Goal: Contribute content: Contribute content

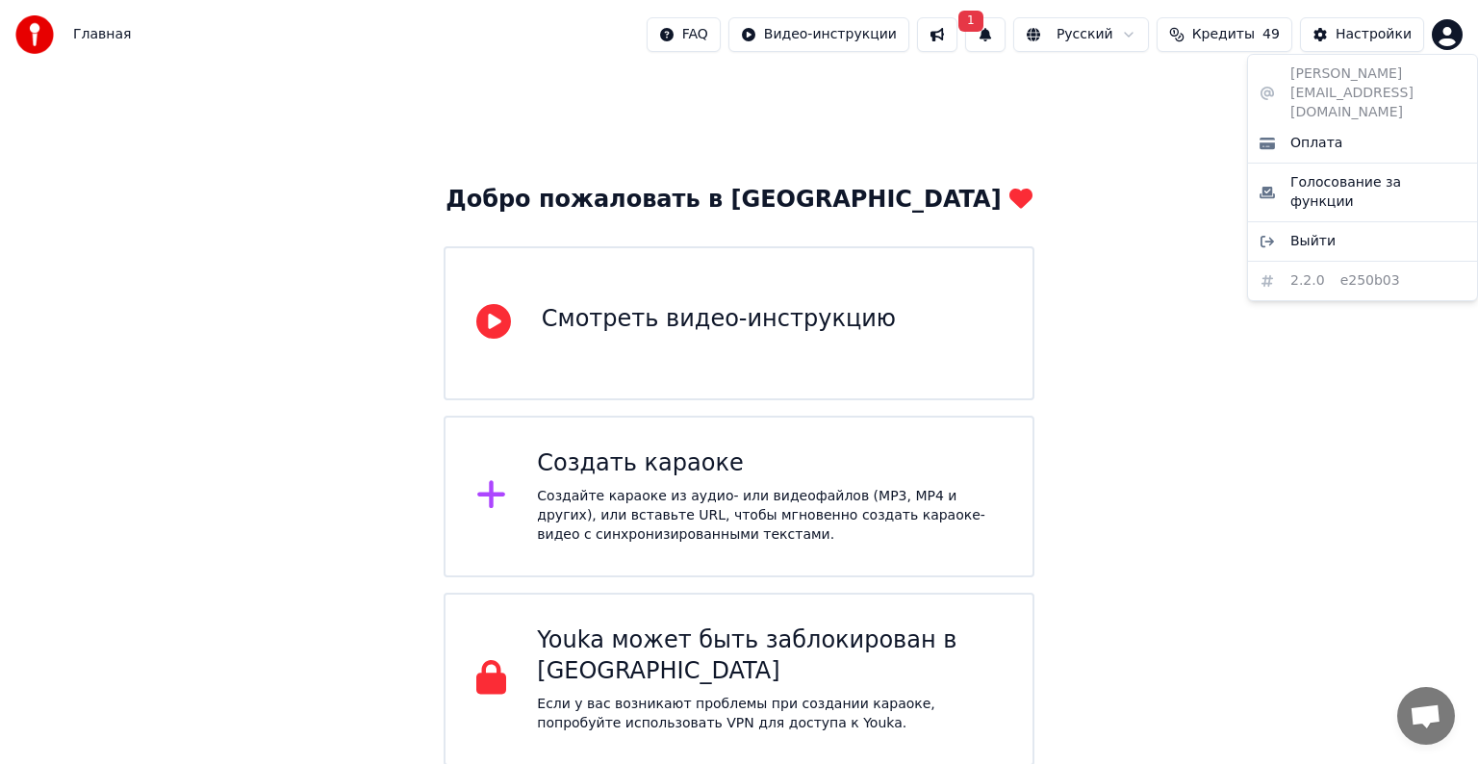
click at [493, 493] on html "Главная FAQ Видео-инструкции 1 Русский Кредиты 49 Настройки Добро пожаловать в …" at bounding box center [739, 383] width 1478 height 766
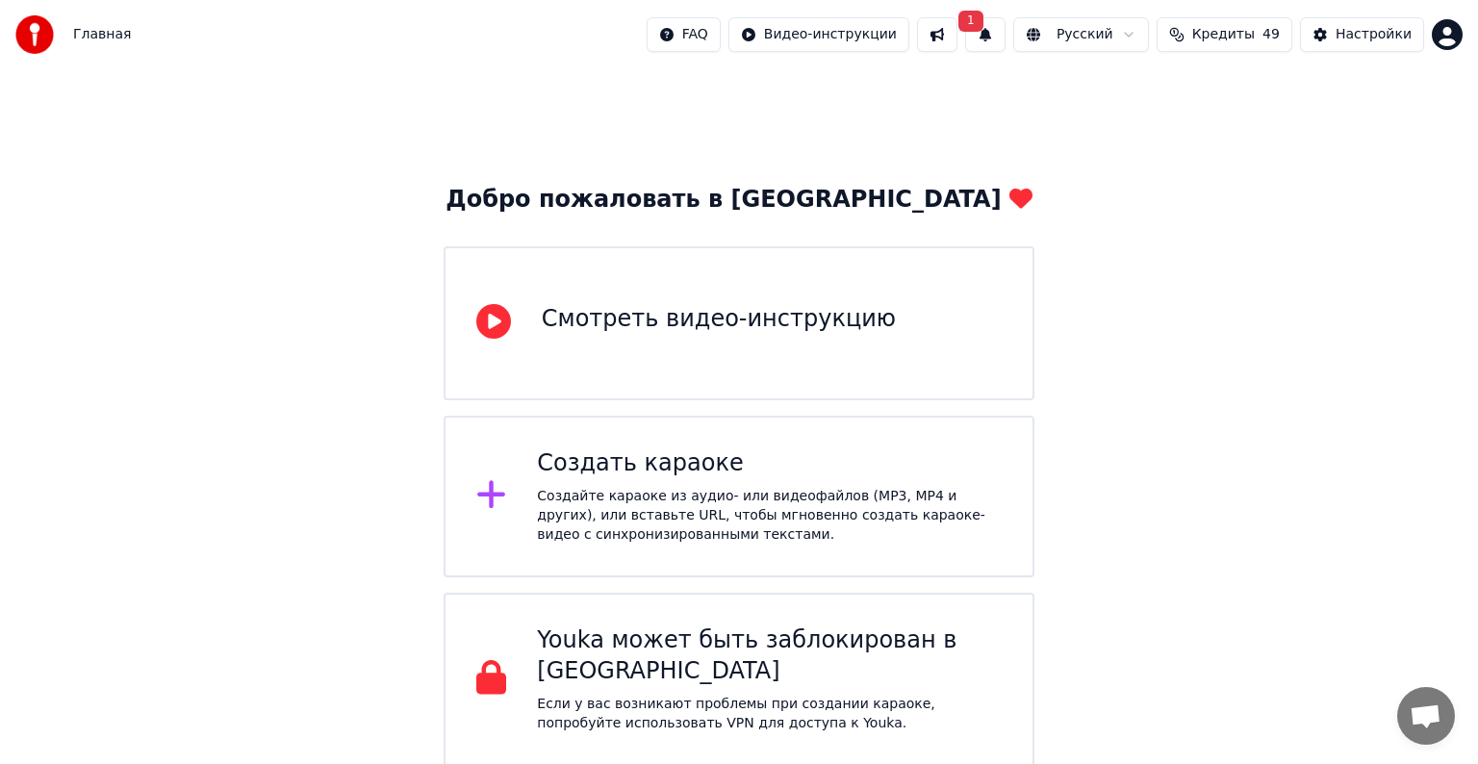
click at [502, 500] on icon at bounding box center [491, 494] width 31 height 35
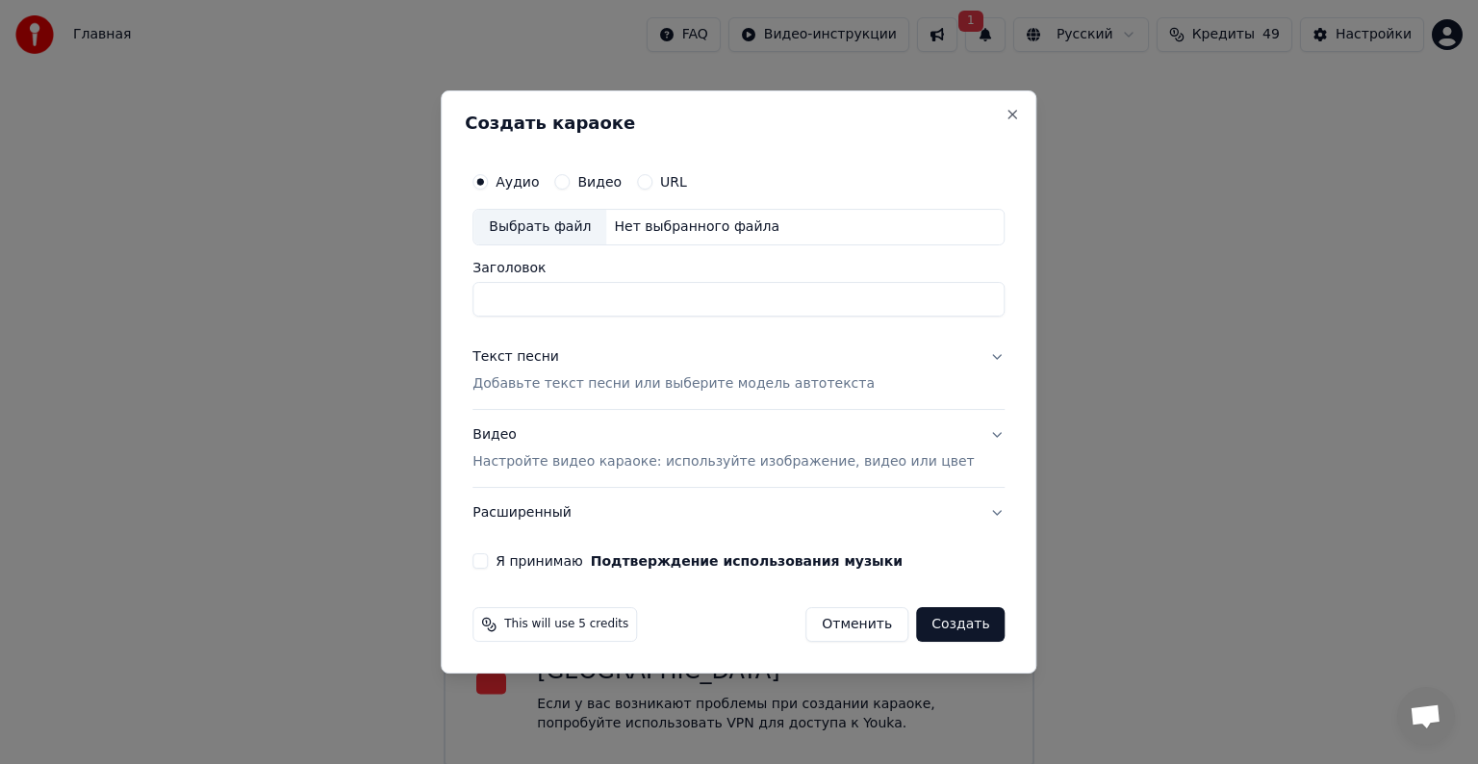
click at [597, 220] on div "Выбрать файл" at bounding box center [540, 227] width 133 height 35
click at [533, 434] on div "Видео Настройте видео караоке: используйте изображение, видео или цвет" at bounding box center [723, 448] width 501 height 46
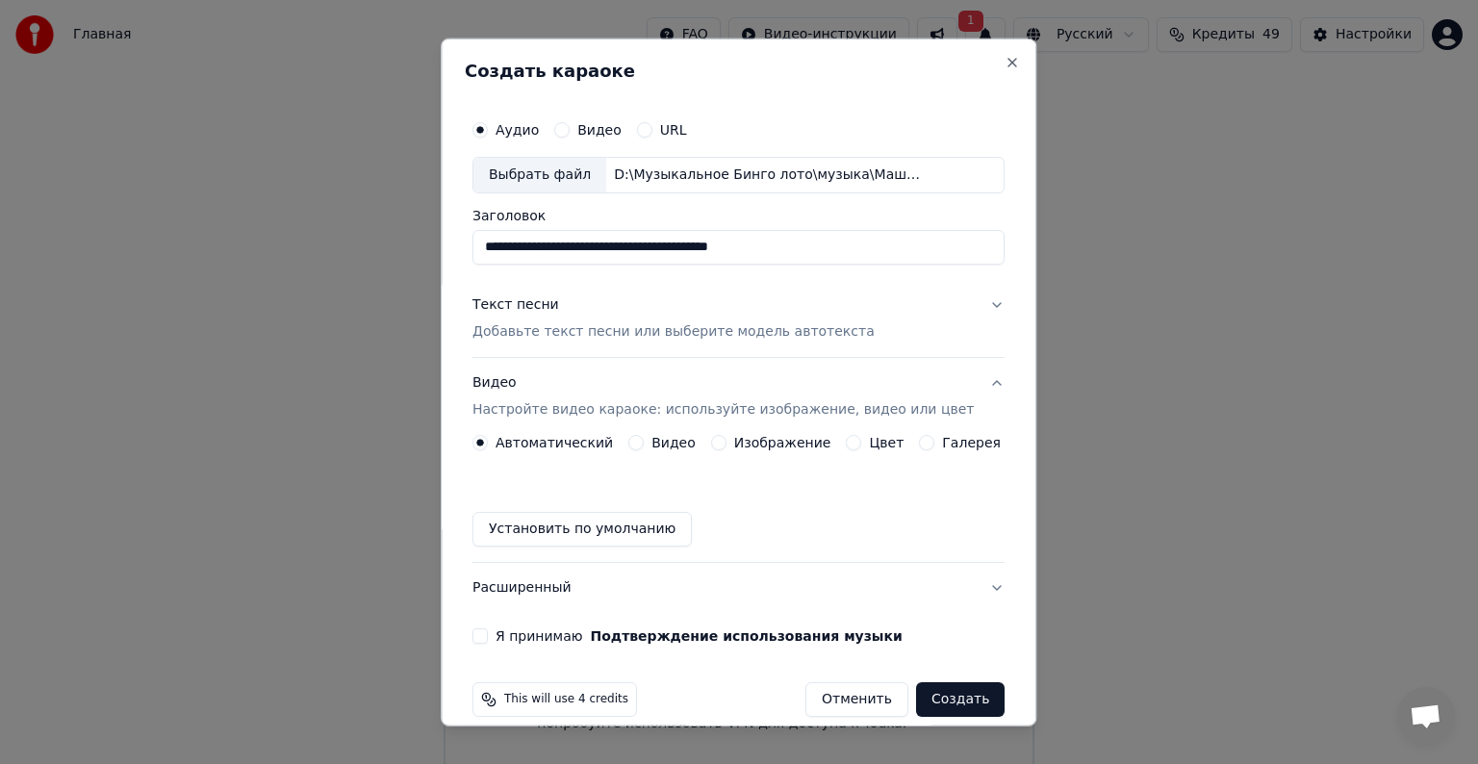
type input "**********"
click at [636, 439] on button "Видео" at bounding box center [635, 442] width 15 height 15
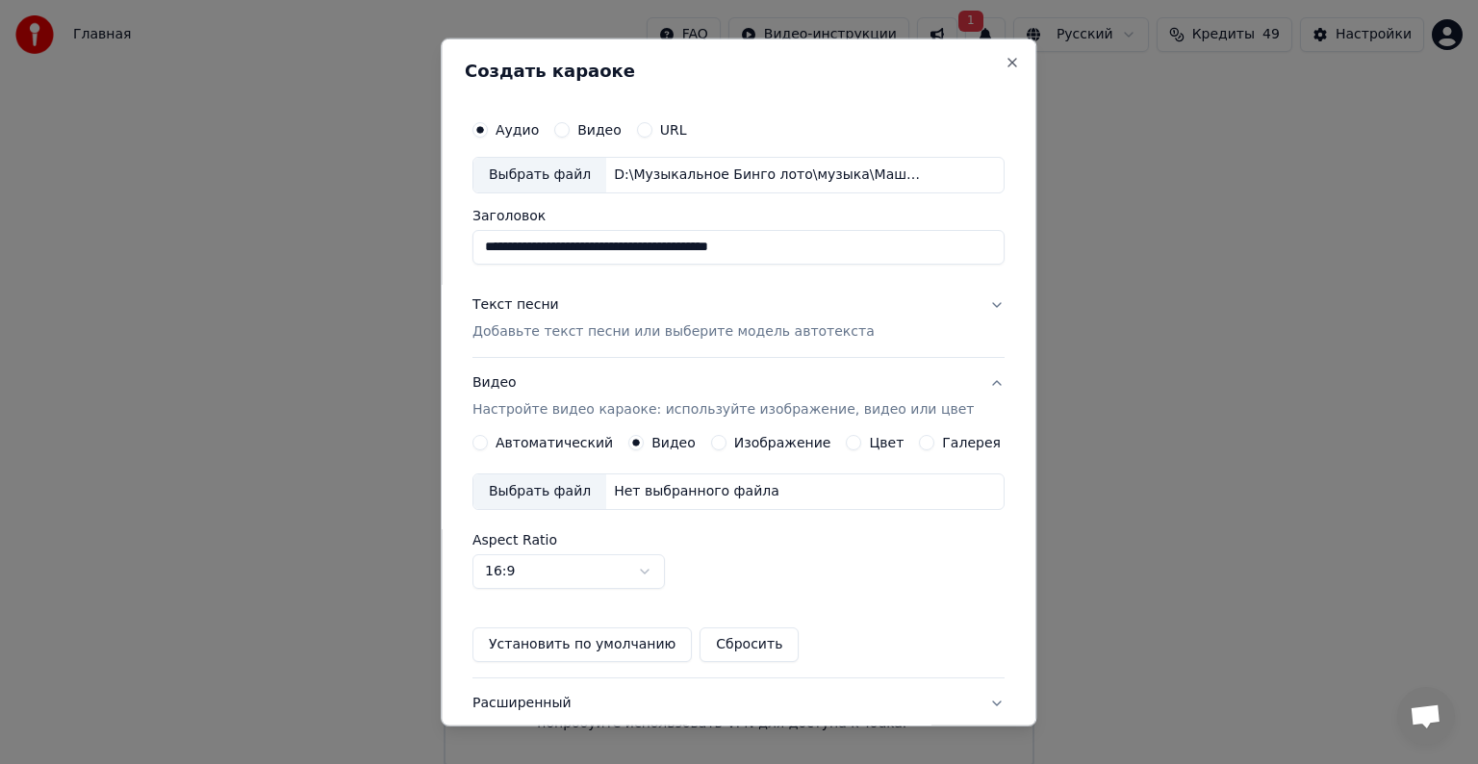
click at [573, 495] on div "Выбрать файл" at bounding box center [540, 491] width 133 height 35
click at [542, 308] on div "Текст песни" at bounding box center [516, 304] width 87 height 19
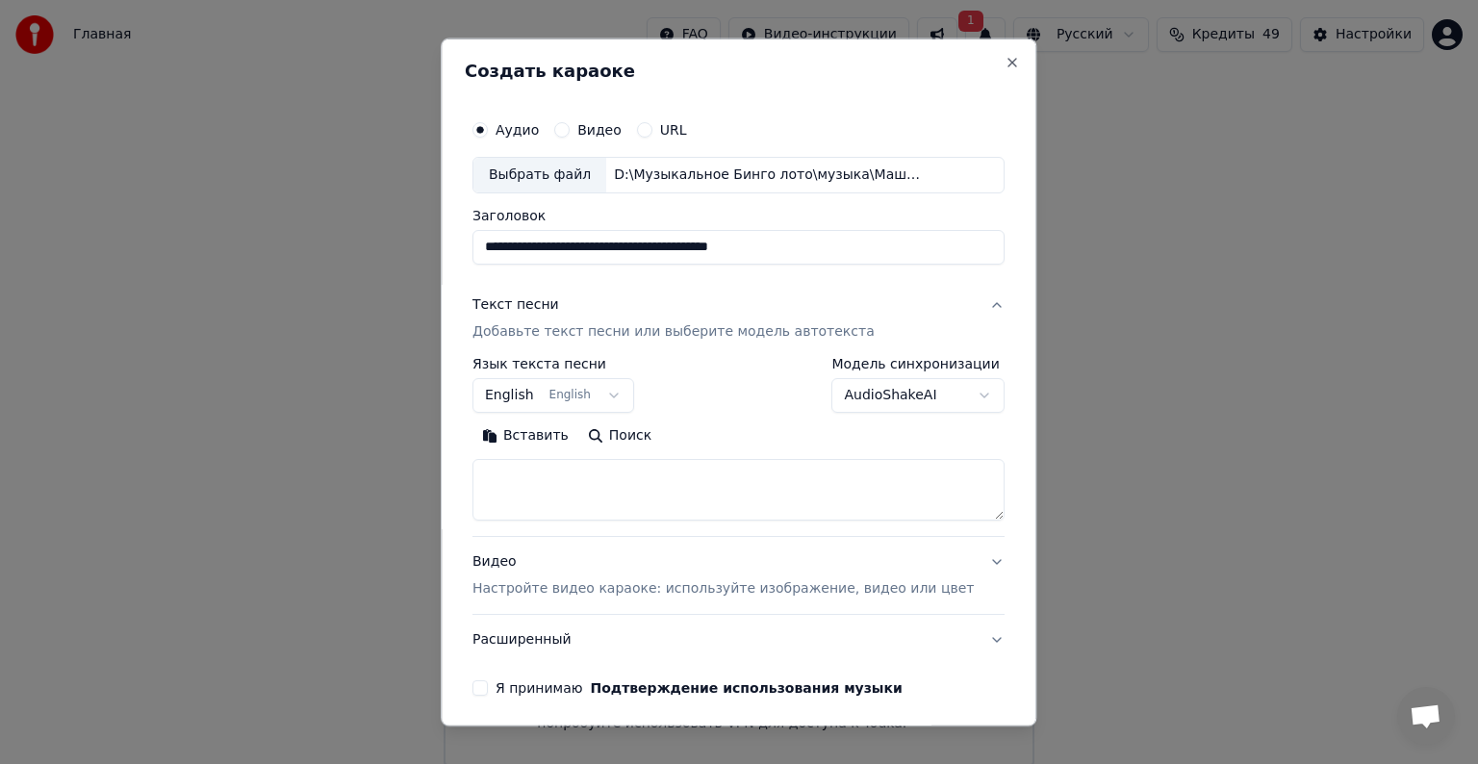
click at [571, 482] on textarea at bounding box center [739, 490] width 532 height 62
paste textarea "**********"
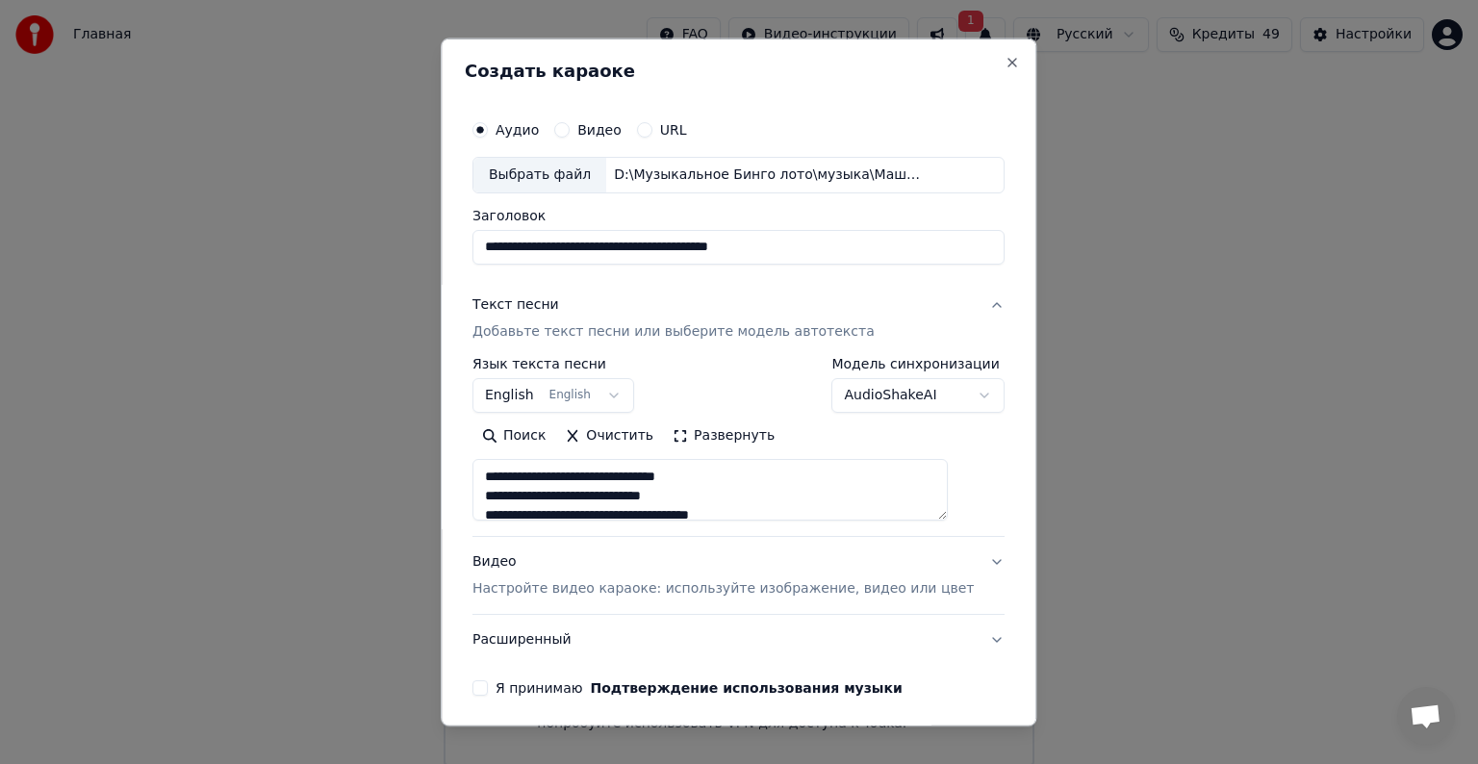
scroll to position [562, 0]
type textarea "**********"
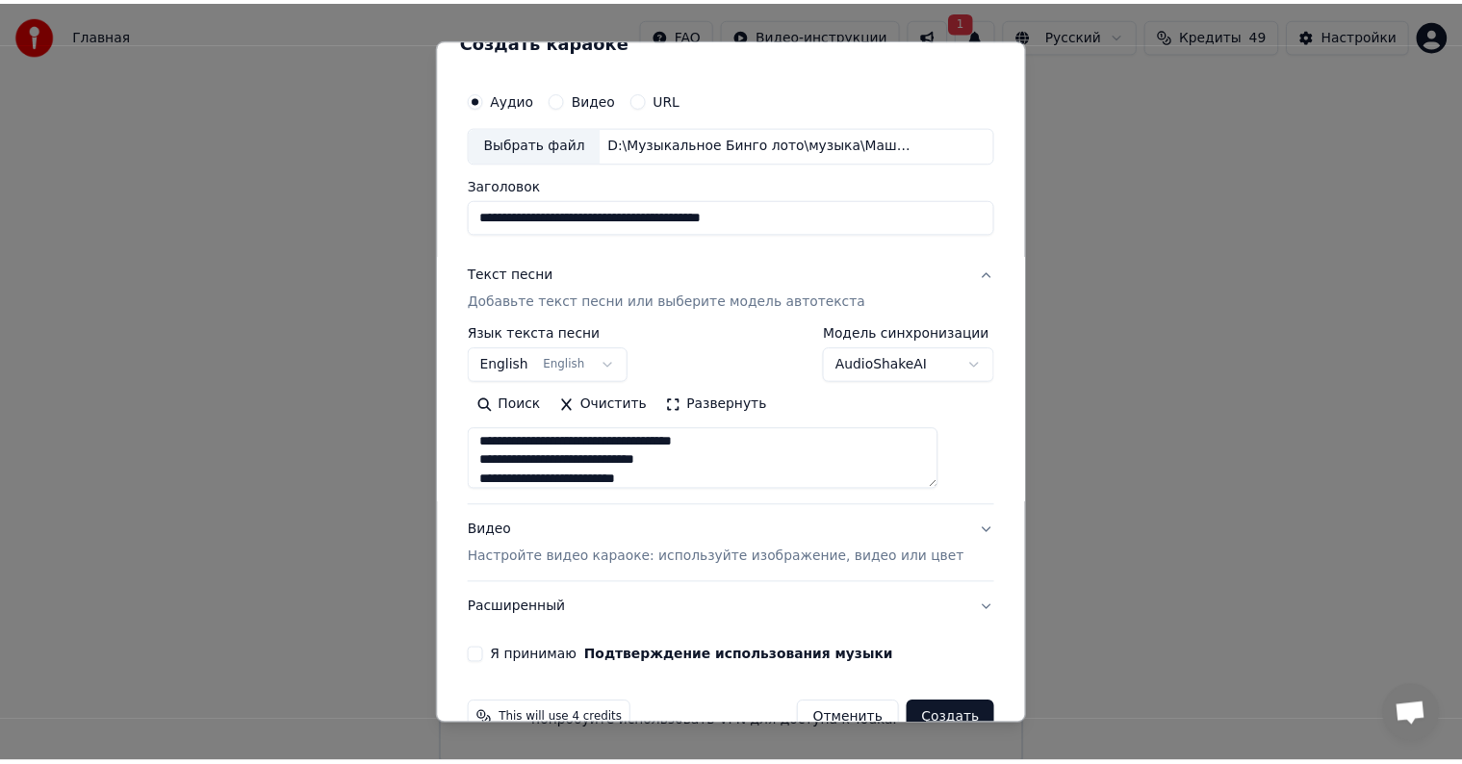
scroll to position [73, 0]
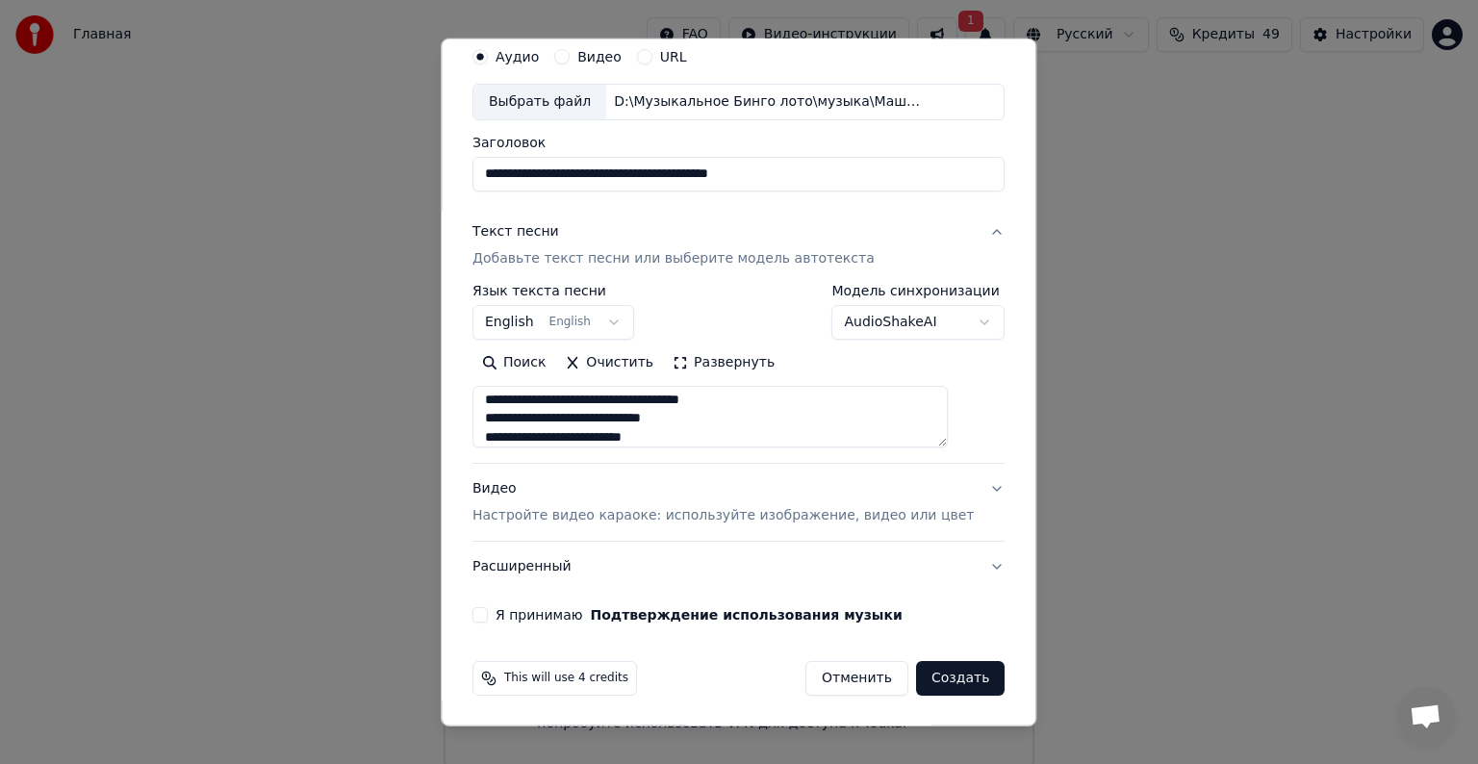
click at [488, 610] on button "Я принимаю Подтверждение использования музыки" at bounding box center [480, 614] width 15 height 15
click at [929, 681] on button "Создать" at bounding box center [960, 678] width 89 height 35
select select "**"
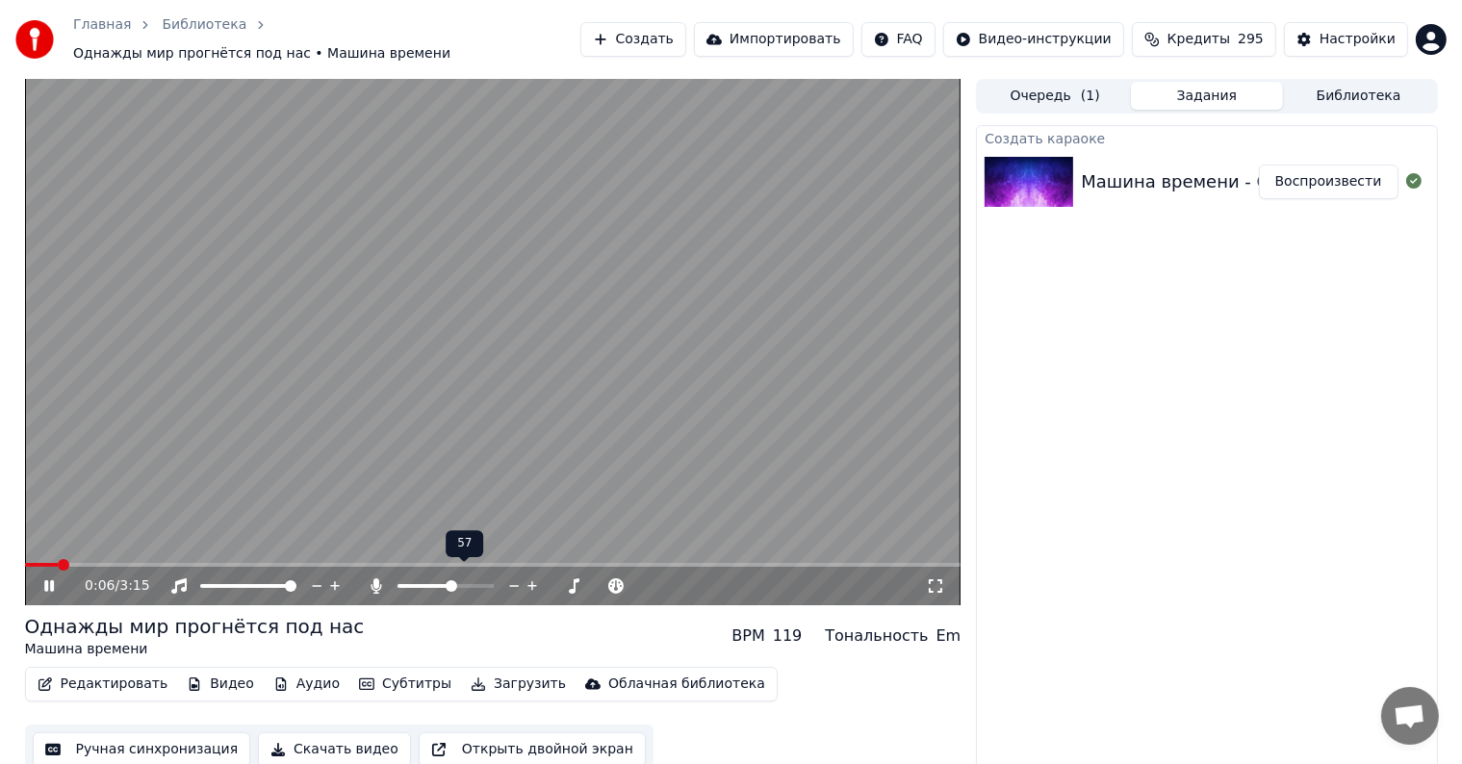
click at [453, 584] on span at bounding box center [445, 586] width 96 height 4
click at [450, 580] on span at bounding box center [452, 586] width 12 height 12
click at [510, 576] on icon at bounding box center [514, 585] width 18 height 19
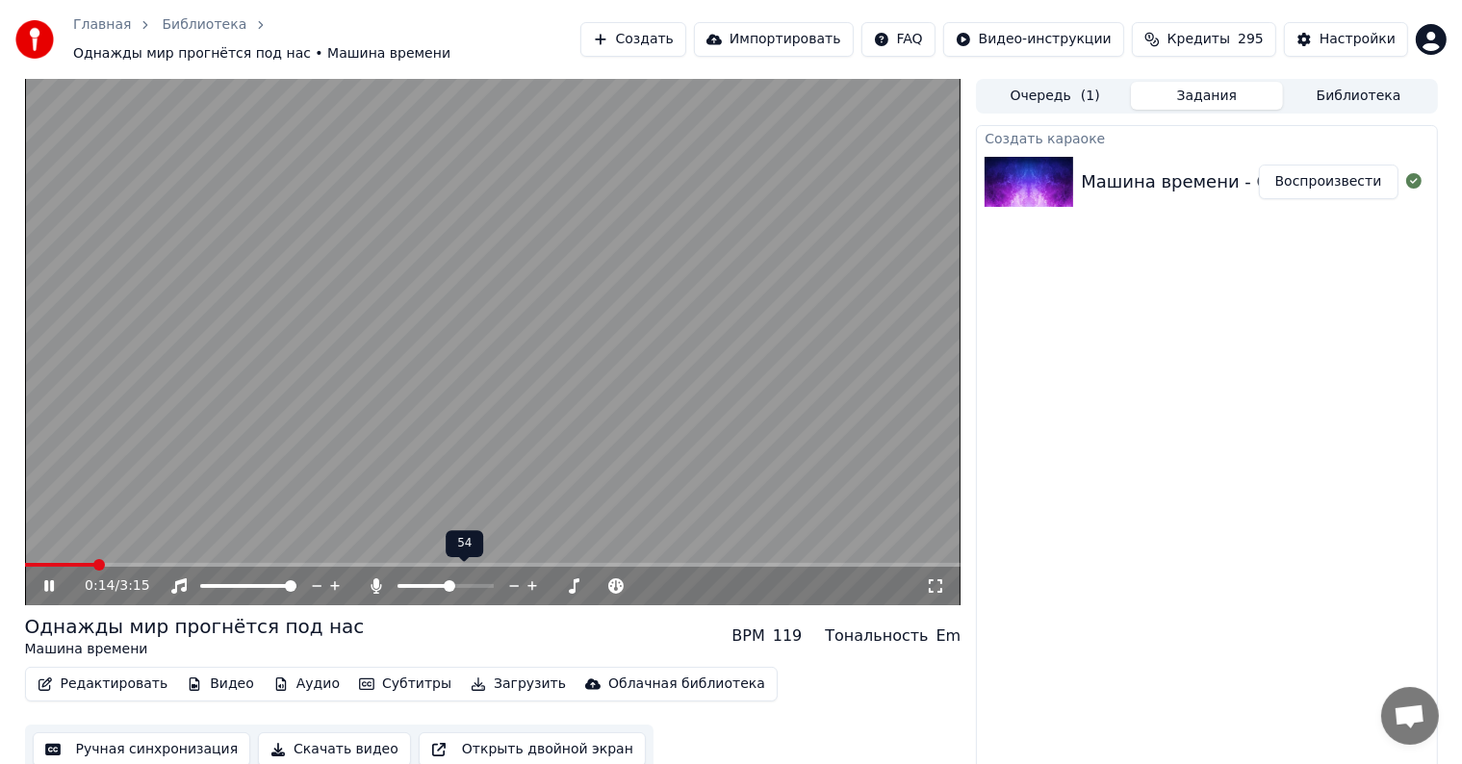
click at [510, 576] on icon at bounding box center [514, 585] width 18 height 19
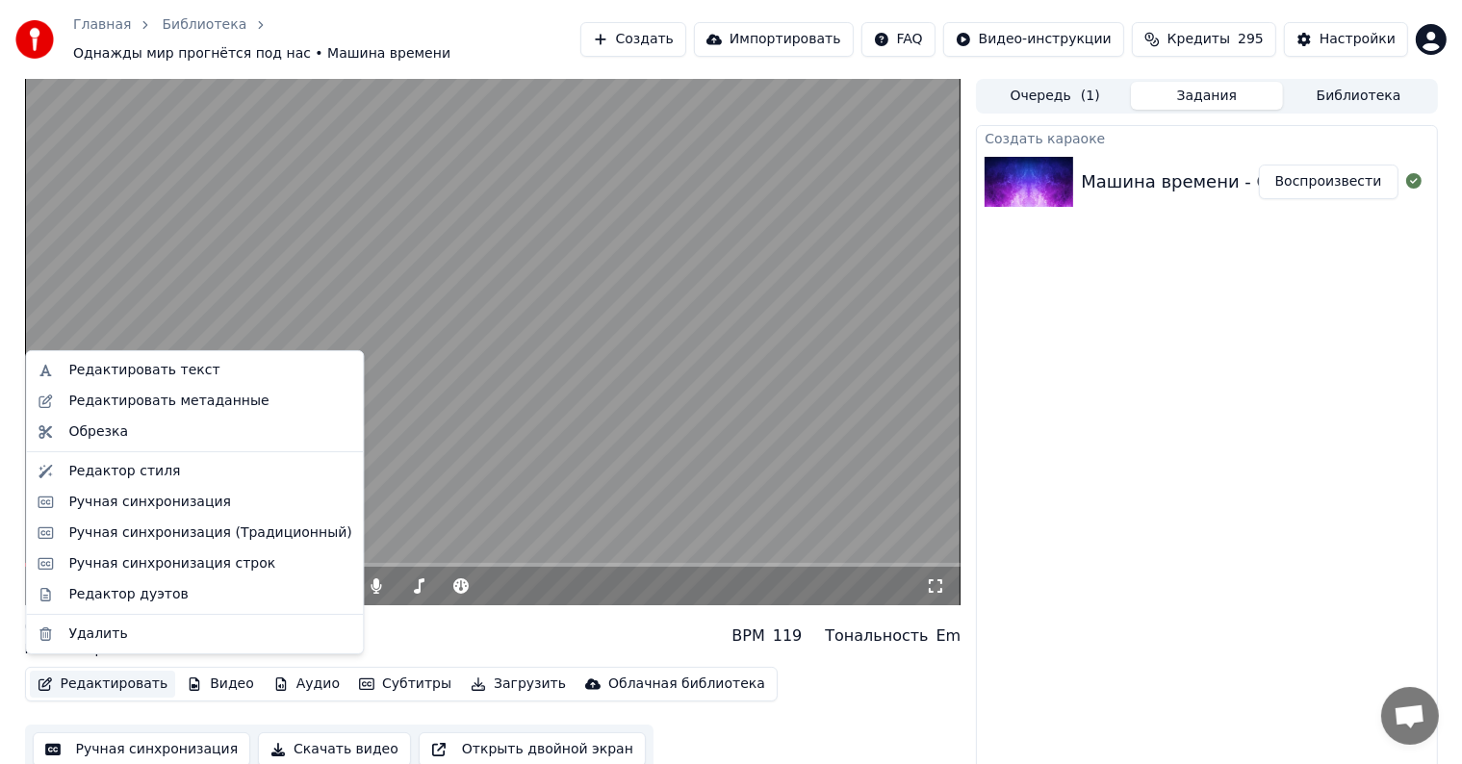
click at [100, 675] on button "Редактировать" at bounding box center [103, 684] width 146 height 27
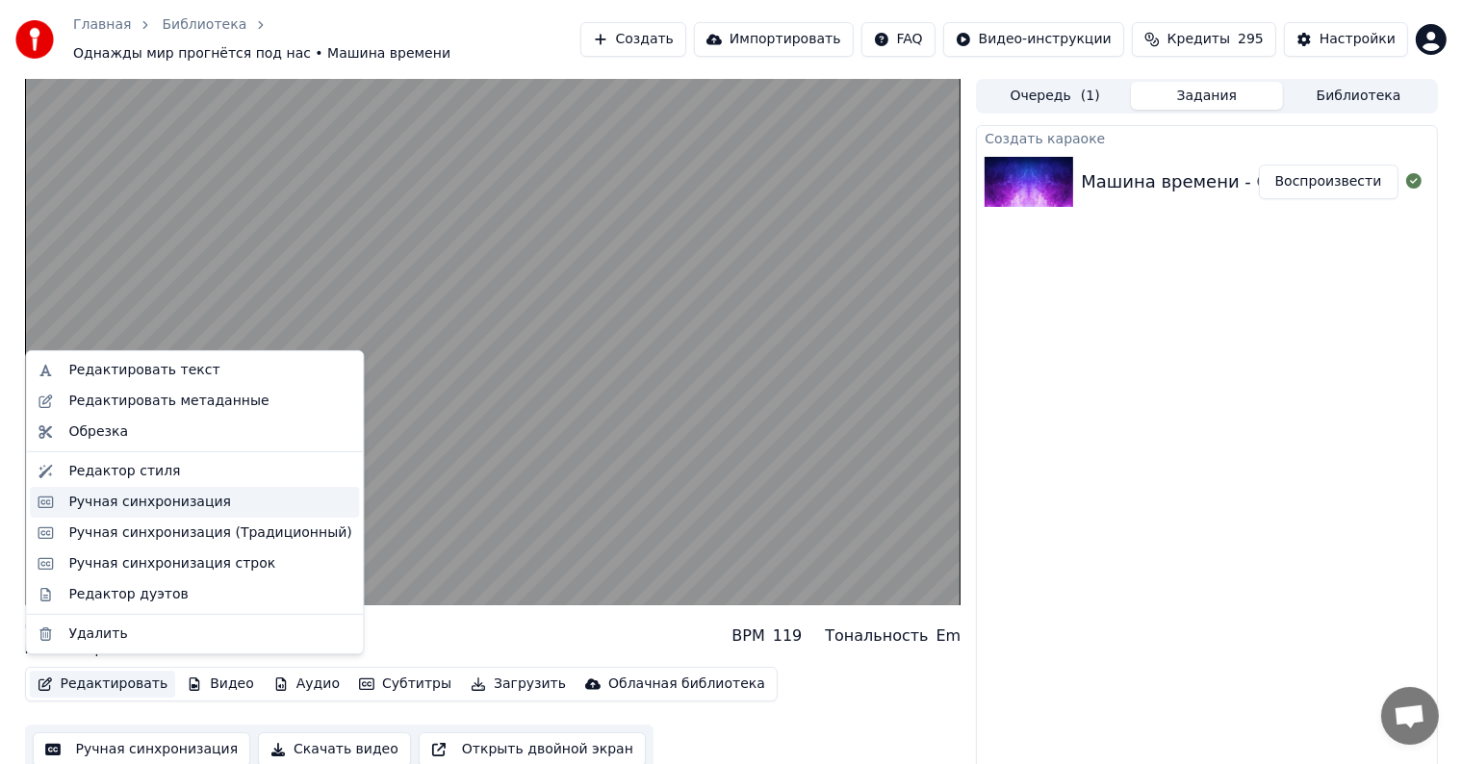
click at [212, 504] on div "Ручная синхронизация" at bounding box center [209, 502] width 283 height 19
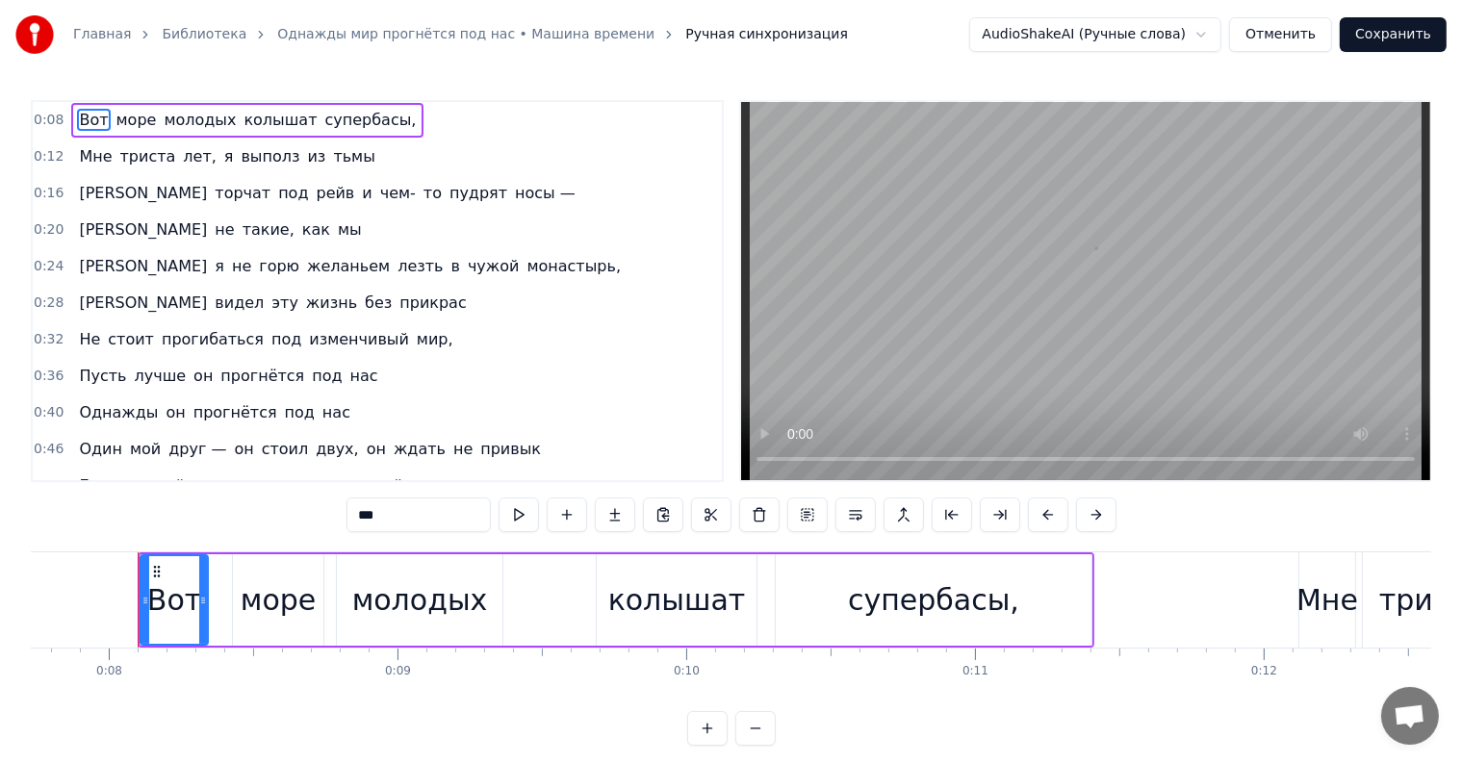
scroll to position [0, 2242]
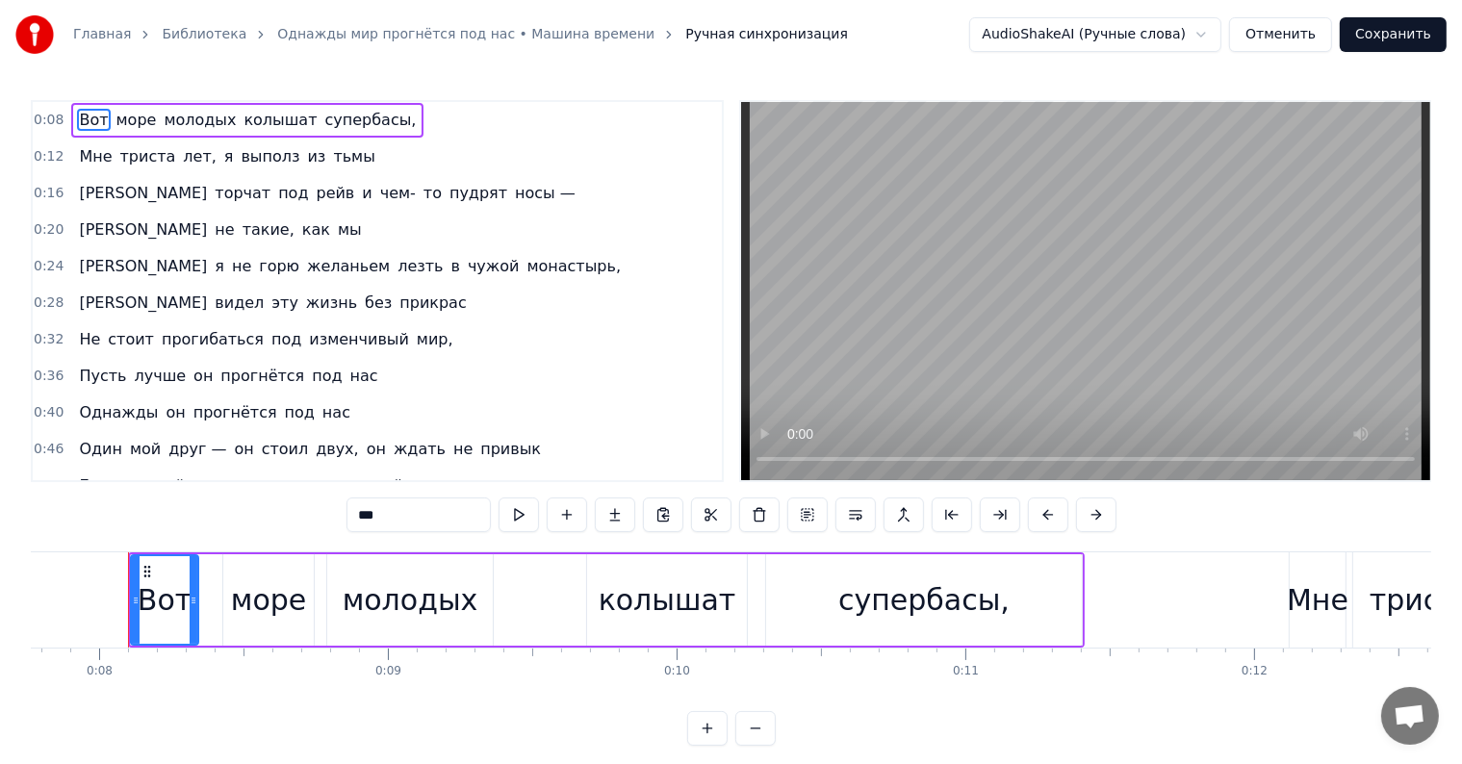
click at [367, 108] on div "Вот море молодых колышат супербасы," at bounding box center [247, 120] width 352 height 35
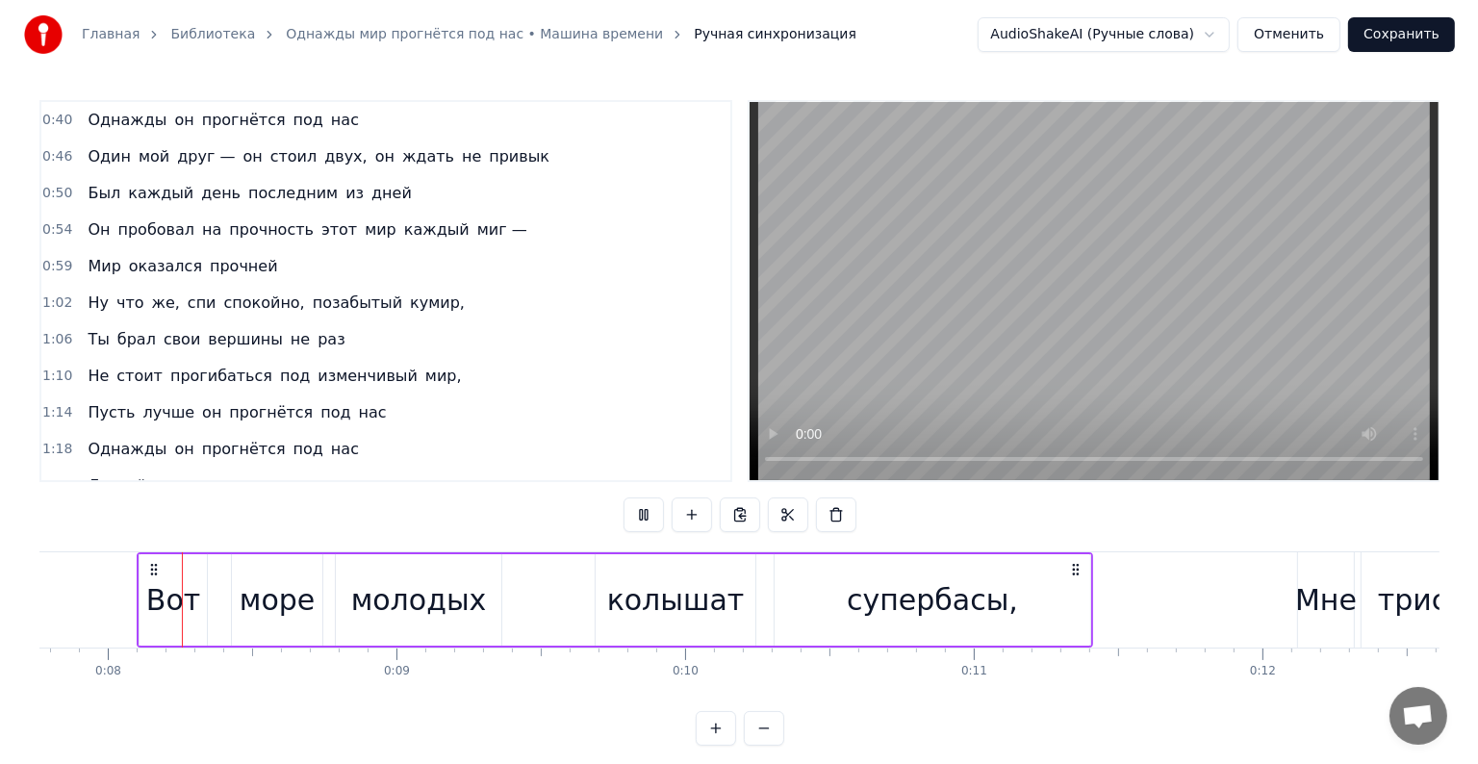
scroll to position [331, 0]
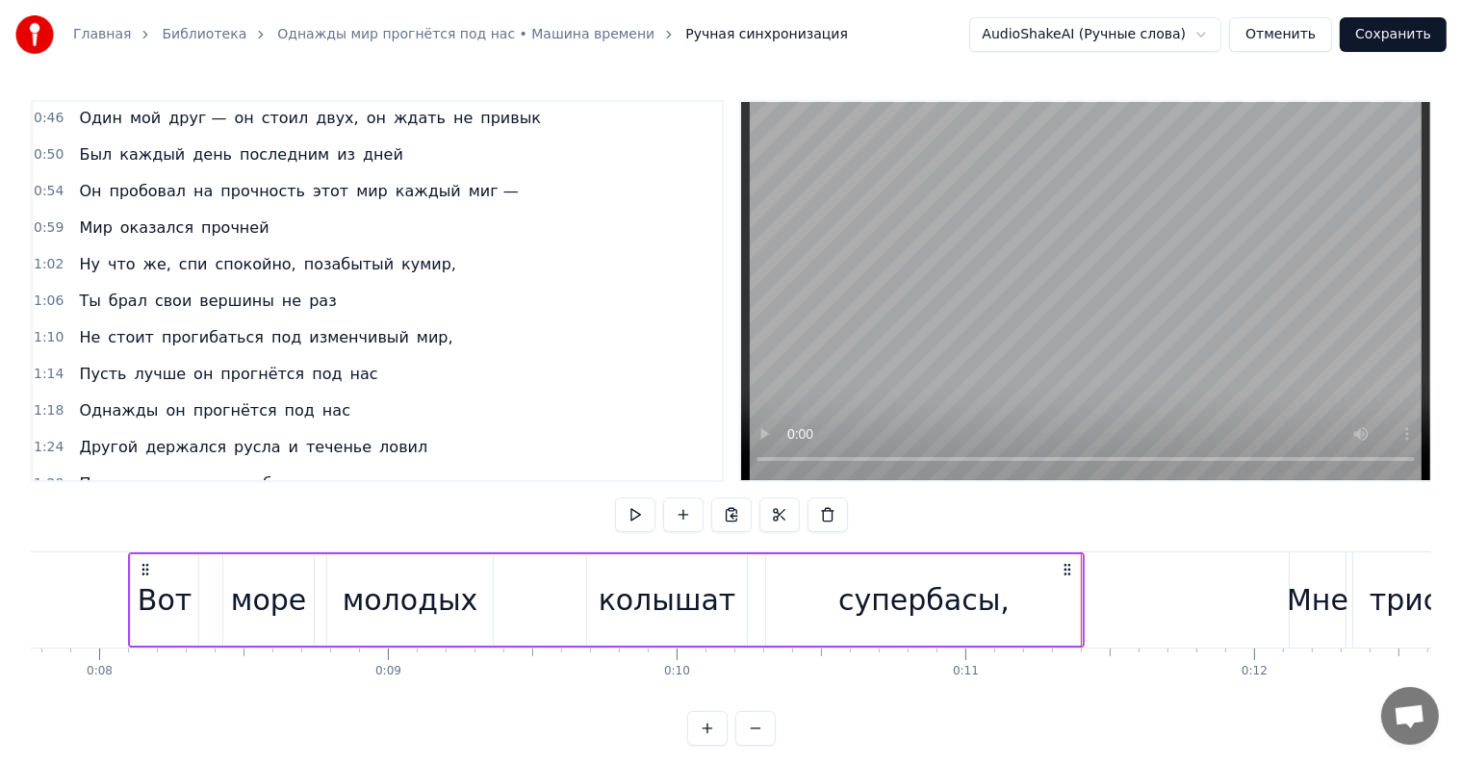
click at [1423, 29] on button "Сохранить" at bounding box center [1393, 34] width 107 height 35
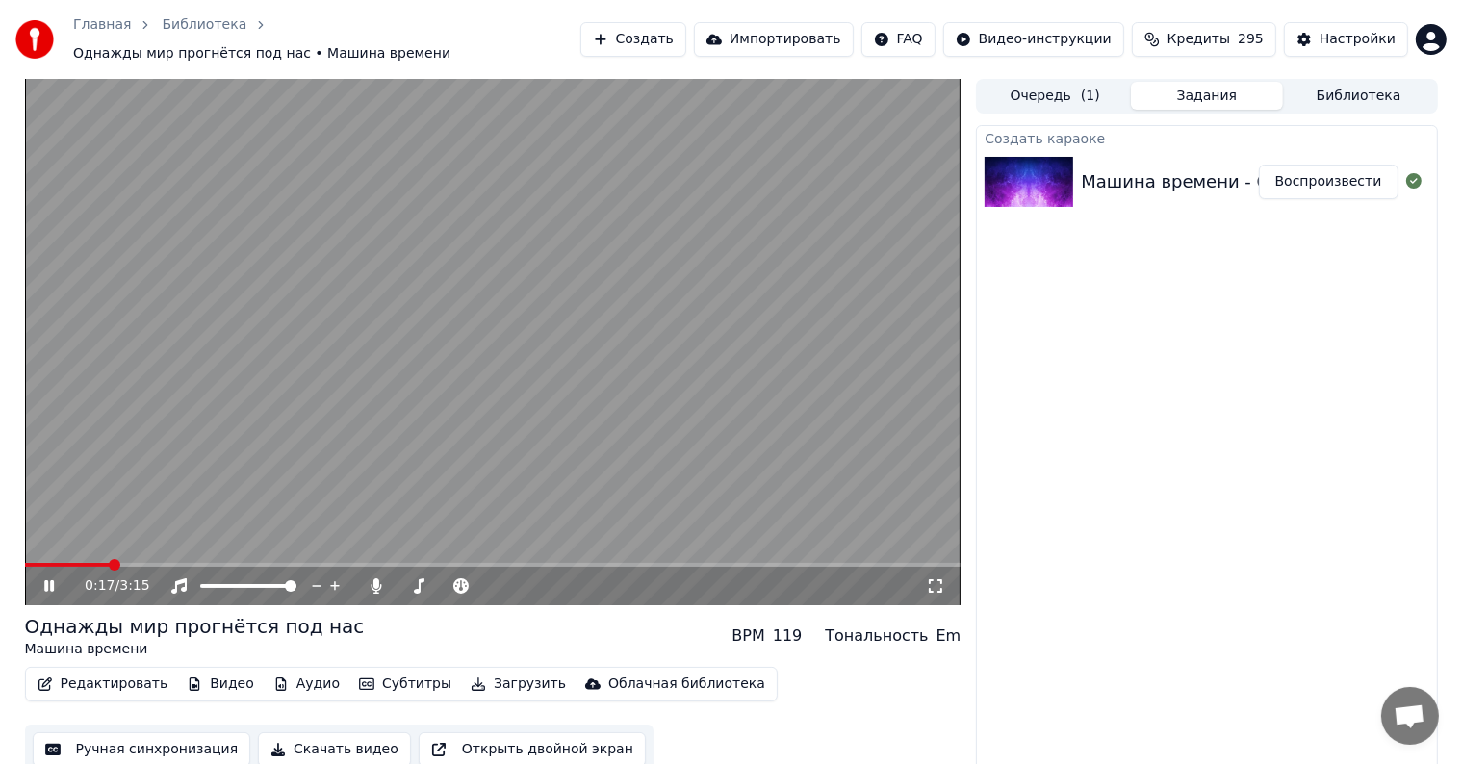
click at [480, 677] on button "Загрузить" at bounding box center [518, 684] width 111 height 27
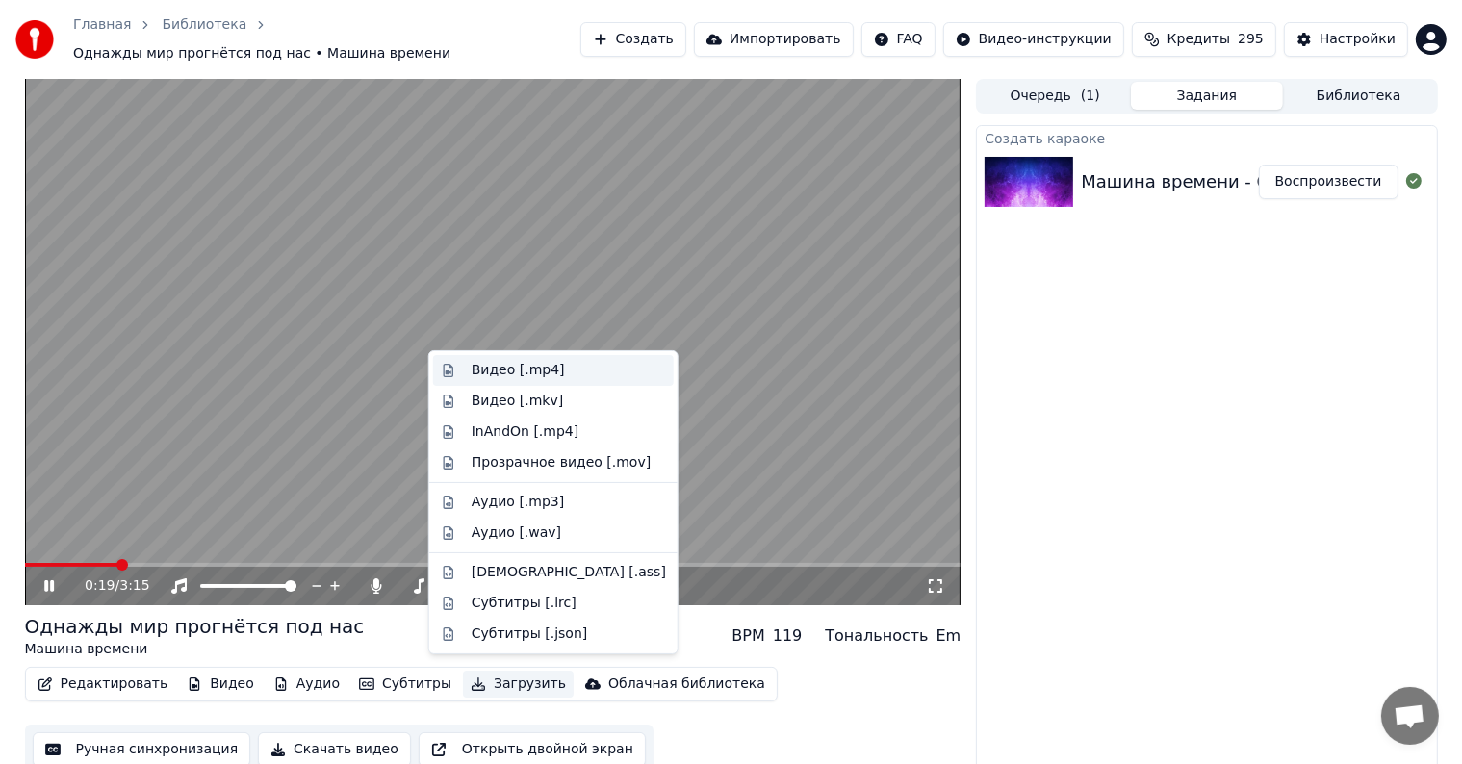
click at [550, 375] on div "Видео [.mp4]" at bounding box center [518, 370] width 93 height 19
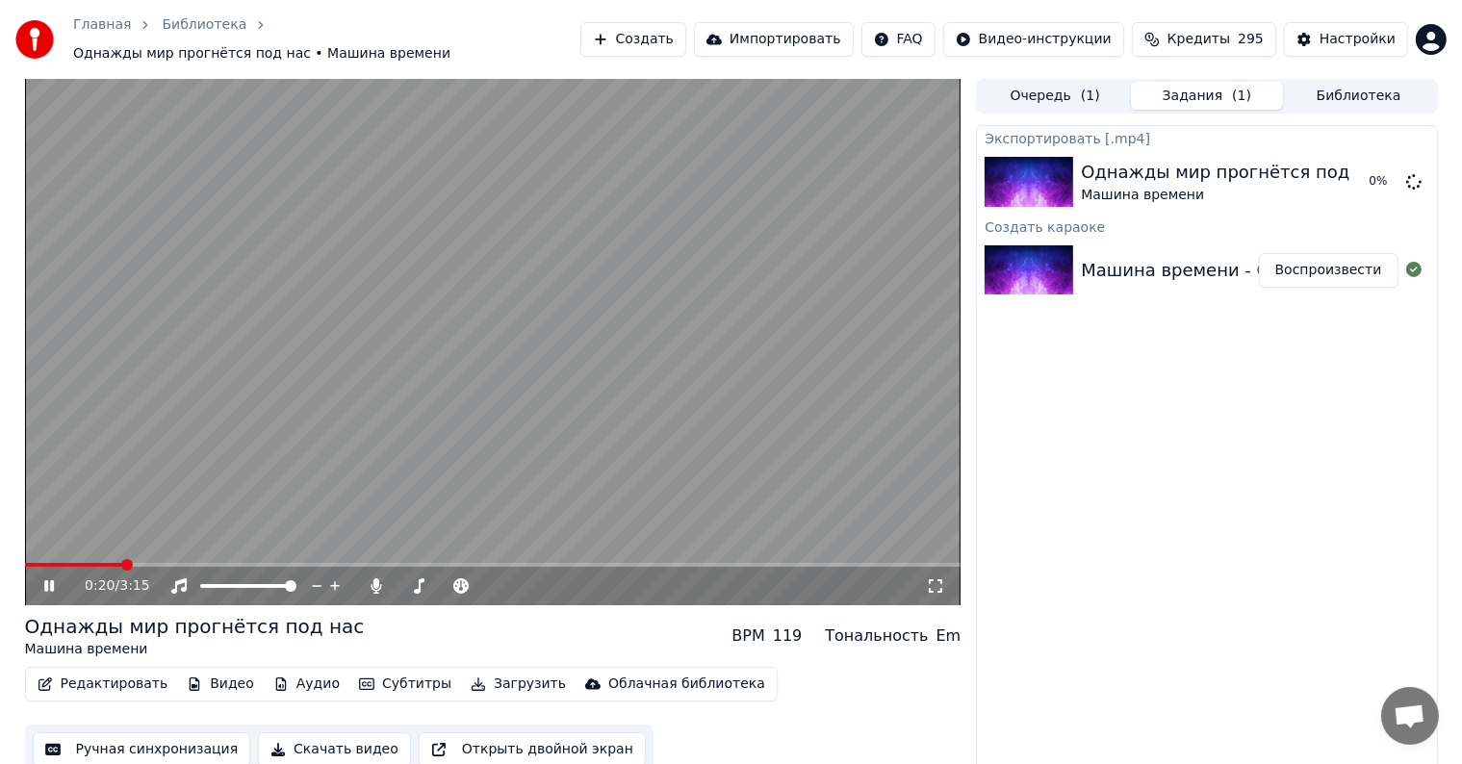
click at [477, 305] on video at bounding box center [493, 342] width 936 height 526
click at [686, 35] on button "Создать" at bounding box center [633, 39] width 106 height 35
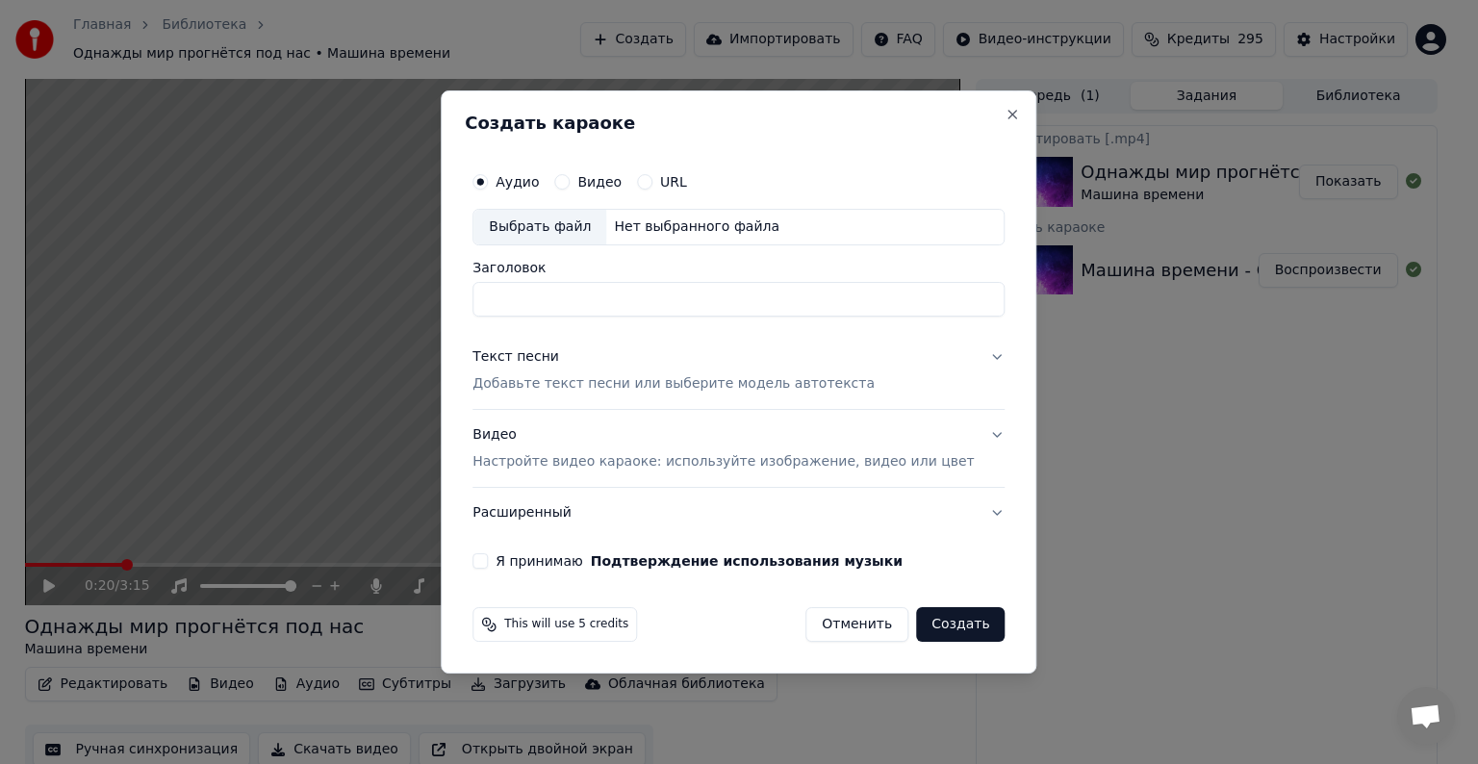
click at [584, 236] on div "Выбрать файл" at bounding box center [540, 227] width 133 height 35
type input "**********"
click at [559, 360] on div "Текст песни" at bounding box center [516, 356] width 87 height 19
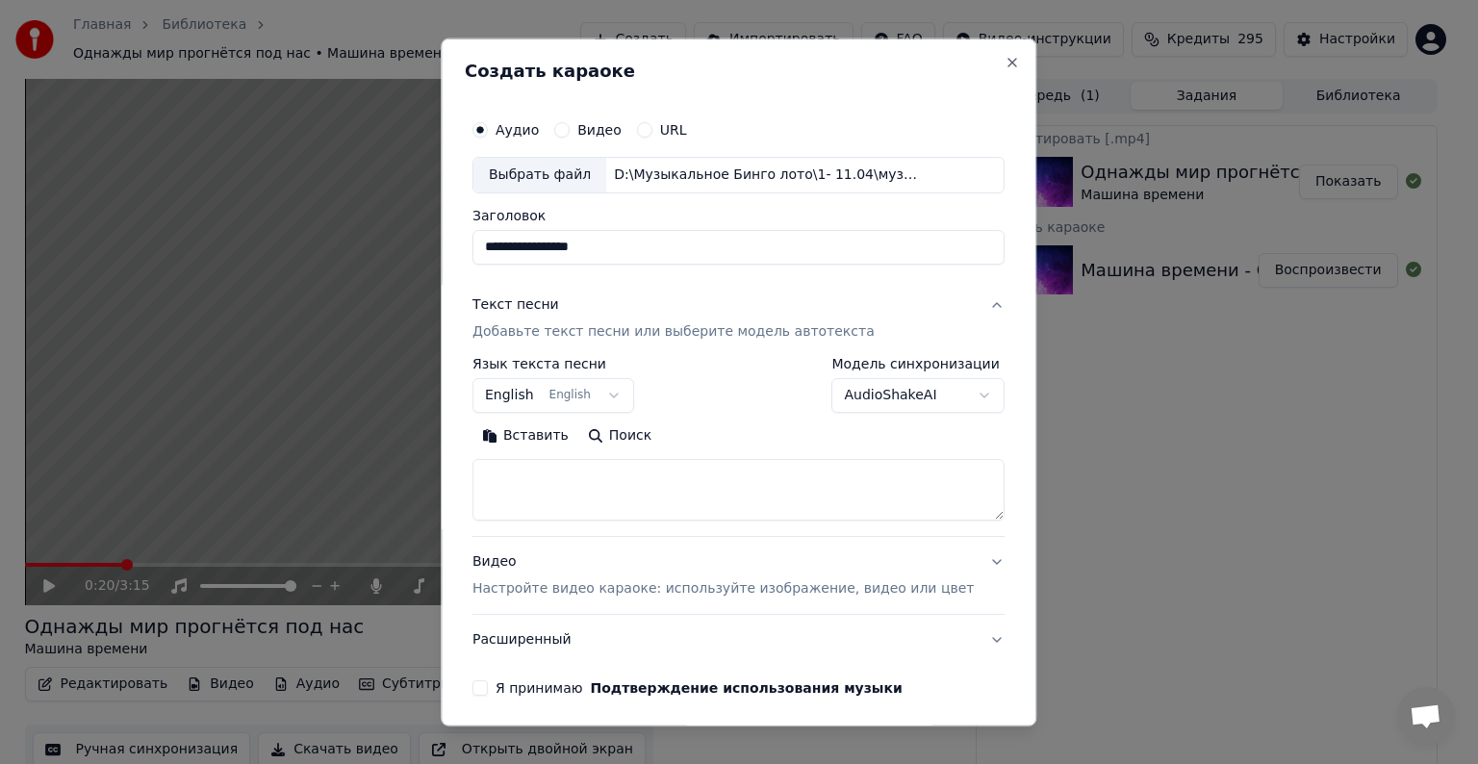
click at [590, 489] on textarea at bounding box center [739, 490] width 532 height 62
paste textarea "**********"
type textarea "**********"
click at [534, 562] on div "Видео Настройте видео караоке: используйте изображение, видео или цвет" at bounding box center [723, 575] width 501 height 46
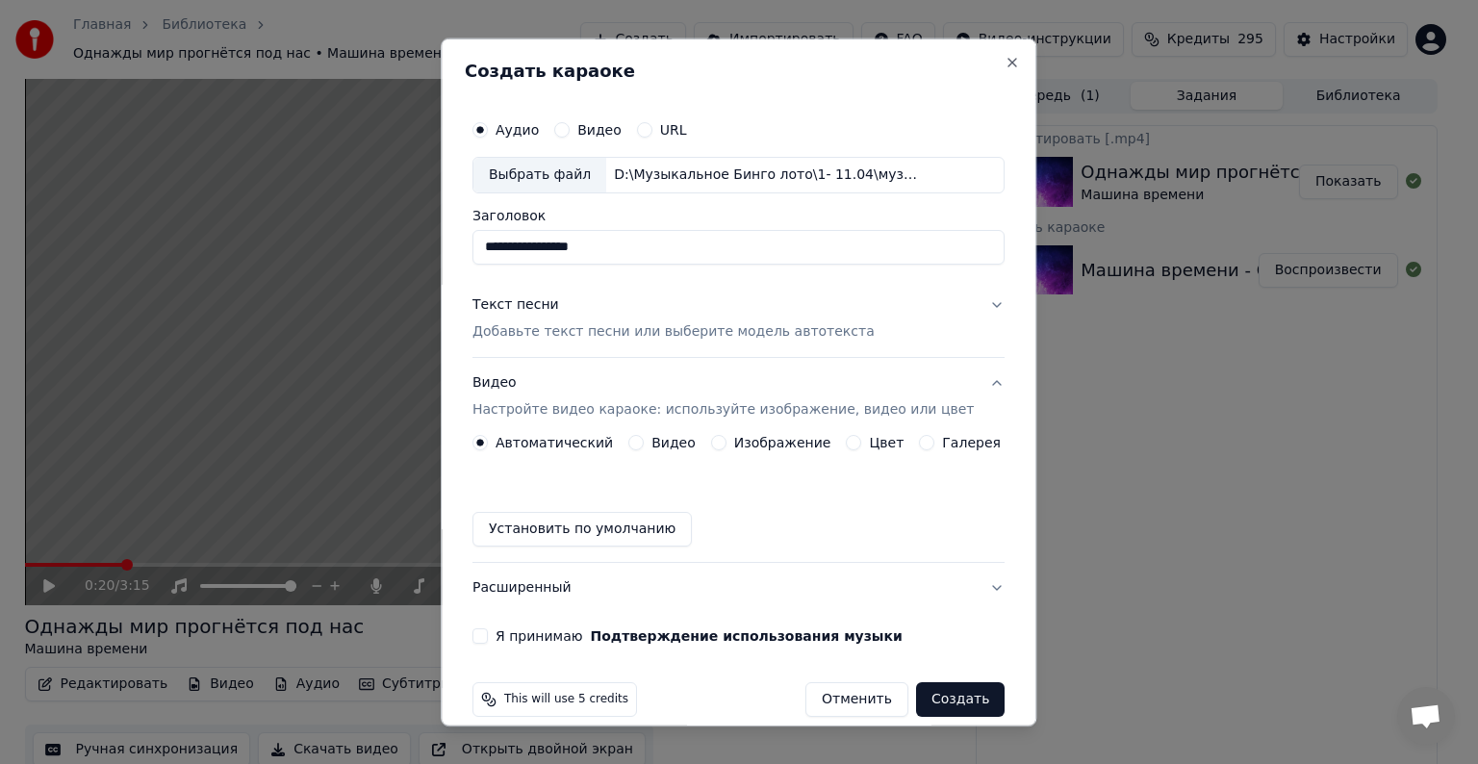
click at [639, 447] on button "Видео" at bounding box center [635, 442] width 15 height 15
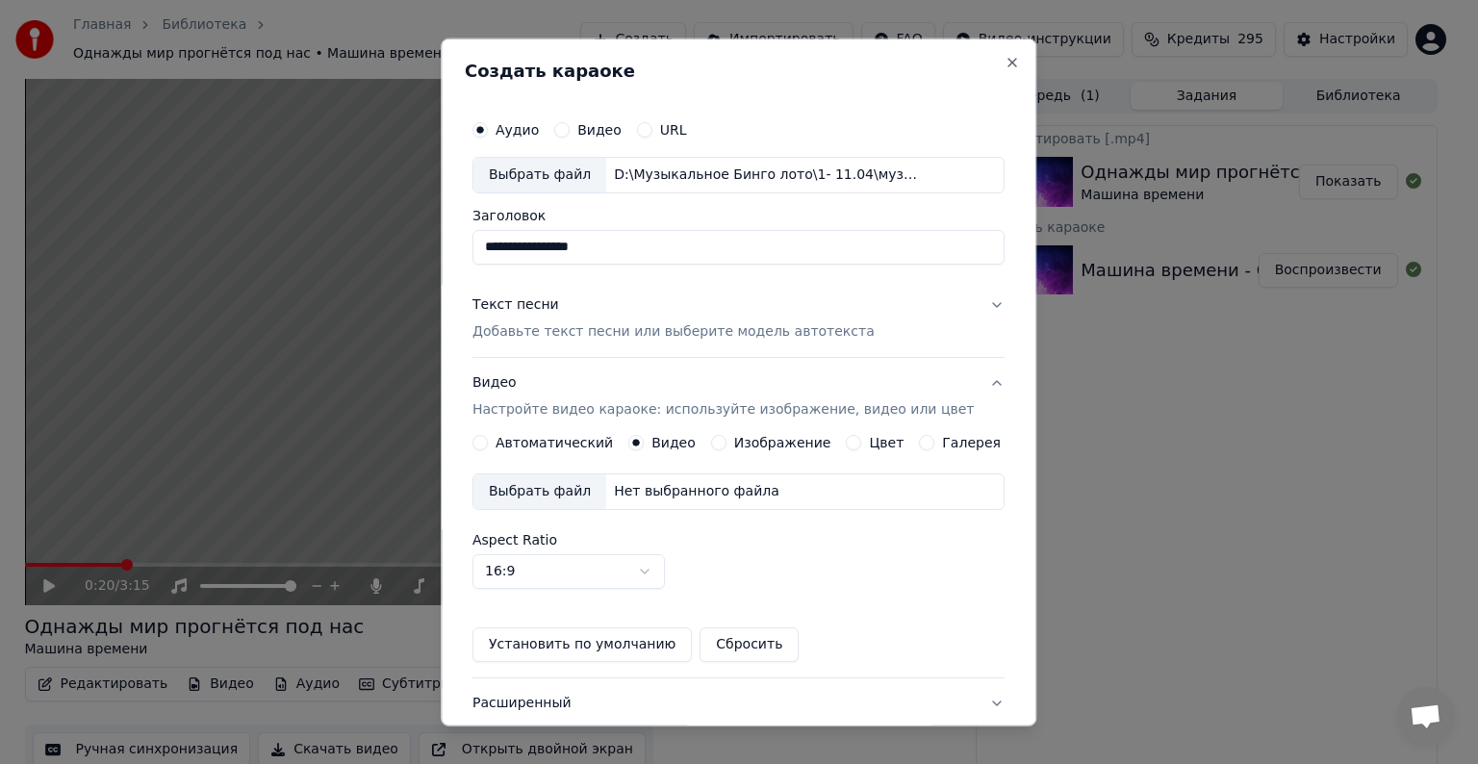
click at [582, 485] on div "Выбрать файл" at bounding box center [540, 491] width 133 height 35
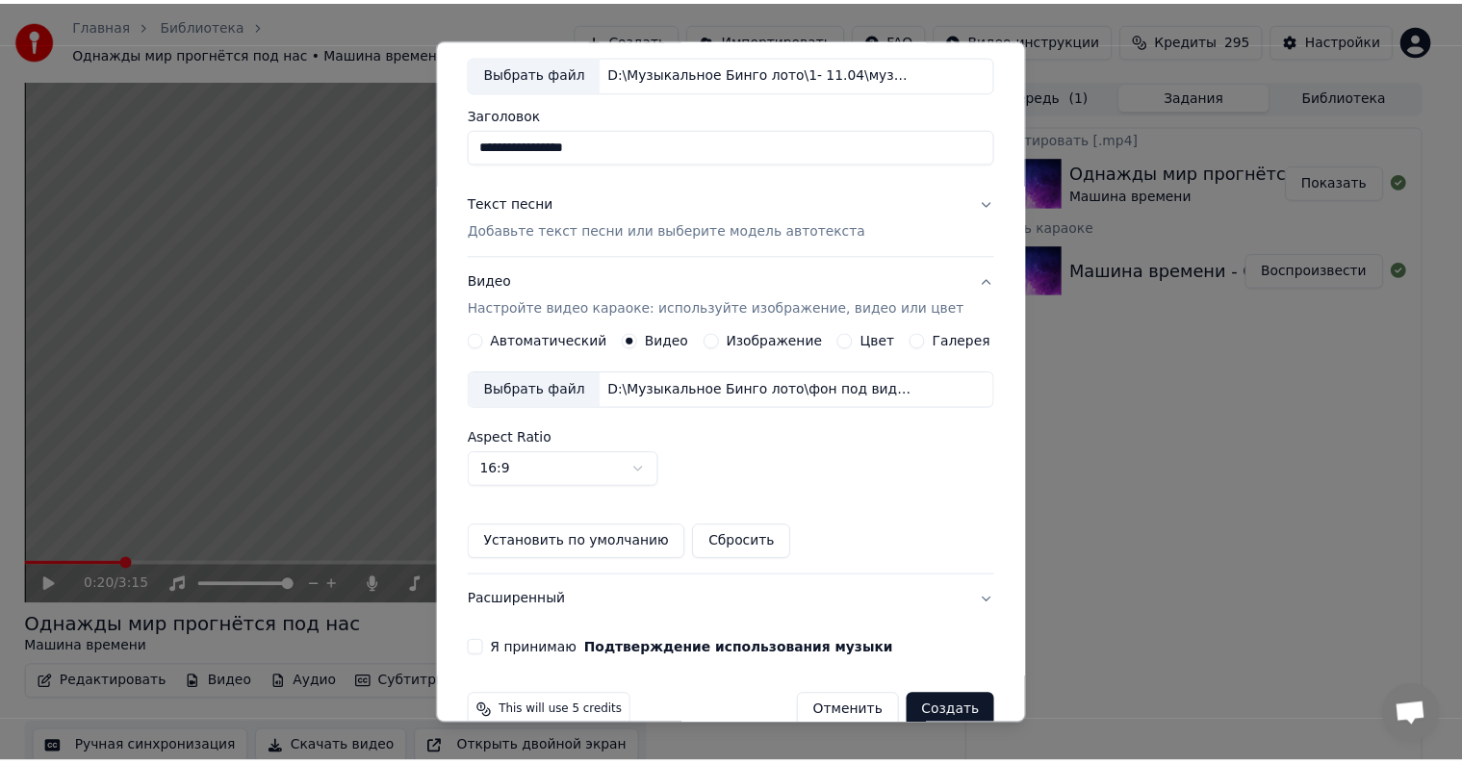
scroll to position [136, 0]
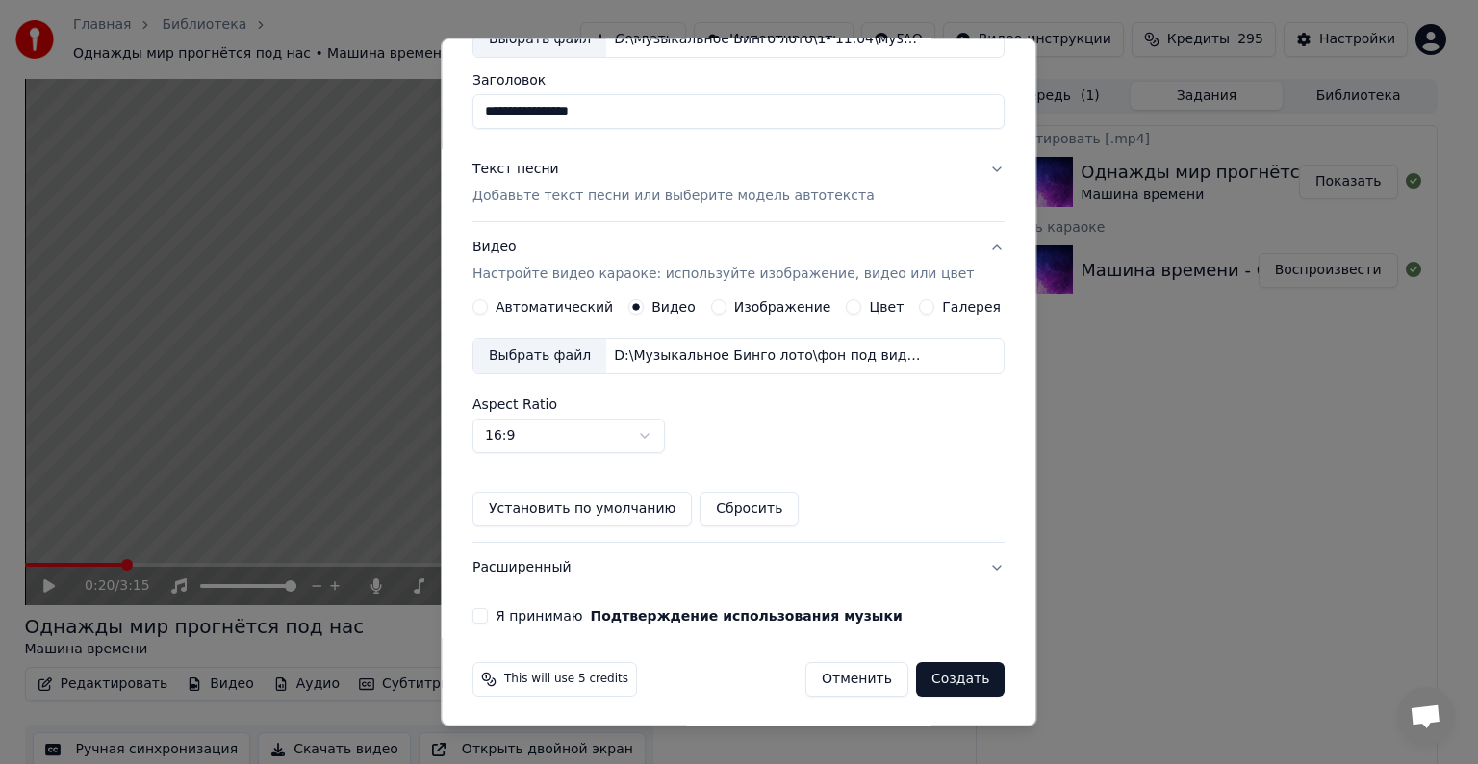
click at [488, 609] on button "Я принимаю Подтверждение использования музыки" at bounding box center [480, 615] width 15 height 15
click at [947, 678] on button "Создать" at bounding box center [960, 679] width 89 height 35
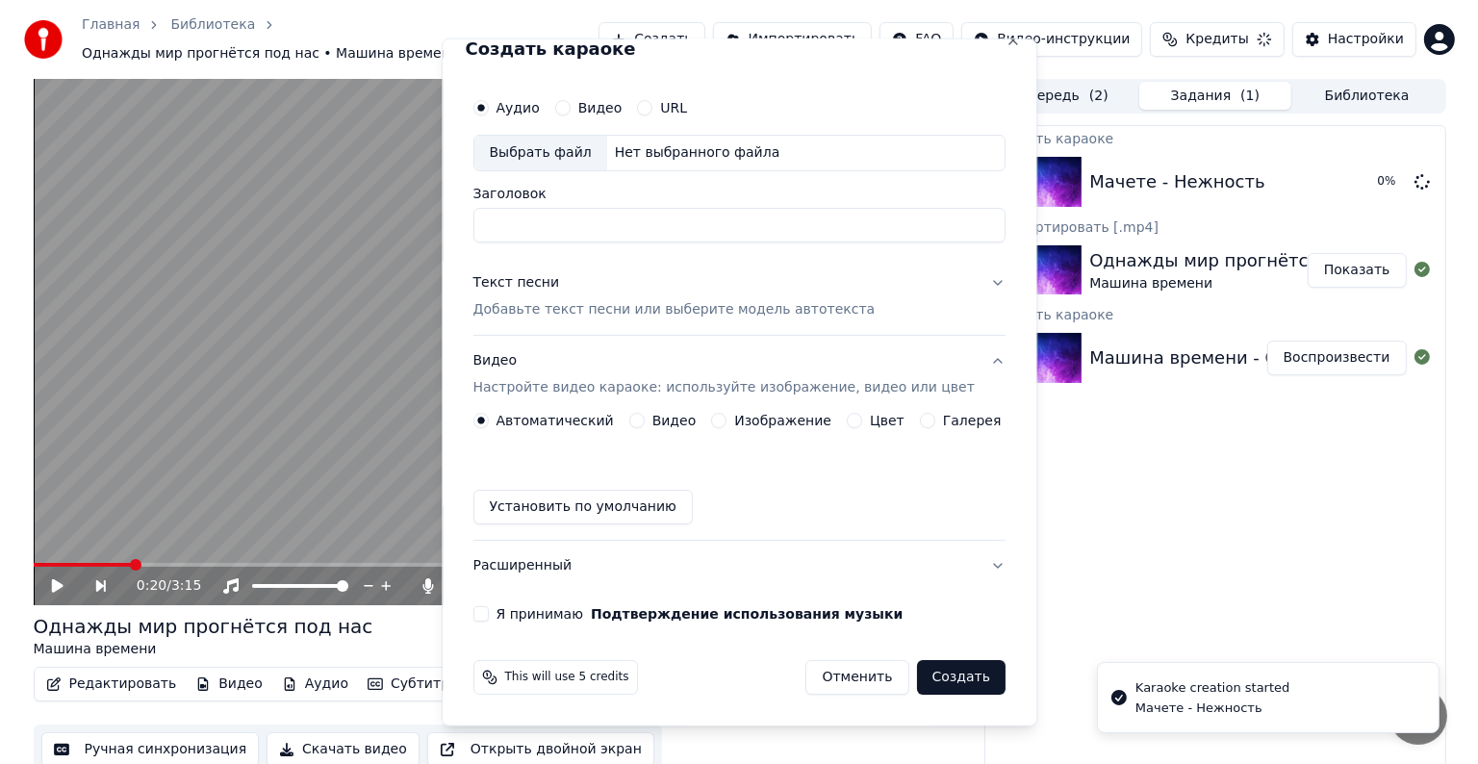
scroll to position [21, 0]
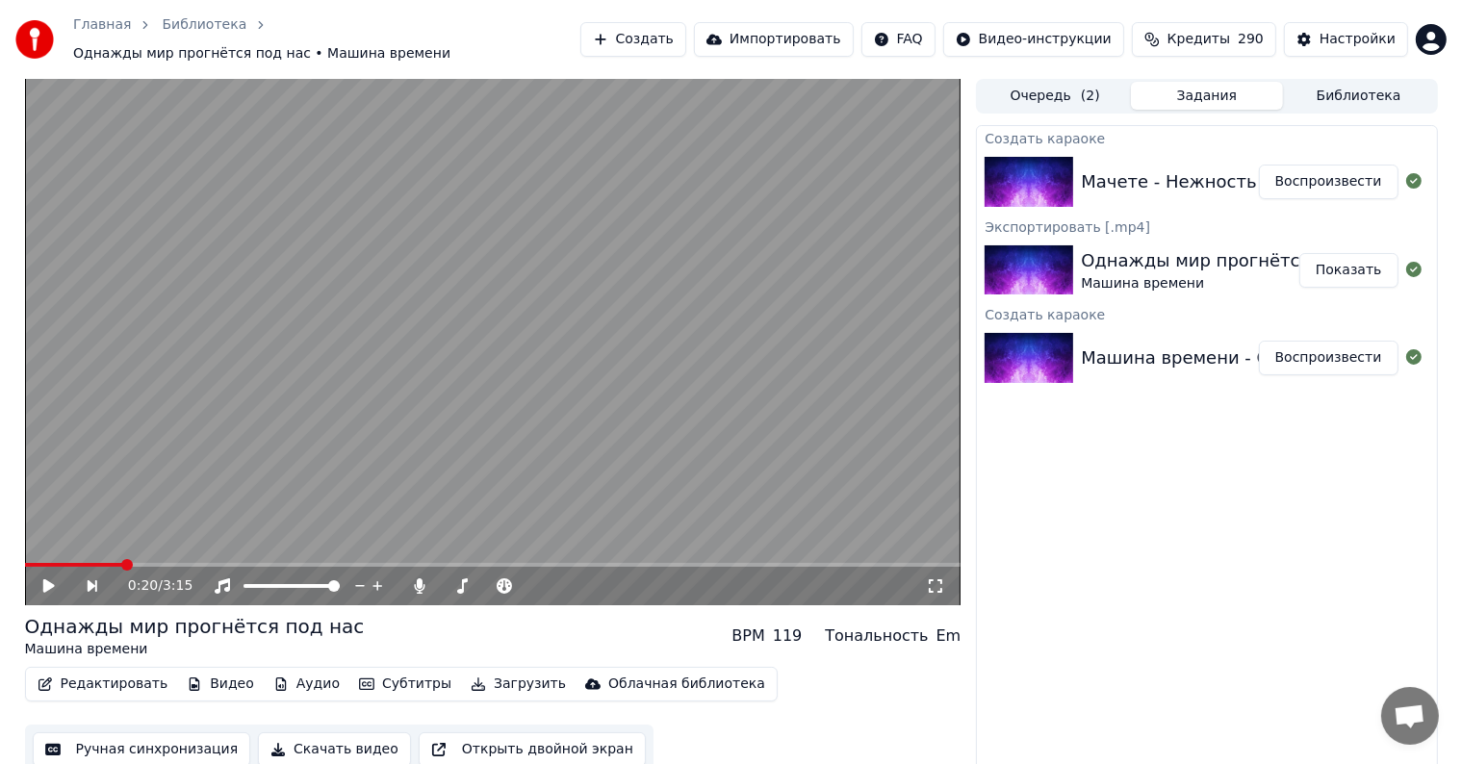
click at [1321, 177] on button "Воспроизвести" at bounding box center [1329, 182] width 140 height 35
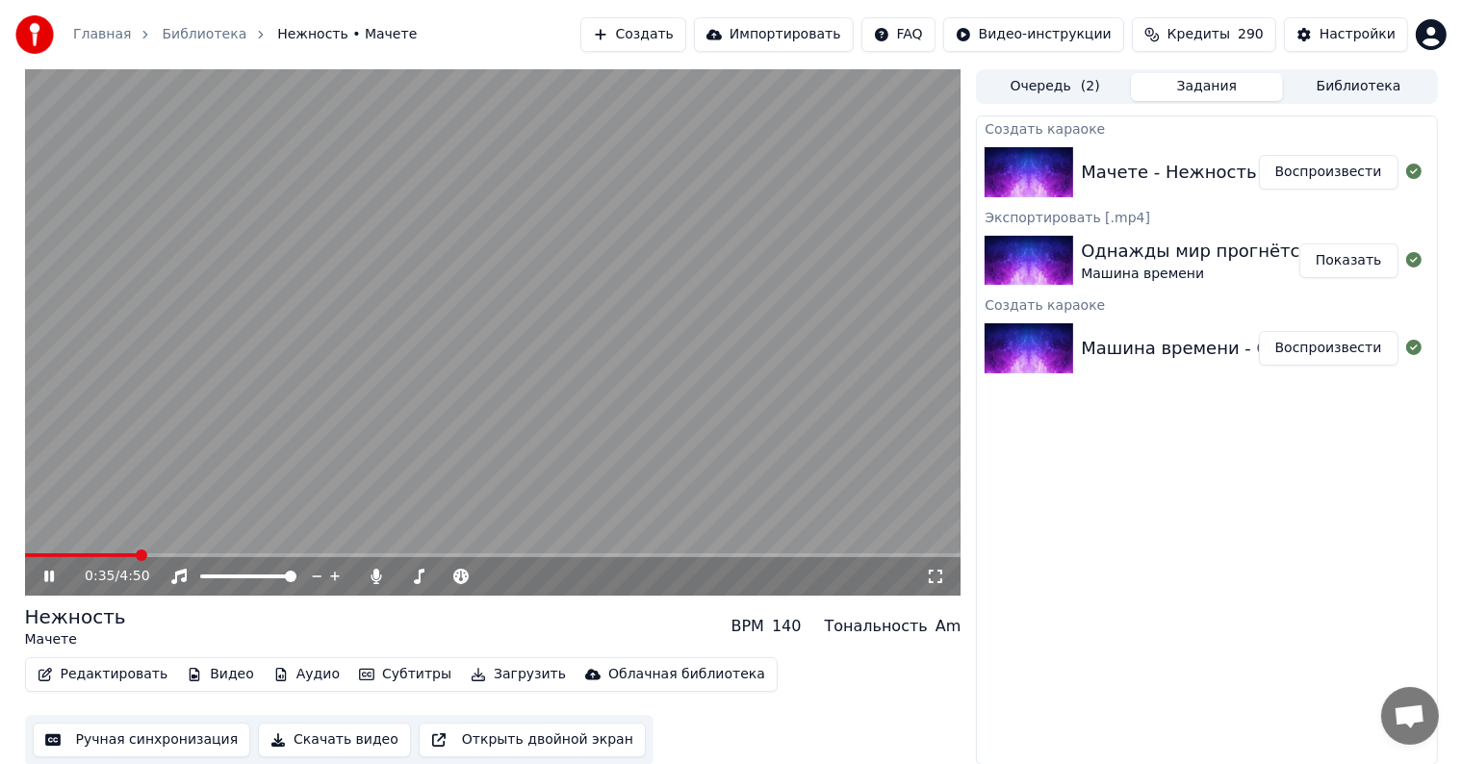
click at [136, 554] on span at bounding box center [493, 555] width 936 height 4
click at [249, 555] on span at bounding box center [493, 555] width 936 height 4
click at [352, 554] on span at bounding box center [493, 555] width 936 height 4
click at [392, 397] on video at bounding box center [493, 332] width 936 height 526
click at [686, 42] on button "Создать" at bounding box center [633, 34] width 106 height 35
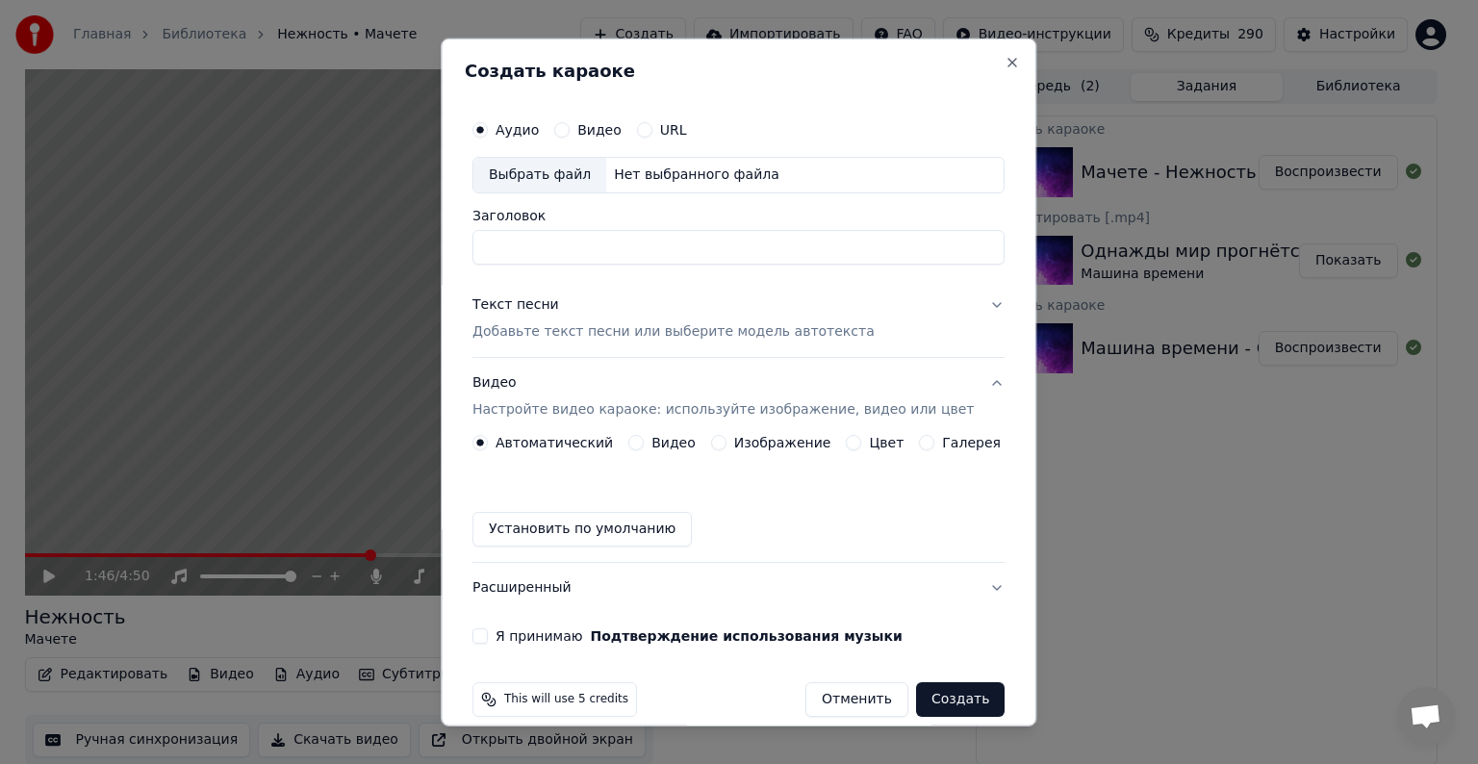
click at [566, 173] on div "Выбрать файл" at bounding box center [540, 175] width 133 height 35
type input "**********"
click at [527, 297] on div "Текст песни" at bounding box center [516, 304] width 87 height 19
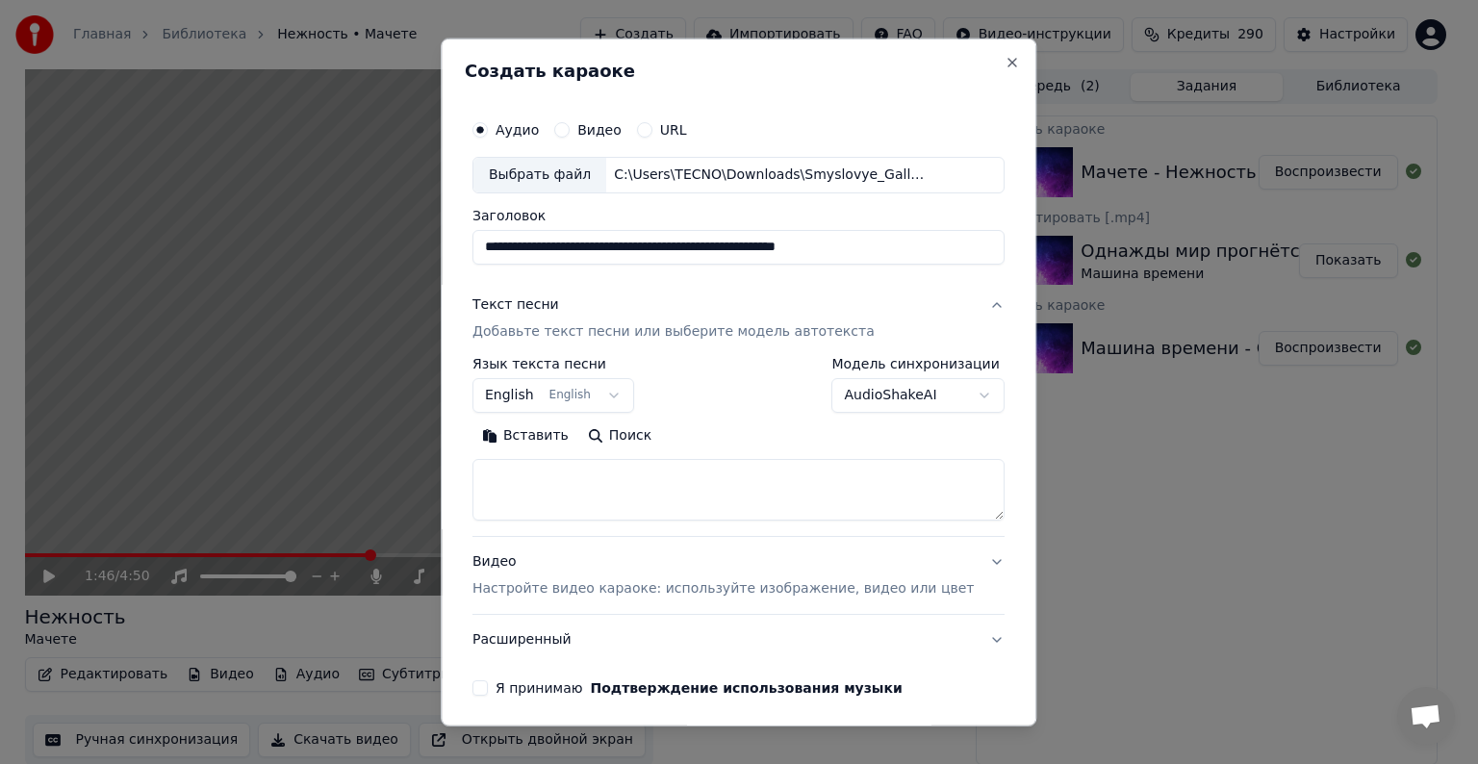
click at [600, 487] on textarea at bounding box center [739, 490] width 532 height 62
paste textarea "**********"
type textarea "**********"
drag, startPoint x: 914, startPoint y: 247, endPoint x: 494, endPoint y: 251, distance: 420.6
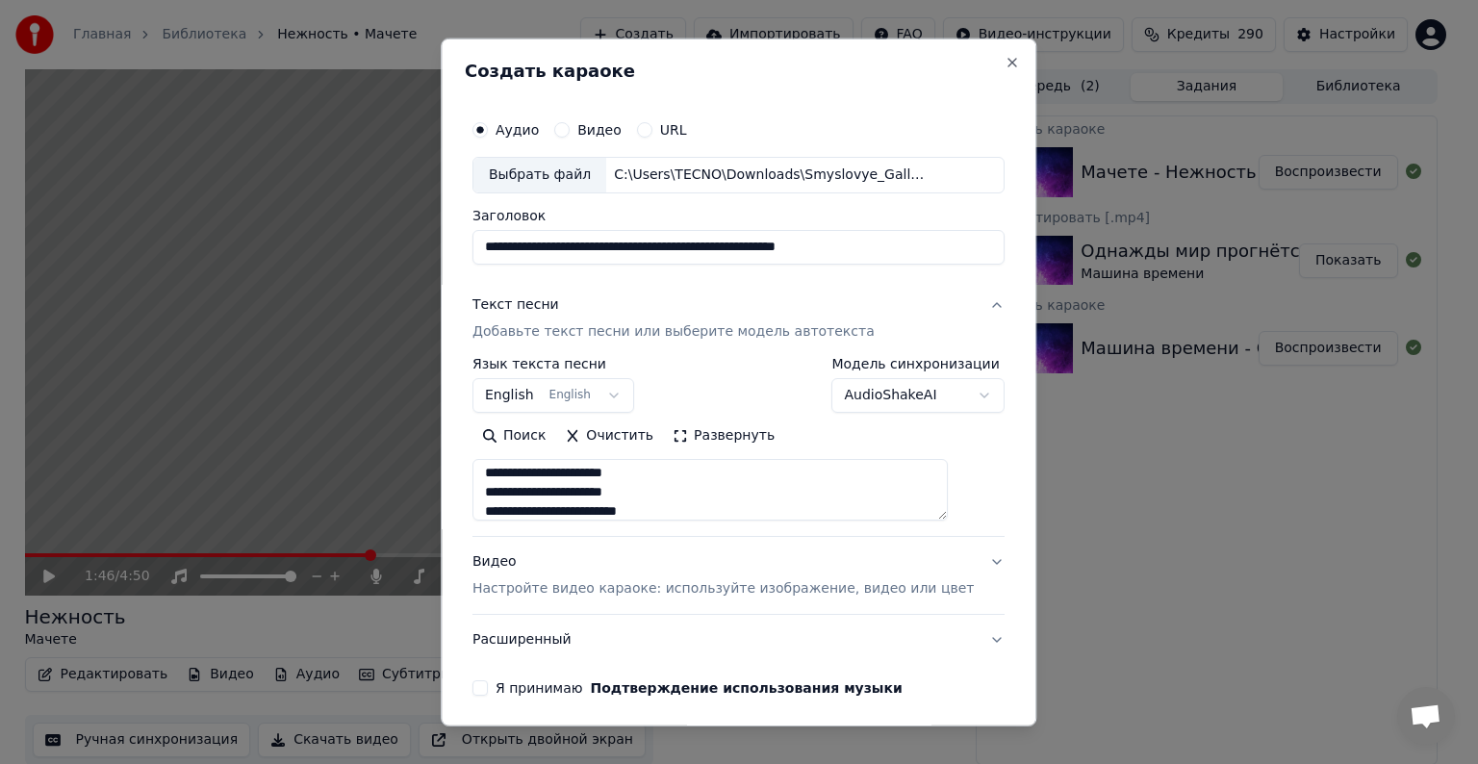
click at [494, 251] on input "**********" at bounding box center [739, 247] width 532 height 35
paste input
click at [509, 246] on input "**********" at bounding box center [739, 247] width 532 height 35
click at [587, 246] on input "**********" at bounding box center [739, 247] width 532 height 35
click at [684, 246] on input "**********" at bounding box center [739, 247] width 532 height 35
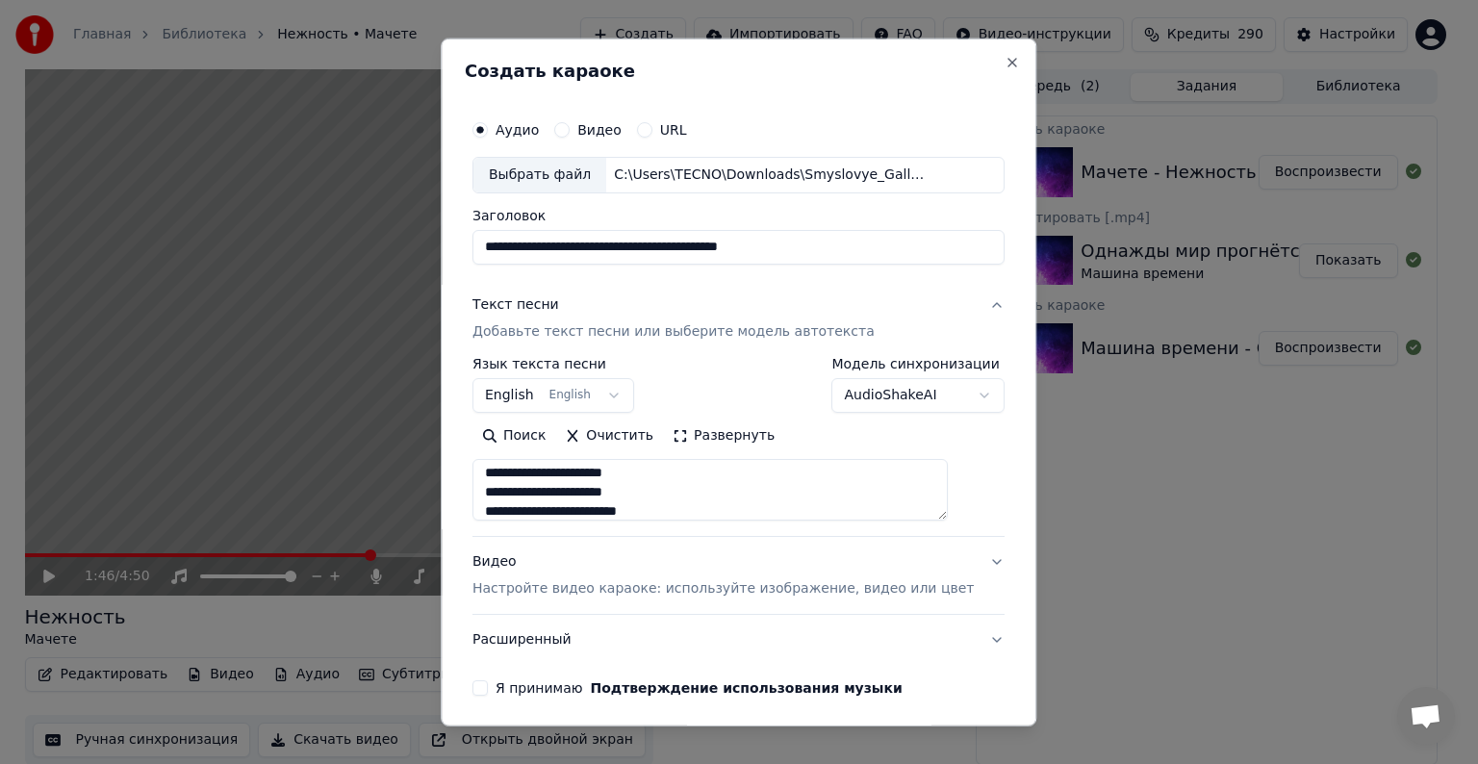
click at [862, 252] on input "**********" at bounding box center [739, 247] width 532 height 35
type input "**********"
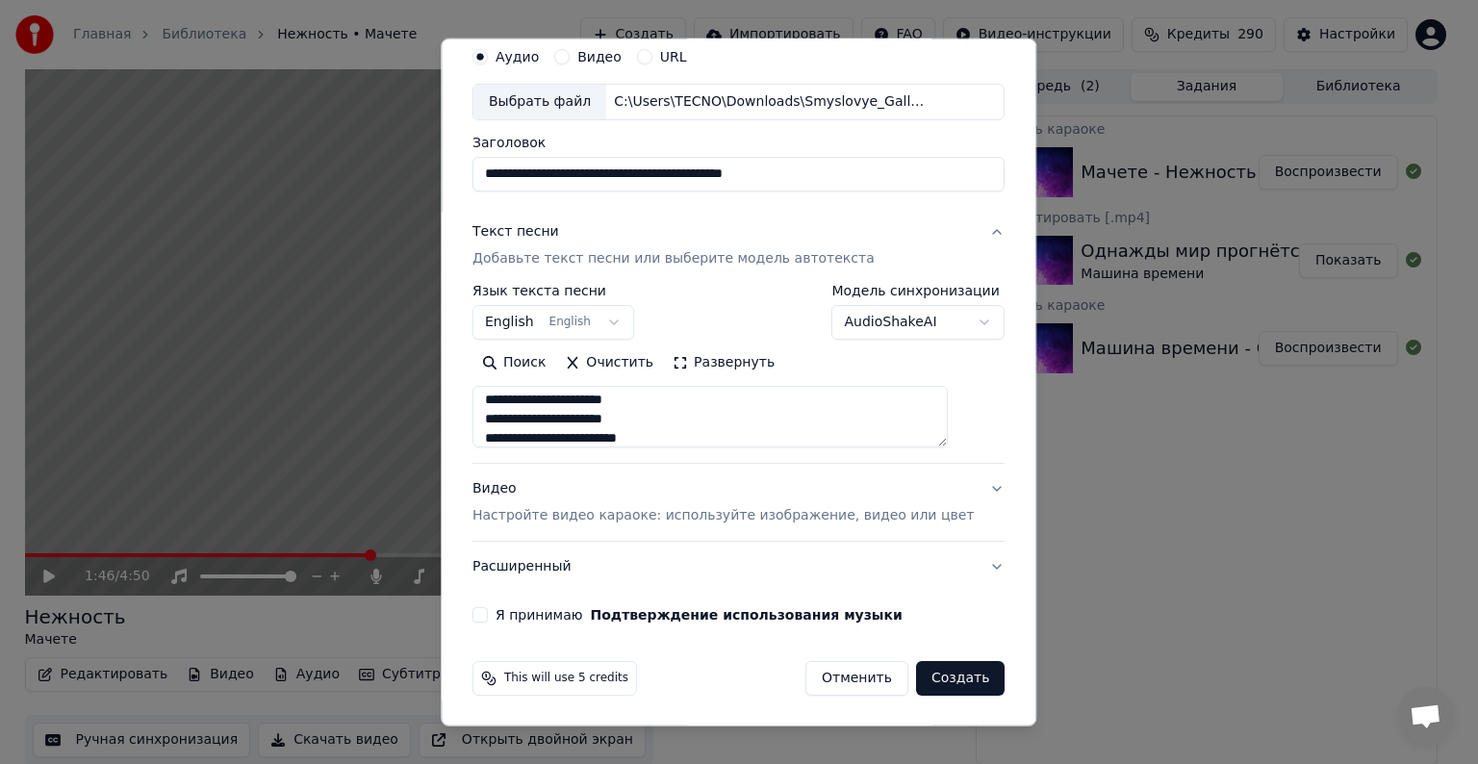
click at [520, 485] on div "Видео Настройте видео караоке: используйте изображение, видео или цвет" at bounding box center [723, 502] width 501 height 46
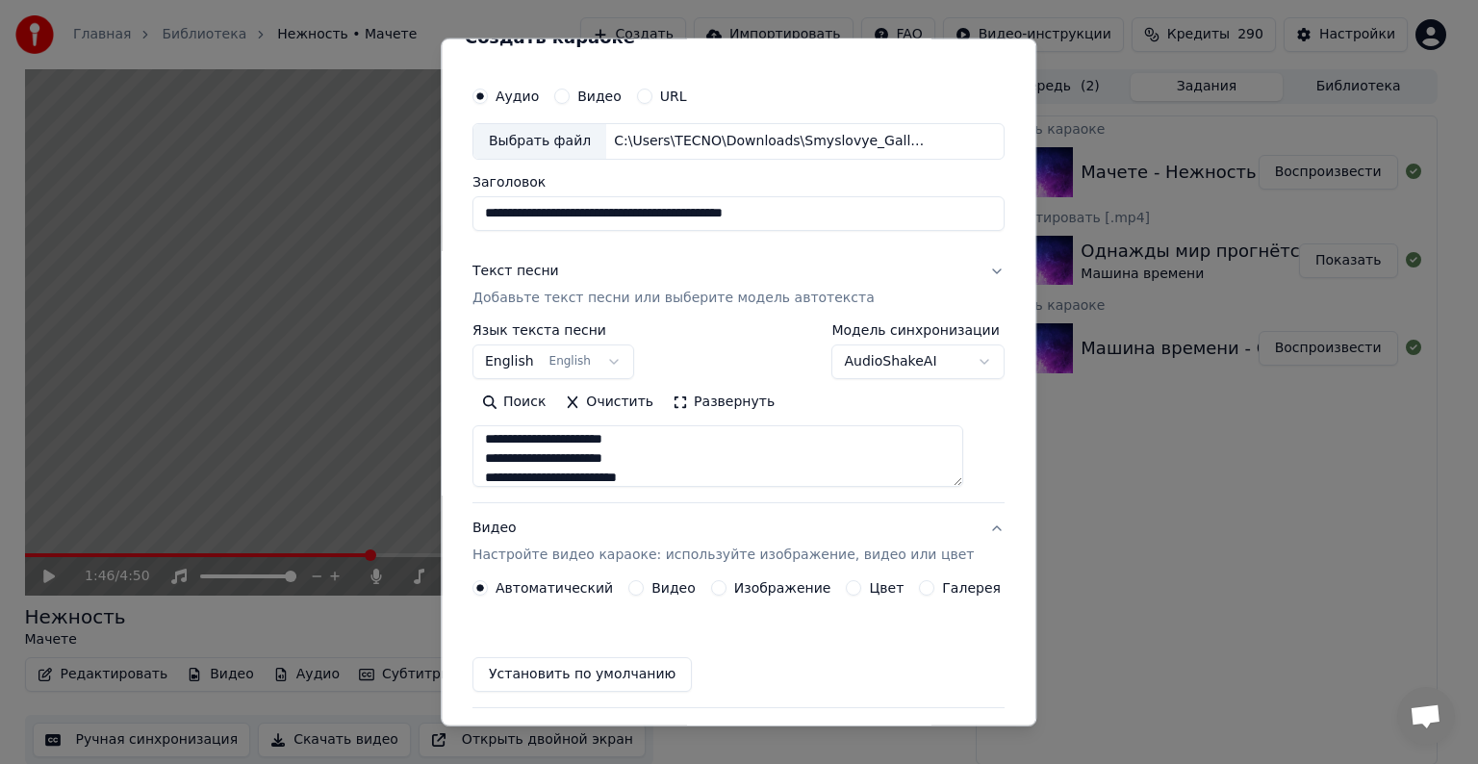
scroll to position [21, 0]
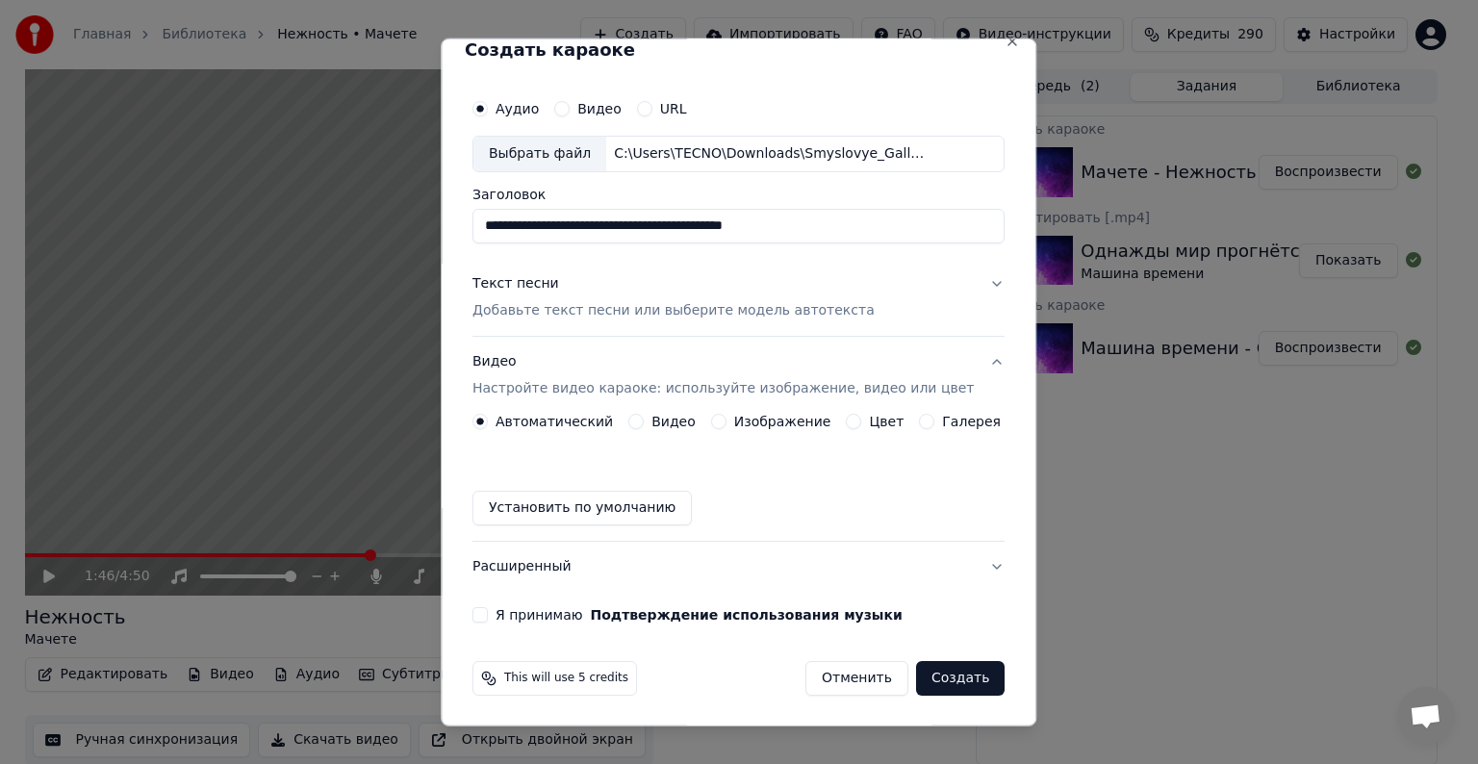
click at [639, 422] on button "Видео" at bounding box center [635, 421] width 15 height 15
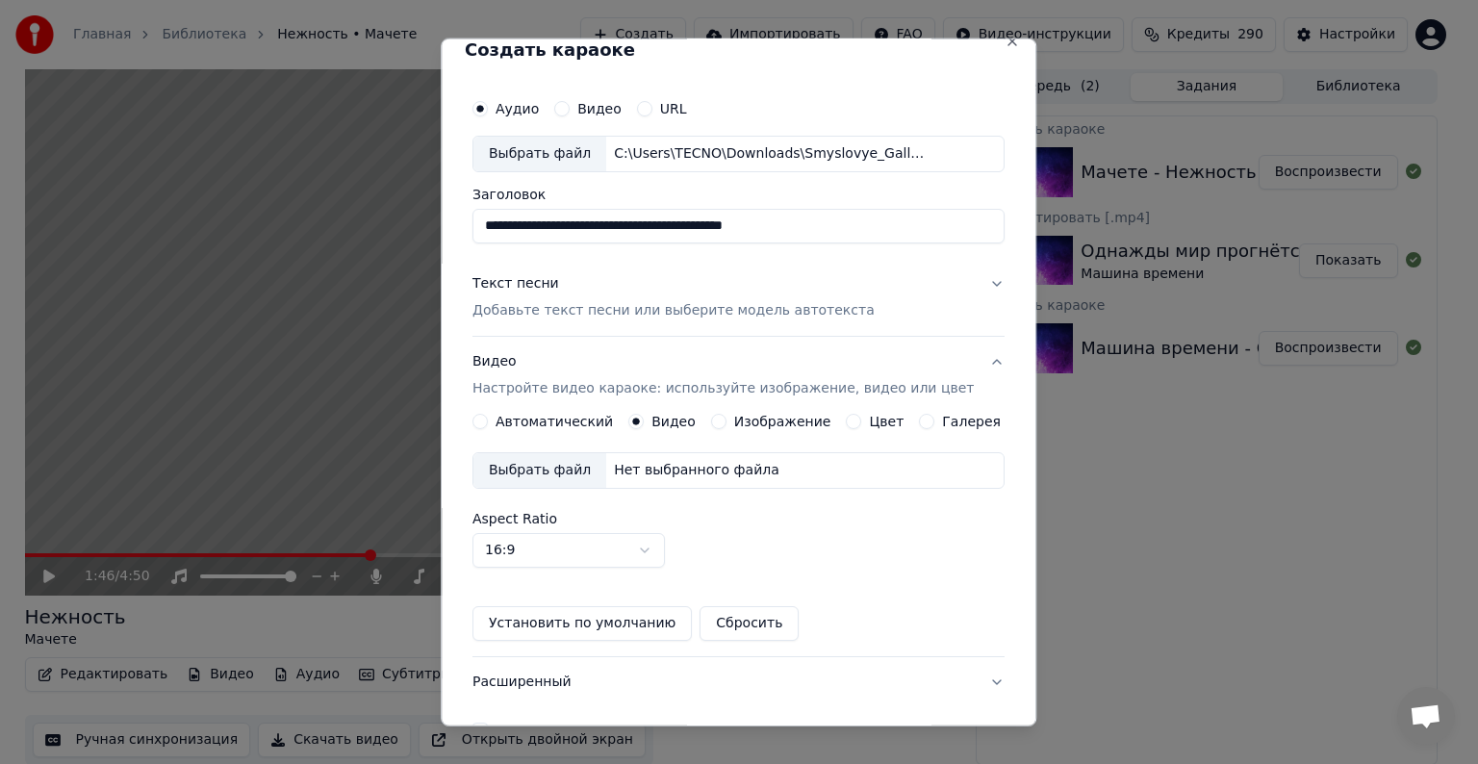
click at [556, 473] on div "Выбрать файл" at bounding box center [540, 470] width 133 height 35
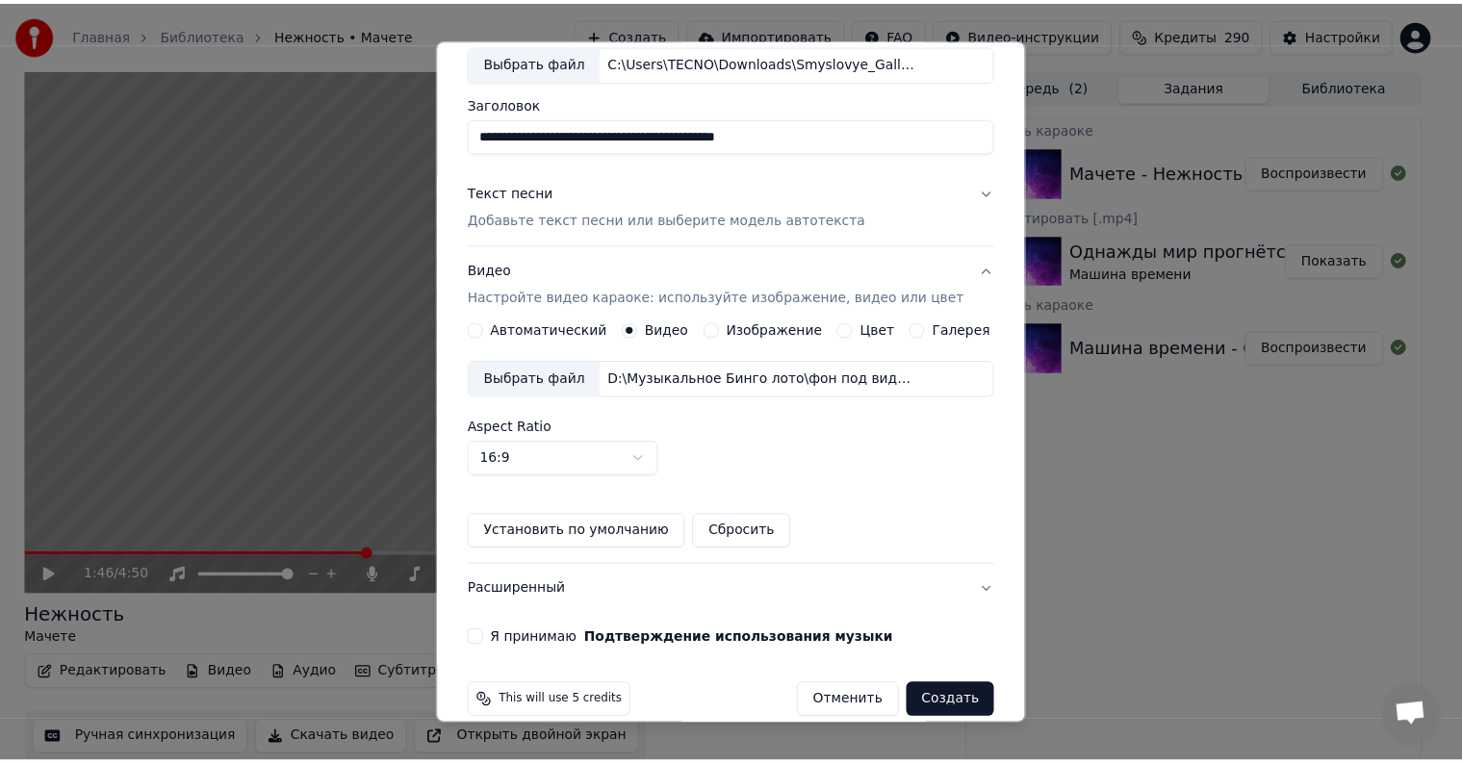
scroll to position [136, 0]
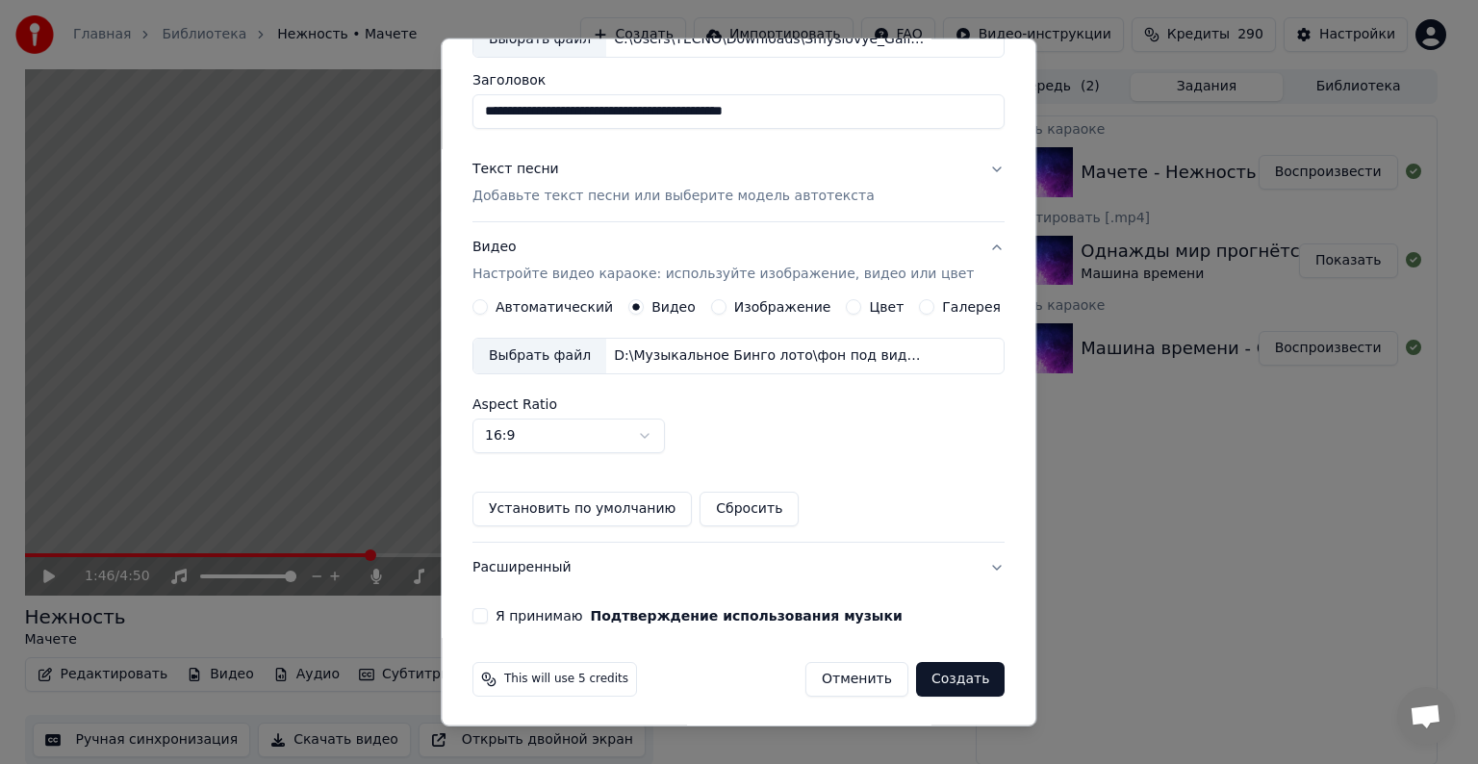
click at [488, 616] on button "Я принимаю Подтверждение использования музыки" at bounding box center [480, 615] width 15 height 15
click at [957, 687] on button "Создать" at bounding box center [960, 679] width 89 height 35
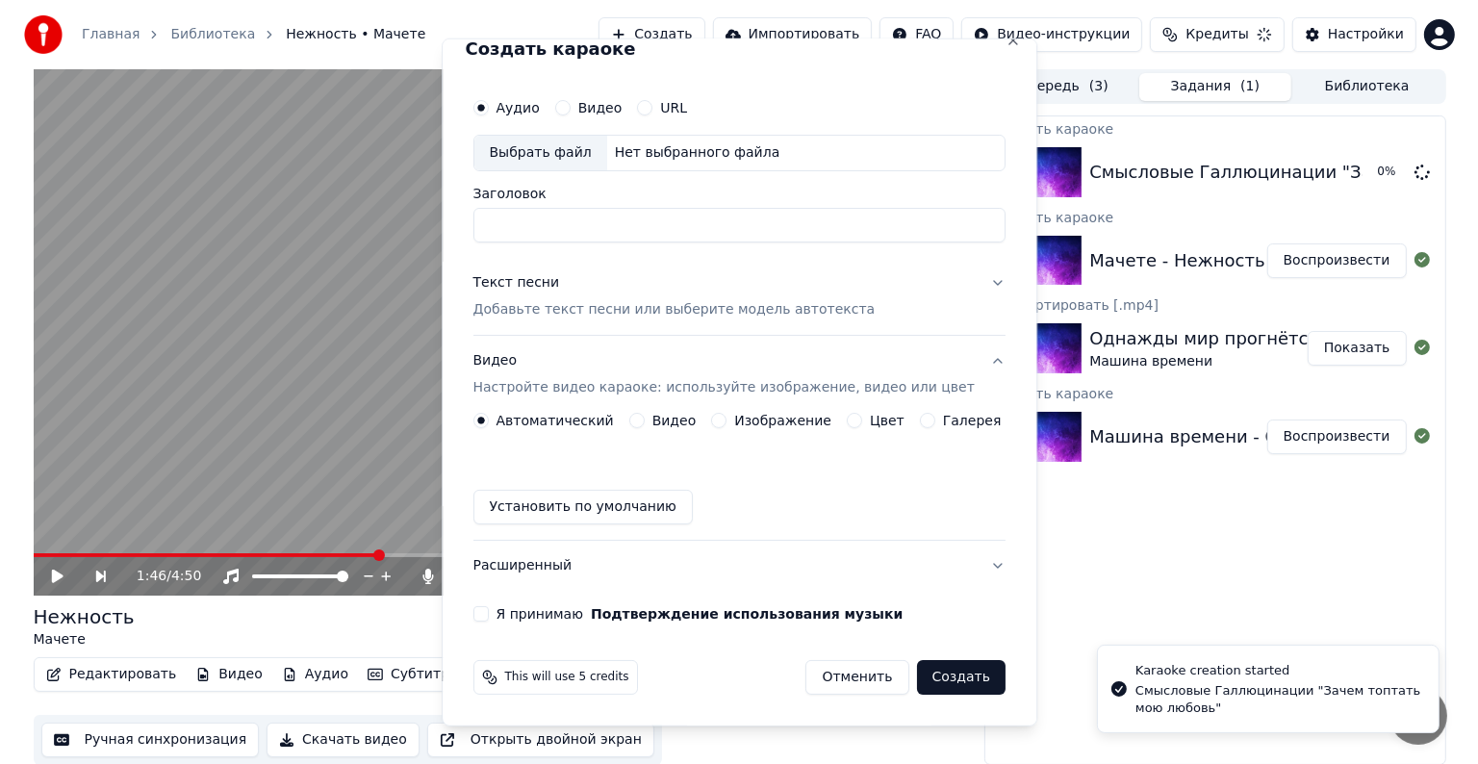
scroll to position [21, 0]
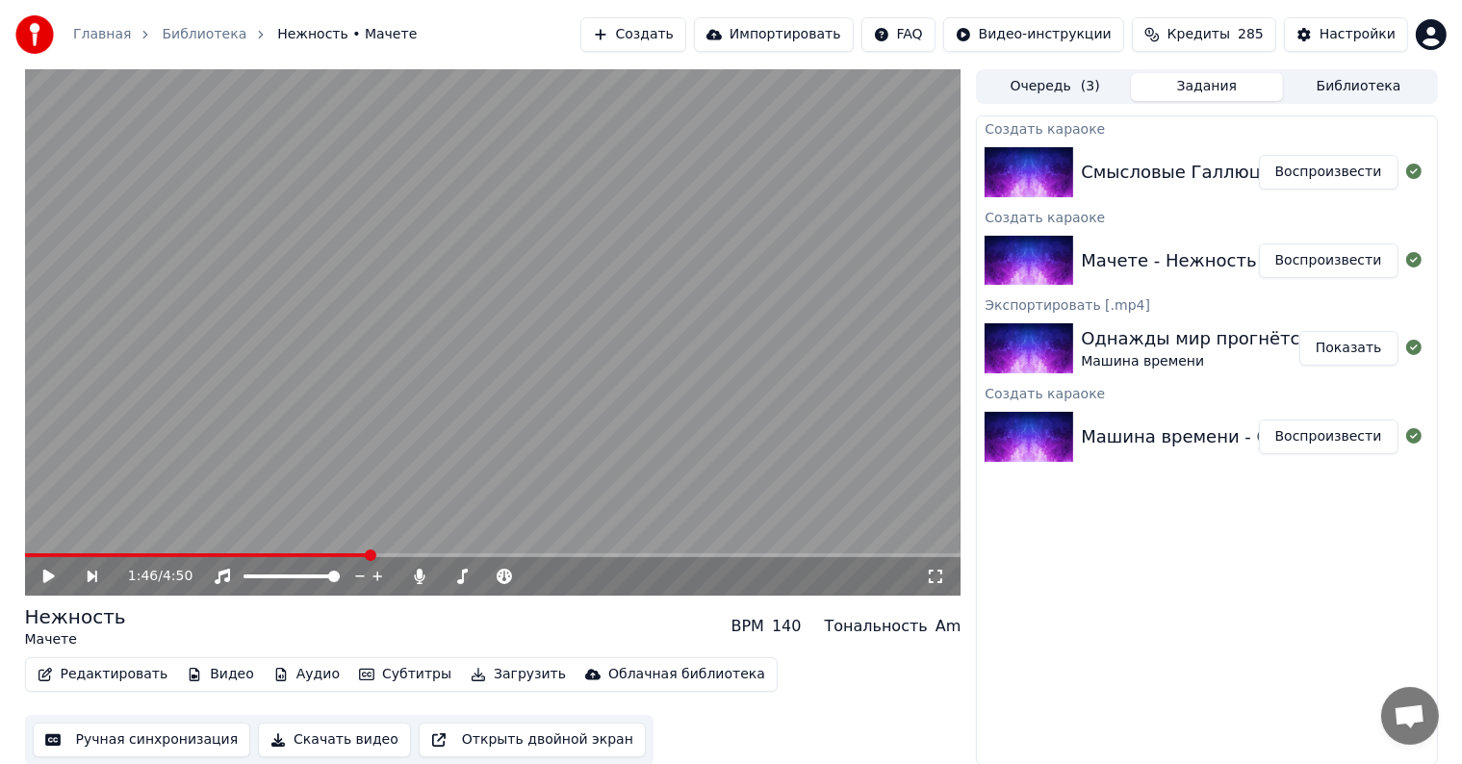
click at [624, 267] on video at bounding box center [493, 332] width 936 height 526
click at [479, 420] on video at bounding box center [493, 332] width 936 height 526
click at [1309, 182] on button "Воспроизвести" at bounding box center [1329, 172] width 140 height 35
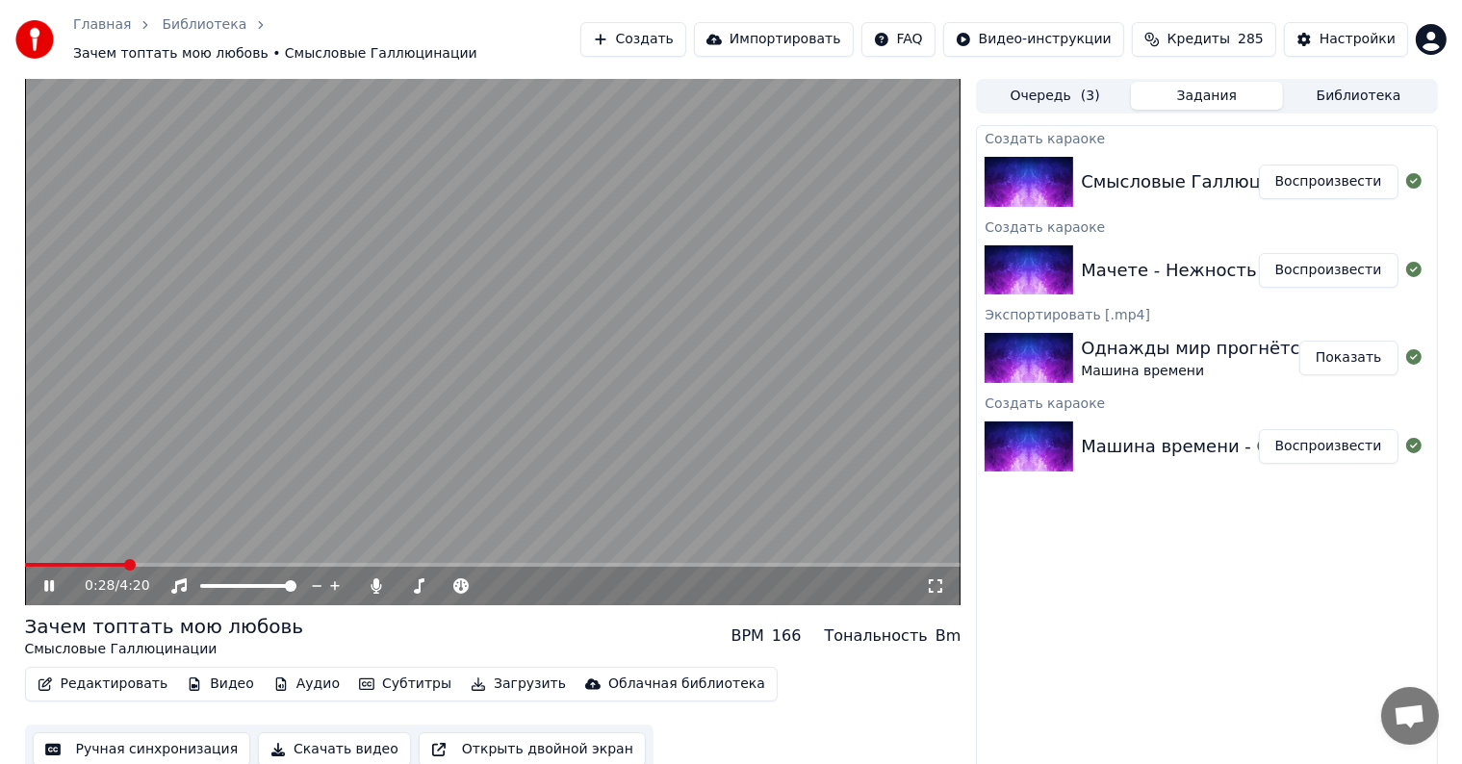
click at [124, 563] on span at bounding box center [493, 565] width 936 height 4
click at [218, 563] on span at bounding box center [493, 565] width 936 height 4
click at [461, 584] on span at bounding box center [445, 586] width 96 height 4
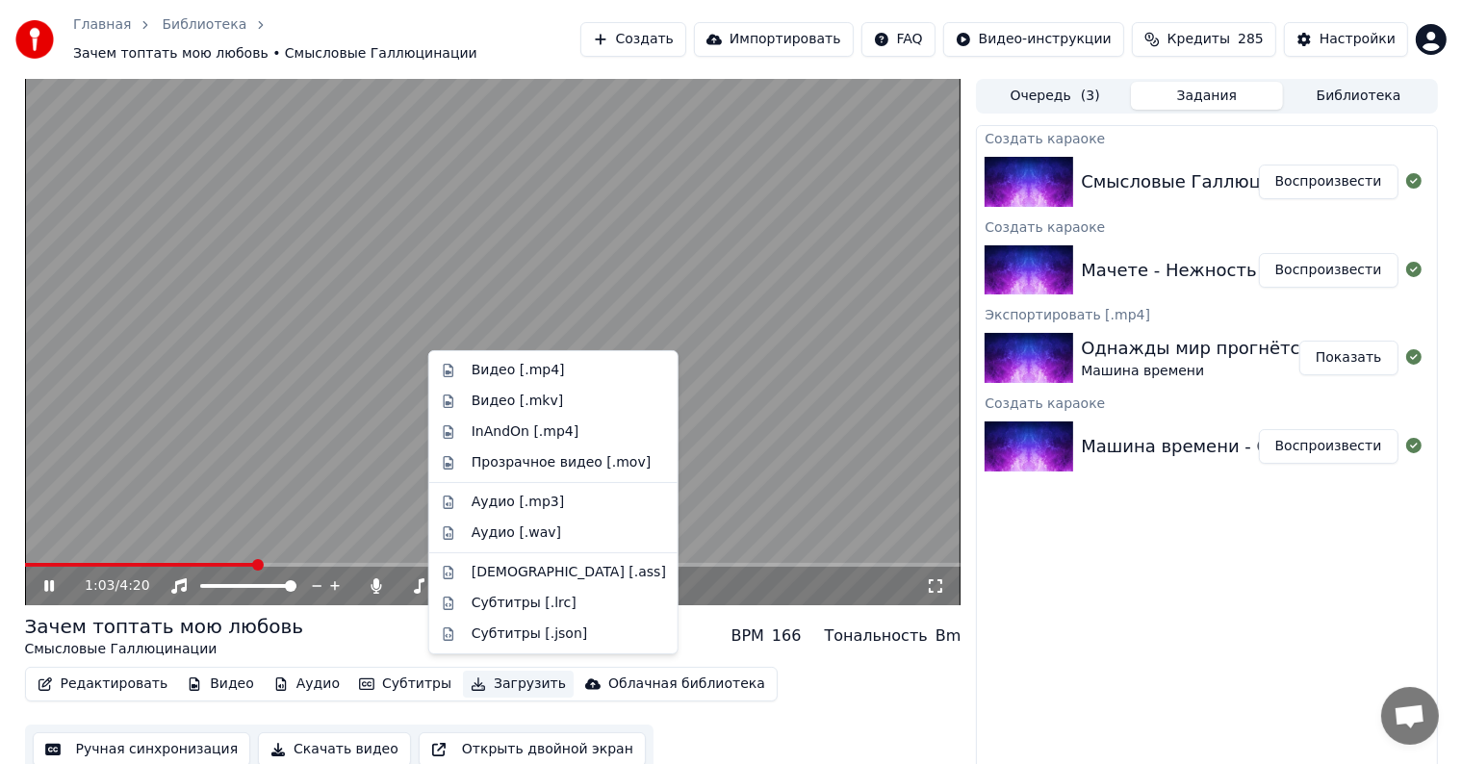
click at [494, 679] on button "Загрузить" at bounding box center [518, 684] width 111 height 27
click at [531, 359] on div "Видео [.mp4]" at bounding box center [553, 370] width 241 height 31
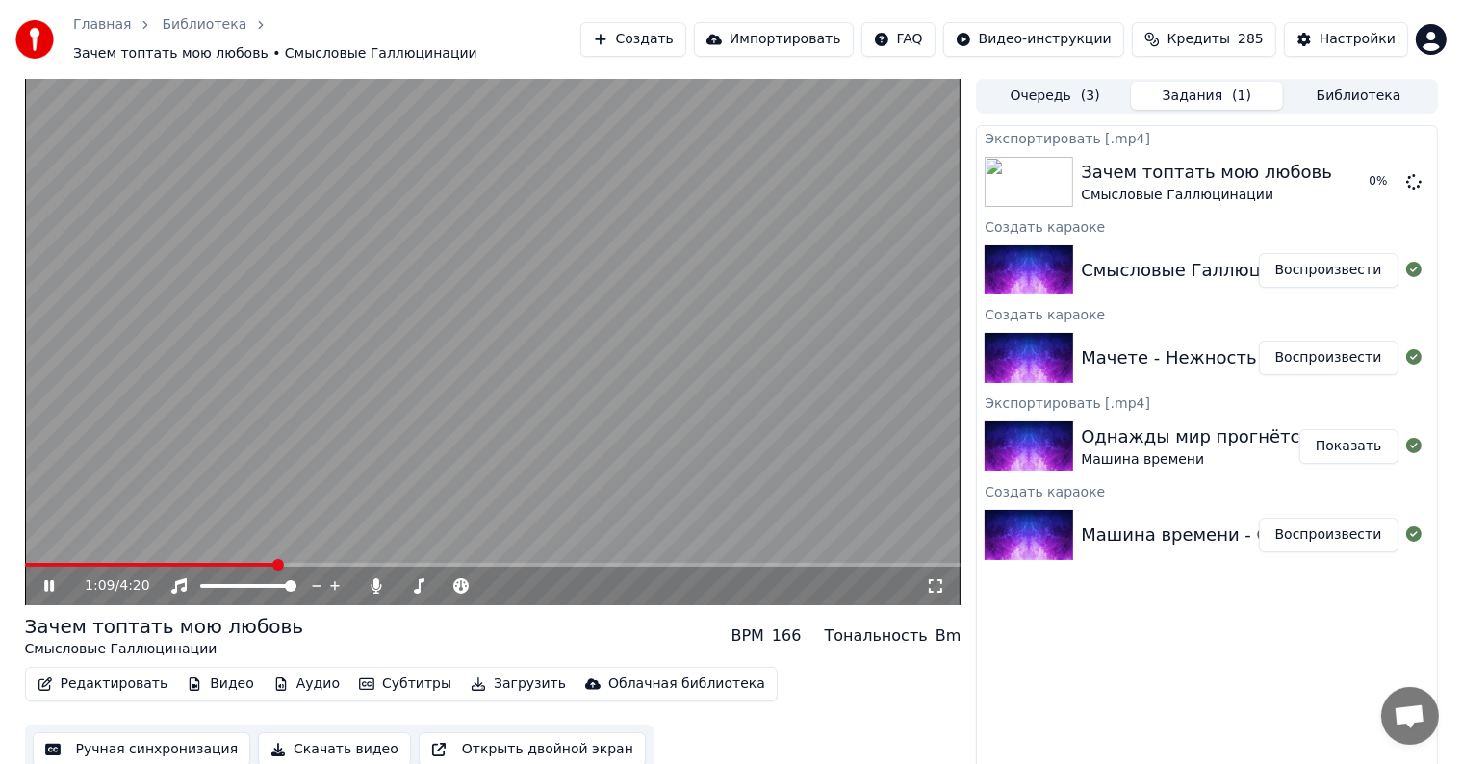
click at [1305, 348] on button "Воспроизвести" at bounding box center [1329, 358] width 140 height 35
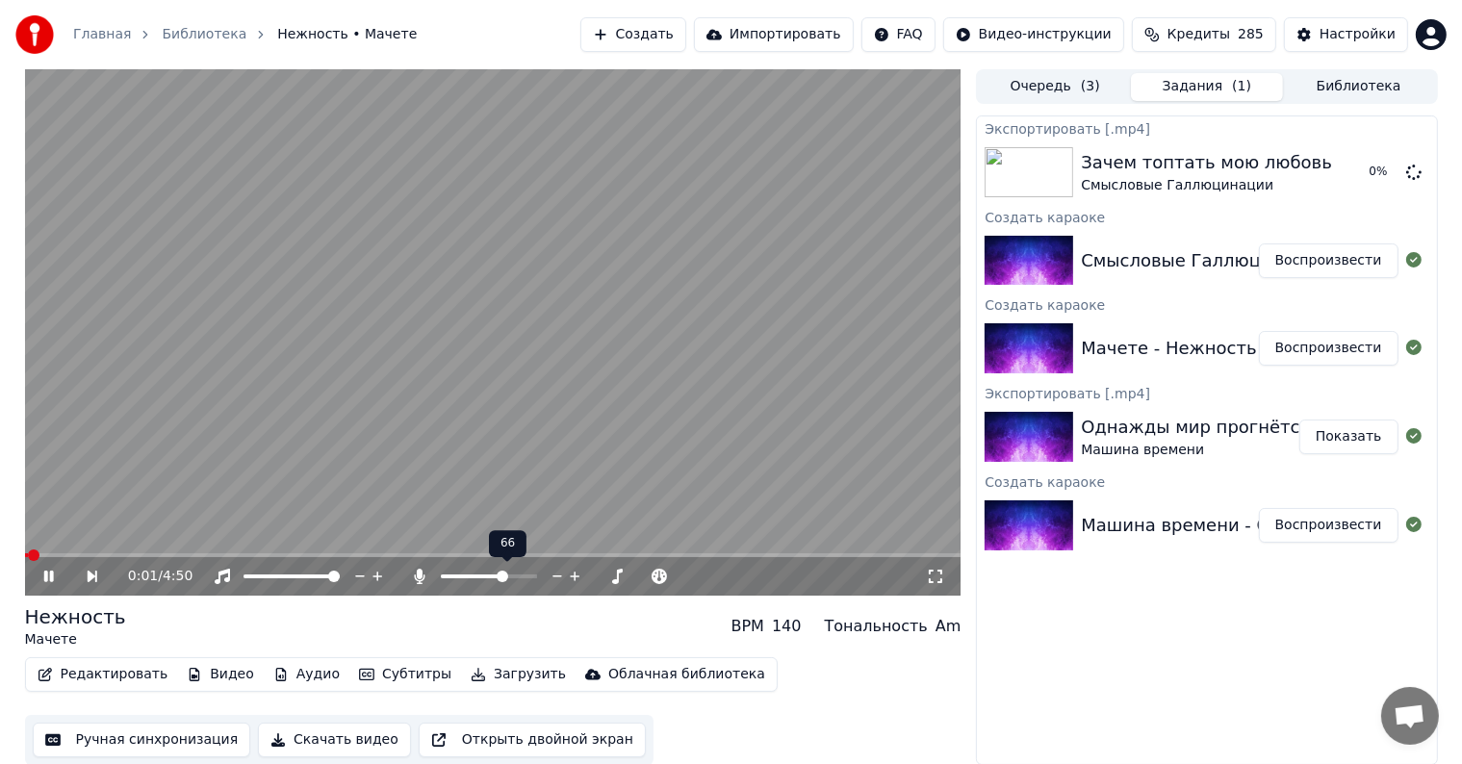
click at [497, 579] on span at bounding box center [503, 577] width 12 height 12
click at [552, 578] on icon at bounding box center [558, 576] width 18 height 19
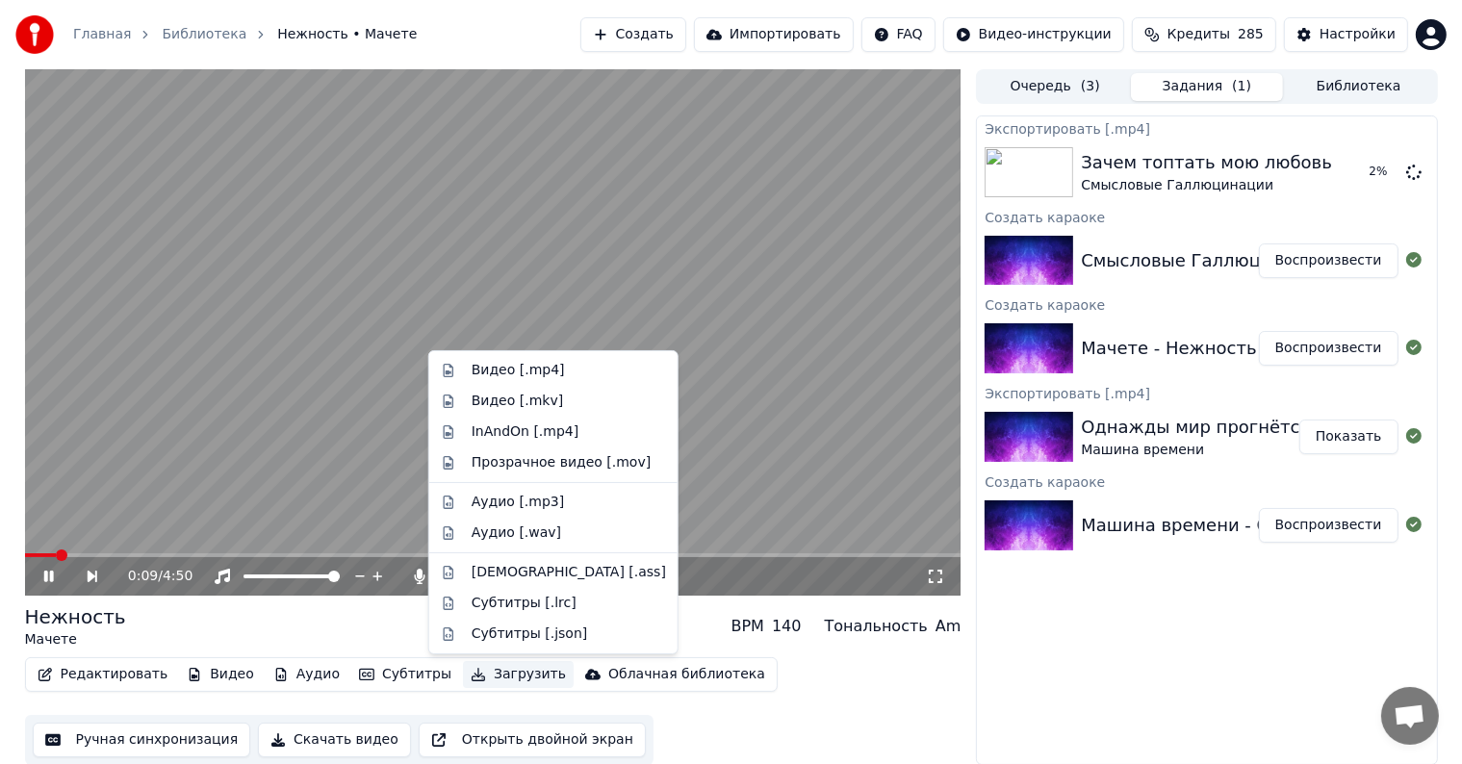
click at [493, 674] on button "Загрузить" at bounding box center [518, 674] width 111 height 27
click at [529, 377] on div "Видео [.mp4]" at bounding box center [518, 370] width 93 height 19
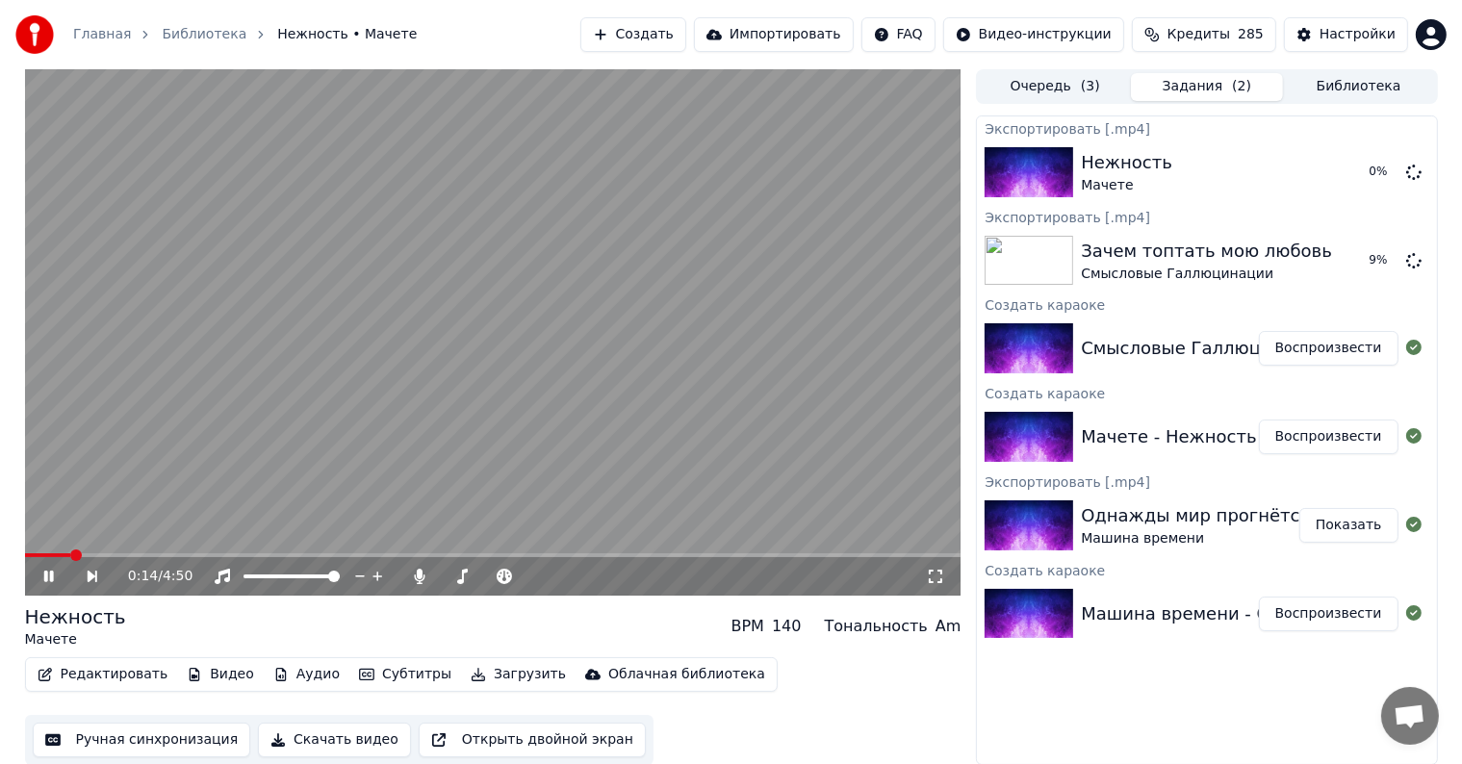
click at [560, 303] on video at bounding box center [493, 332] width 936 height 526
click at [686, 35] on button "Создать" at bounding box center [633, 34] width 106 height 35
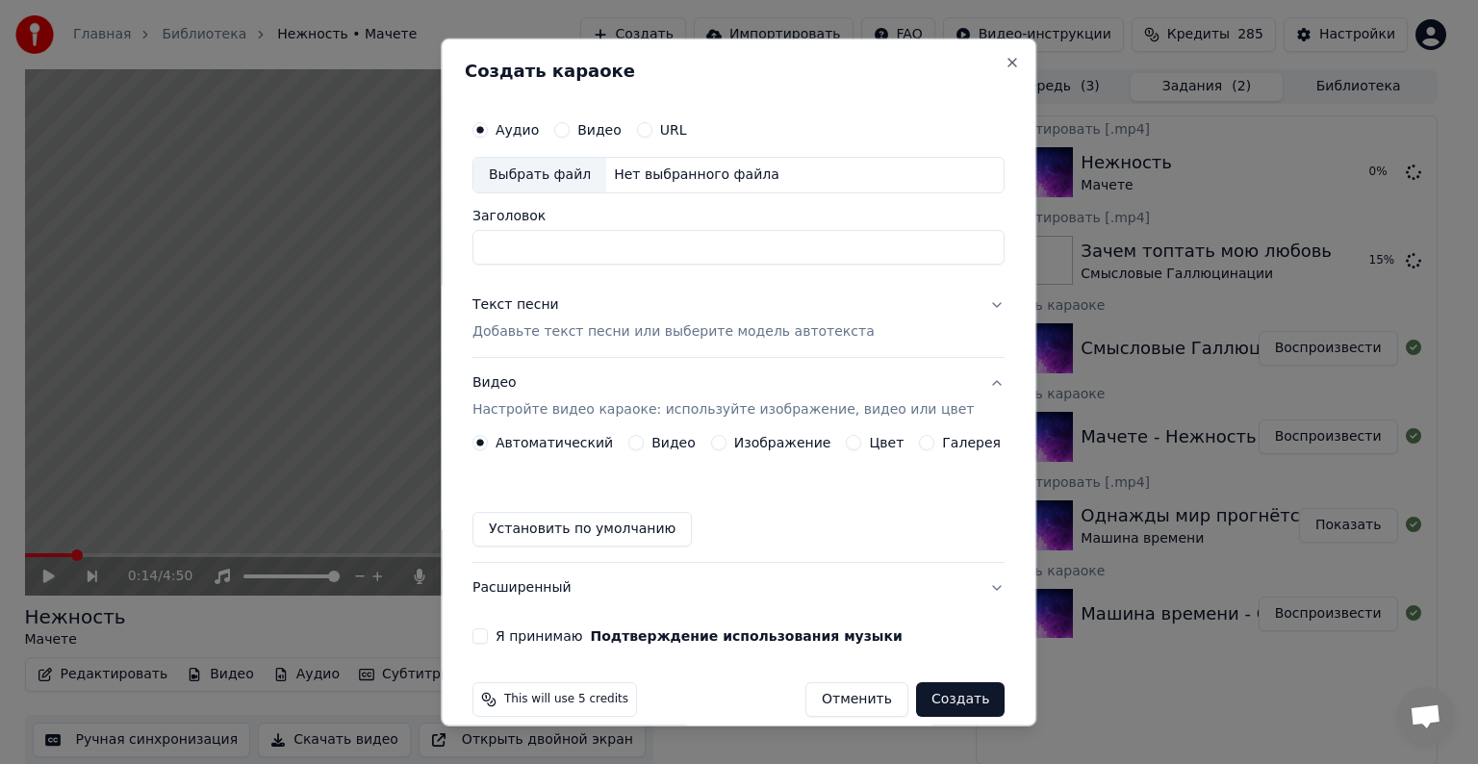
click at [548, 305] on div "Текст песни" at bounding box center [516, 304] width 87 height 19
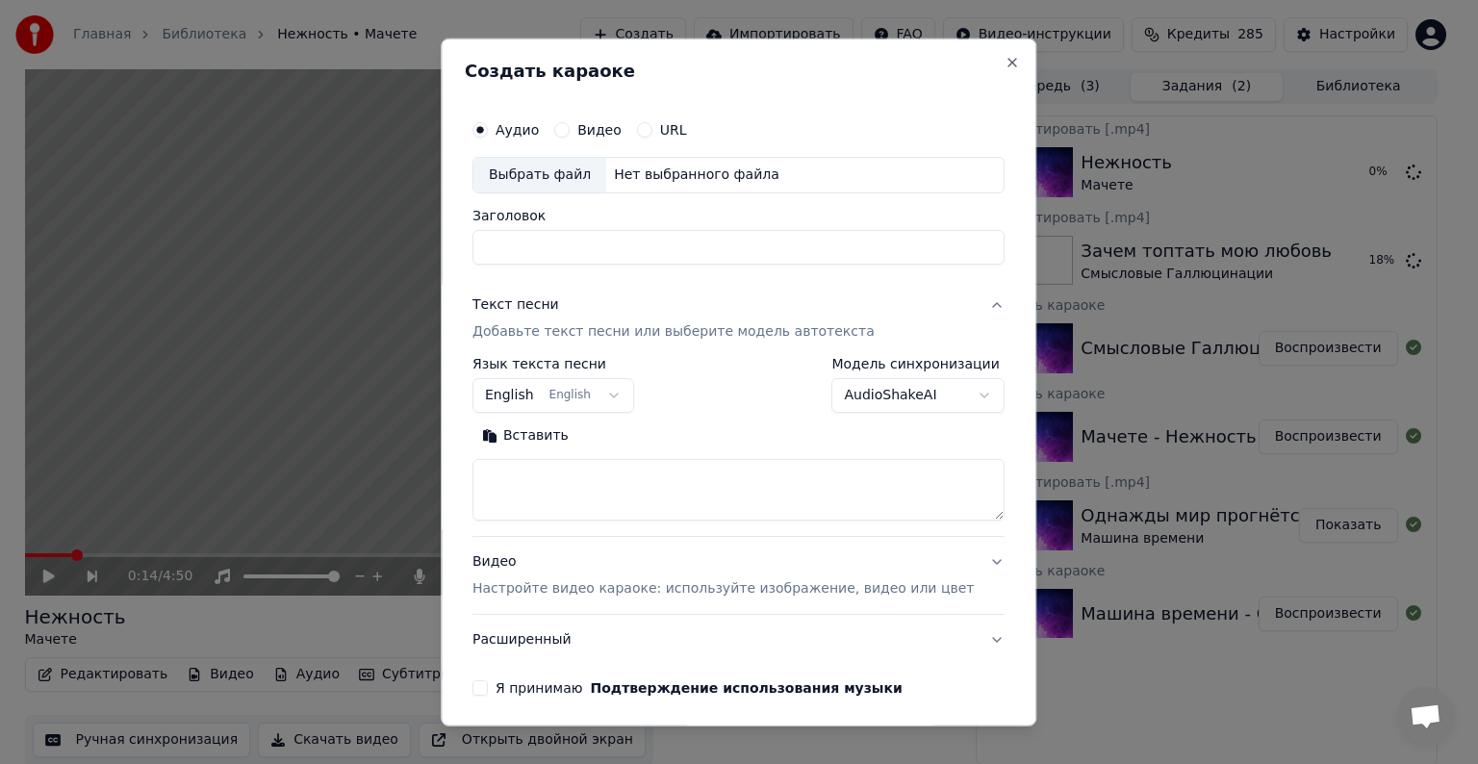
click at [604, 495] on textarea at bounding box center [739, 490] width 532 height 62
paste textarea "**********"
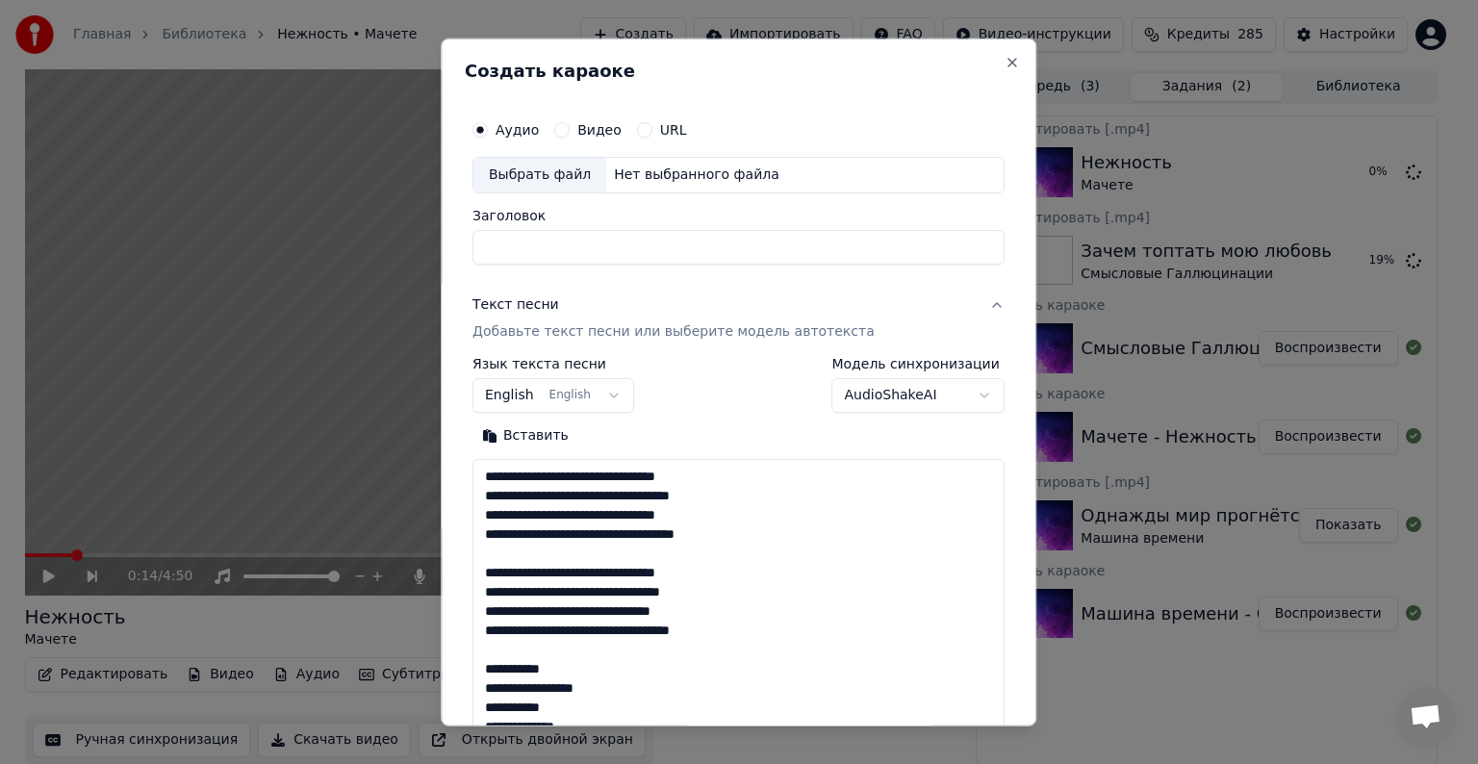
scroll to position [485, 0]
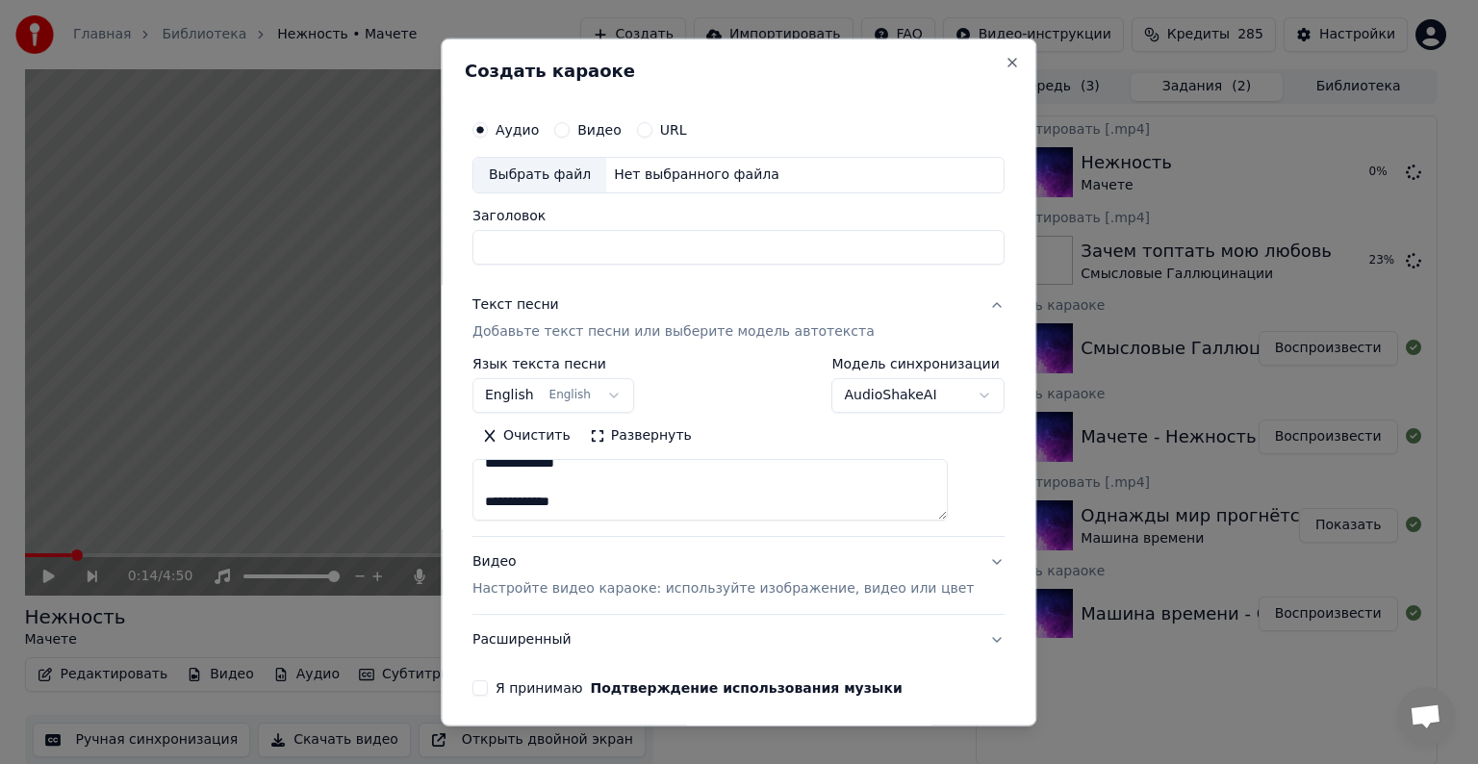
type textarea "**********"
click at [631, 243] on input "Заголовок" at bounding box center [739, 247] width 532 height 35
paste input "**********"
click at [595, 182] on div "Выбрать файл" at bounding box center [540, 175] width 133 height 35
click at [516, 563] on div "Видео Настройте видео караоке: используйте изображение, видео или цвет" at bounding box center [723, 575] width 501 height 46
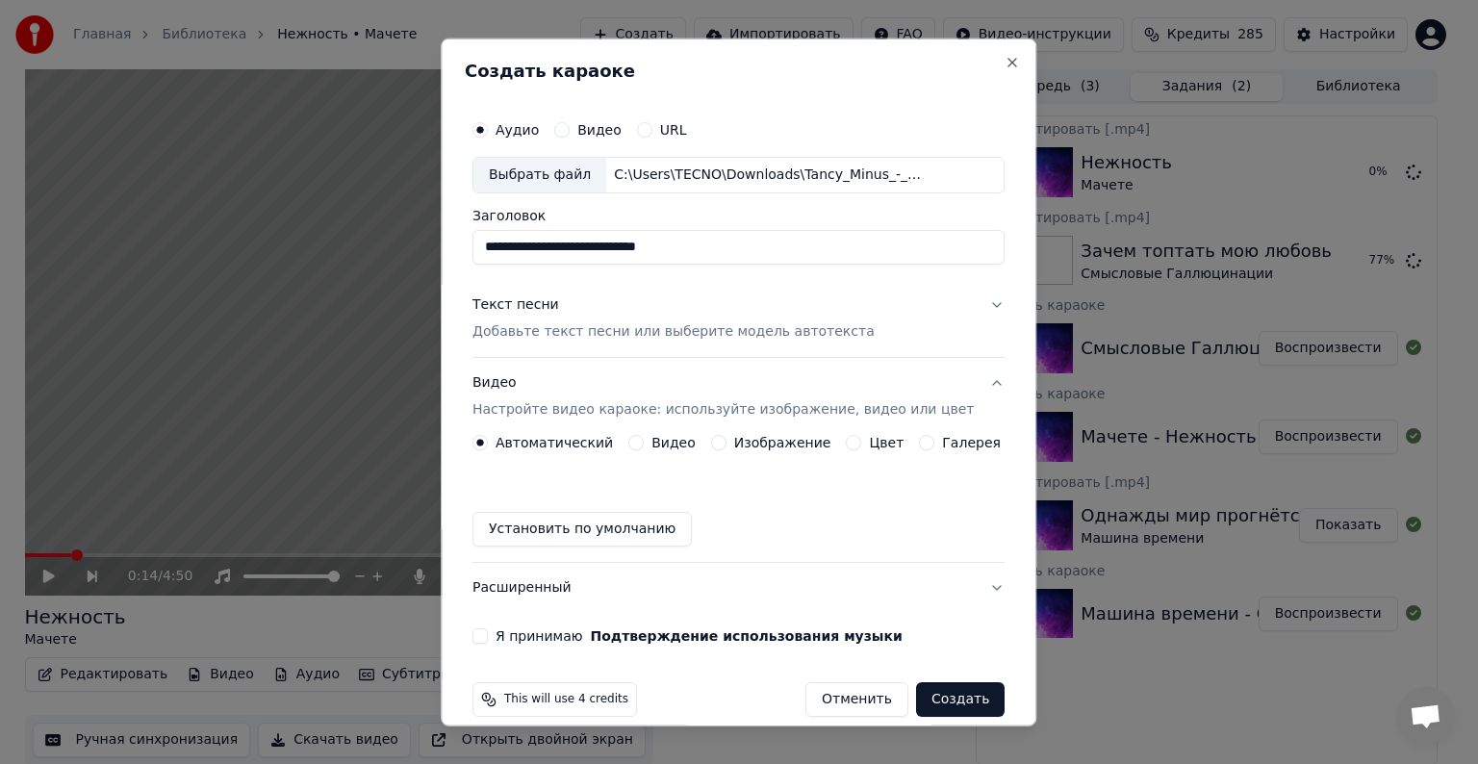
drag, startPoint x: 722, startPoint y: 250, endPoint x: 477, endPoint y: 235, distance: 244.9
click at [477, 235] on div "**********" at bounding box center [739, 377] width 548 height 549
paste input
click at [588, 250] on input "**********" at bounding box center [739, 247] width 532 height 35
click at [675, 243] on input "**********" at bounding box center [739, 247] width 532 height 35
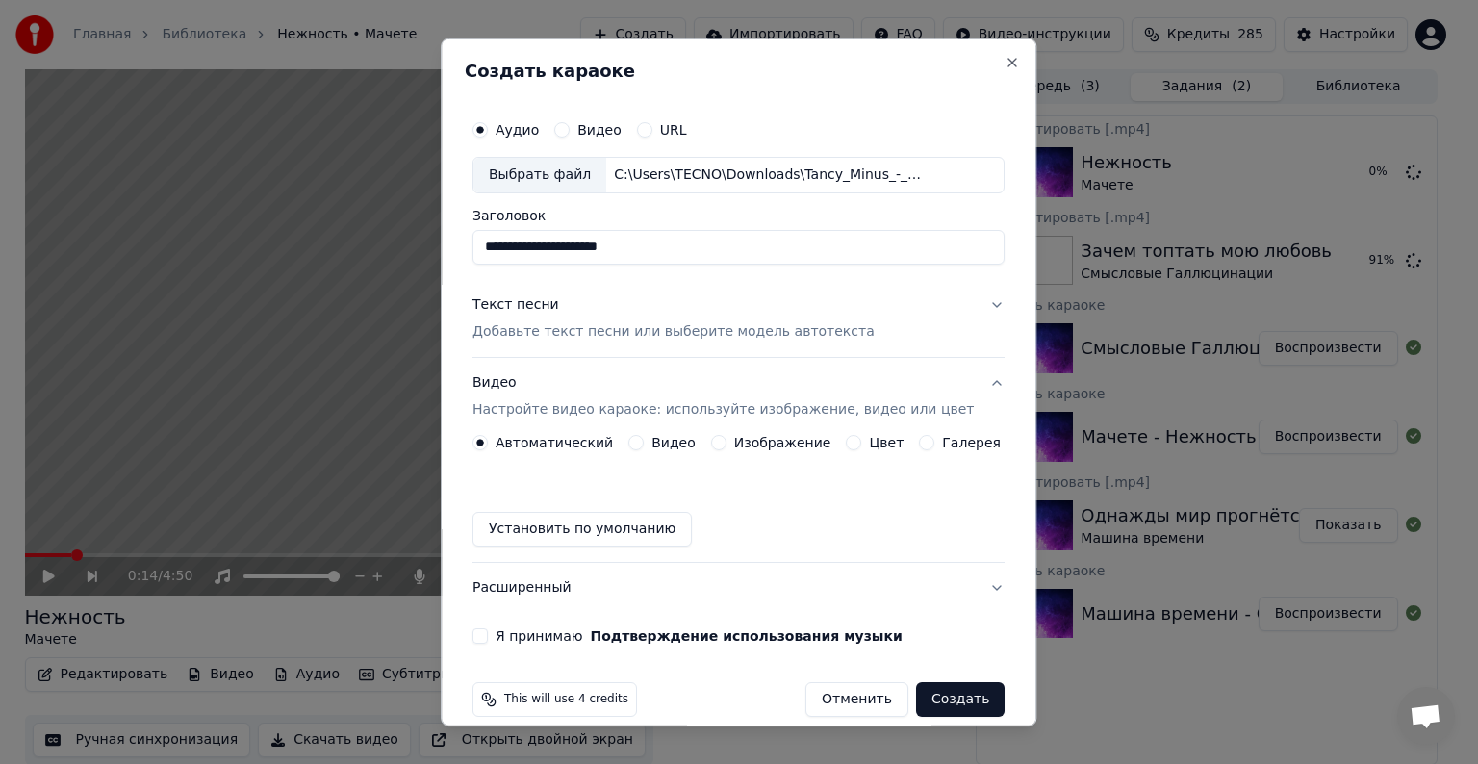
type input "**********"
click at [639, 443] on button "Видео" at bounding box center [635, 442] width 15 height 15
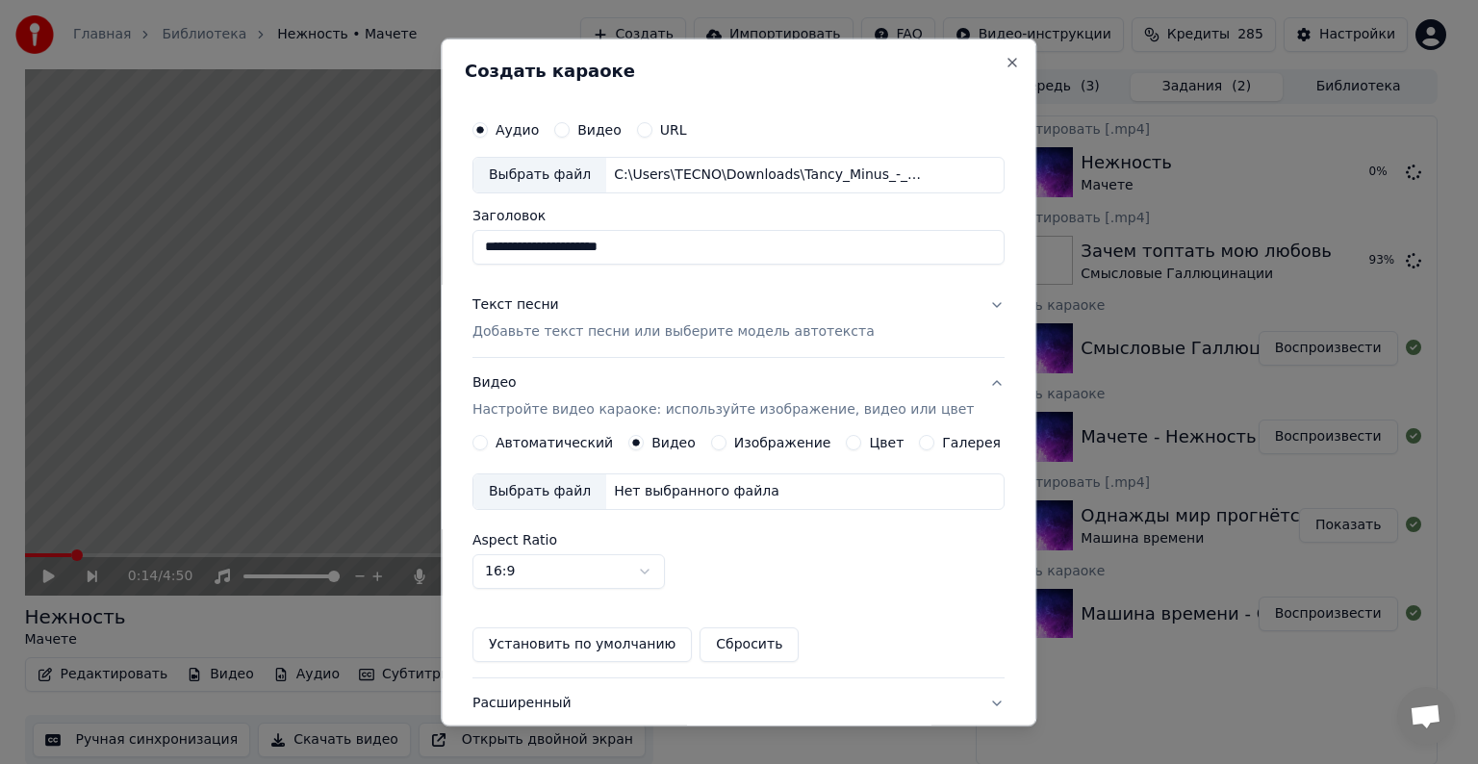
click at [573, 481] on div "Выбрать файл" at bounding box center [540, 491] width 133 height 35
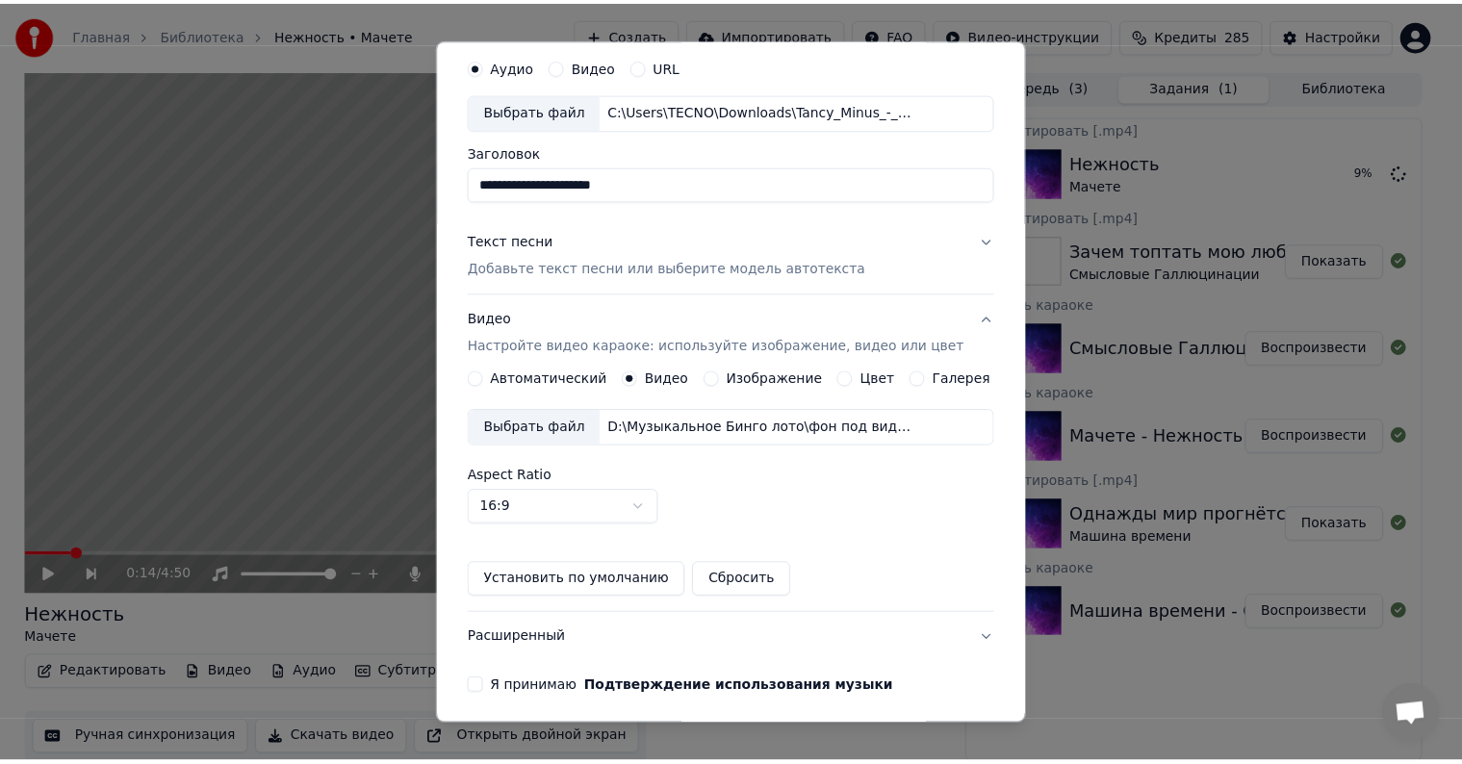
scroll to position [136, 0]
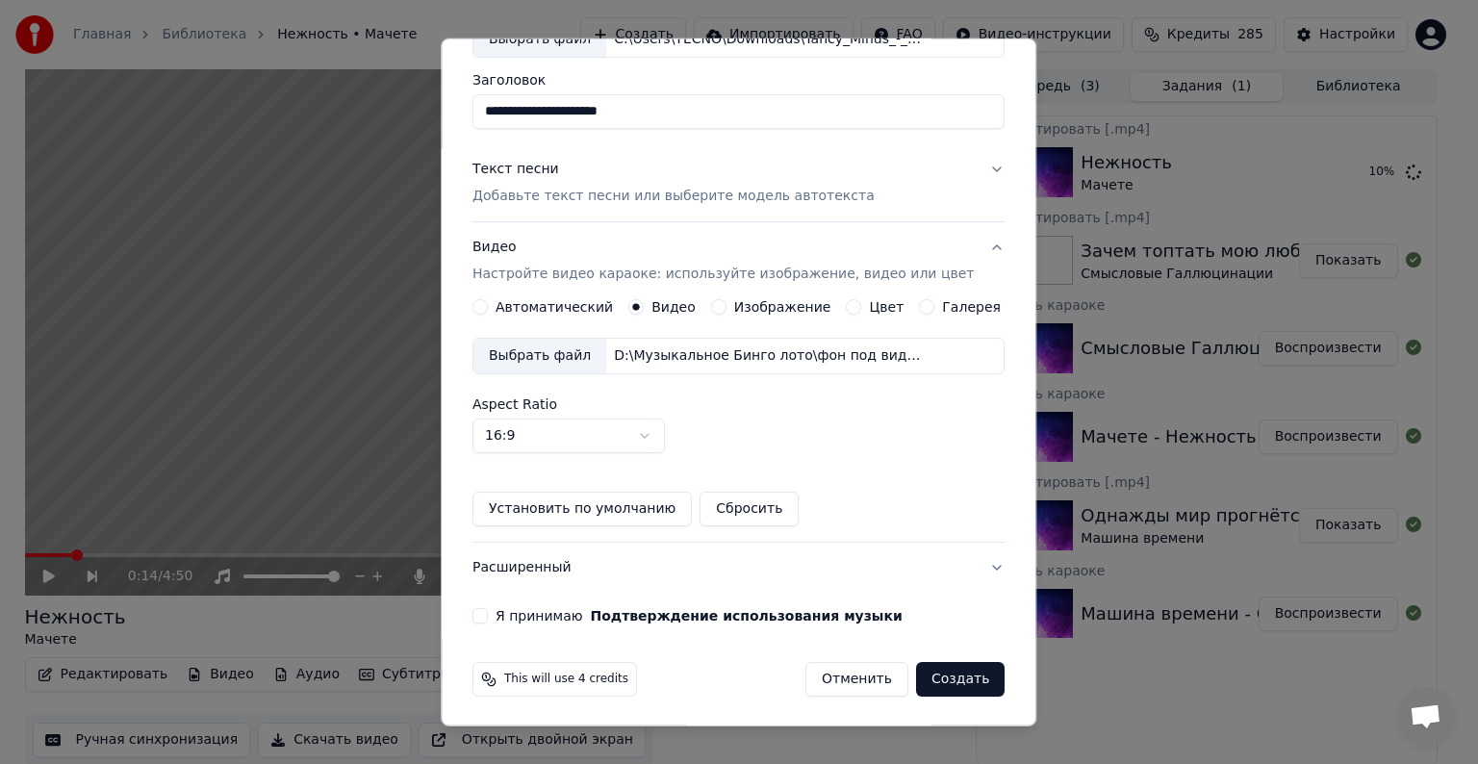
click at [488, 612] on button "Я принимаю Подтверждение использования музыки" at bounding box center [480, 615] width 15 height 15
click at [916, 676] on button "Создать" at bounding box center [960, 679] width 89 height 35
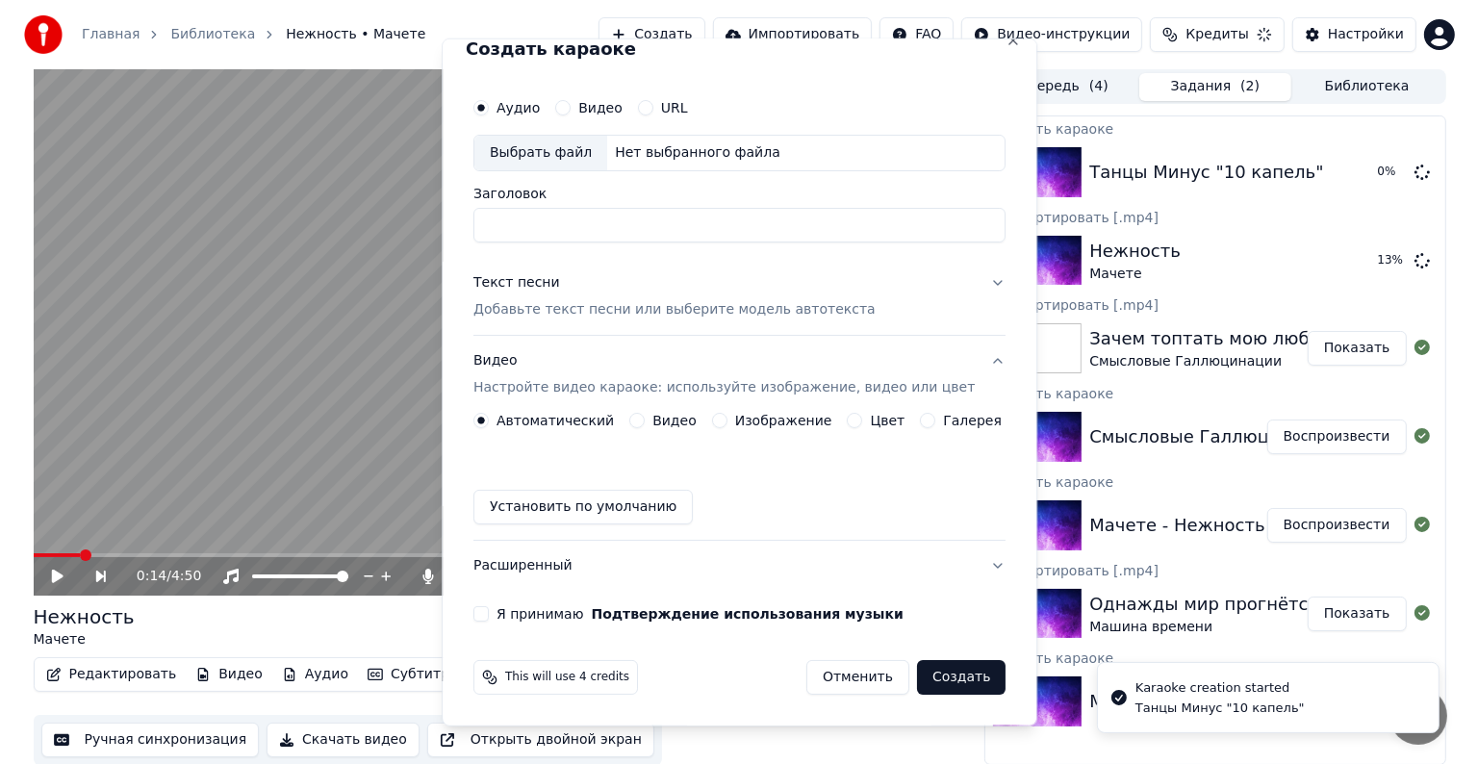
scroll to position [21, 0]
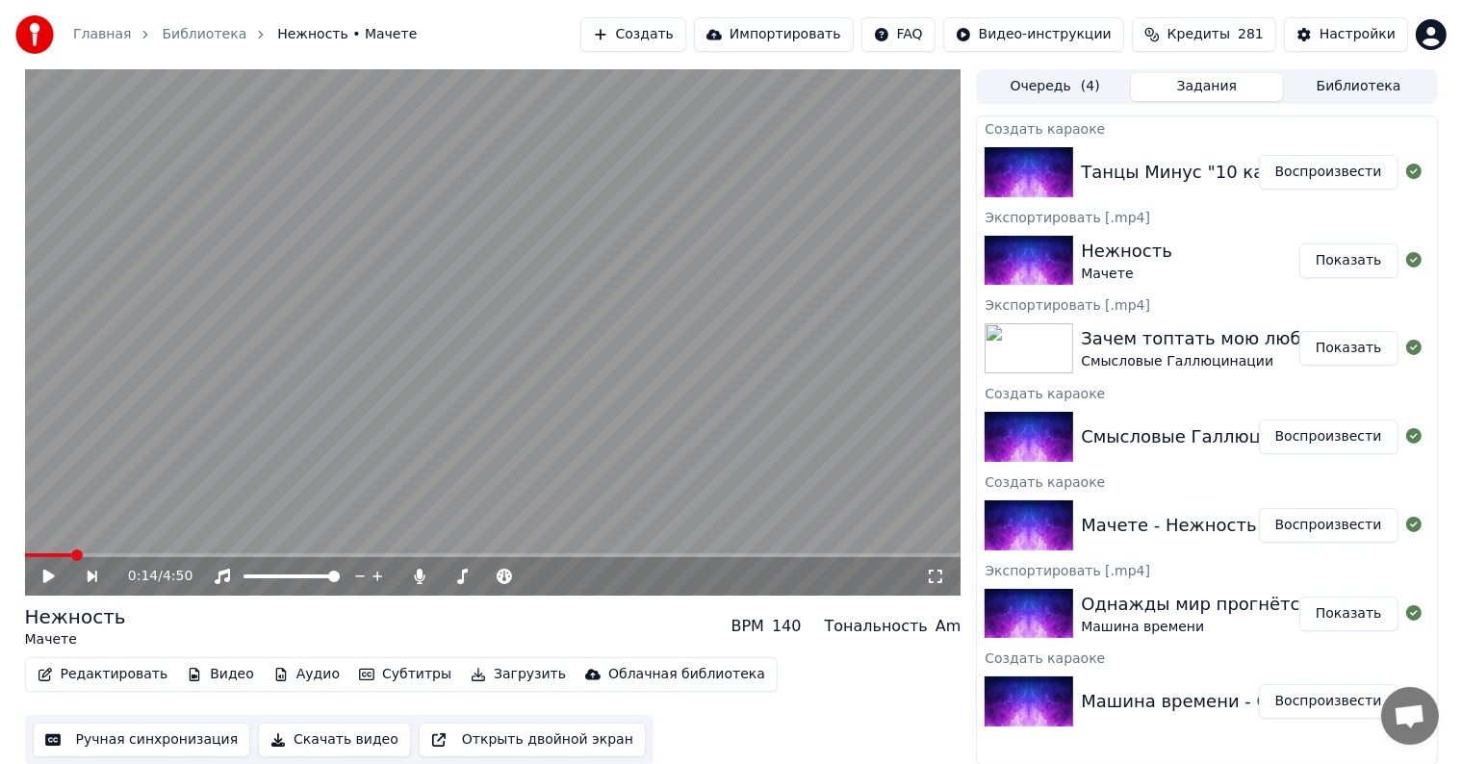
click at [1333, 169] on button "Воспроизвести" at bounding box center [1329, 172] width 140 height 35
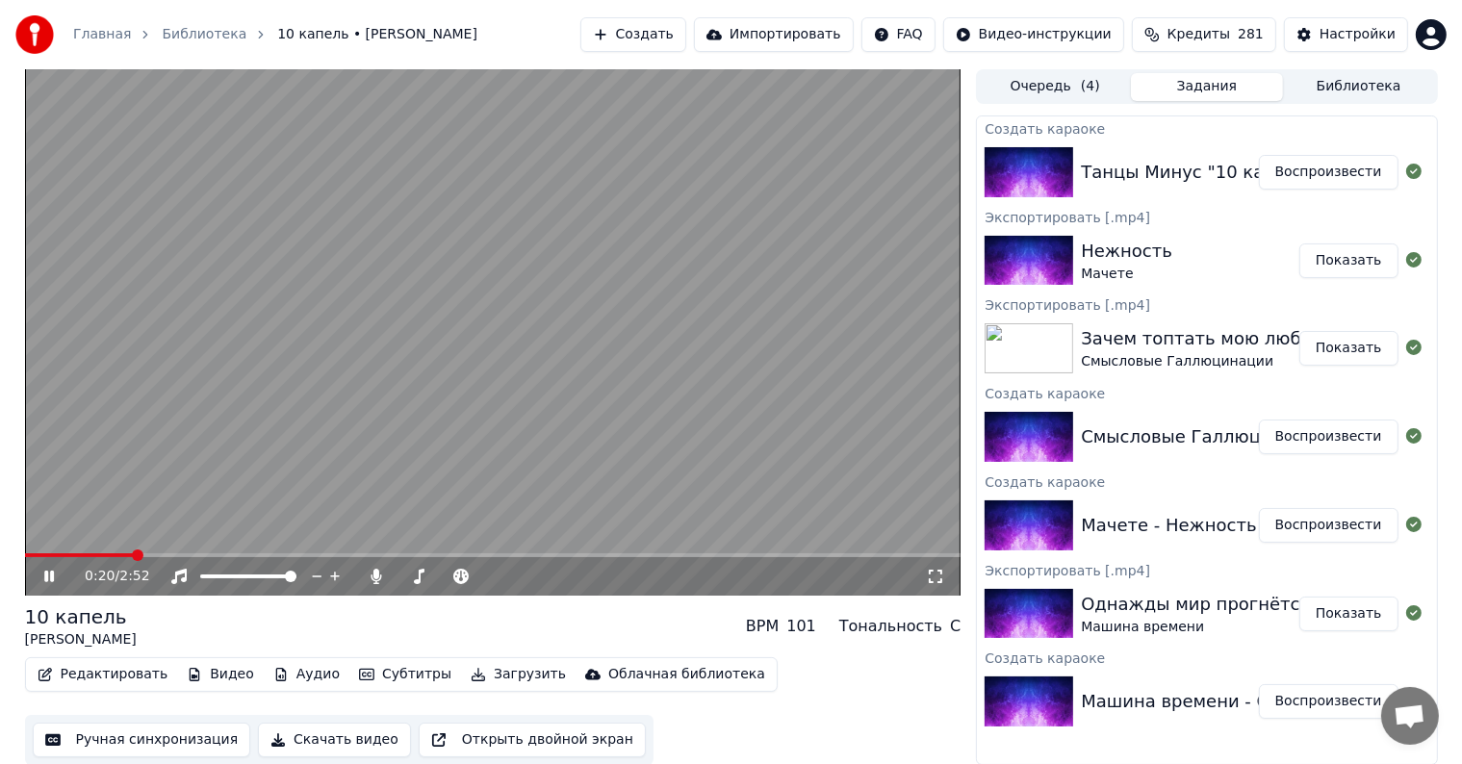
click at [133, 553] on span at bounding box center [493, 555] width 936 height 4
click at [457, 576] on span at bounding box center [445, 577] width 96 height 4
click at [515, 576] on icon at bounding box center [514, 577] width 10 height 2
click at [332, 554] on span at bounding box center [493, 555] width 936 height 4
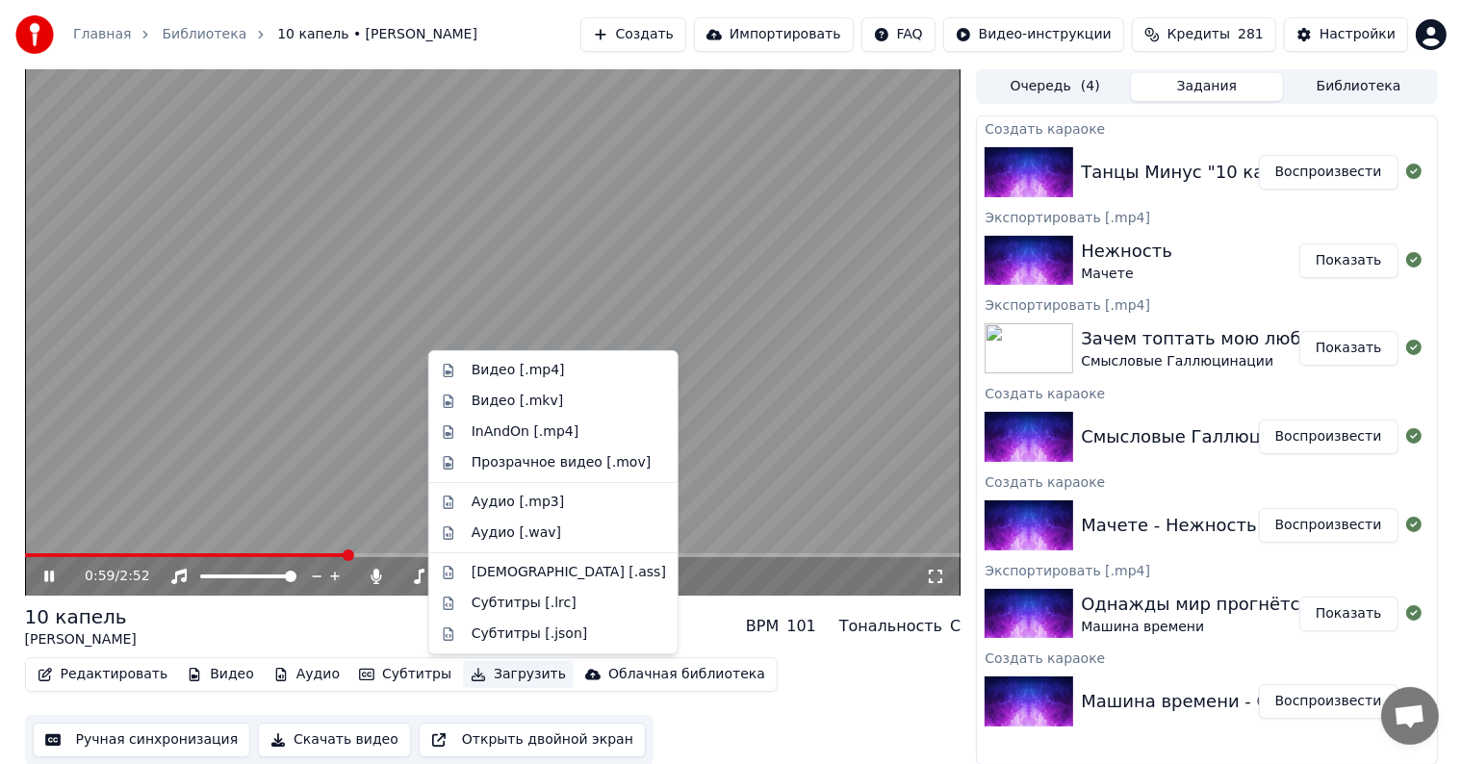
click at [480, 684] on button "Загрузить" at bounding box center [518, 674] width 111 height 27
click at [535, 366] on div "Видео [.mp4]" at bounding box center [518, 370] width 93 height 19
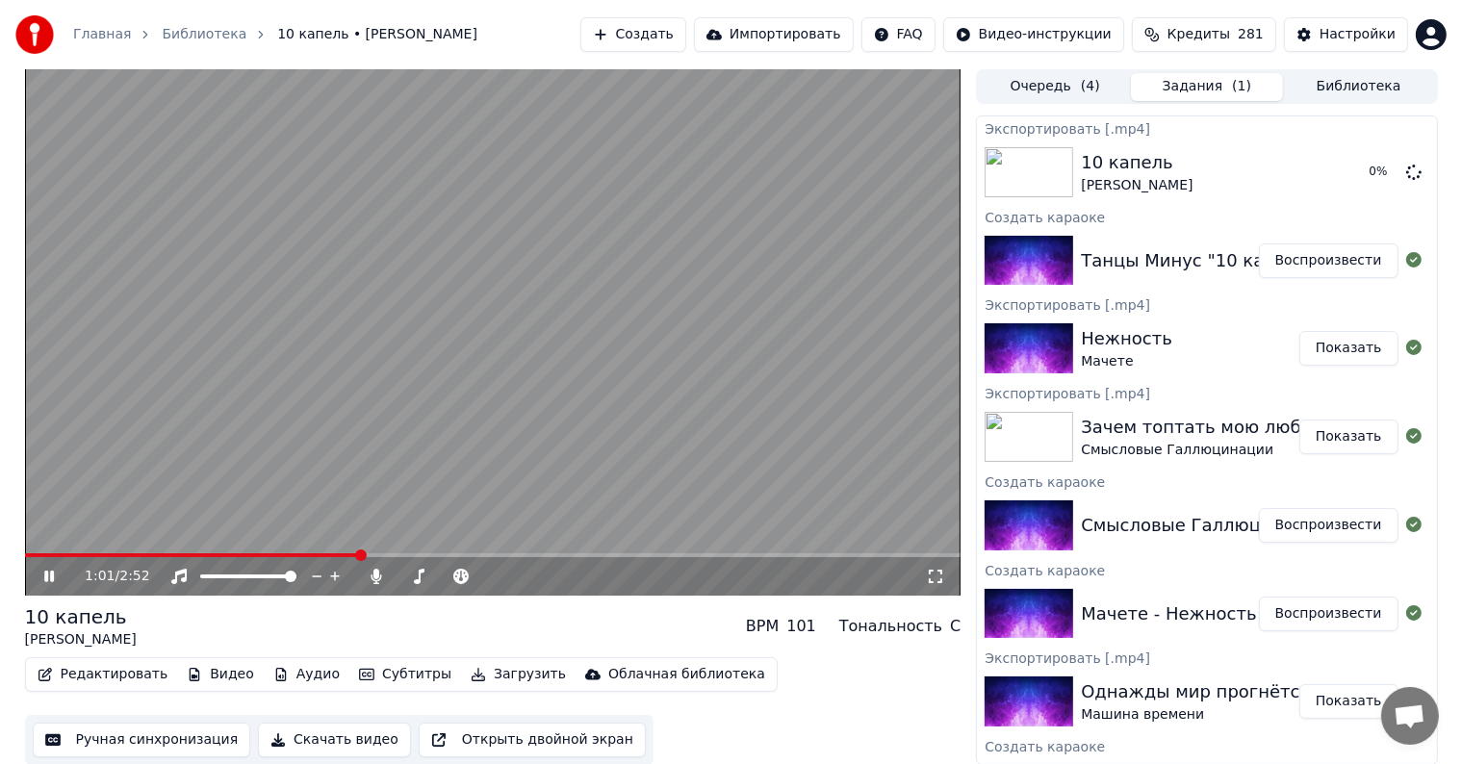
click at [551, 274] on video at bounding box center [493, 332] width 936 height 526
click at [686, 46] on button "Создать" at bounding box center [633, 34] width 106 height 35
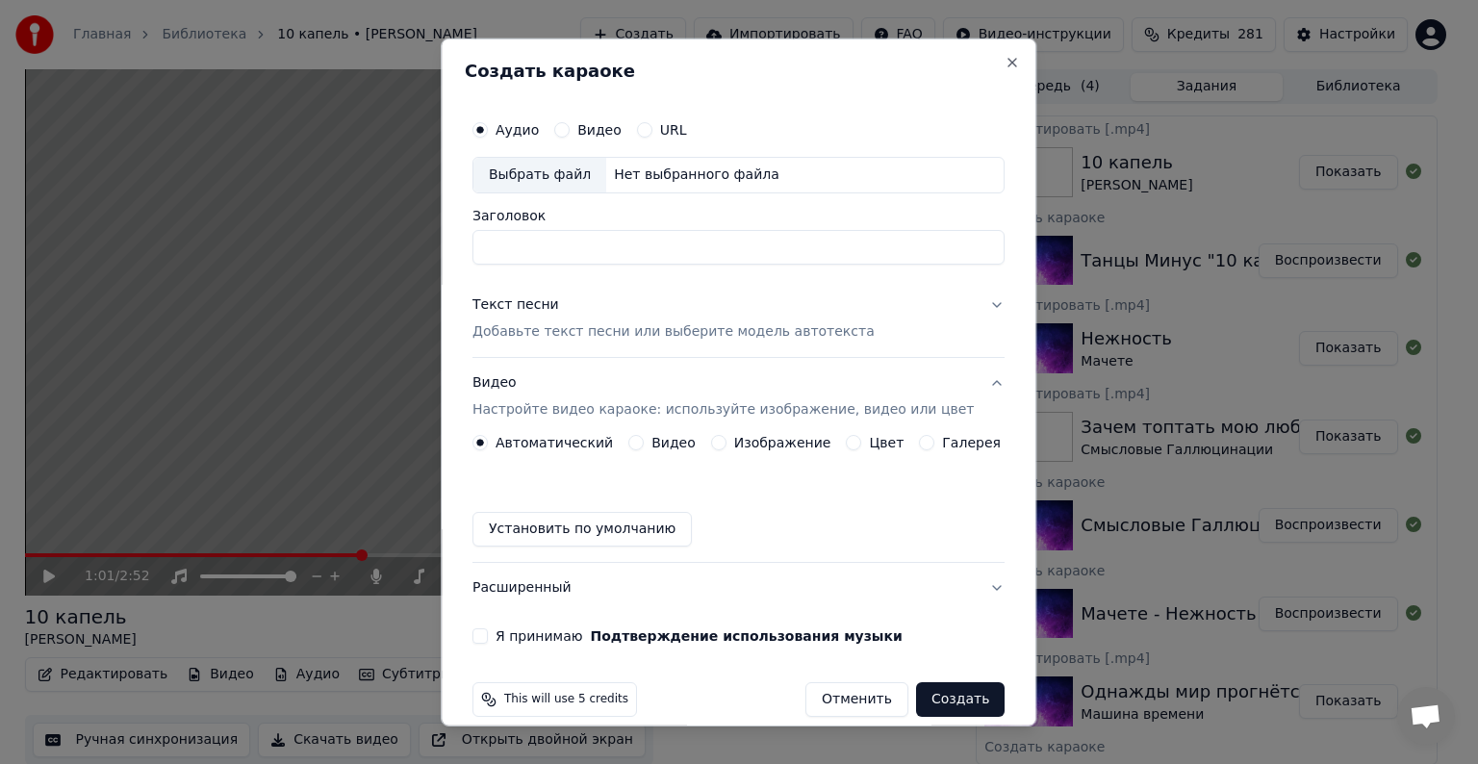
click at [569, 179] on div "Выбрать файл" at bounding box center [540, 175] width 133 height 35
type input "**********"
click at [538, 306] on div "Текст песни" at bounding box center [516, 304] width 87 height 19
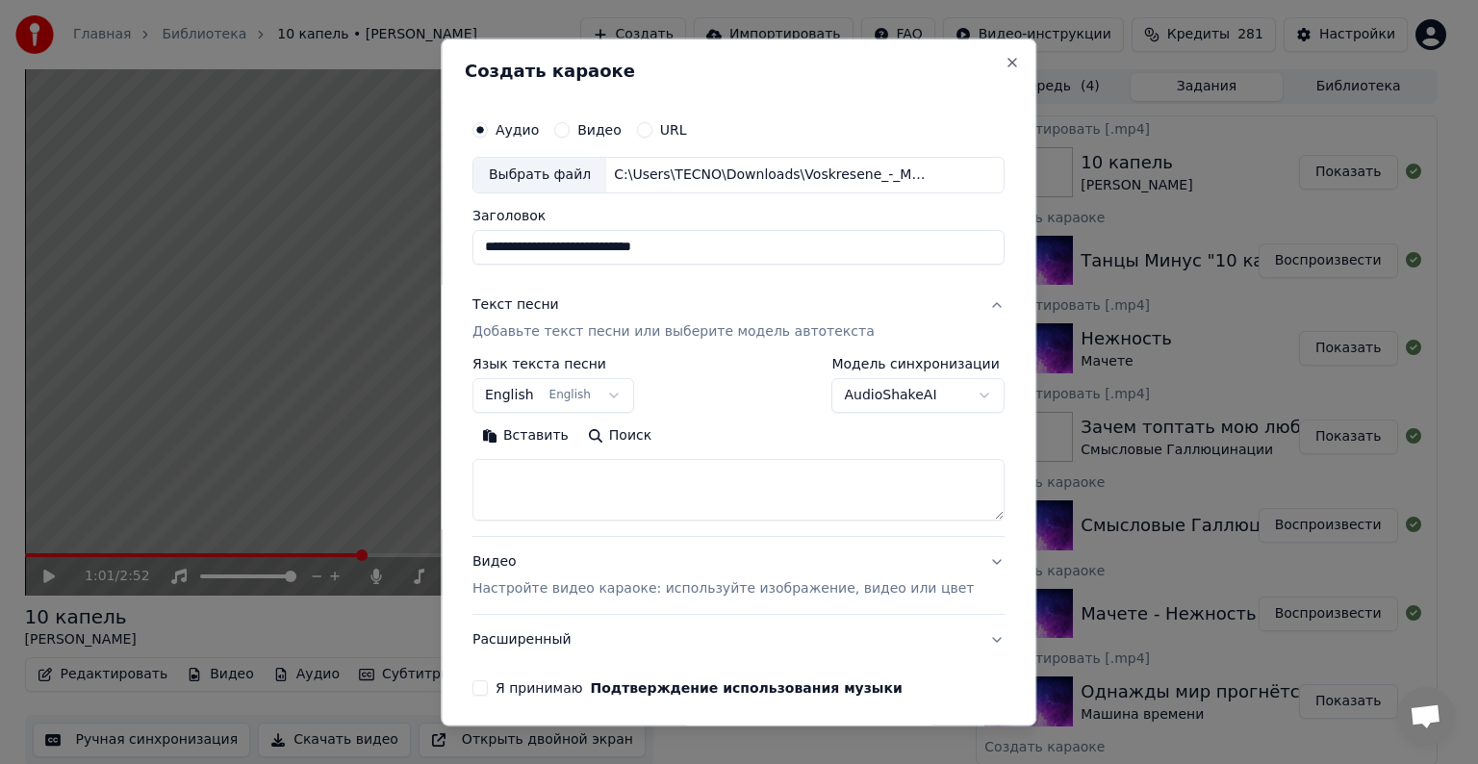
click at [572, 486] on textarea at bounding box center [739, 490] width 532 height 62
paste textarea "**********"
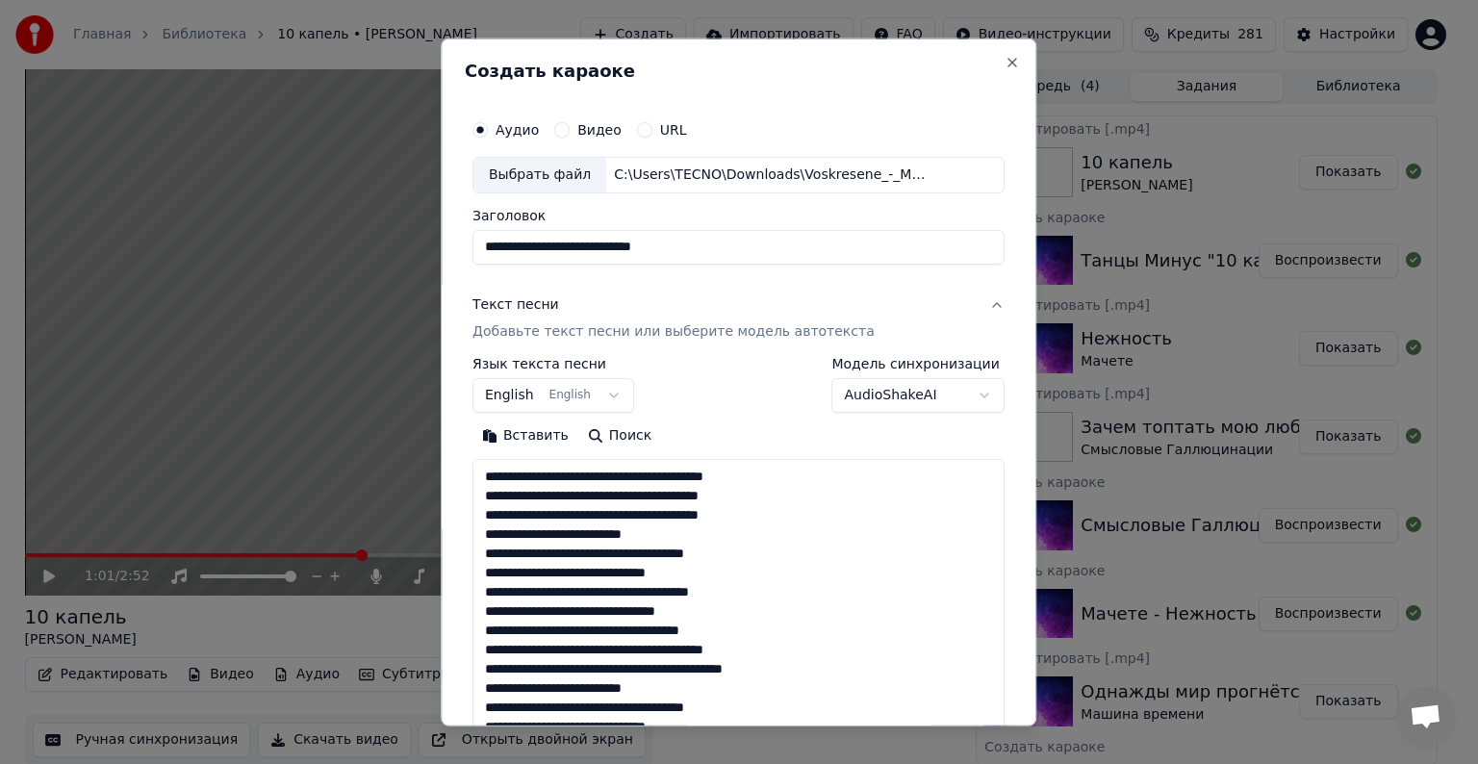
scroll to position [408, 0]
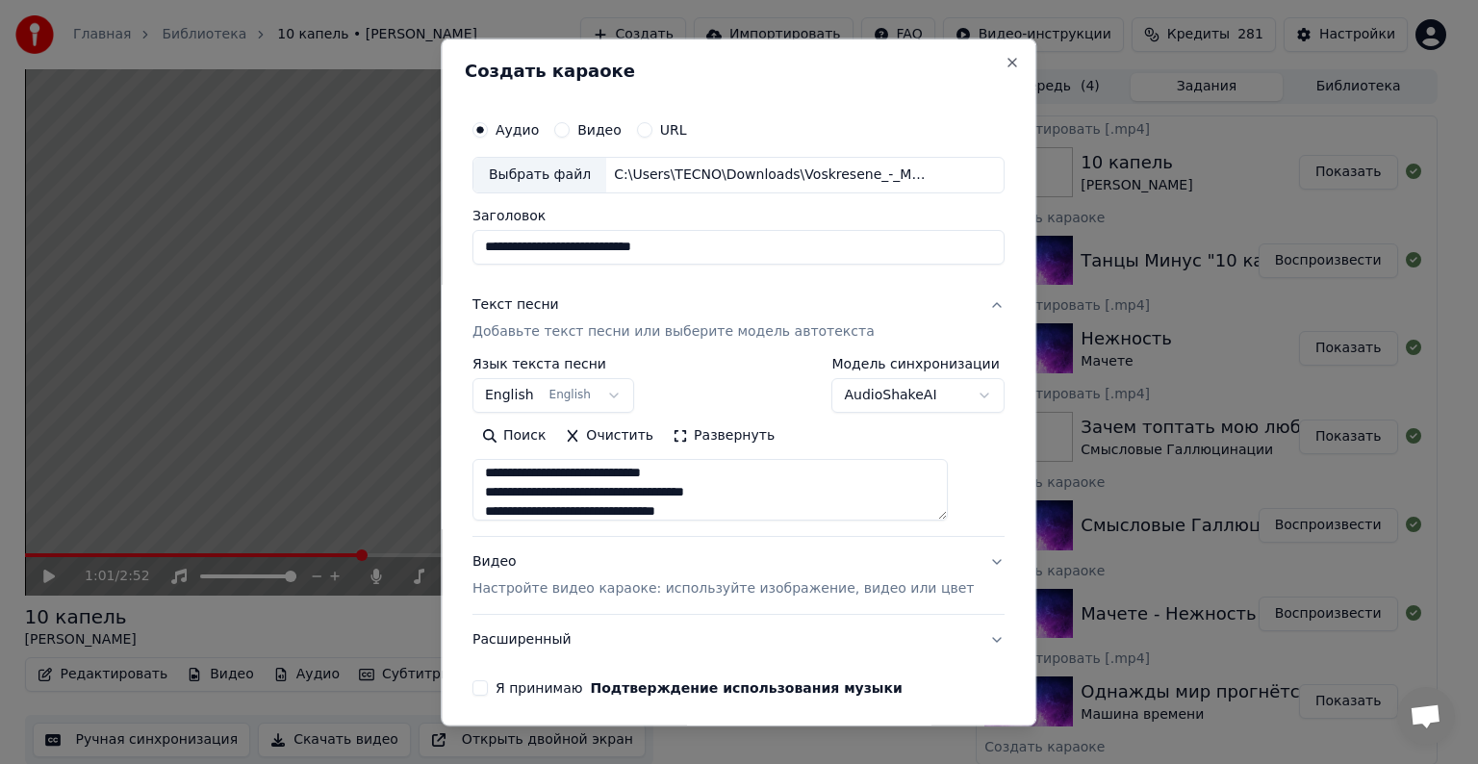
type textarea "**********"
drag, startPoint x: 744, startPoint y: 251, endPoint x: 489, endPoint y: 262, distance: 255.3
click at [489, 262] on div "**********" at bounding box center [739, 403] width 548 height 601
paste input
type input "**********"
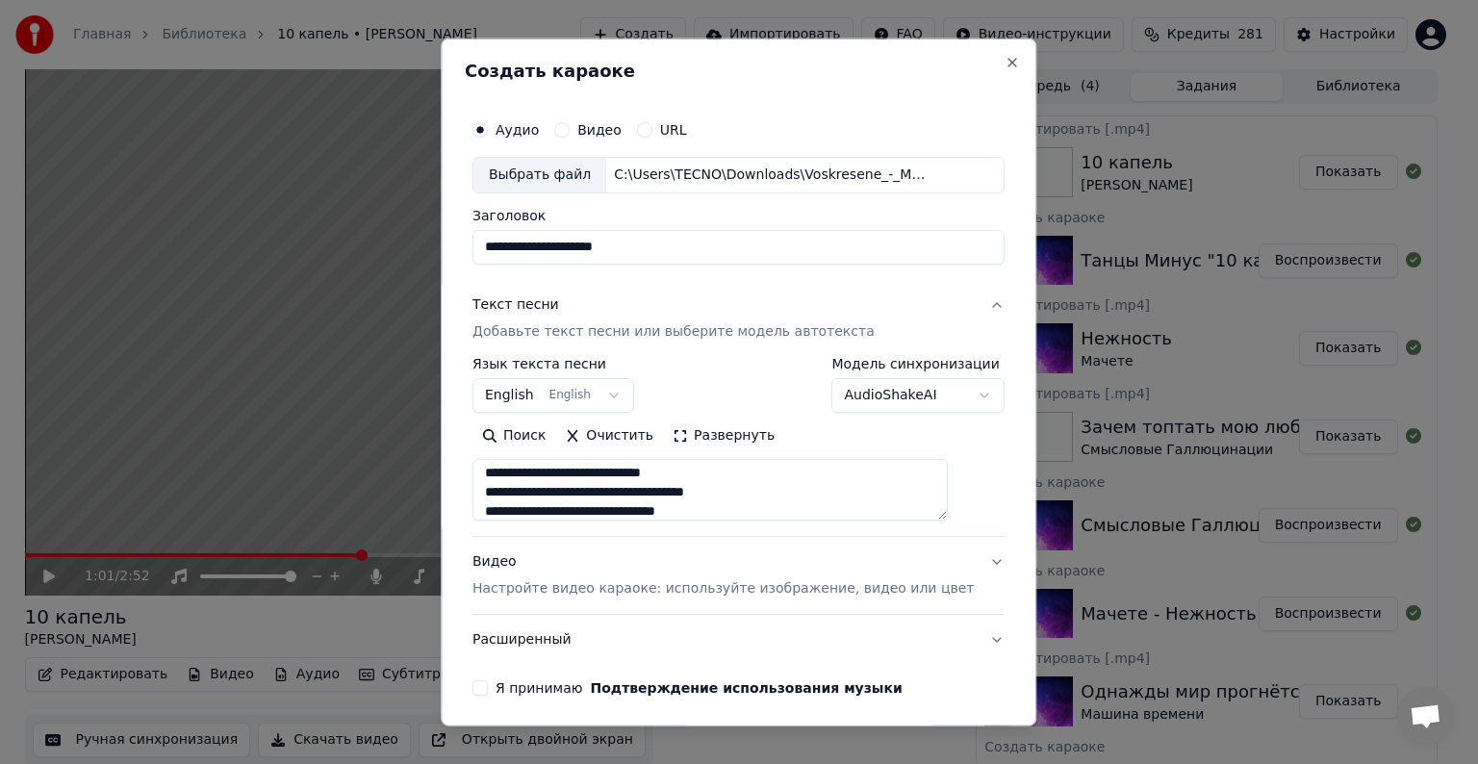
scroll to position [73, 0]
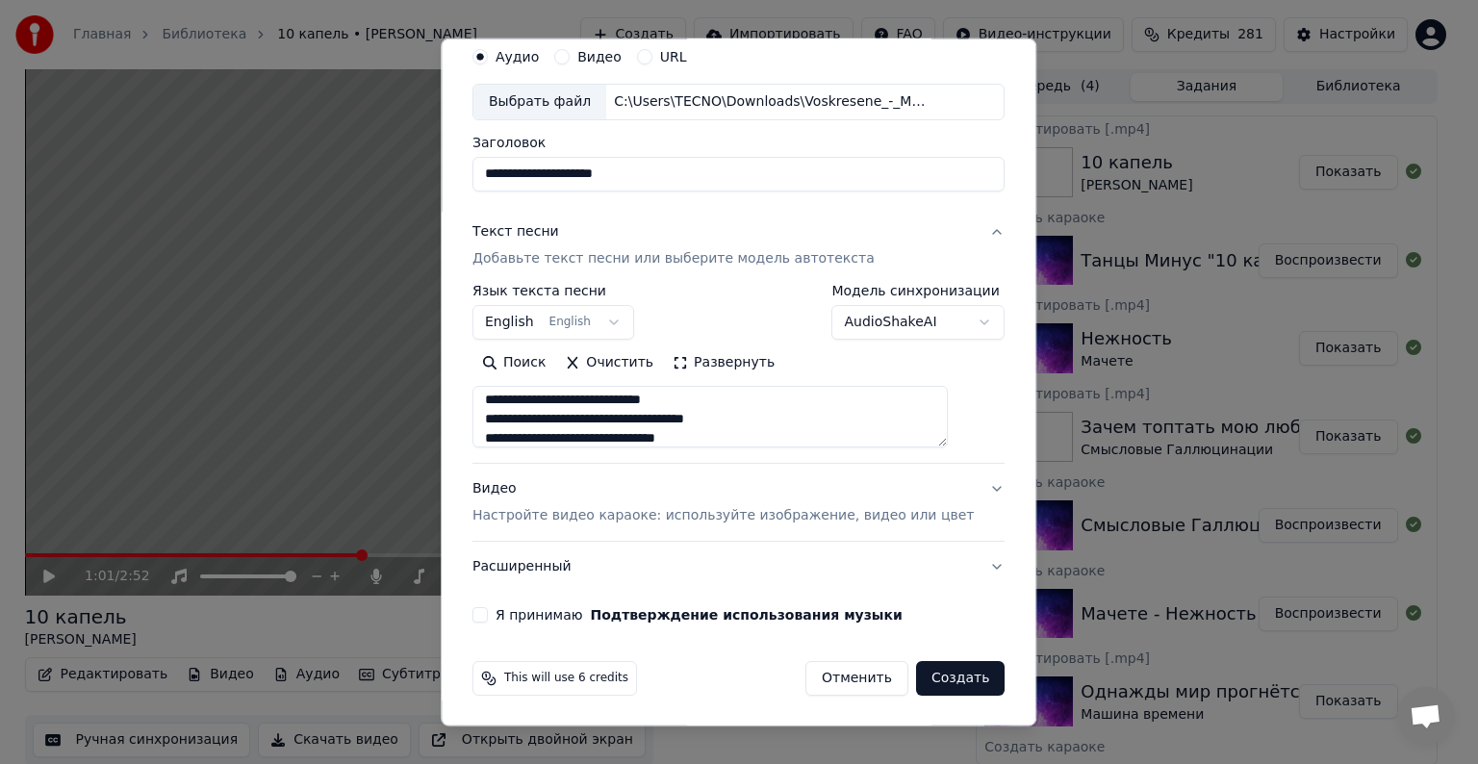
click at [524, 494] on div "Видео Настройте видео караоке: используйте изображение, видео или цвет" at bounding box center [723, 502] width 501 height 46
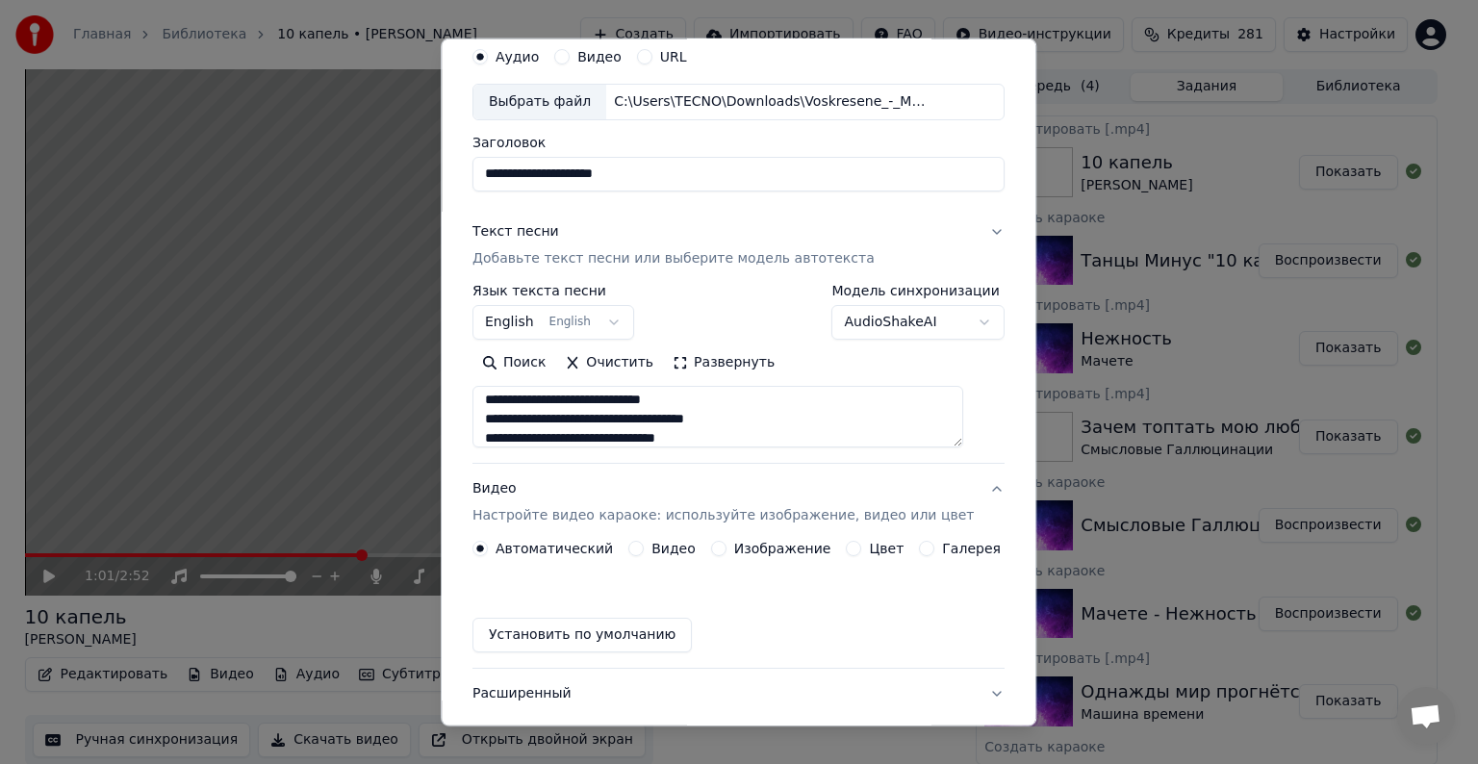
scroll to position [21, 0]
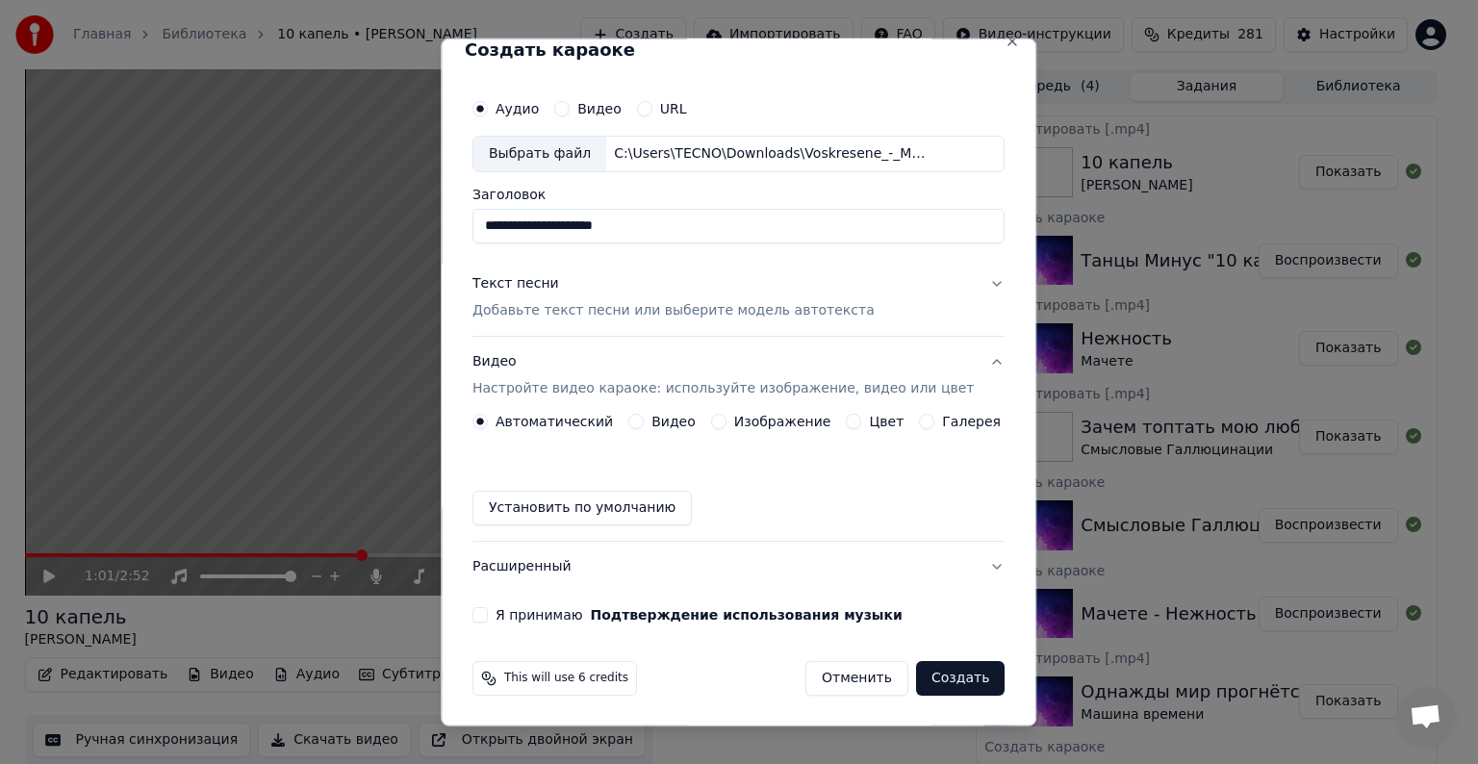
click at [643, 420] on button "Видео" at bounding box center [635, 421] width 15 height 15
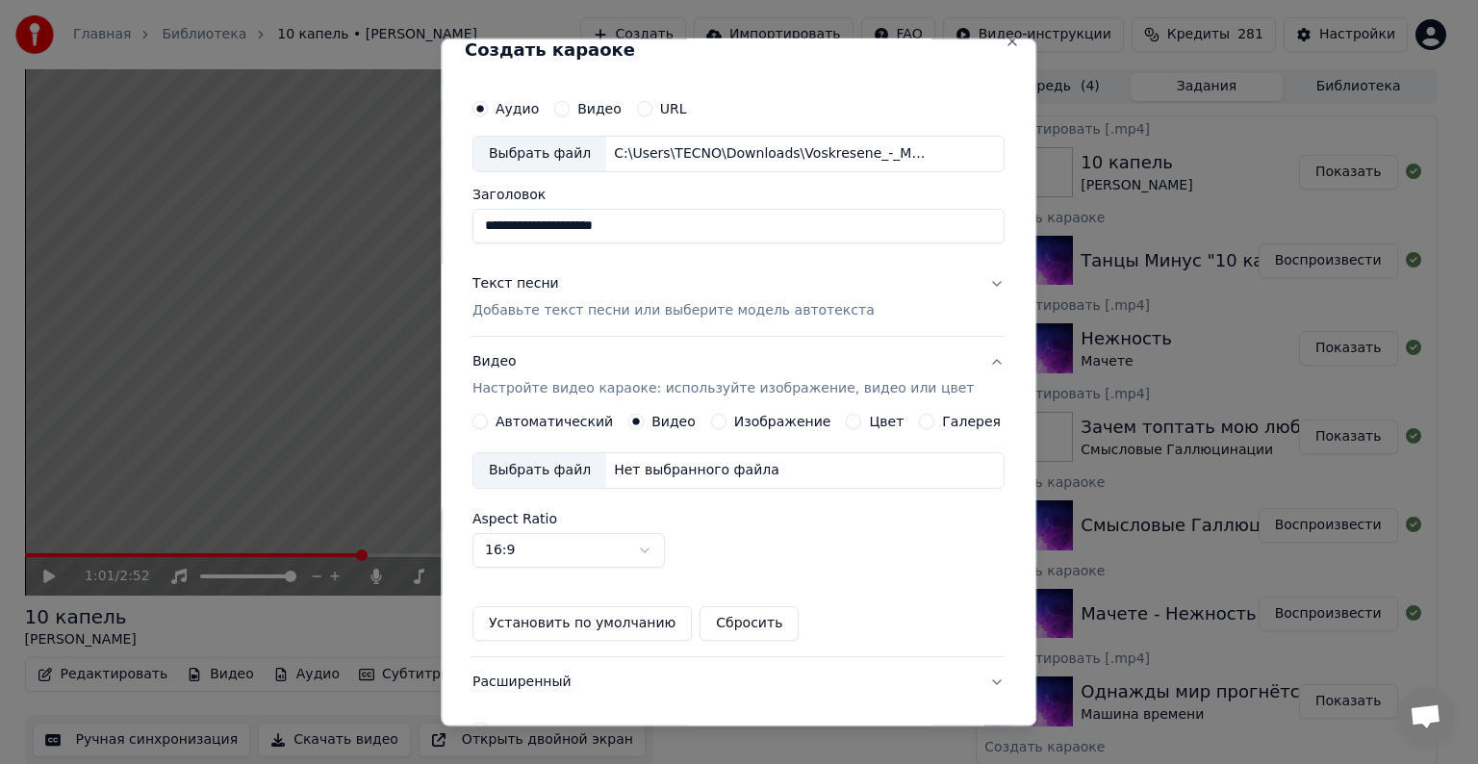
click at [576, 471] on div "Выбрать файл" at bounding box center [540, 470] width 133 height 35
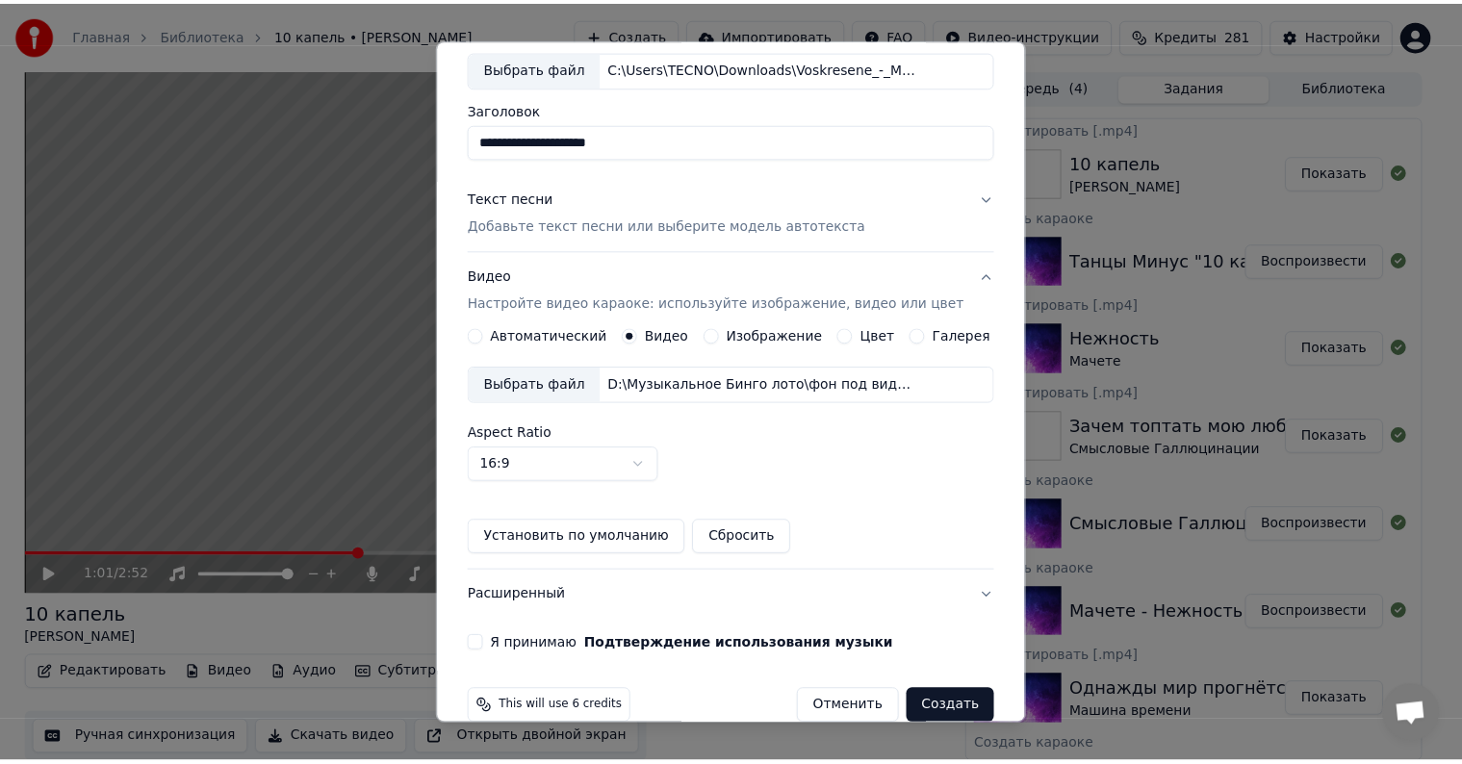
scroll to position [136, 0]
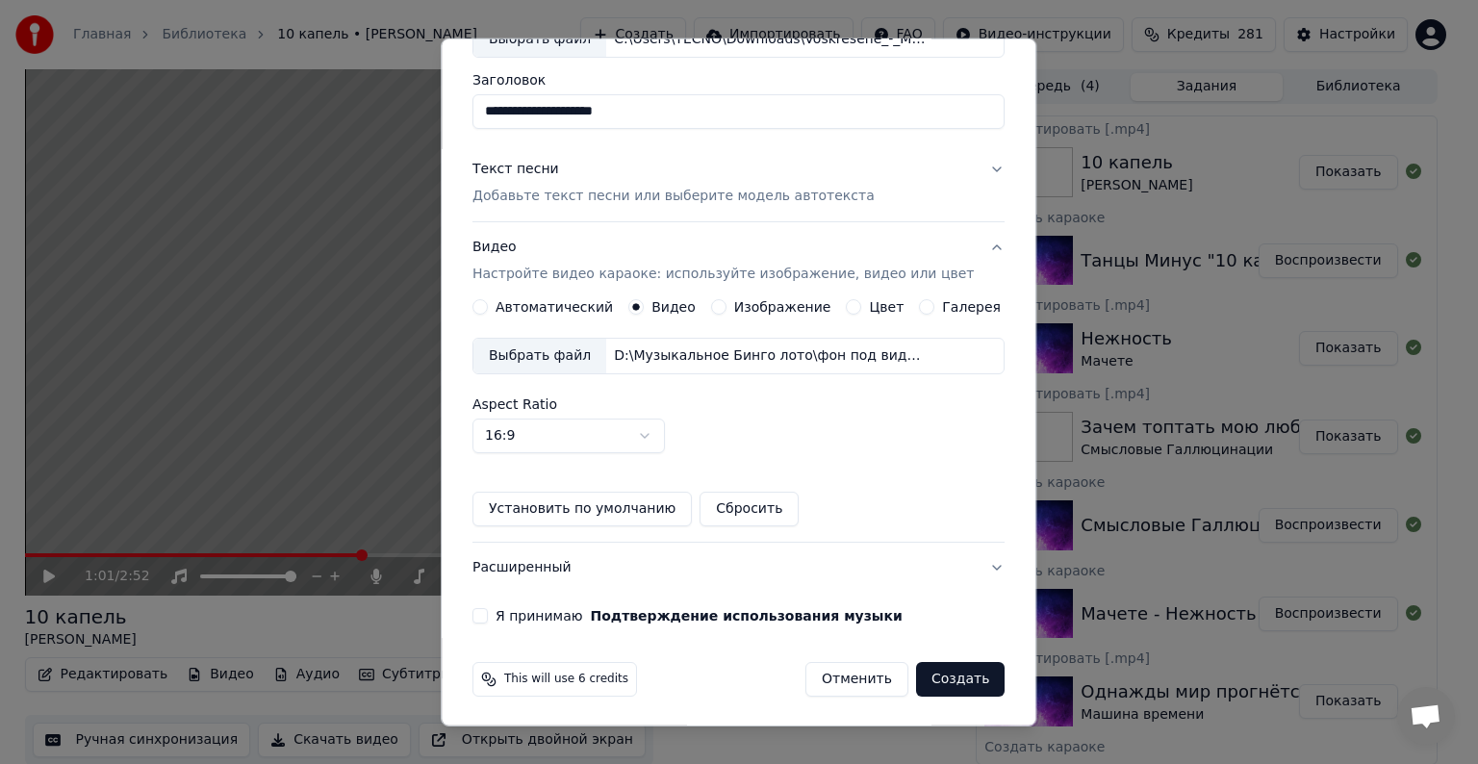
click at [488, 612] on button "Я принимаю Подтверждение использования музыки" at bounding box center [480, 615] width 15 height 15
click at [932, 678] on button "Создать" at bounding box center [960, 679] width 89 height 35
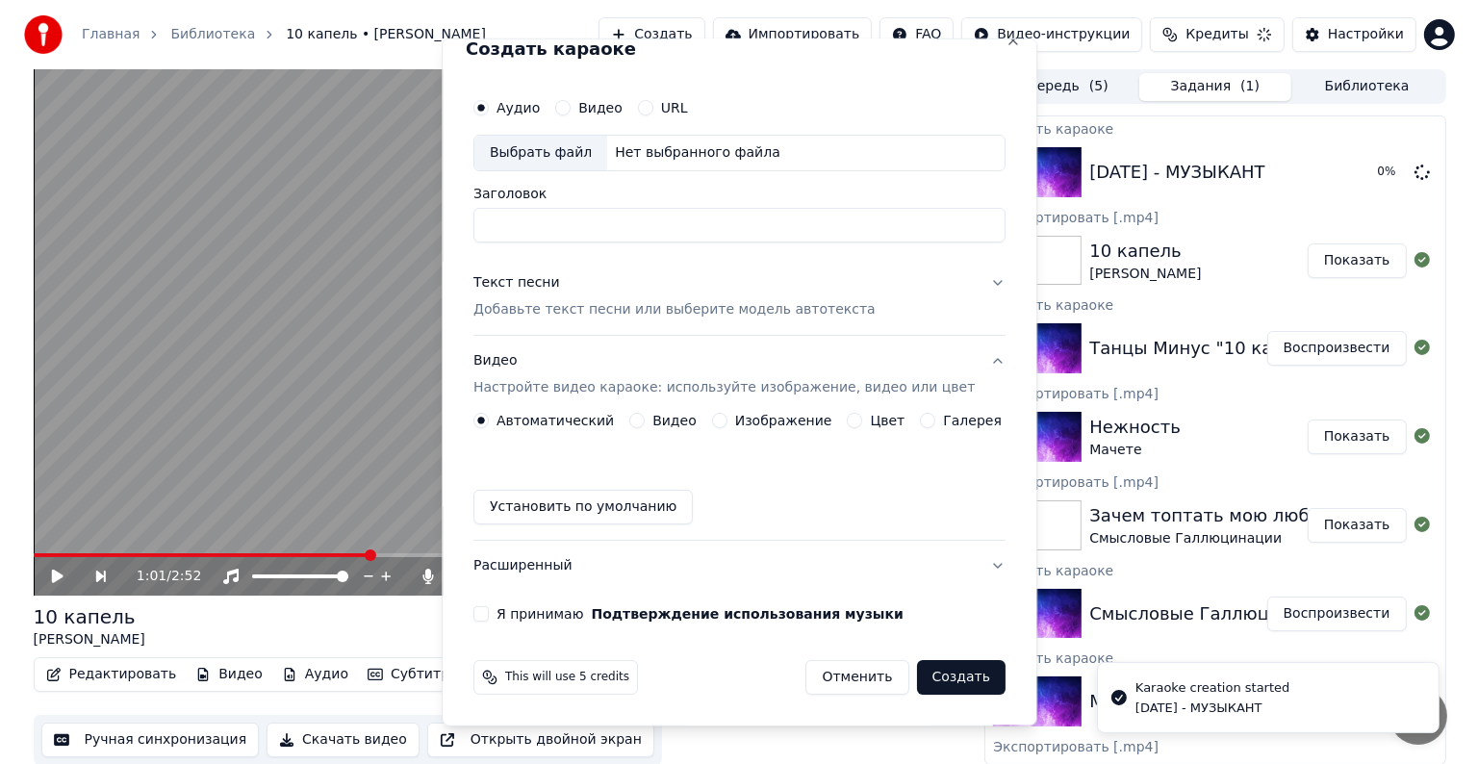
scroll to position [21, 0]
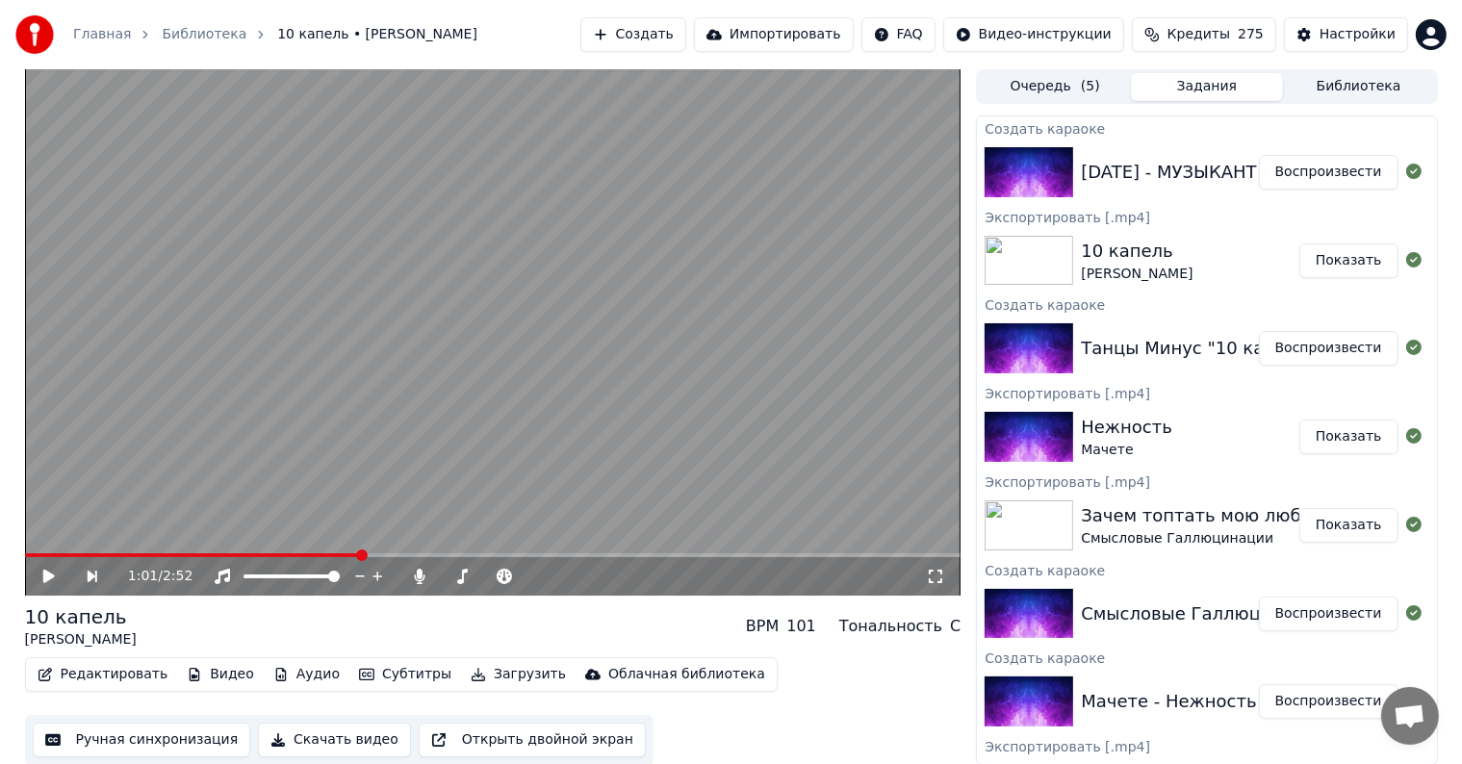
click at [1327, 172] on button "Воспроизвести" at bounding box center [1329, 172] width 140 height 35
click at [205, 556] on span at bounding box center [493, 555] width 936 height 4
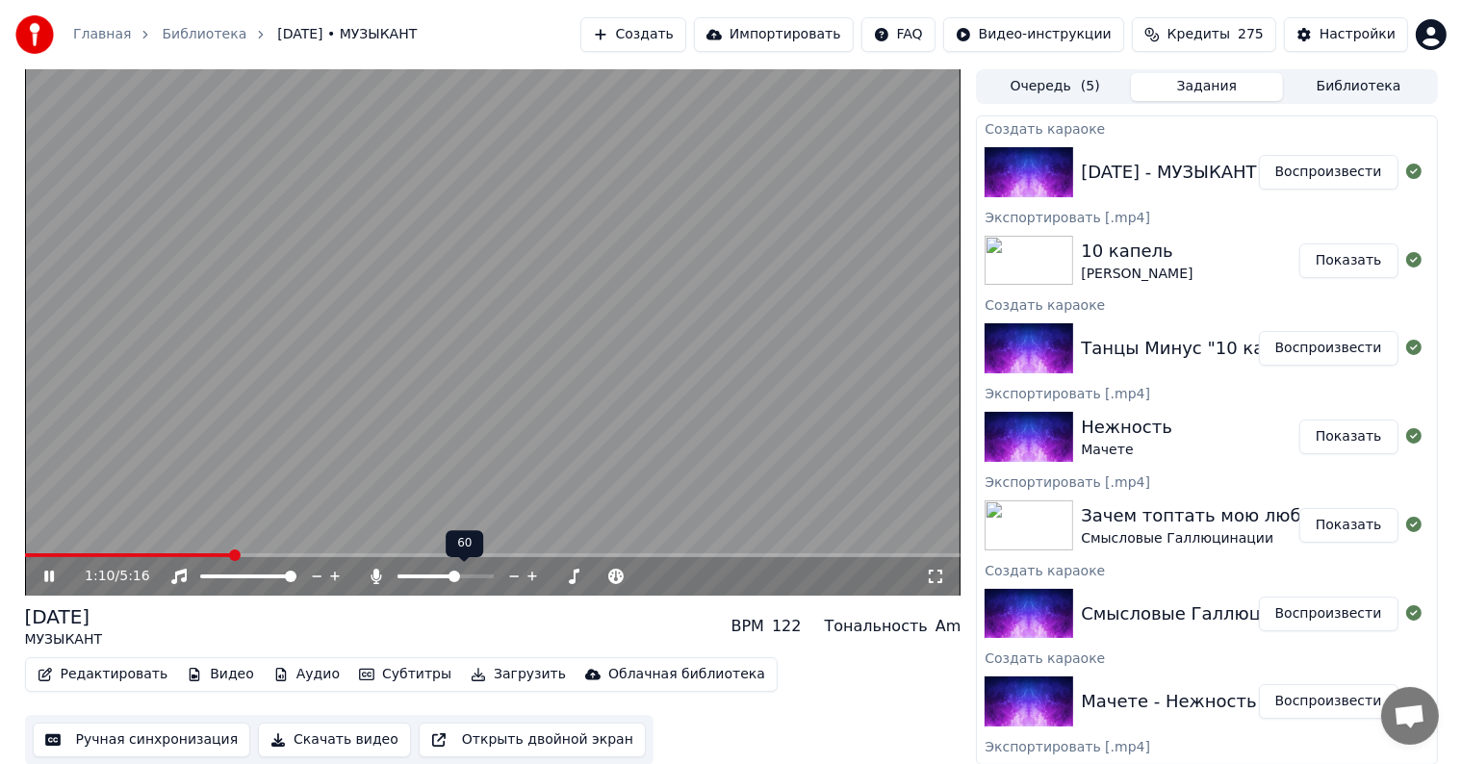
click at [527, 576] on icon at bounding box center [532, 577] width 10 height 10
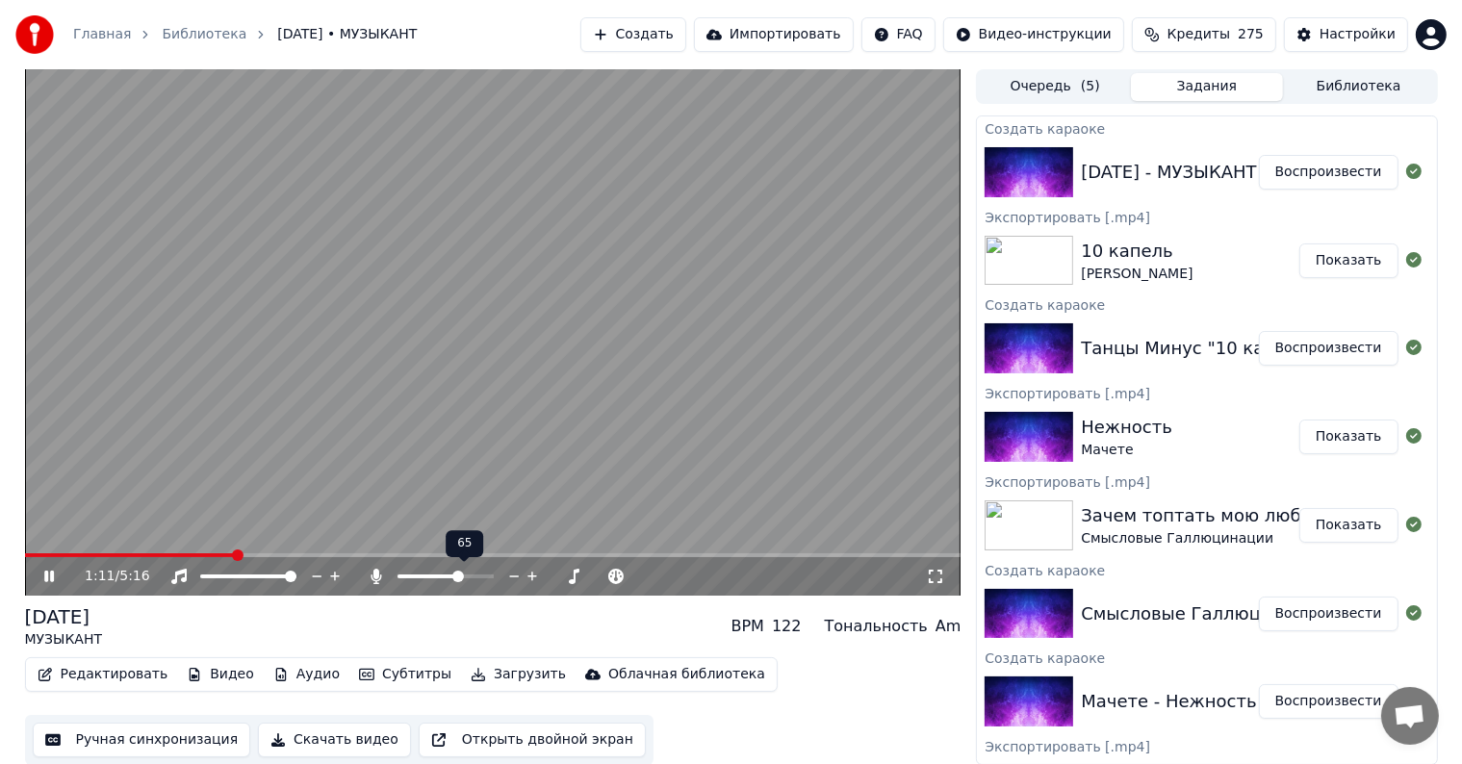
click at [527, 576] on icon at bounding box center [532, 577] width 10 height 10
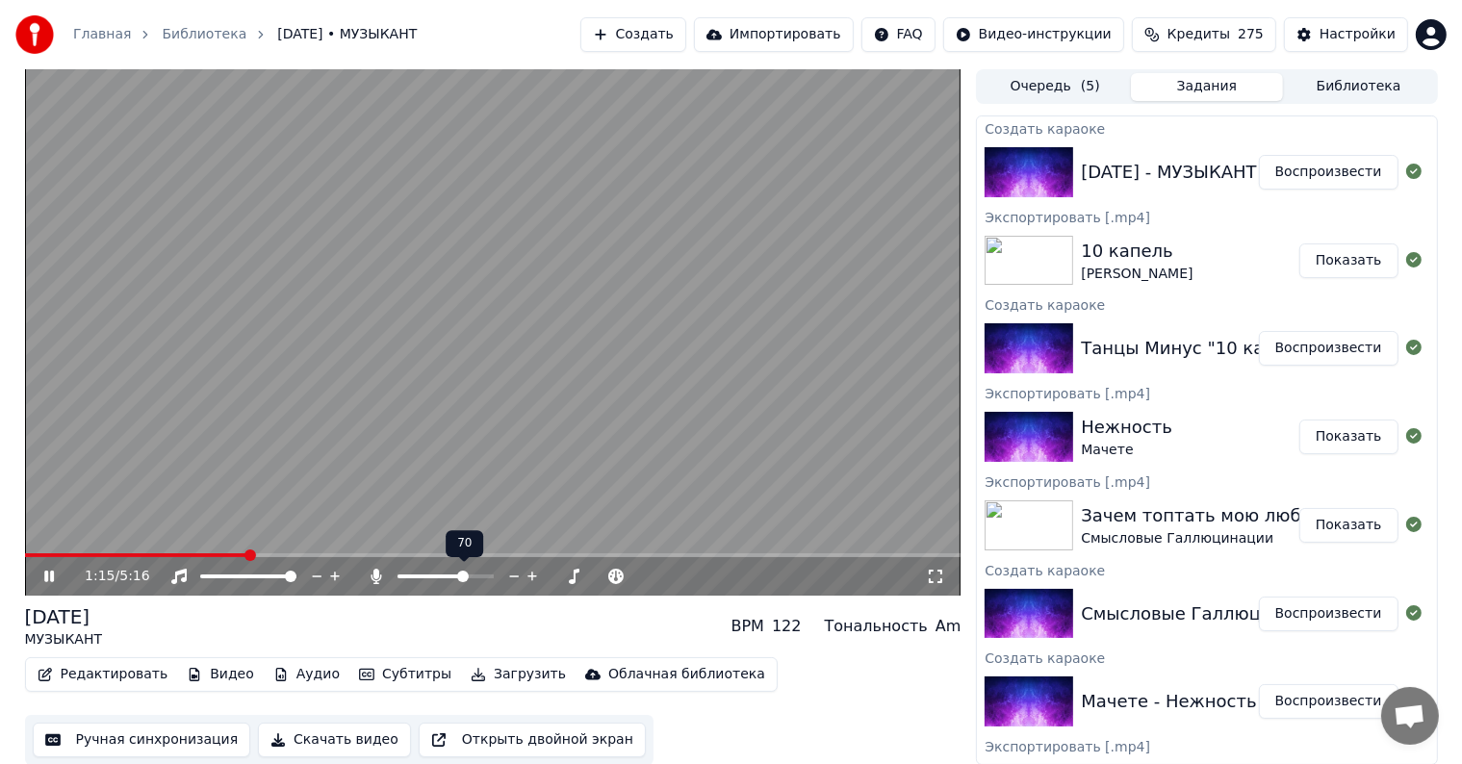
click at [527, 576] on icon at bounding box center [532, 577] width 10 height 10
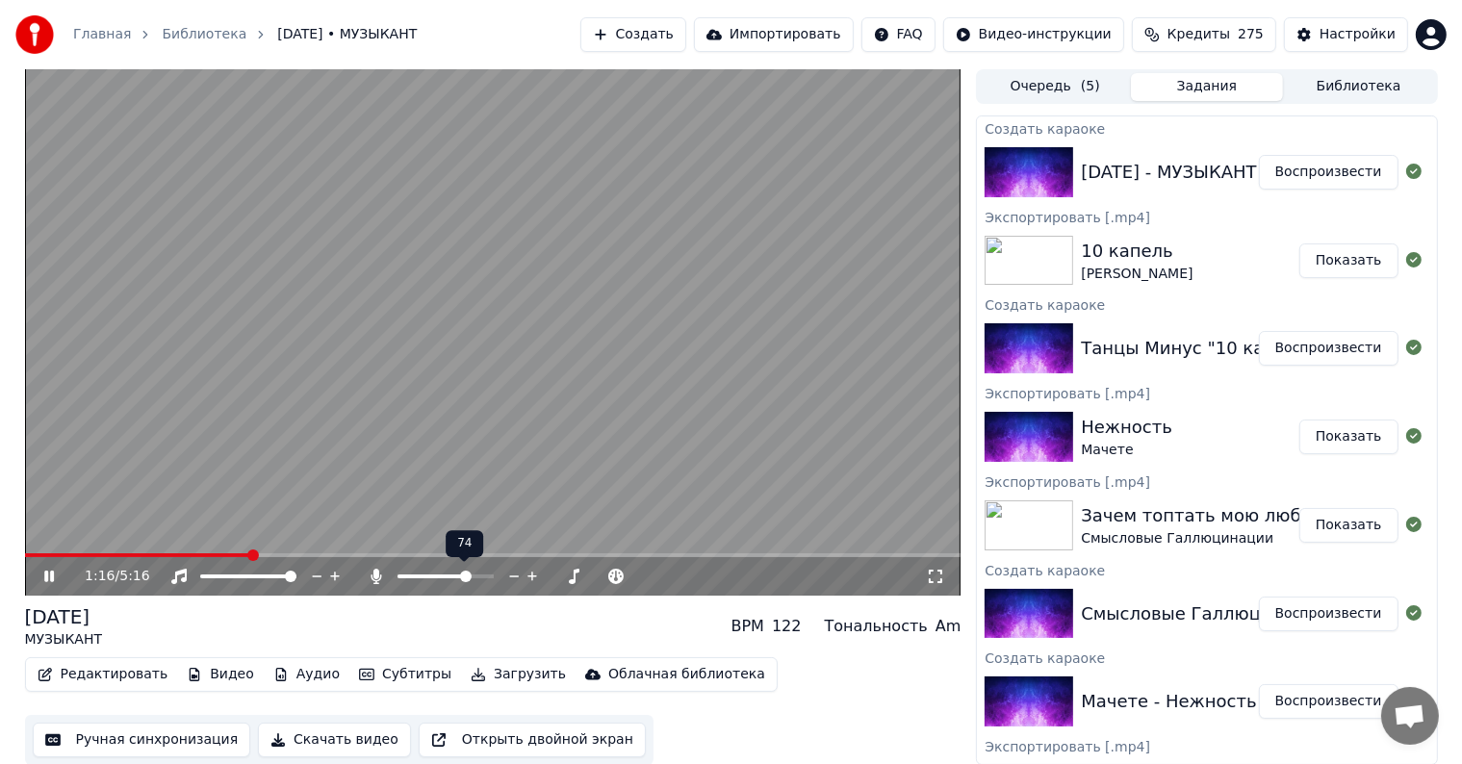
click at [527, 576] on icon at bounding box center [532, 577] width 10 height 10
click at [338, 555] on span at bounding box center [493, 555] width 936 height 4
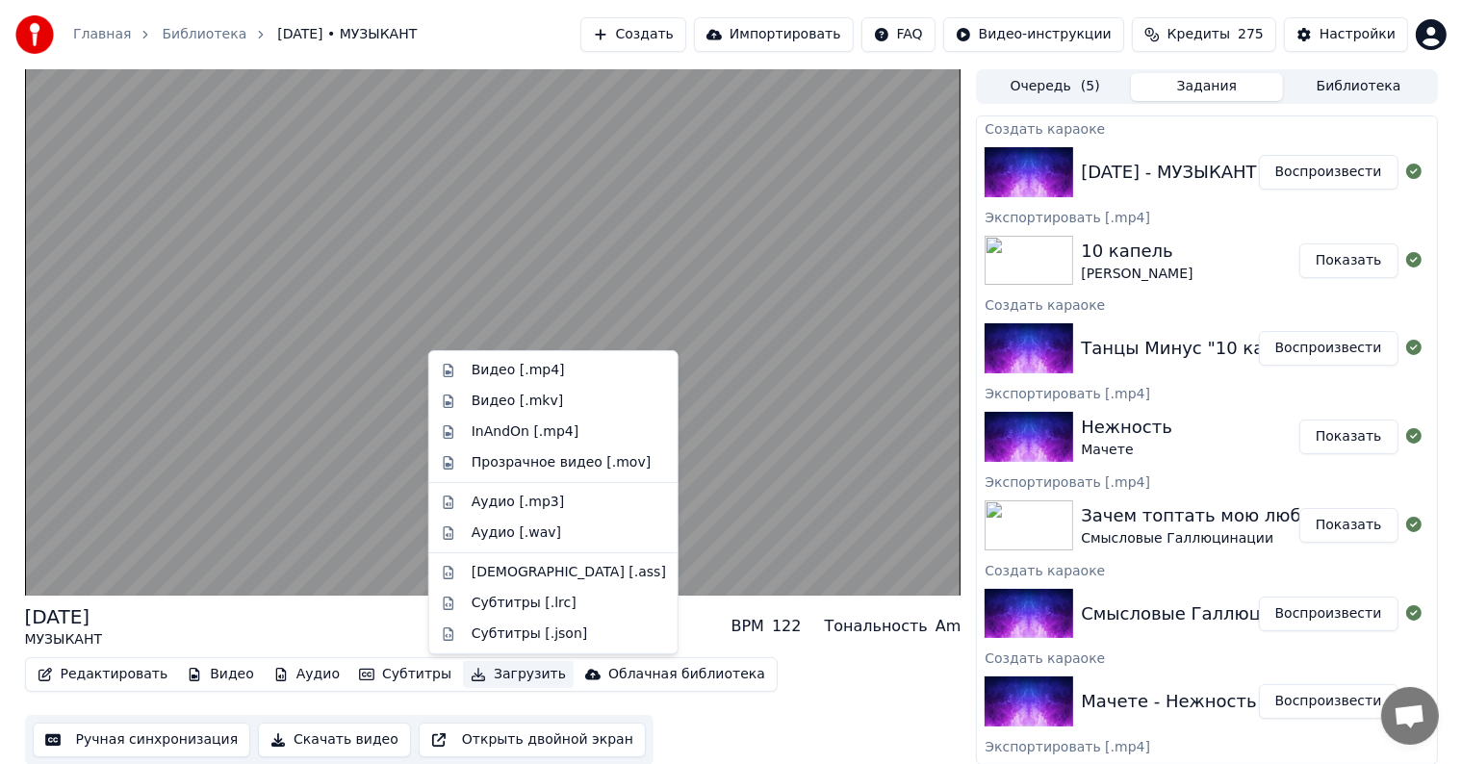
click at [488, 679] on button "Загрузить" at bounding box center [518, 674] width 111 height 27
click at [533, 362] on div "Видео [.mp4]" at bounding box center [518, 370] width 93 height 19
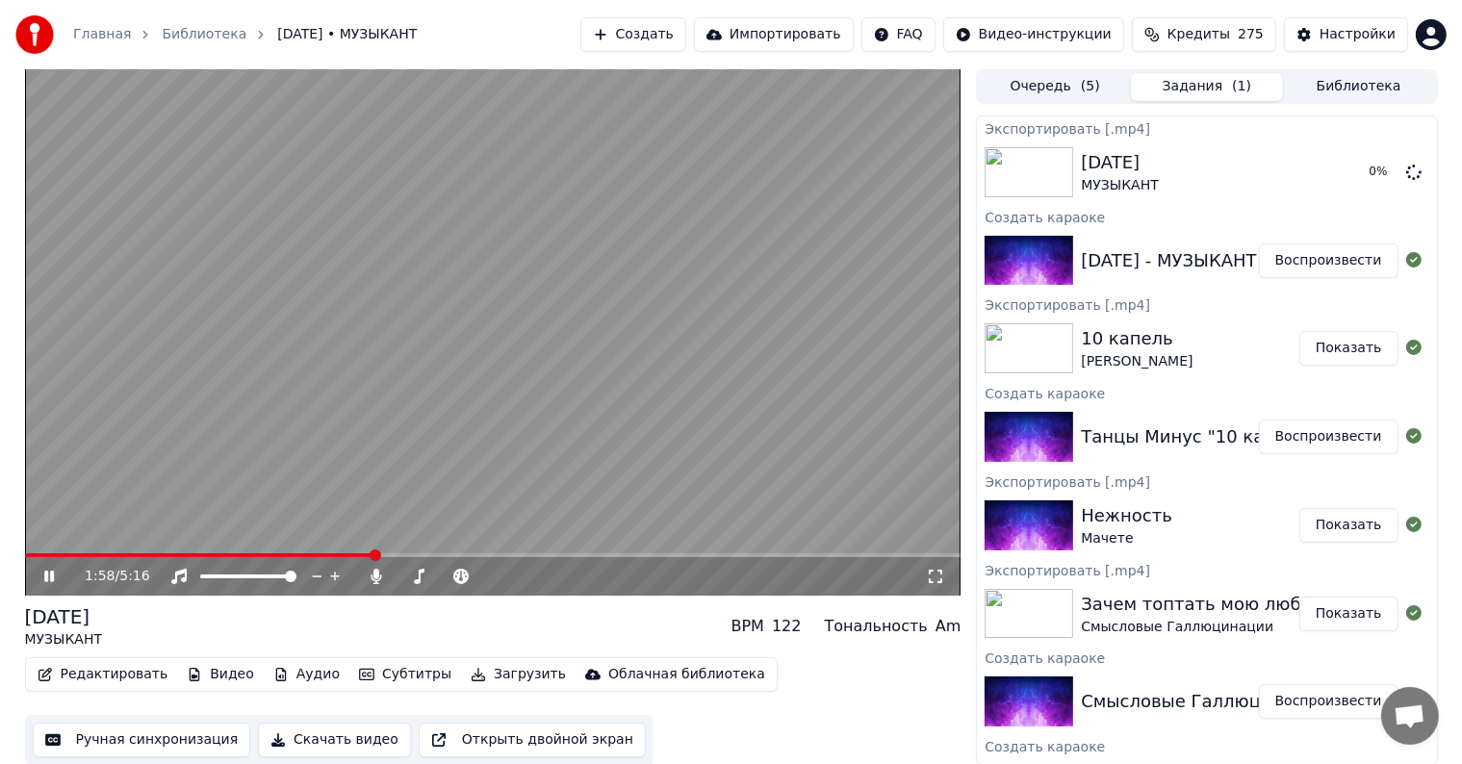
click at [493, 269] on video at bounding box center [493, 332] width 936 height 526
click at [673, 38] on button "Создать" at bounding box center [633, 34] width 106 height 35
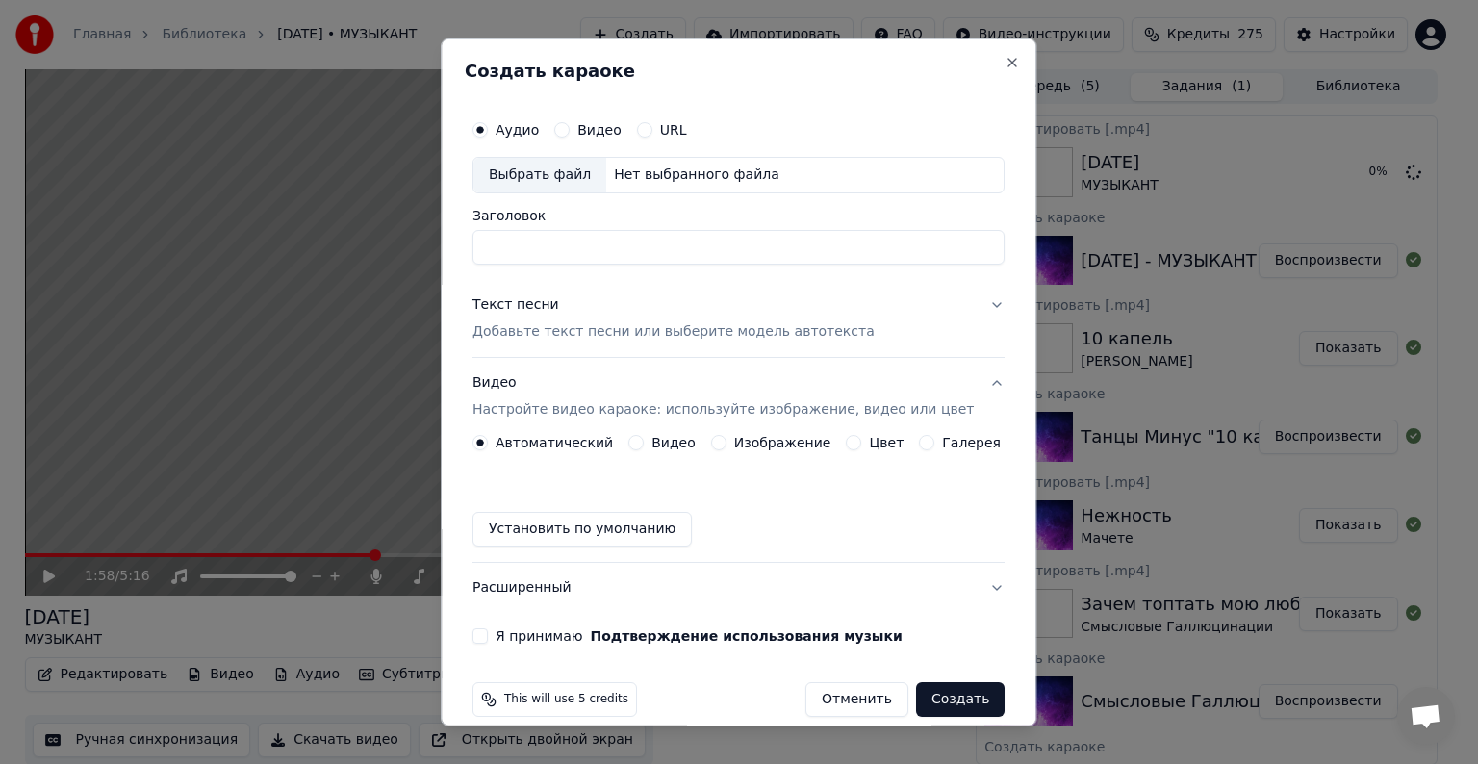
click at [568, 178] on div "Выбрать файл" at bounding box center [540, 175] width 133 height 35
type input "**********"
click at [531, 317] on div "Текст песни Добавьте текст песни или выберите модель автотекста" at bounding box center [674, 318] width 402 height 46
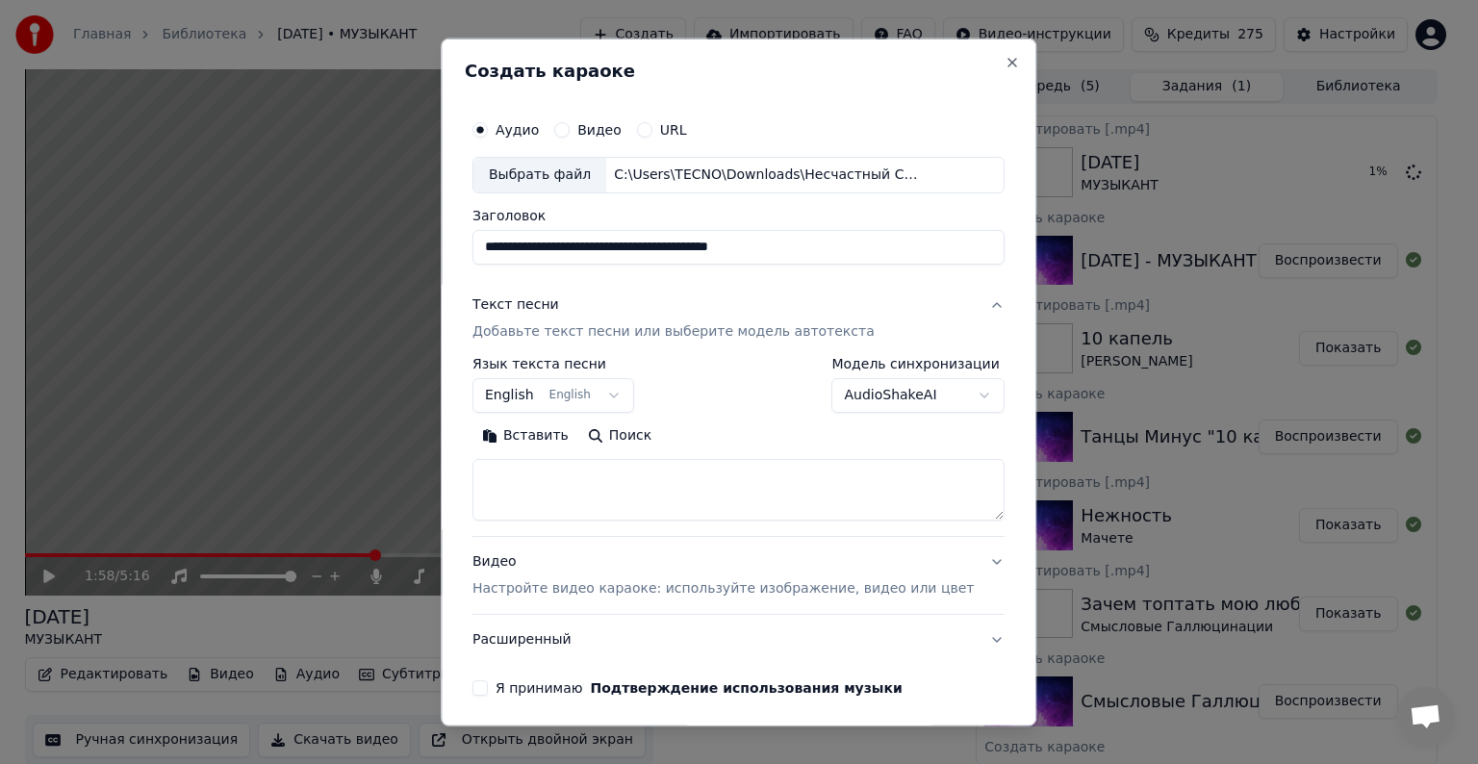
click at [577, 480] on textarea at bounding box center [739, 490] width 532 height 62
paste textarea "**********"
type textarea "**********"
click at [513, 566] on div "Видео Настройте видео караоке: используйте изображение, видео или цвет" at bounding box center [723, 575] width 501 height 46
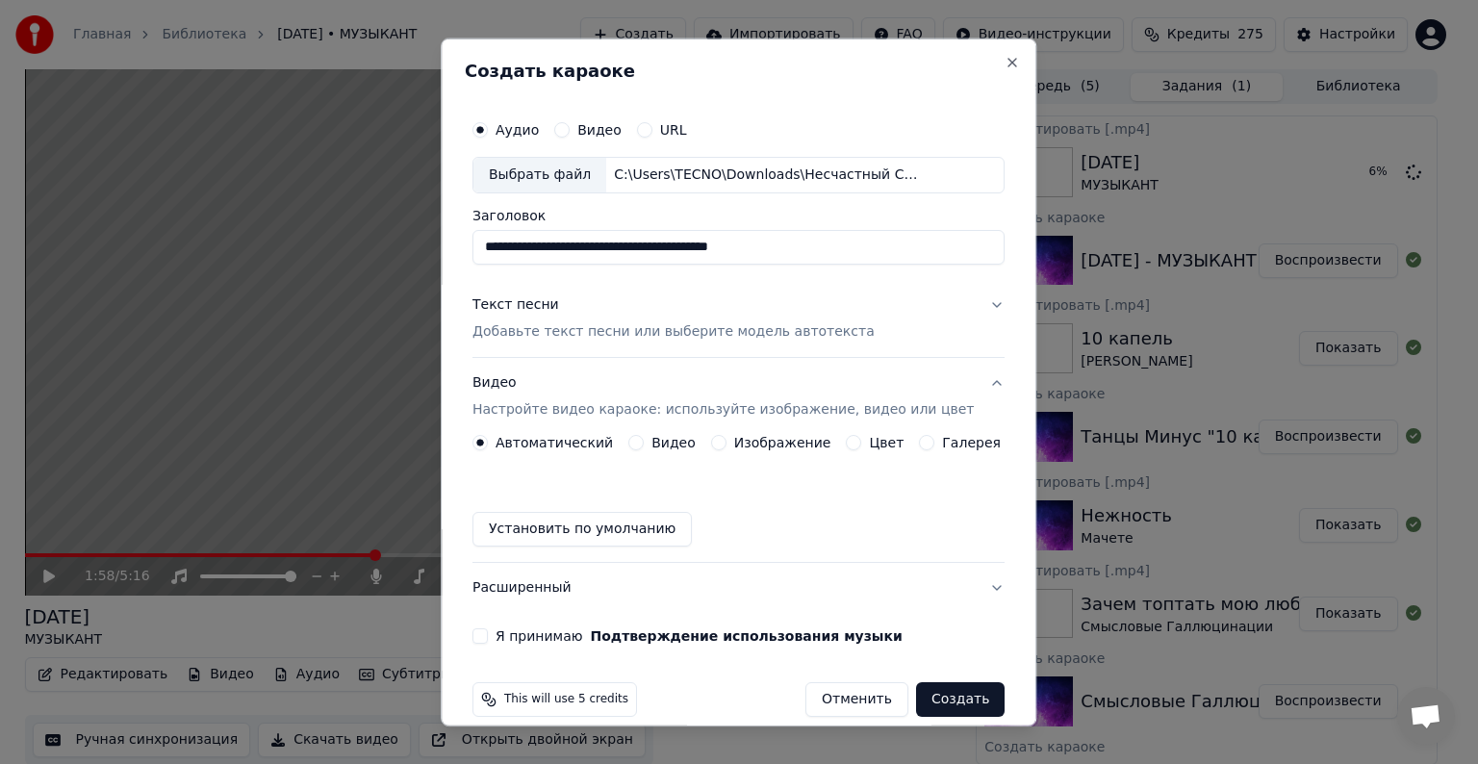
click at [632, 439] on button "Видео" at bounding box center [635, 442] width 15 height 15
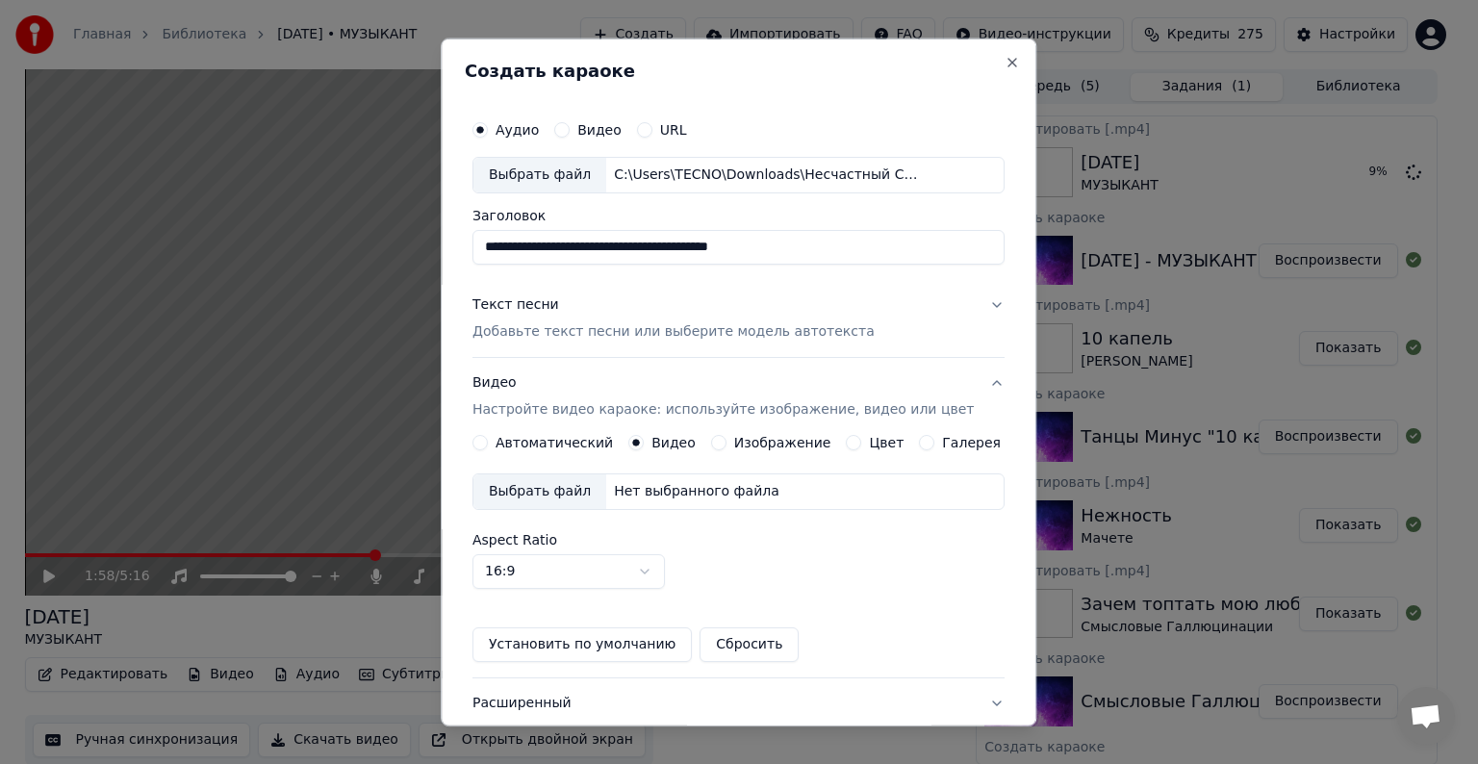
click at [580, 491] on div "Выбрать файл" at bounding box center [540, 491] width 133 height 35
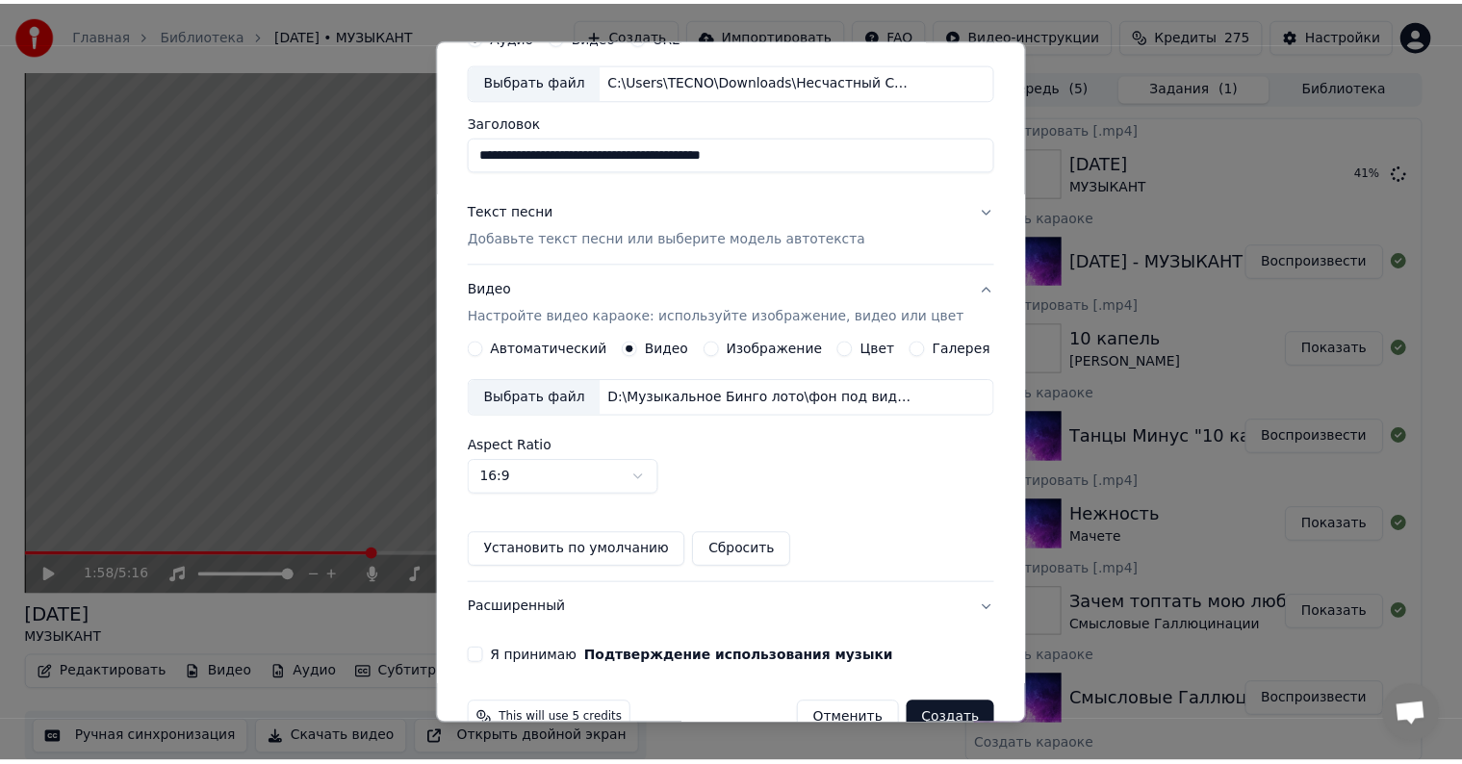
scroll to position [136, 0]
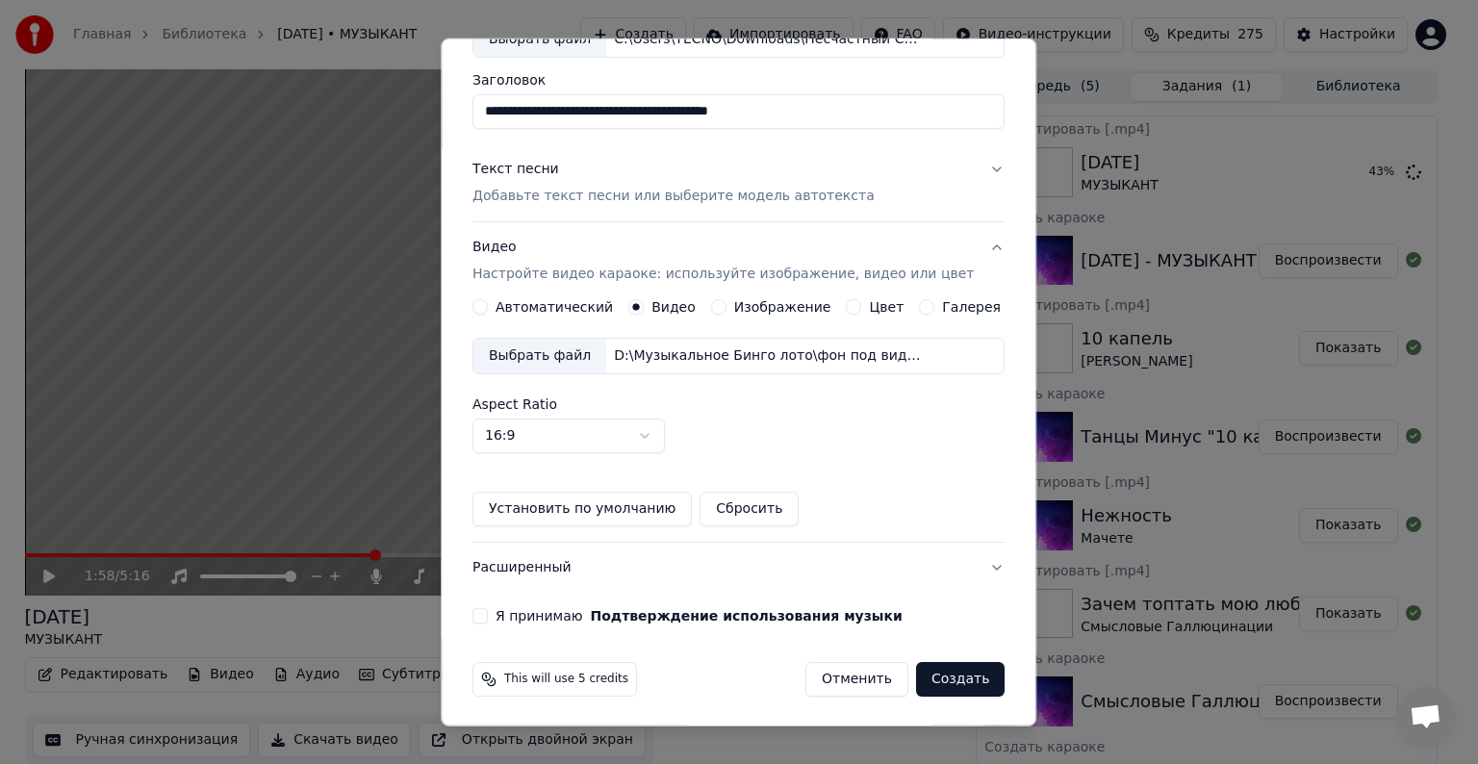
click at [488, 612] on button "Я принимаю Подтверждение использования музыки" at bounding box center [480, 615] width 15 height 15
click at [916, 677] on button "Создать" at bounding box center [960, 679] width 89 height 35
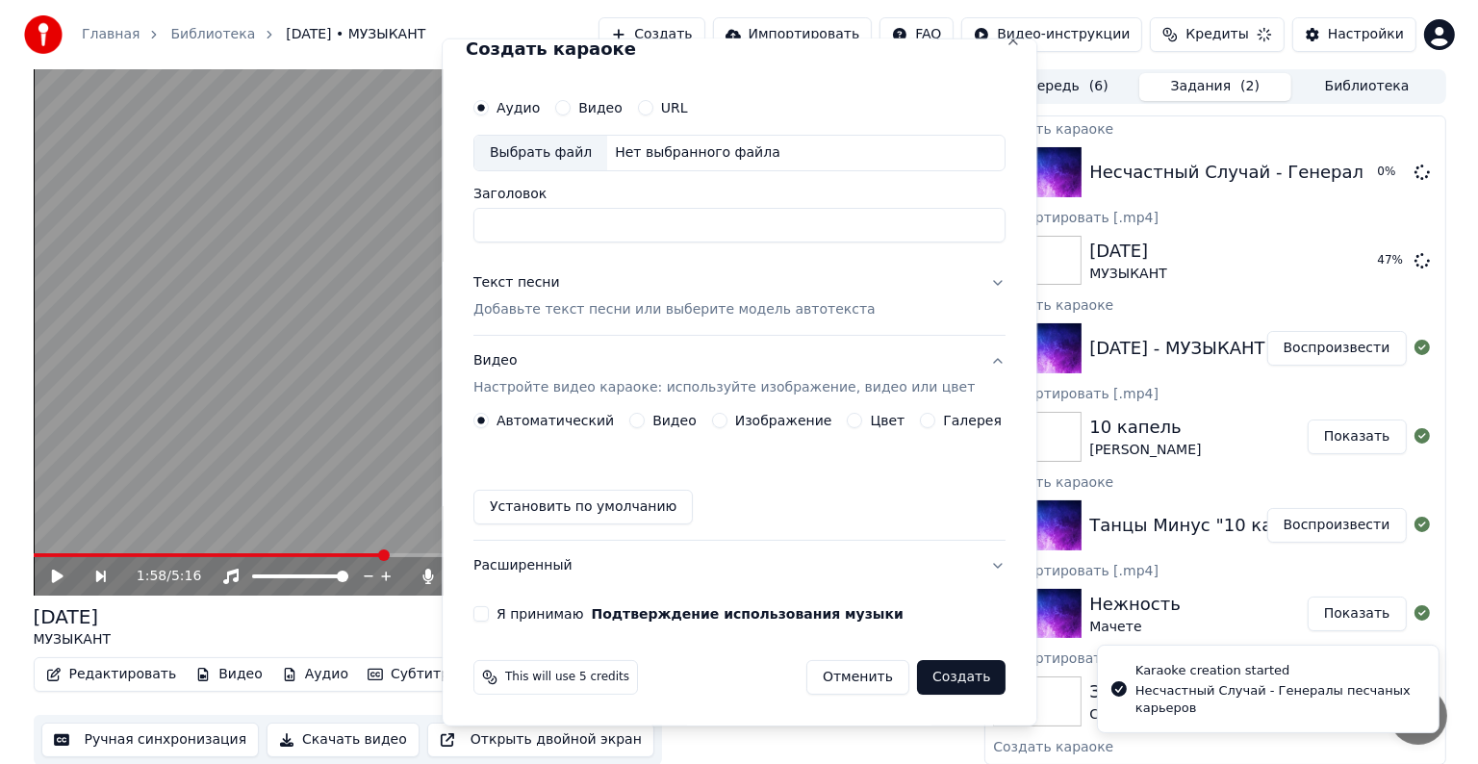
scroll to position [21, 0]
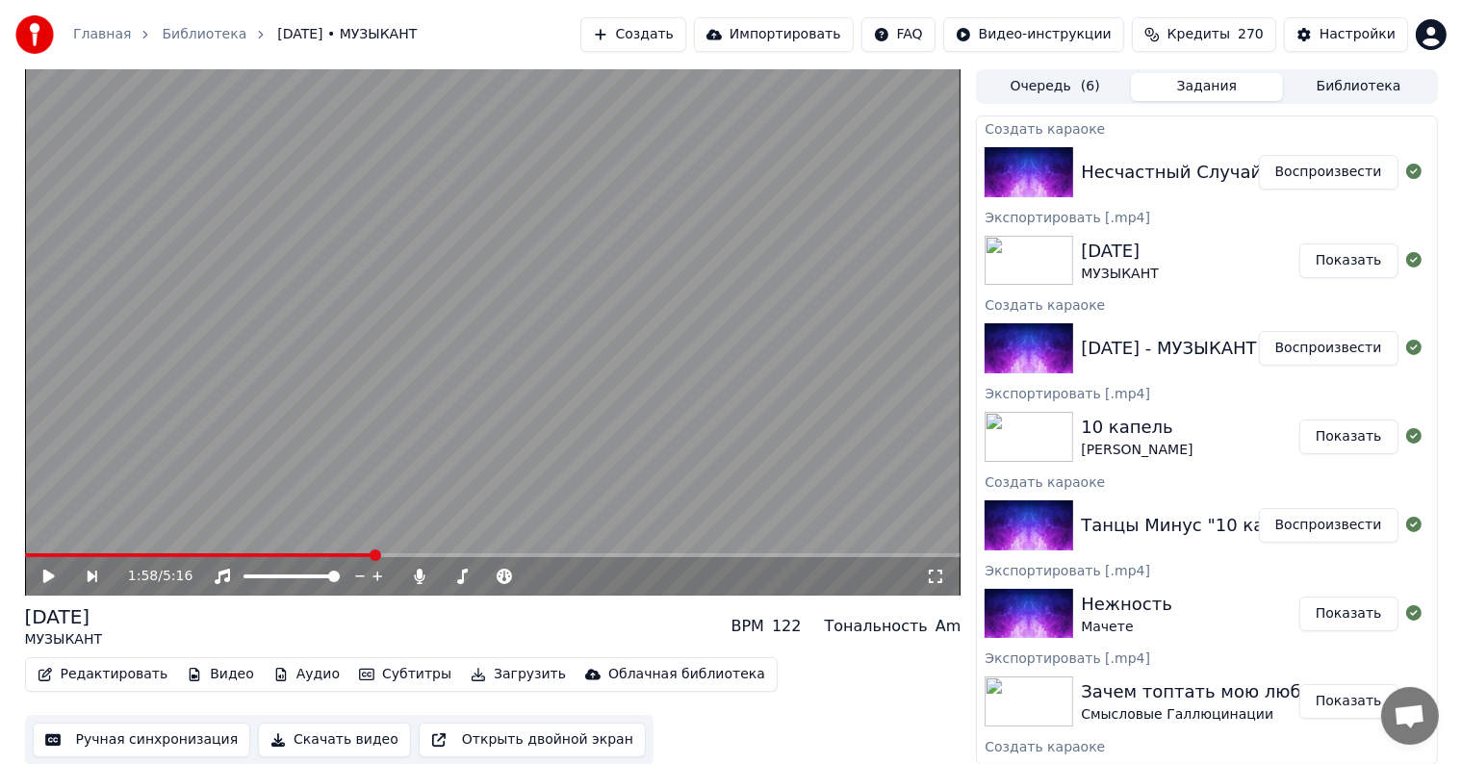
click at [1286, 177] on button "Воспроизвести" at bounding box center [1329, 172] width 140 height 35
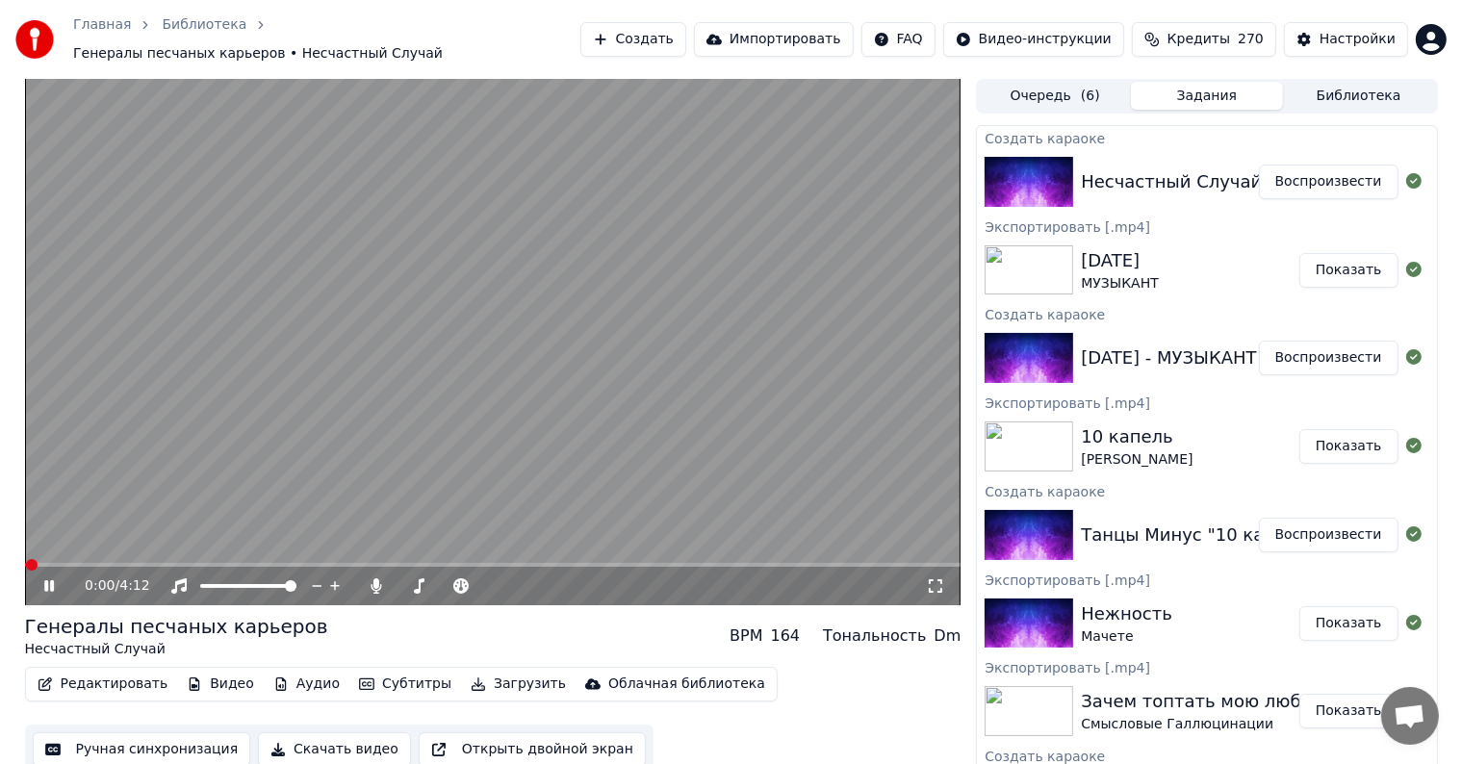
click at [165, 552] on video at bounding box center [493, 342] width 936 height 526
click at [146, 563] on span at bounding box center [493, 565] width 936 height 4
click at [253, 563] on span at bounding box center [493, 565] width 936 height 4
click at [347, 563] on span at bounding box center [493, 565] width 936 height 4
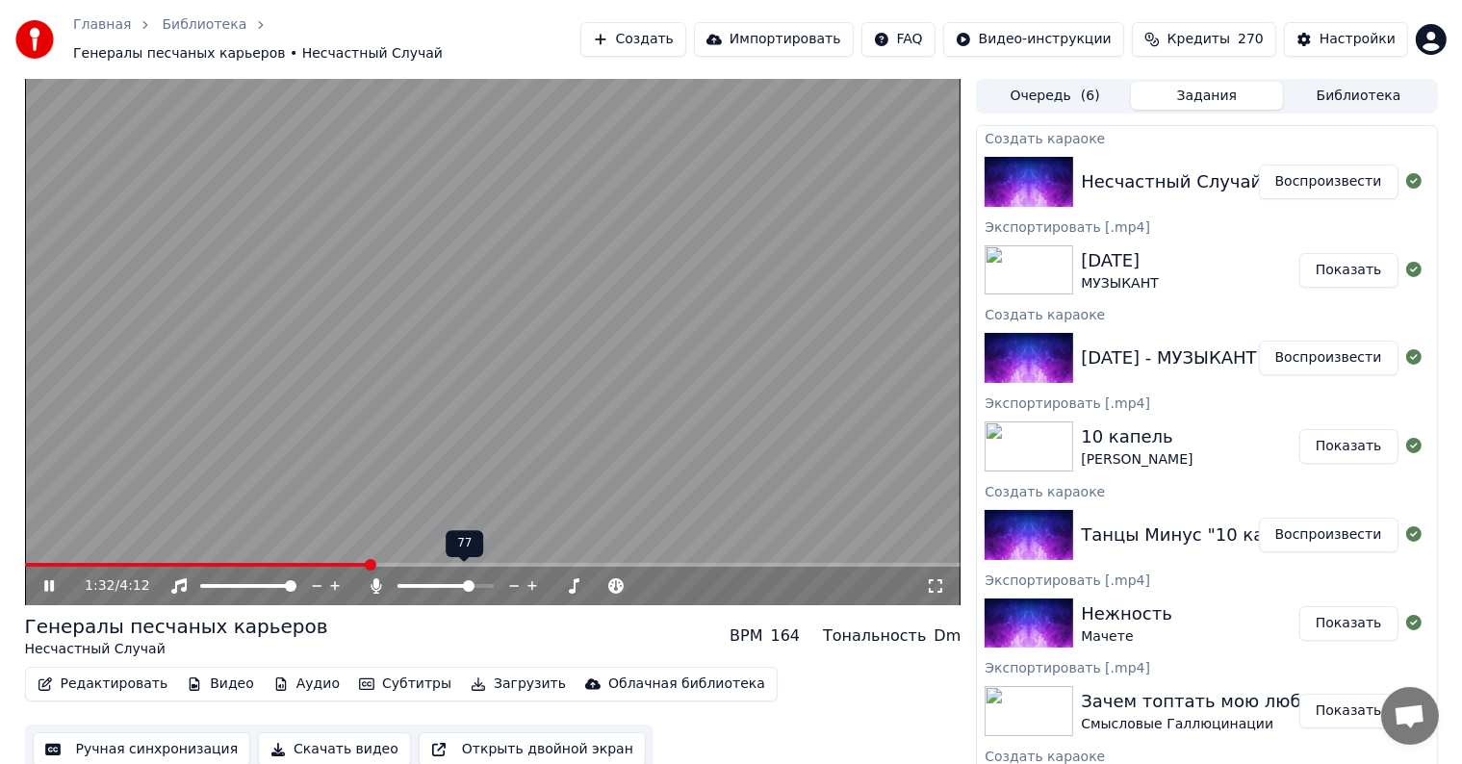
click at [512, 585] on icon at bounding box center [514, 586] width 10 height 2
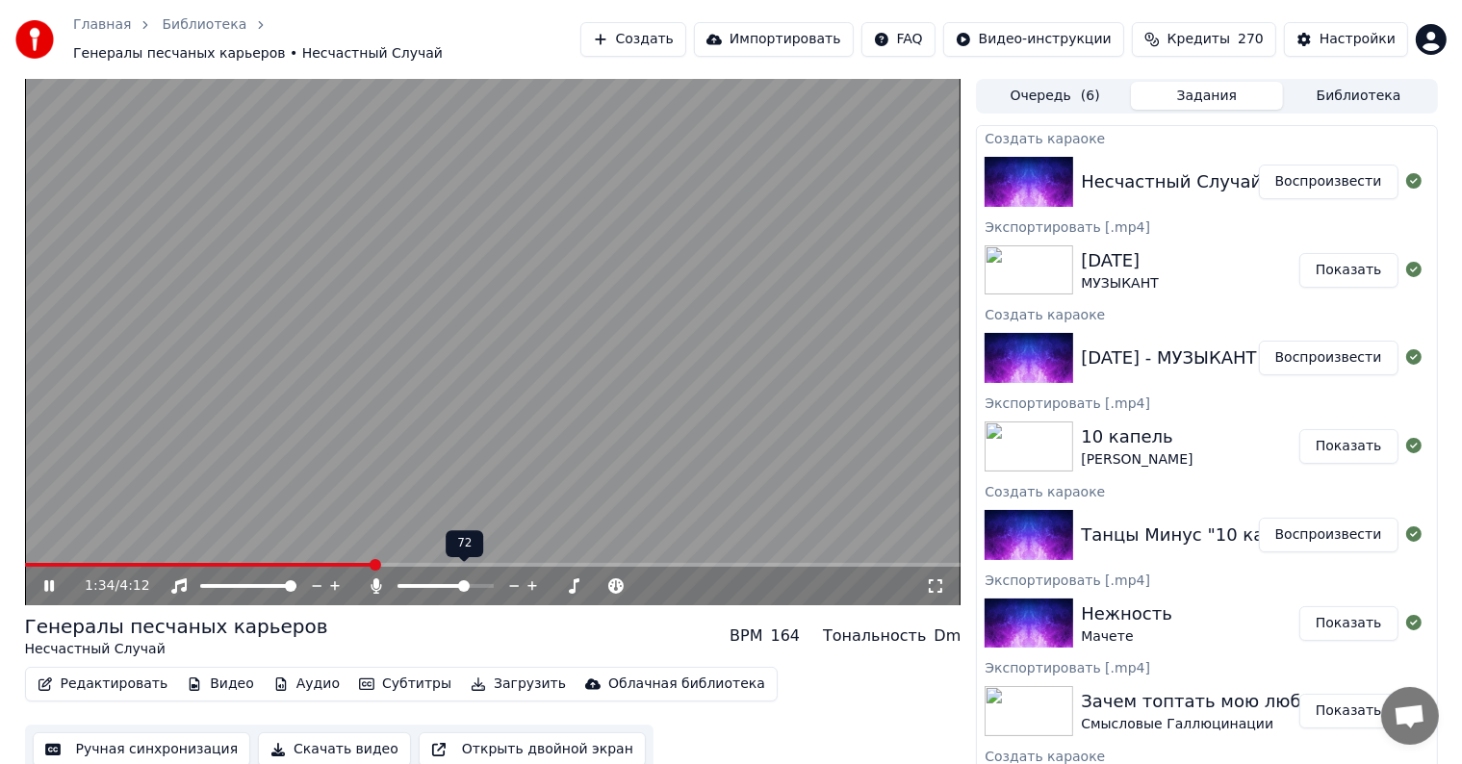
click at [512, 585] on icon at bounding box center [514, 586] width 10 height 2
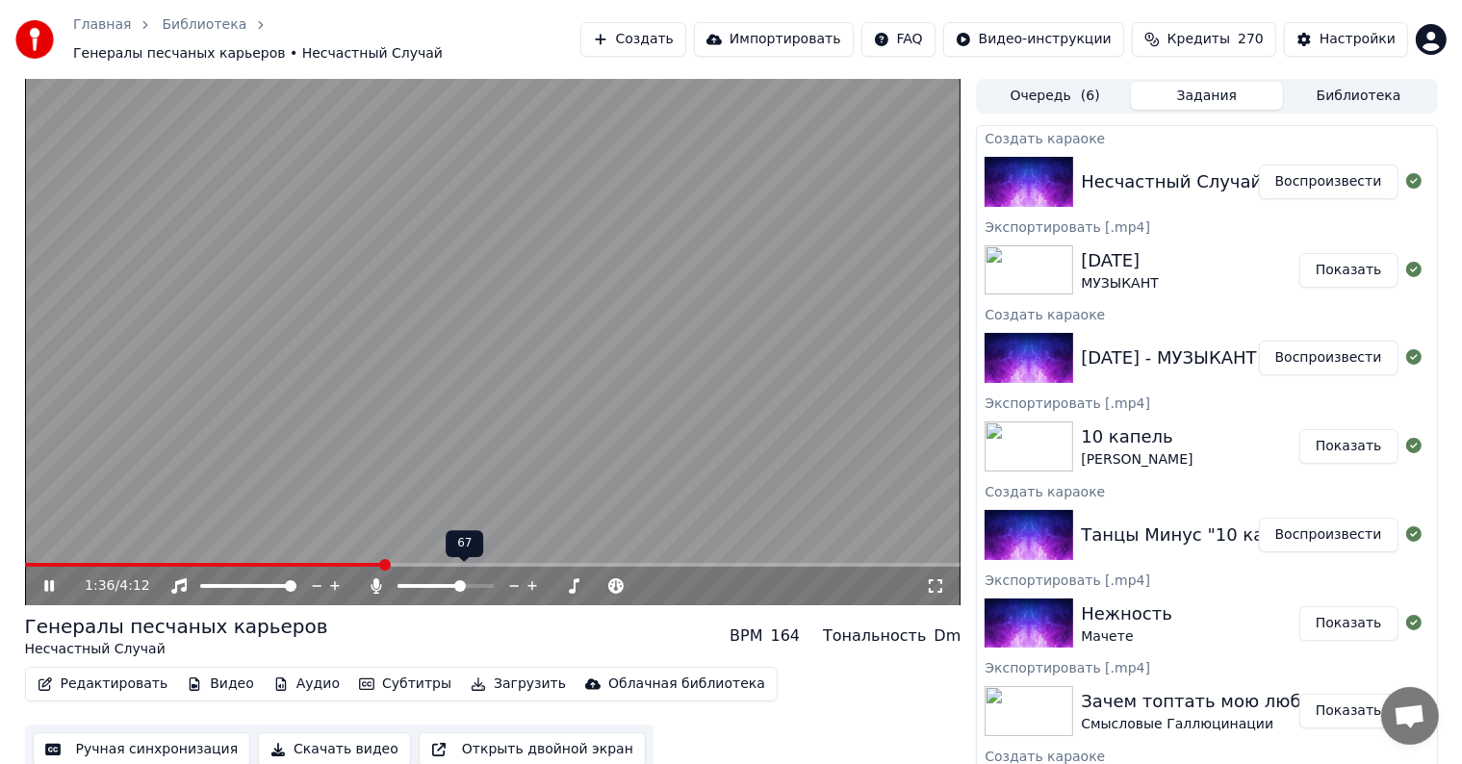
click at [512, 585] on icon at bounding box center [514, 586] width 10 height 2
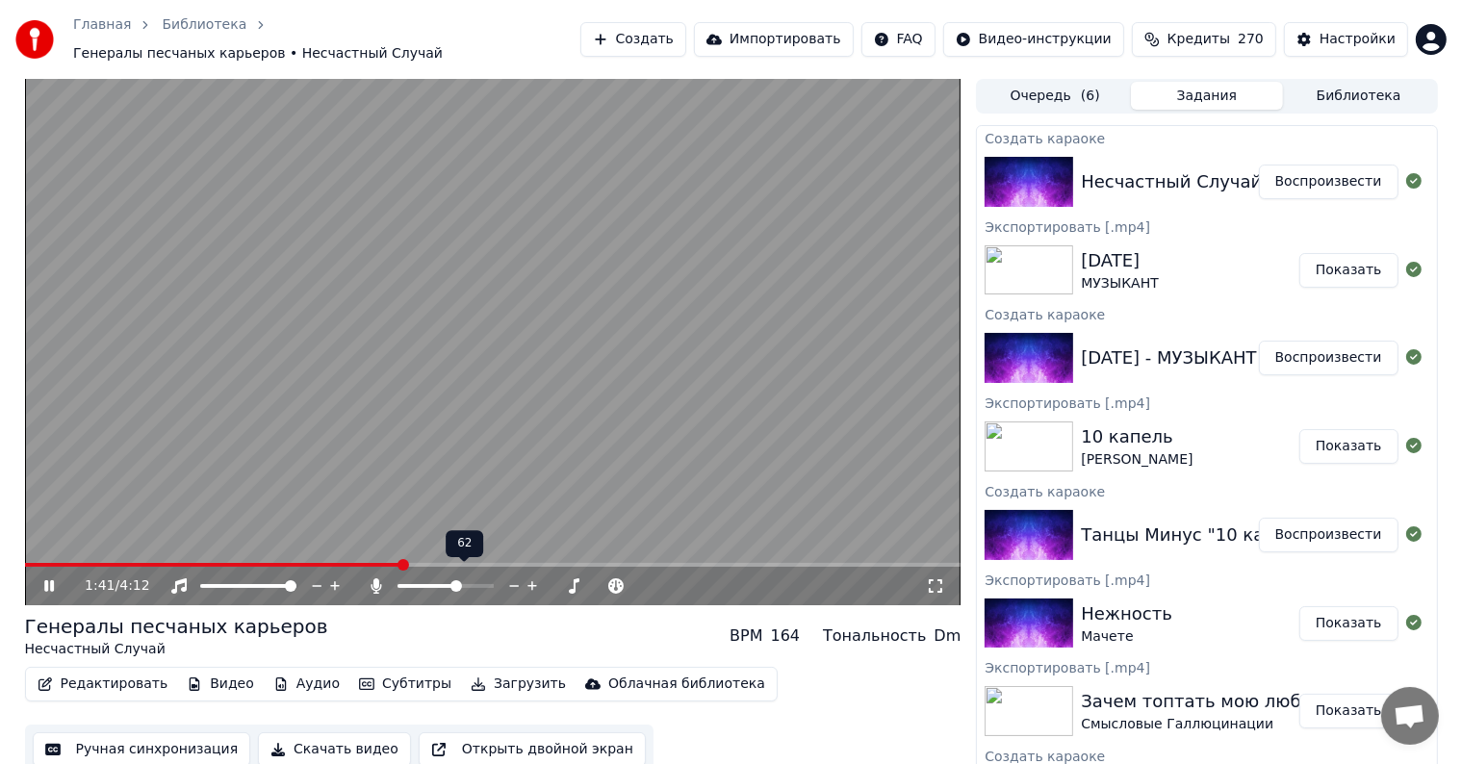
click at [512, 585] on icon at bounding box center [514, 586] width 10 height 2
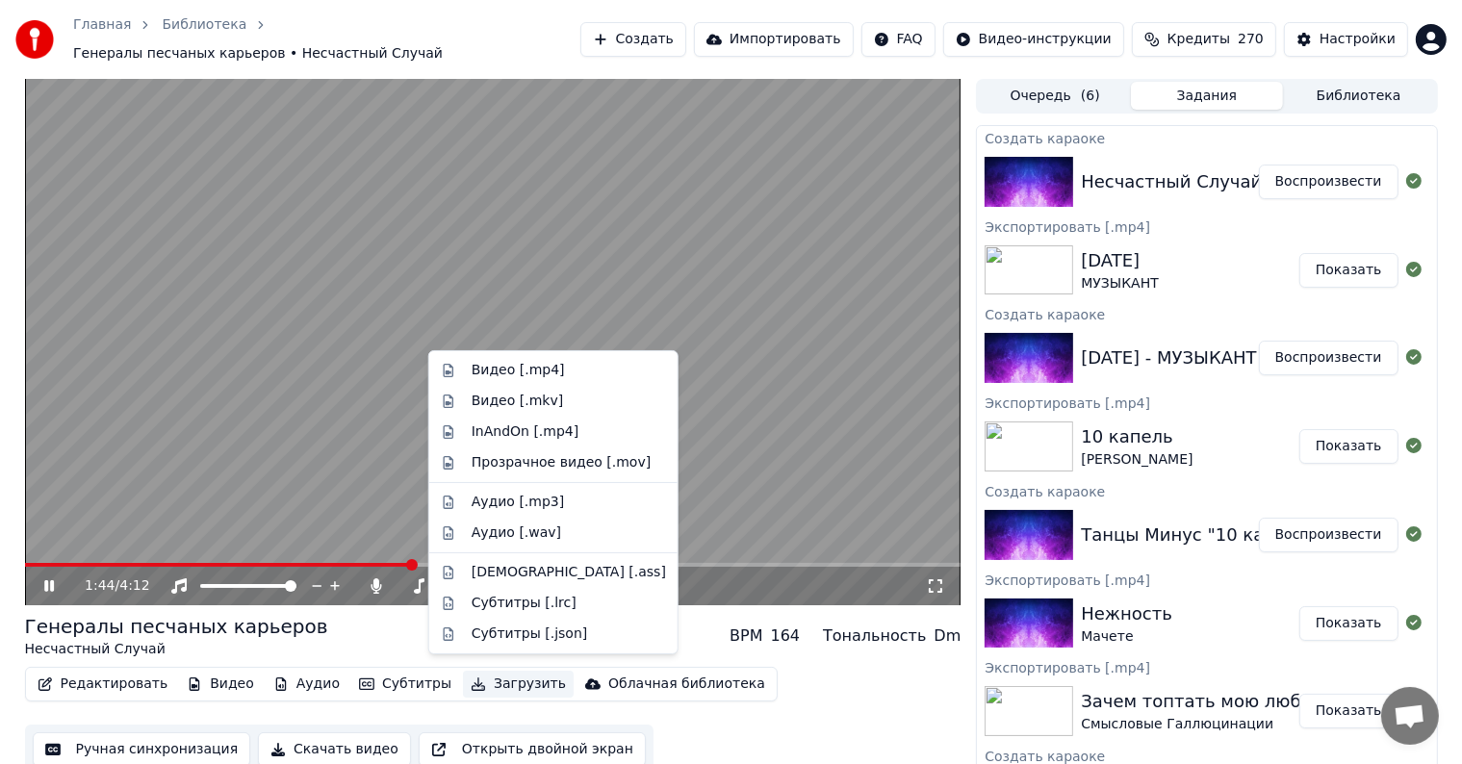
click at [477, 679] on button "Загрузить" at bounding box center [518, 684] width 111 height 27
click at [567, 365] on div "Видео [.mp4]" at bounding box center [569, 370] width 194 height 19
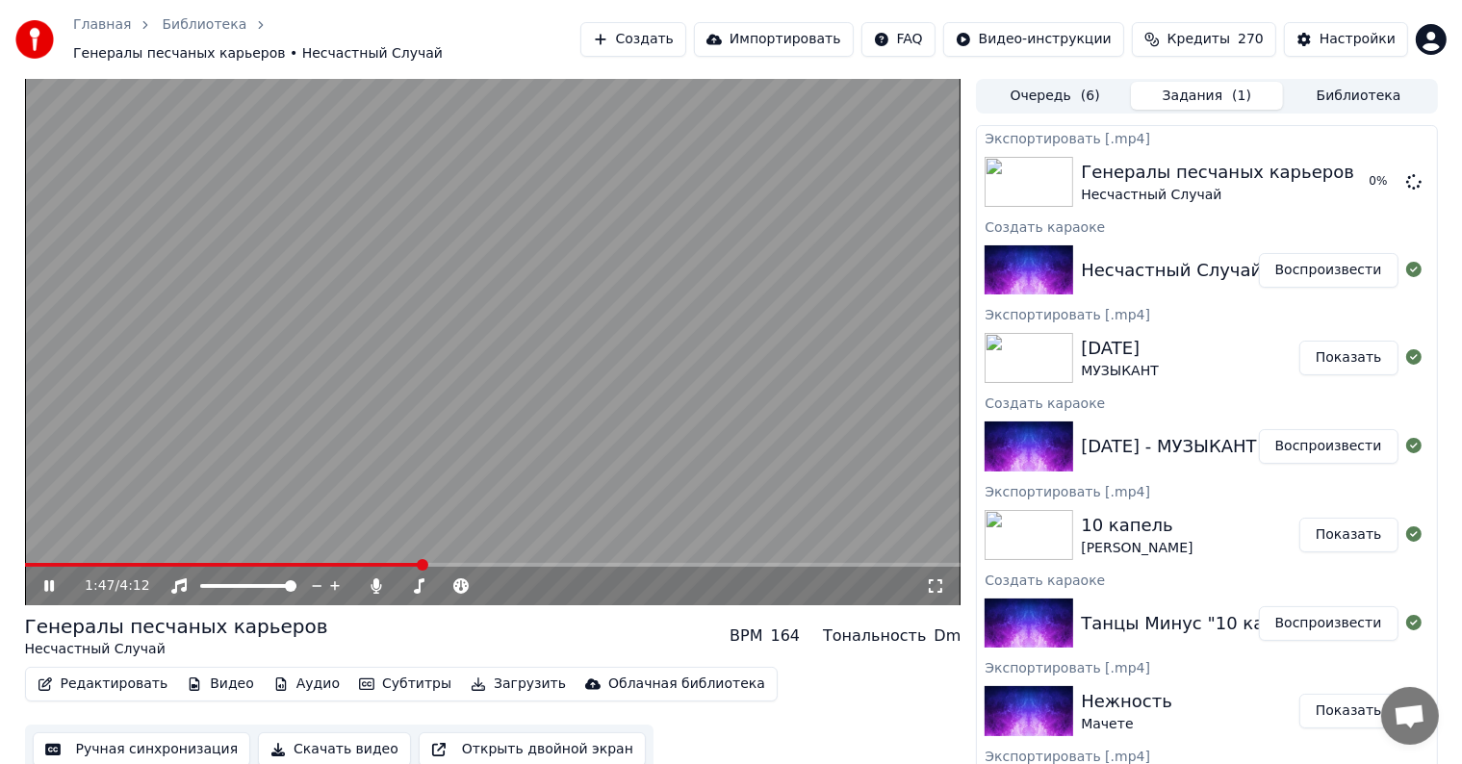
click at [484, 224] on video at bounding box center [493, 342] width 936 height 526
click at [678, 38] on button "Создать" at bounding box center [633, 39] width 106 height 35
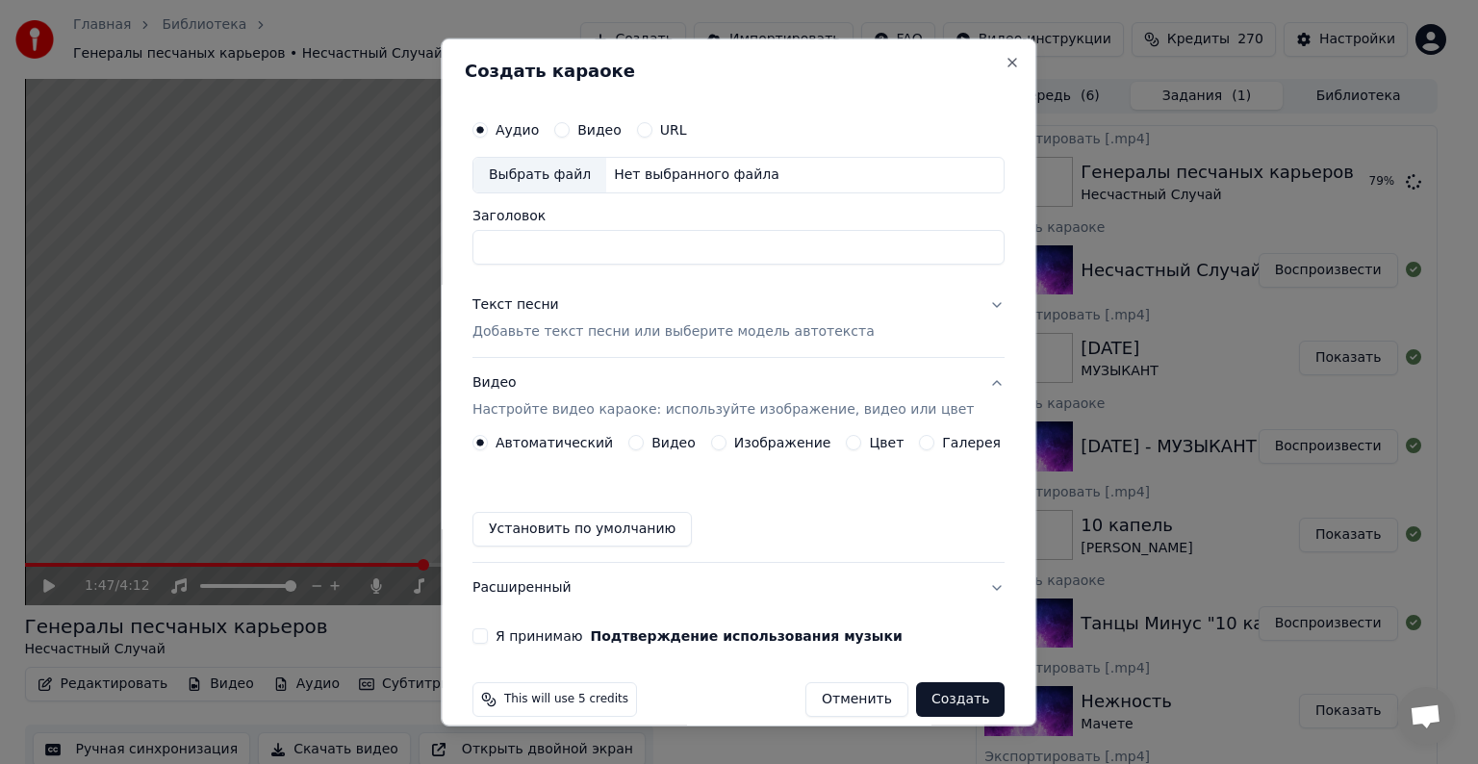
click at [539, 298] on div "Текст песни" at bounding box center [516, 304] width 87 height 19
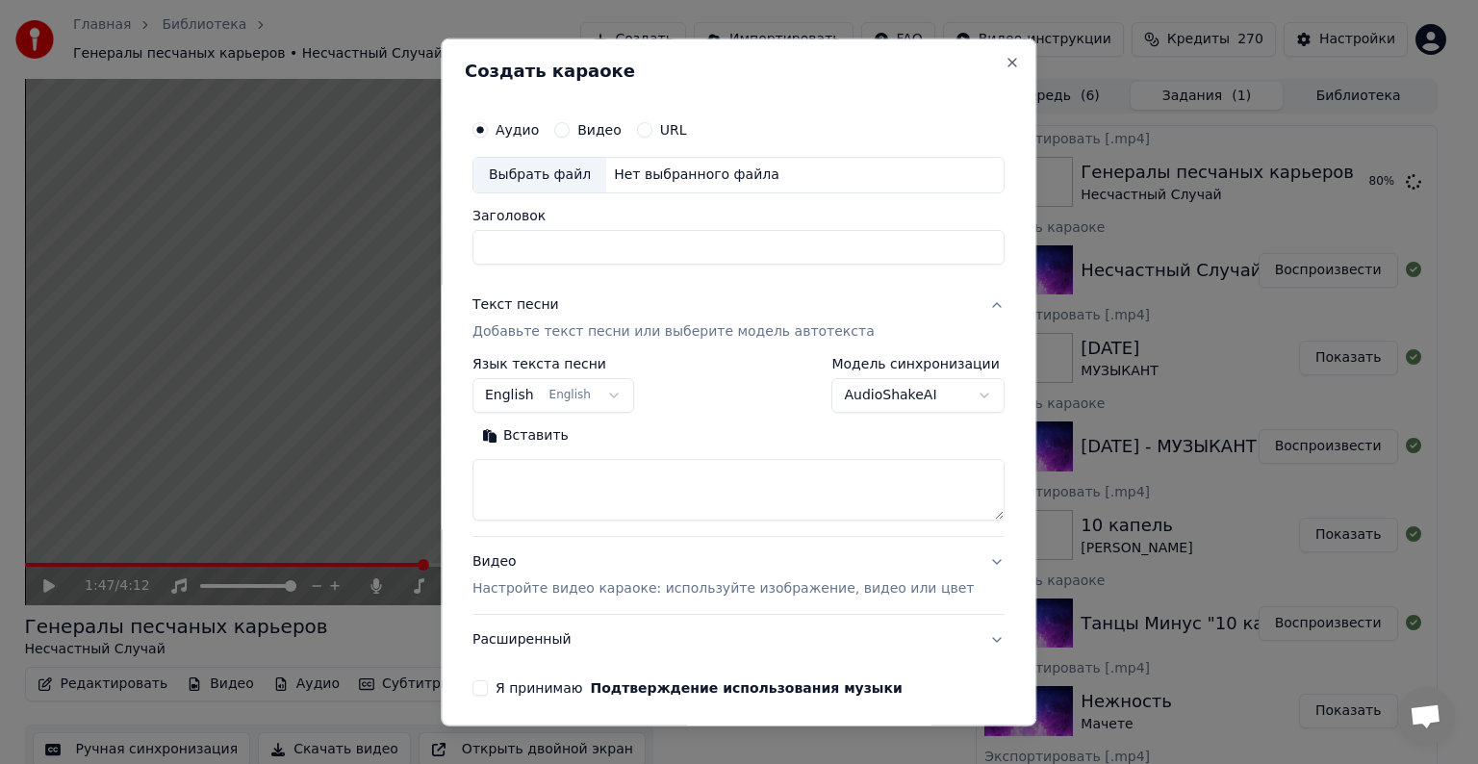
click at [597, 498] on textarea at bounding box center [739, 490] width 532 height 62
paste textarea "**********"
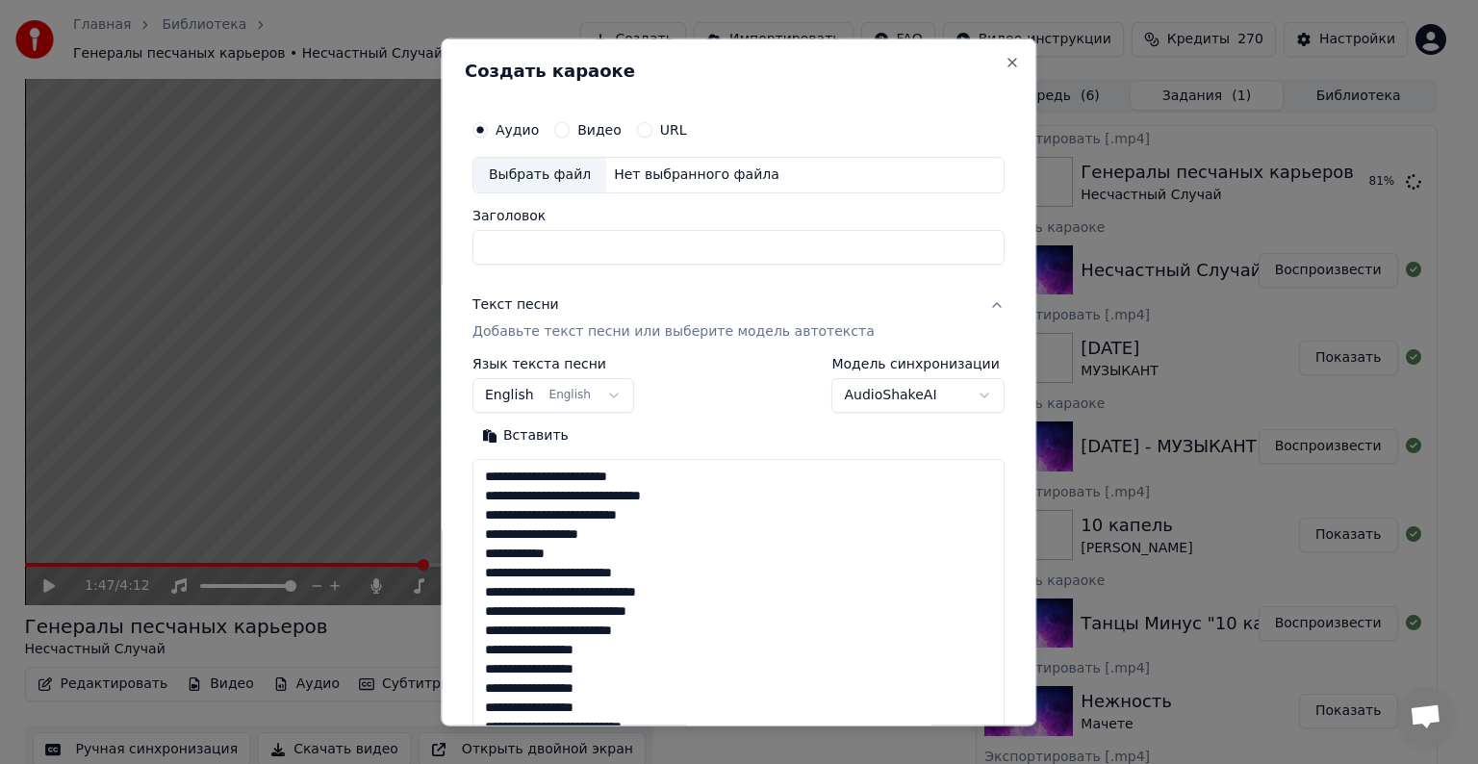
scroll to position [562, 0]
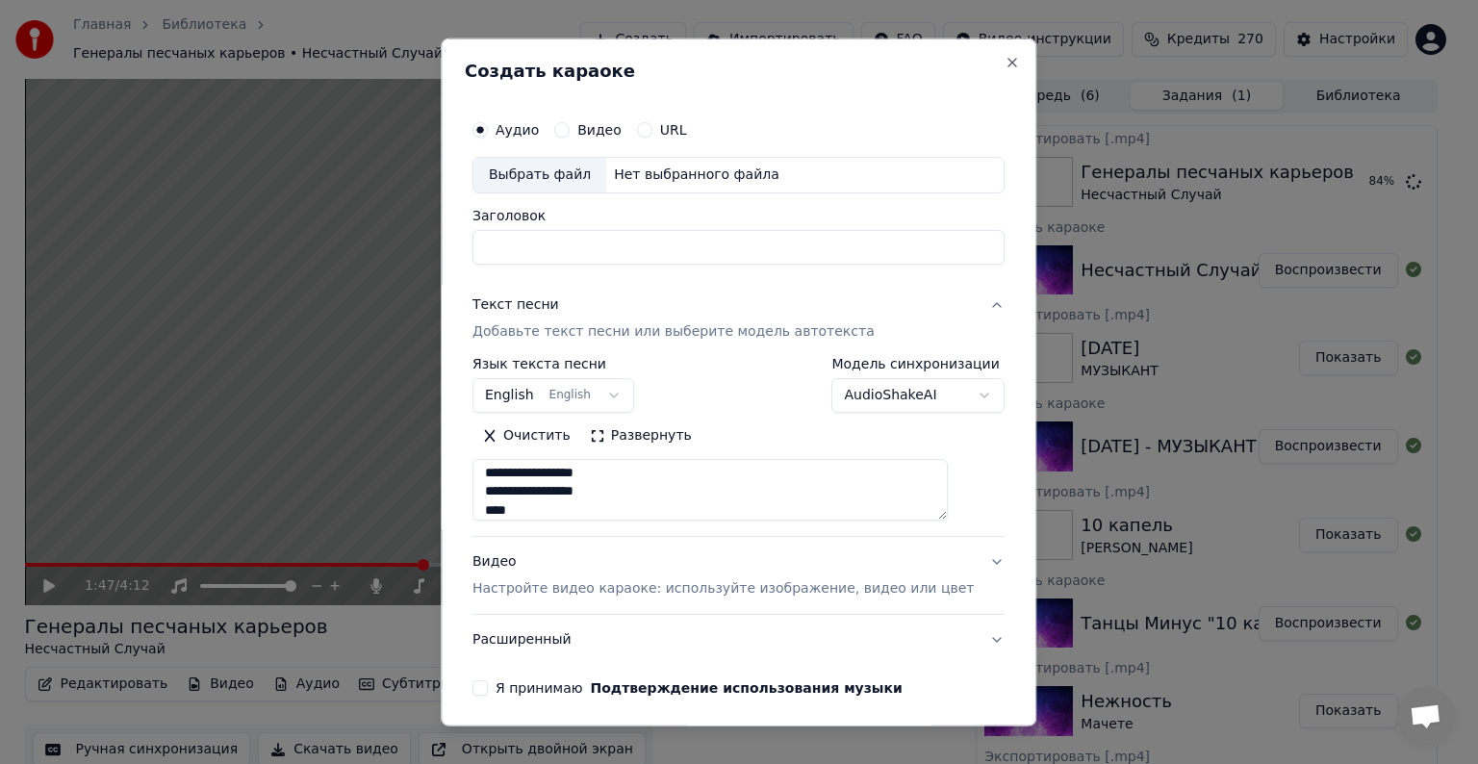
type textarea "**********"
click at [574, 168] on div "Выбрать файл" at bounding box center [540, 175] width 133 height 35
type input "**********"
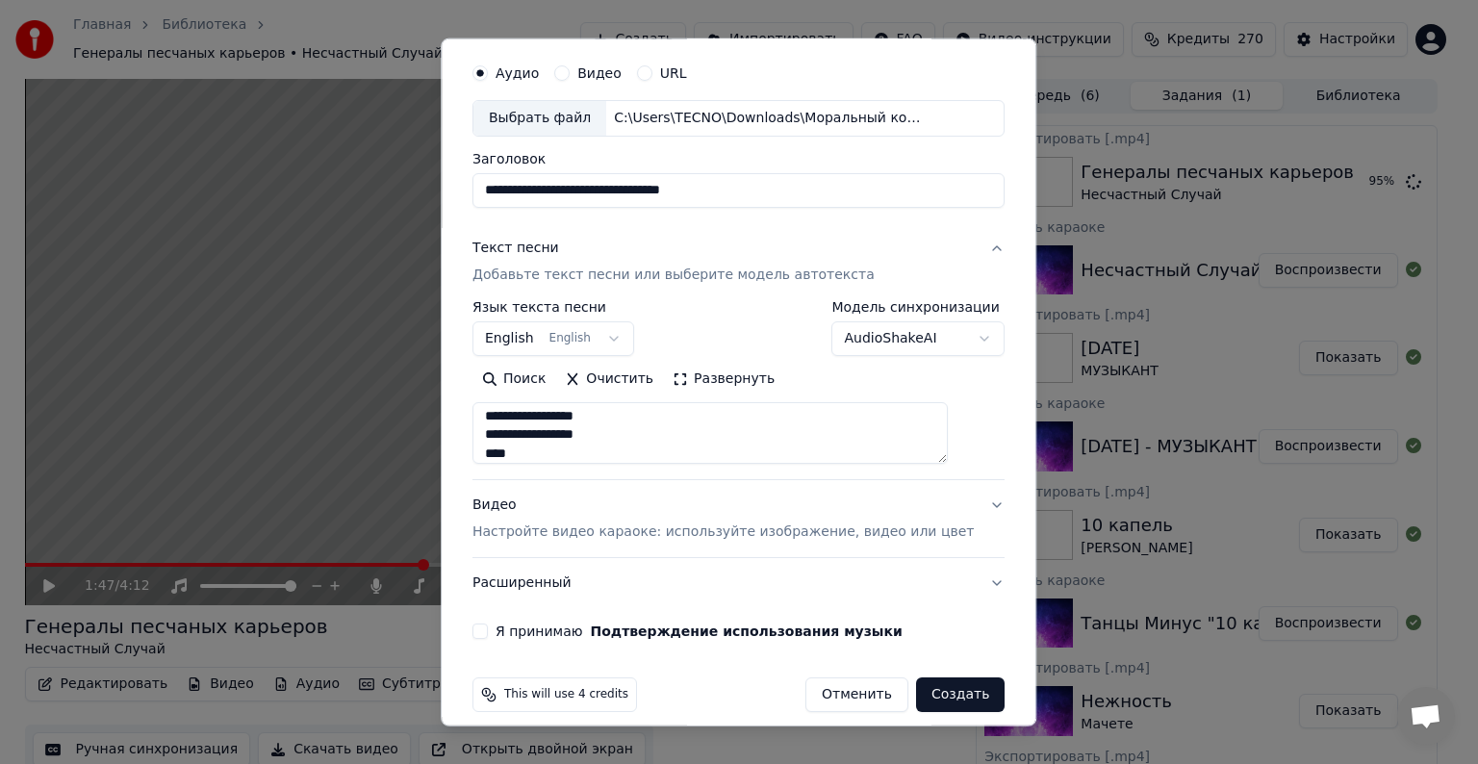
scroll to position [73, 0]
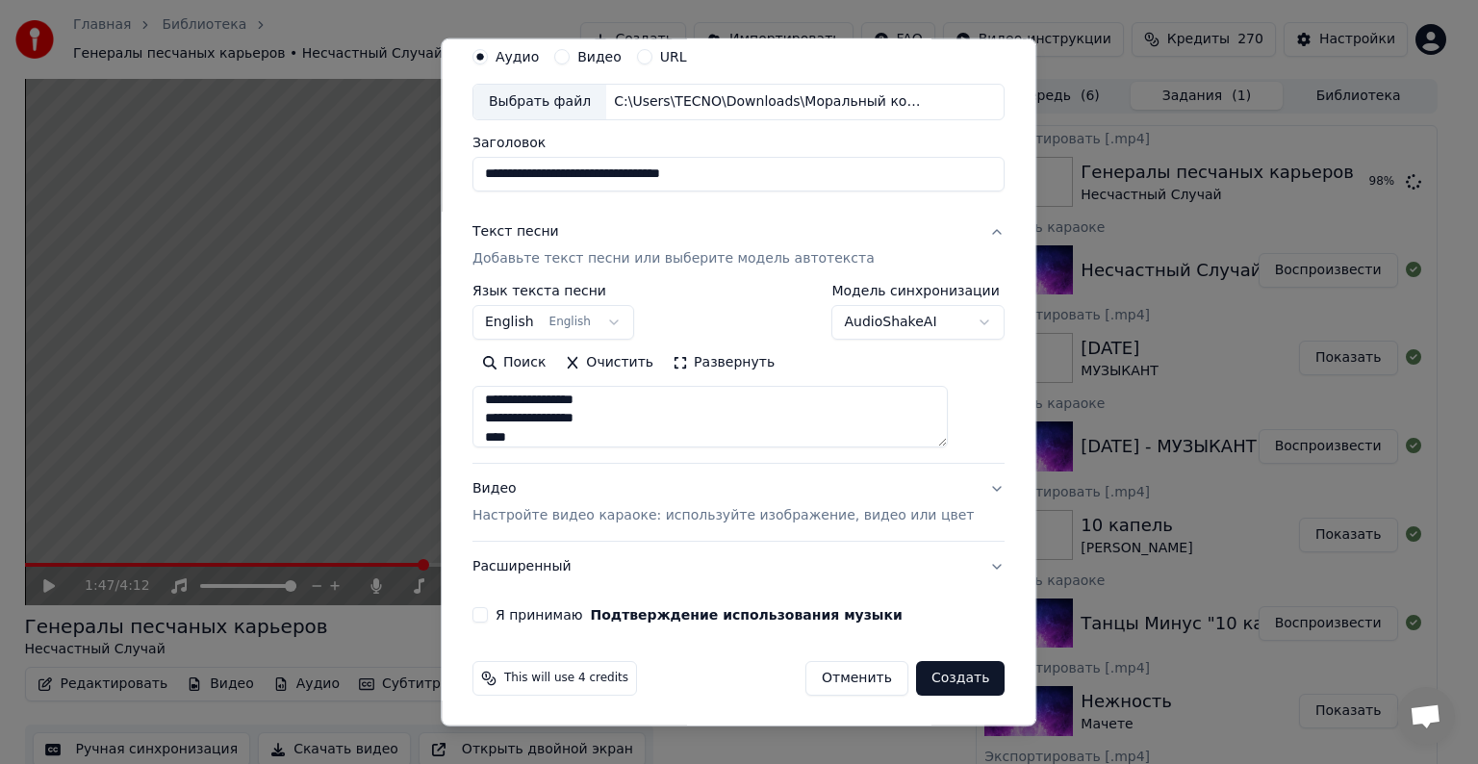
click at [517, 490] on div "Видео Настройте видео караоке: используйте изображение, видео или цвет" at bounding box center [723, 502] width 501 height 46
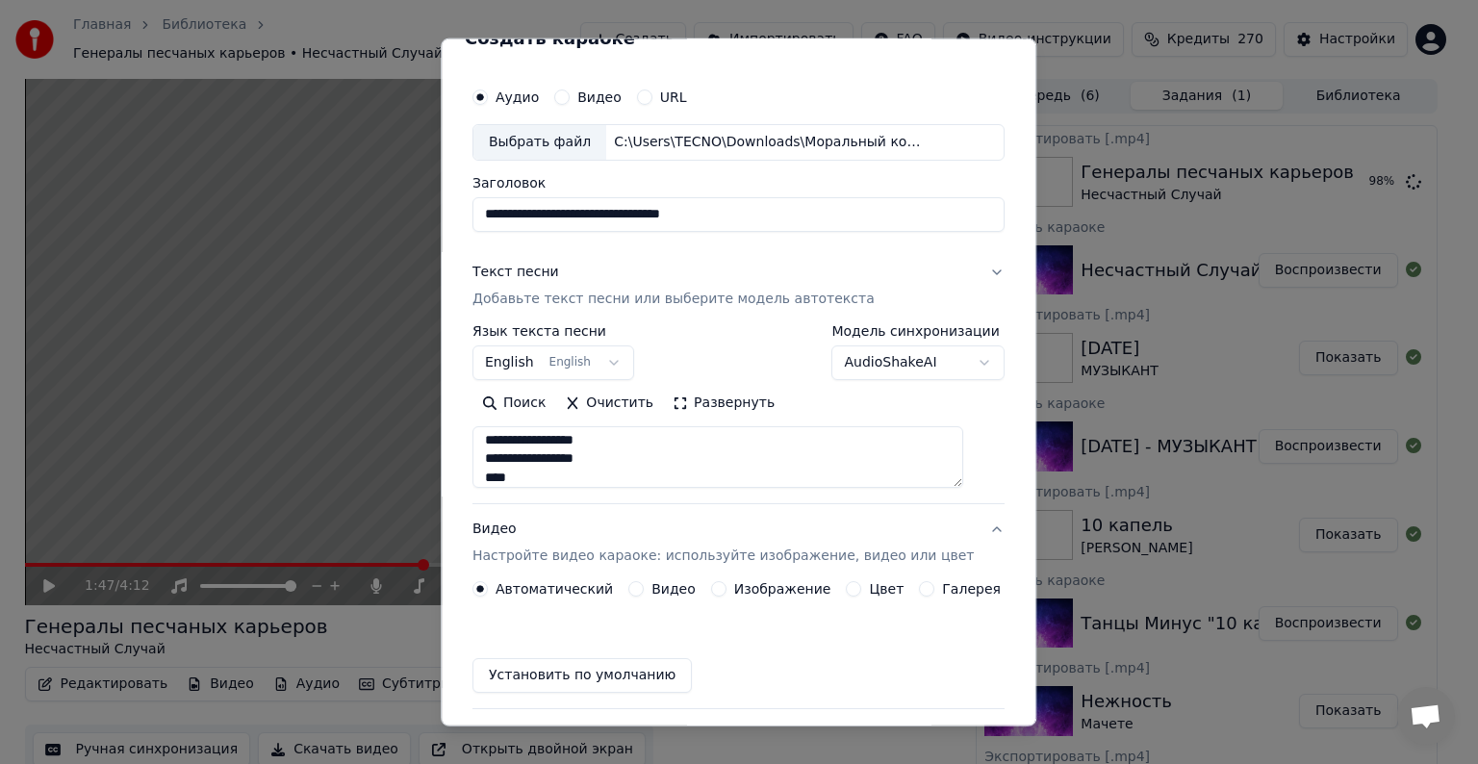
scroll to position [21, 0]
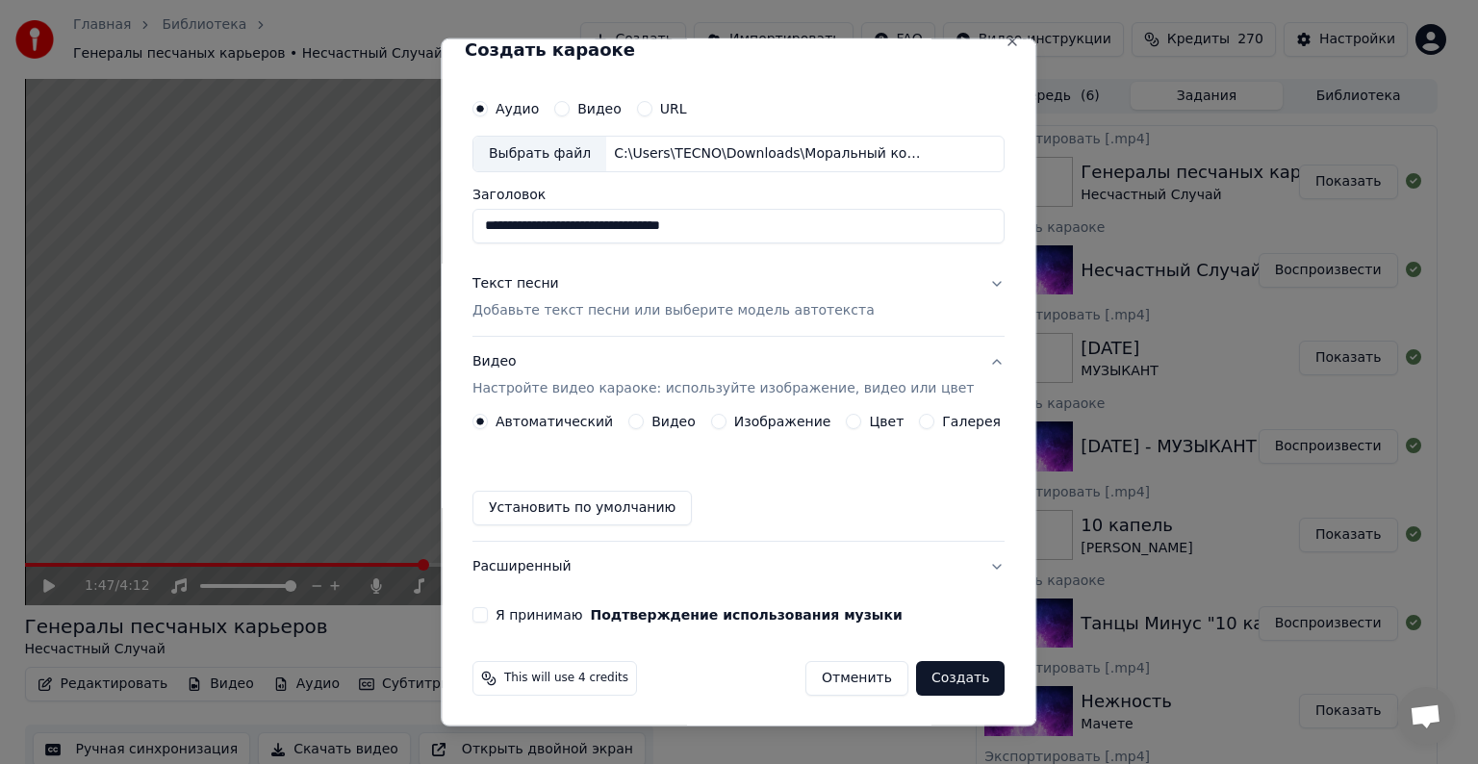
click at [640, 423] on button "Видео" at bounding box center [635, 421] width 15 height 15
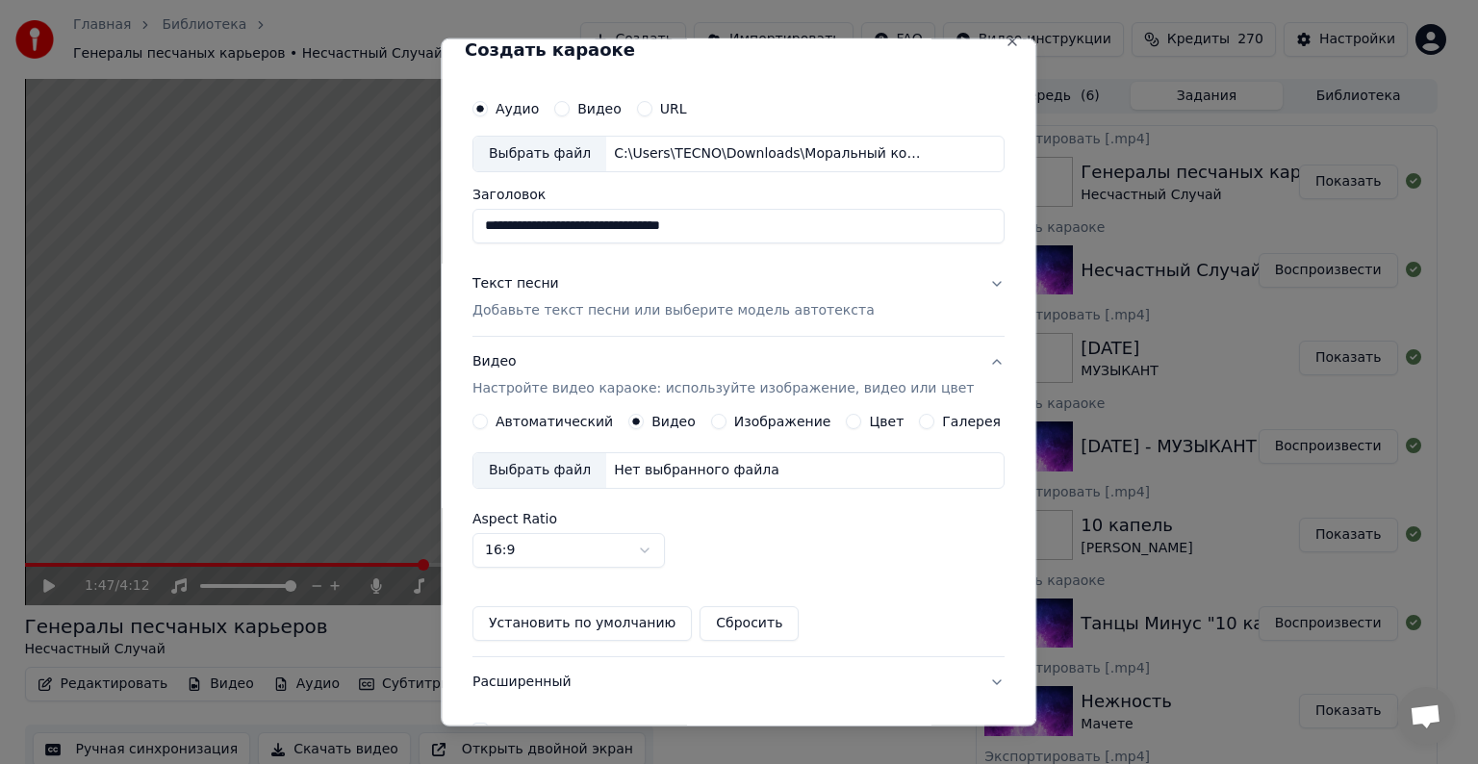
click at [579, 462] on div "Выбрать файл" at bounding box center [540, 470] width 133 height 35
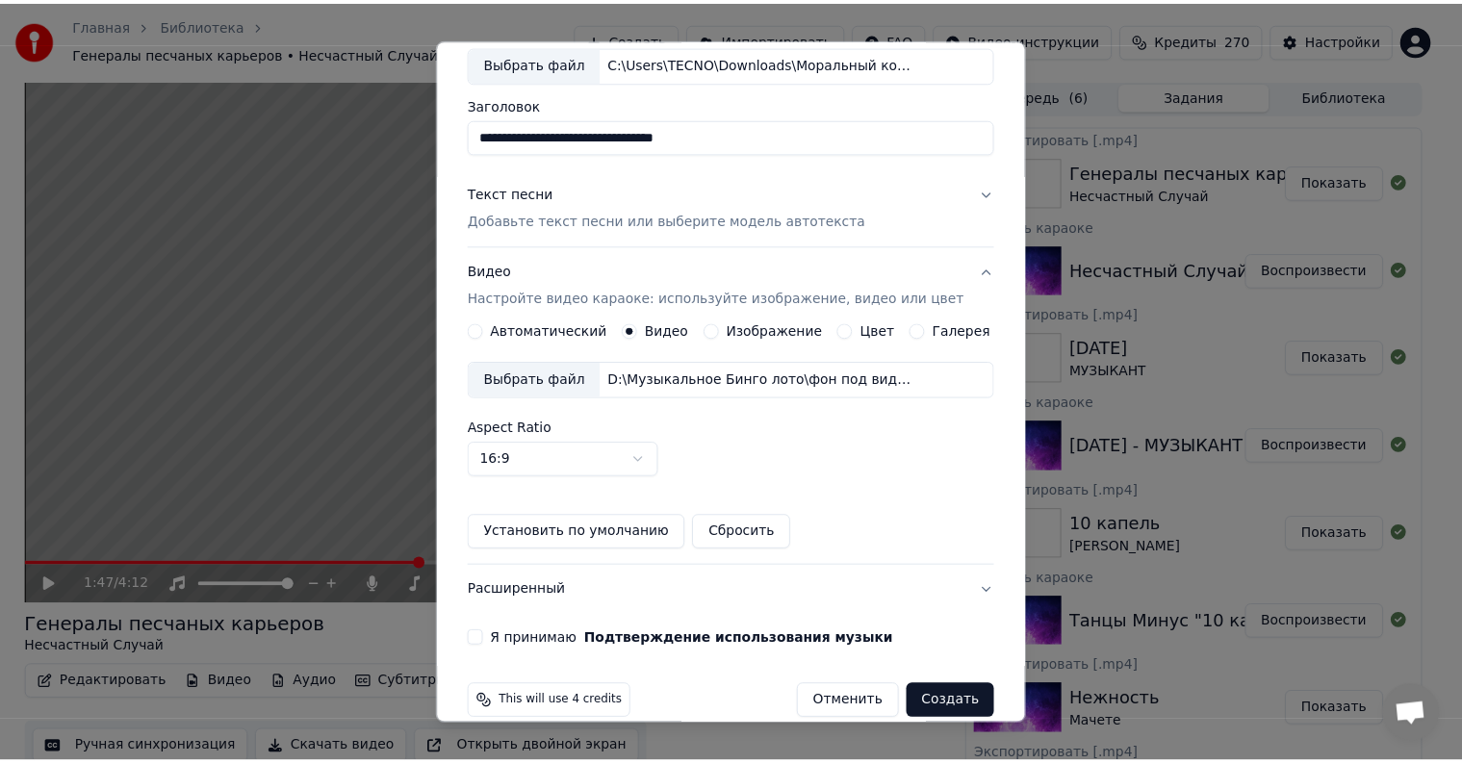
scroll to position [136, 0]
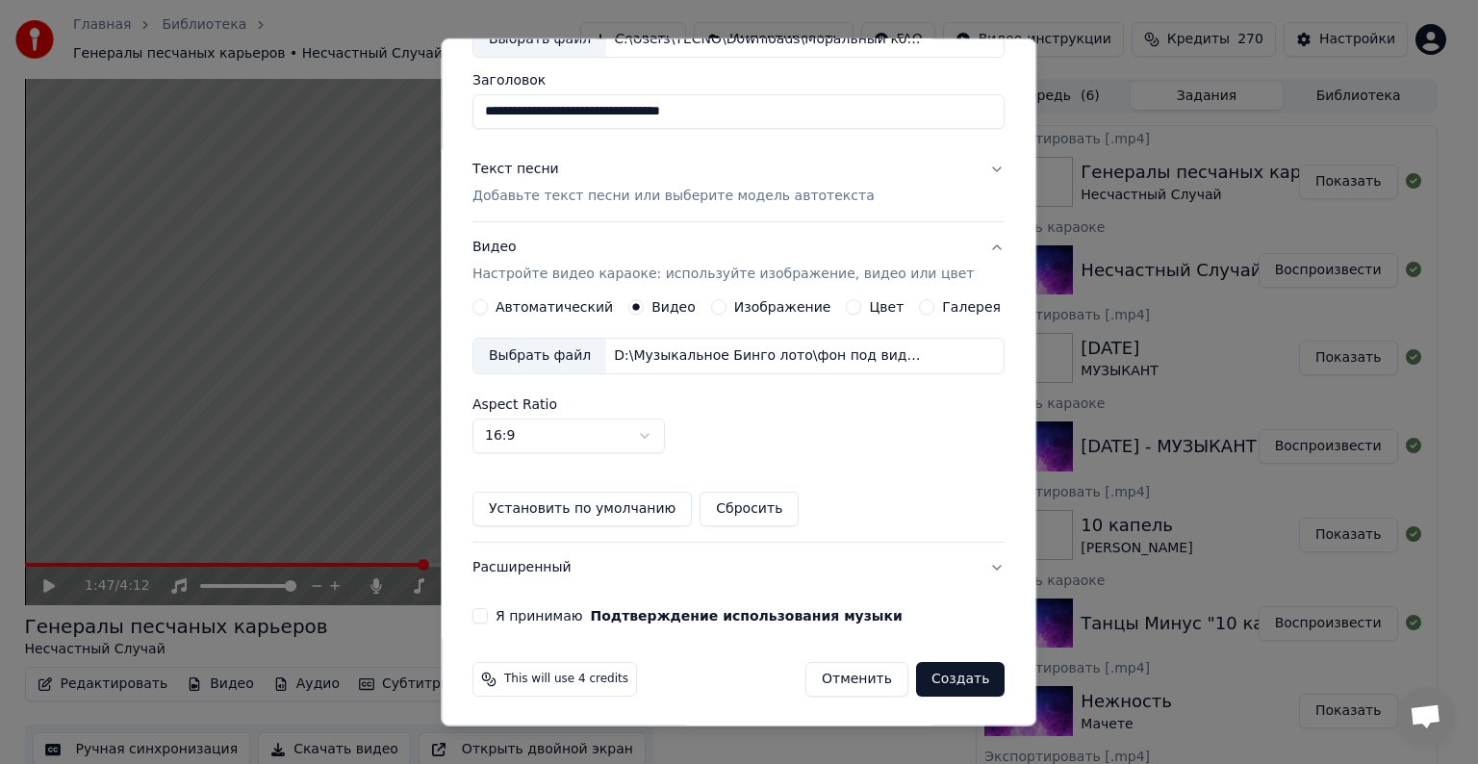
click at [488, 611] on button "Я принимаю Подтверждение использования музыки" at bounding box center [480, 615] width 15 height 15
click at [924, 685] on button "Создать" at bounding box center [960, 679] width 89 height 35
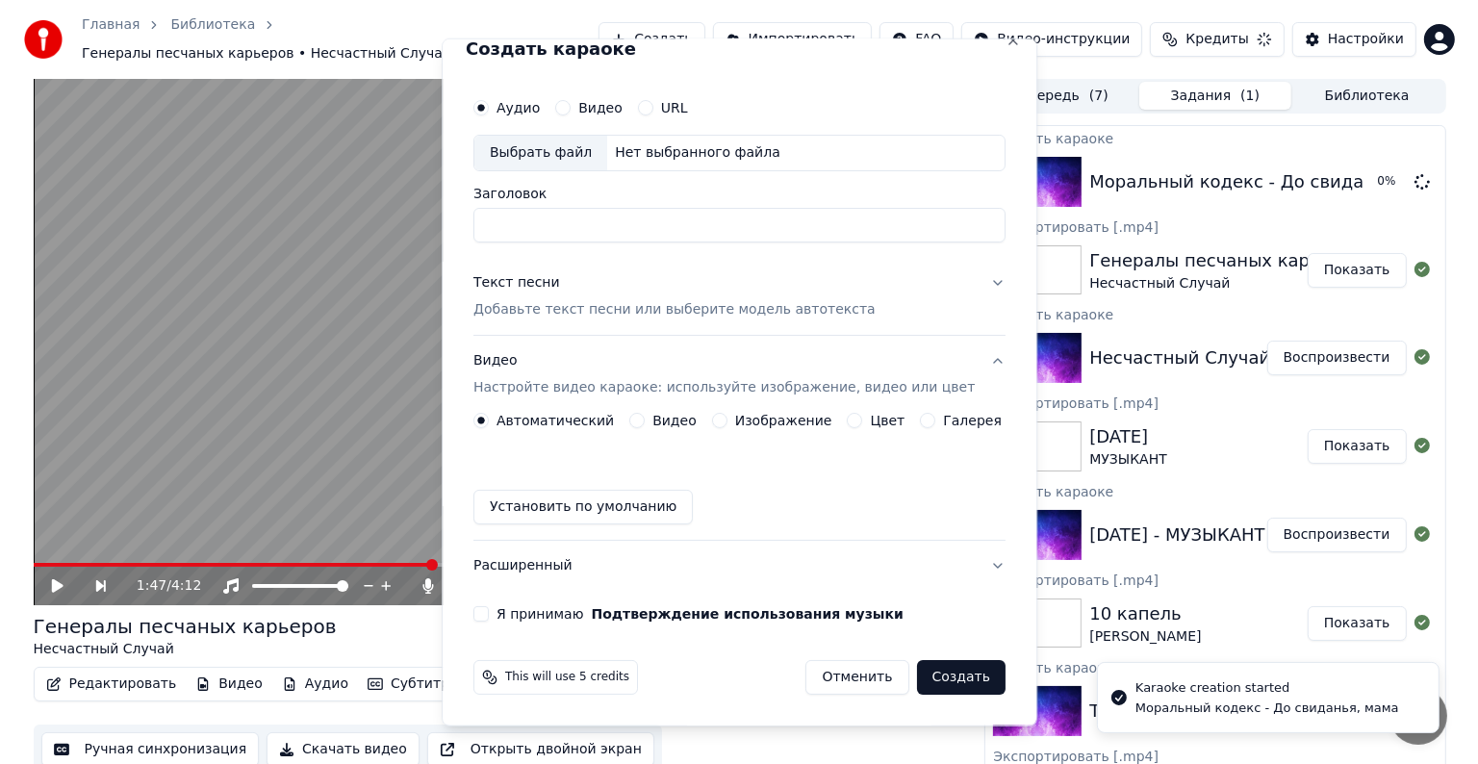
scroll to position [21, 0]
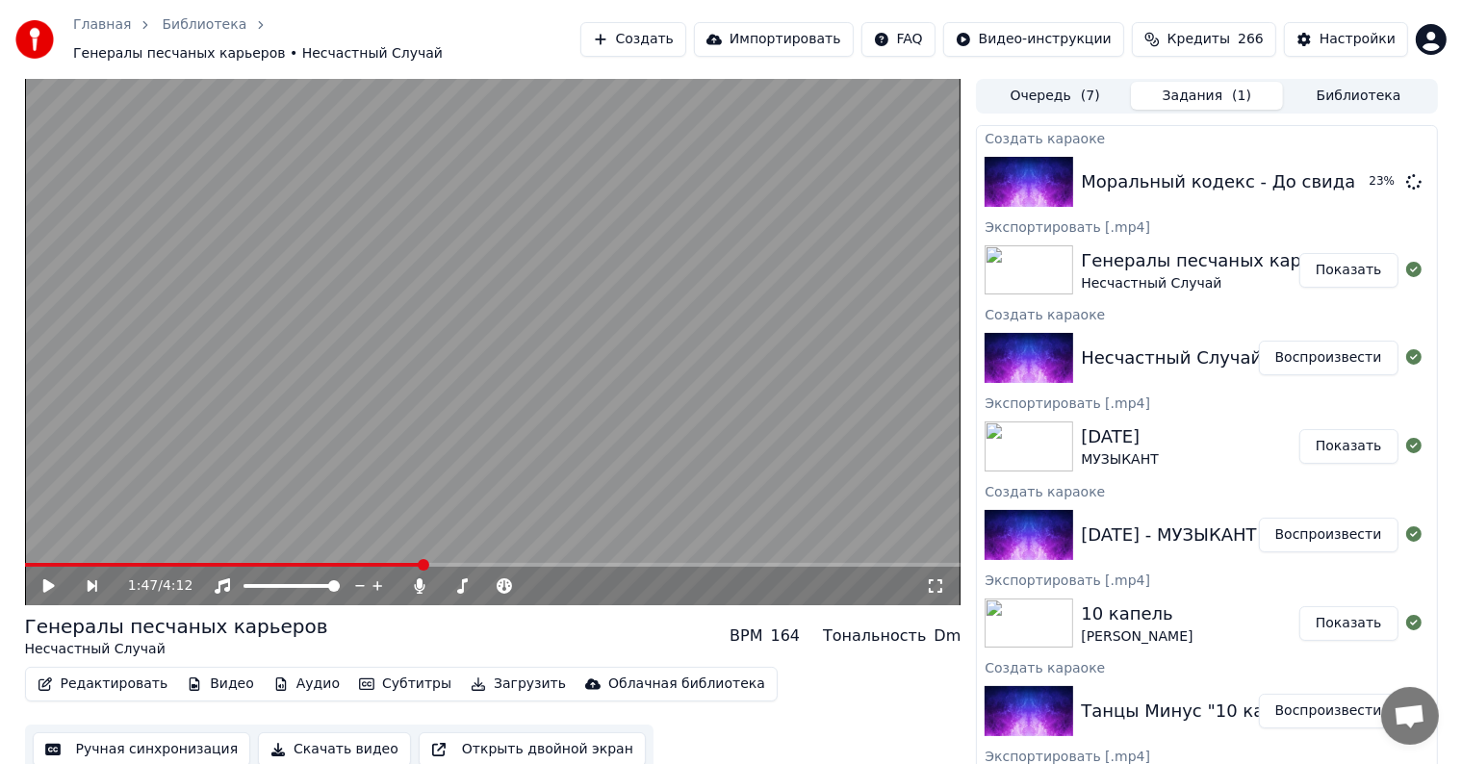
click at [924, 685] on div "Редактировать Видео Аудио Субтитры Загрузить Облачная библиотека Ручная синхрон…" at bounding box center [493, 721] width 936 height 108
click at [1327, 168] on button "Воспроизвести" at bounding box center [1329, 182] width 140 height 35
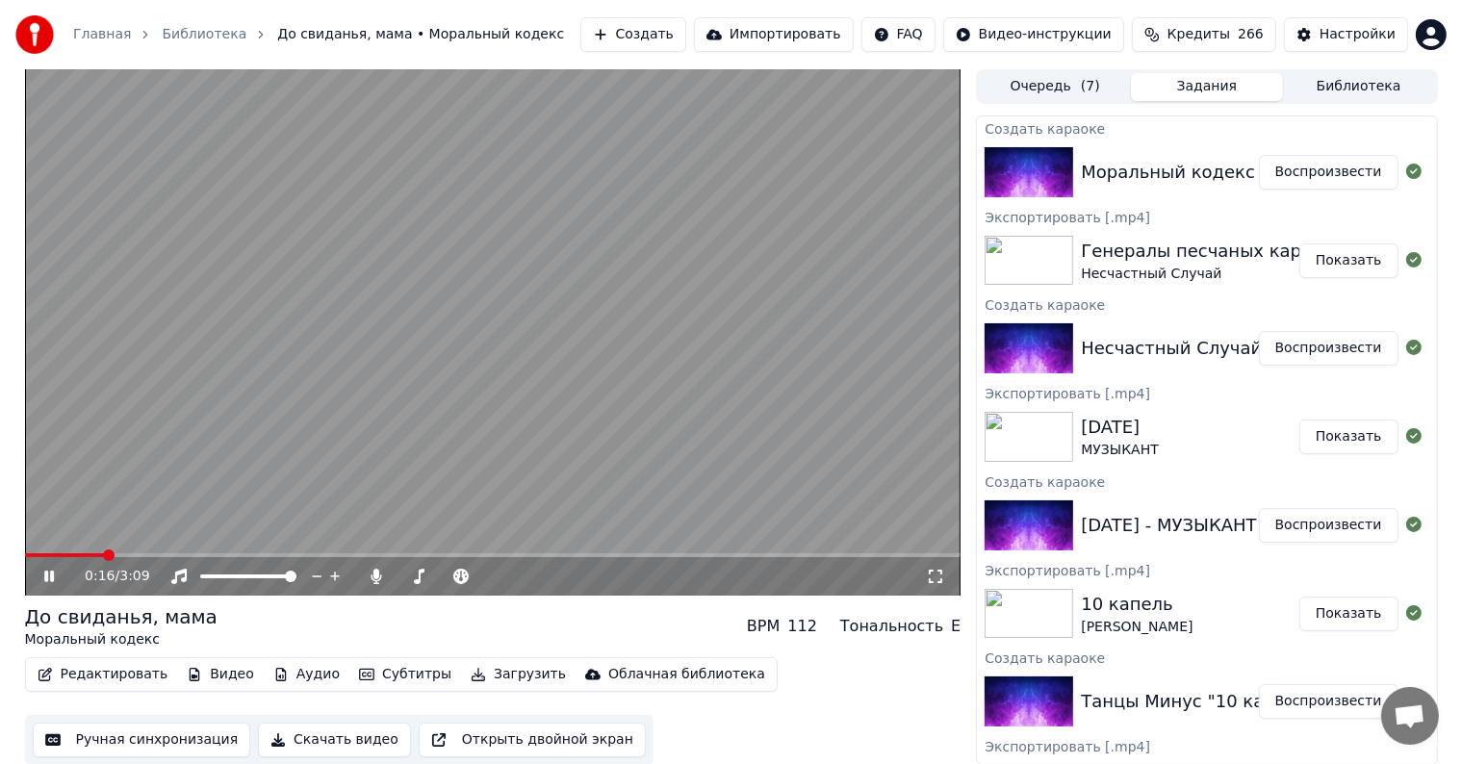
click at [104, 556] on span at bounding box center [493, 555] width 936 height 4
click at [157, 553] on span at bounding box center [493, 555] width 936 height 4
click at [510, 580] on icon at bounding box center [514, 576] width 18 height 19
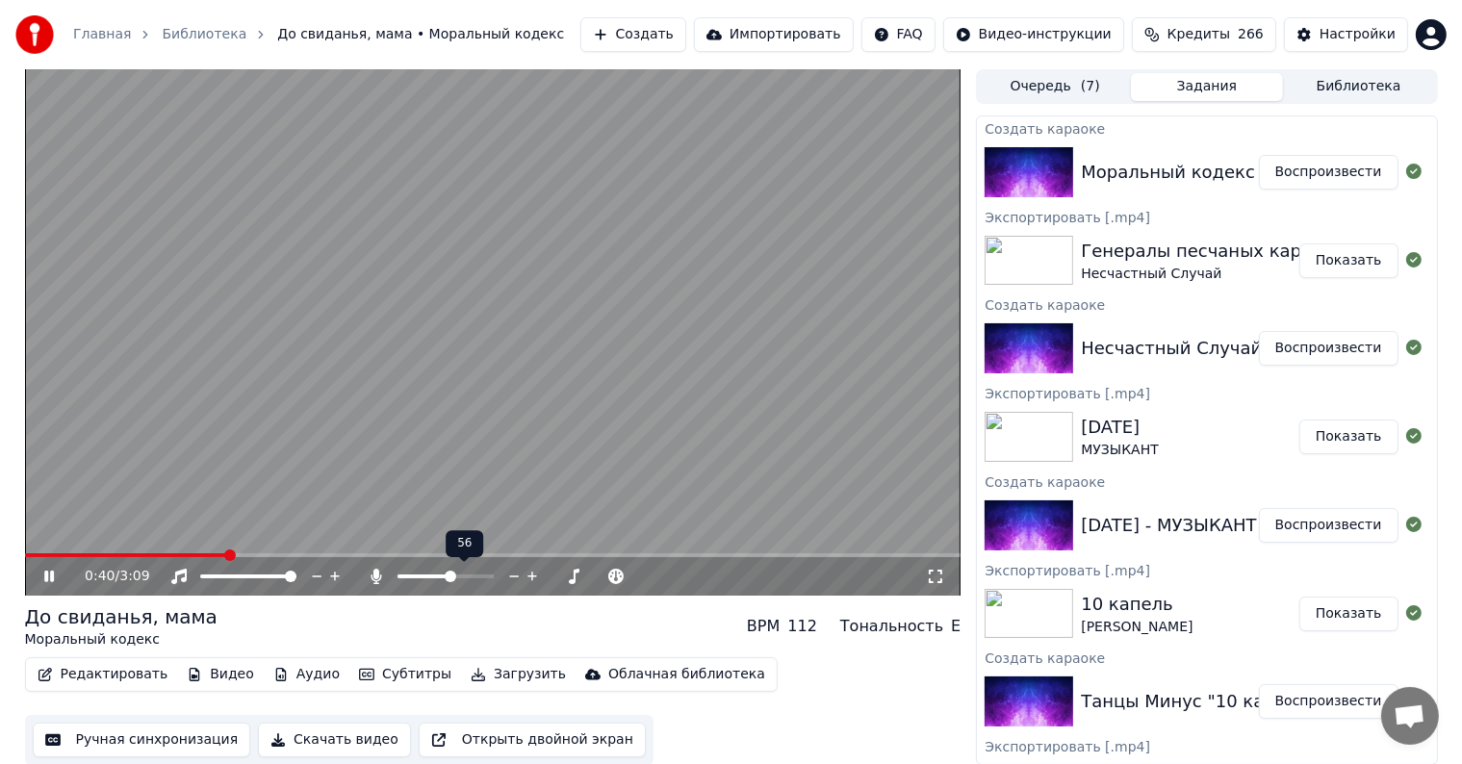
click at [510, 580] on icon at bounding box center [514, 576] width 18 height 19
click at [497, 554] on span at bounding box center [493, 555] width 936 height 4
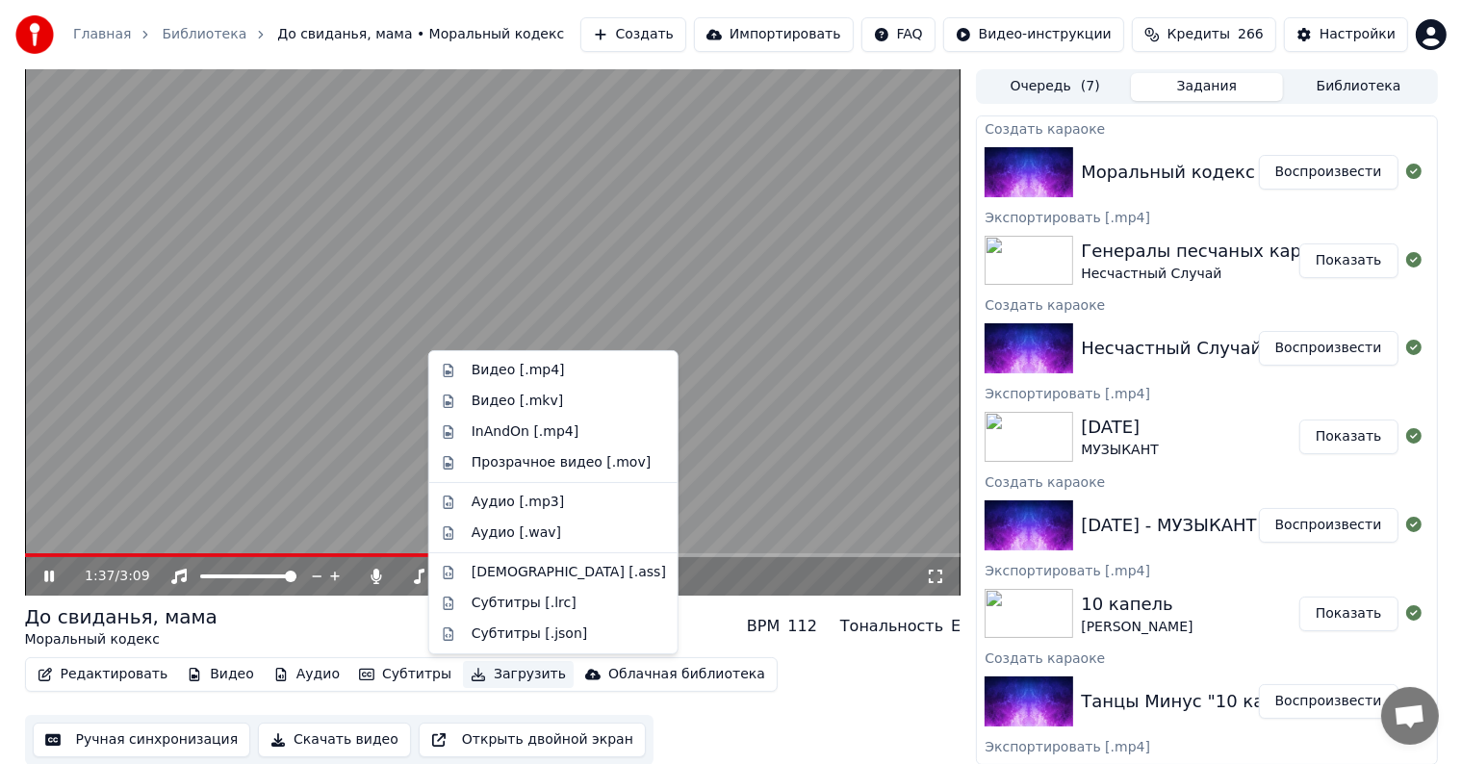
click at [512, 679] on button "Загрузить" at bounding box center [518, 674] width 111 height 27
click at [506, 358] on div "Видео [.mp4]" at bounding box center [553, 370] width 241 height 31
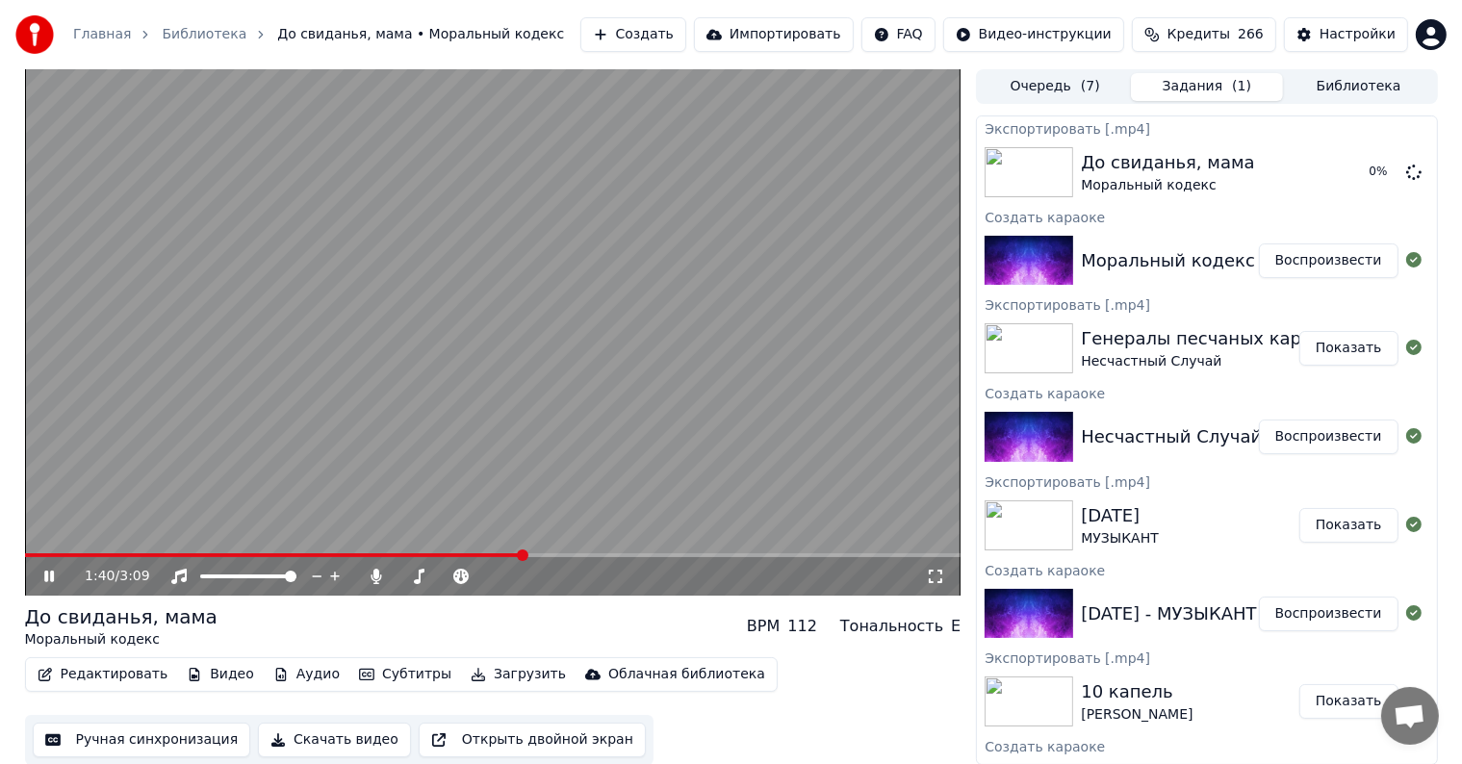
click at [602, 273] on video at bounding box center [493, 332] width 936 height 526
click at [686, 37] on button "Создать" at bounding box center [633, 34] width 106 height 35
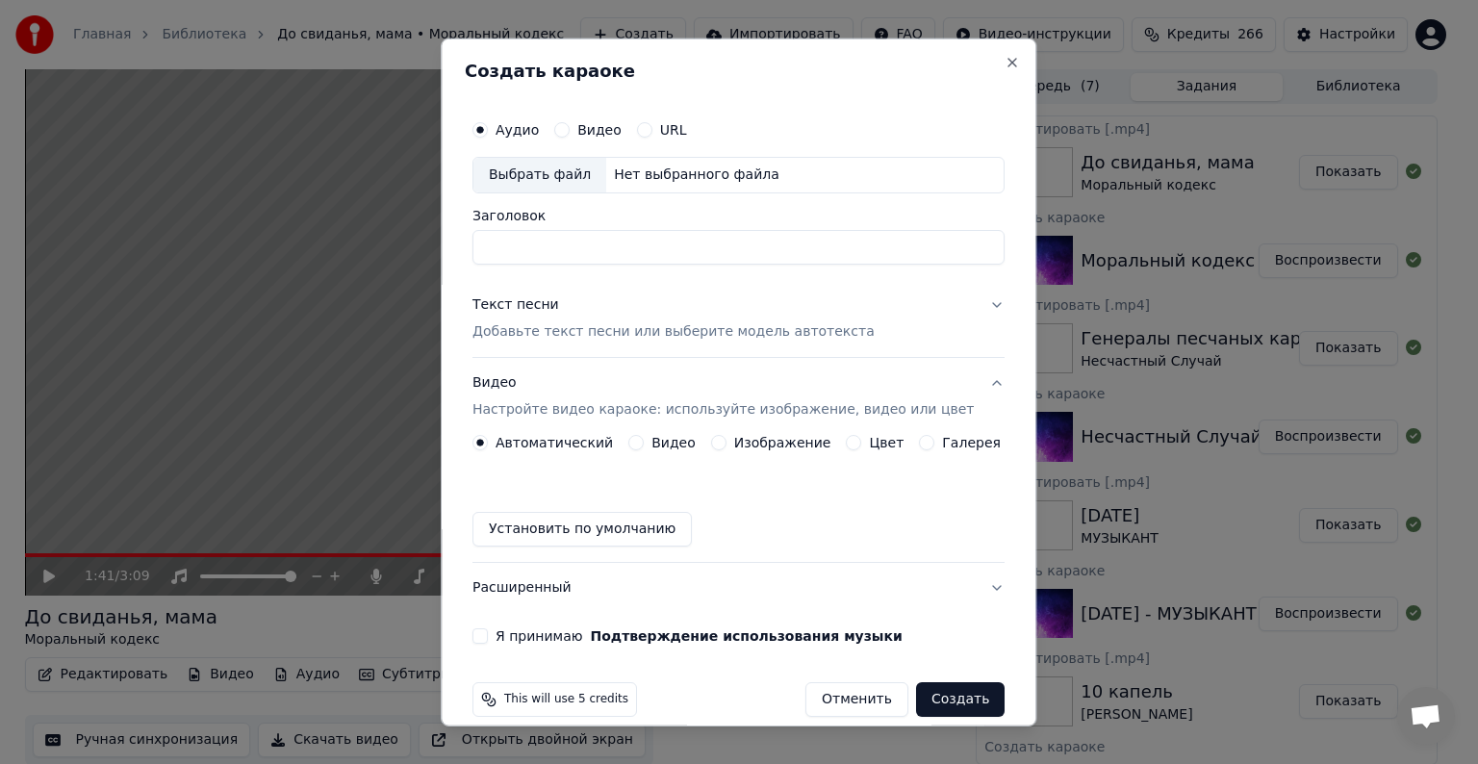
click at [570, 174] on div "Выбрать файл" at bounding box center [540, 175] width 133 height 35
type input "**********"
click at [533, 326] on p "Добавьте текст песни или выберите модель автотекста" at bounding box center [674, 331] width 402 height 19
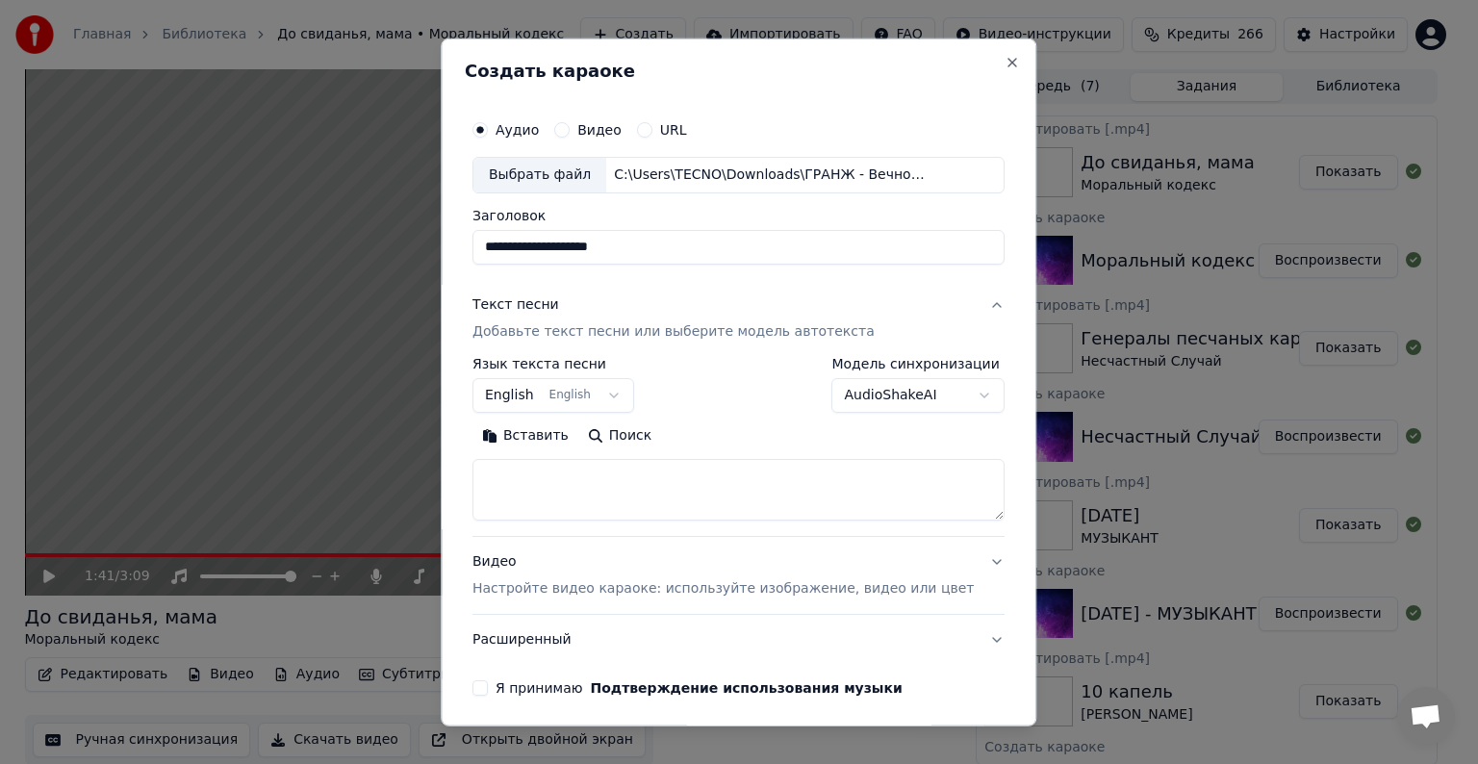
click at [560, 477] on textarea at bounding box center [739, 490] width 532 height 62
paste textarea "**********"
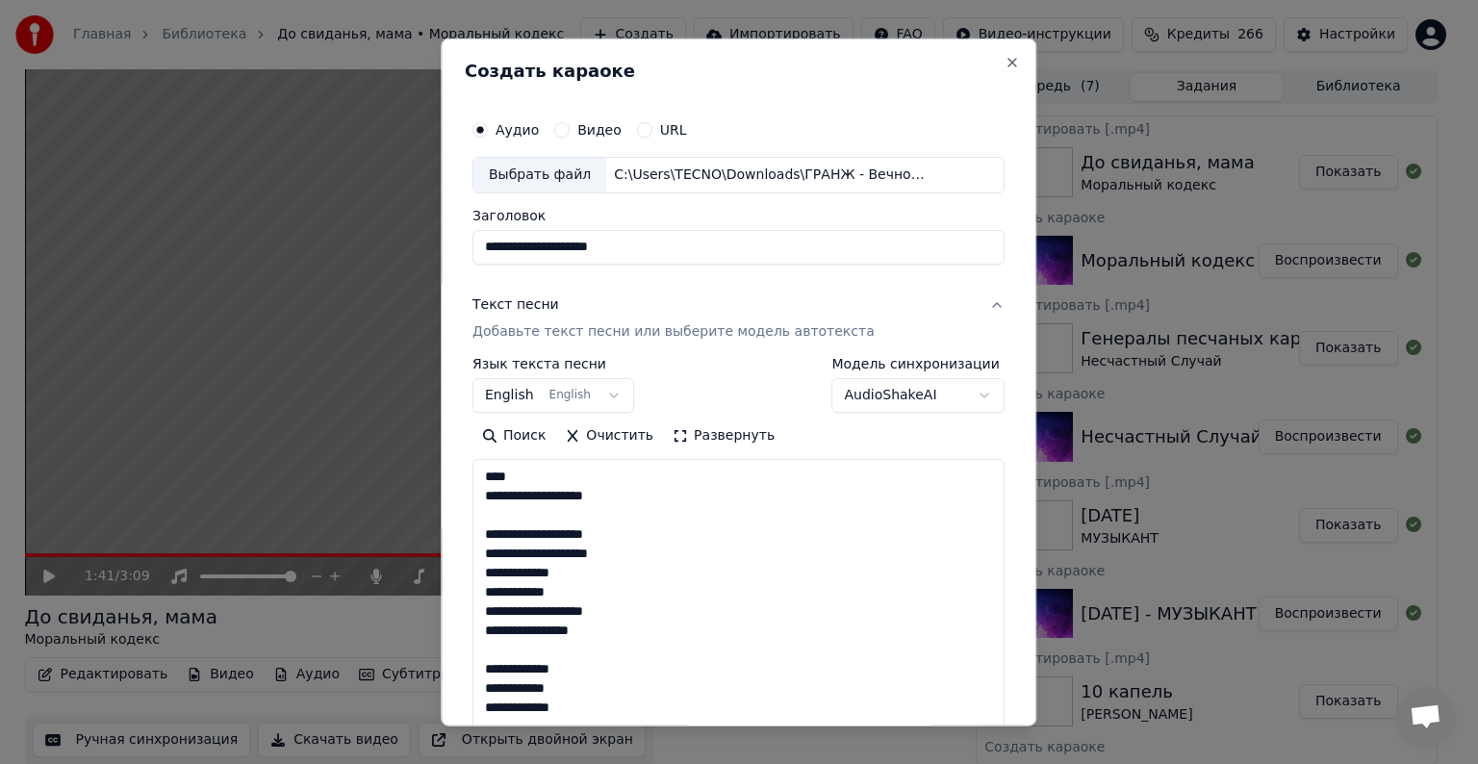
scroll to position [832, 0]
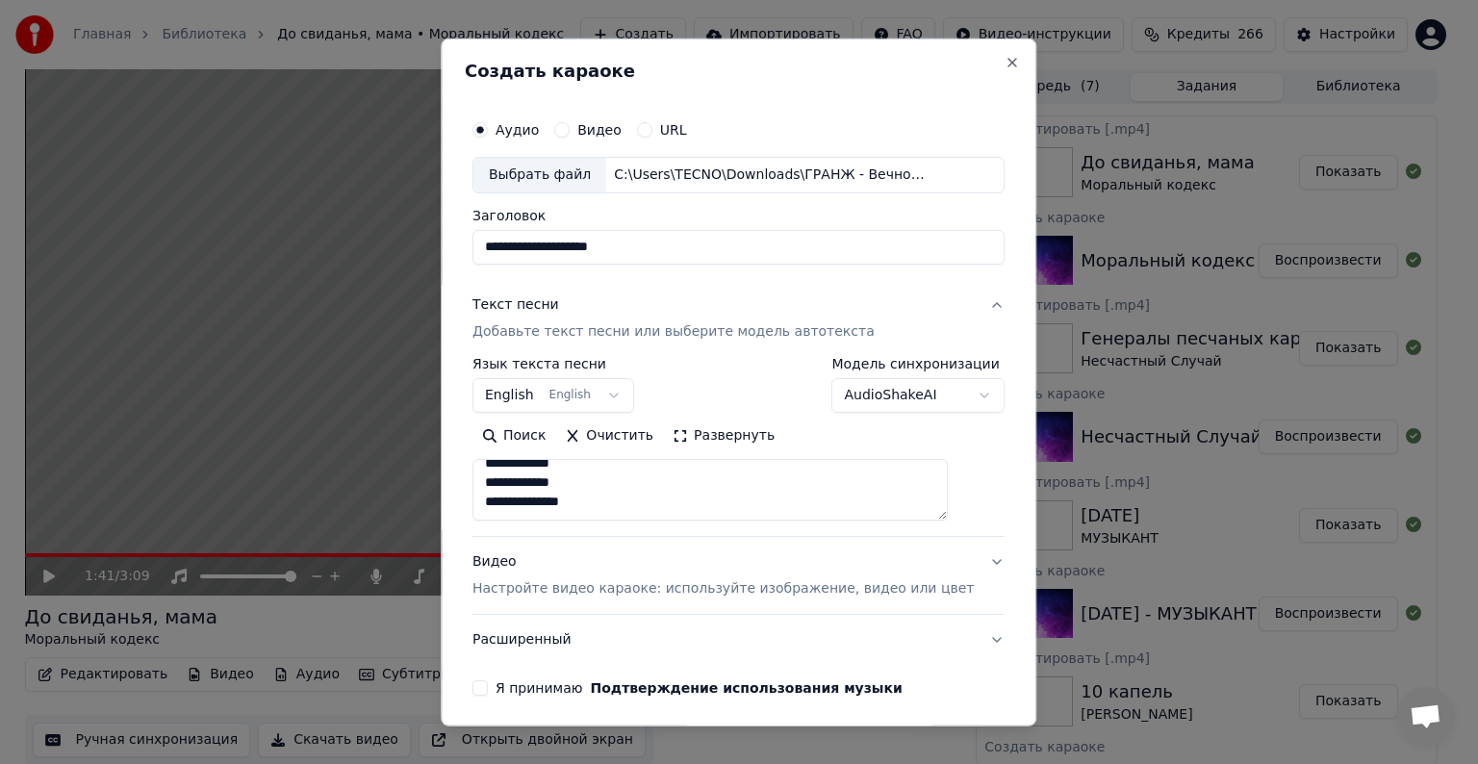
type textarea "**********"
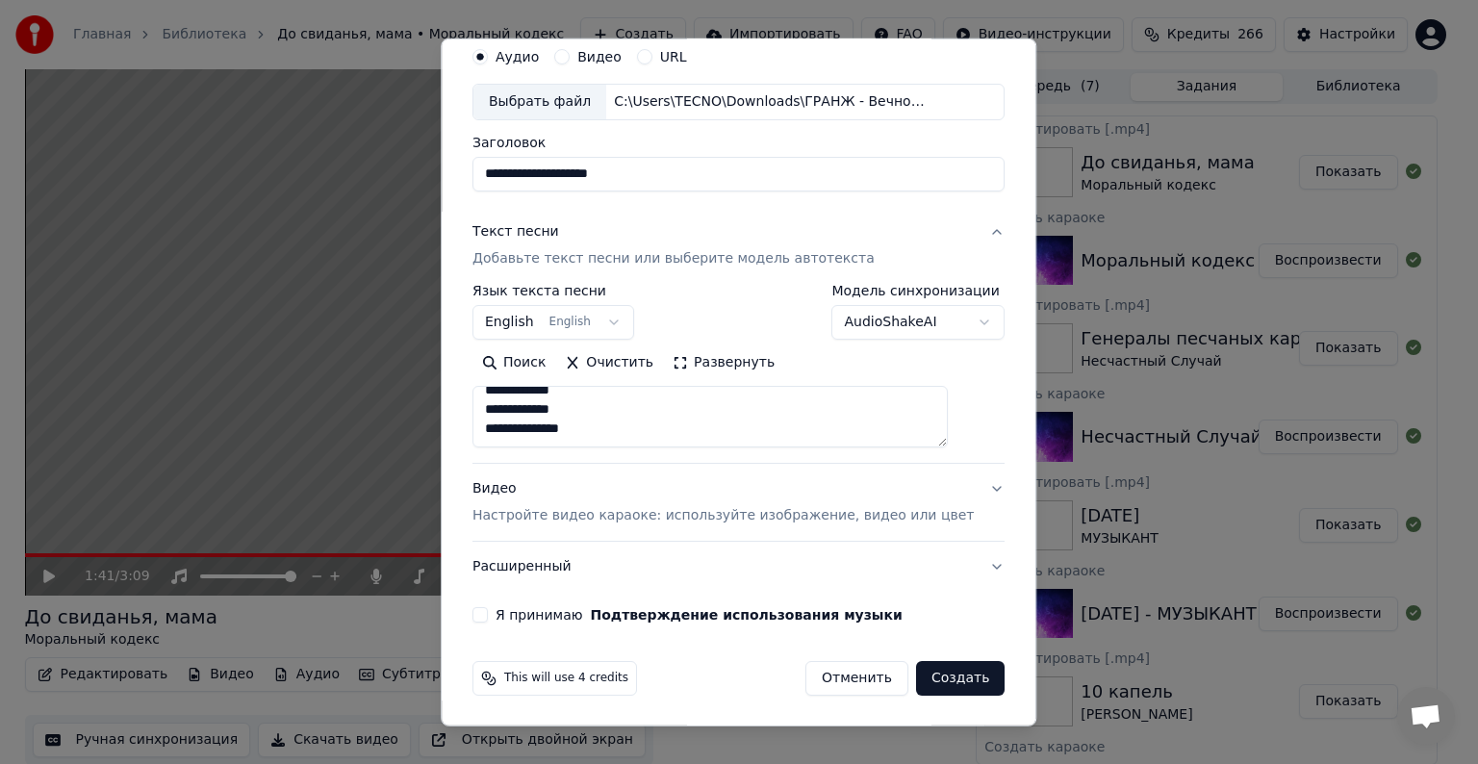
click at [522, 509] on p "Настройте видео караоке: используйте изображение, видео или цвет" at bounding box center [723, 515] width 501 height 19
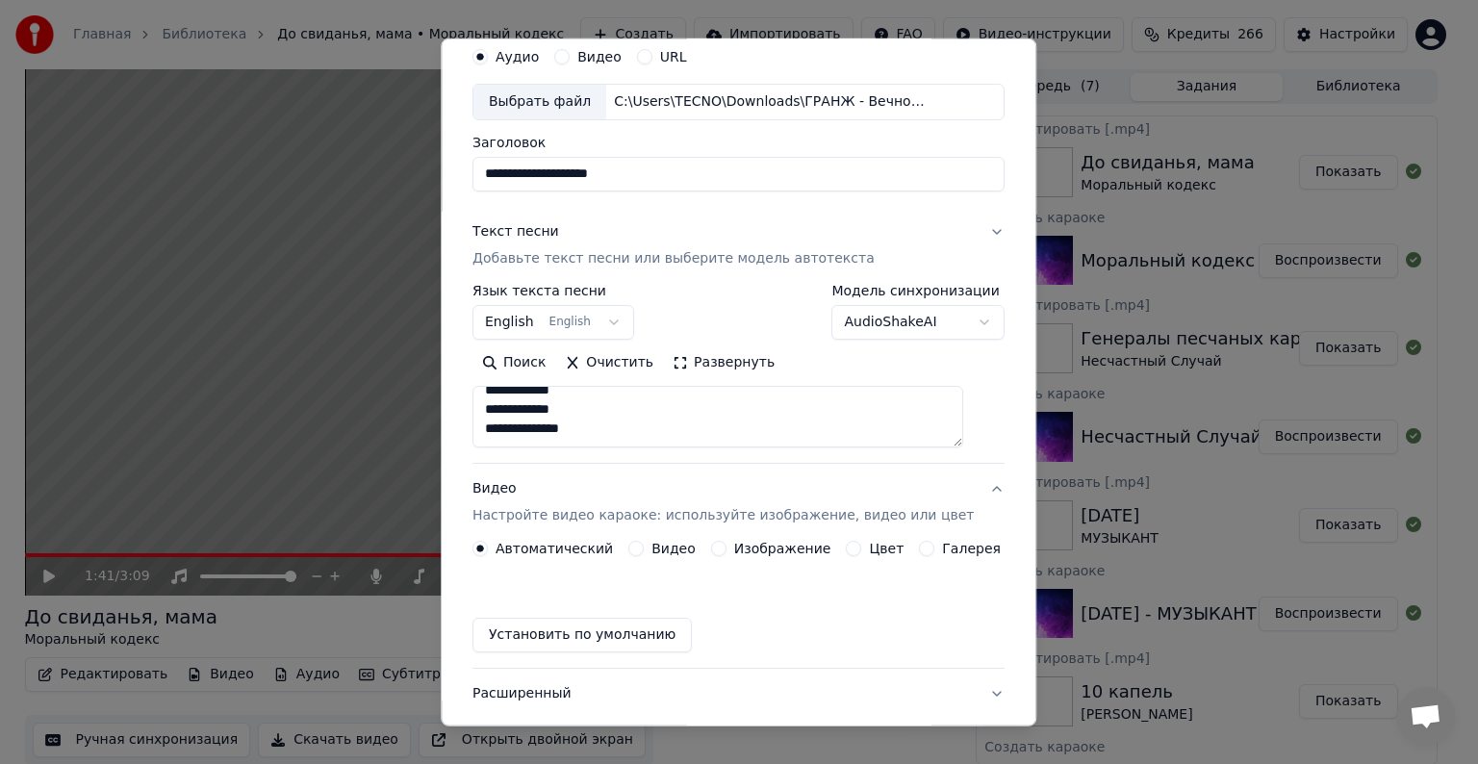
scroll to position [21, 0]
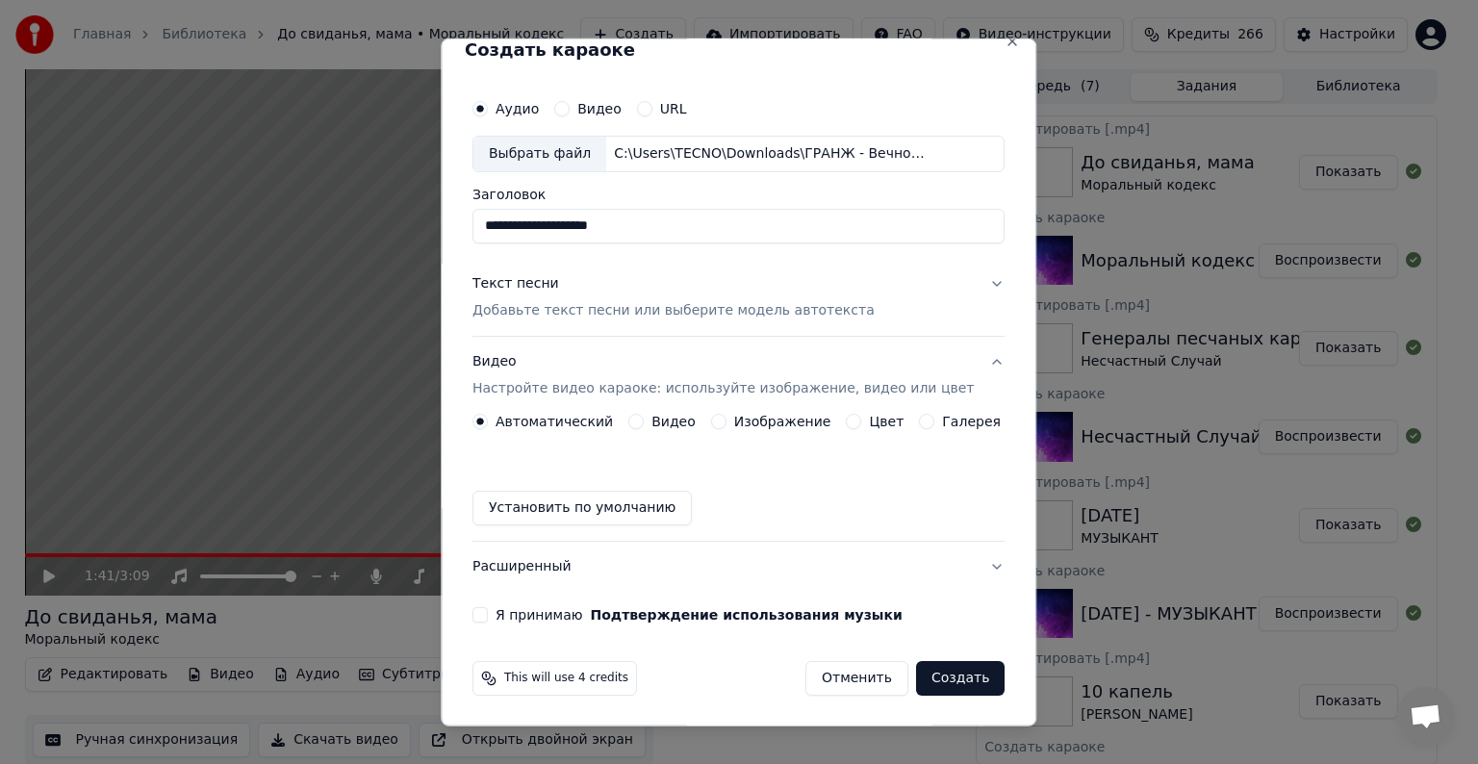
click at [641, 420] on button "Видео" at bounding box center [635, 421] width 15 height 15
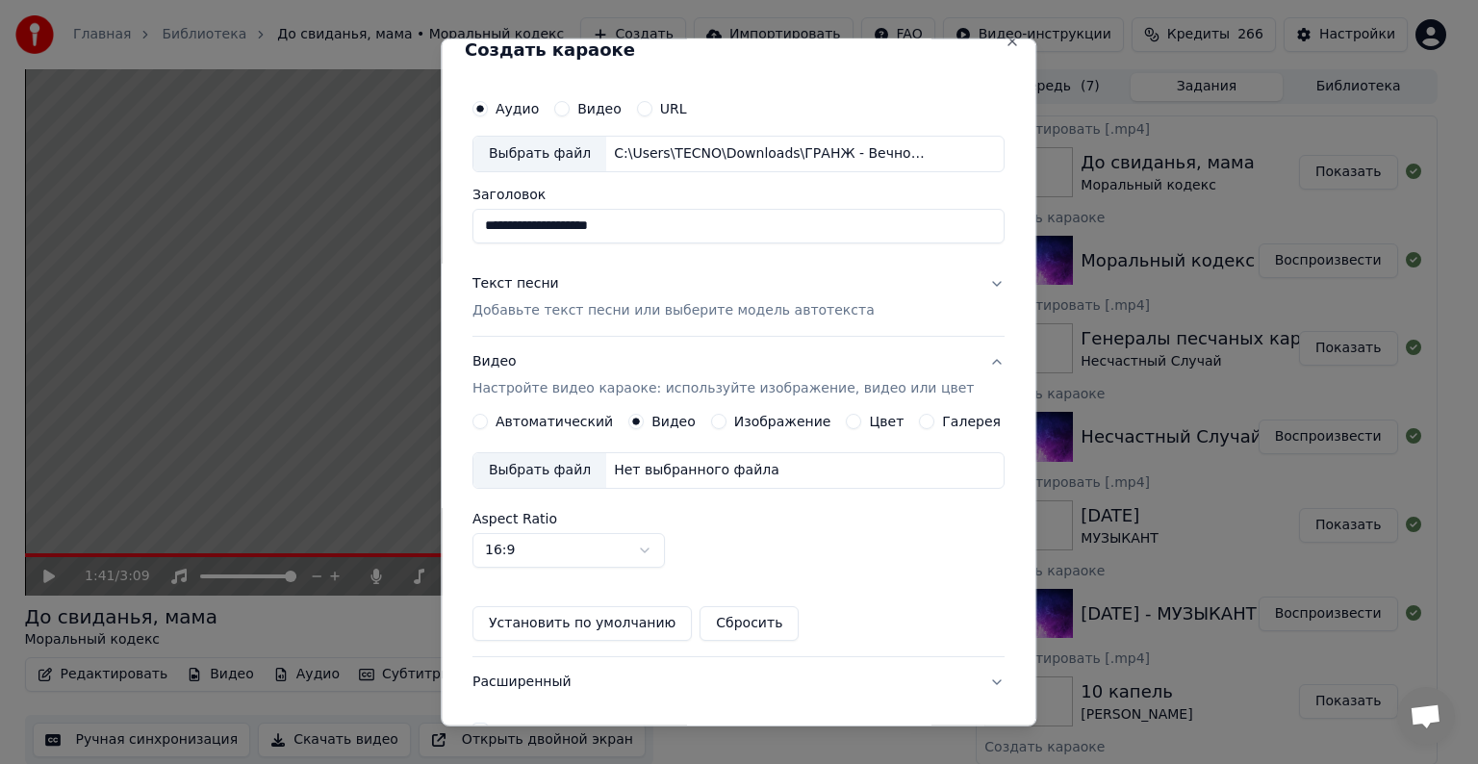
click at [570, 470] on div "Выбрать файл" at bounding box center [540, 470] width 133 height 35
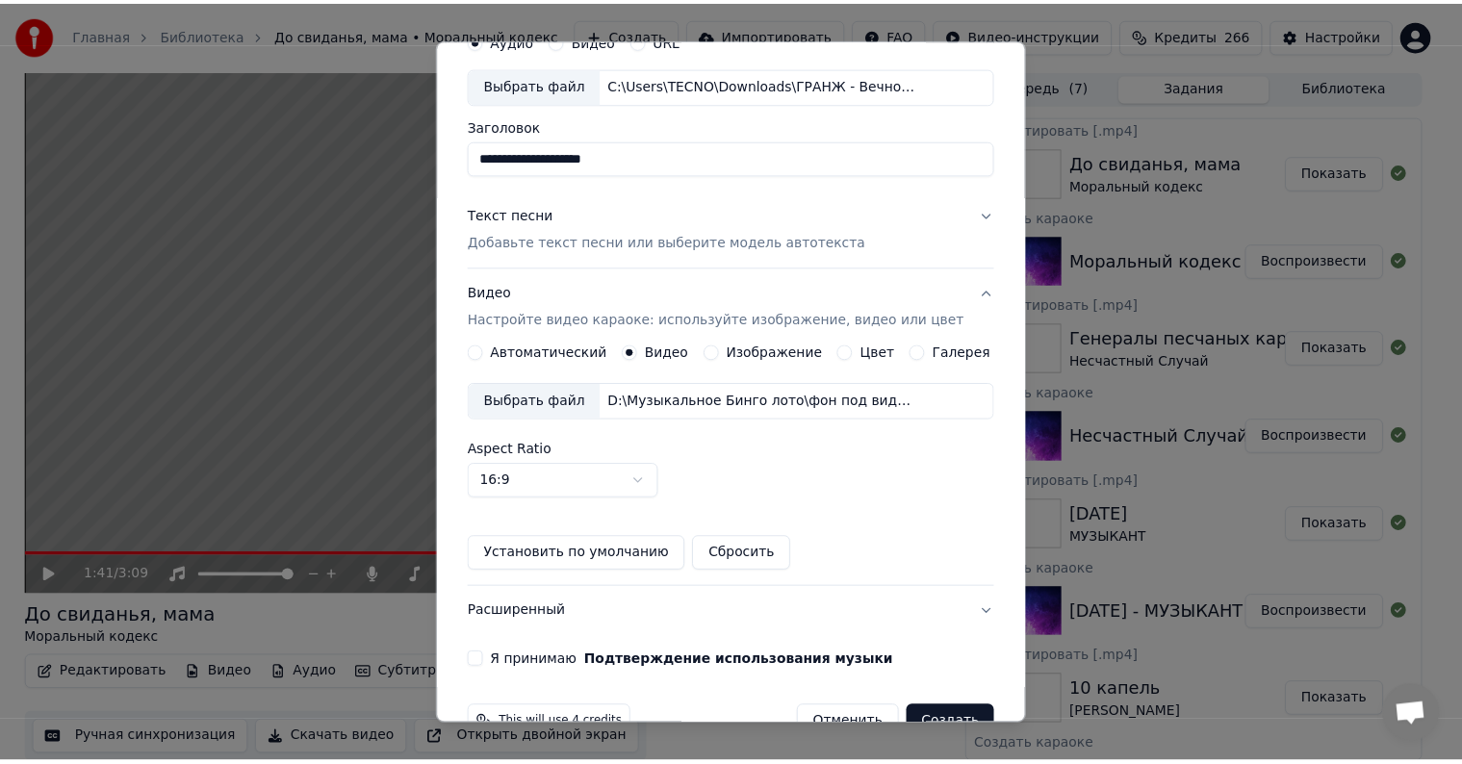
scroll to position [136, 0]
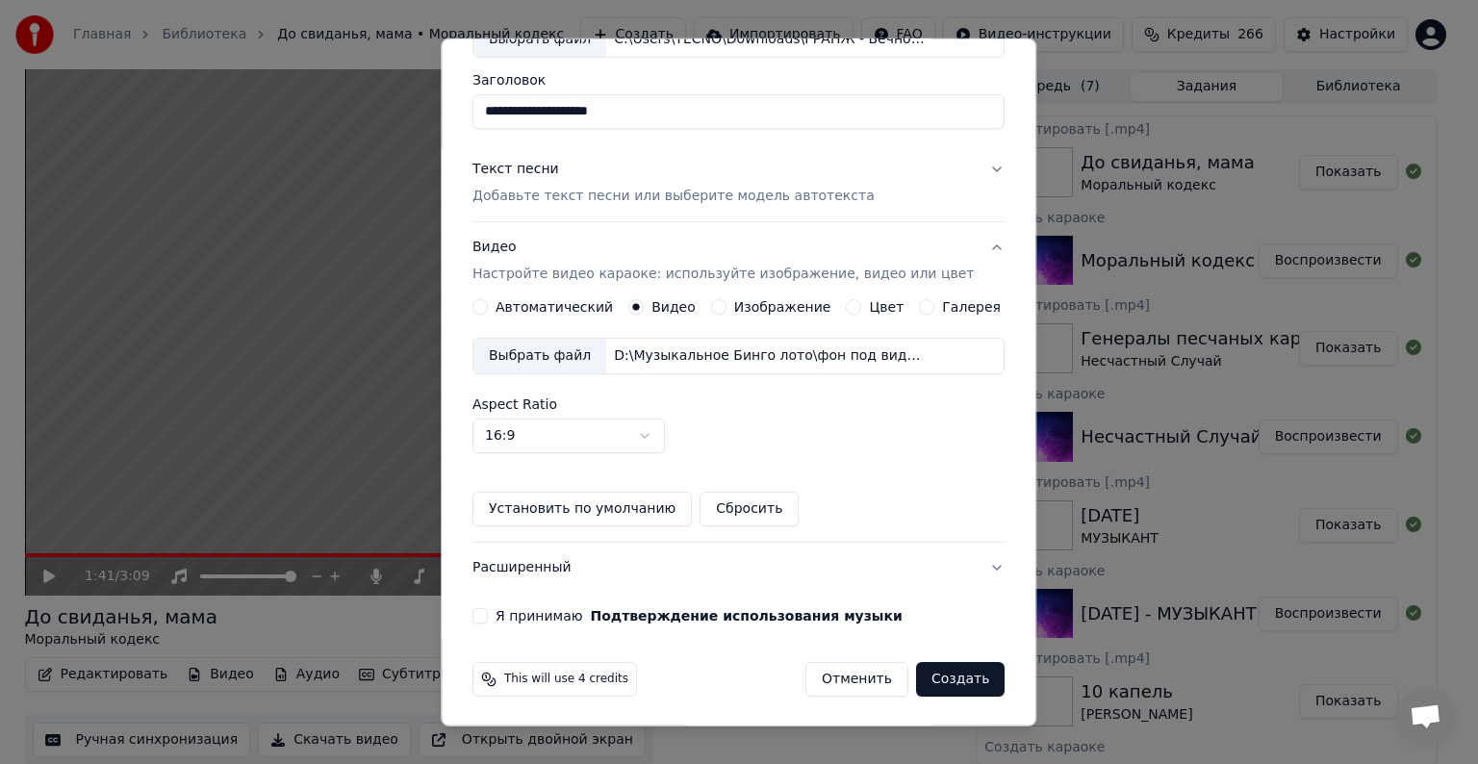
click at [488, 612] on button "Я принимаю Подтверждение использования музыки" at bounding box center [480, 615] width 15 height 15
click at [953, 674] on button "Создать" at bounding box center [960, 679] width 89 height 35
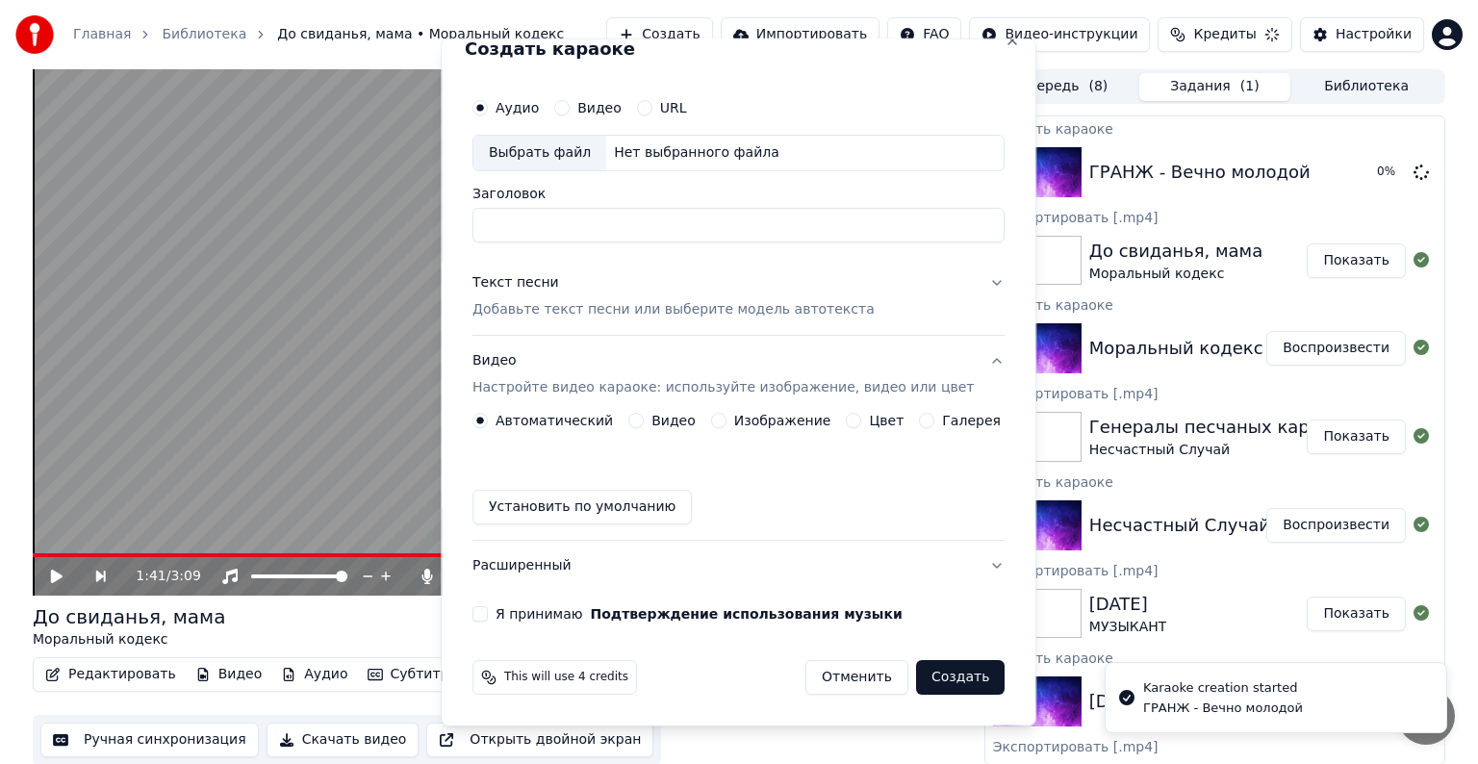
scroll to position [21, 0]
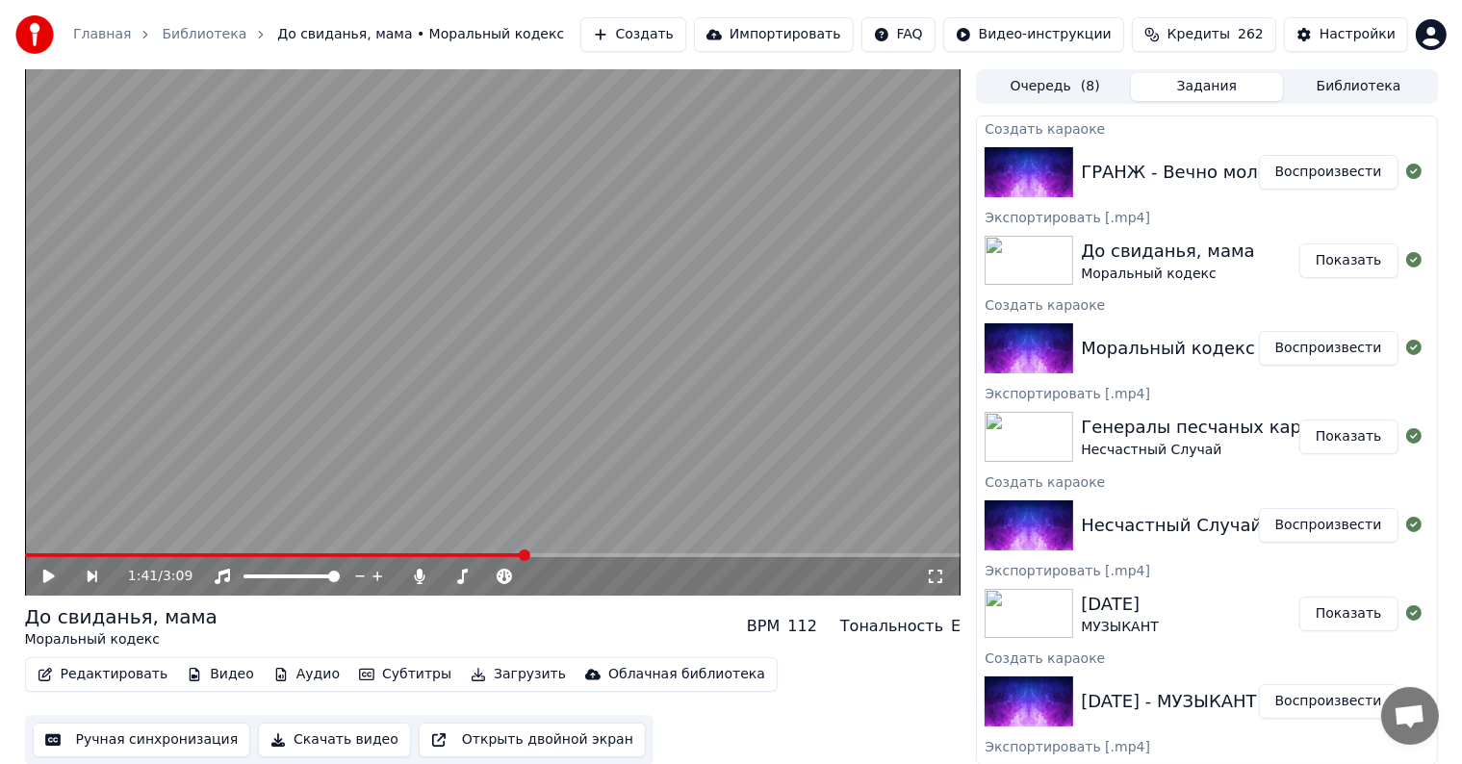
click at [1336, 175] on button "Воспроизвести" at bounding box center [1329, 172] width 140 height 35
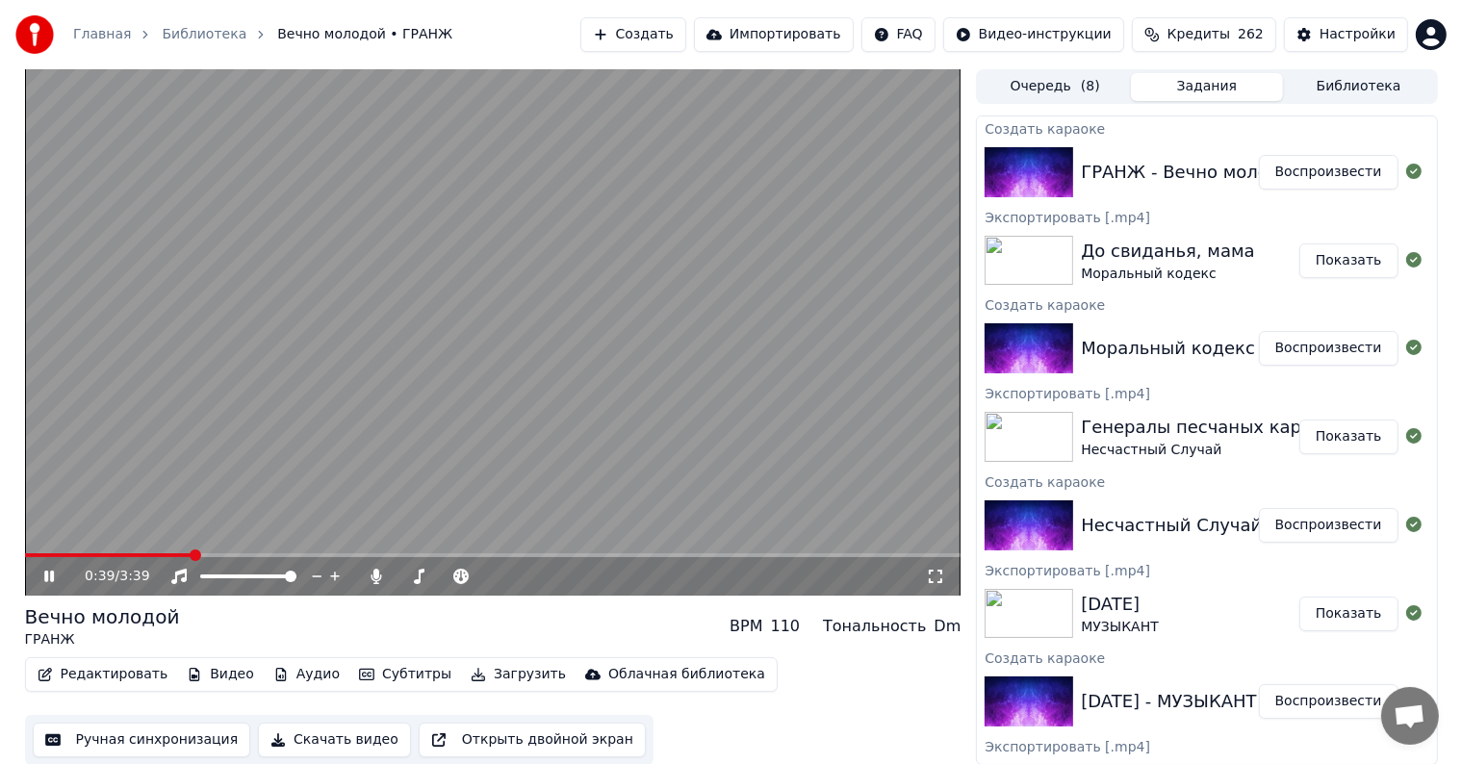
click at [189, 557] on span at bounding box center [493, 555] width 936 height 4
click at [266, 557] on span at bounding box center [493, 555] width 936 height 4
click at [363, 554] on span at bounding box center [493, 555] width 936 height 4
click at [511, 579] on icon at bounding box center [514, 576] width 18 height 19
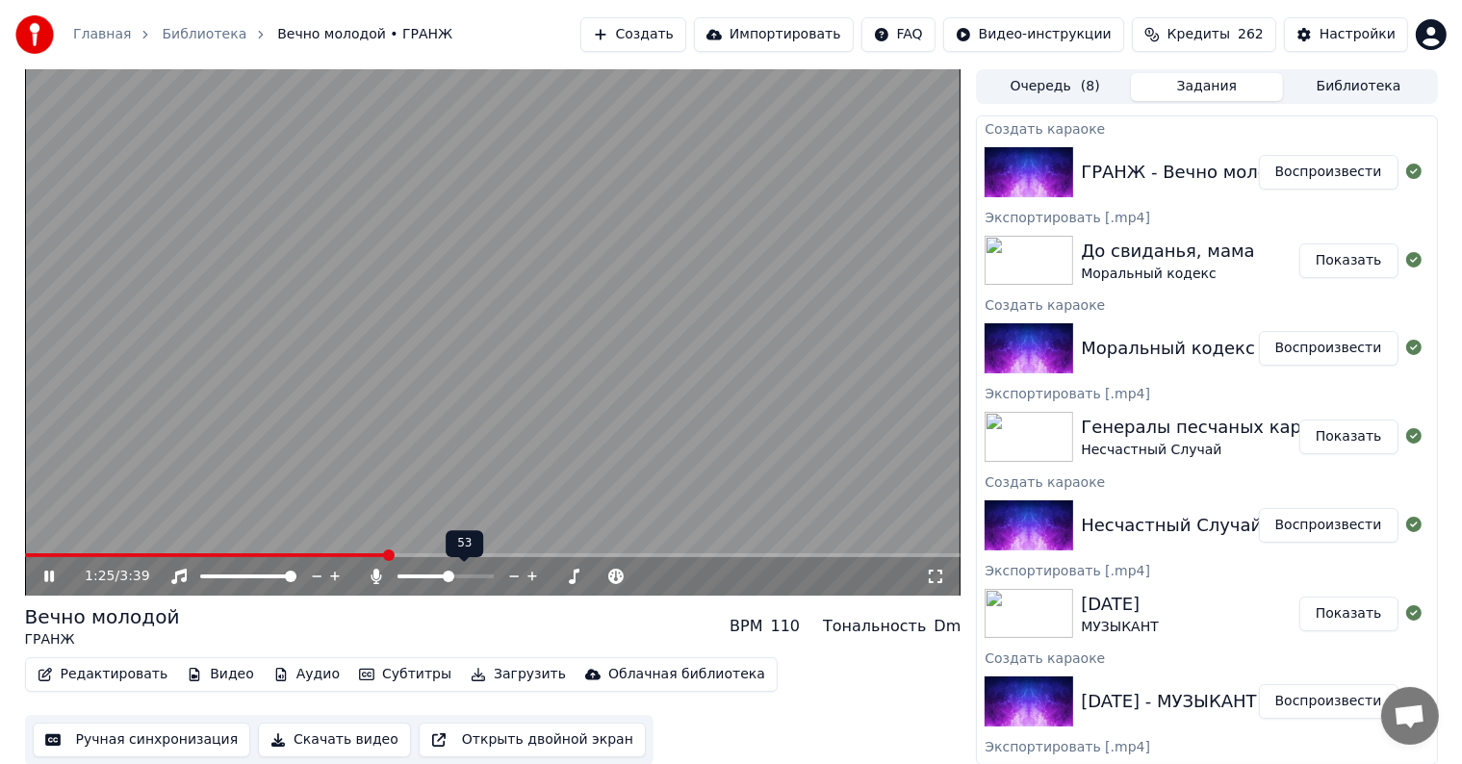
click at [511, 579] on icon at bounding box center [514, 576] width 18 height 19
click at [512, 571] on icon at bounding box center [514, 576] width 18 height 19
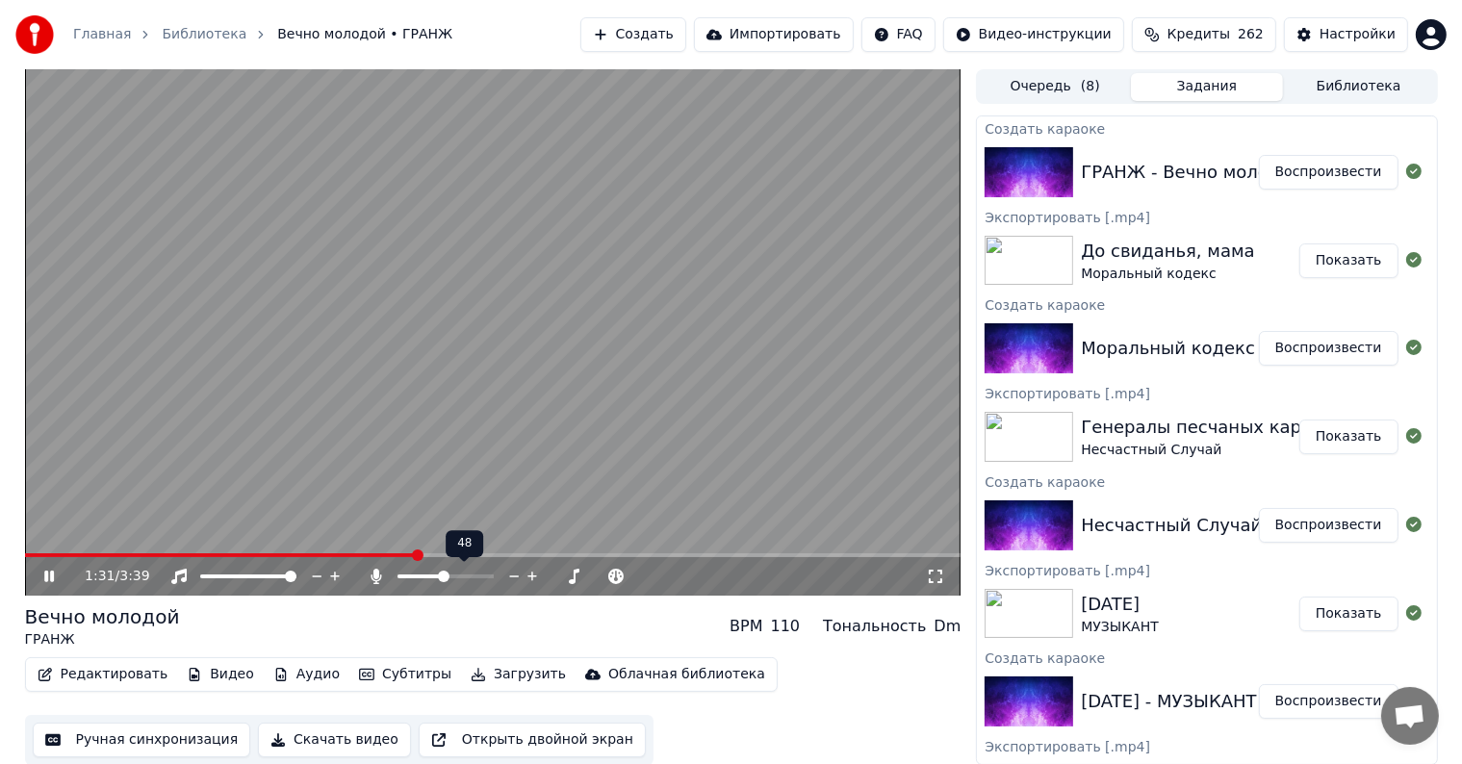
click at [527, 577] on icon at bounding box center [533, 576] width 18 height 19
click at [520, 557] on span at bounding box center [493, 555] width 936 height 4
click at [618, 556] on span at bounding box center [493, 555] width 936 height 4
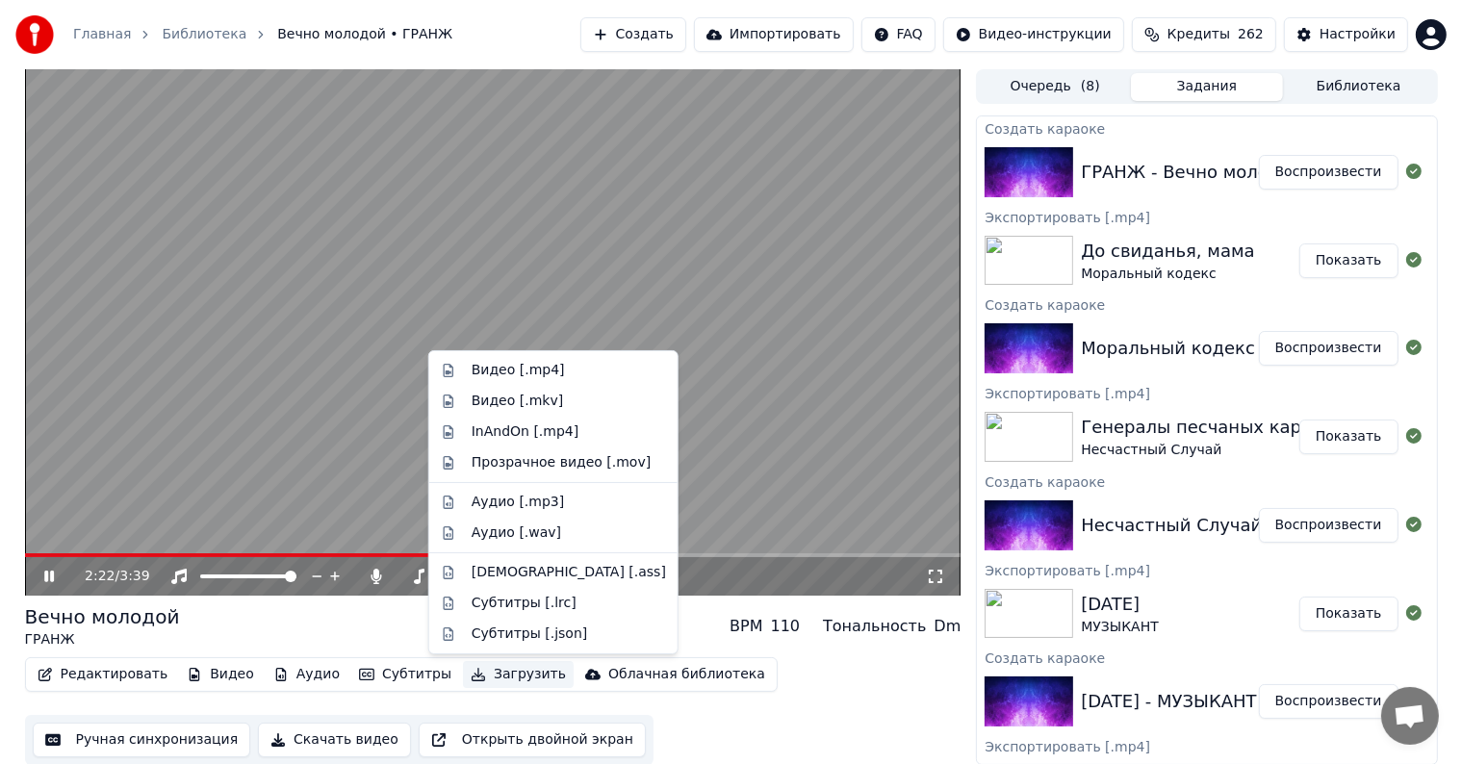
click at [499, 677] on button "Загрузить" at bounding box center [518, 674] width 111 height 27
click at [519, 372] on div "Видео [.mp4]" at bounding box center [518, 370] width 93 height 19
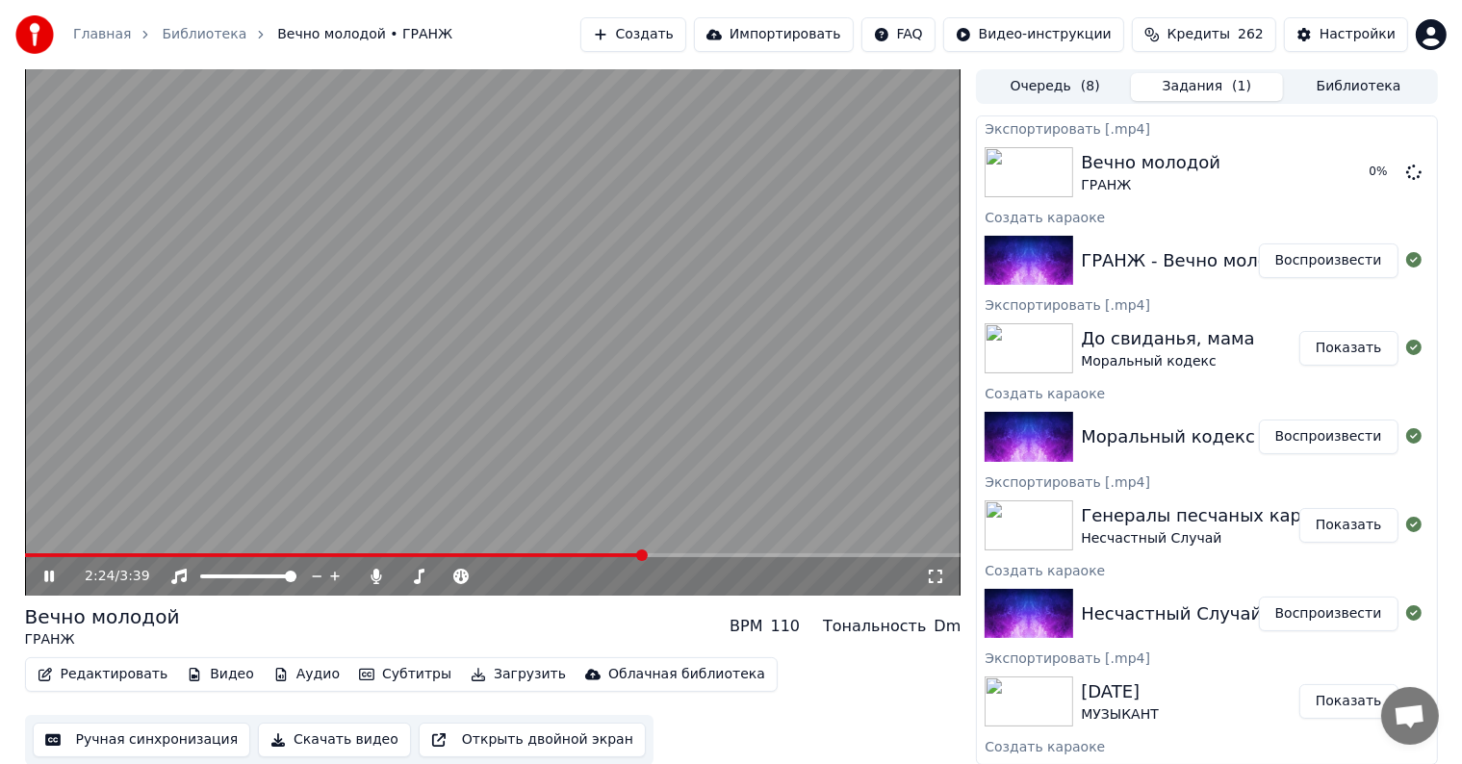
click at [551, 228] on video at bounding box center [493, 332] width 936 height 526
click at [678, 39] on button "Создать" at bounding box center [633, 34] width 106 height 35
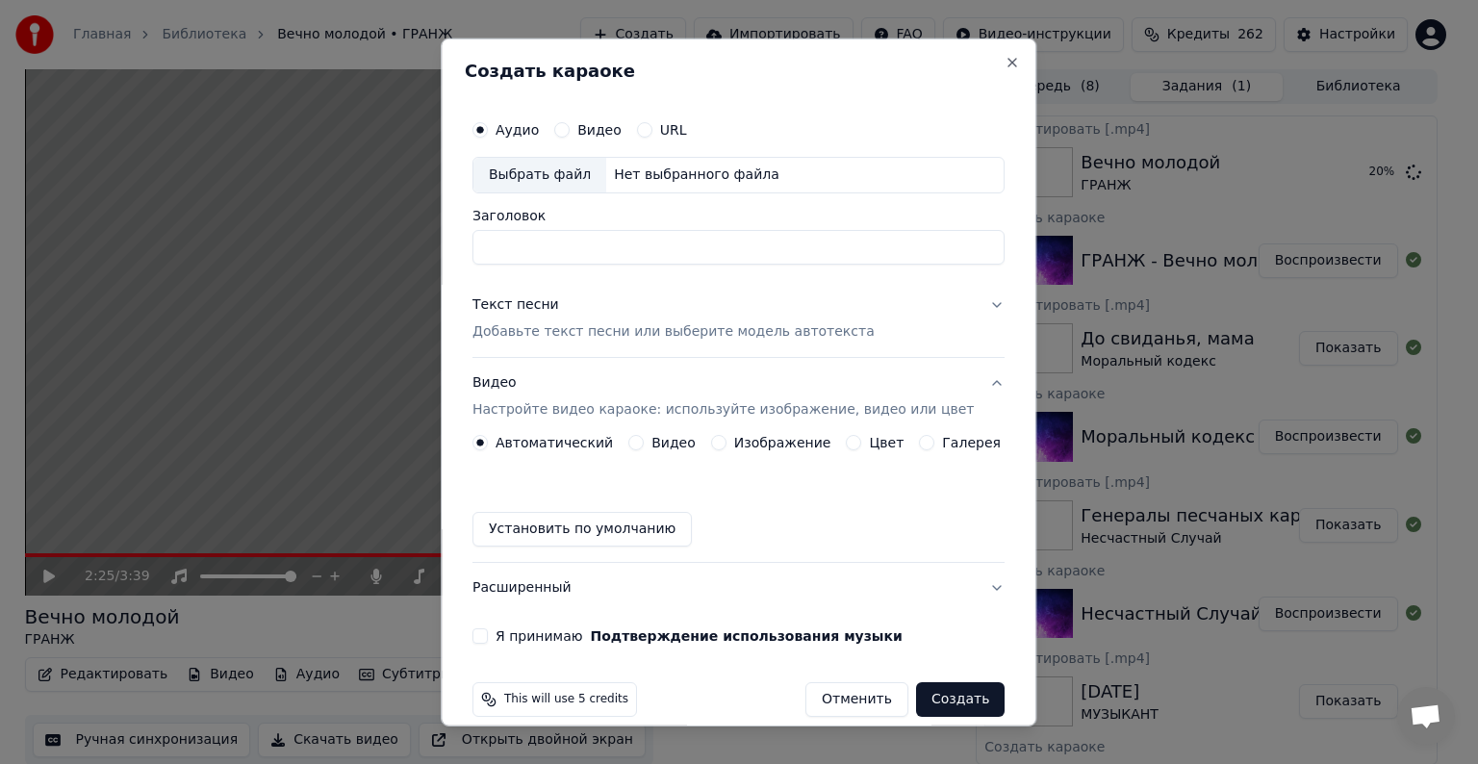
click at [589, 169] on div "Выбрать файл" at bounding box center [540, 175] width 133 height 35
type input "**********"
click at [526, 308] on div "Текст песни" at bounding box center [516, 304] width 87 height 19
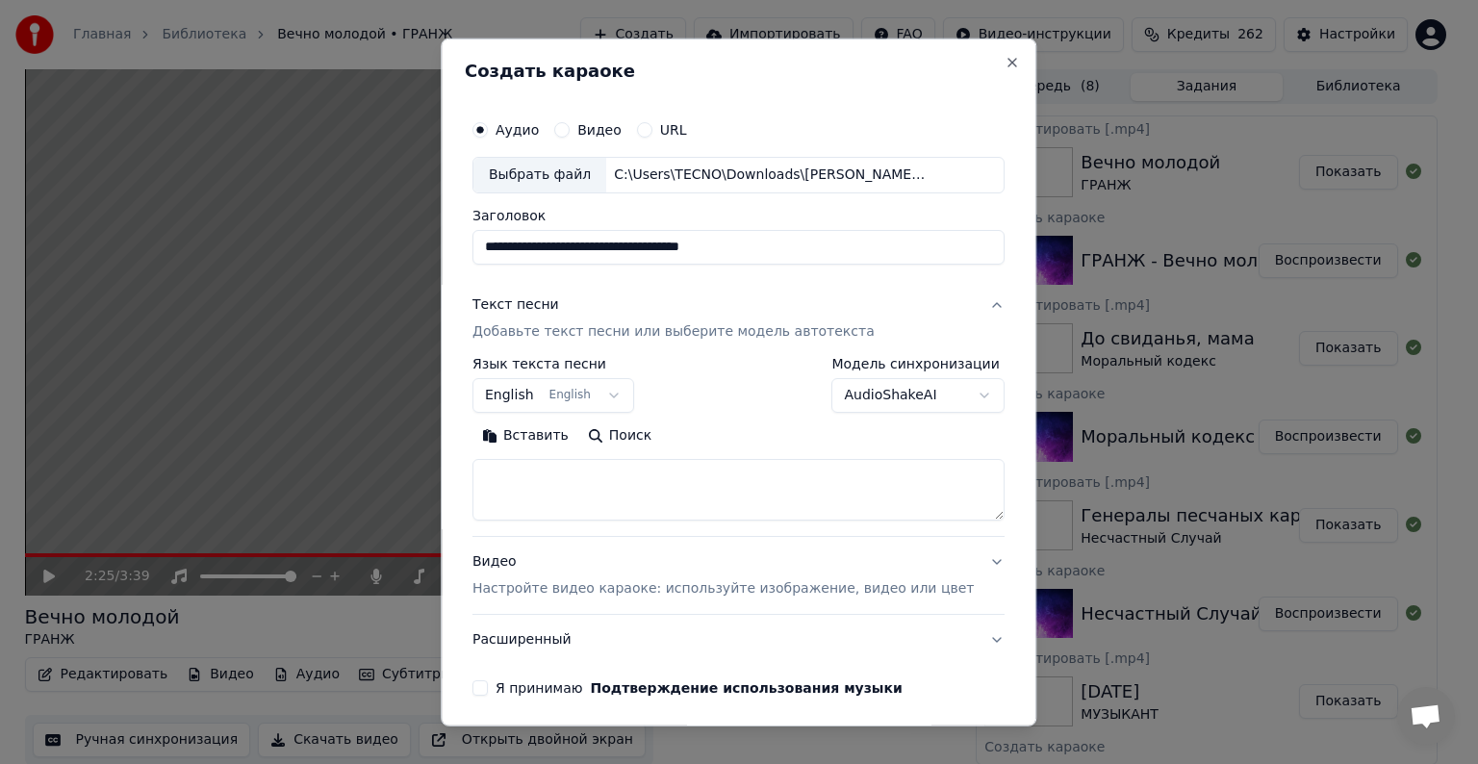
click at [574, 474] on textarea at bounding box center [739, 490] width 532 height 62
paste textarea "**********"
type textarea "**********"
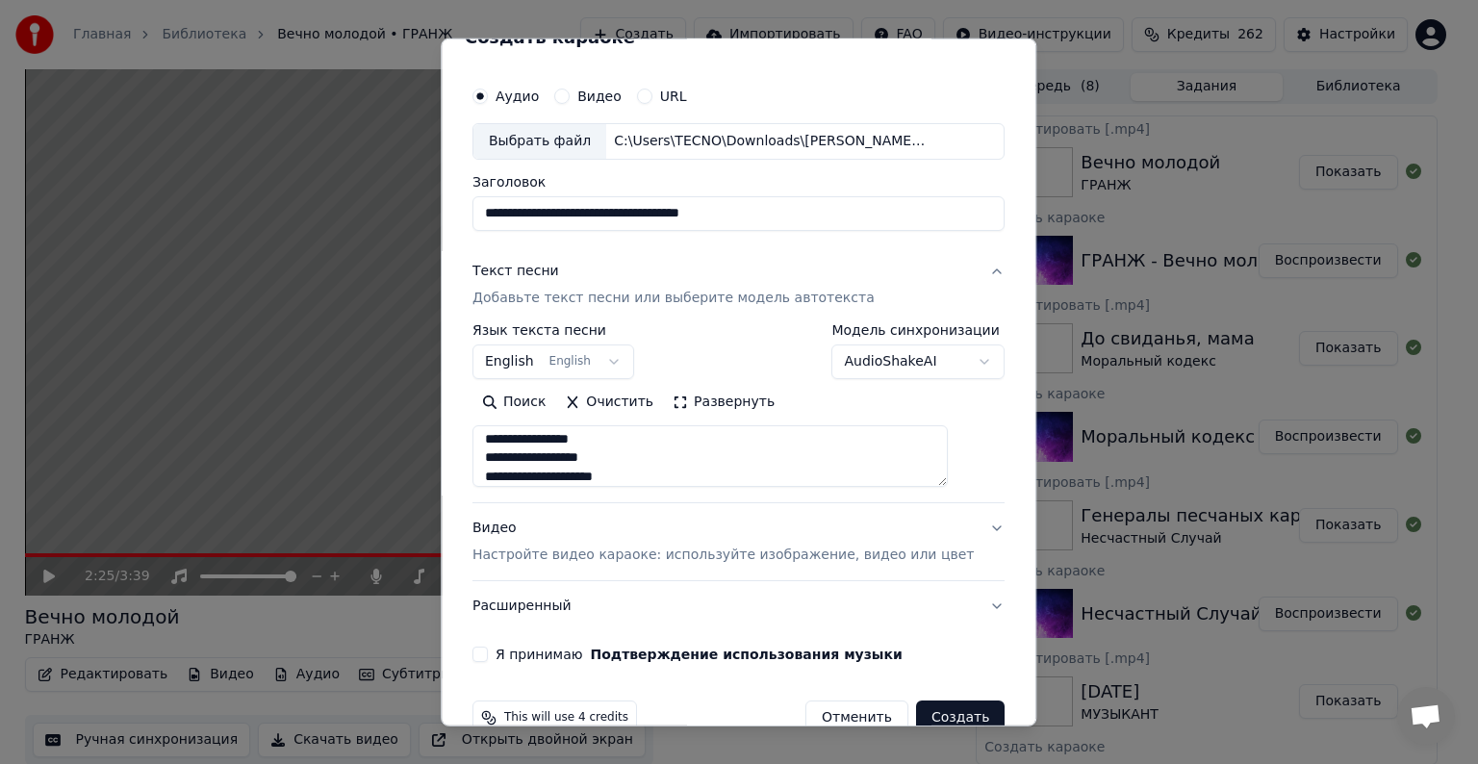
scroll to position [73, 0]
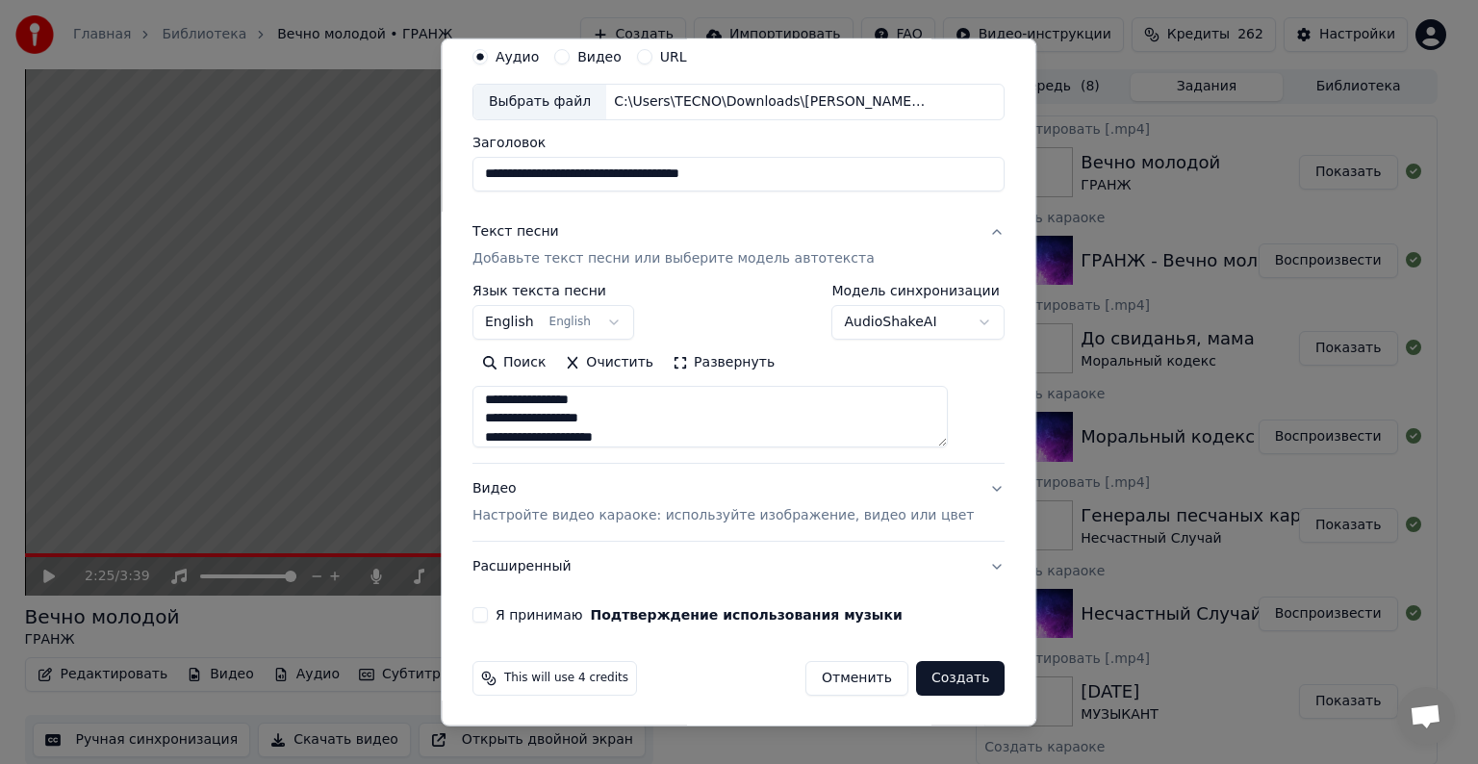
click at [522, 491] on div "Видео Настройте видео караоке: используйте изображение, видео или цвет" at bounding box center [723, 502] width 501 height 46
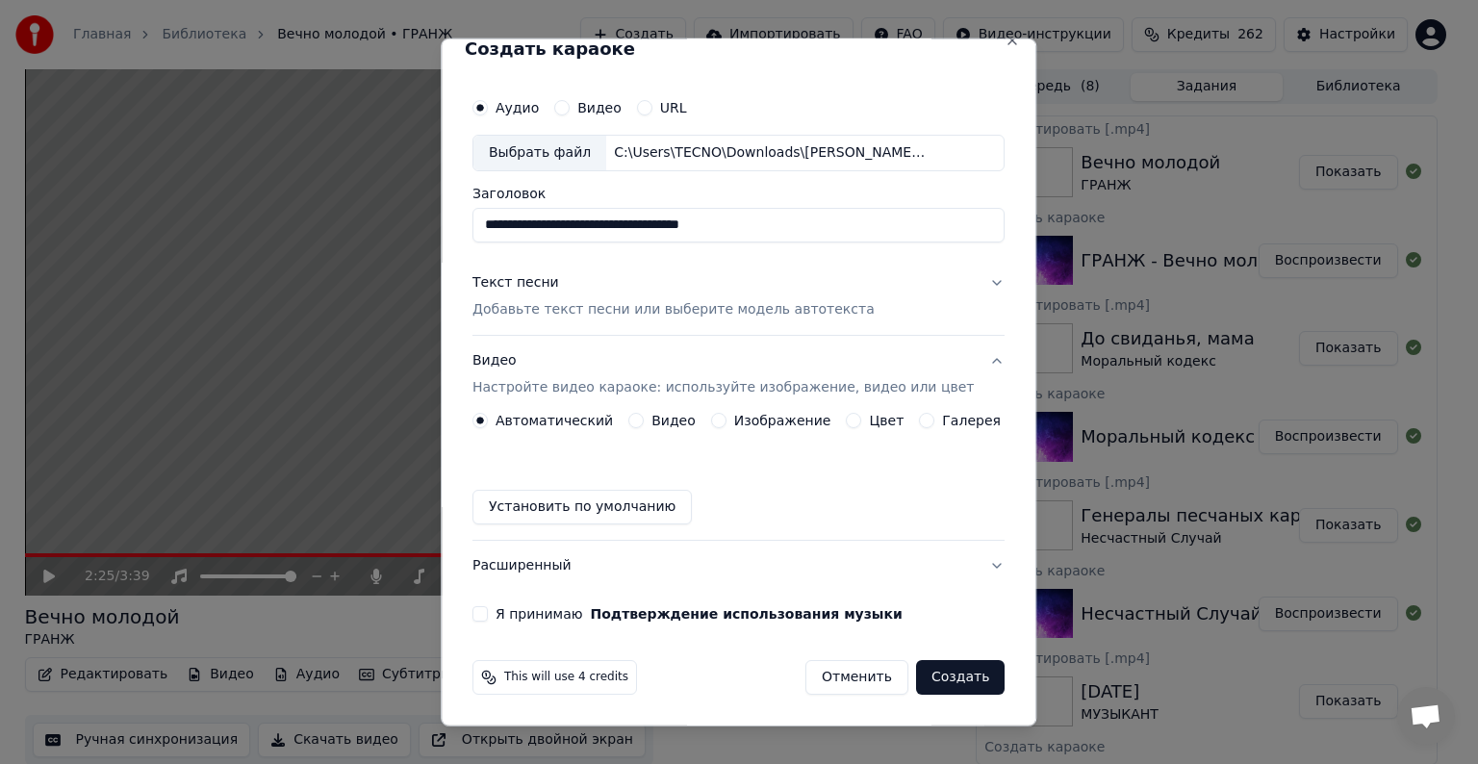
scroll to position [21, 0]
click at [637, 421] on button "Видео" at bounding box center [635, 421] width 15 height 15
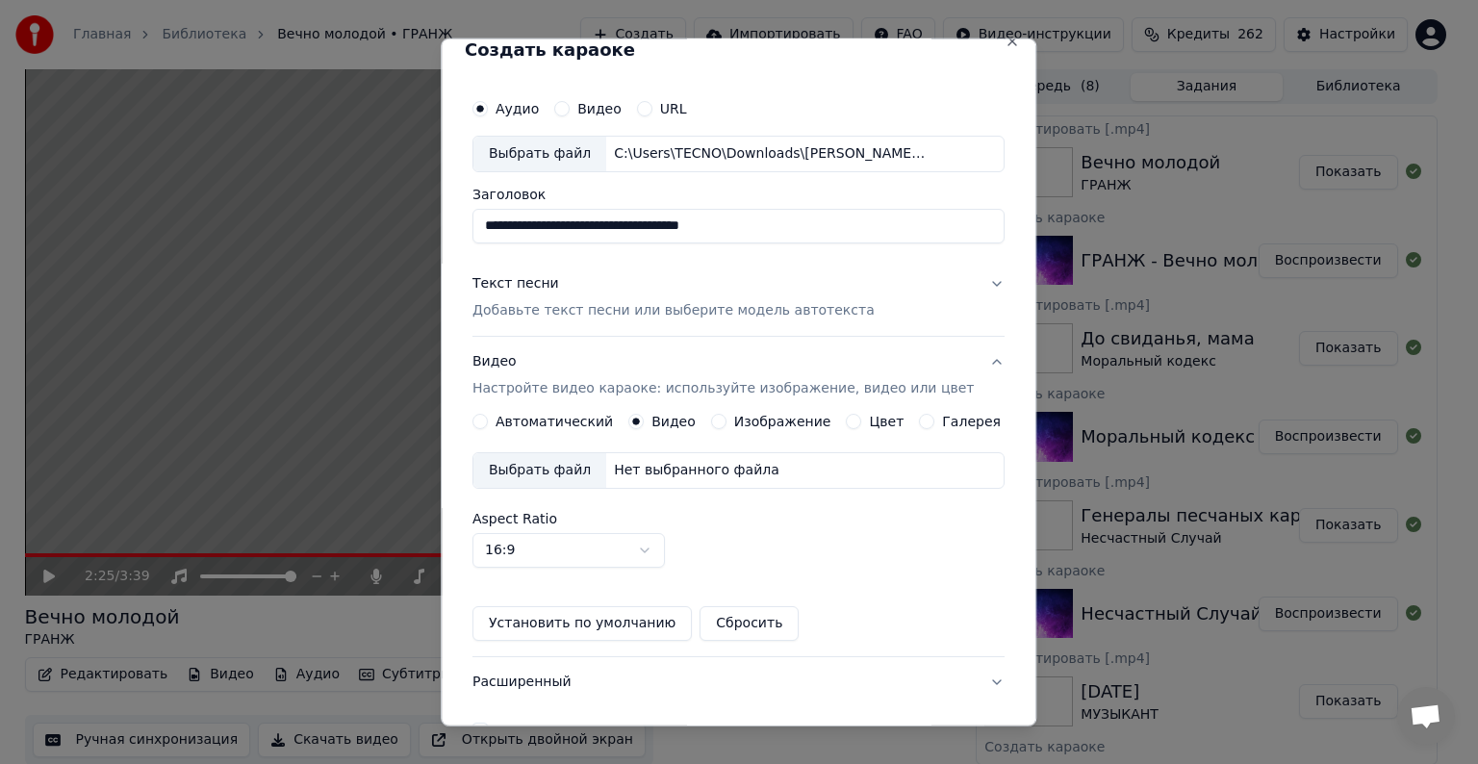
click at [565, 472] on div "Выбрать файл" at bounding box center [540, 470] width 133 height 35
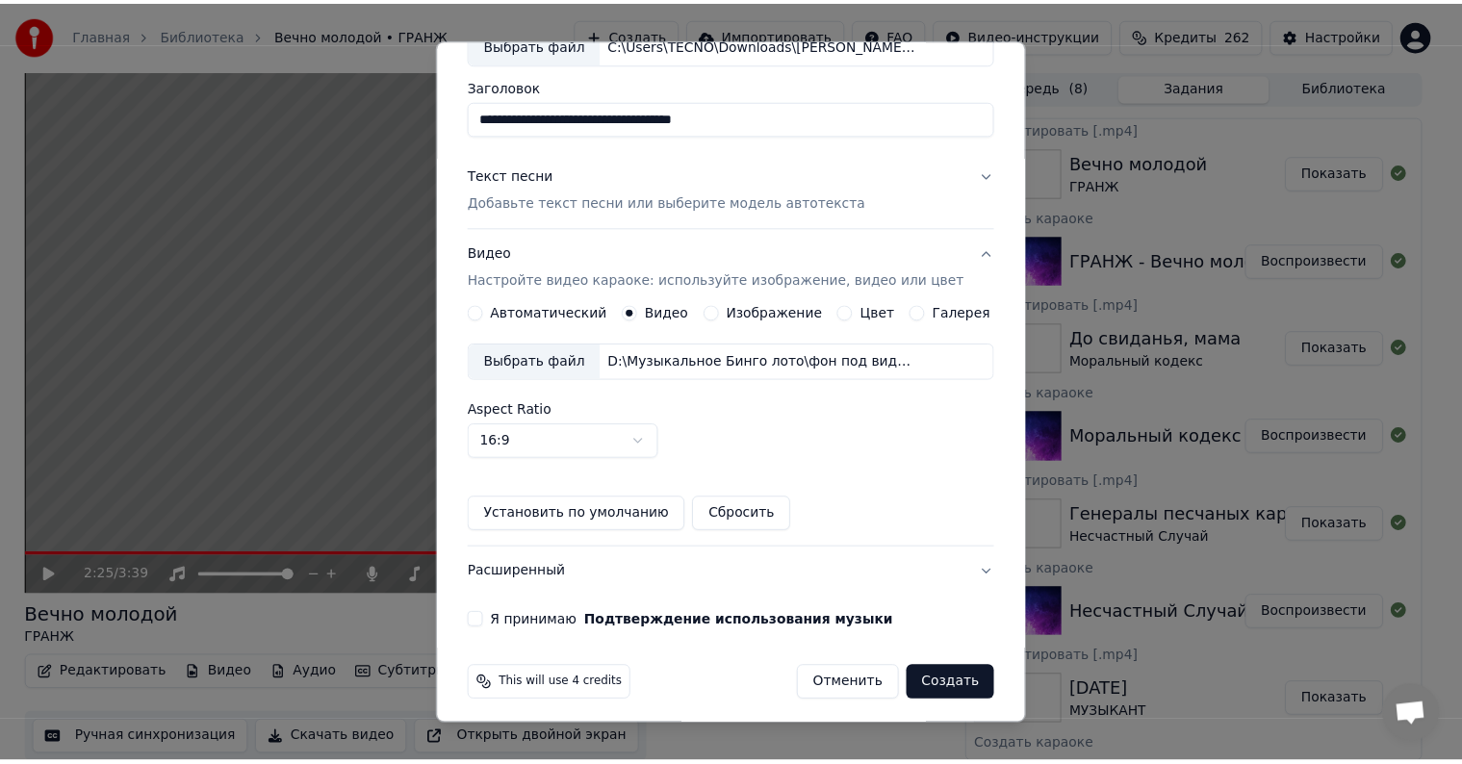
scroll to position [136, 0]
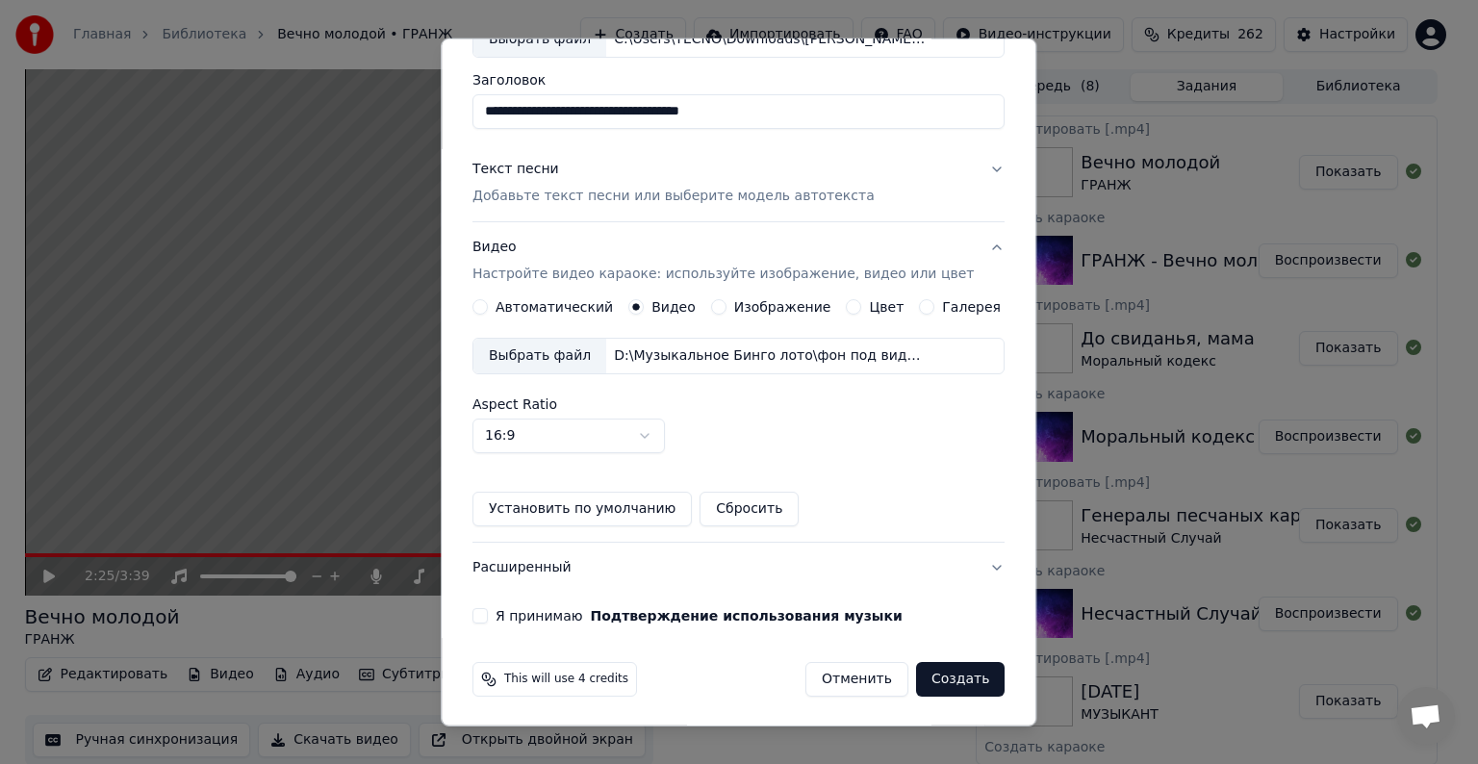
click at [488, 611] on button "Я принимаю Подтверждение использования музыки" at bounding box center [480, 615] width 15 height 15
click at [963, 682] on button "Создать" at bounding box center [960, 679] width 89 height 35
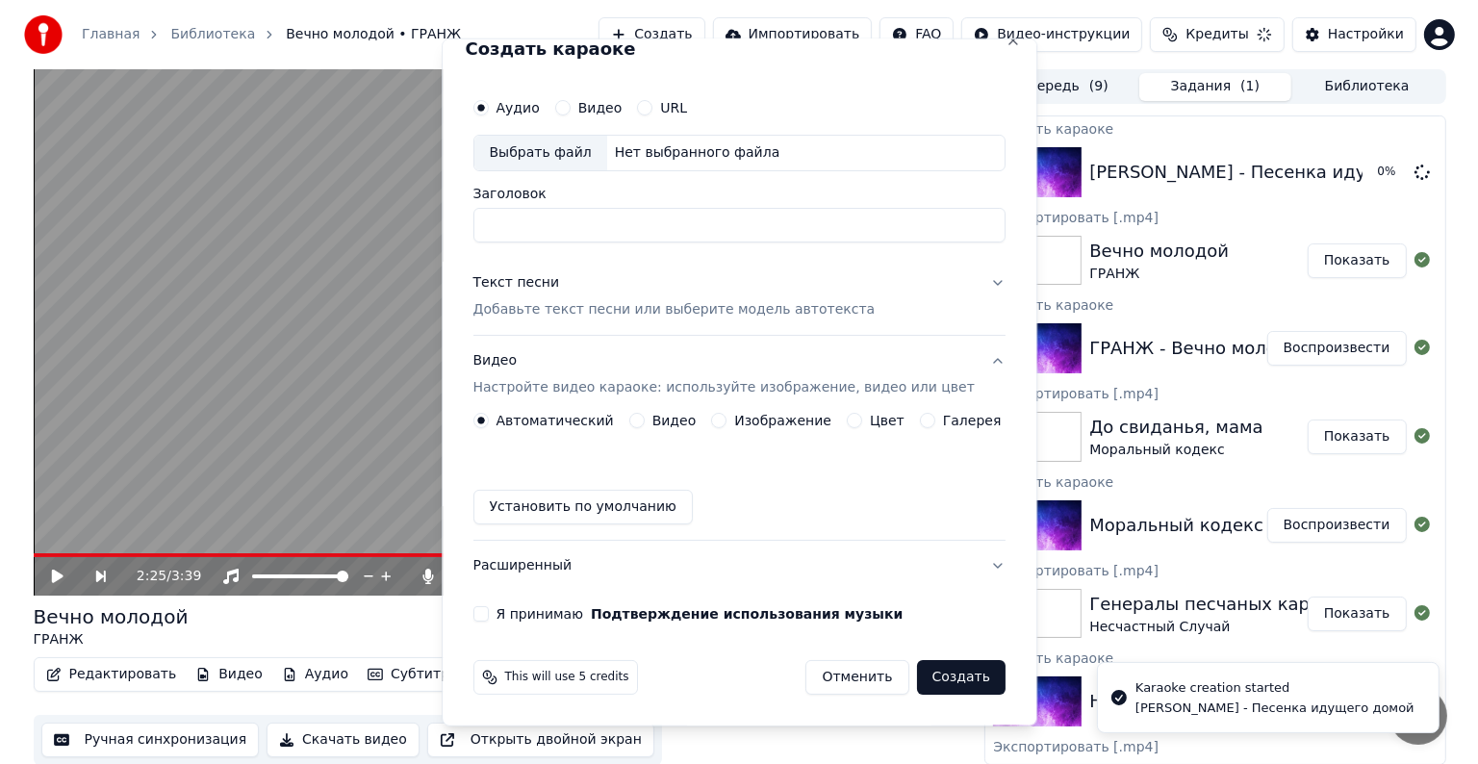
scroll to position [21, 0]
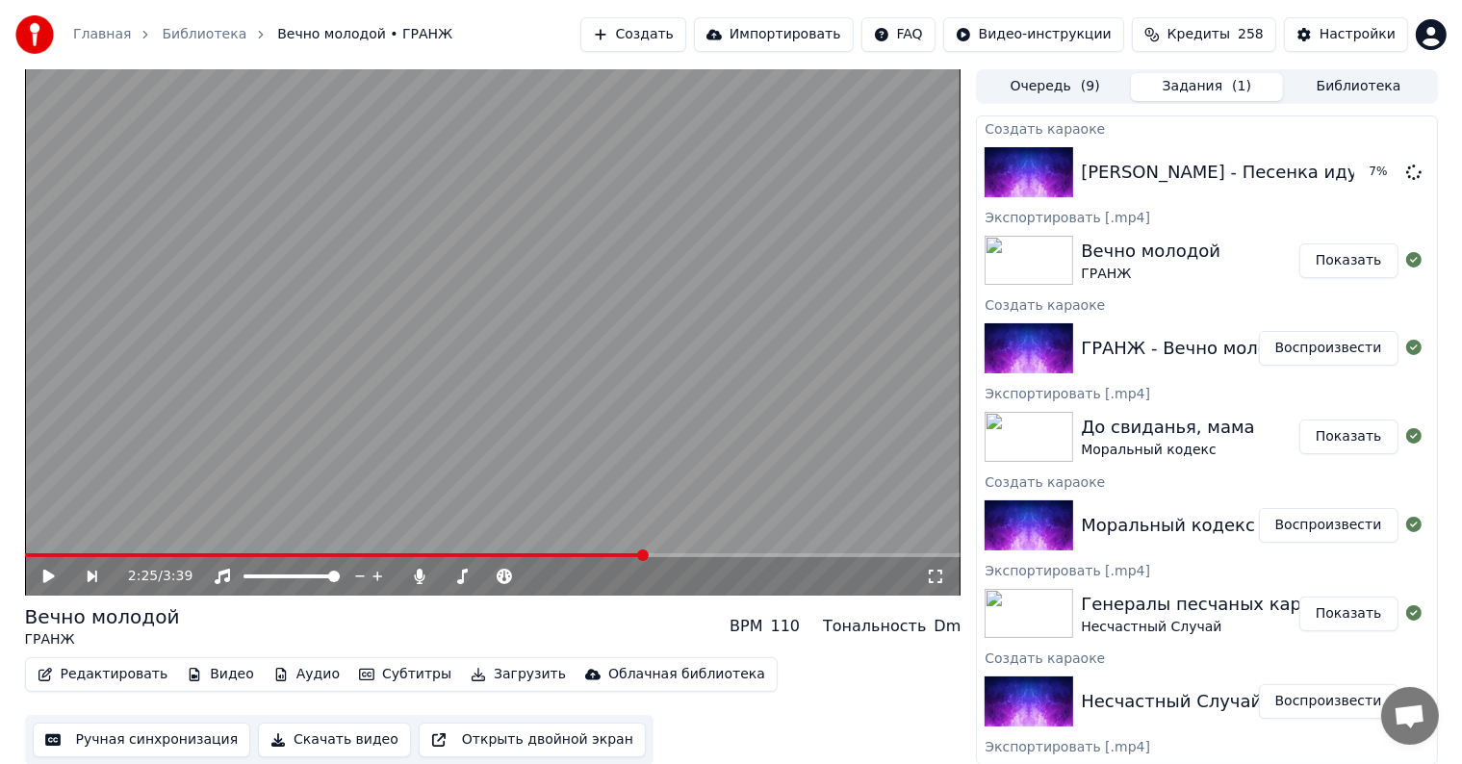
click at [1346, 261] on button "Показать" at bounding box center [1348, 260] width 99 height 35
click at [686, 39] on button "Создать" at bounding box center [633, 34] width 106 height 35
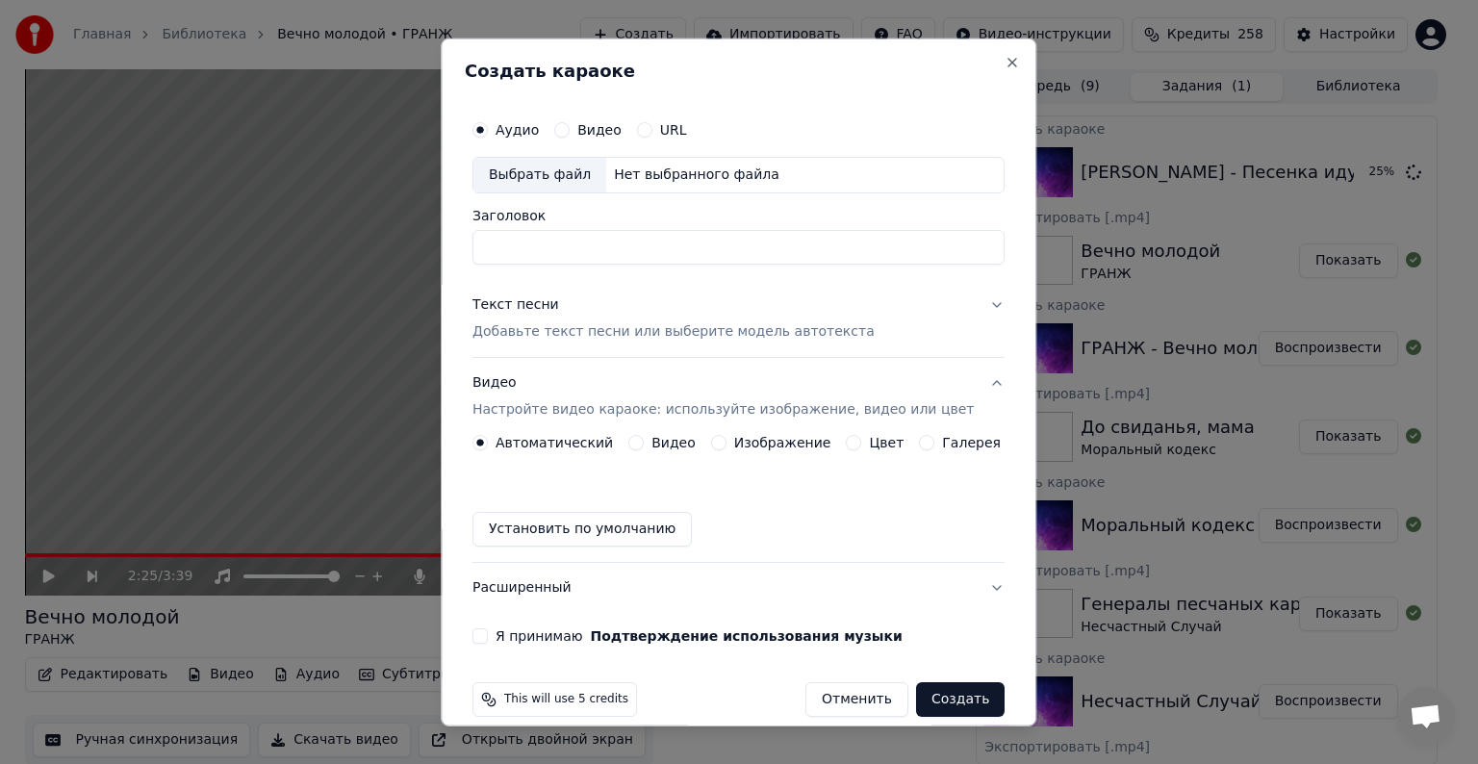
click at [569, 175] on div "Выбрать файл" at bounding box center [540, 175] width 133 height 35
type input "**********"
click at [541, 315] on div "Текст песни Добавьте текст песни или выберите модель автотекста" at bounding box center [674, 318] width 402 height 46
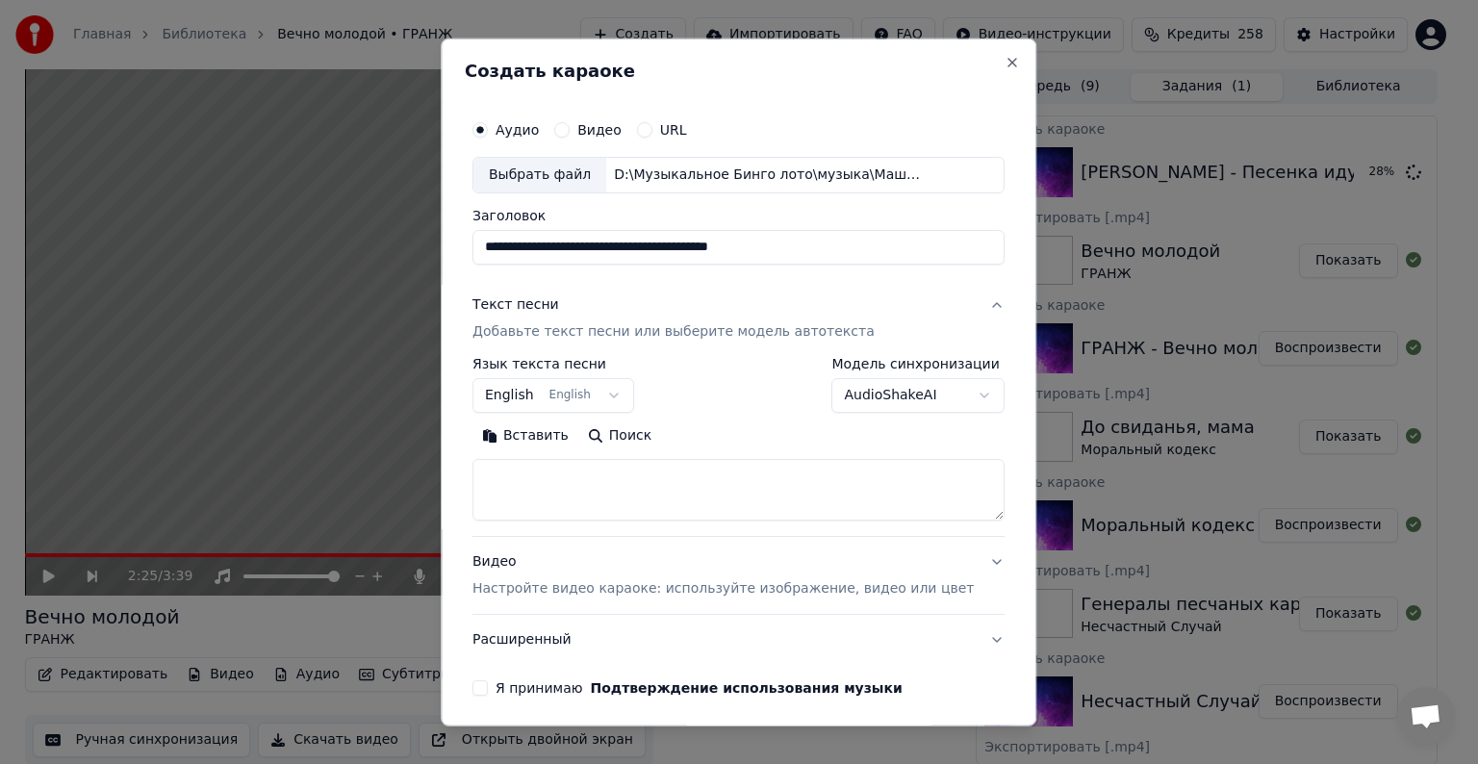
click at [579, 475] on textarea at bounding box center [739, 490] width 532 height 62
paste textarea "**********"
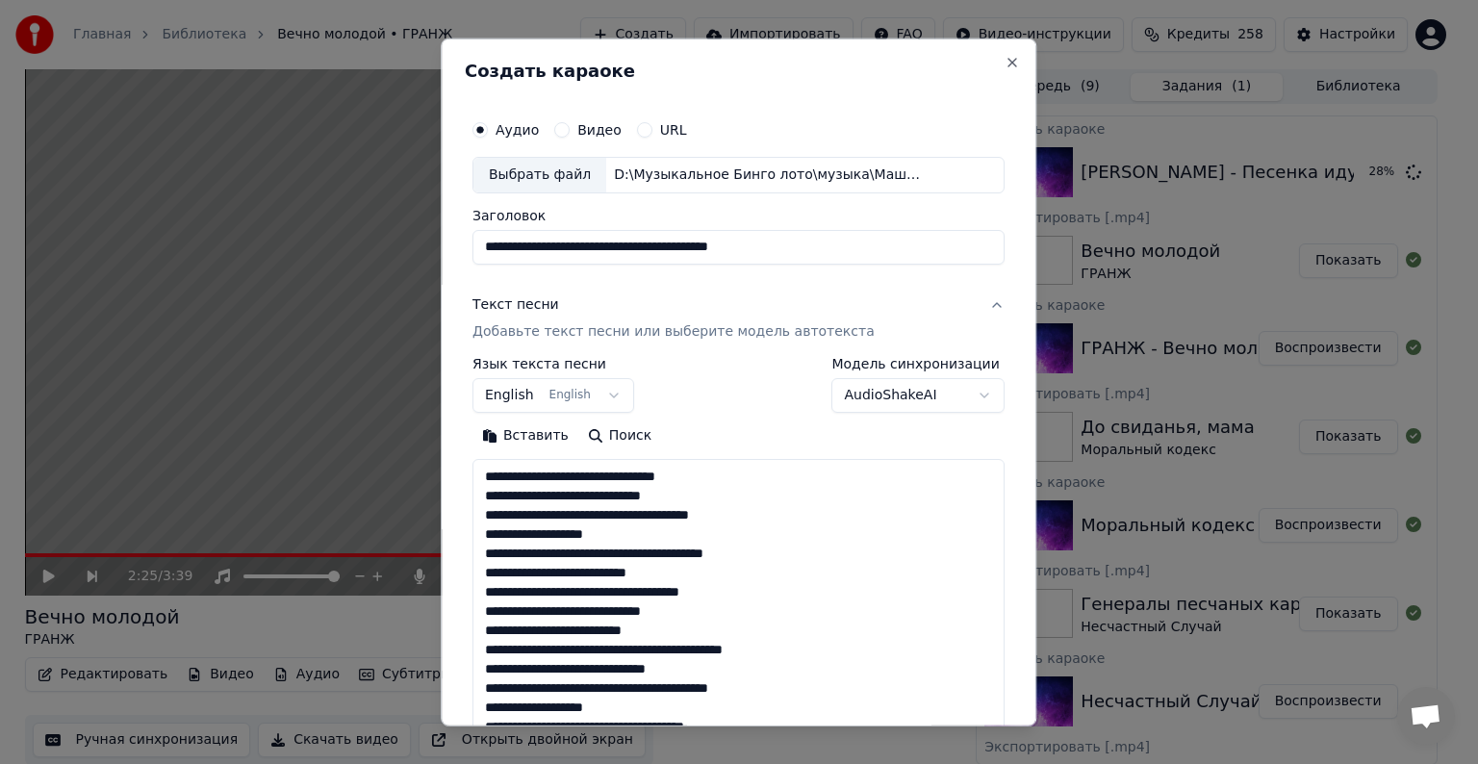
scroll to position [581, 0]
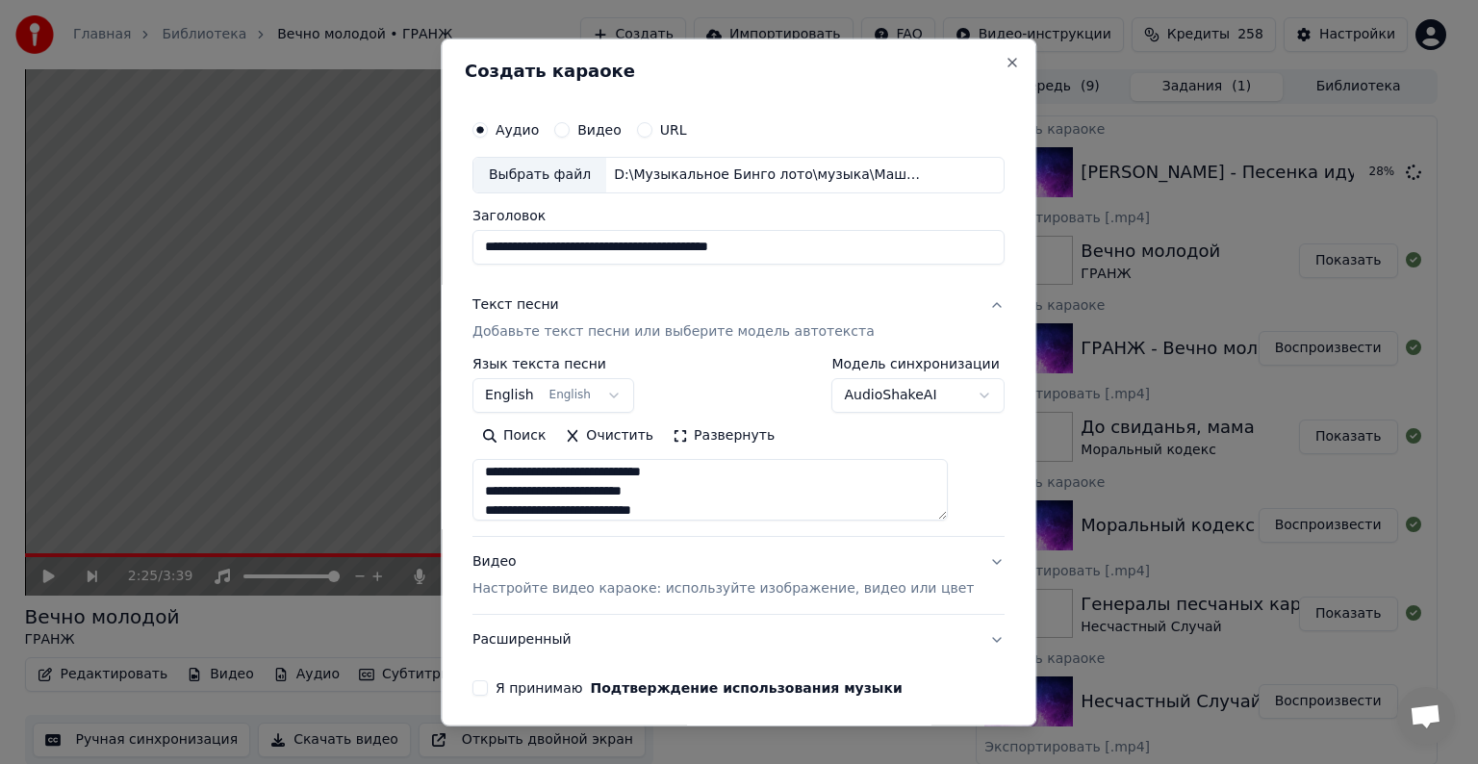
type textarea "**********"
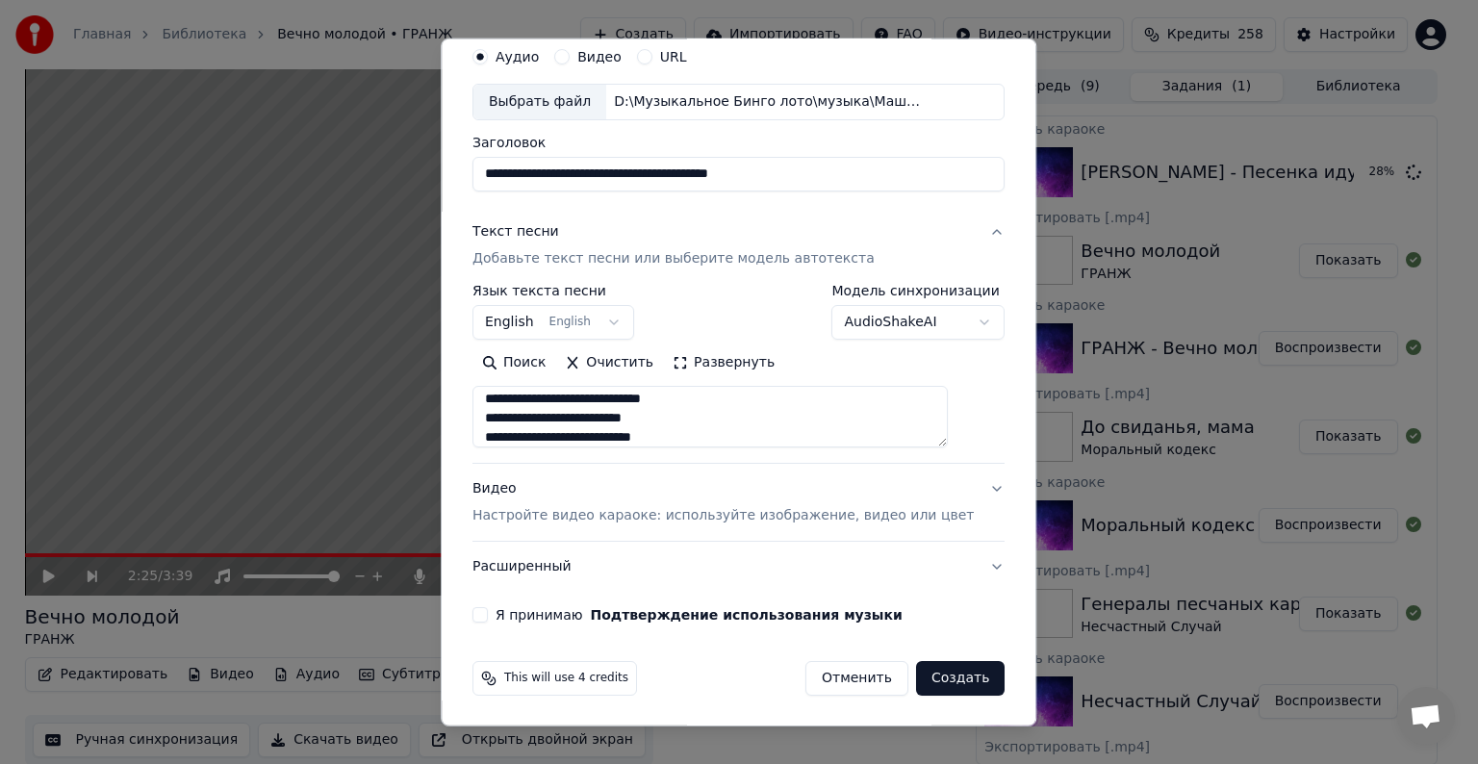
click at [519, 489] on div "Видео Настройте видео караоке: используйте изображение, видео или цвет" at bounding box center [723, 502] width 501 height 46
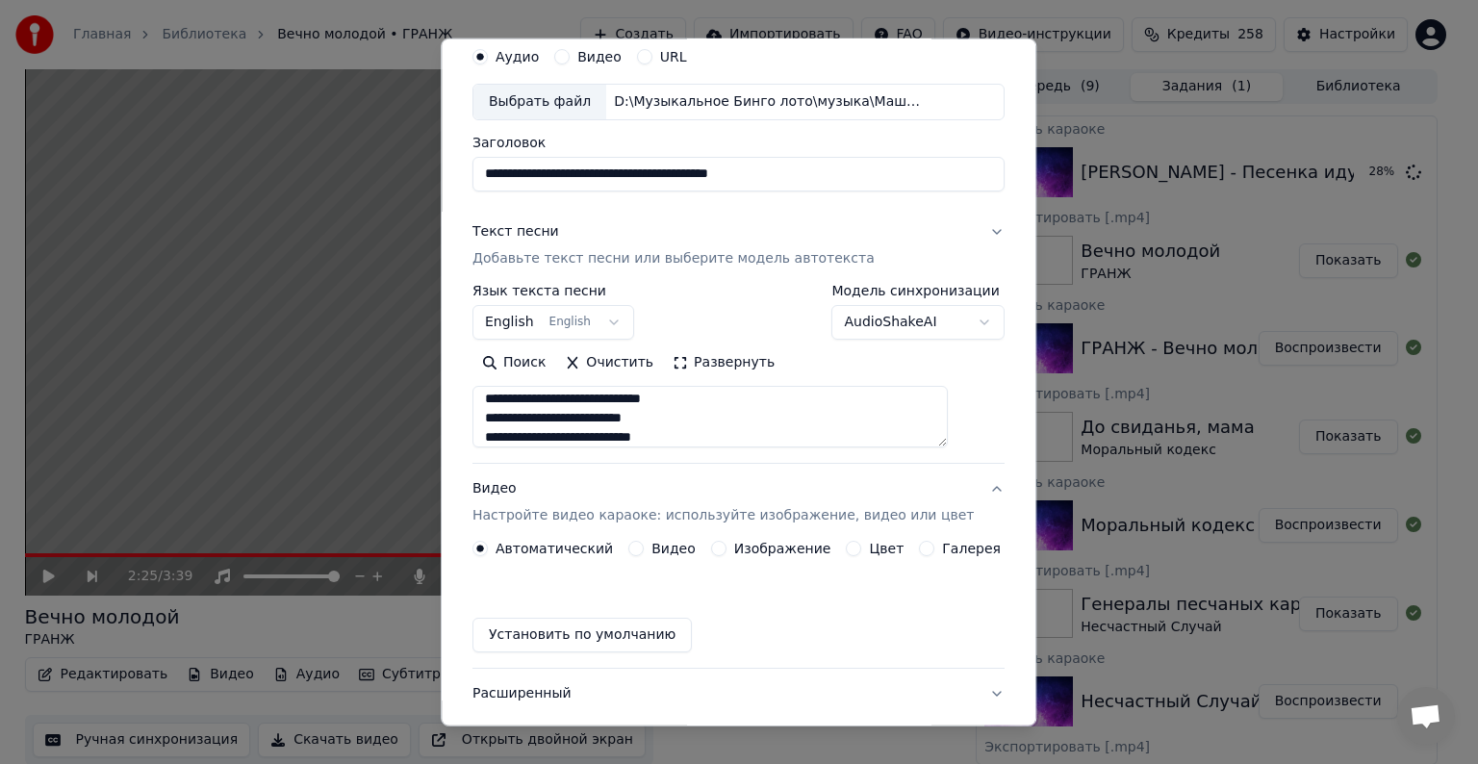
scroll to position [21, 0]
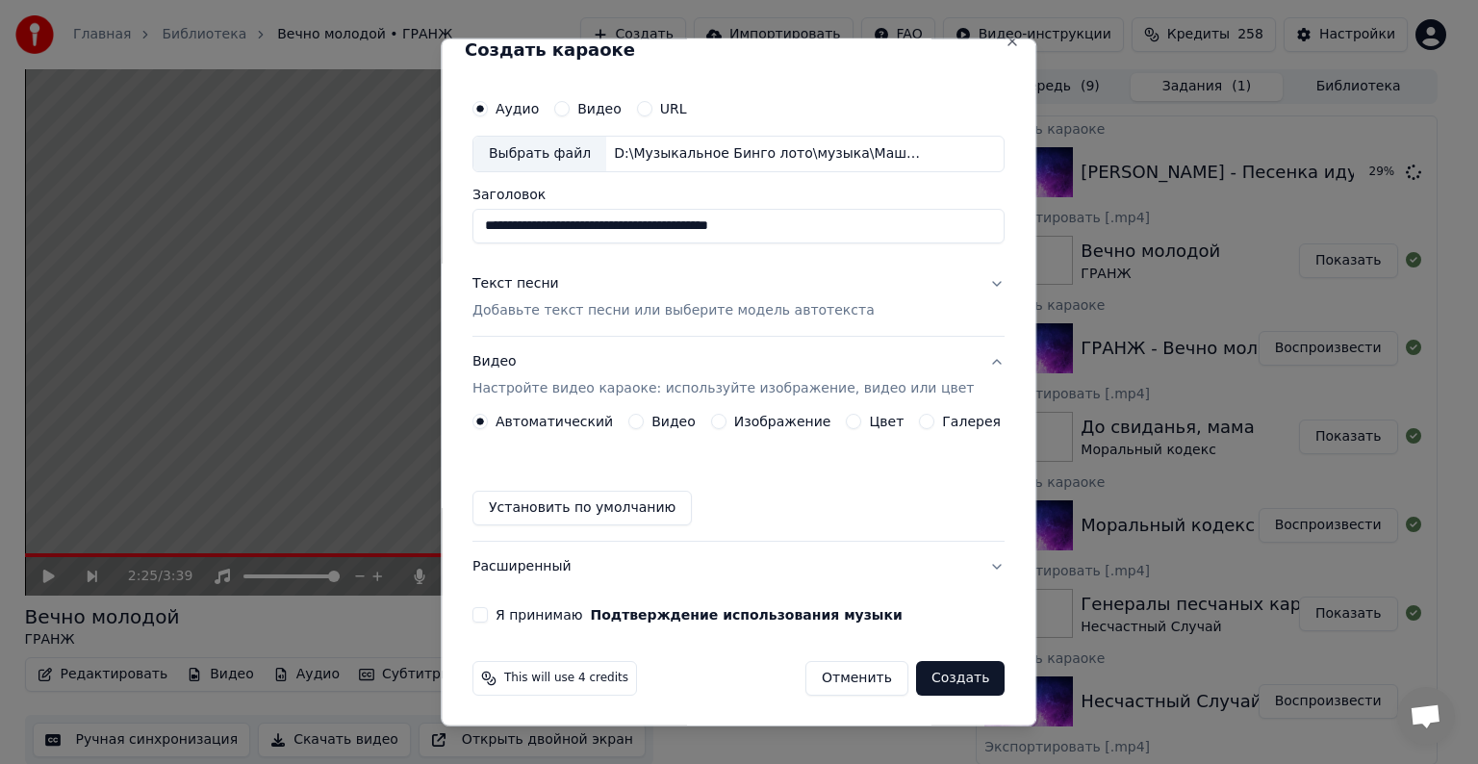
click at [633, 423] on button "Видео" at bounding box center [635, 421] width 15 height 15
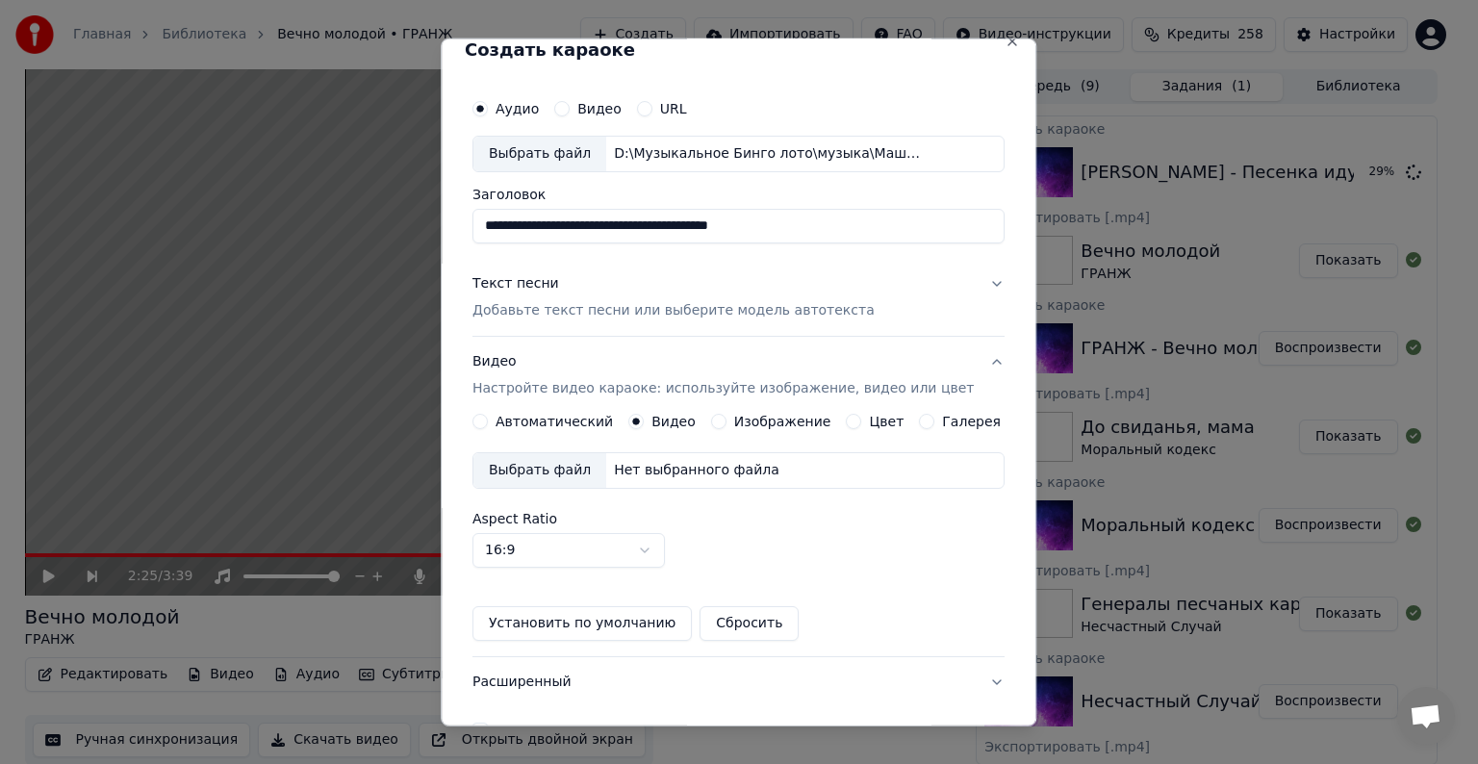
click at [581, 458] on div "Выбрать файл" at bounding box center [540, 470] width 133 height 35
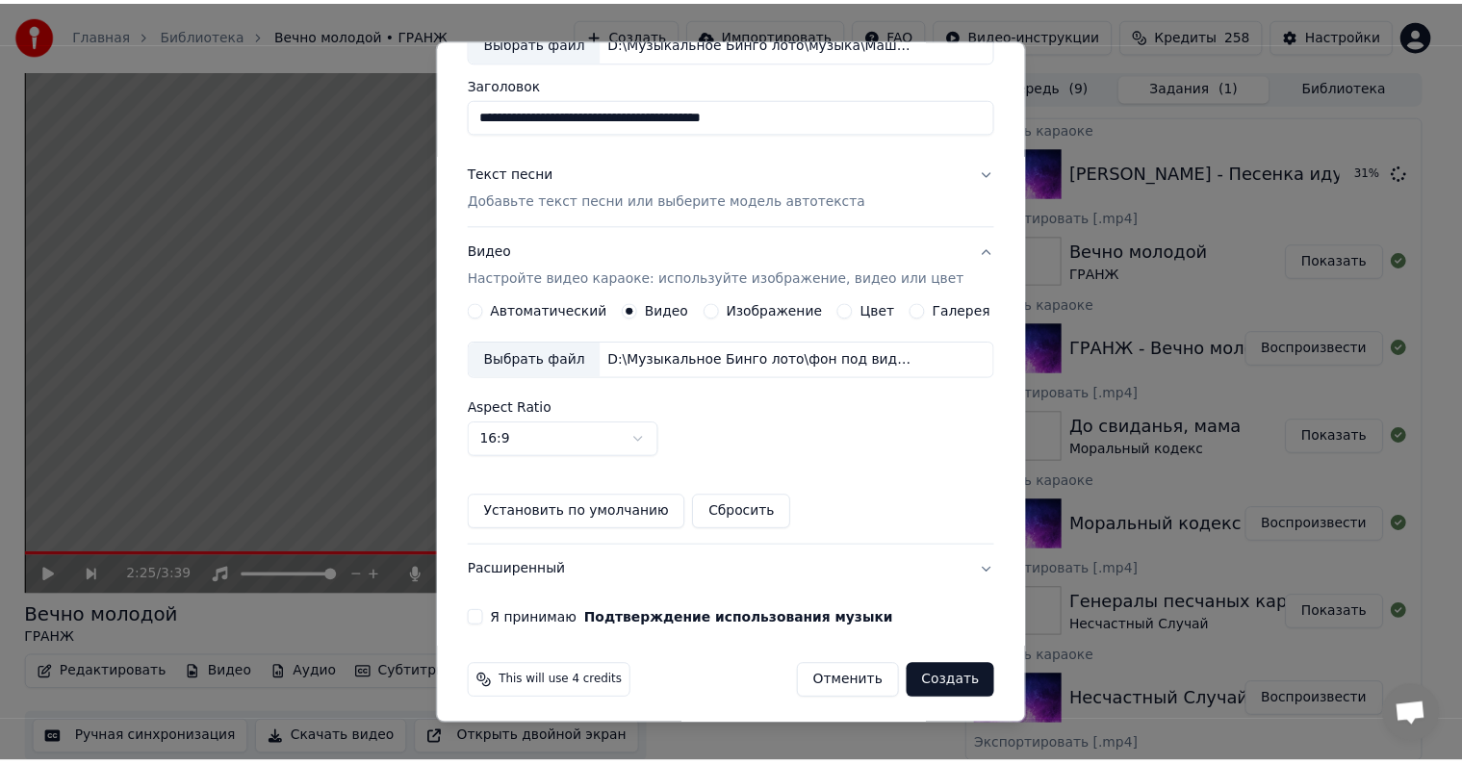
scroll to position [136, 0]
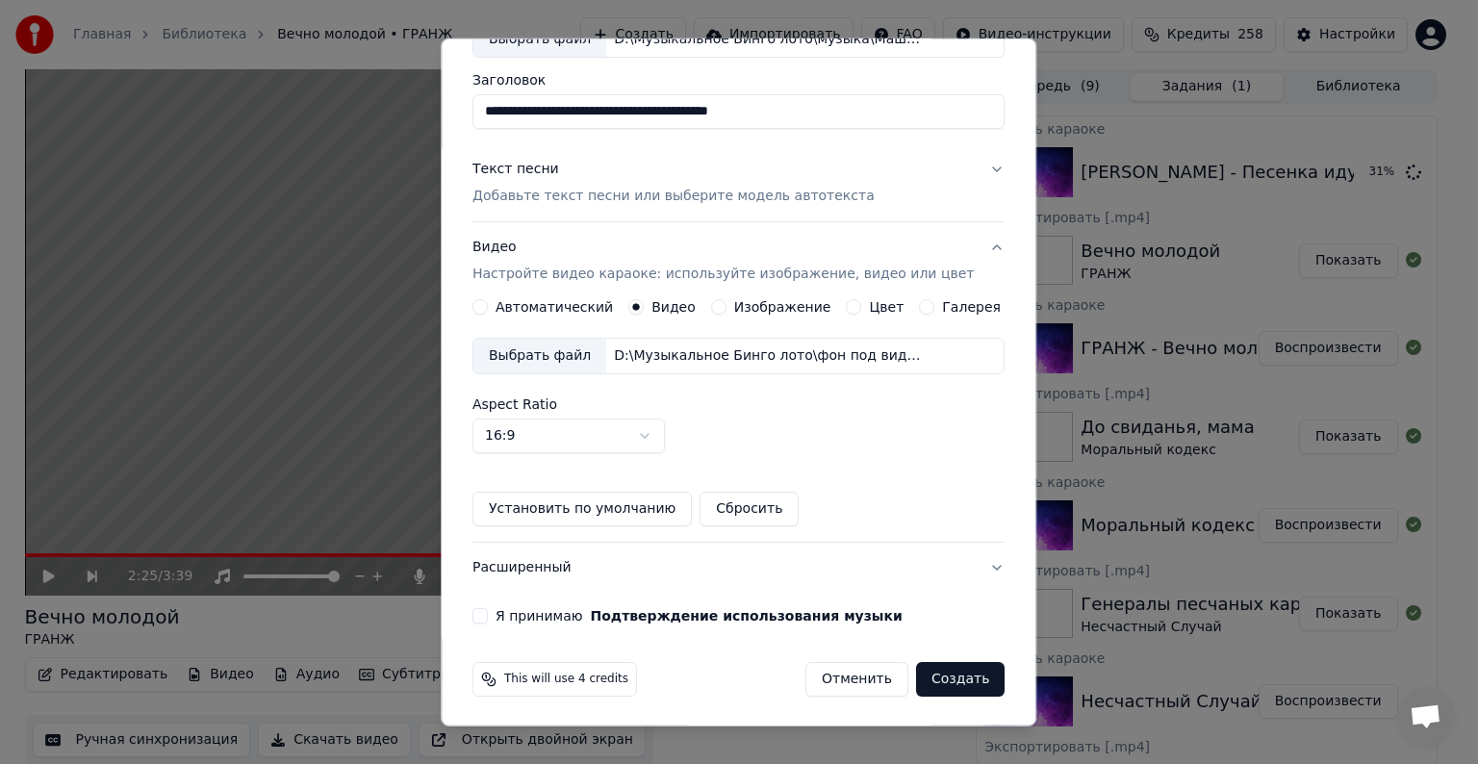
click at [488, 616] on button "Я принимаю Подтверждение использования музыки" at bounding box center [480, 615] width 15 height 15
click at [959, 678] on button "Создать" at bounding box center [960, 679] width 89 height 35
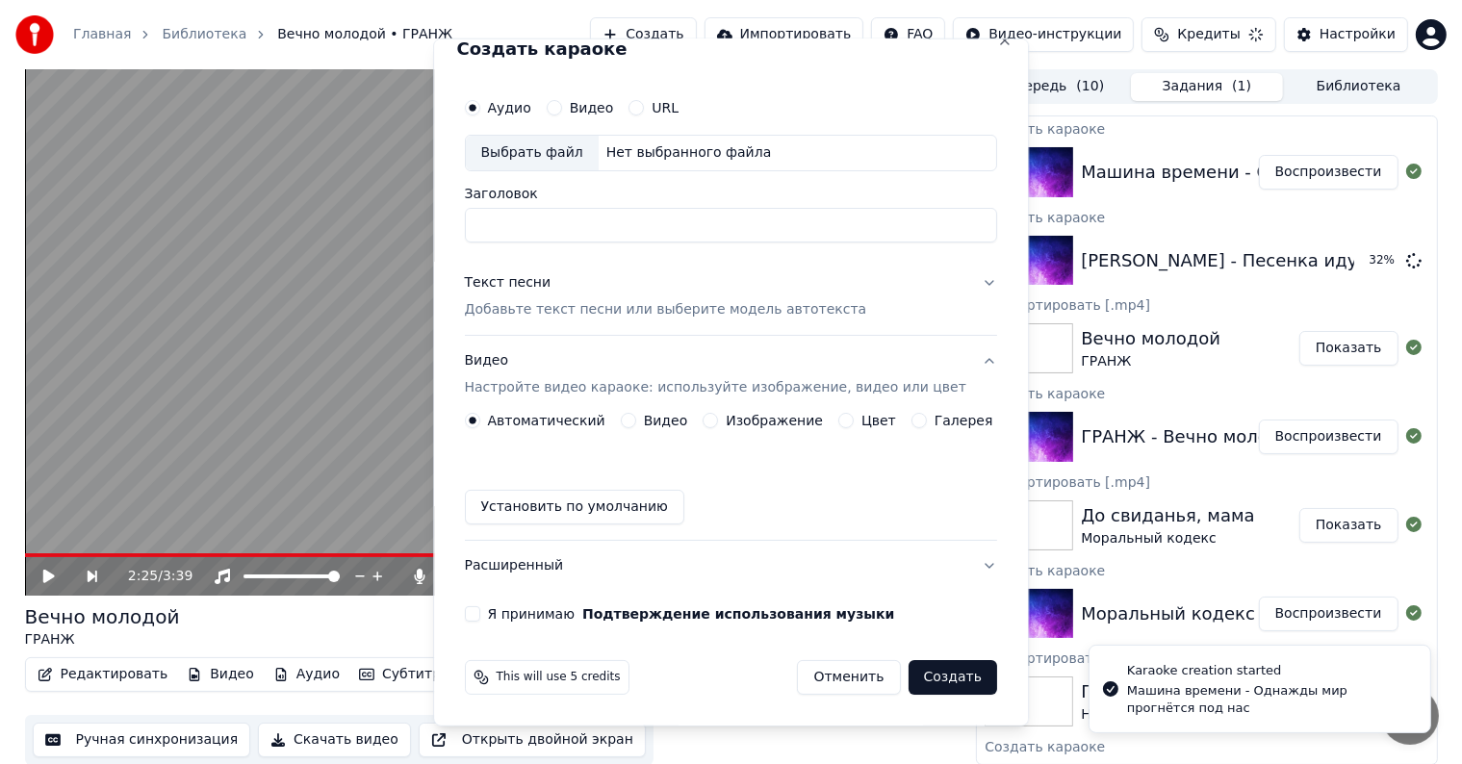
scroll to position [0, 0]
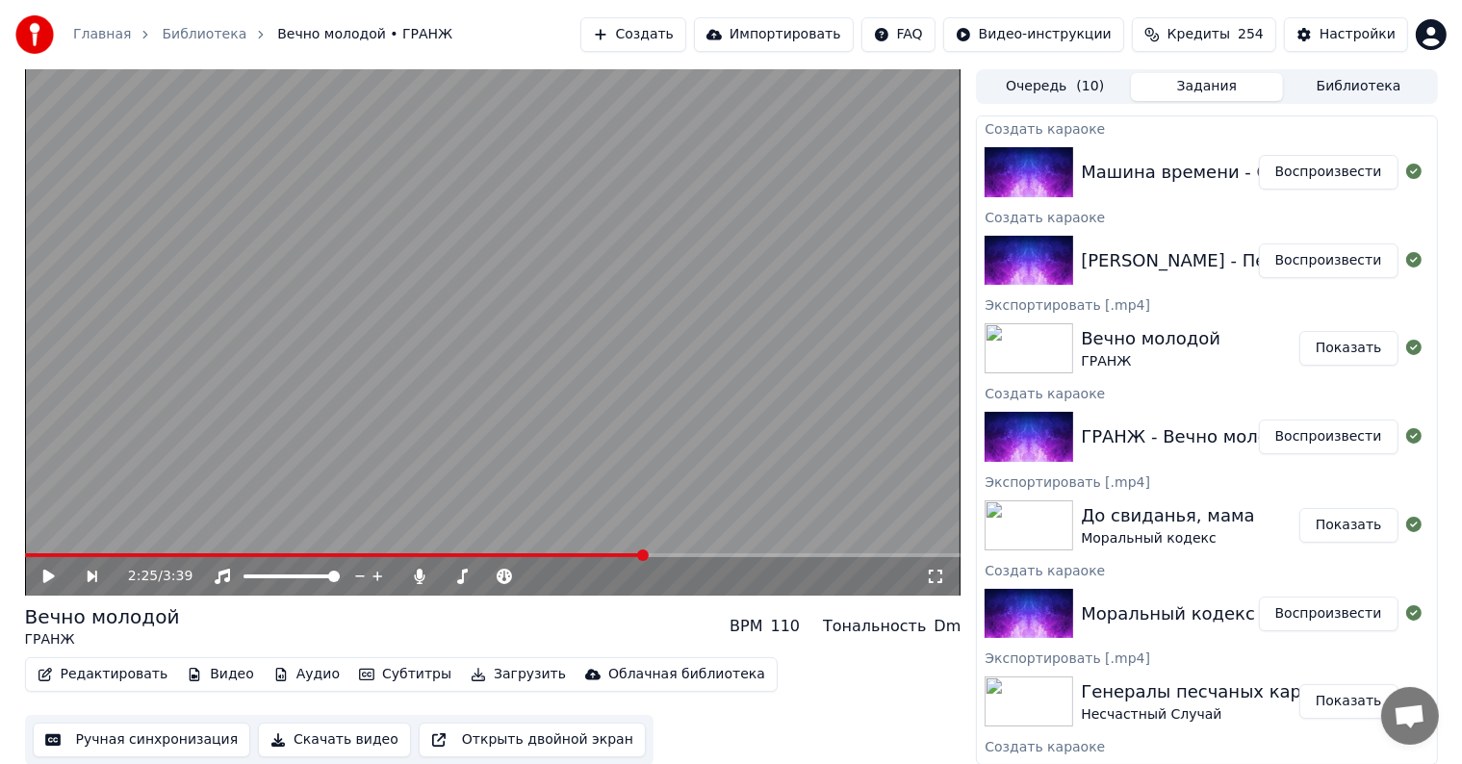
click at [1319, 179] on button "Воспроизвести" at bounding box center [1329, 172] width 140 height 35
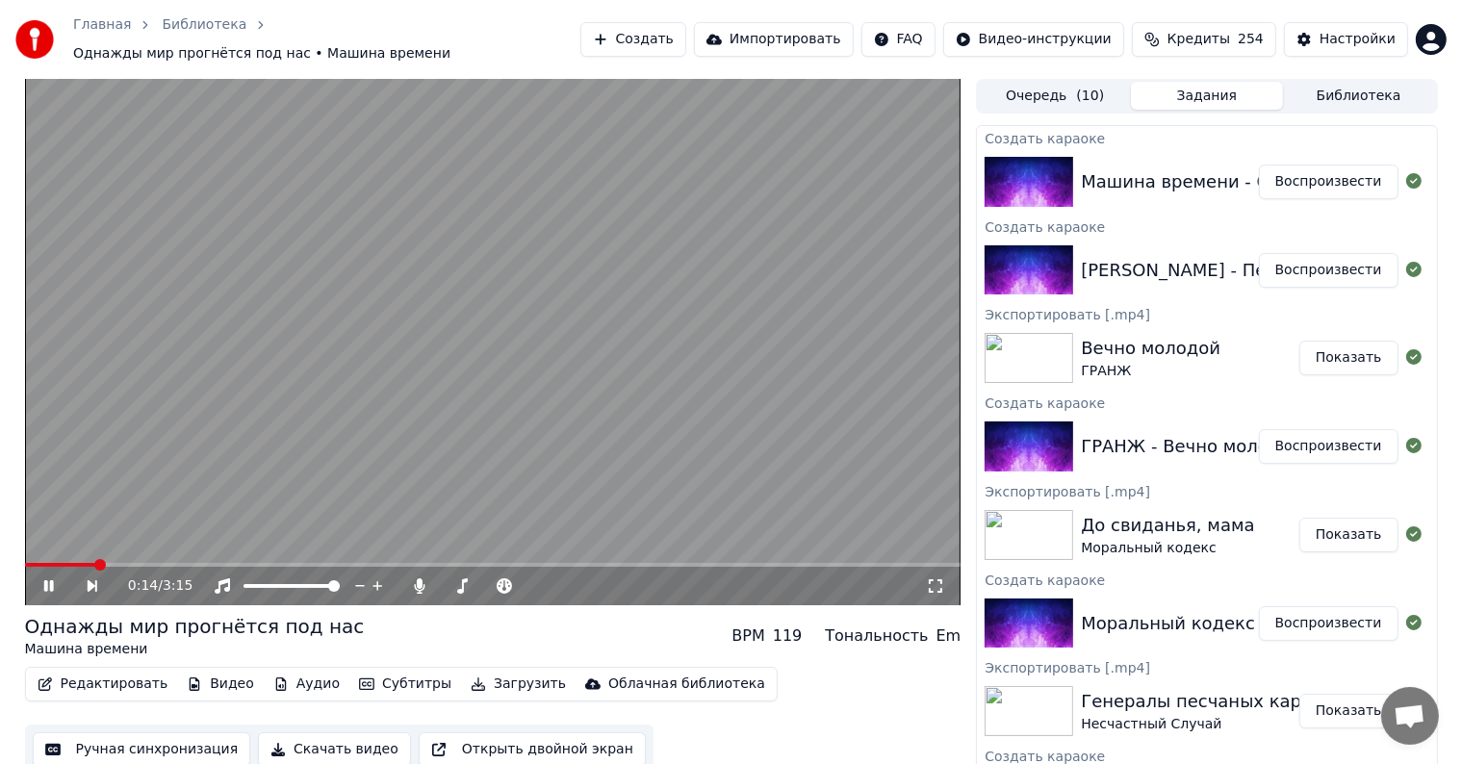
click at [484, 351] on video at bounding box center [493, 342] width 936 height 526
click at [1286, 182] on button "Воспроизвести" at bounding box center [1329, 182] width 140 height 35
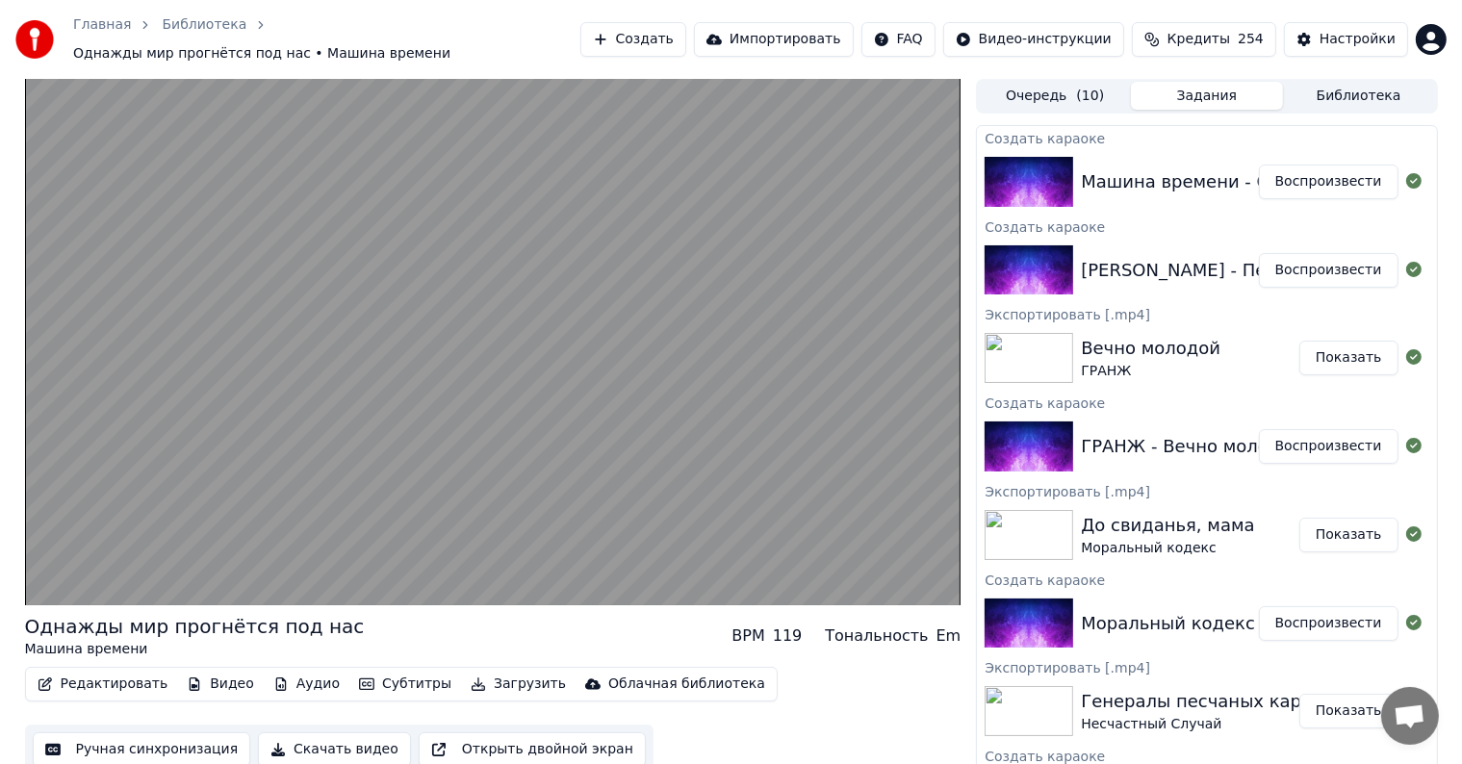
click at [1295, 267] on button "Воспроизвести" at bounding box center [1329, 270] width 140 height 35
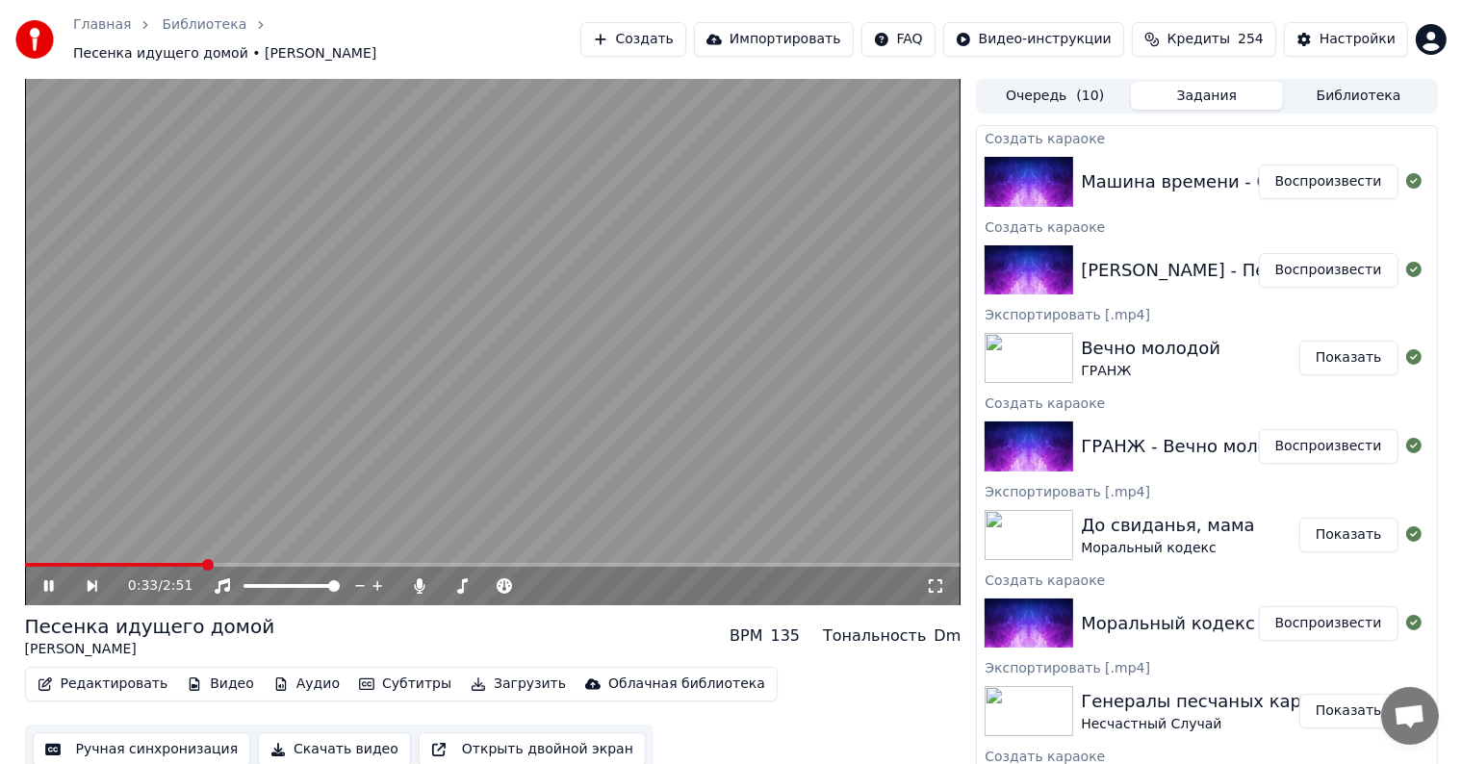
click at [203, 563] on span at bounding box center [493, 565] width 936 height 4
click at [389, 563] on span at bounding box center [493, 565] width 936 height 4
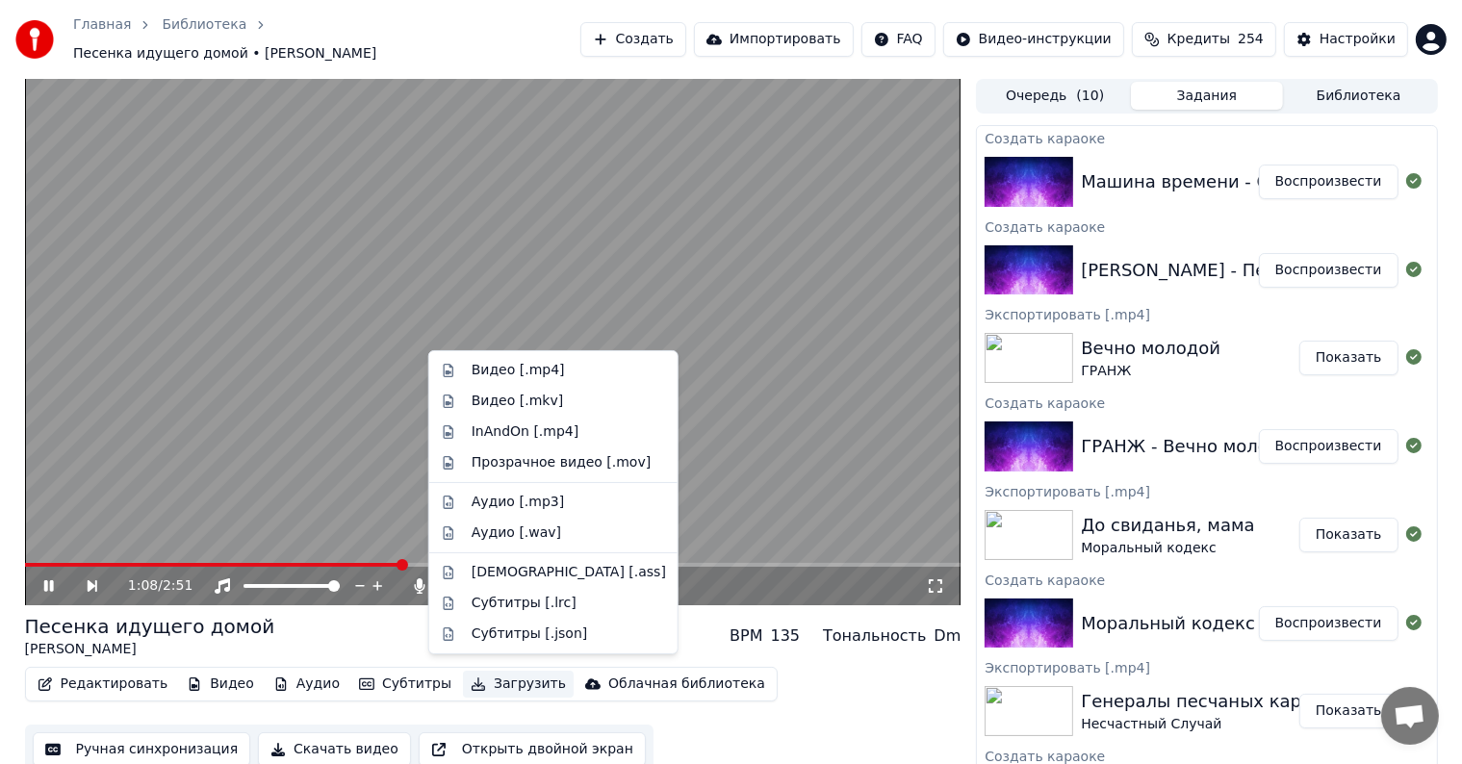
click at [500, 679] on button "Загрузить" at bounding box center [518, 684] width 111 height 27
click at [528, 362] on div "Видео [.mp4]" at bounding box center [518, 370] width 93 height 19
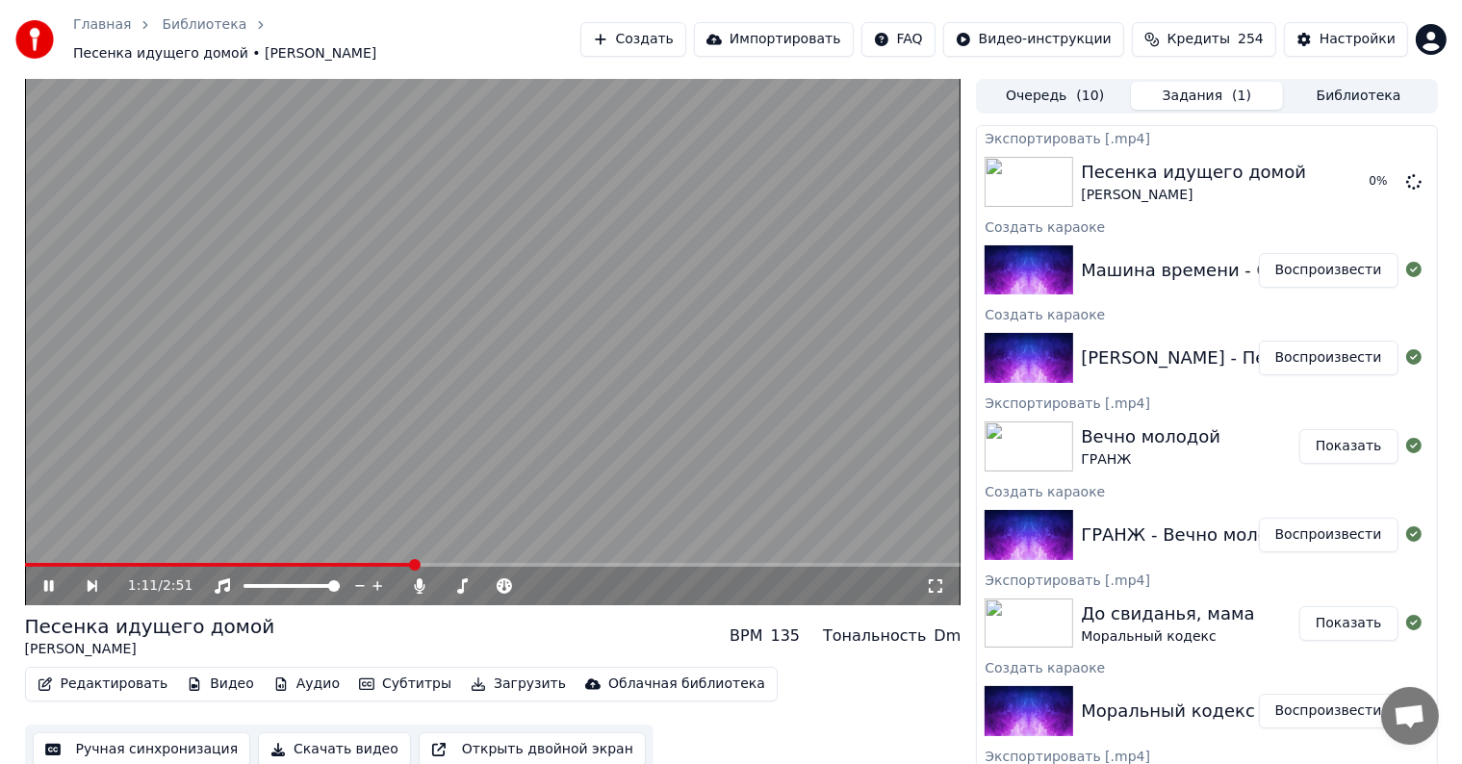
click at [686, 35] on button "Создать" at bounding box center [633, 39] width 106 height 35
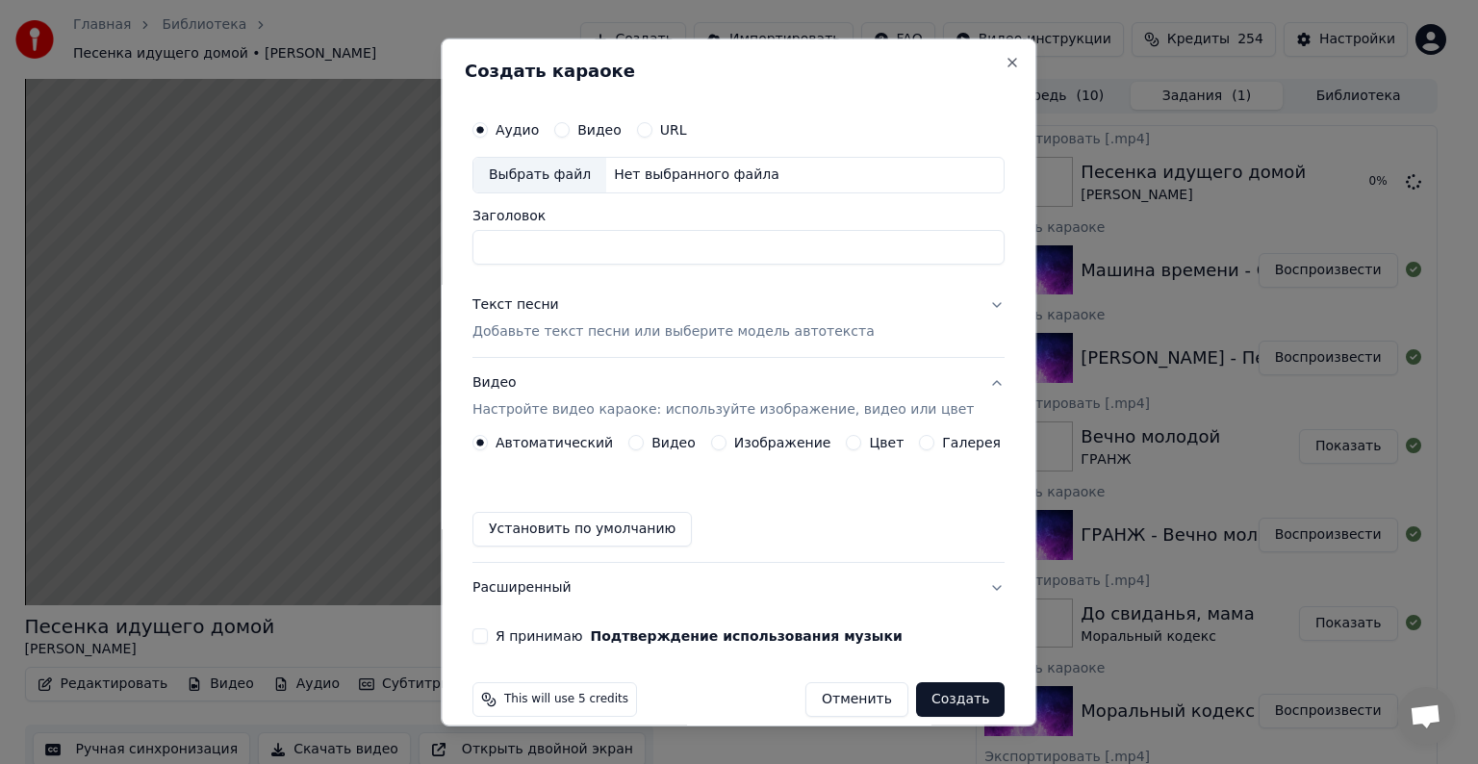
click at [537, 173] on div "Выбрать файл" at bounding box center [540, 175] width 133 height 35
type input "**********"
click at [511, 322] on p "Добавьте текст песни или выберите модель автотекста" at bounding box center [674, 331] width 402 height 19
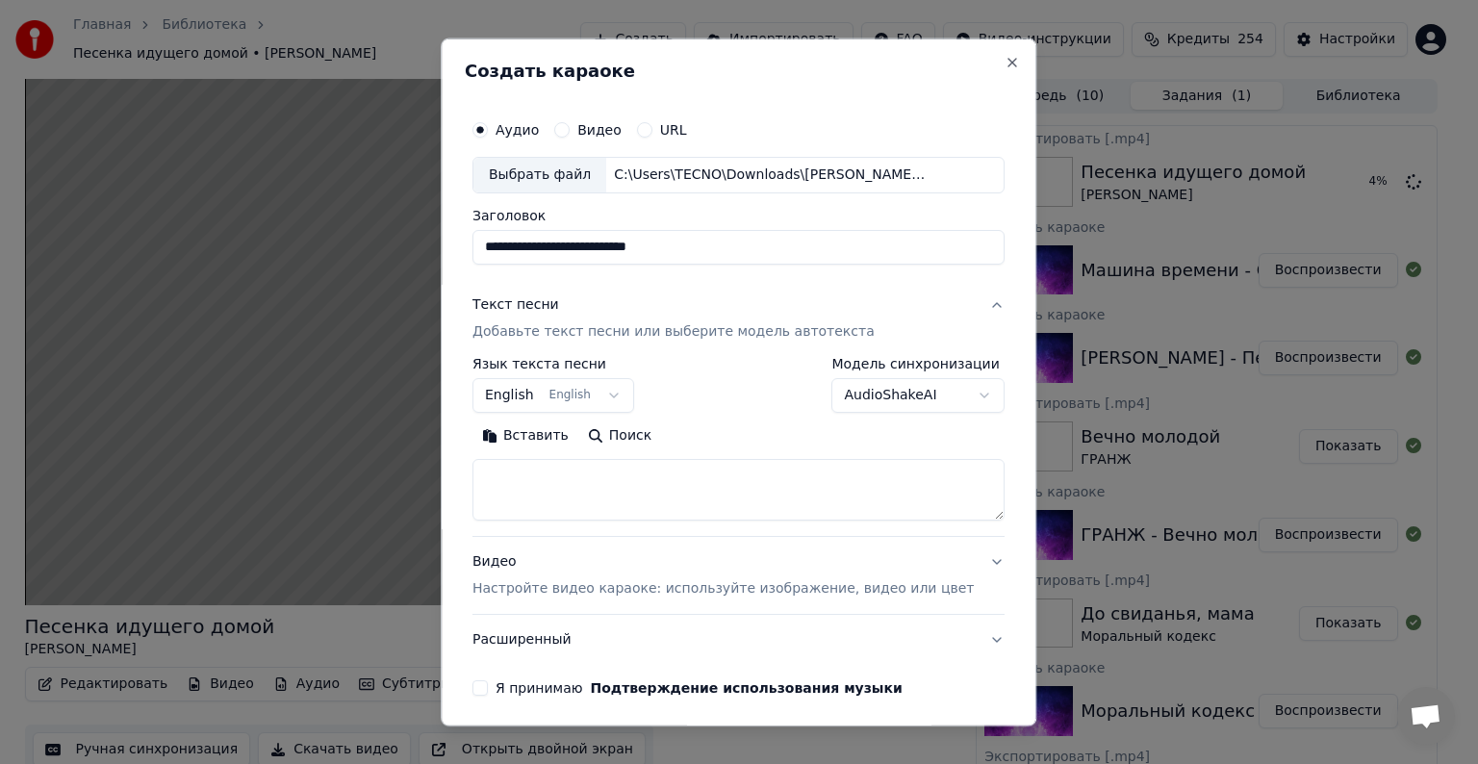
click at [556, 474] on textarea at bounding box center [739, 490] width 532 height 62
paste textarea "**********"
type textarea "**********"
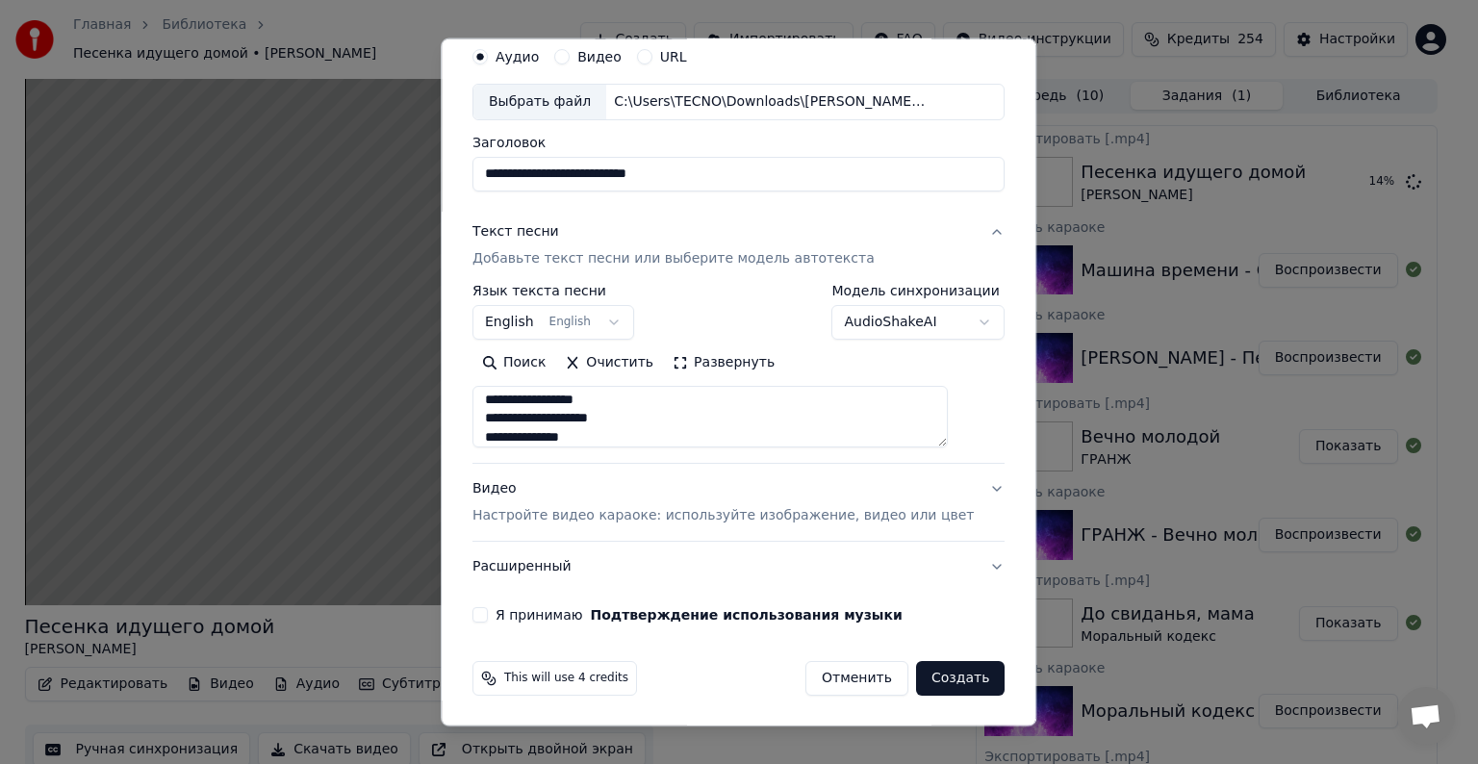
click at [503, 495] on div "Видео Настройте видео караоке: используйте изображение, видео или цвет" at bounding box center [723, 502] width 501 height 46
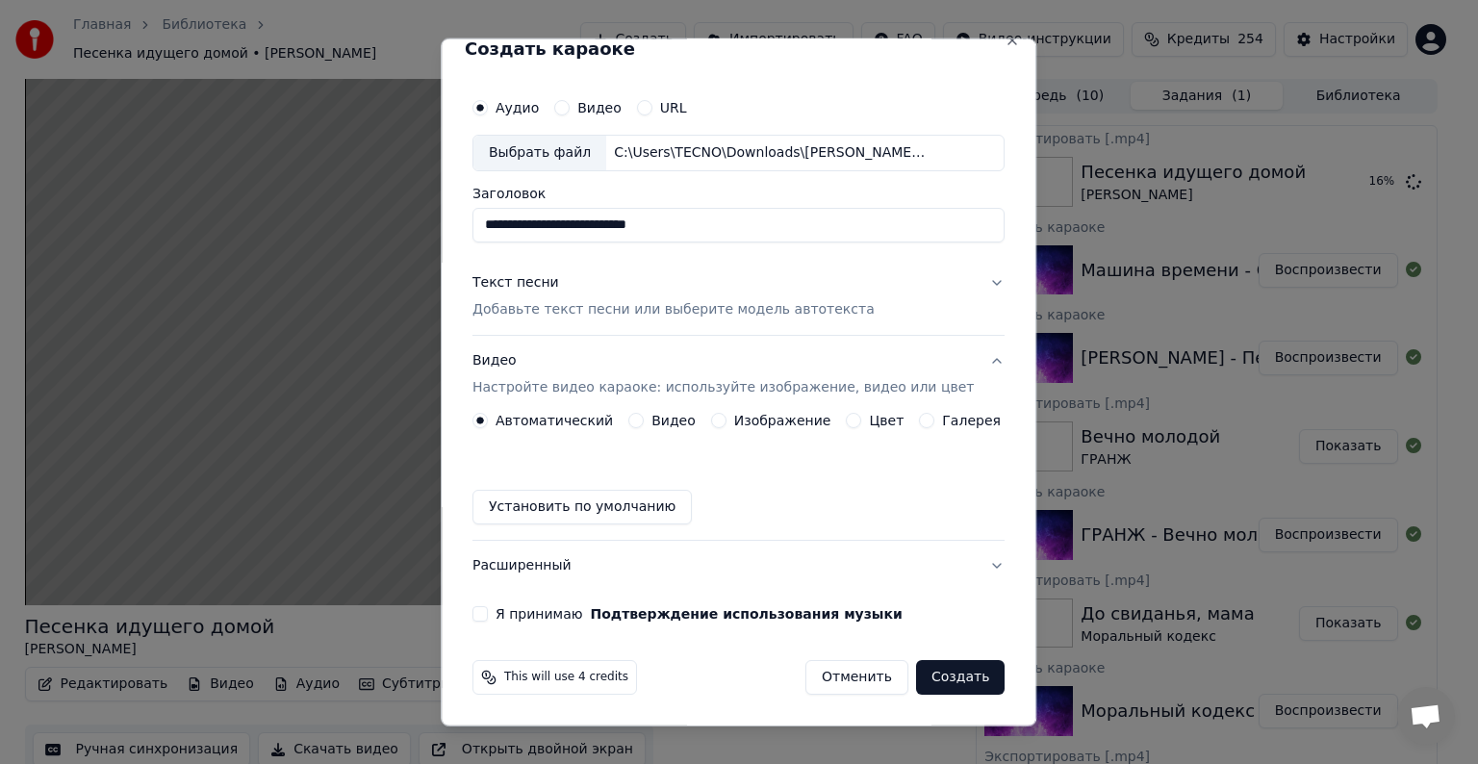
scroll to position [21, 0]
click at [637, 423] on button "Видео" at bounding box center [635, 421] width 15 height 15
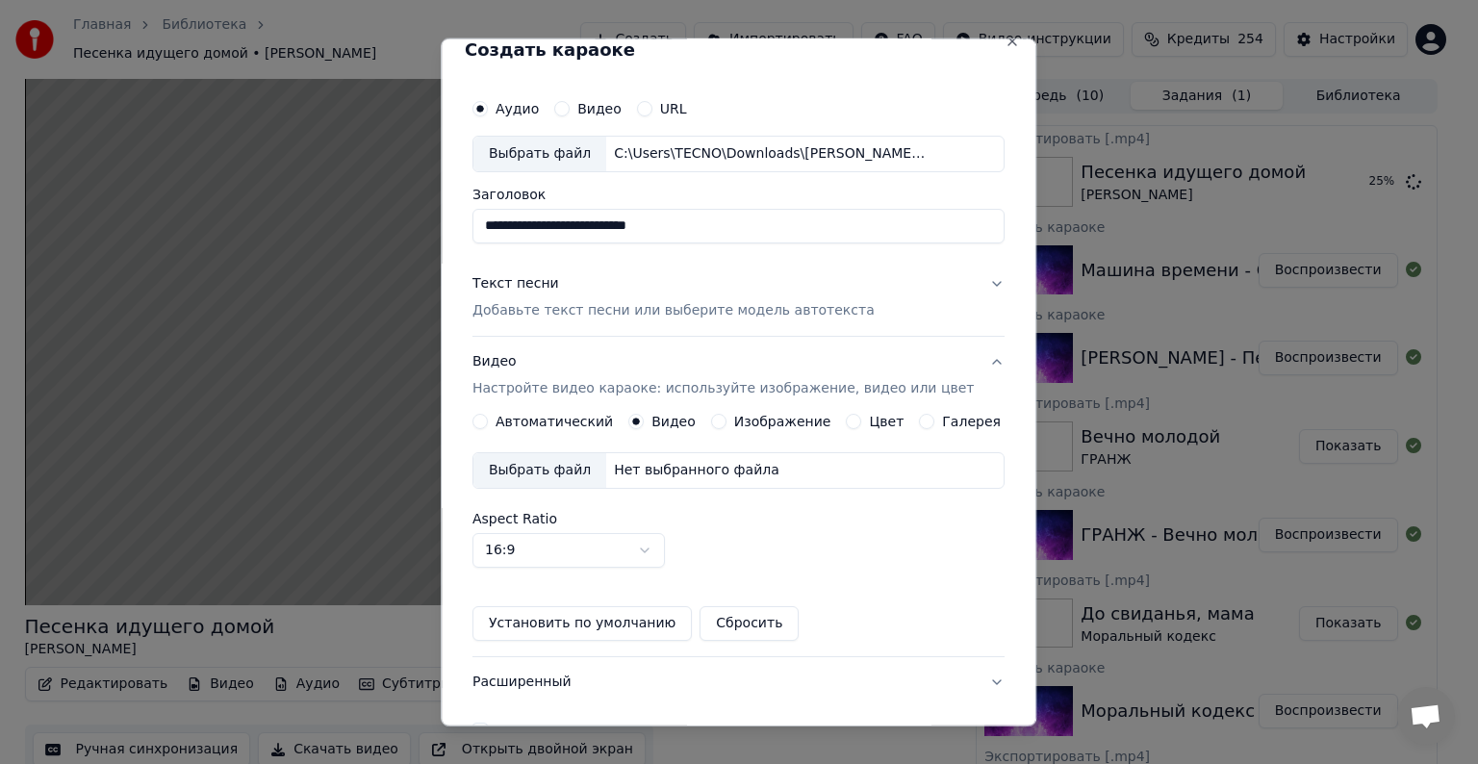
click at [570, 466] on div "Выбрать файл" at bounding box center [540, 470] width 133 height 35
drag, startPoint x: 981, startPoint y: 41, endPoint x: 904, endPoint y: 71, distance: 82.6
click at [1006, 41] on button "Close" at bounding box center [1013, 41] width 15 height 15
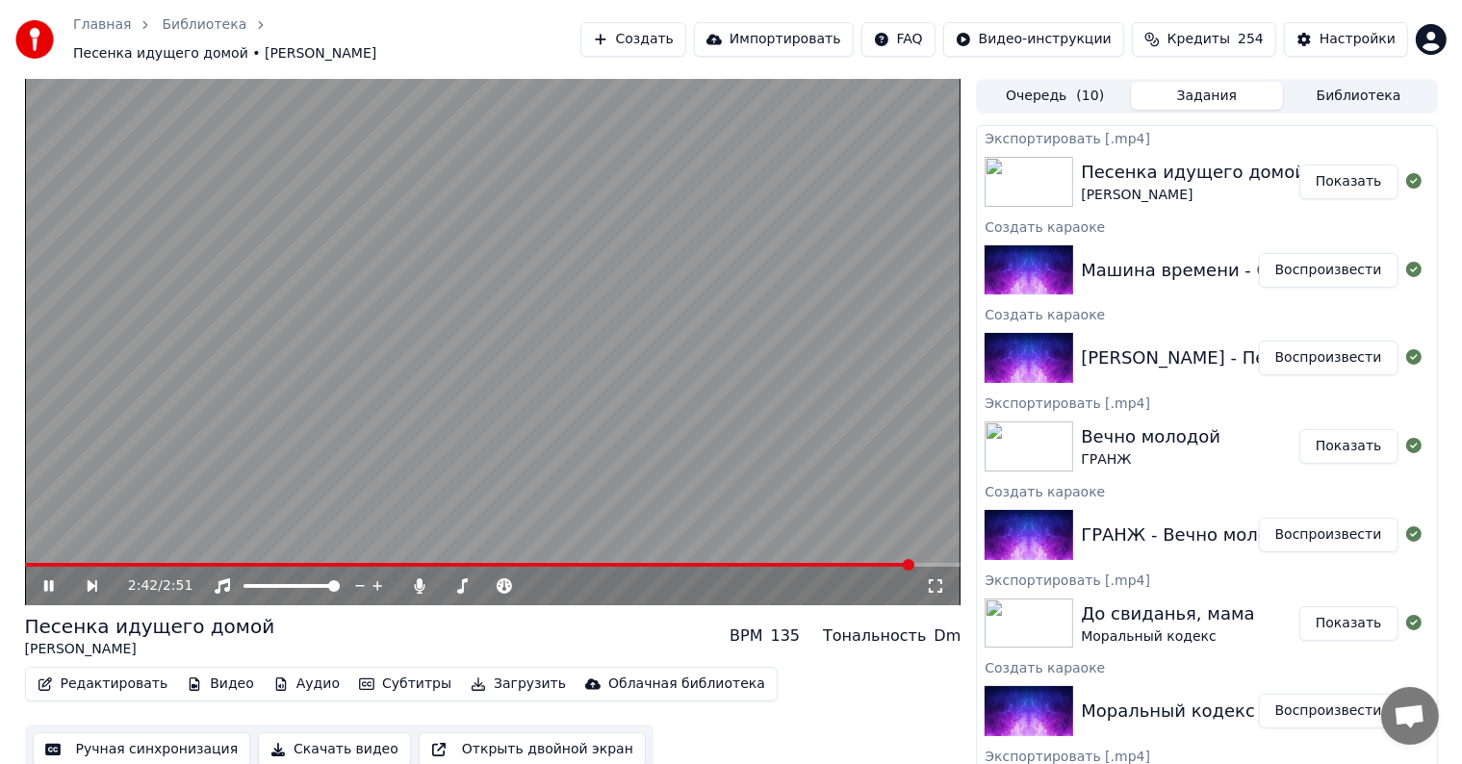
click at [435, 373] on video at bounding box center [493, 342] width 936 height 526
click at [913, 316] on video at bounding box center [493, 342] width 936 height 526
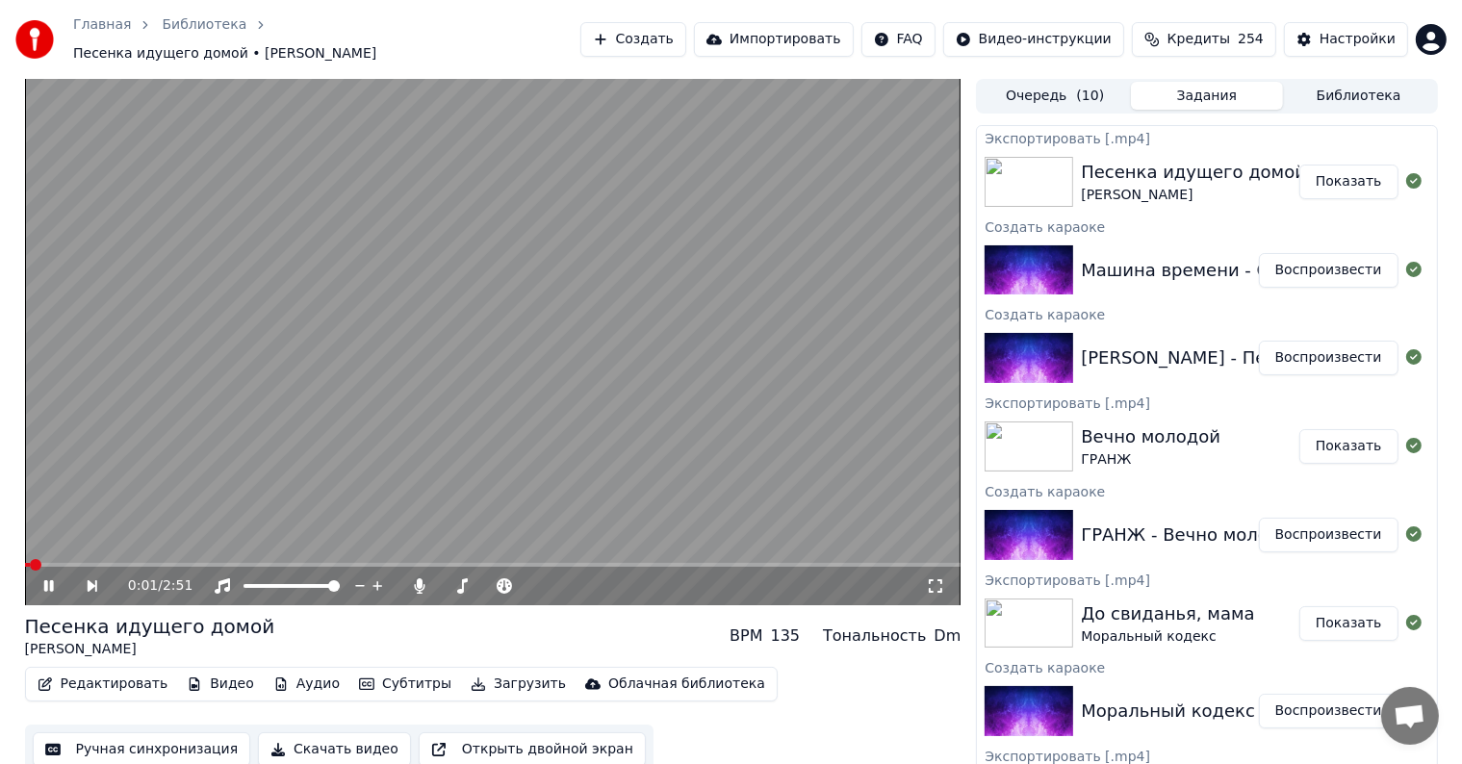
click at [30, 563] on span at bounding box center [28, 565] width 6 height 4
click at [453, 350] on video at bounding box center [493, 342] width 936 height 526
click at [686, 31] on button "Создать" at bounding box center [633, 39] width 106 height 35
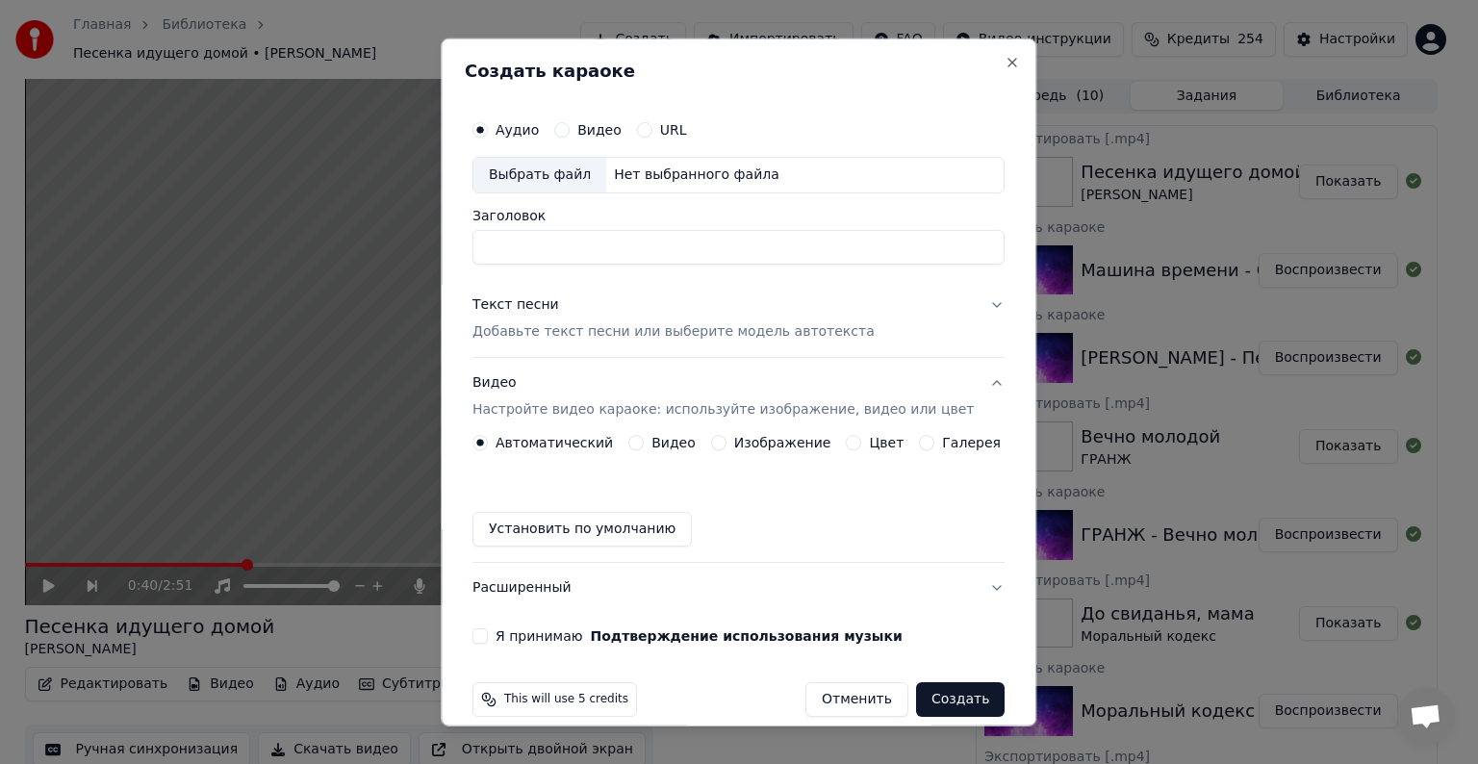
click at [557, 162] on div "Выбрать файл" at bounding box center [540, 175] width 133 height 35
type input "**********"
click at [539, 311] on div "Текст песни" at bounding box center [516, 304] width 87 height 19
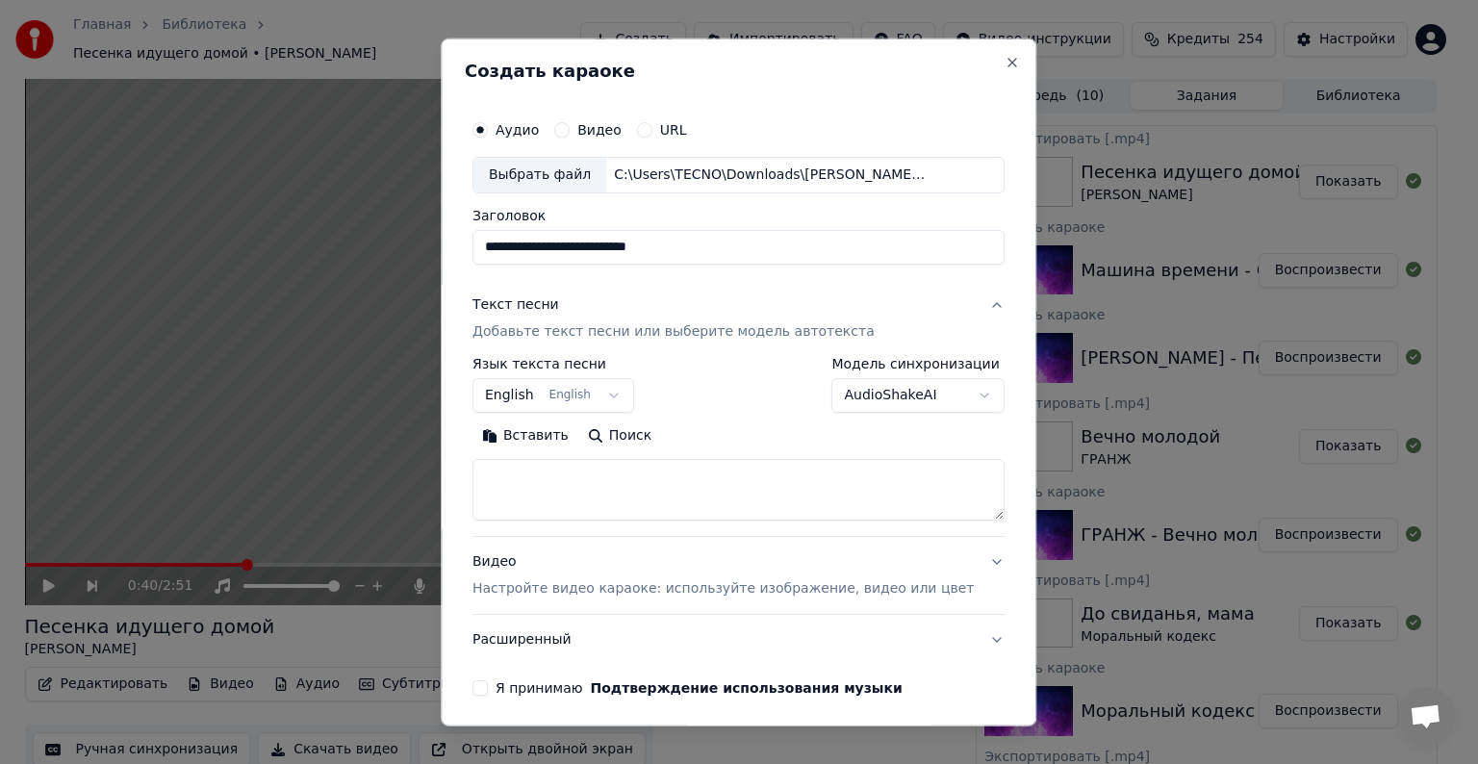
click at [559, 485] on textarea at bounding box center [739, 490] width 532 height 62
paste textarea "**********"
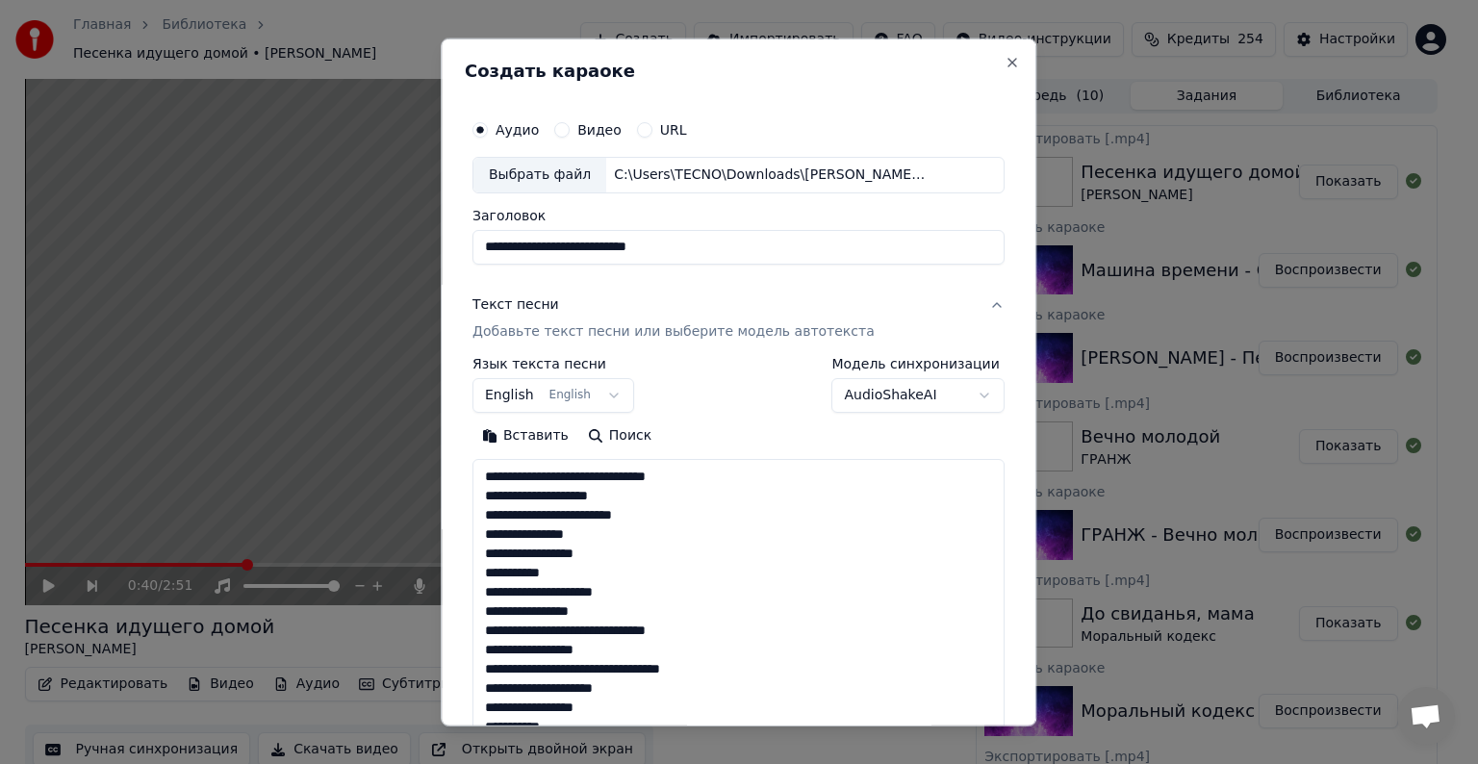
scroll to position [562, 0]
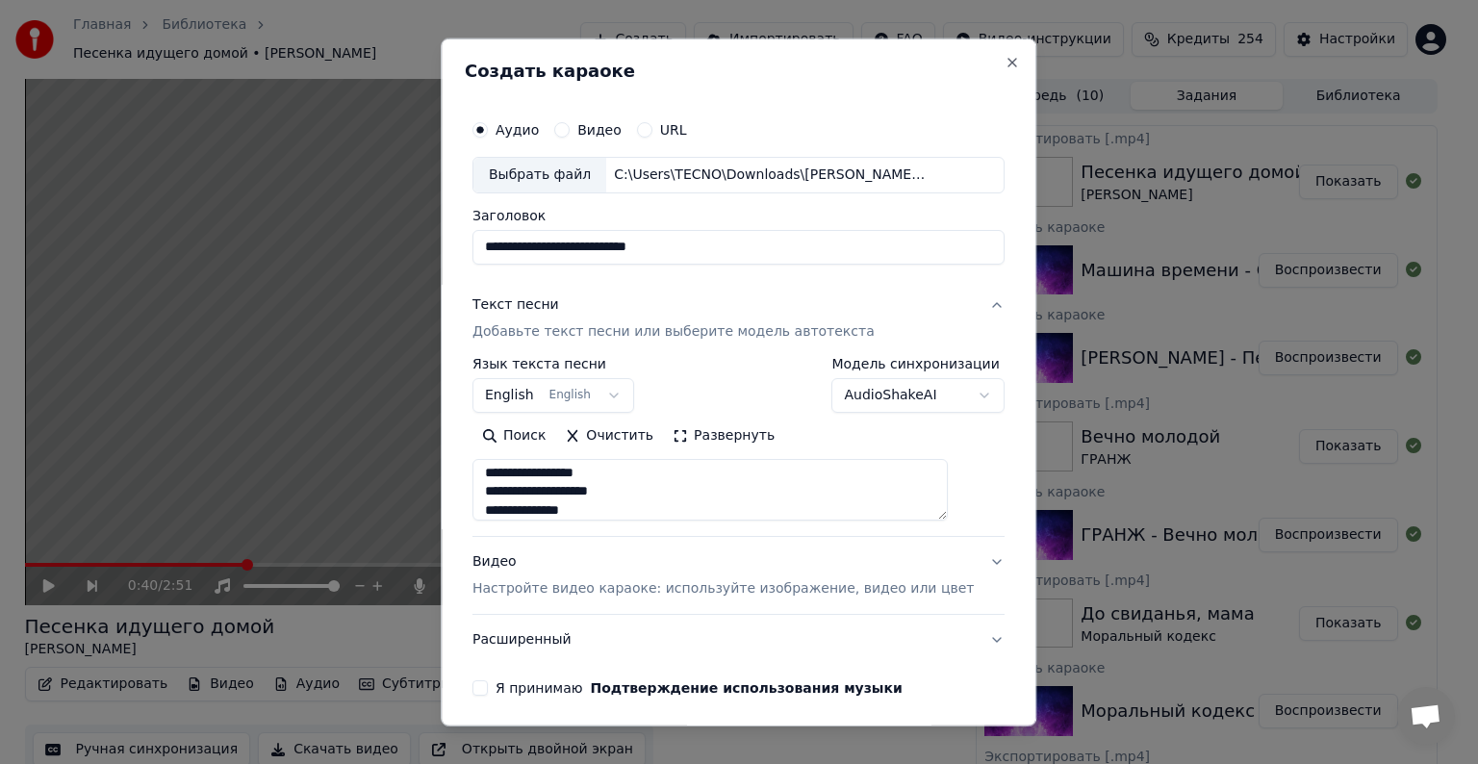
type textarea "**********"
click at [506, 567] on div "Видео Настройте видео караоке: используйте изображение, видео или цвет" at bounding box center [723, 575] width 501 height 46
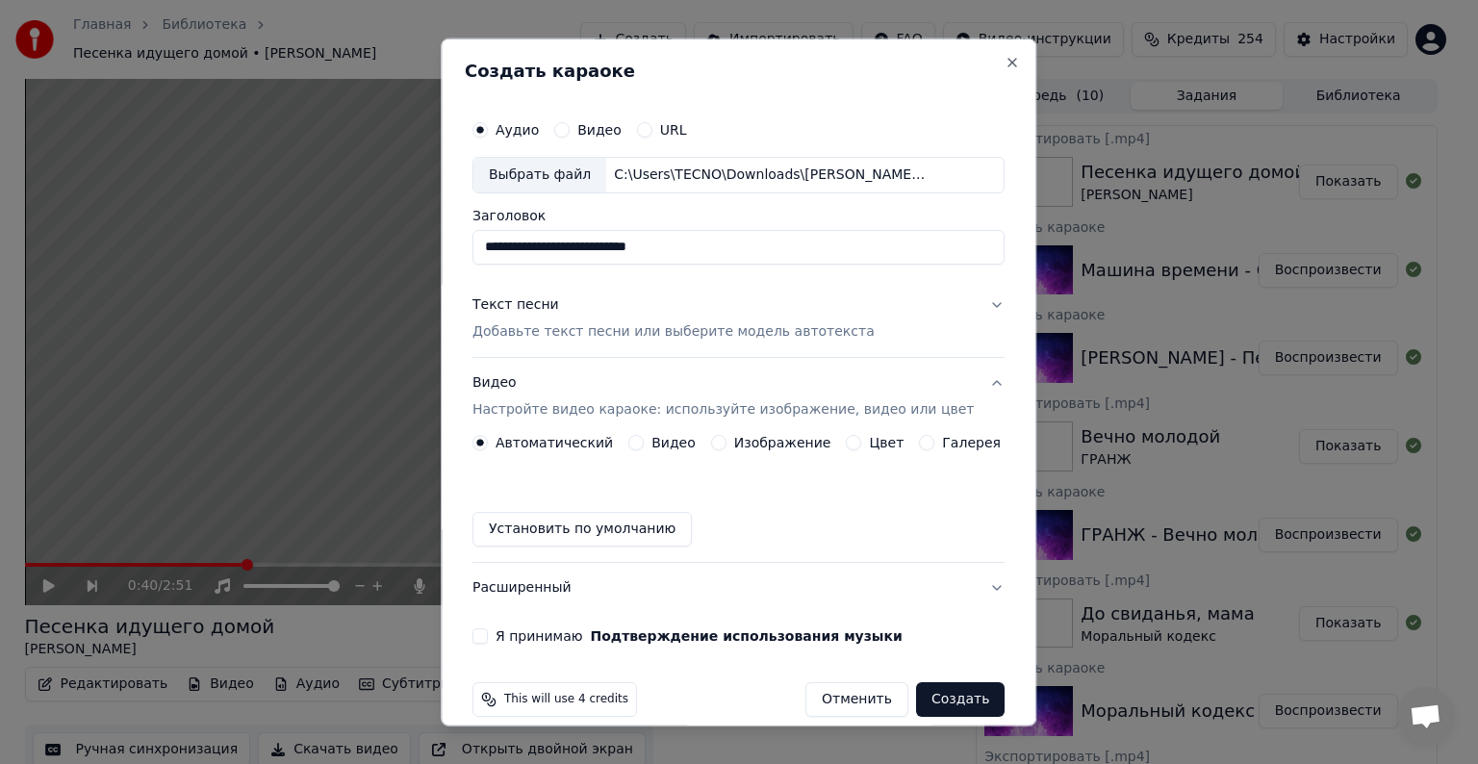
click at [639, 443] on button "Видео" at bounding box center [635, 442] width 15 height 15
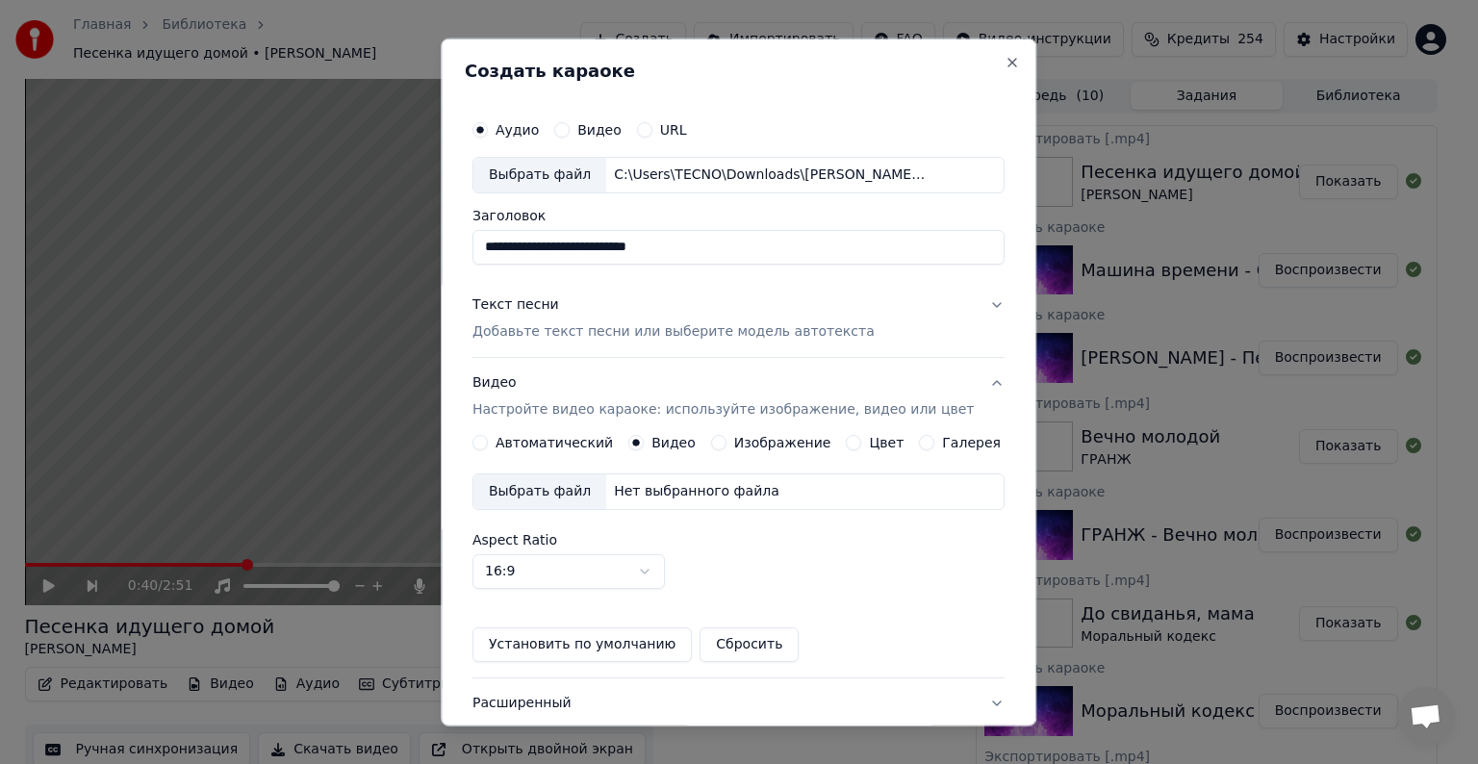
click at [578, 483] on div "Выбрать файл" at bounding box center [540, 491] width 133 height 35
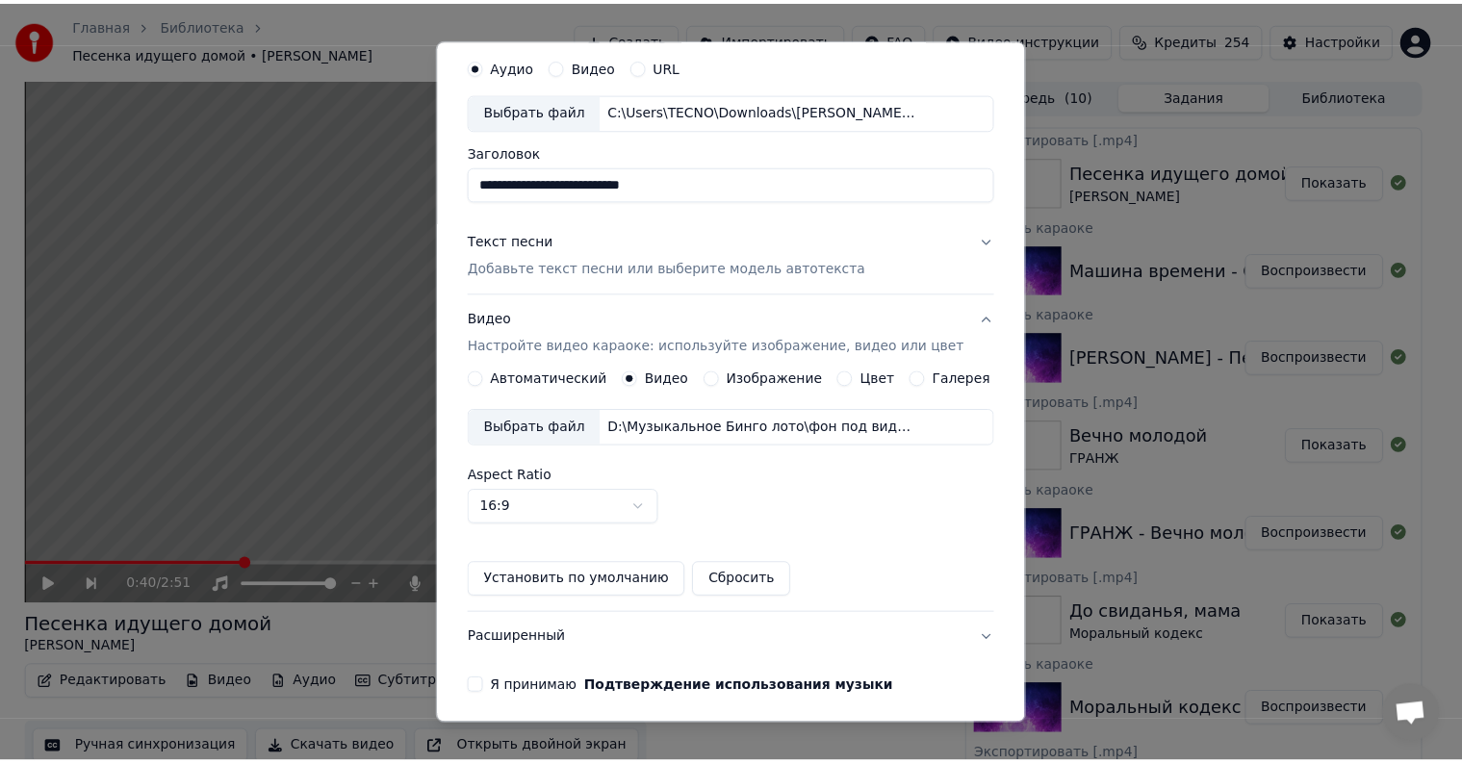
scroll to position [136, 0]
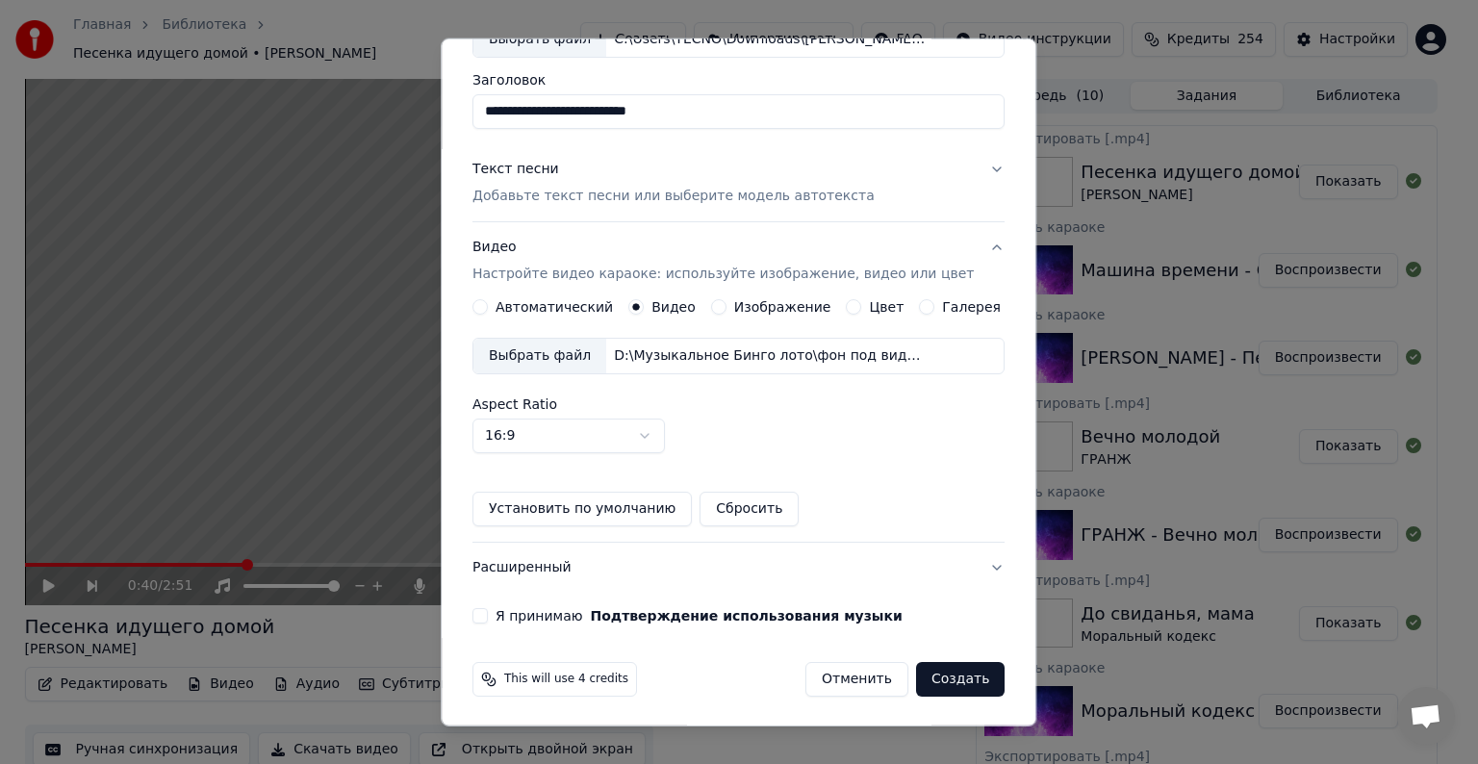
click at [488, 610] on button "Я принимаю Подтверждение использования музыки" at bounding box center [480, 615] width 15 height 15
click at [928, 673] on button "Создать" at bounding box center [960, 679] width 89 height 35
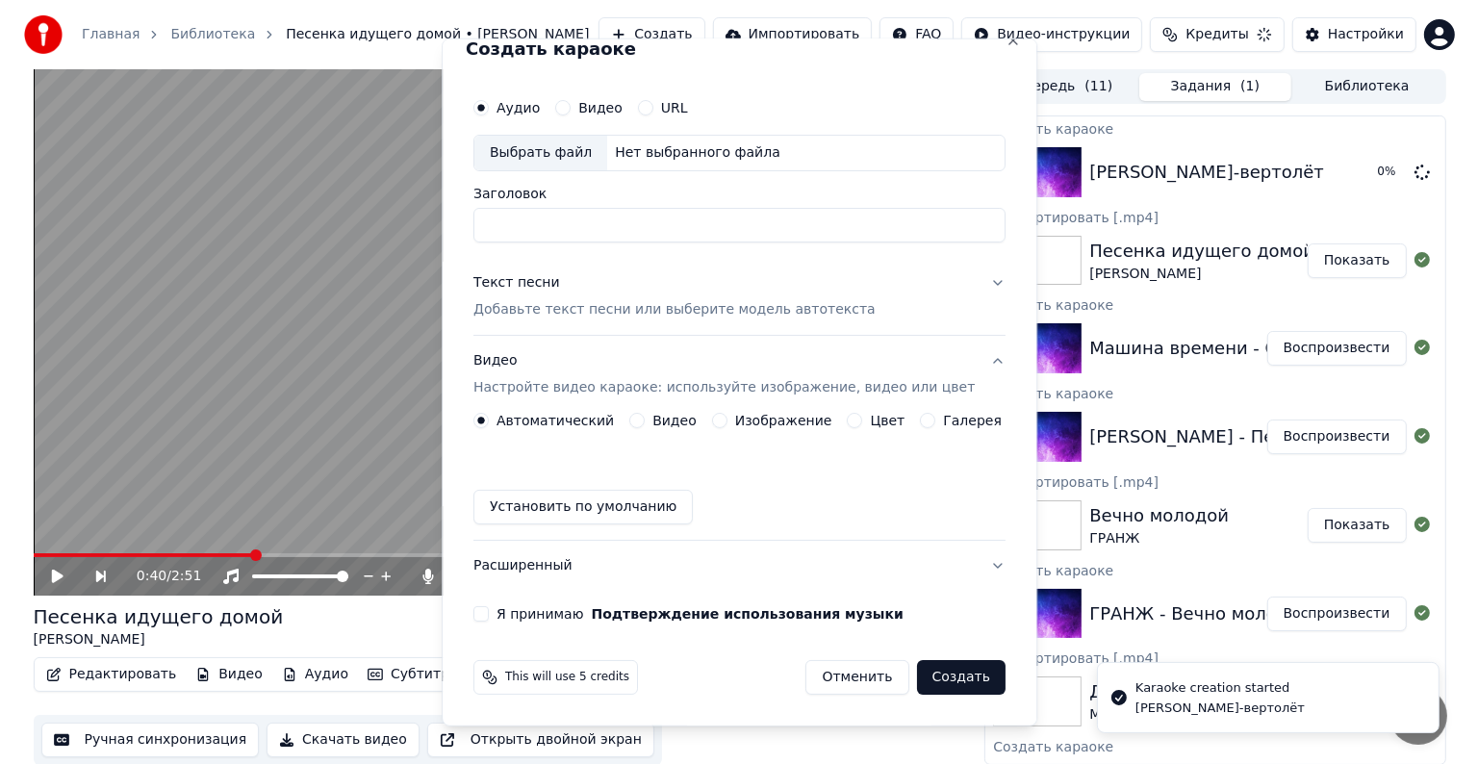
scroll to position [21, 0]
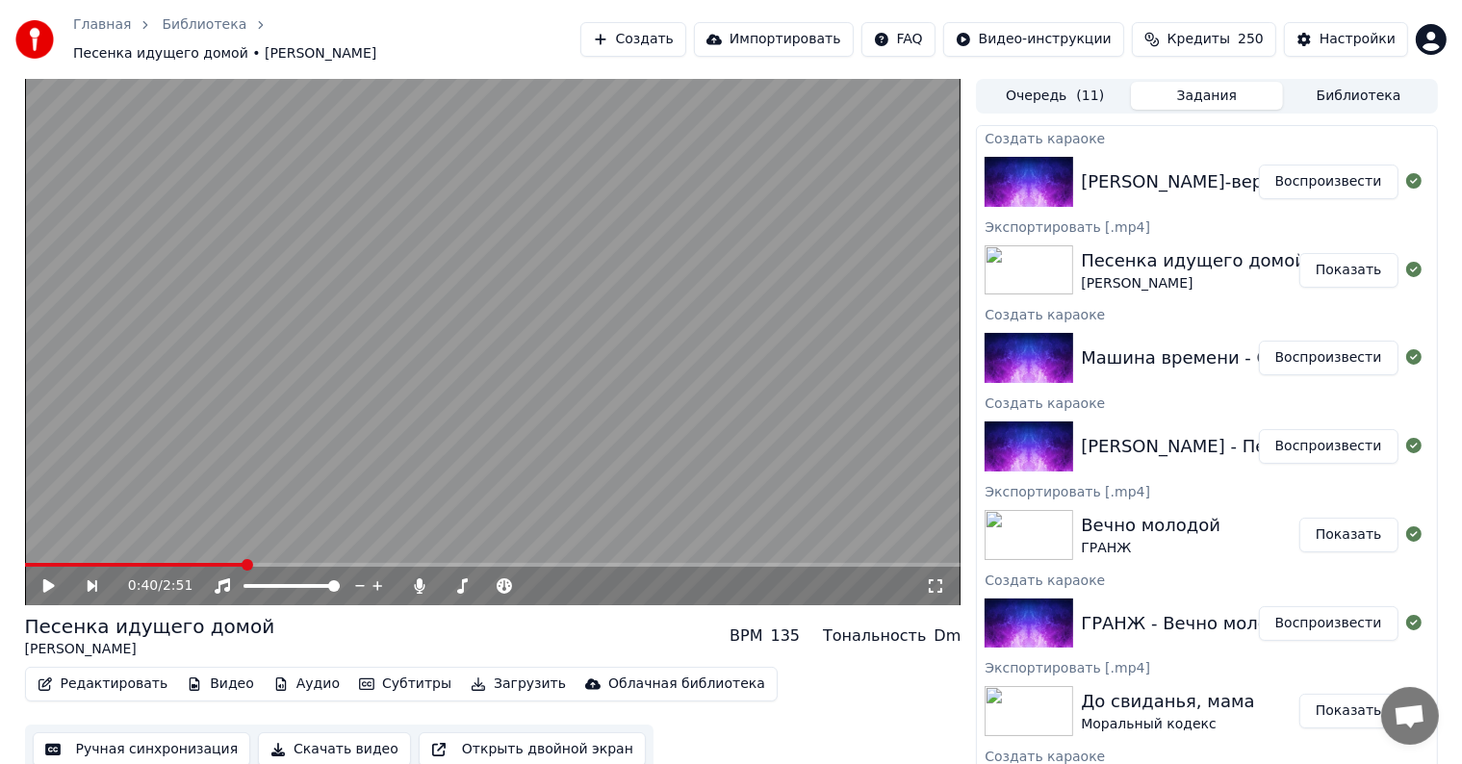
click at [1321, 170] on button "Воспроизвести" at bounding box center [1329, 182] width 140 height 35
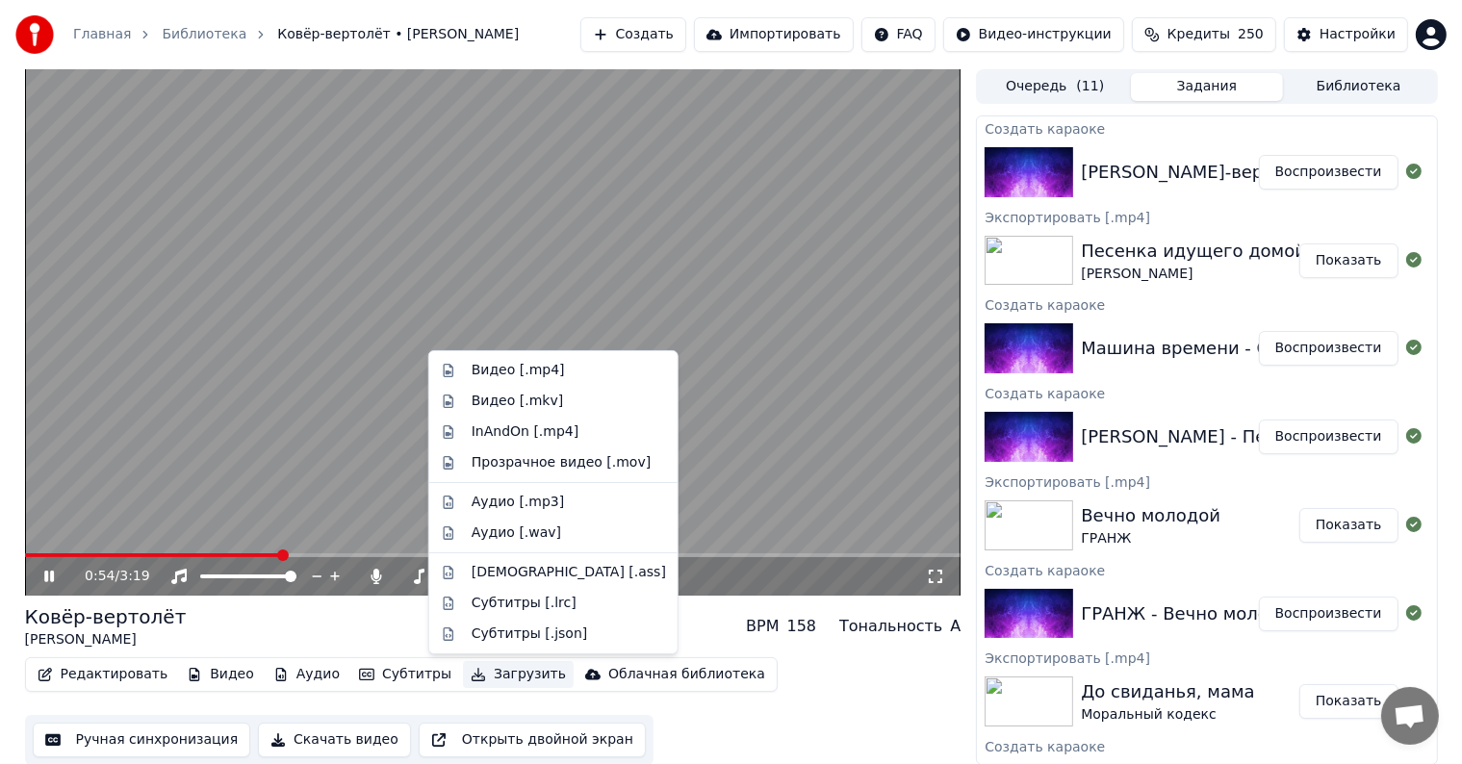
click at [491, 679] on button "Загрузить" at bounding box center [518, 674] width 111 height 27
click at [473, 371] on div "Видео [.mp4]" at bounding box center [518, 370] width 93 height 19
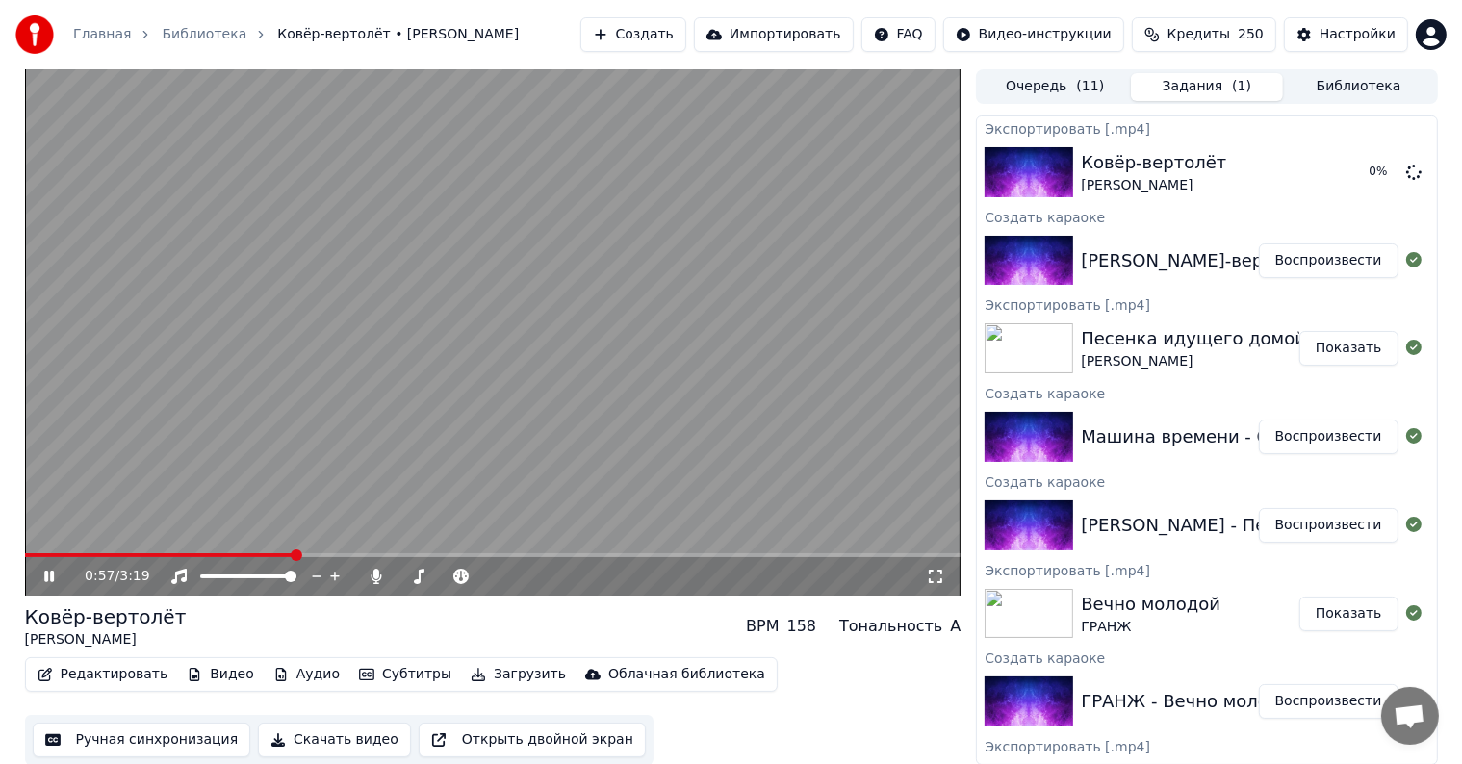
click at [506, 278] on video at bounding box center [493, 332] width 936 height 526
click at [686, 47] on button "Создать" at bounding box center [633, 34] width 106 height 35
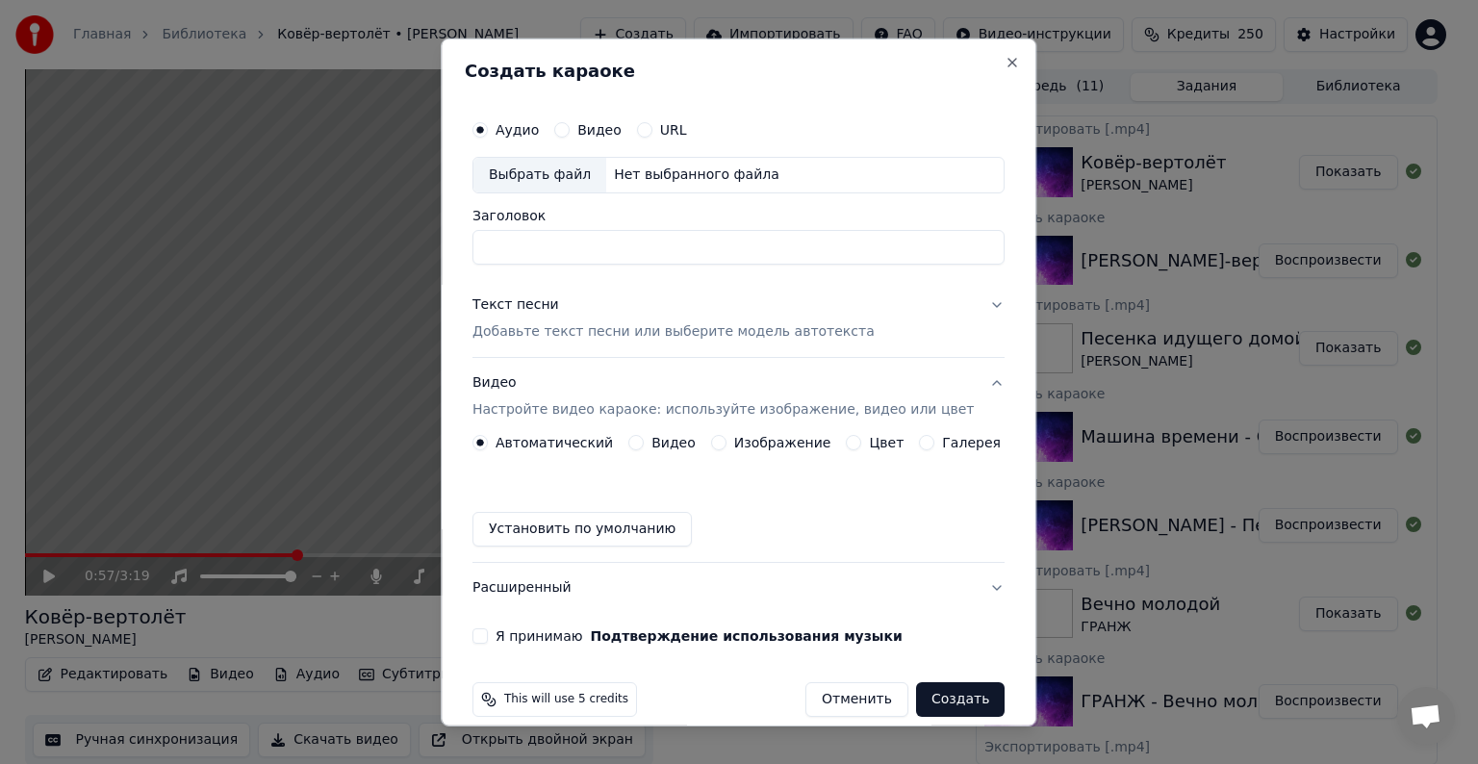
click at [576, 172] on div "Выбрать файл" at bounding box center [540, 175] width 133 height 35
type input "**********"
click at [537, 311] on div "Текст песни" at bounding box center [516, 304] width 87 height 19
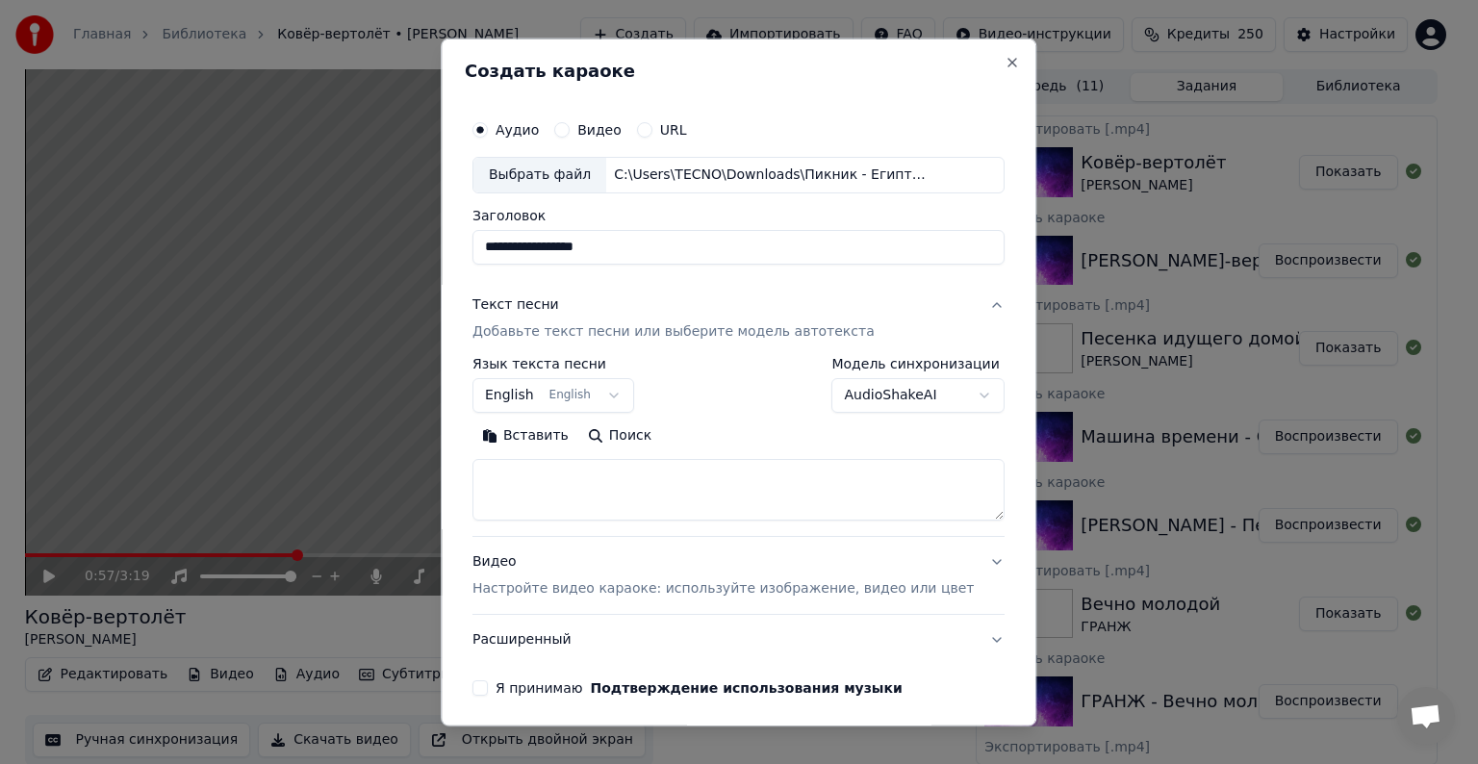
click at [581, 482] on textarea at bounding box center [739, 490] width 532 height 62
paste textarea "**********"
type textarea "**********"
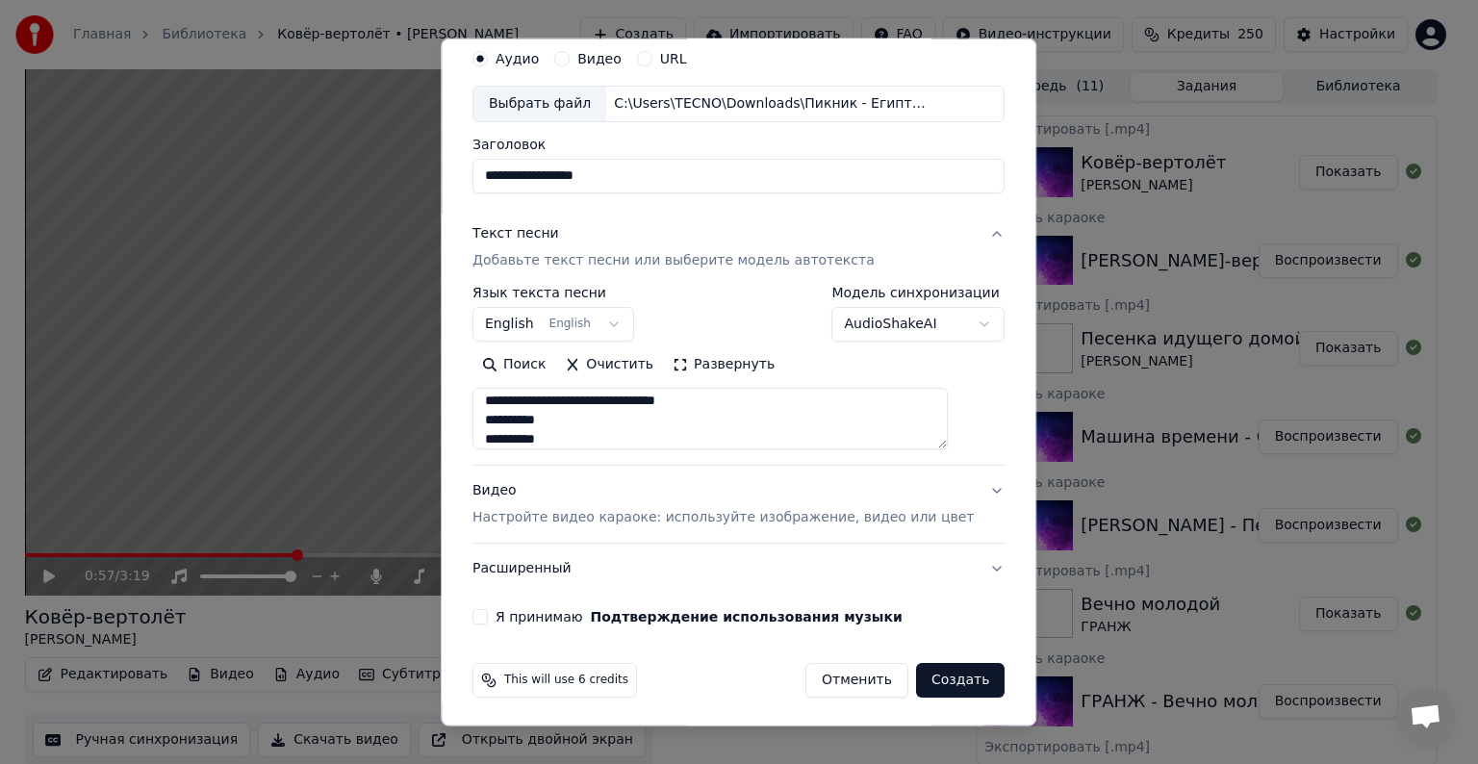
scroll to position [73, 0]
click at [512, 497] on div "Видео Настройте видео караоке: используйте изображение, видео или цвет" at bounding box center [723, 502] width 501 height 46
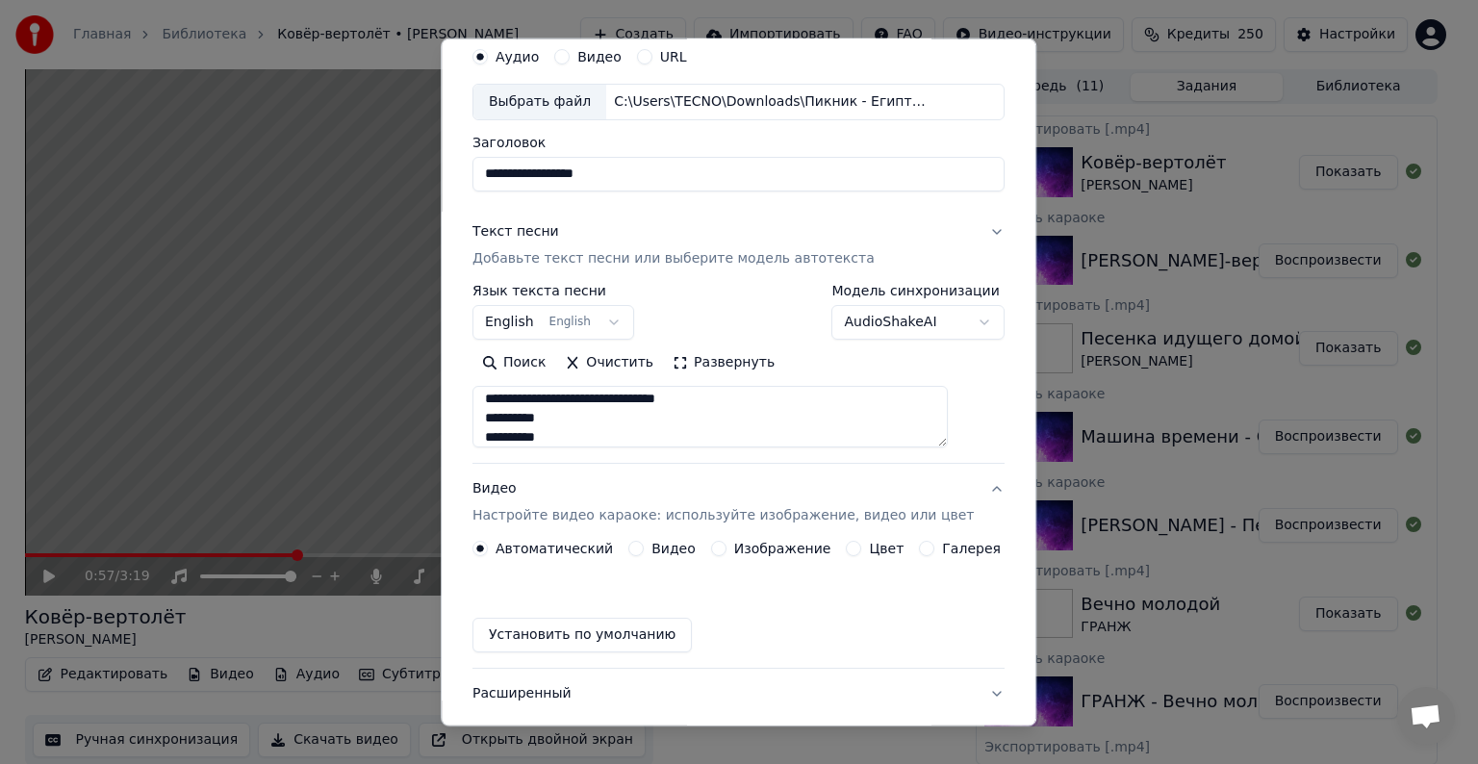
scroll to position [21, 0]
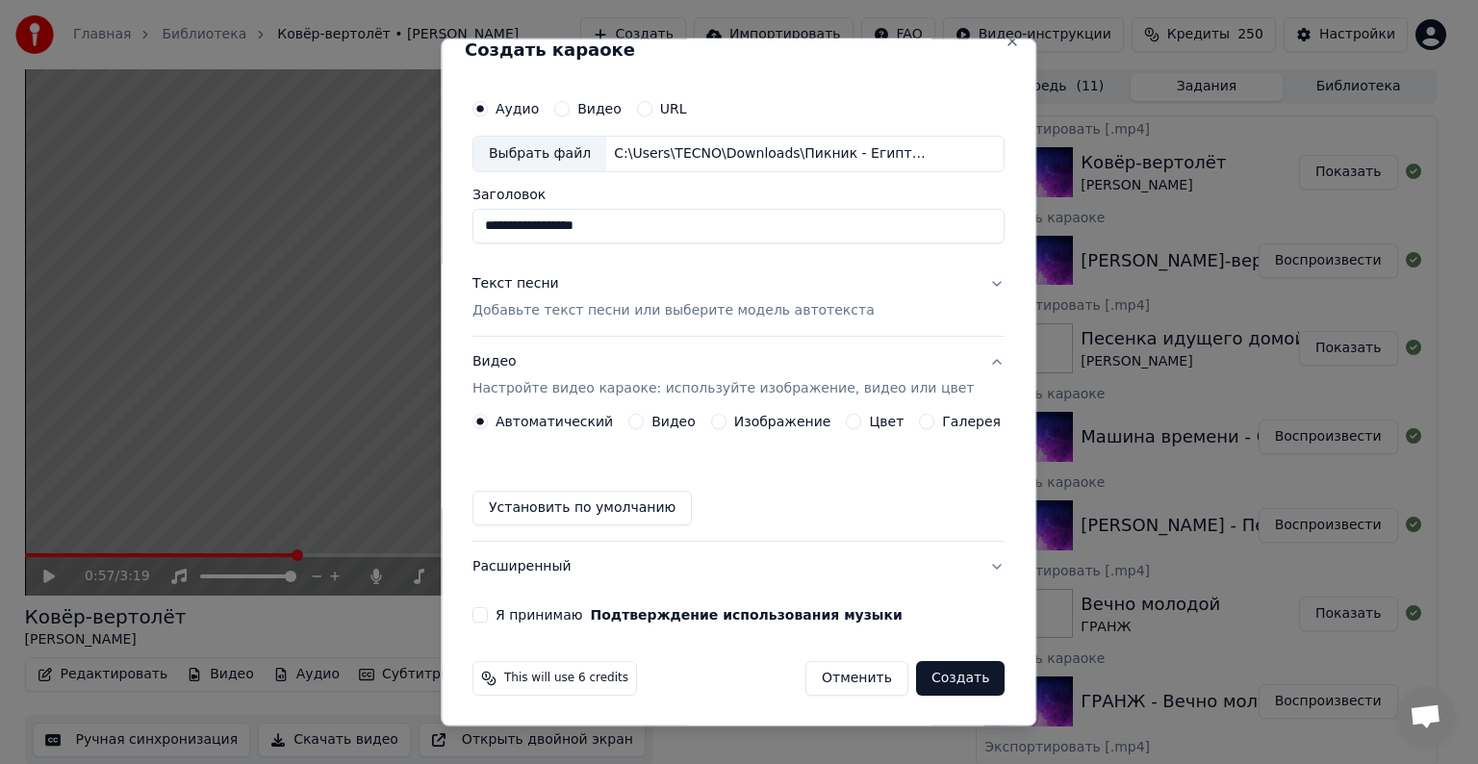
click at [639, 416] on button "Видео" at bounding box center [635, 421] width 15 height 15
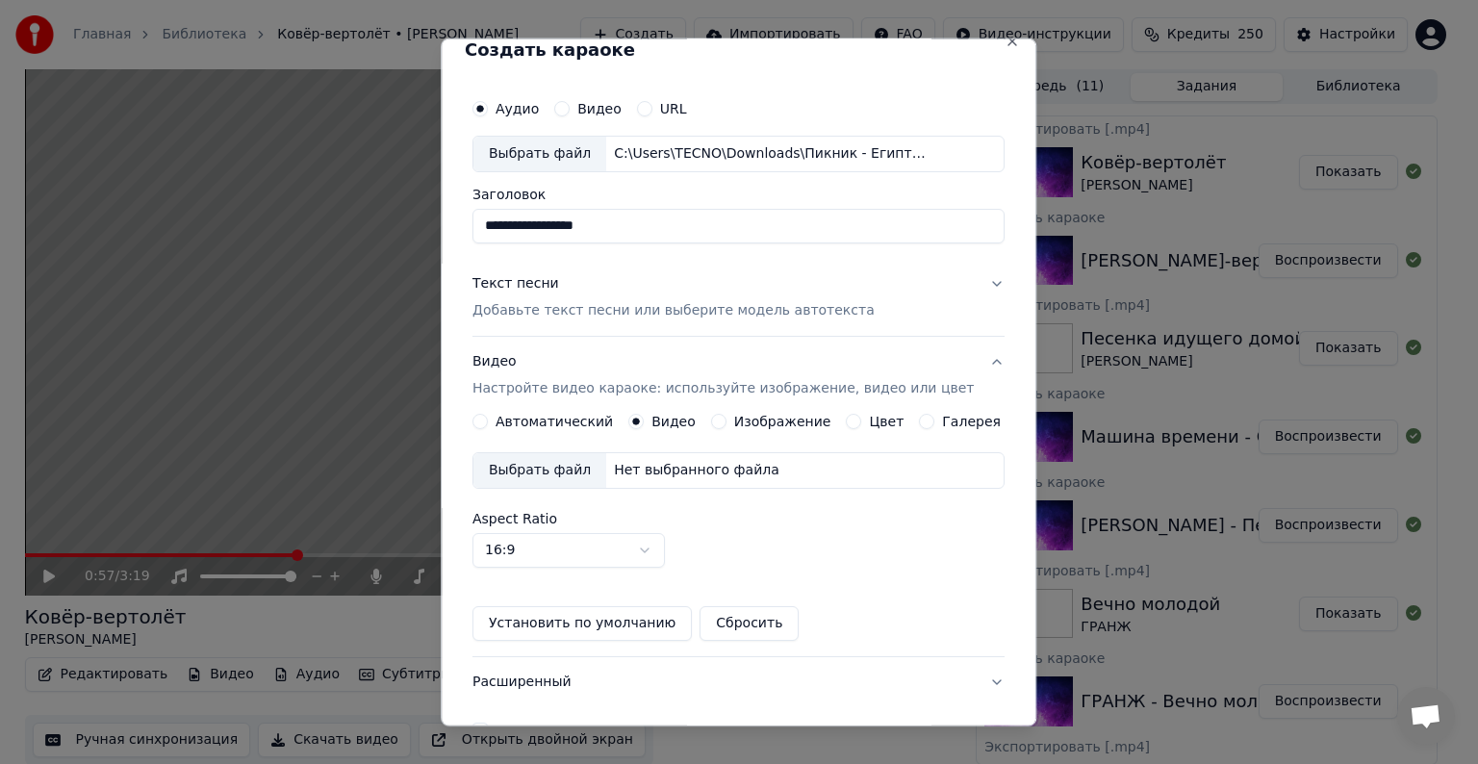
click at [574, 458] on div "Выбрать файл" at bounding box center [540, 470] width 133 height 35
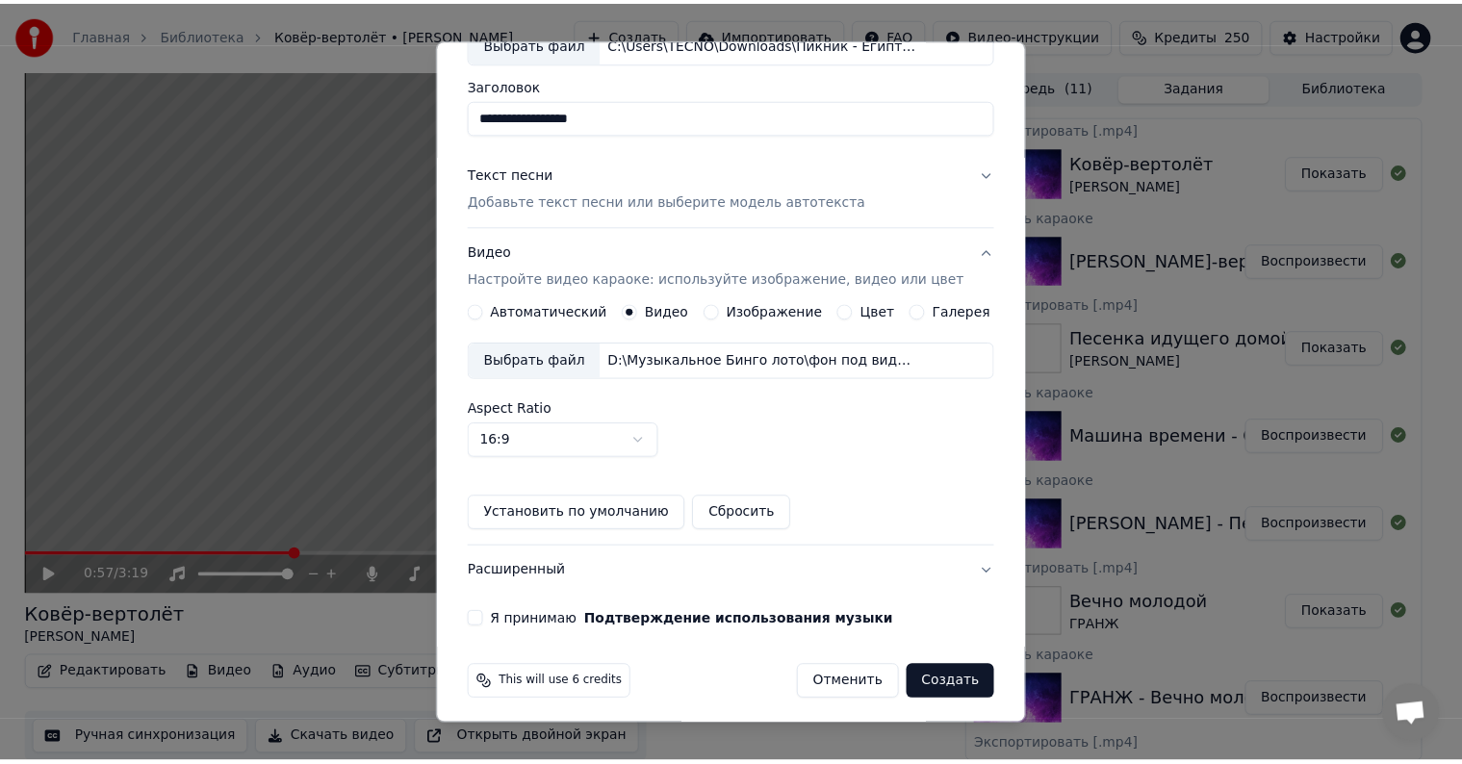
scroll to position [136, 0]
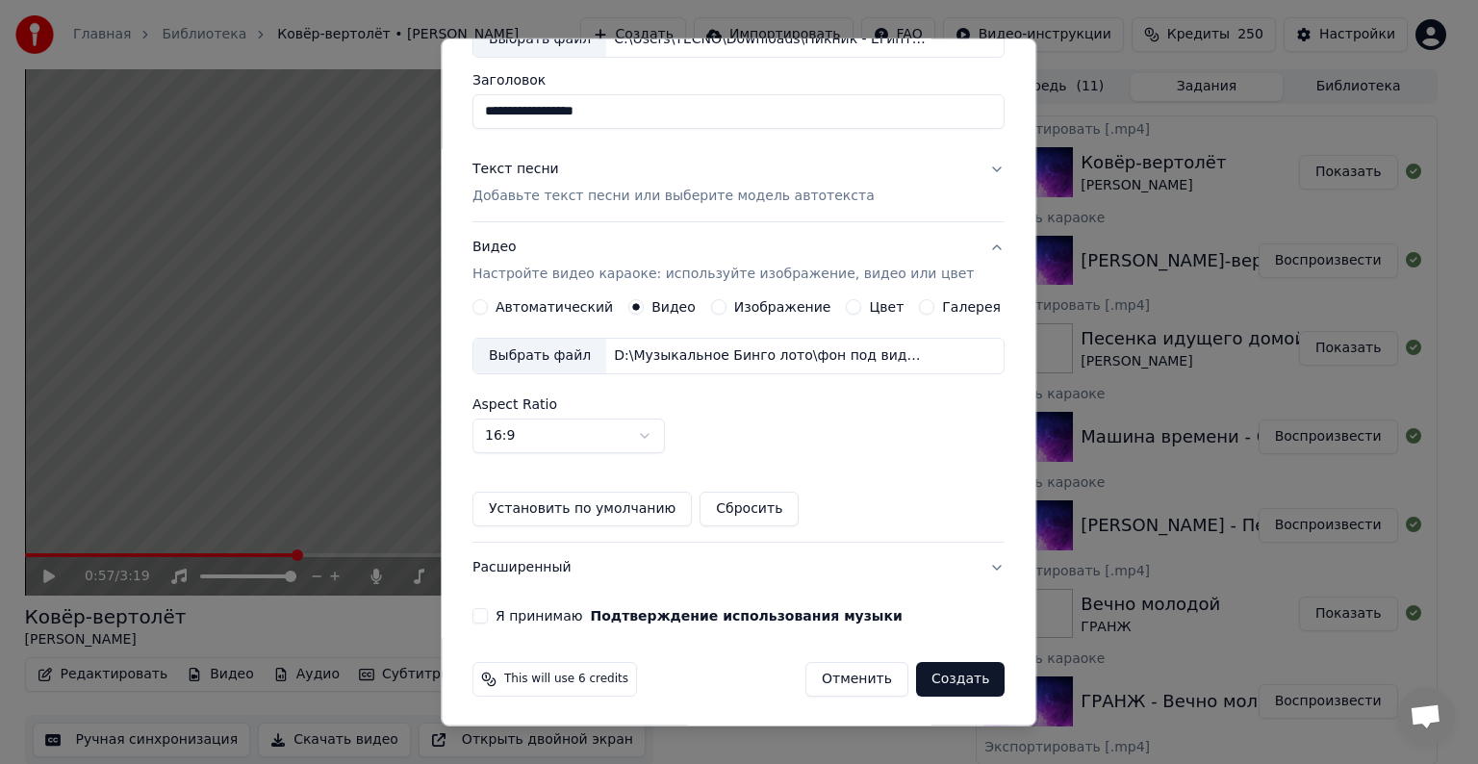
click at [488, 613] on button "Я принимаю Подтверждение использования музыки" at bounding box center [480, 615] width 15 height 15
click at [935, 679] on button "Создать" at bounding box center [960, 679] width 89 height 35
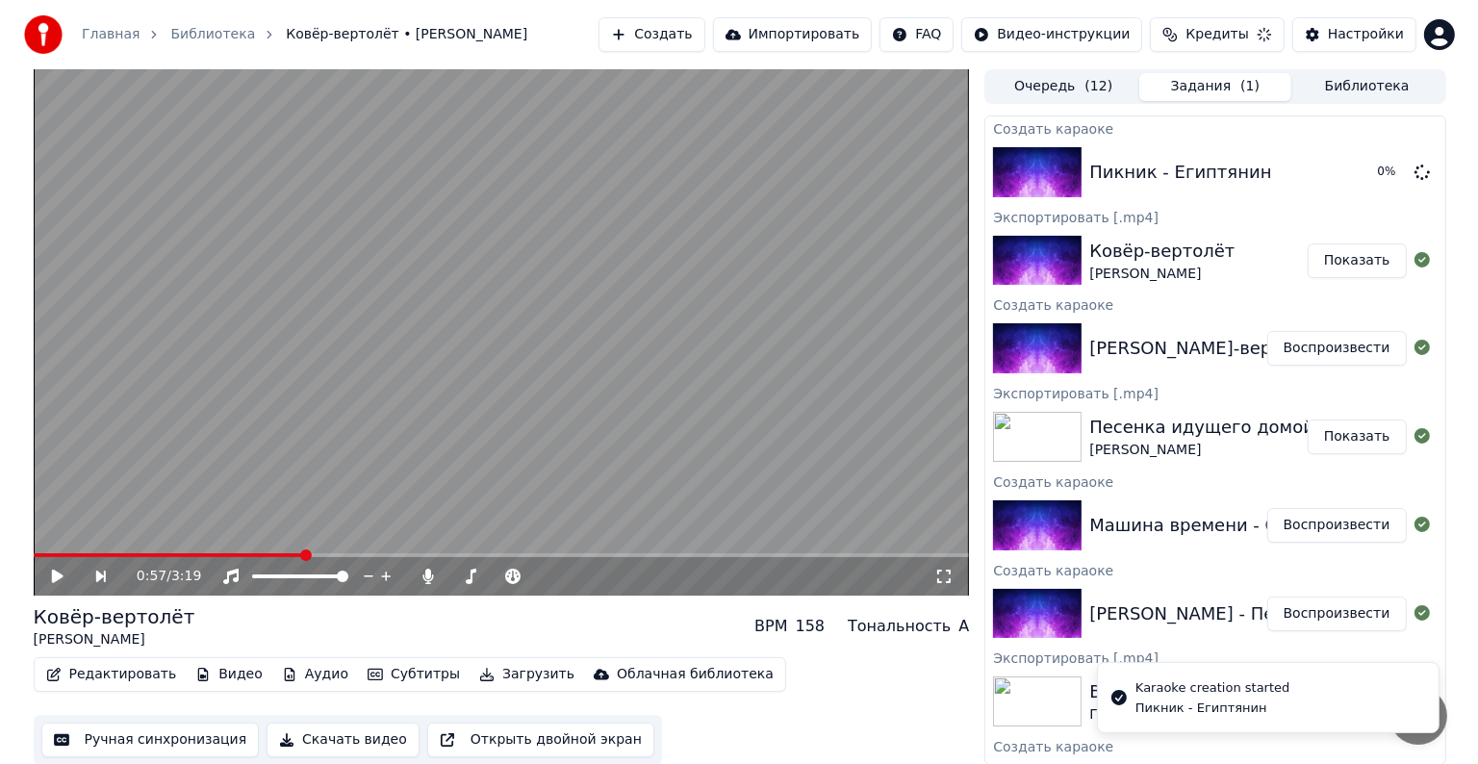
scroll to position [21, 0]
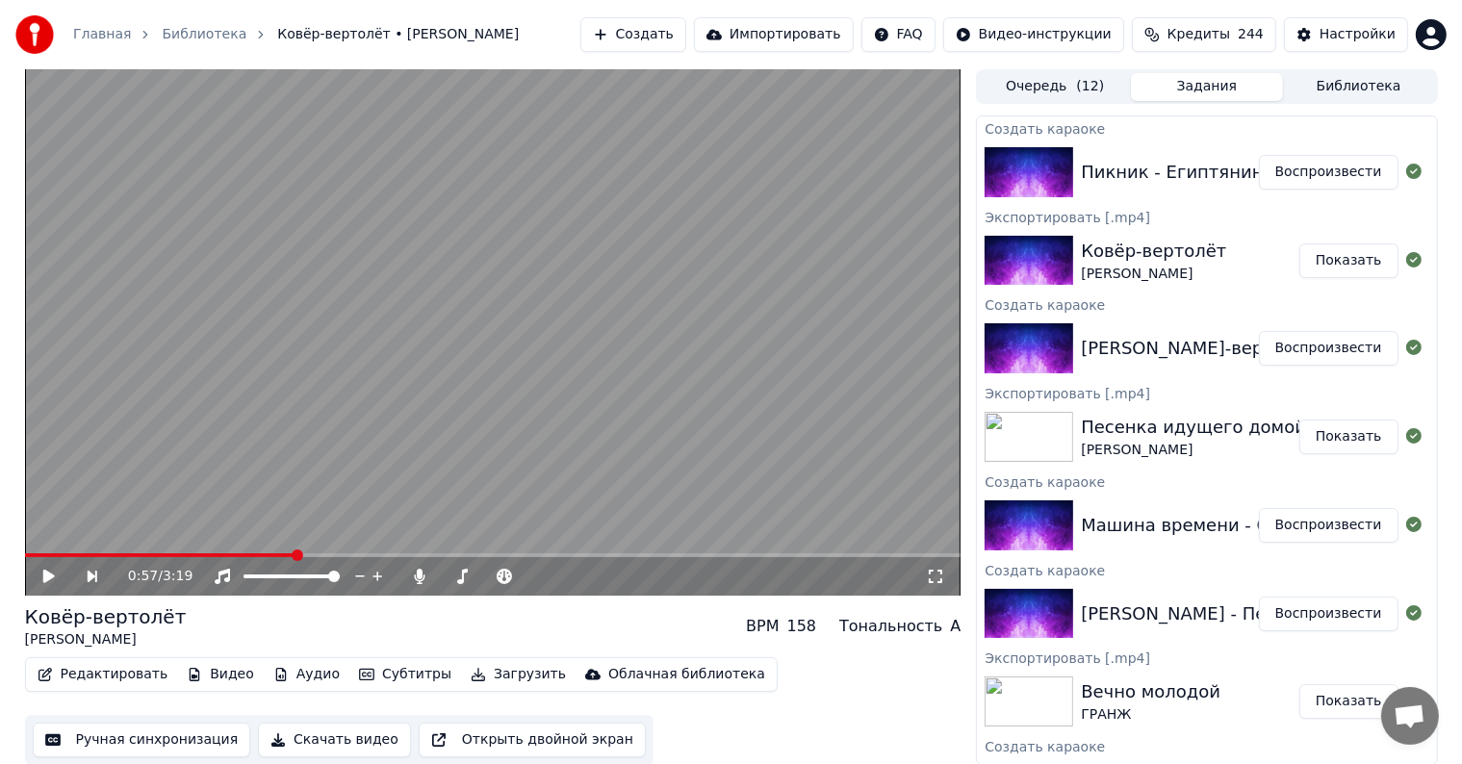
click at [686, 38] on button "Создать" at bounding box center [633, 34] width 106 height 35
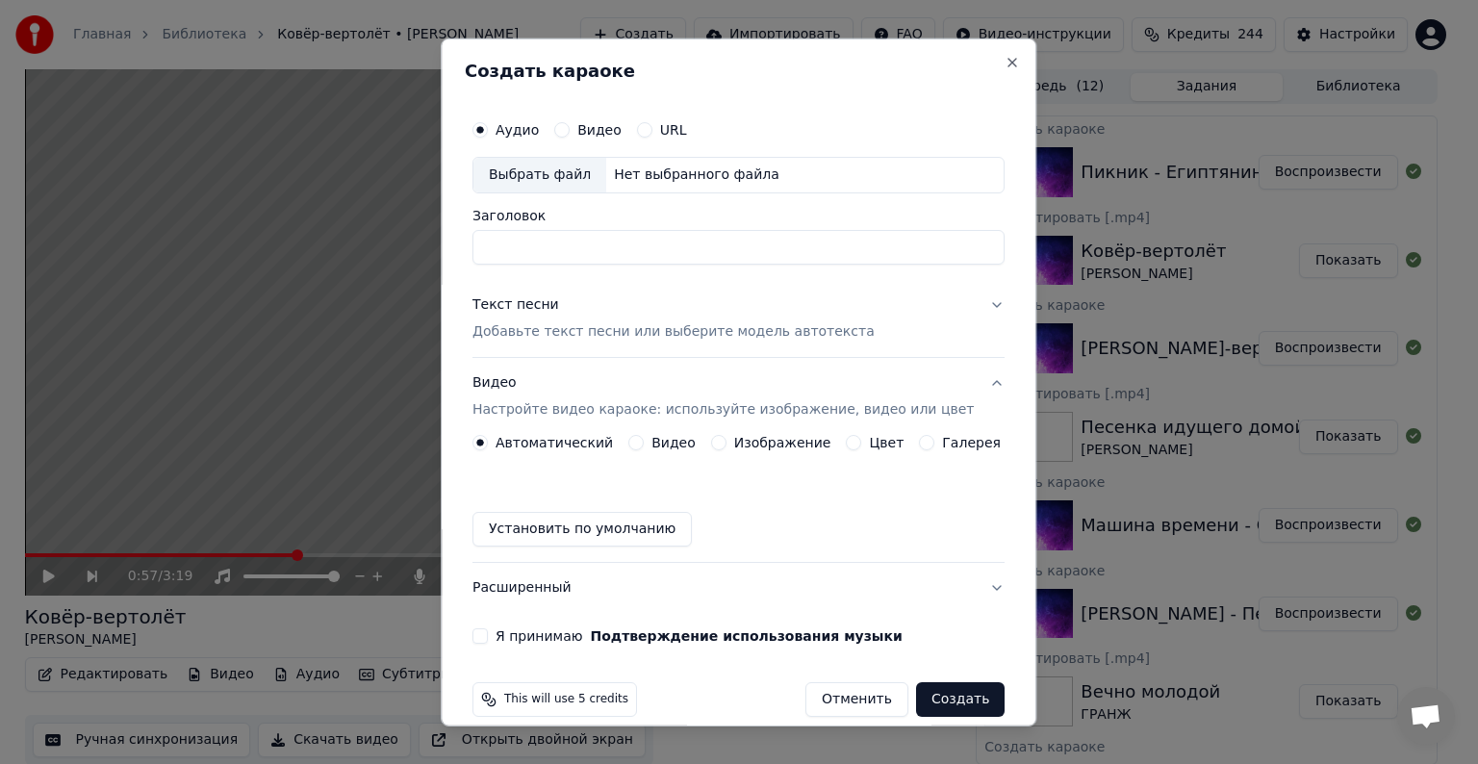
click at [575, 167] on div "Выбрать файл" at bounding box center [540, 175] width 133 height 35
type input "**********"
click at [544, 312] on div "Текст песни" at bounding box center [516, 304] width 87 height 19
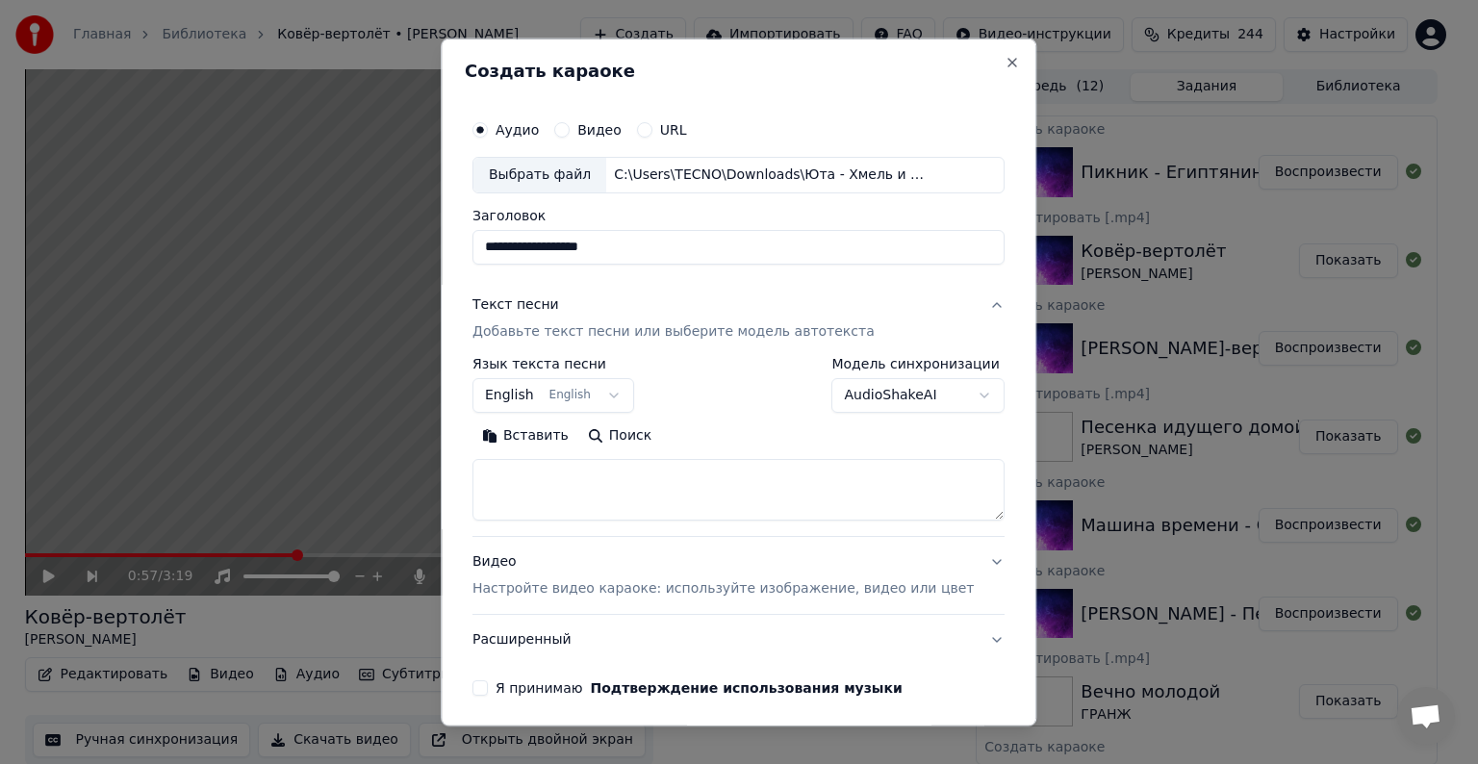
click at [608, 486] on textarea at bounding box center [739, 490] width 532 height 62
paste textarea "**********"
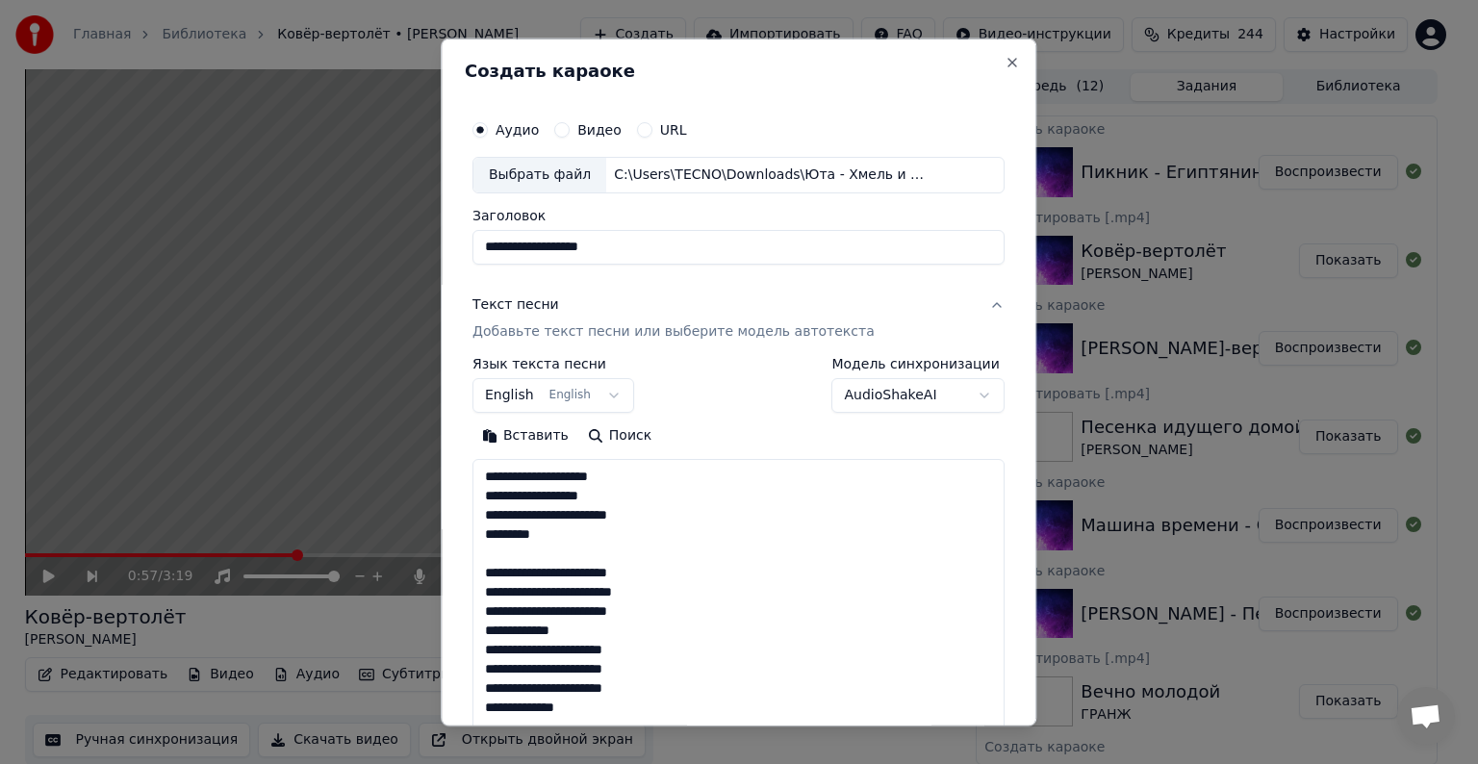
scroll to position [889, 0]
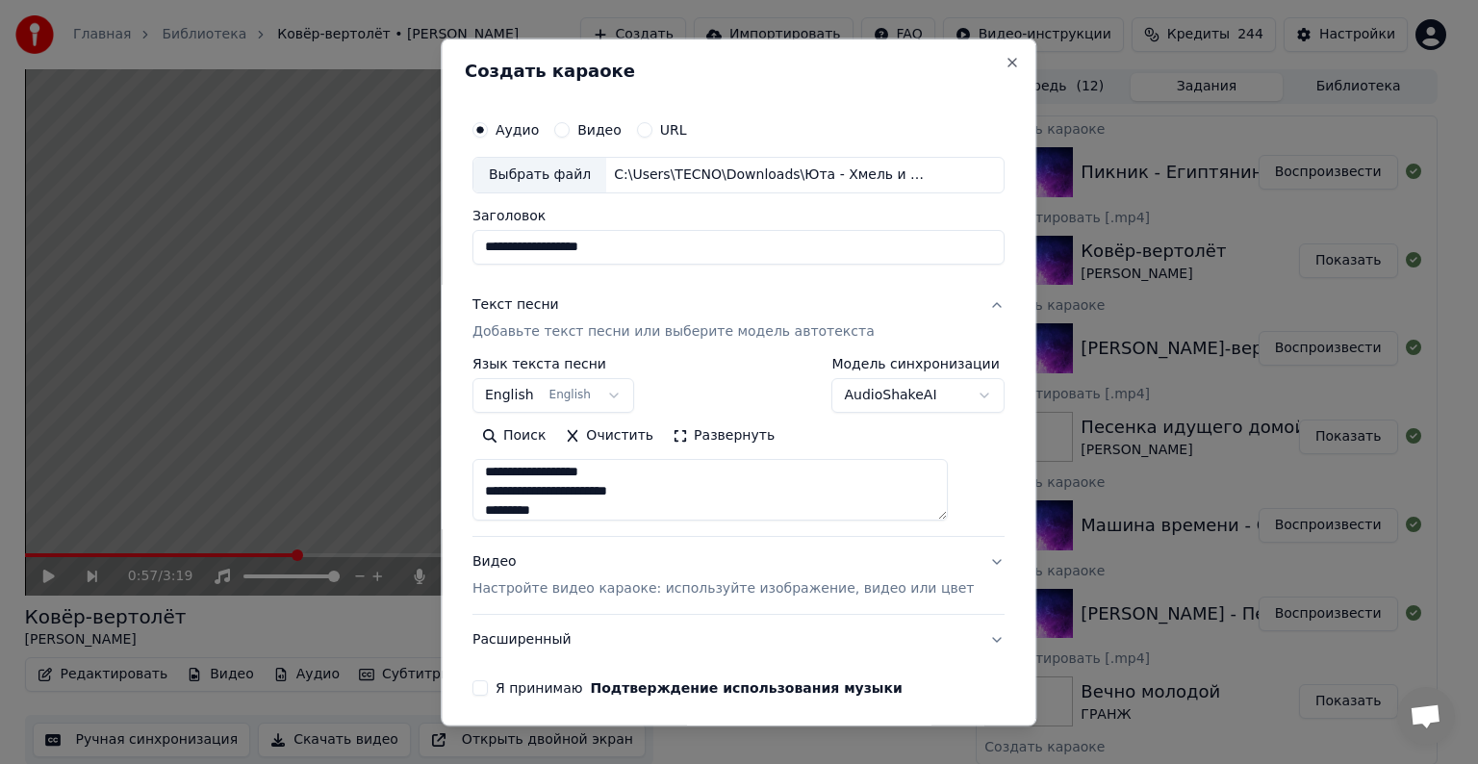
type textarea "**********"
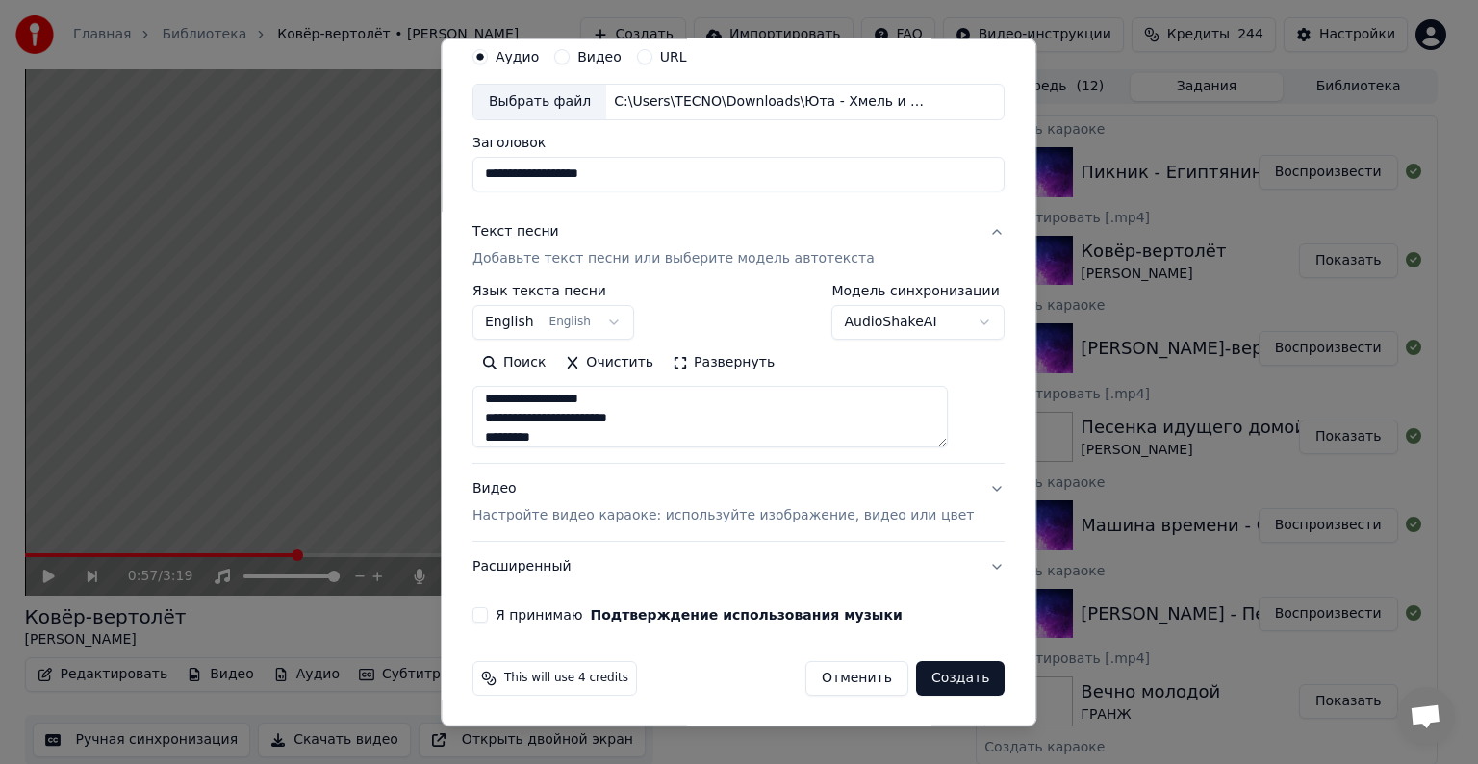
click at [519, 496] on div "Видео Настройте видео караоке: используйте изображение, видео или цвет" at bounding box center [723, 502] width 501 height 46
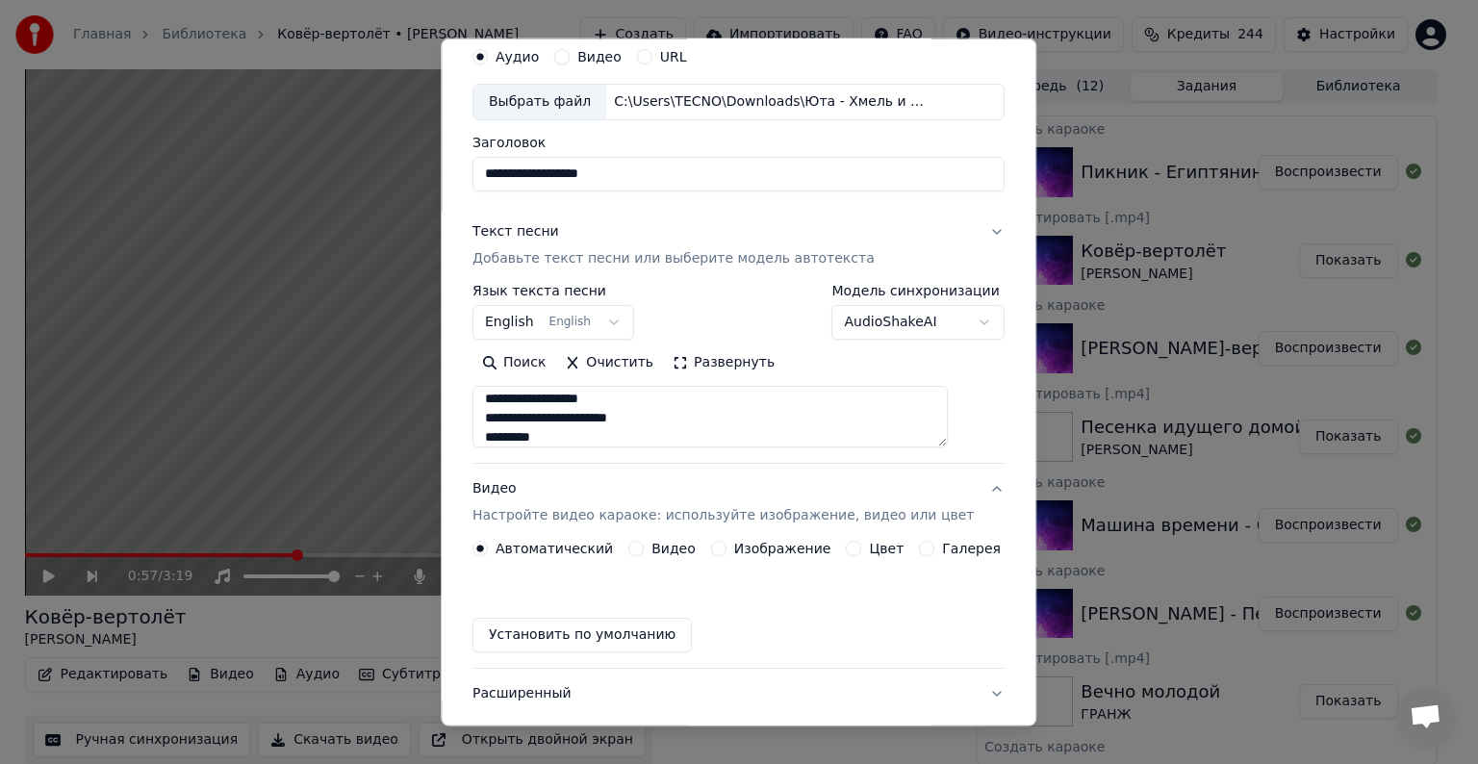
scroll to position [21, 0]
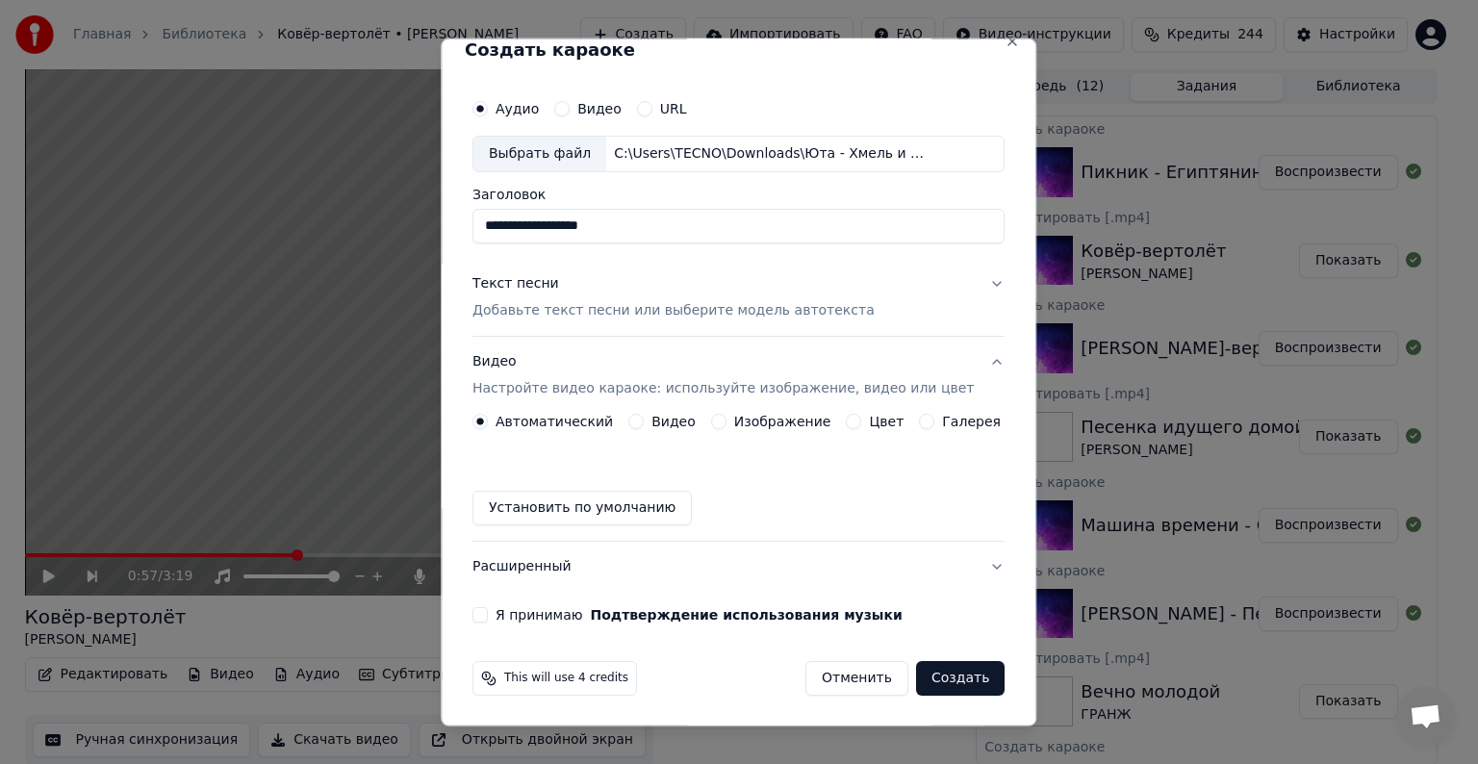
click at [635, 418] on button "Видео" at bounding box center [635, 421] width 15 height 15
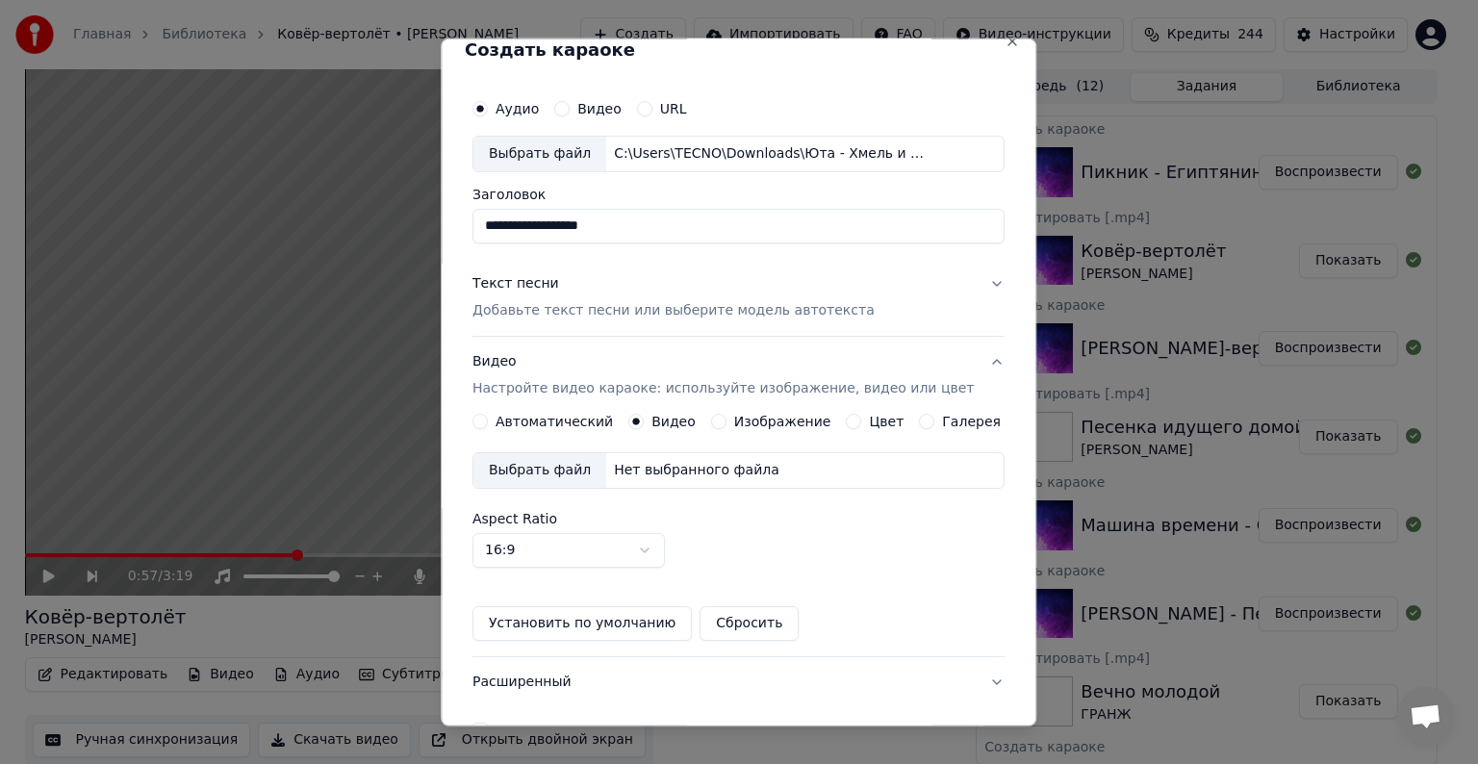
click at [574, 466] on div "Выбрать файл" at bounding box center [540, 470] width 133 height 35
click at [539, 281] on div "Текст песни" at bounding box center [516, 283] width 87 height 19
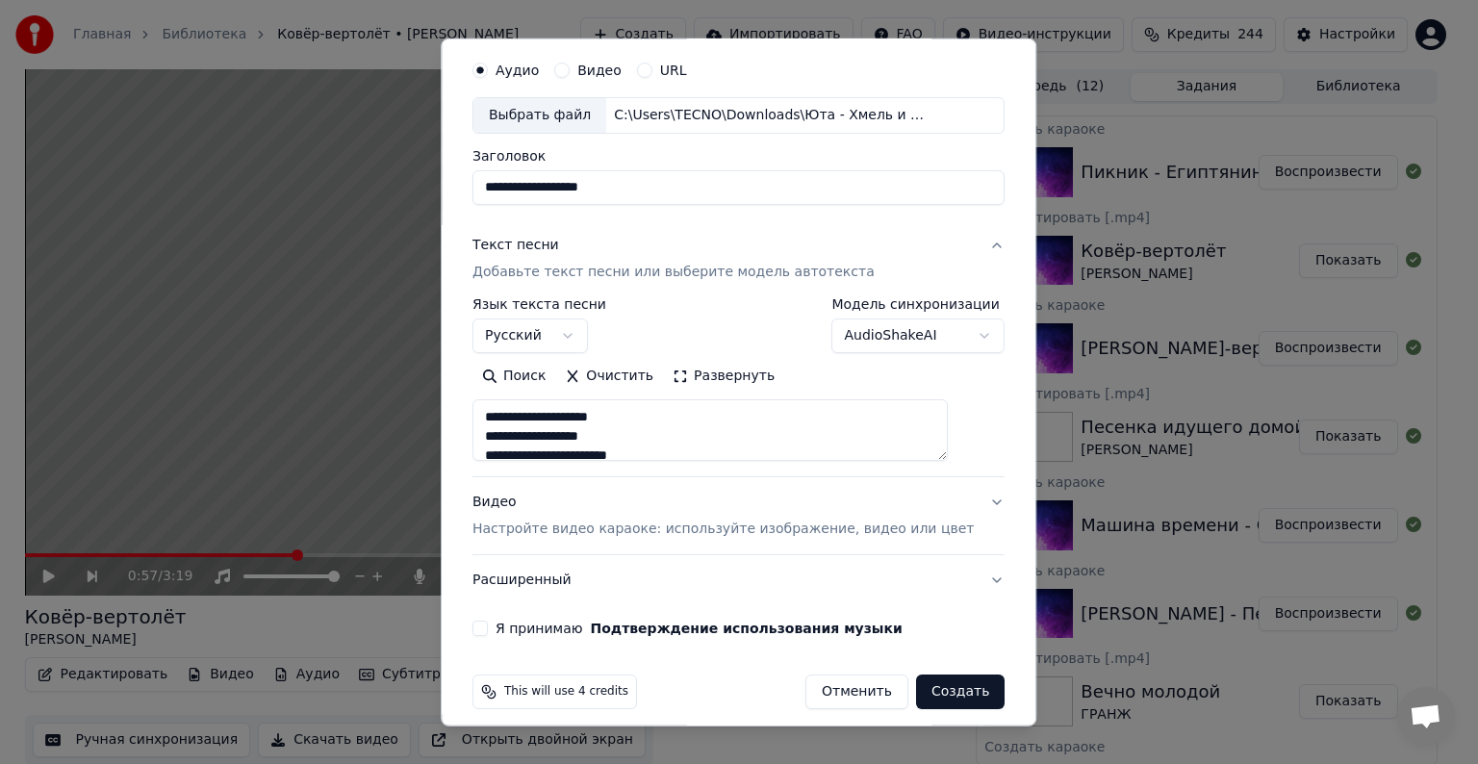
scroll to position [73, 0]
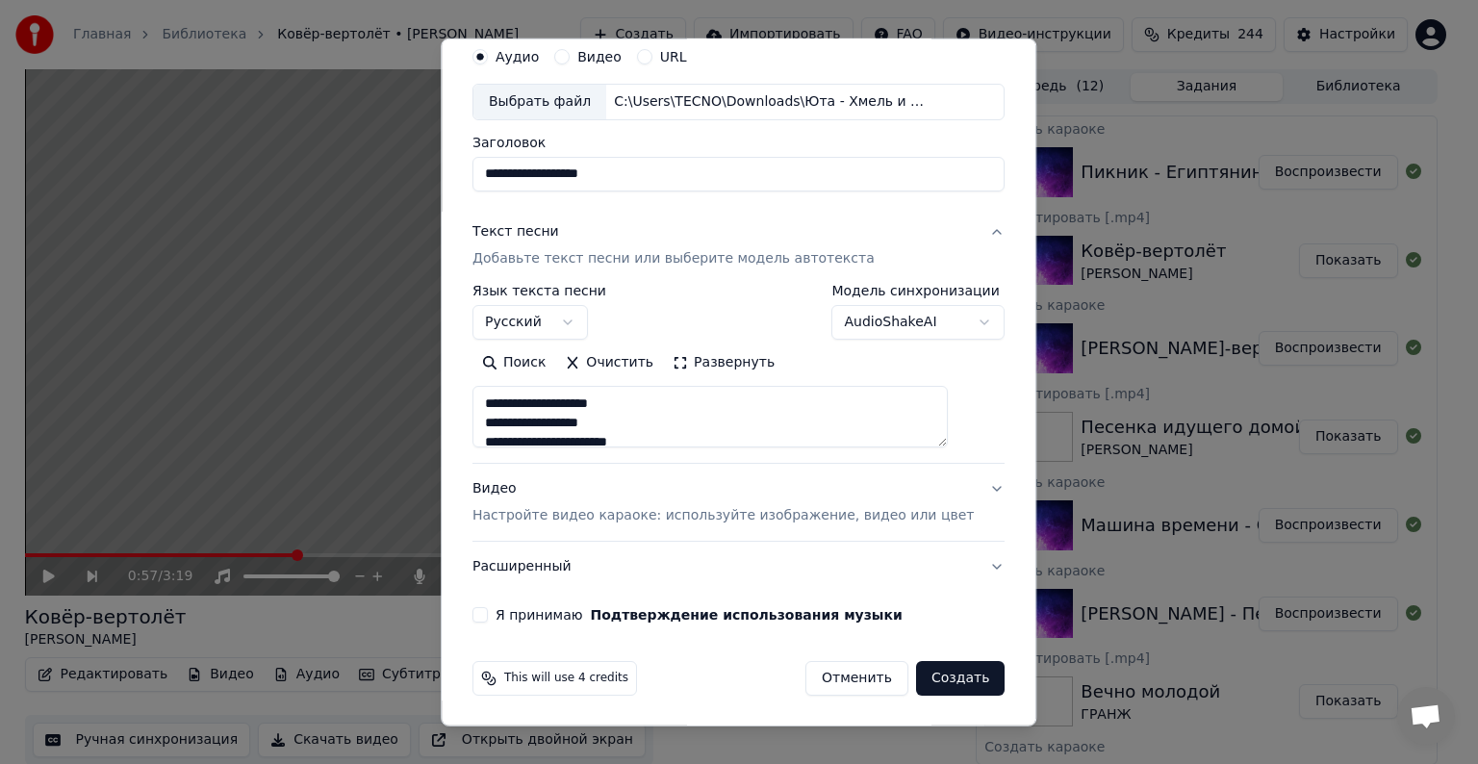
click at [488, 614] on button "Я принимаю Подтверждение использования музыки" at bounding box center [480, 614] width 15 height 15
click at [916, 674] on button "Создать" at bounding box center [960, 678] width 89 height 35
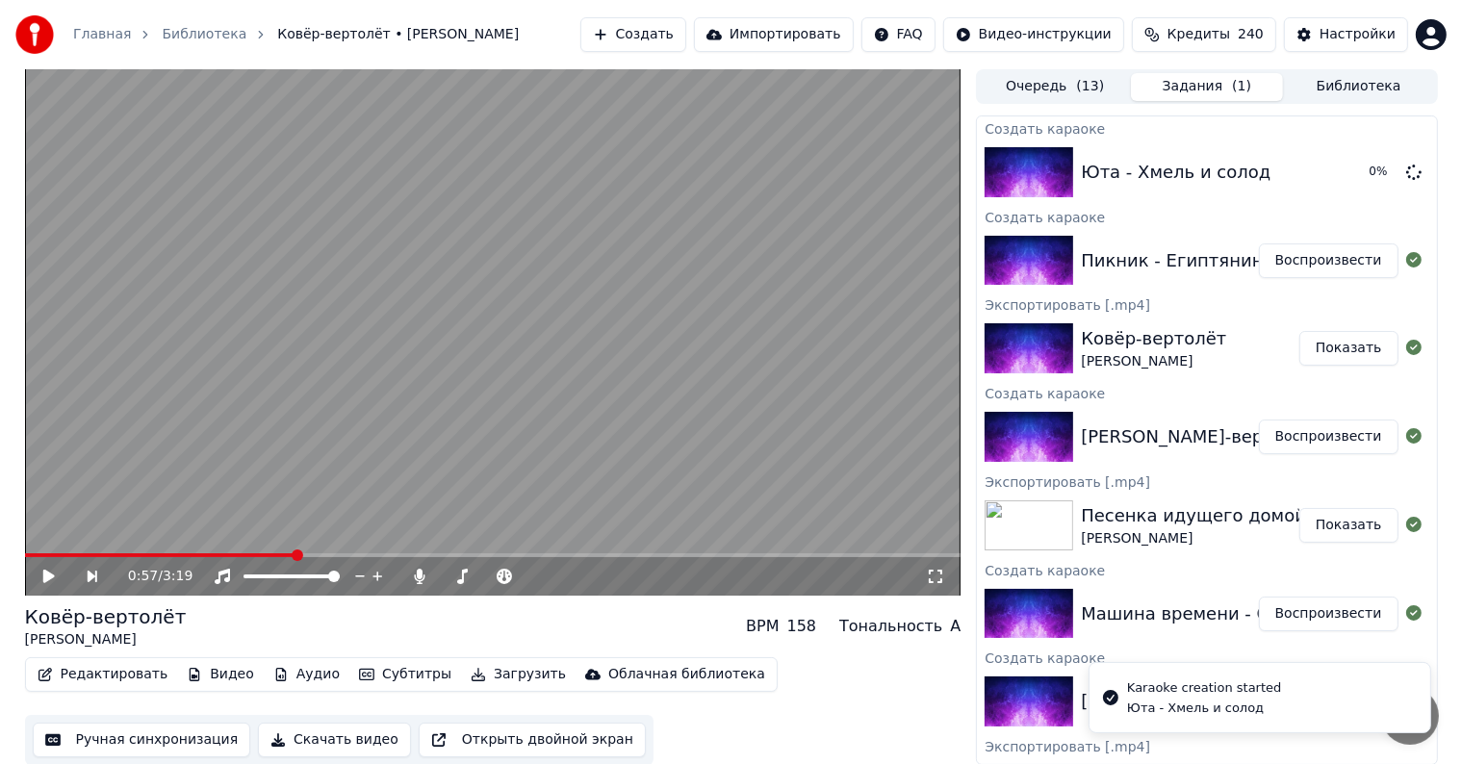
click at [1300, 262] on button "Воспроизвести" at bounding box center [1329, 260] width 140 height 35
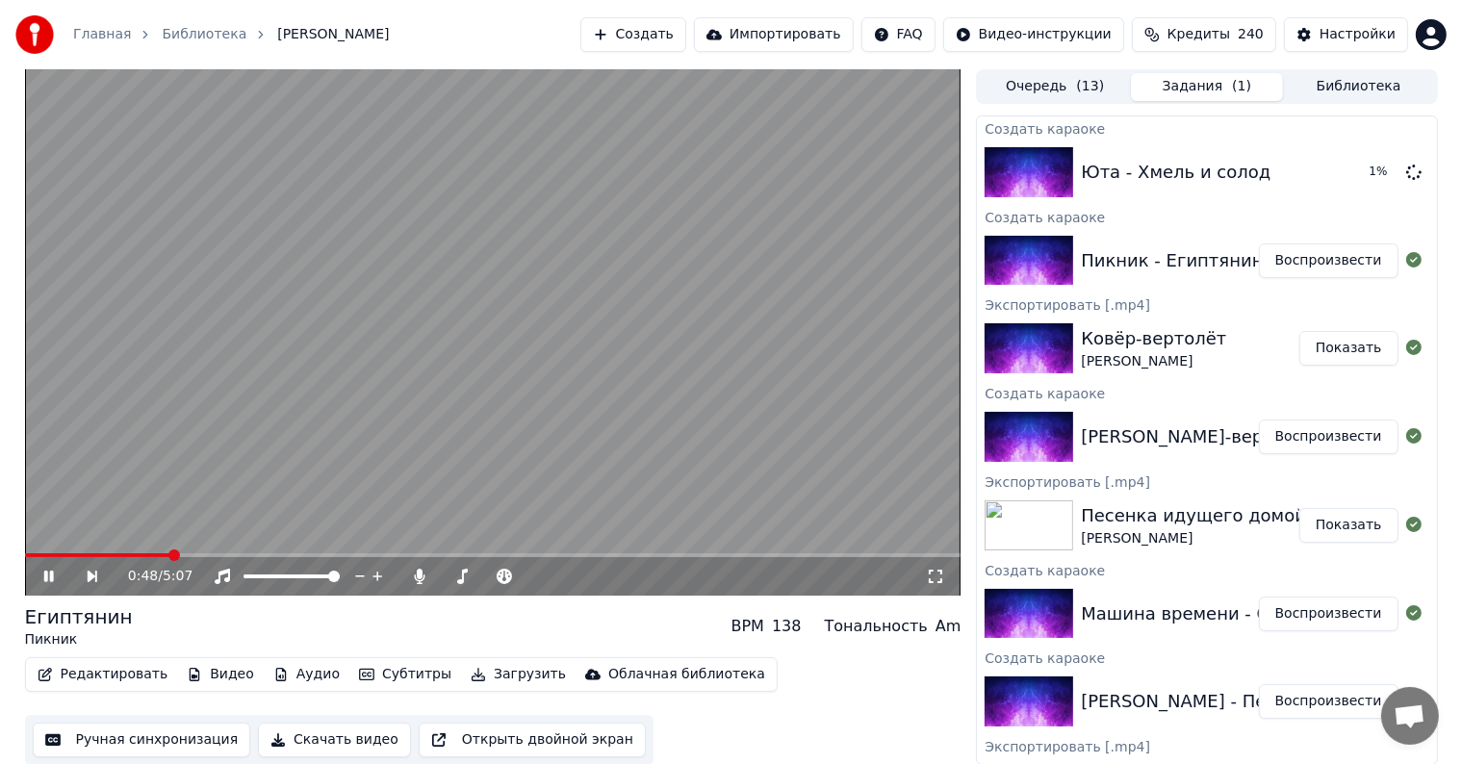
click at [169, 555] on span at bounding box center [493, 555] width 936 height 4
click at [206, 554] on span at bounding box center [493, 555] width 936 height 4
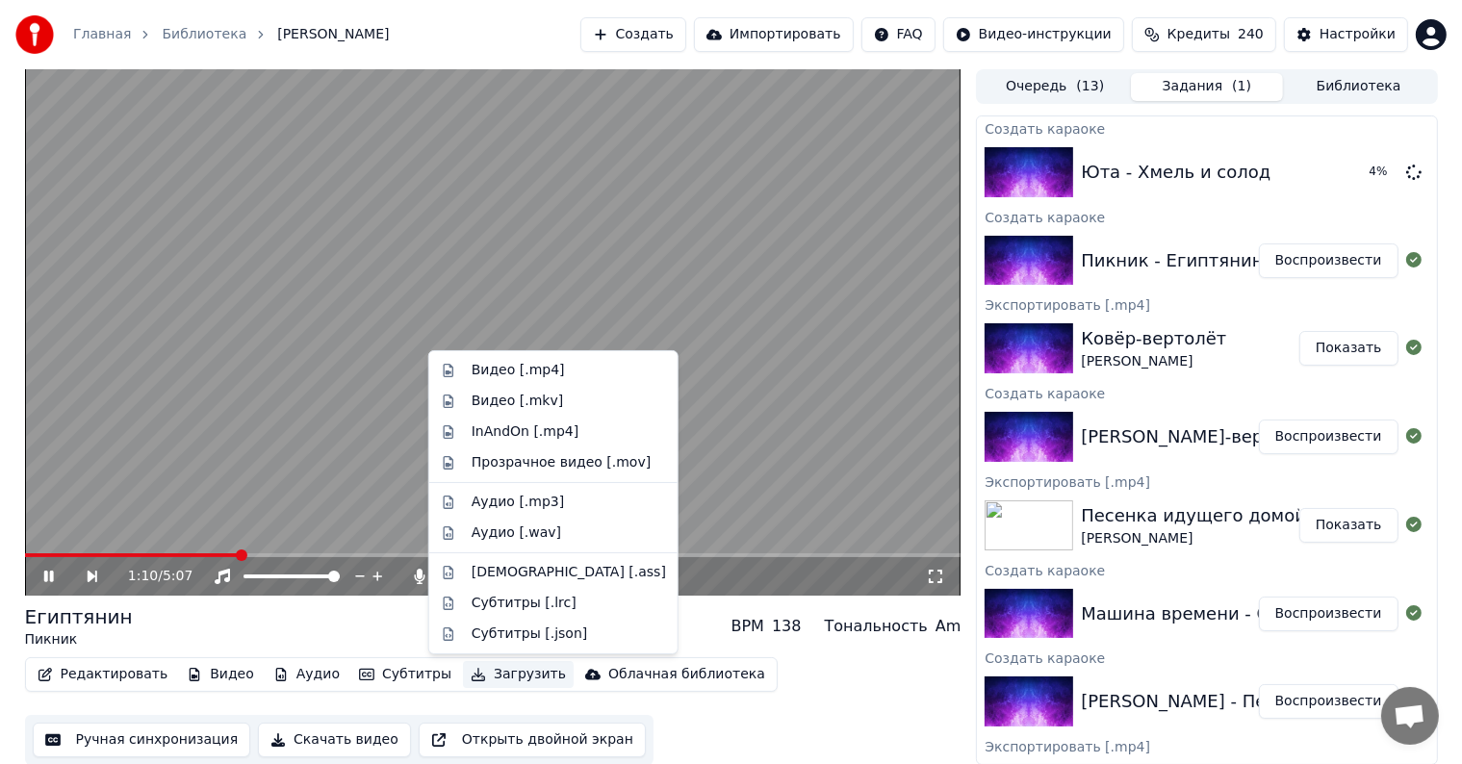
click at [484, 677] on button "Загрузить" at bounding box center [518, 674] width 111 height 27
click at [516, 370] on div "Видео [.mp4]" at bounding box center [518, 370] width 93 height 19
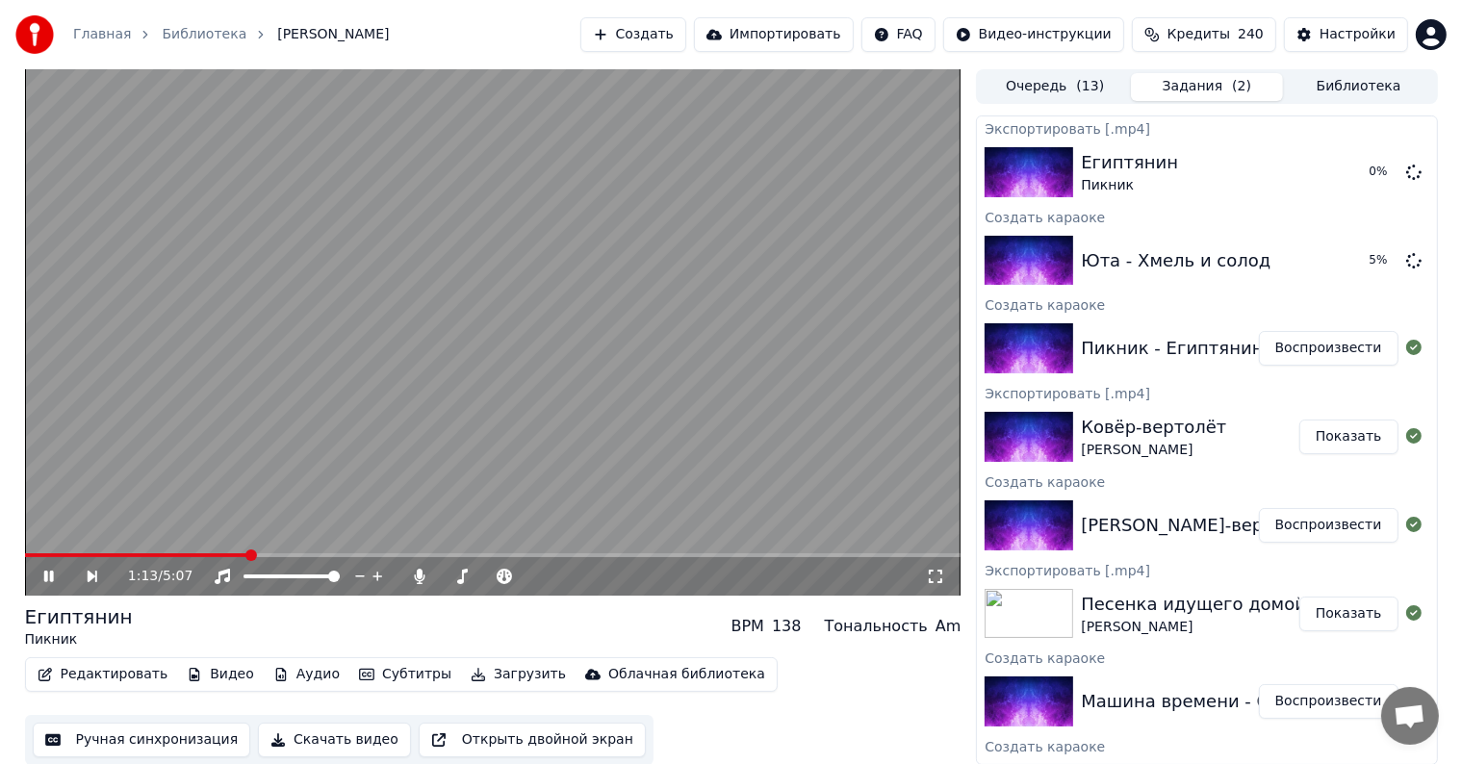
click at [533, 317] on video at bounding box center [493, 332] width 936 height 526
click at [1301, 258] on button "Воспроизвести" at bounding box center [1329, 260] width 140 height 35
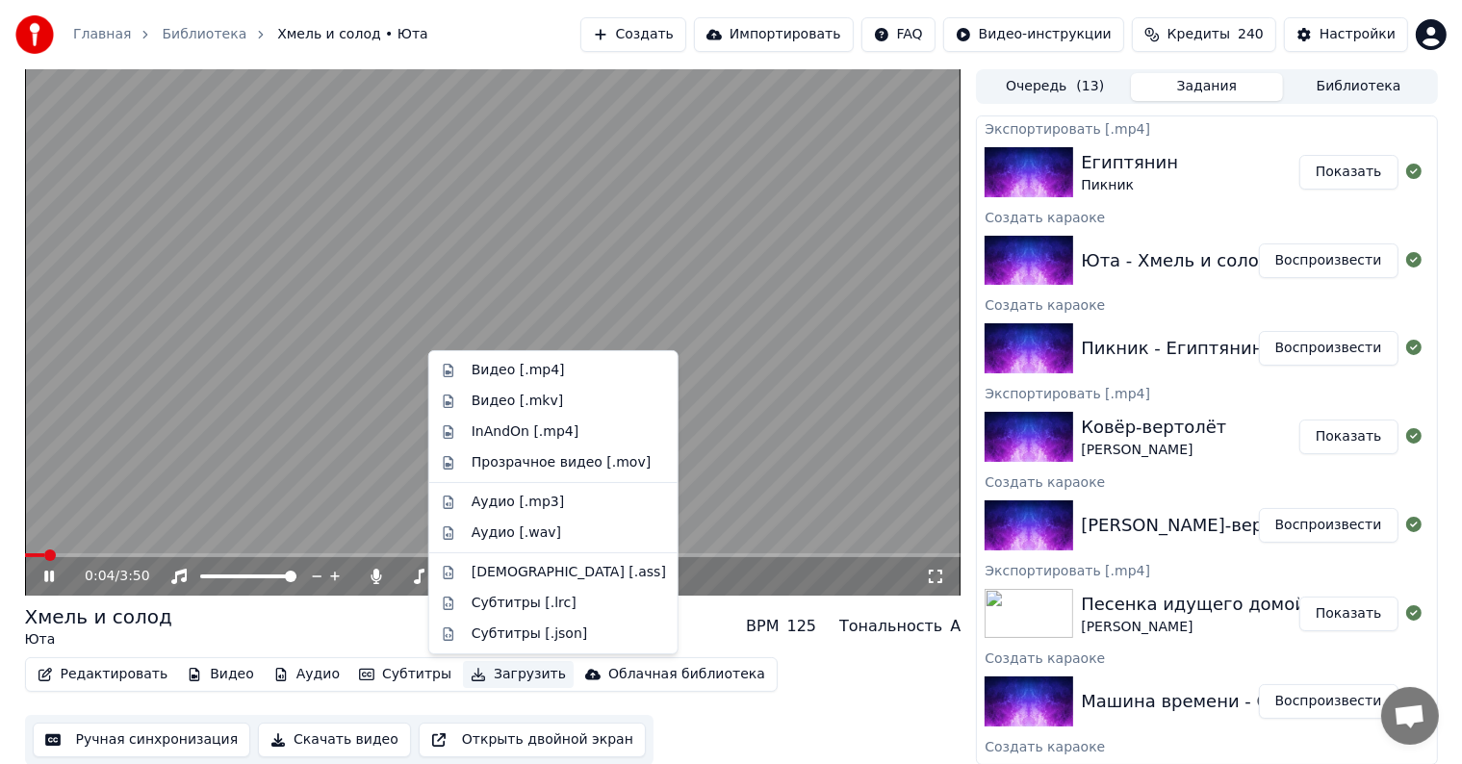
click at [472, 673] on button "Загрузить" at bounding box center [518, 674] width 111 height 27
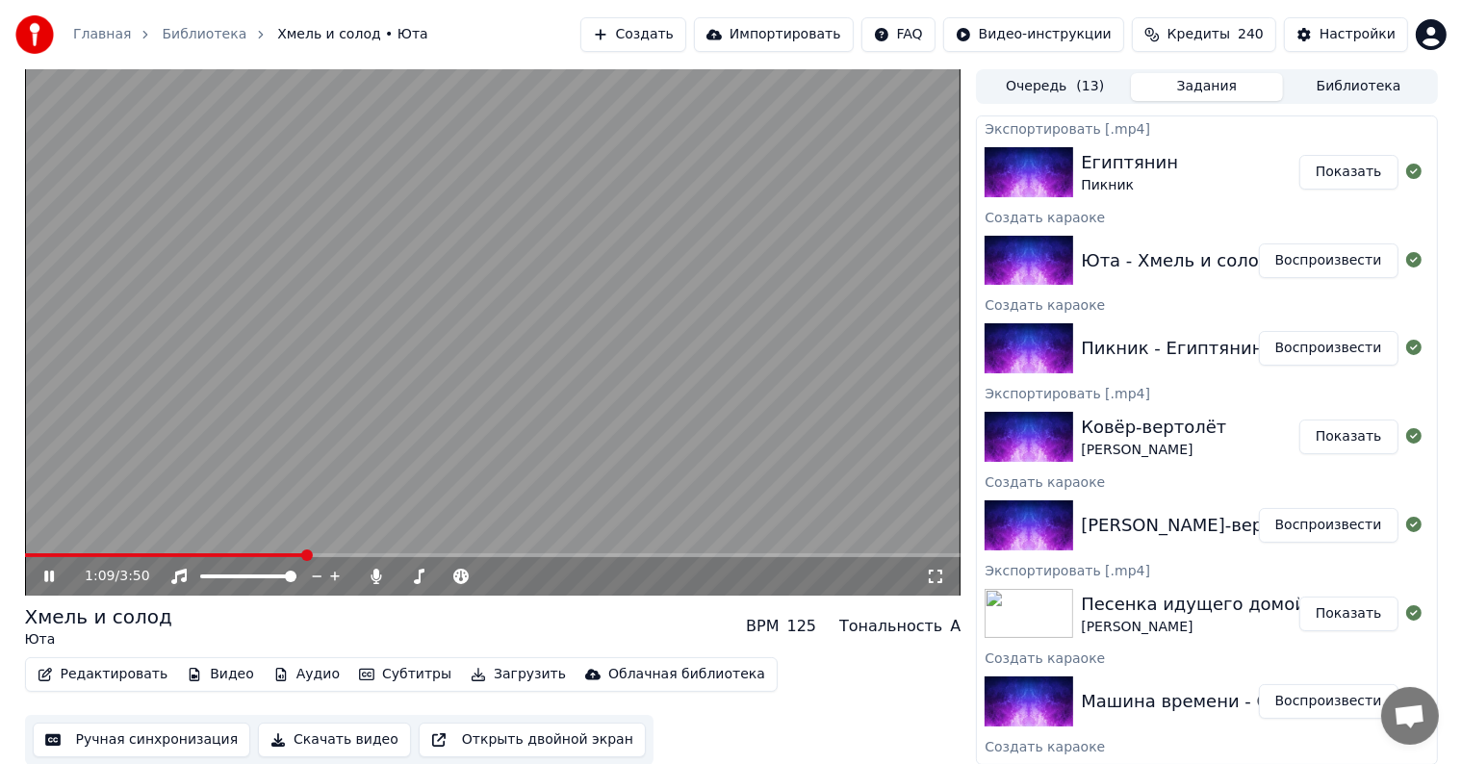
click at [306, 555] on span at bounding box center [493, 555] width 936 height 4
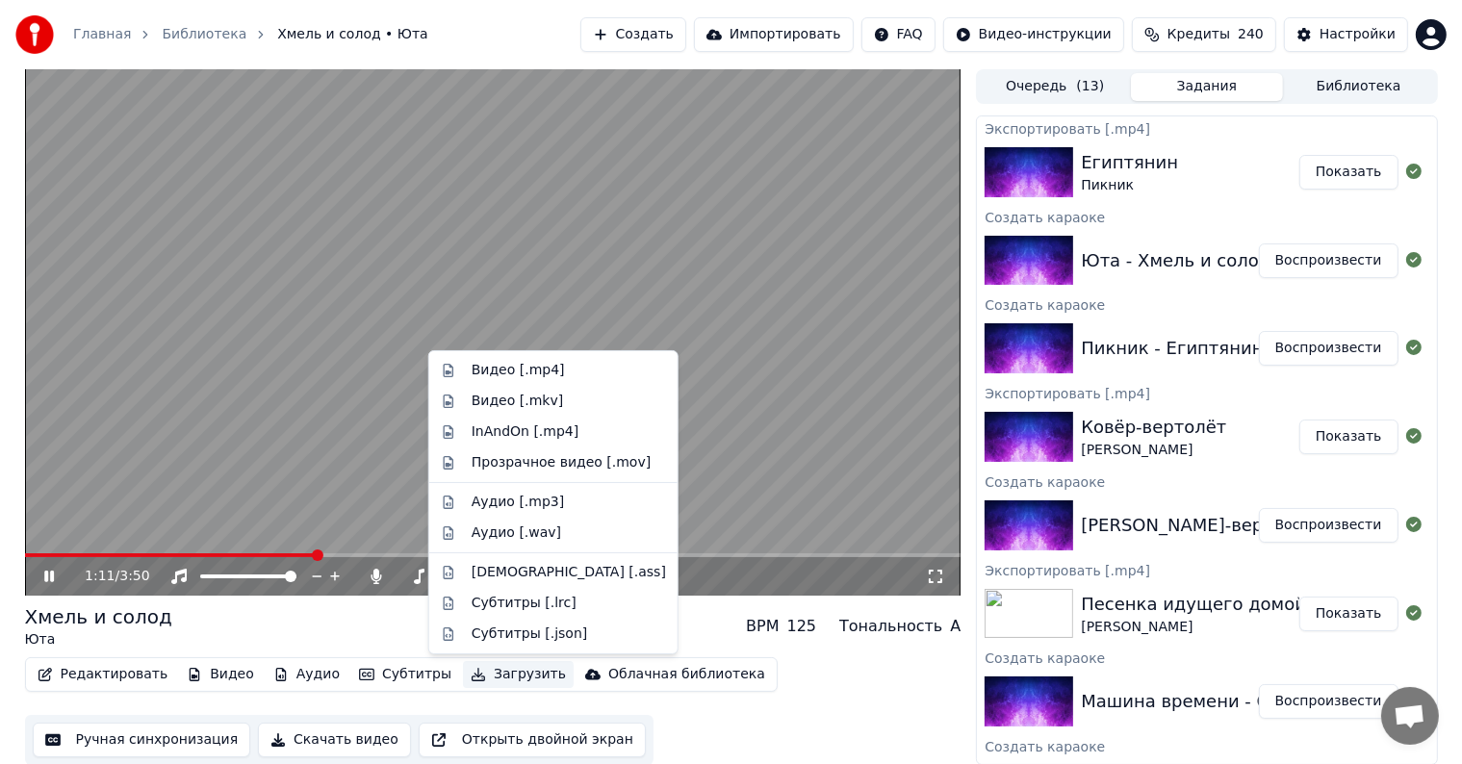
click at [512, 677] on button "Загрузить" at bounding box center [518, 674] width 111 height 27
click at [551, 373] on div "Видео [.mp4]" at bounding box center [569, 370] width 194 height 19
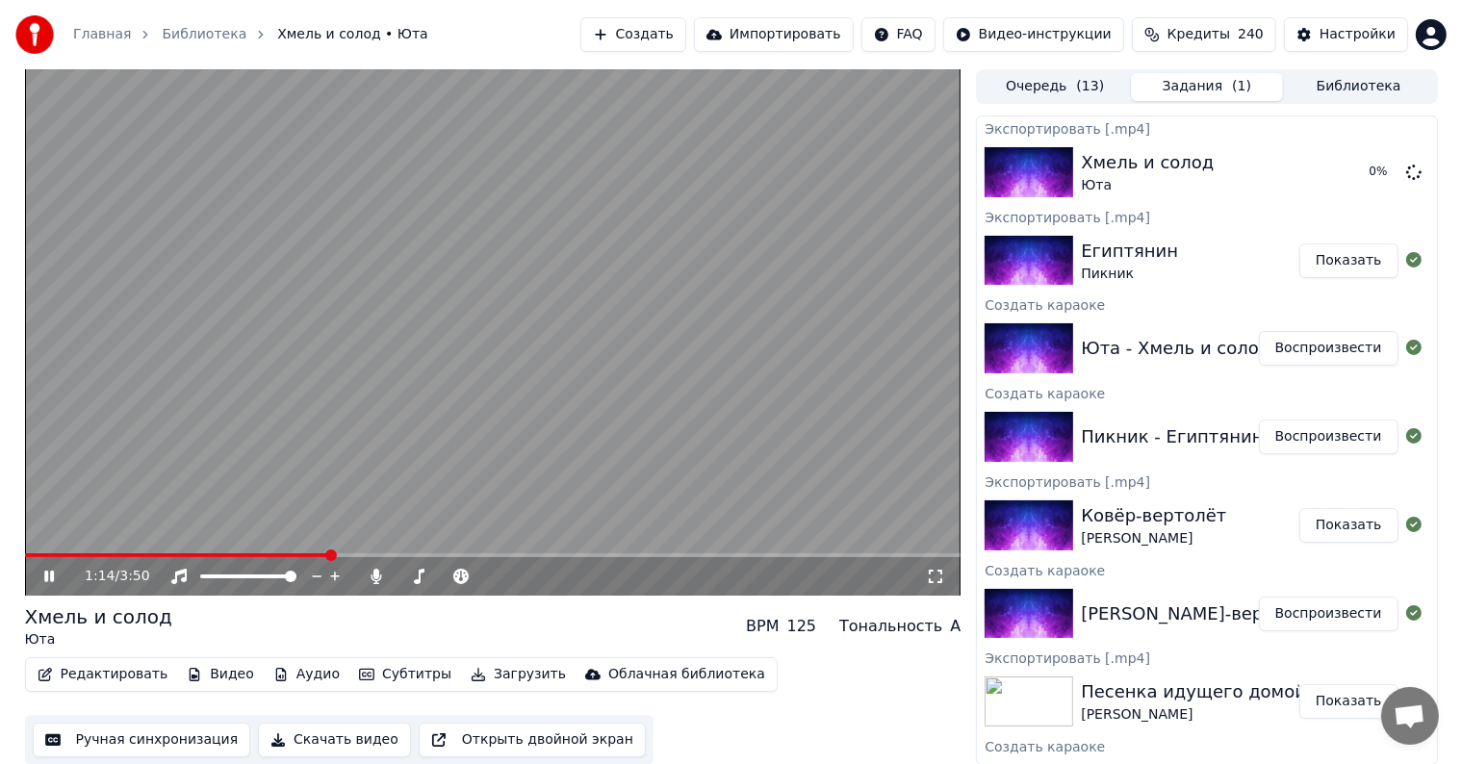
click at [608, 362] on video at bounding box center [493, 332] width 936 height 526
click at [686, 45] on button "Создать" at bounding box center [633, 34] width 106 height 35
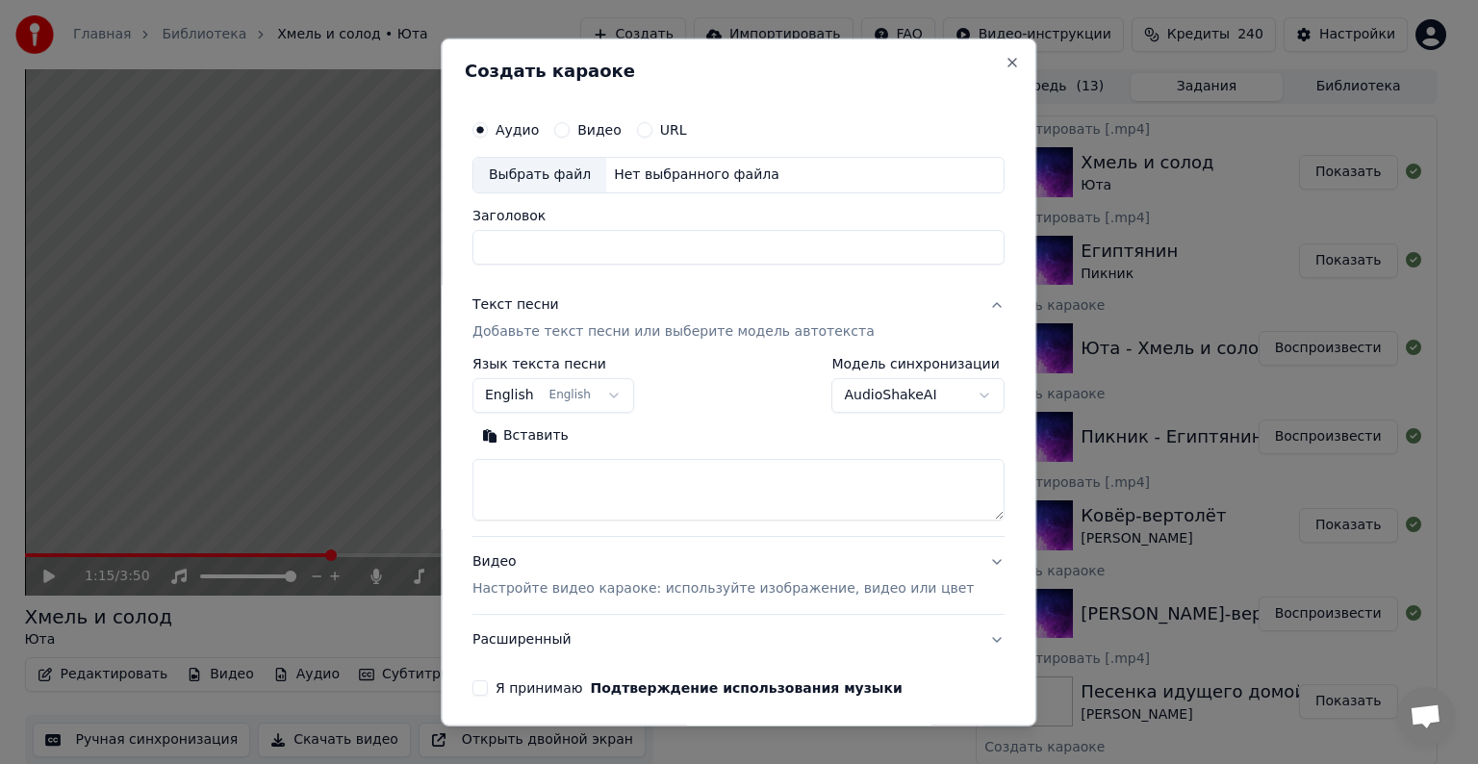
click at [559, 169] on div "Выбрать файл" at bounding box center [540, 175] width 133 height 35
click at [573, 181] on div "Выбрать файл" at bounding box center [540, 175] width 133 height 35
type input "**********"
click at [544, 481] on textarea at bounding box center [739, 490] width 532 height 62
paste textarea "**********"
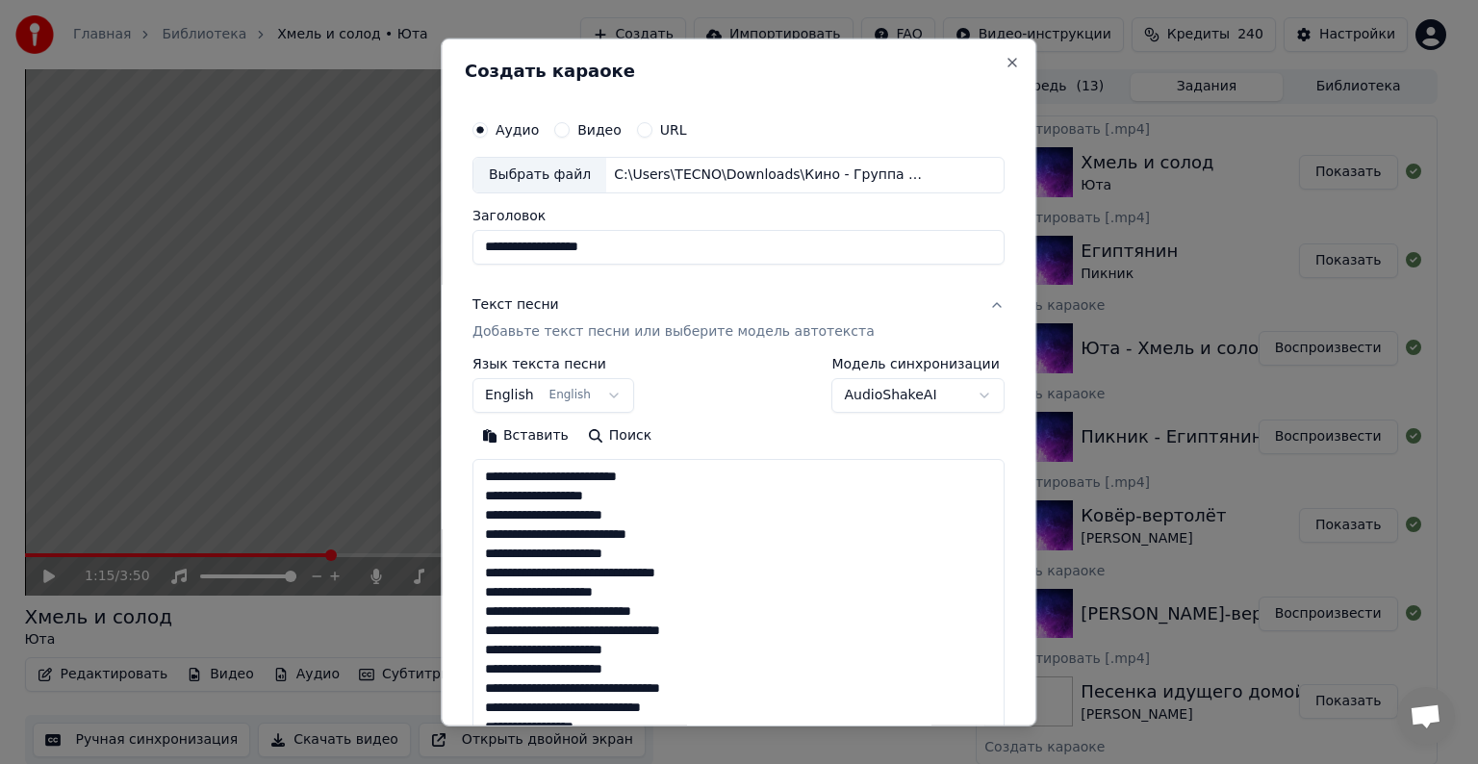
scroll to position [427, 0]
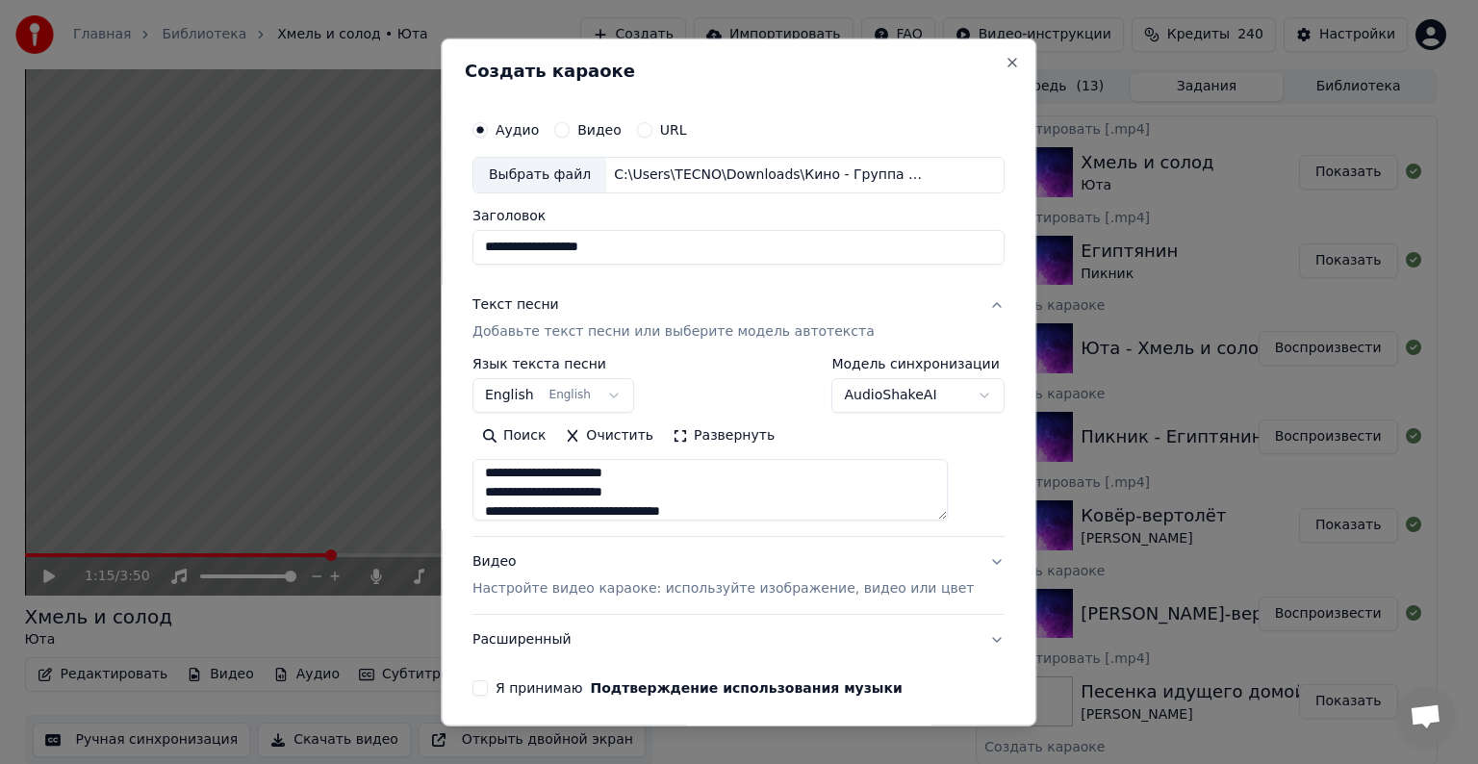
type textarea "**********"
click at [511, 564] on div "Видео Настройте видео караоке: используйте изображение, видео или цвет" at bounding box center [723, 575] width 501 height 46
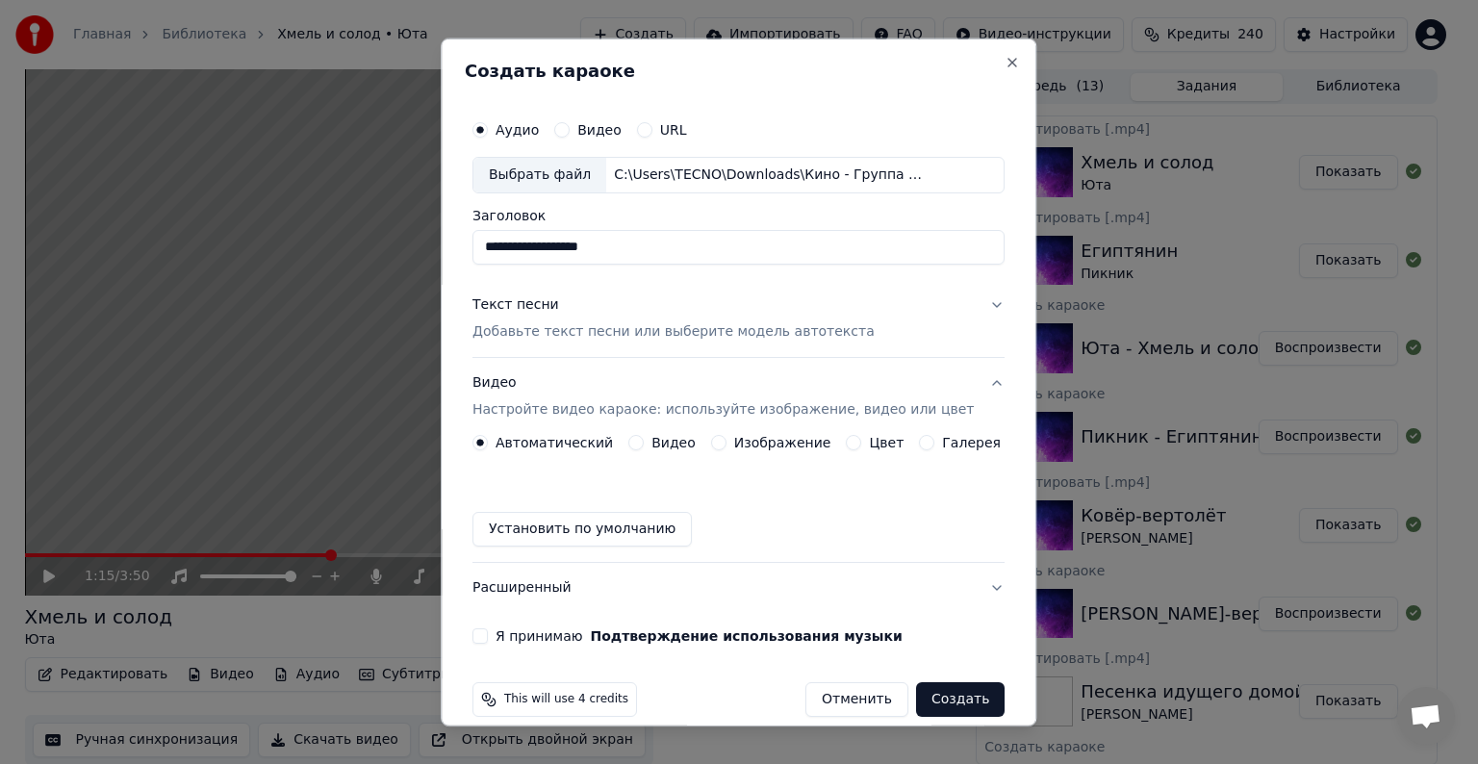
click at [636, 440] on button "Видео" at bounding box center [635, 442] width 15 height 15
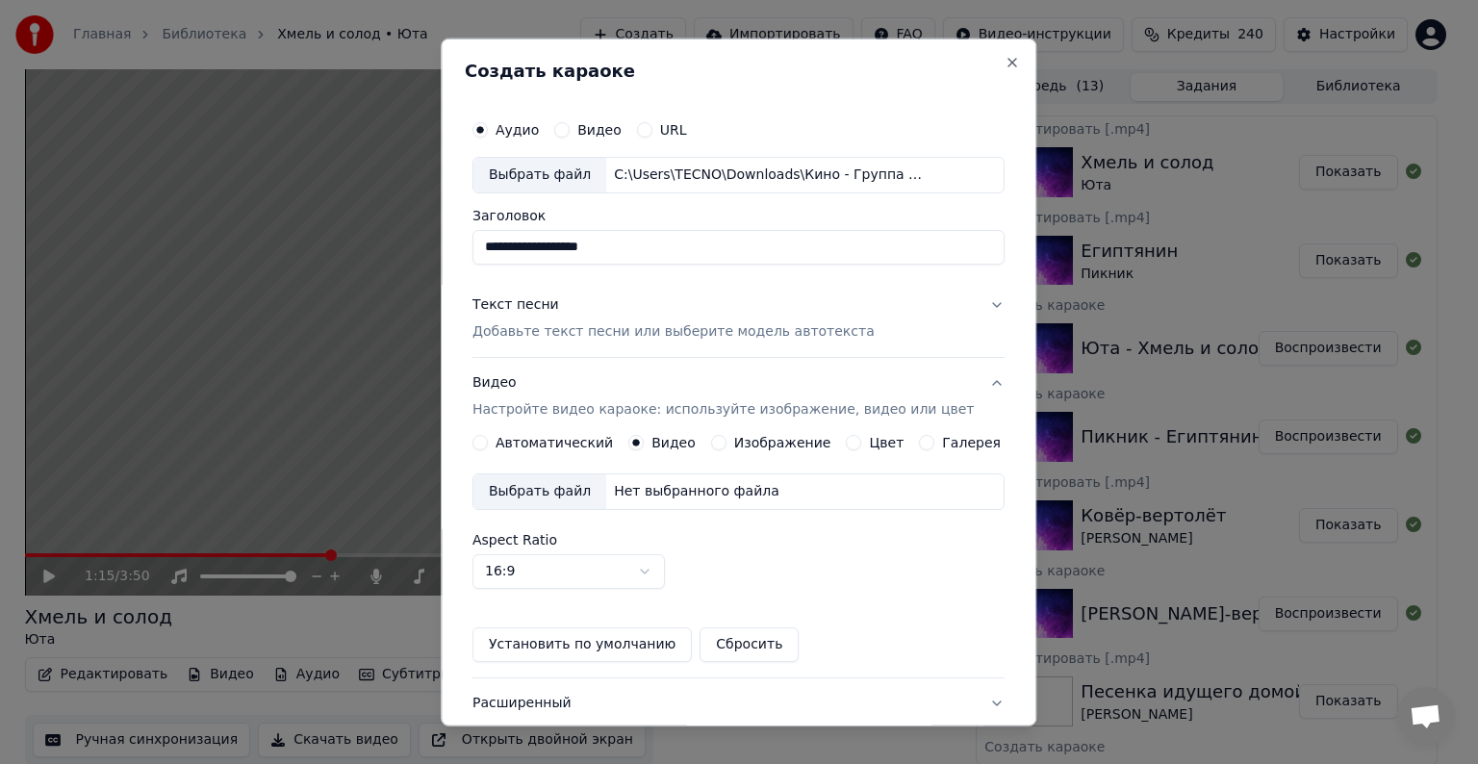
click at [531, 496] on div "Выбрать файл" at bounding box center [540, 491] width 133 height 35
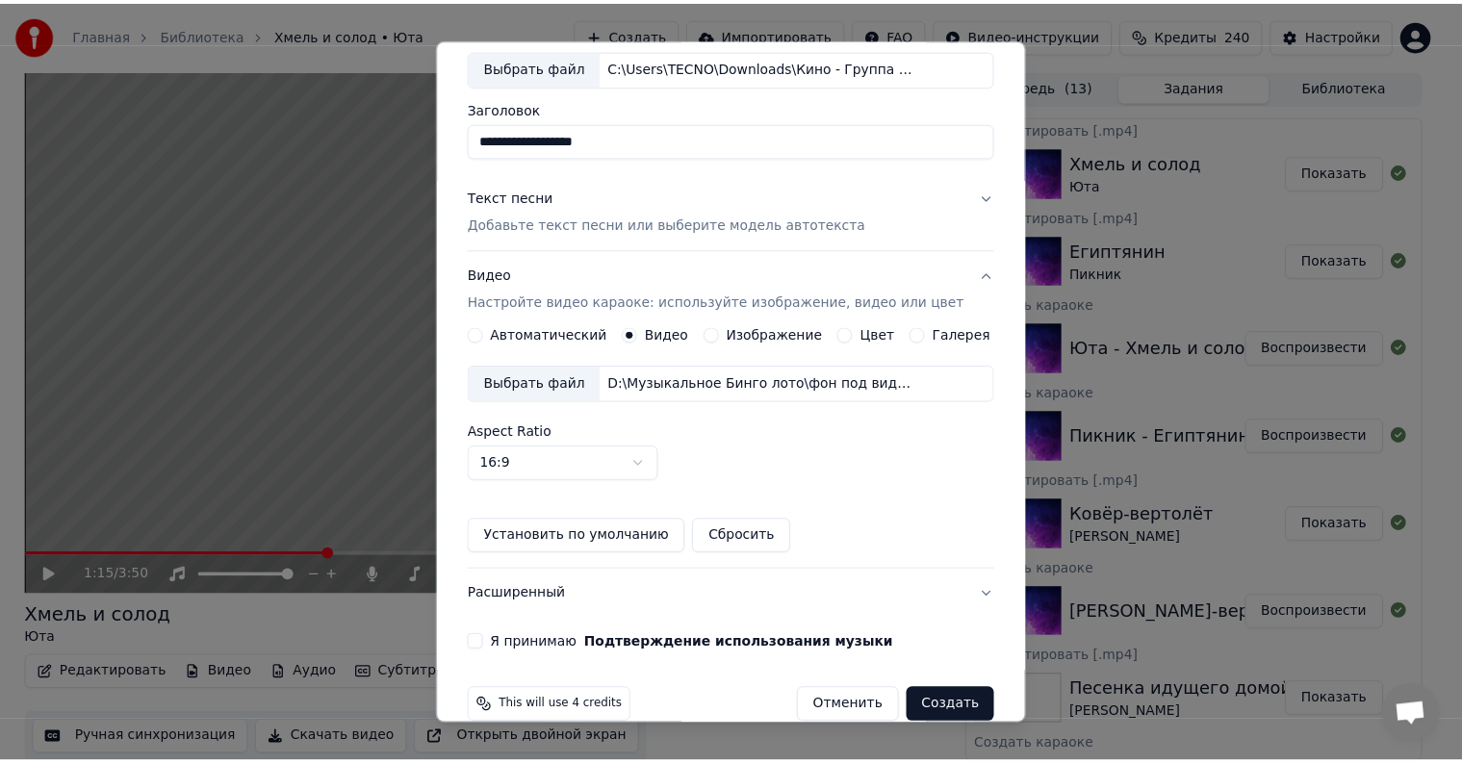
scroll to position [136, 0]
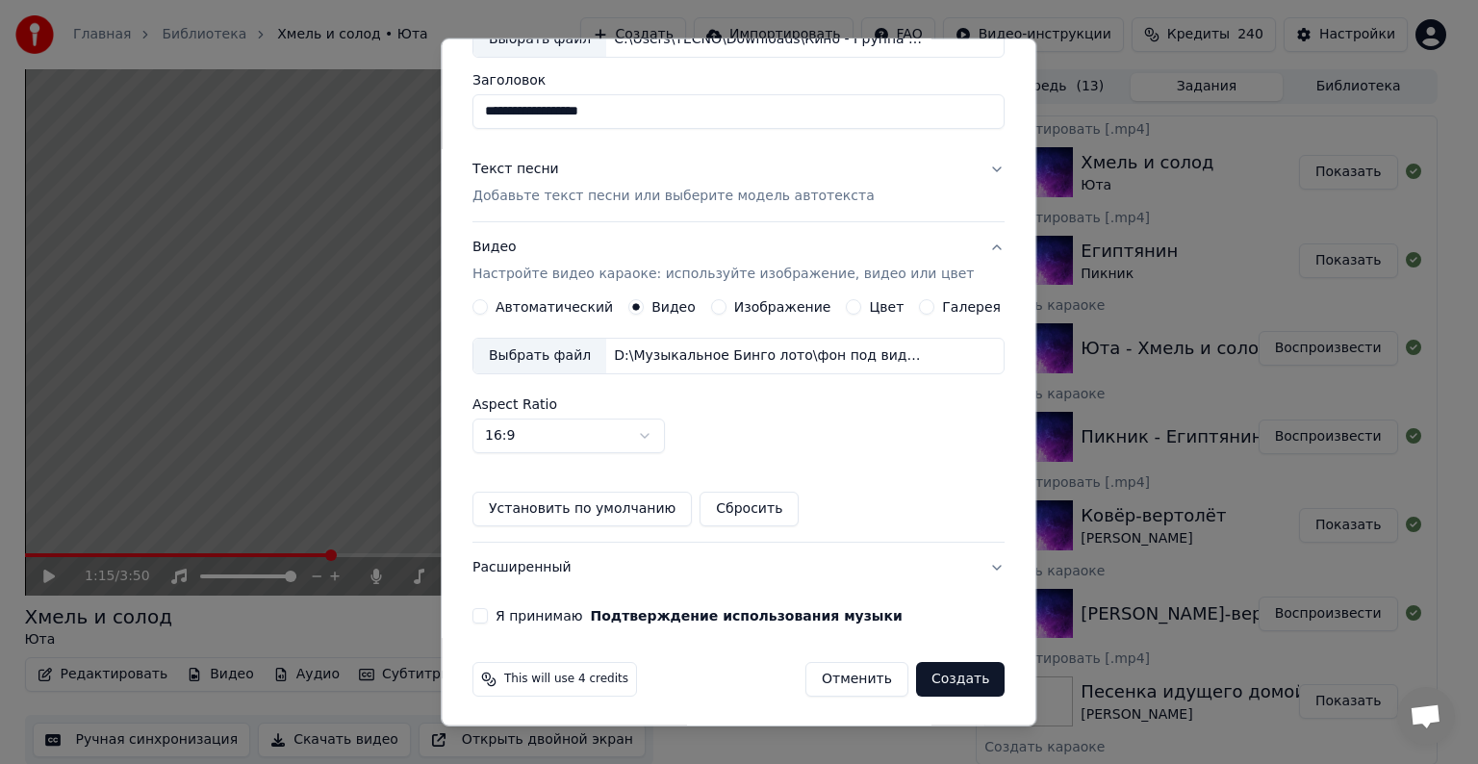
click at [488, 609] on button "Я принимаю Подтверждение использования музыки" at bounding box center [480, 615] width 15 height 15
click at [944, 681] on button "Создать" at bounding box center [960, 679] width 89 height 35
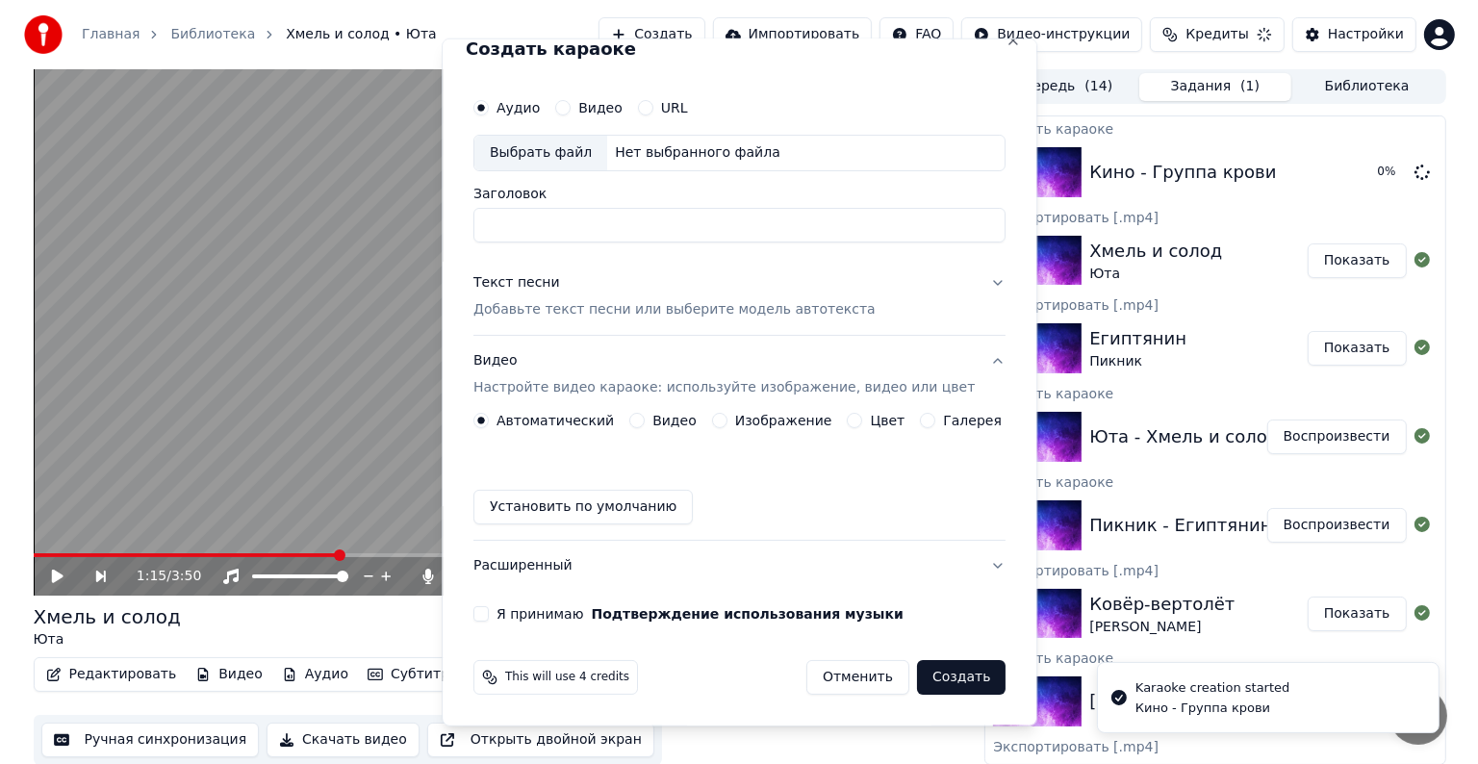
scroll to position [21, 0]
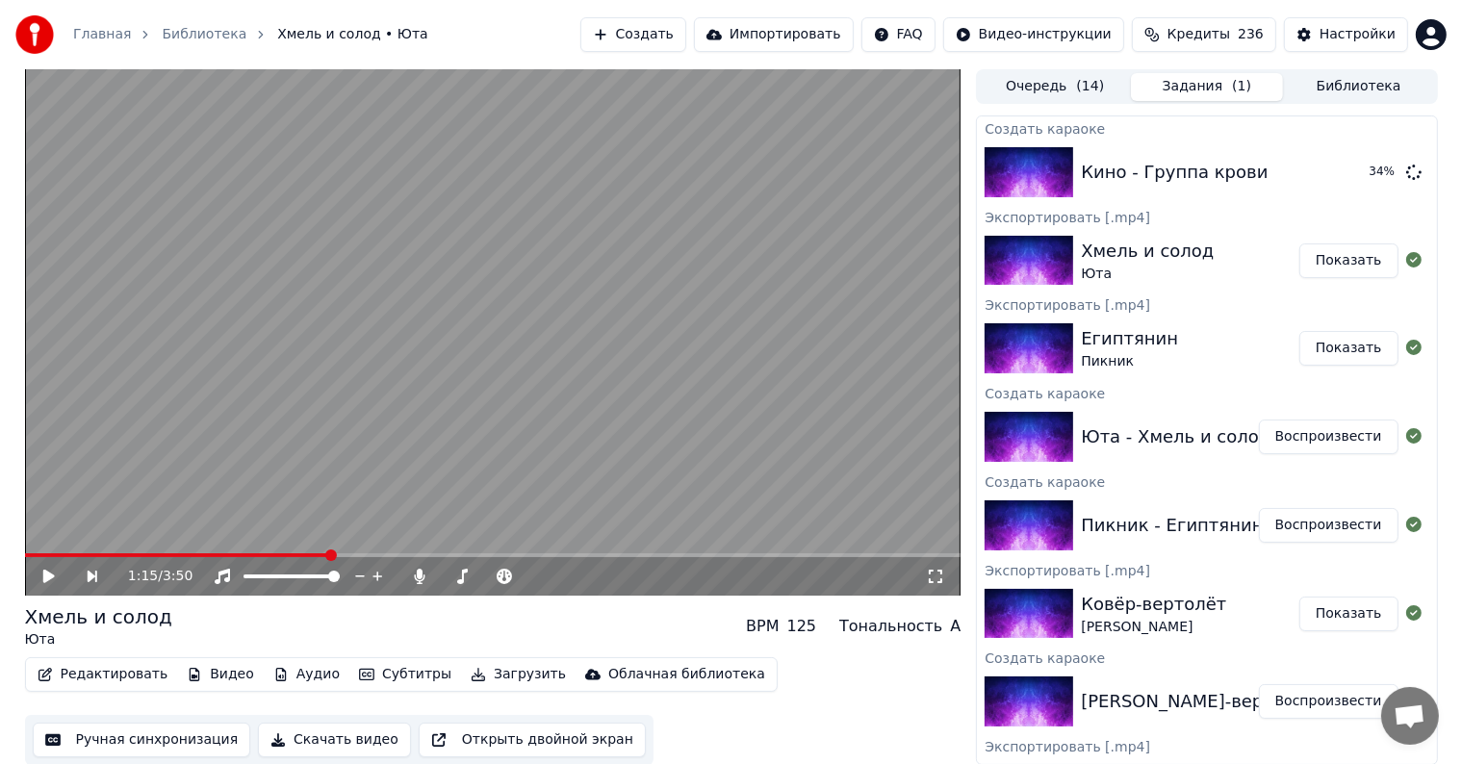
drag, startPoint x: 1351, startPoint y: 258, endPoint x: 745, endPoint y: 336, distance: 611.3
click at [1351, 258] on button "Показать" at bounding box center [1348, 260] width 99 height 35
click at [686, 42] on button "Создать" at bounding box center [633, 34] width 106 height 35
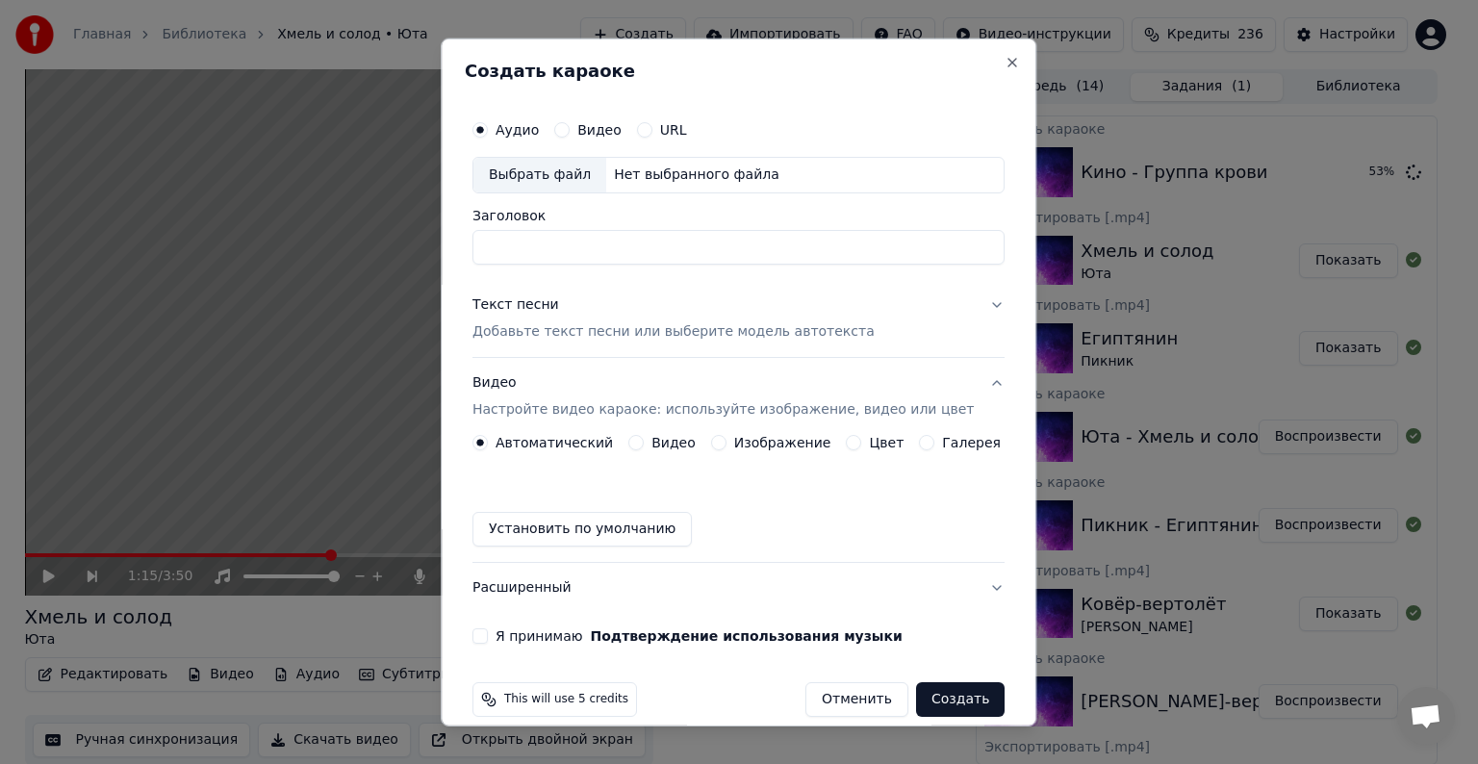
click at [565, 177] on div "Выбрать файл" at bounding box center [540, 175] width 133 height 35
click at [559, 250] on input "Заголовок" at bounding box center [739, 247] width 532 height 35
type input "**********"
click at [533, 305] on div "Текст песни" at bounding box center [516, 304] width 87 height 19
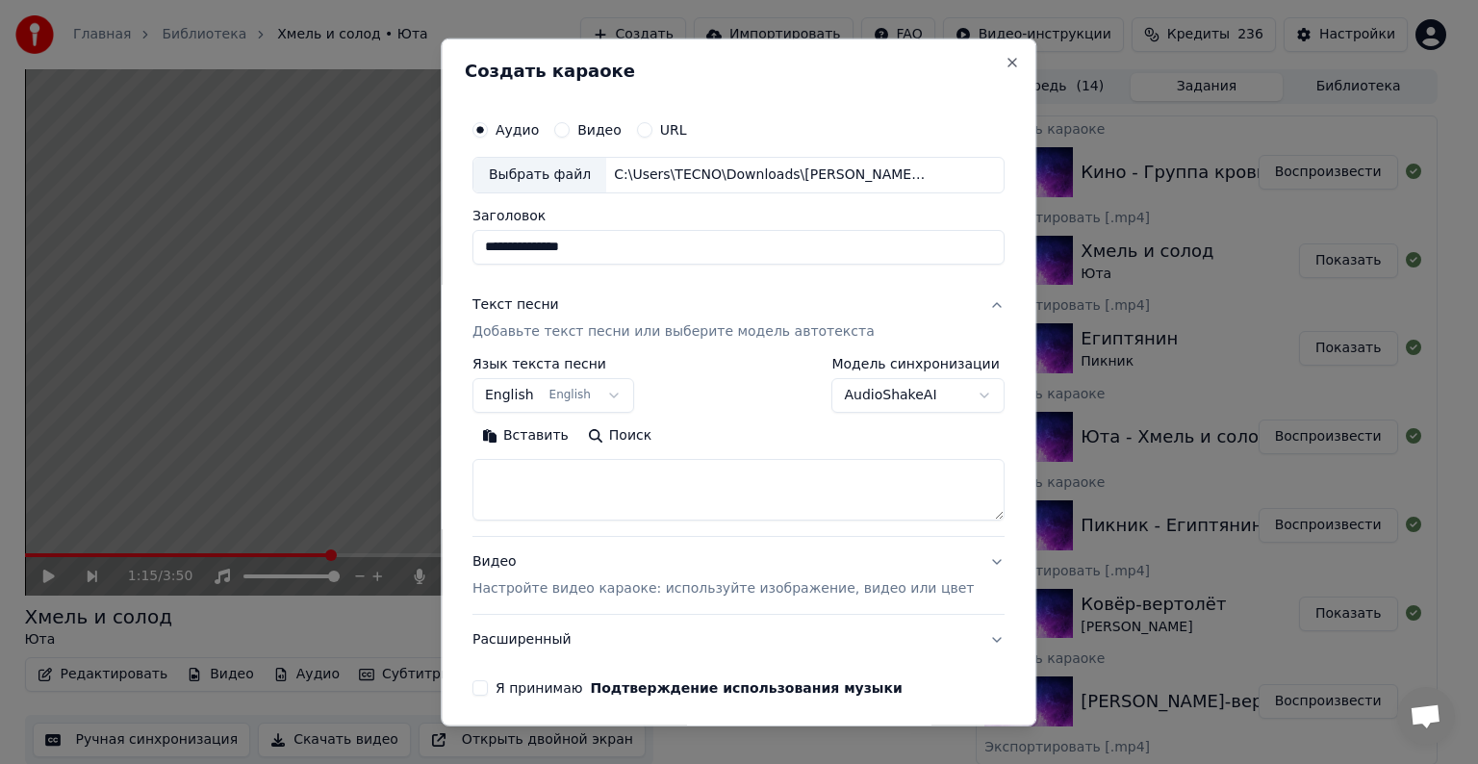
click at [584, 481] on textarea at bounding box center [739, 490] width 532 height 62
paste textarea "**********"
type textarea "**********"
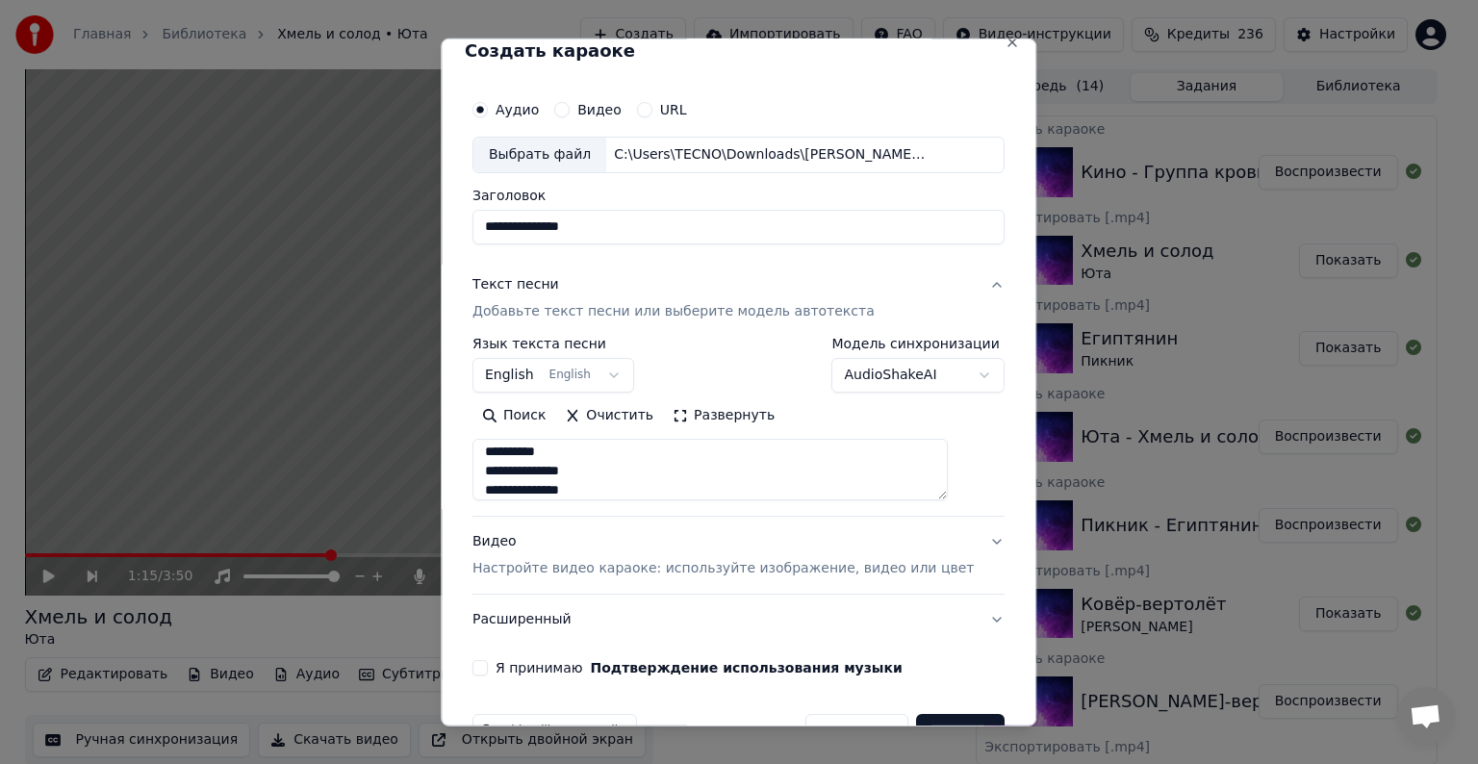
scroll to position [73, 0]
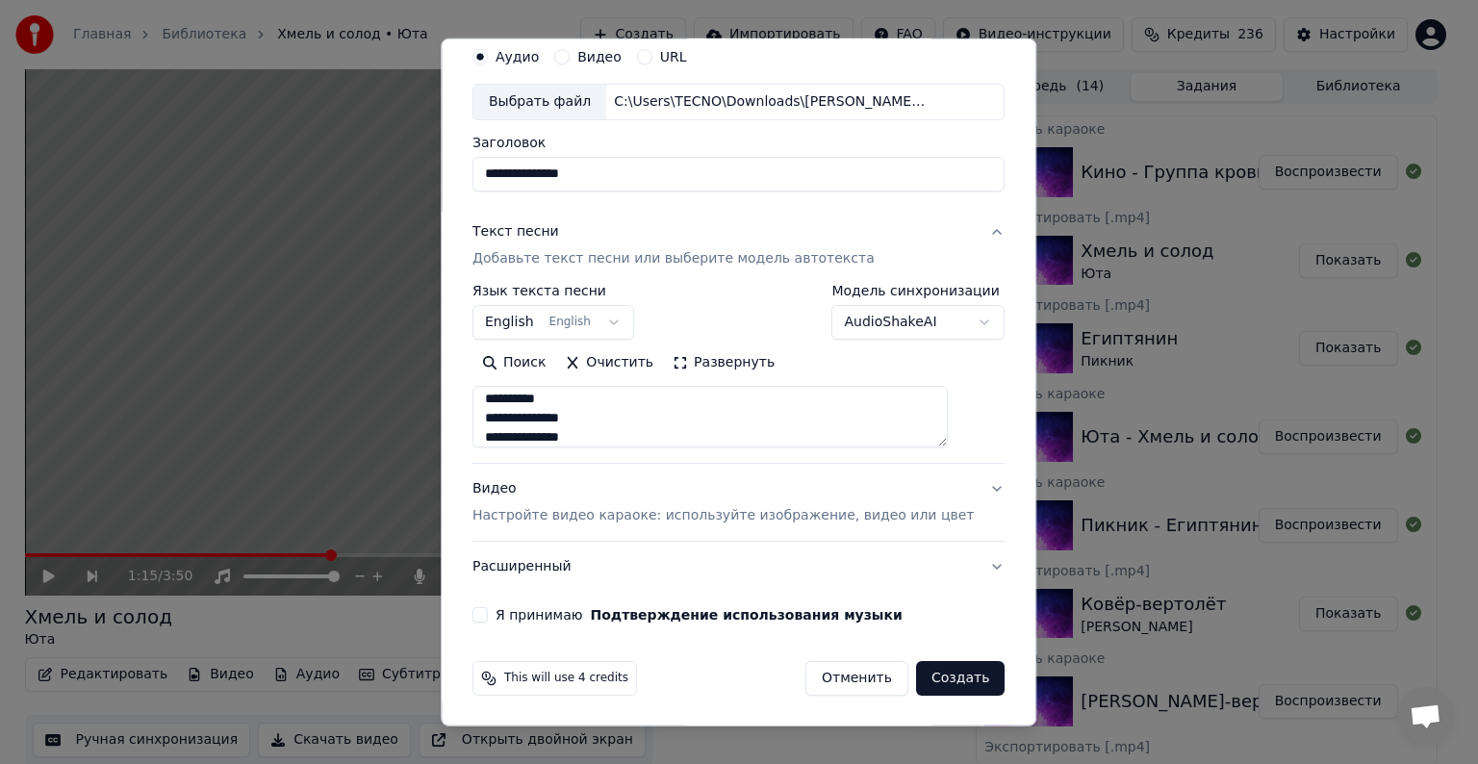
click at [532, 500] on div "Видео Настройте видео караоке: используйте изображение, видео или цвет" at bounding box center [723, 502] width 501 height 46
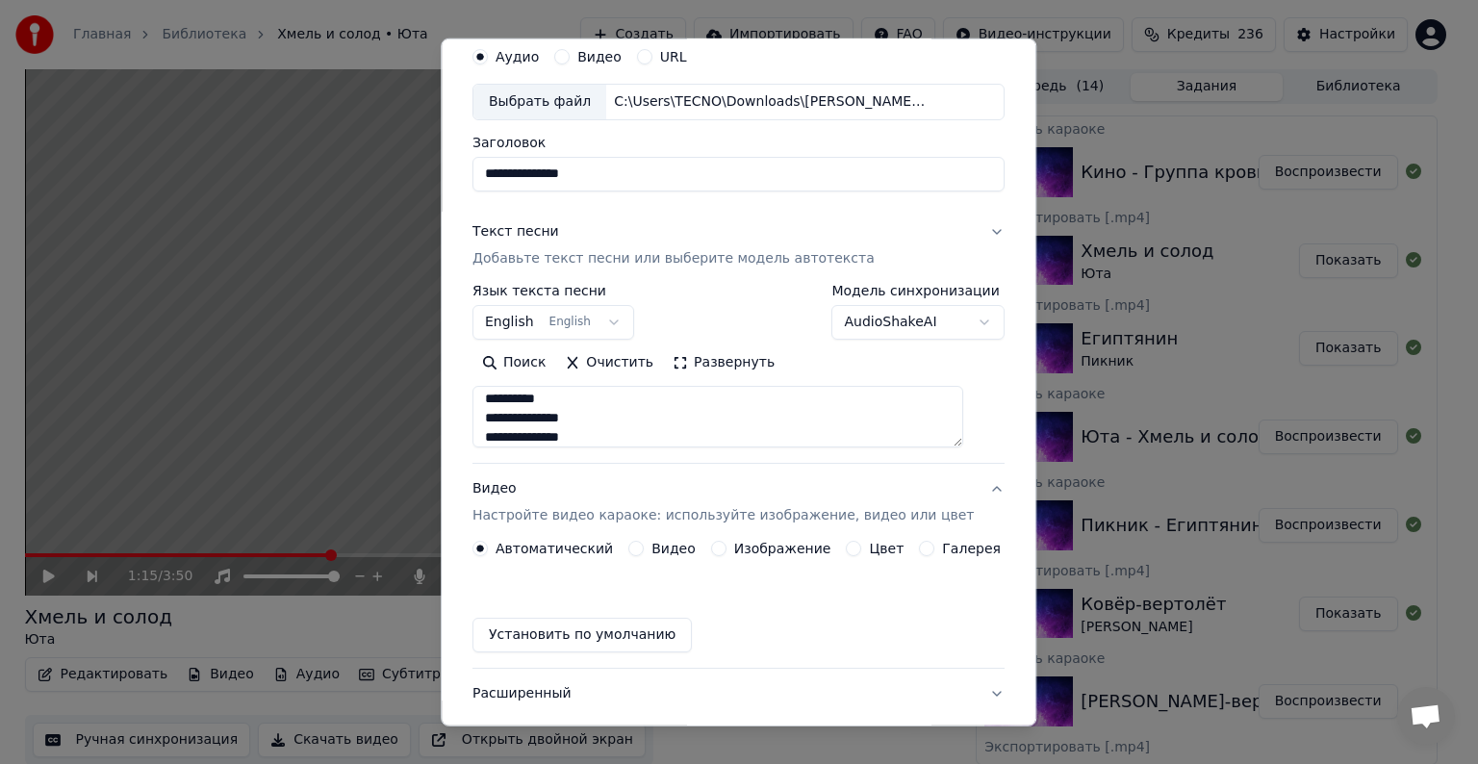
scroll to position [21, 0]
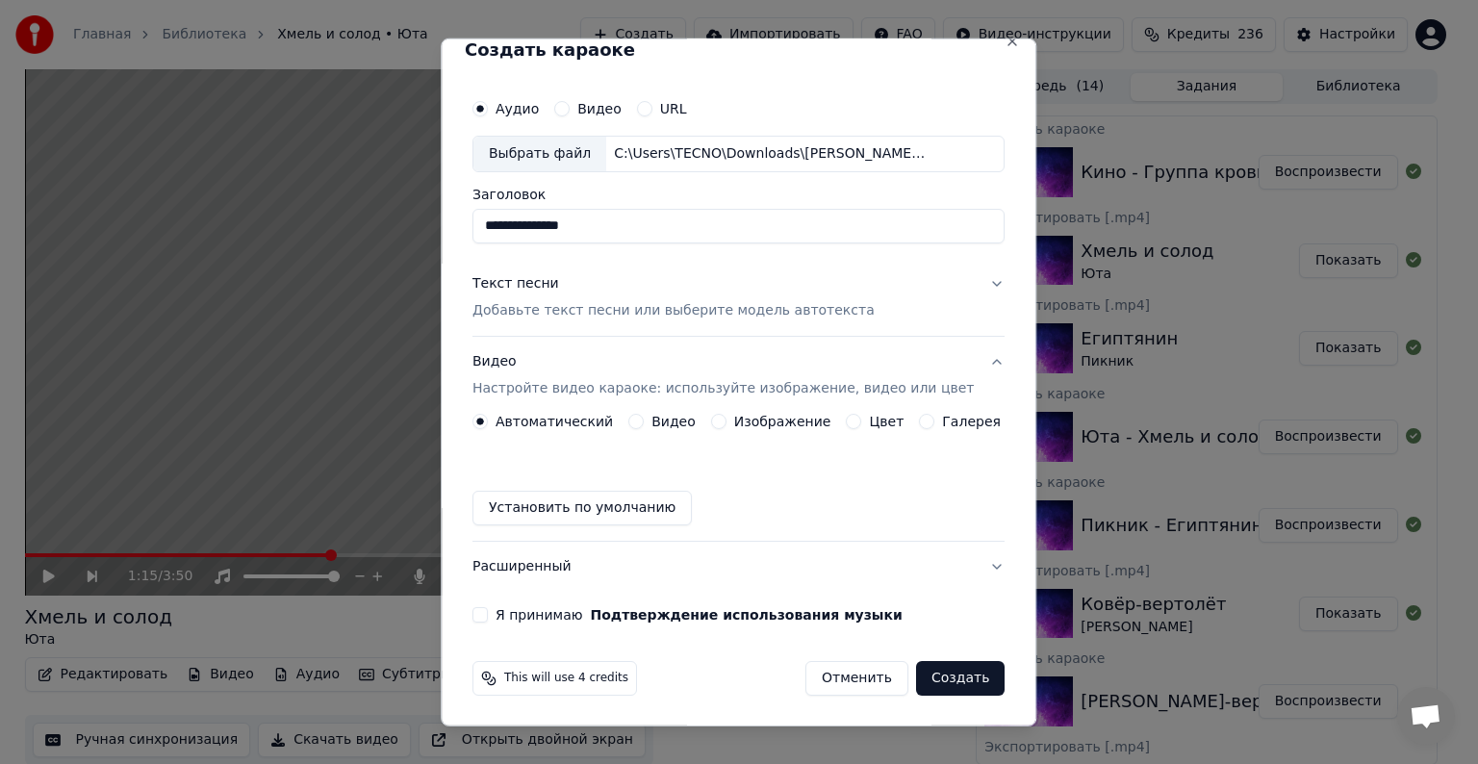
click at [640, 425] on button "Видео" at bounding box center [635, 421] width 15 height 15
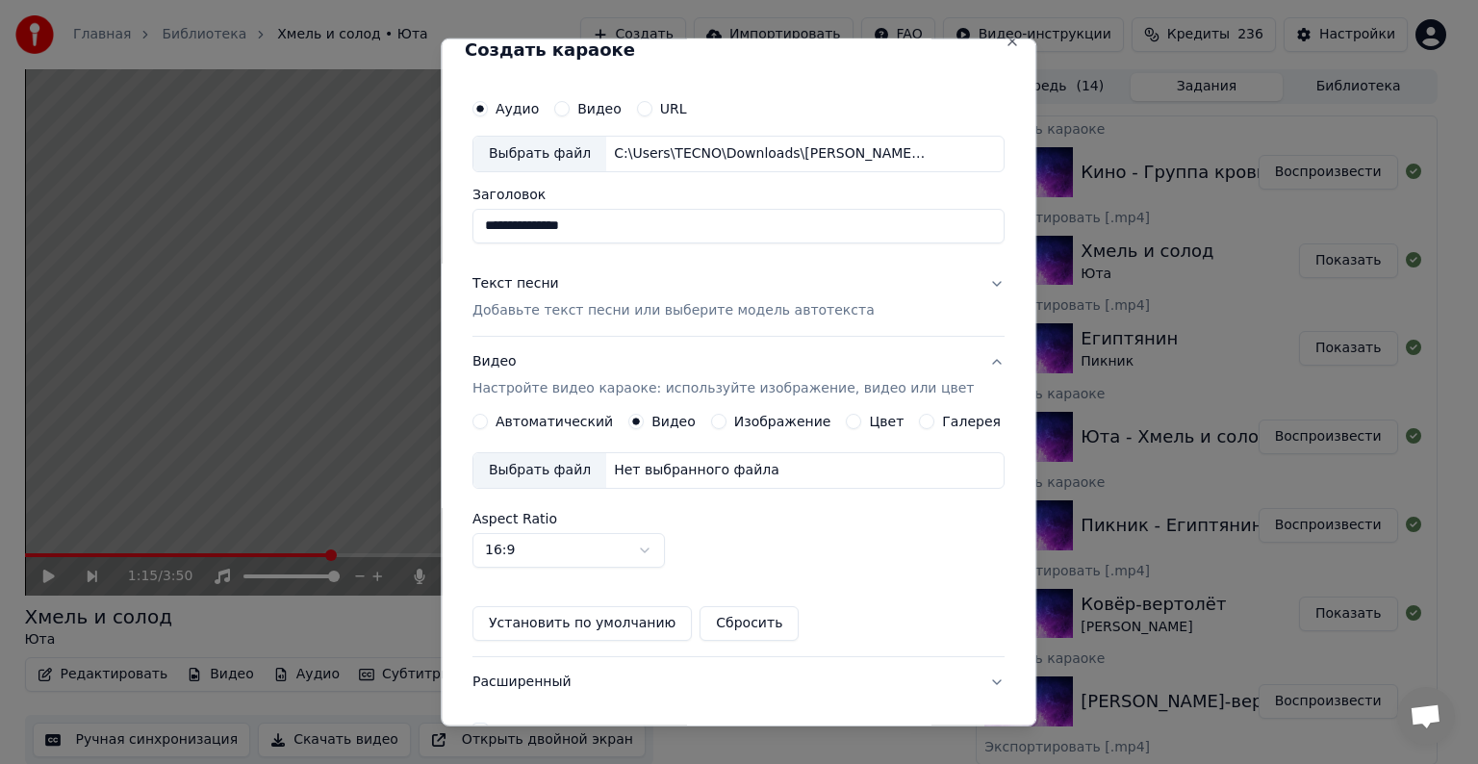
click at [568, 466] on div "Выбрать файл" at bounding box center [540, 470] width 133 height 35
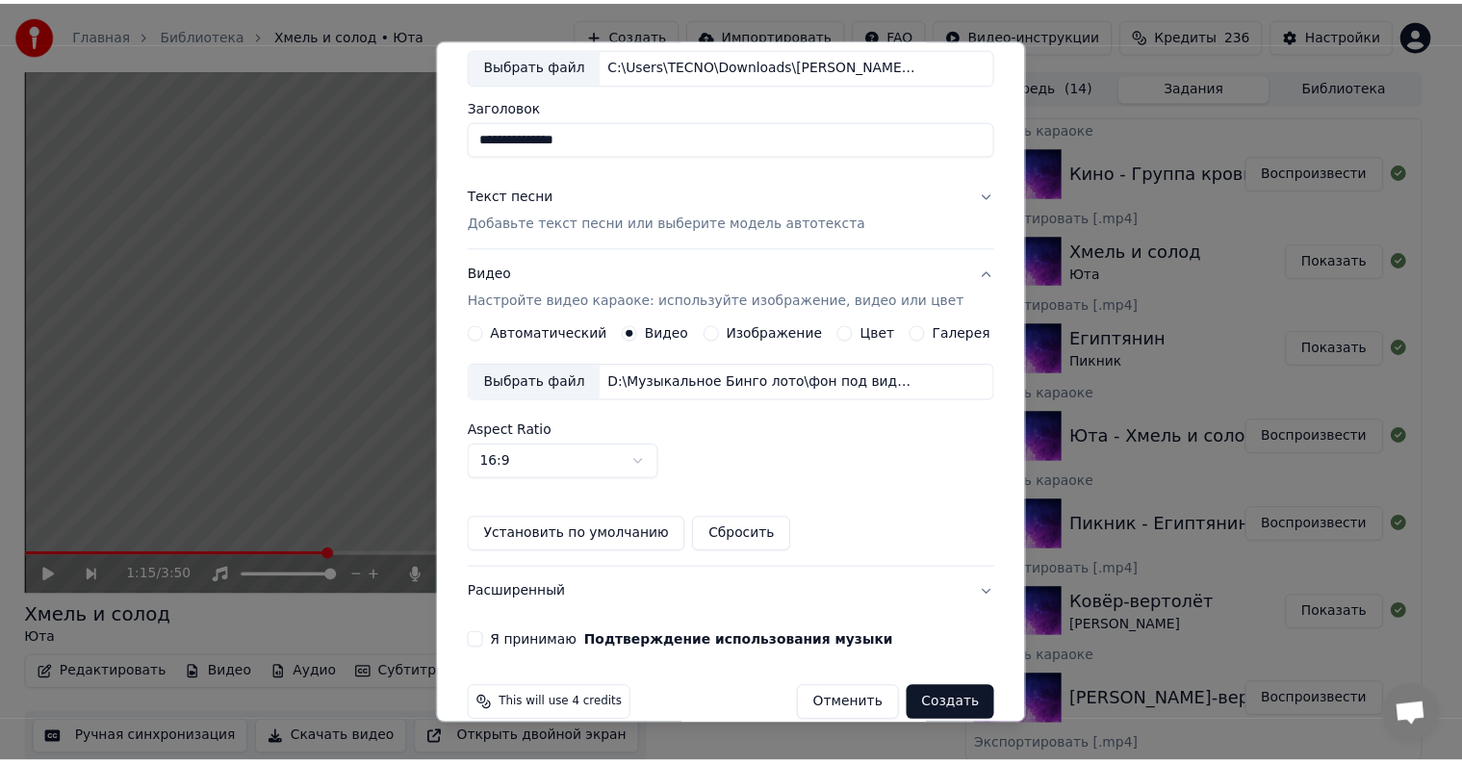
scroll to position [136, 0]
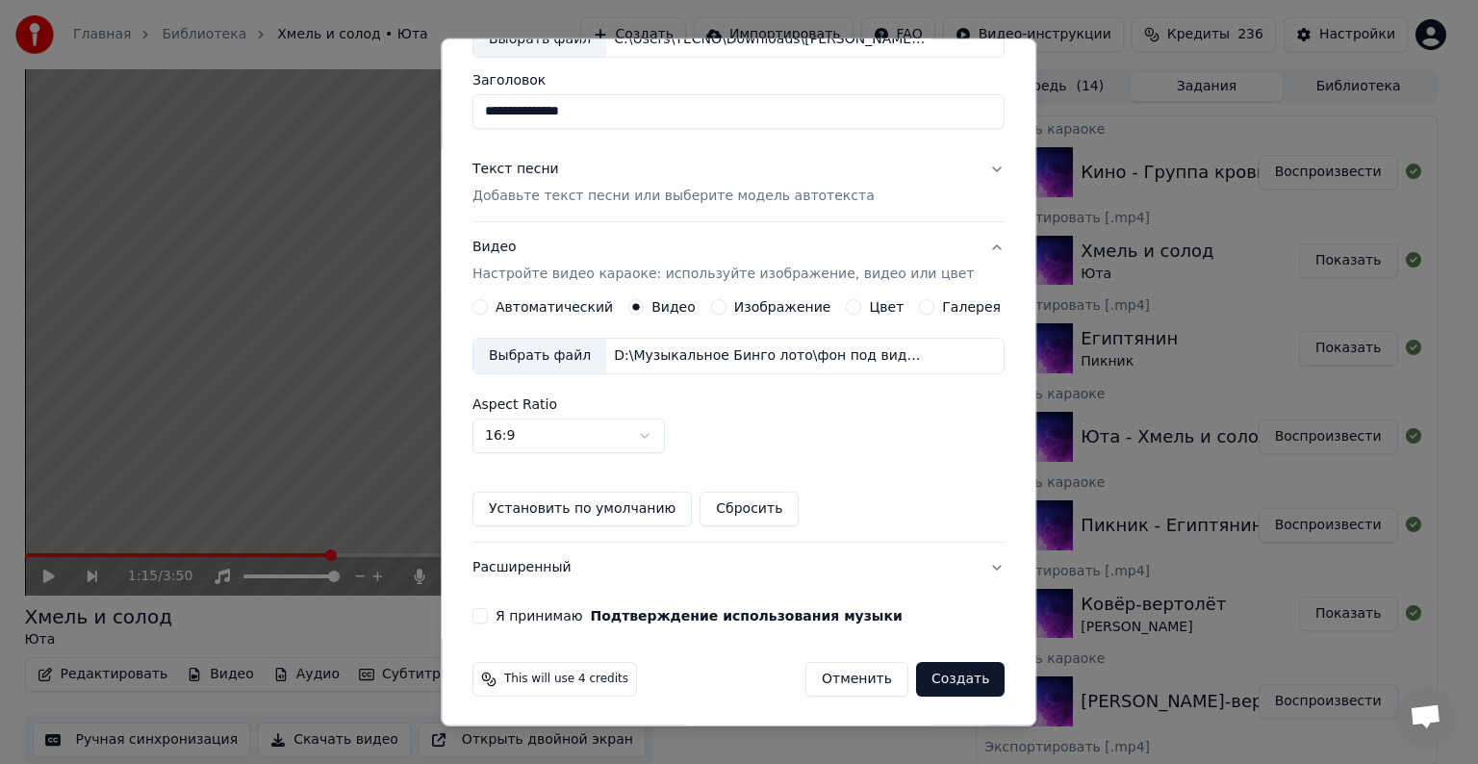
click at [488, 615] on button "Я принимаю Подтверждение использования музыки" at bounding box center [480, 615] width 15 height 15
click at [950, 674] on button "Создать" at bounding box center [960, 679] width 89 height 35
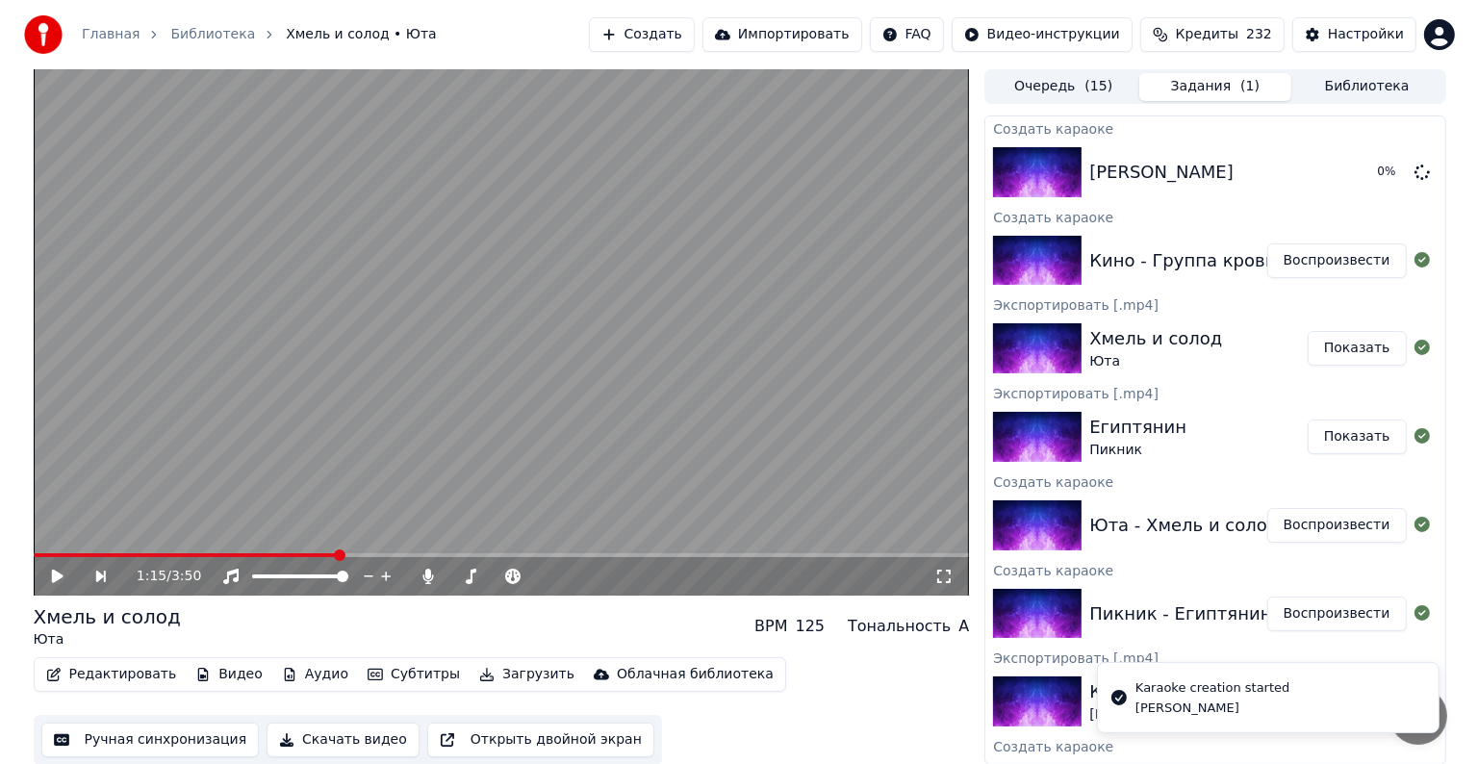
scroll to position [0, 0]
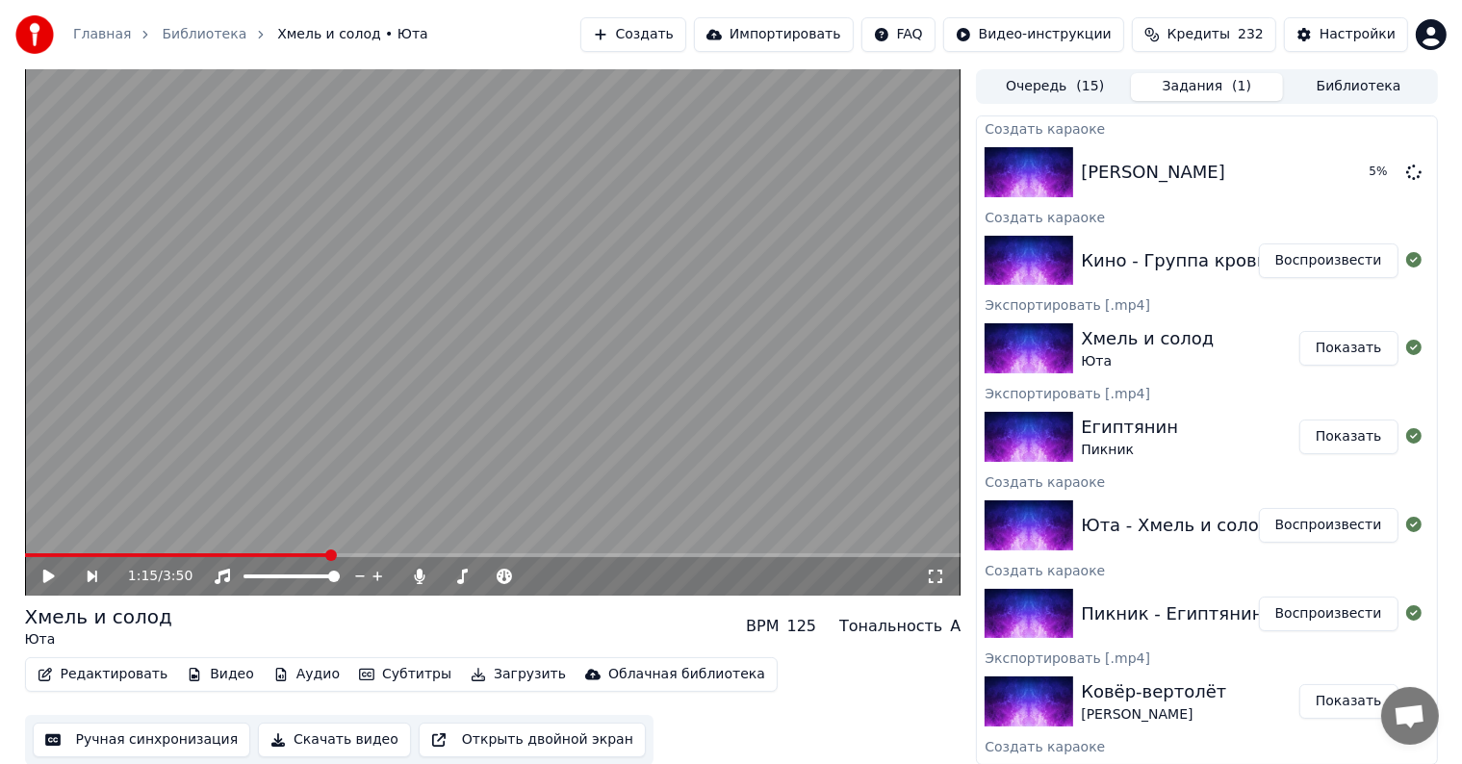
click at [1319, 343] on button "Показать" at bounding box center [1348, 348] width 99 height 35
click at [1344, 255] on button "Воспроизвести" at bounding box center [1329, 260] width 140 height 35
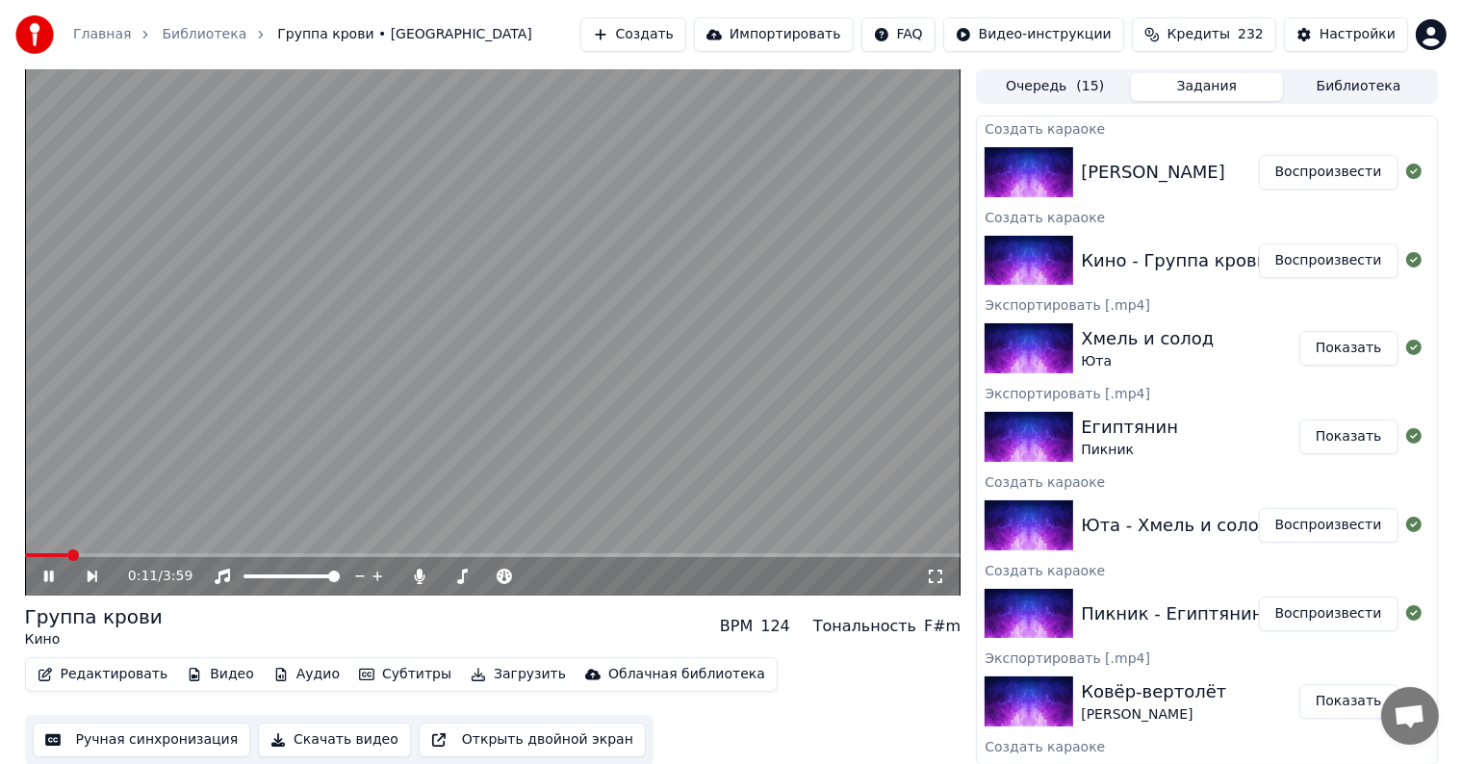
click at [69, 556] on span at bounding box center [493, 555] width 936 height 4
click at [166, 559] on div "0:16 / 3:59" at bounding box center [493, 576] width 936 height 38
click at [216, 553] on span at bounding box center [493, 555] width 936 height 4
click at [416, 556] on span at bounding box center [493, 555] width 936 height 4
click at [504, 555] on span at bounding box center [493, 555] width 936 height 4
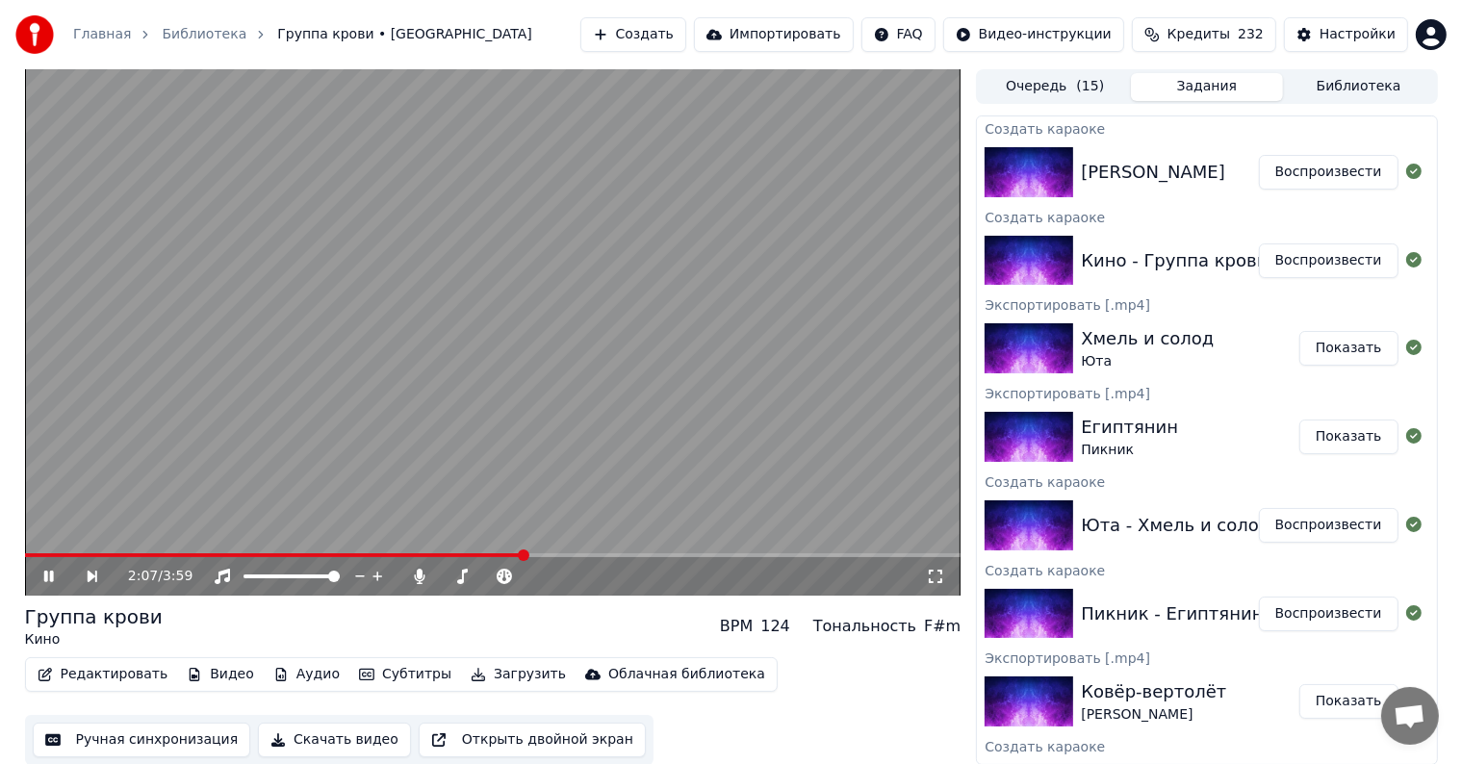
click at [537, 381] on video at bounding box center [493, 332] width 936 height 526
click at [1275, 175] on button "Воспроизвести" at bounding box center [1329, 172] width 140 height 35
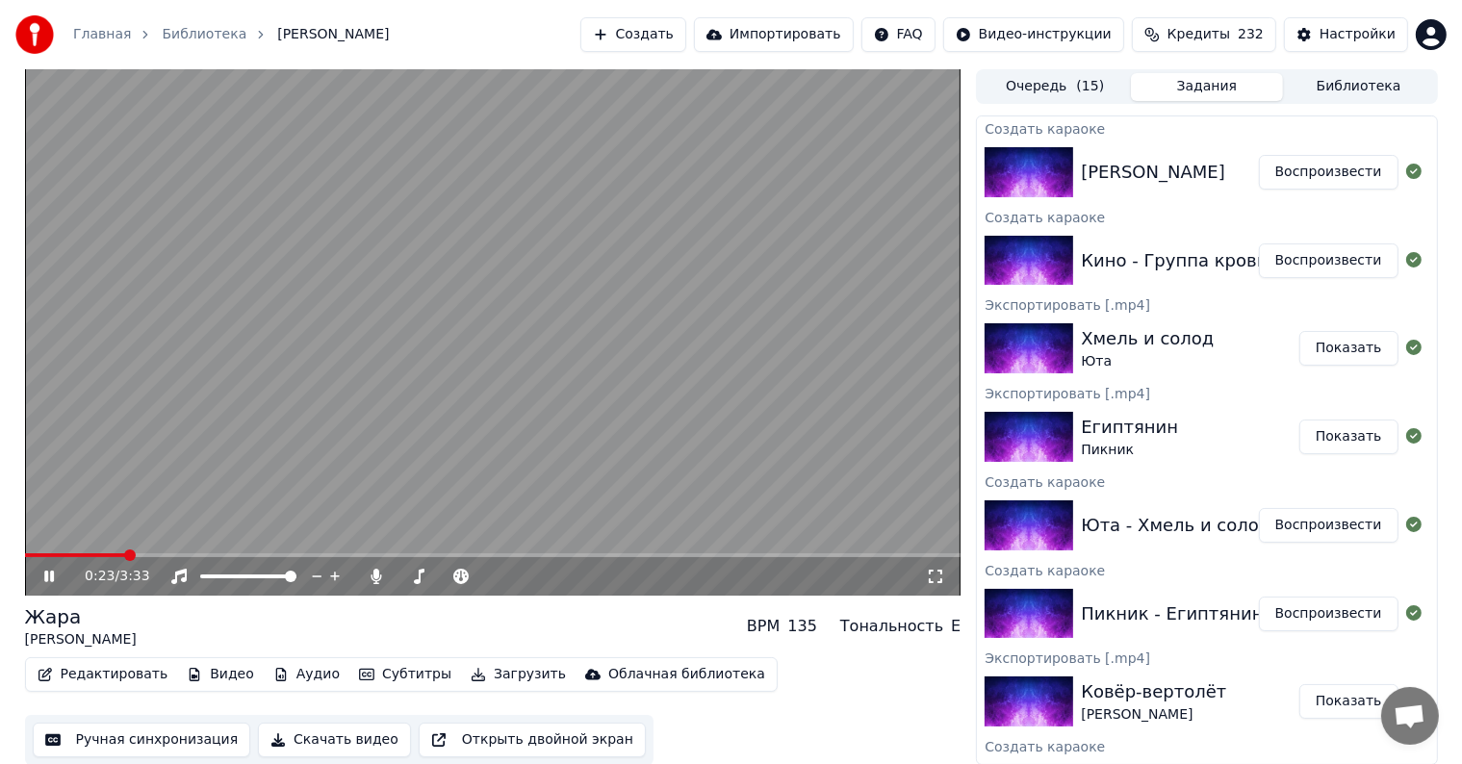
click at [127, 554] on span at bounding box center [493, 555] width 936 height 4
click at [181, 553] on span at bounding box center [493, 555] width 936 height 4
click at [343, 555] on span at bounding box center [493, 555] width 936 height 4
click at [500, 401] on video at bounding box center [493, 332] width 936 height 526
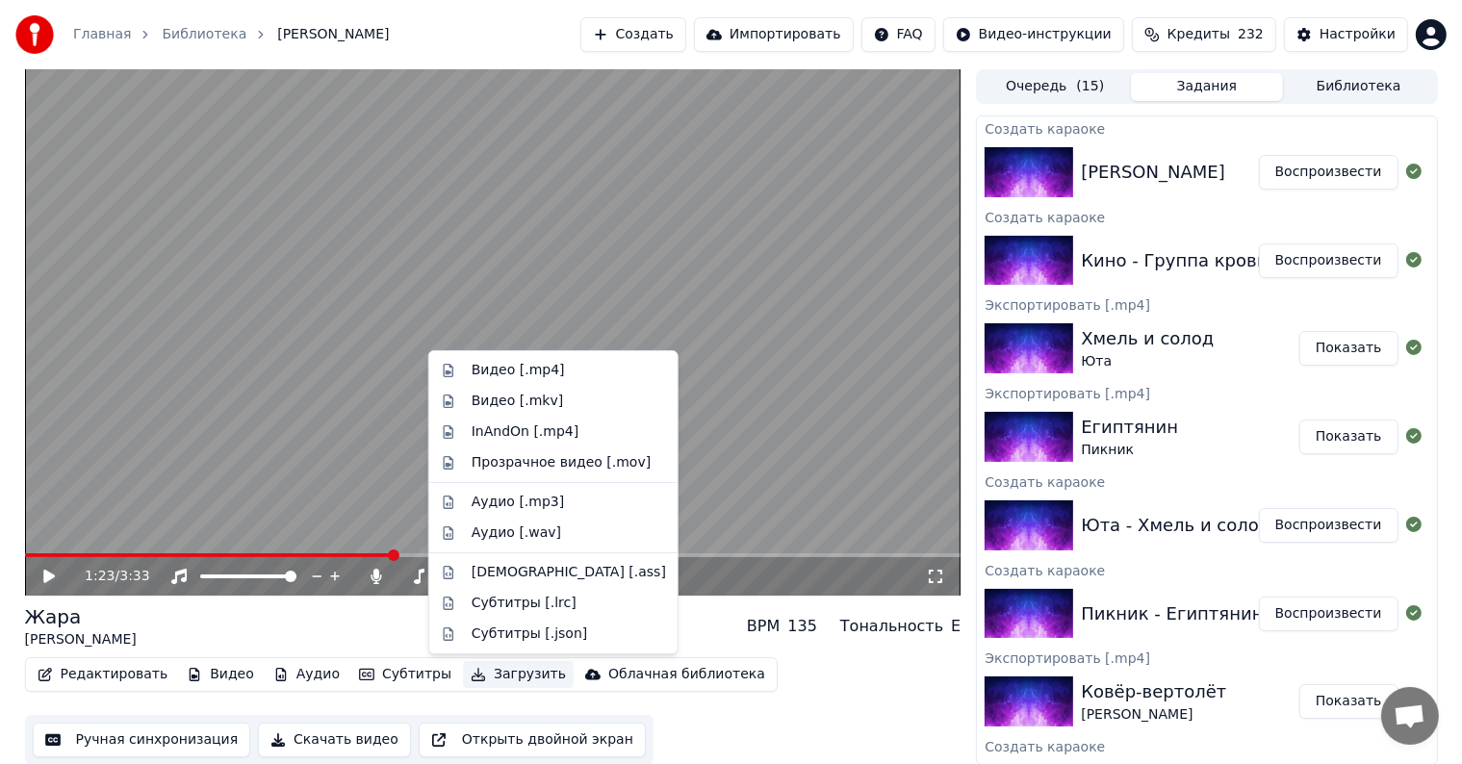
click at [477, 677] on button "Загрузить" at bounding box center [518, 674] width 111 height 27
click at [503, 364] on div "Видео [.mp4]" at bounding box center [518, 370] width 93 height 19
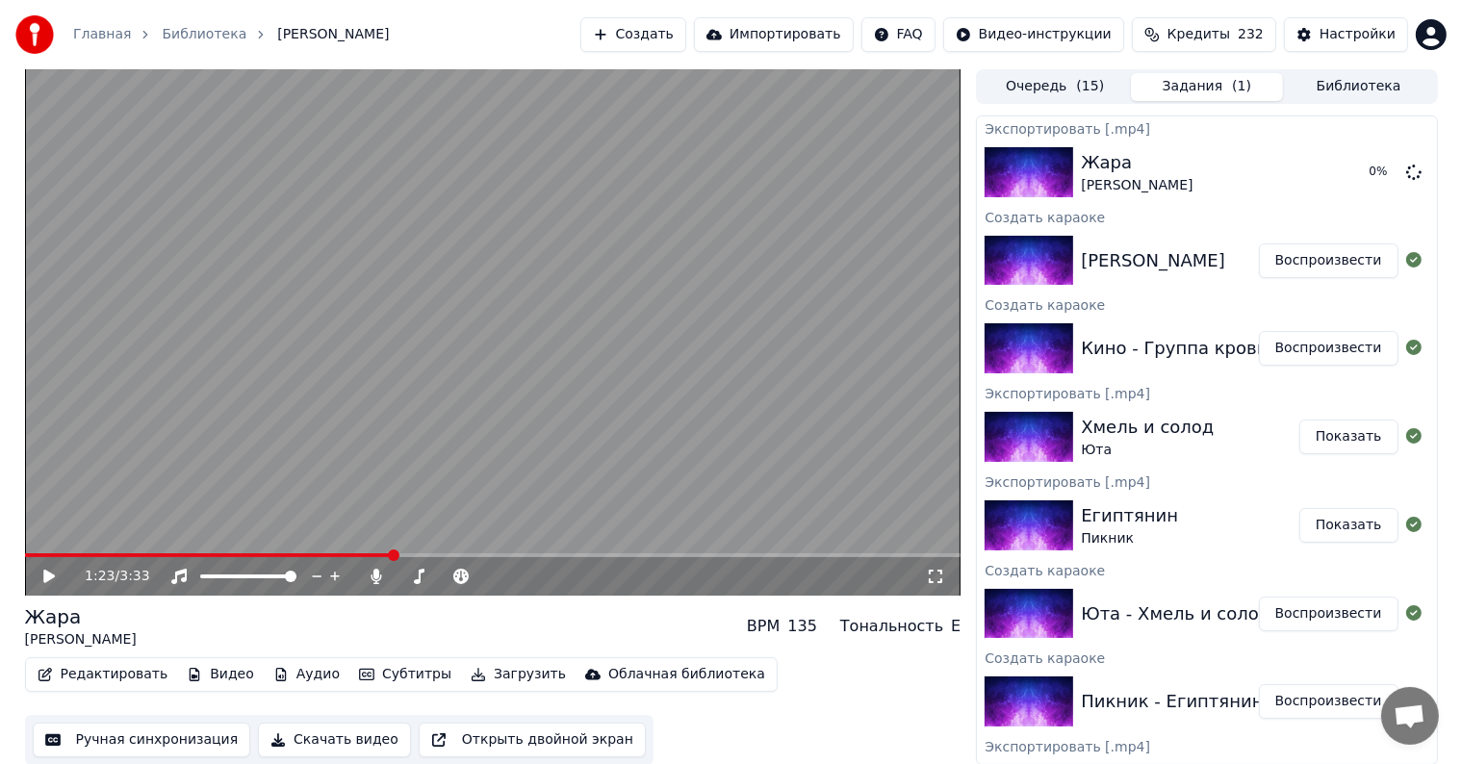
click at [1288, 349] on button "Воспроизвести" at bounding box center [1329, 348] width 140 height 35
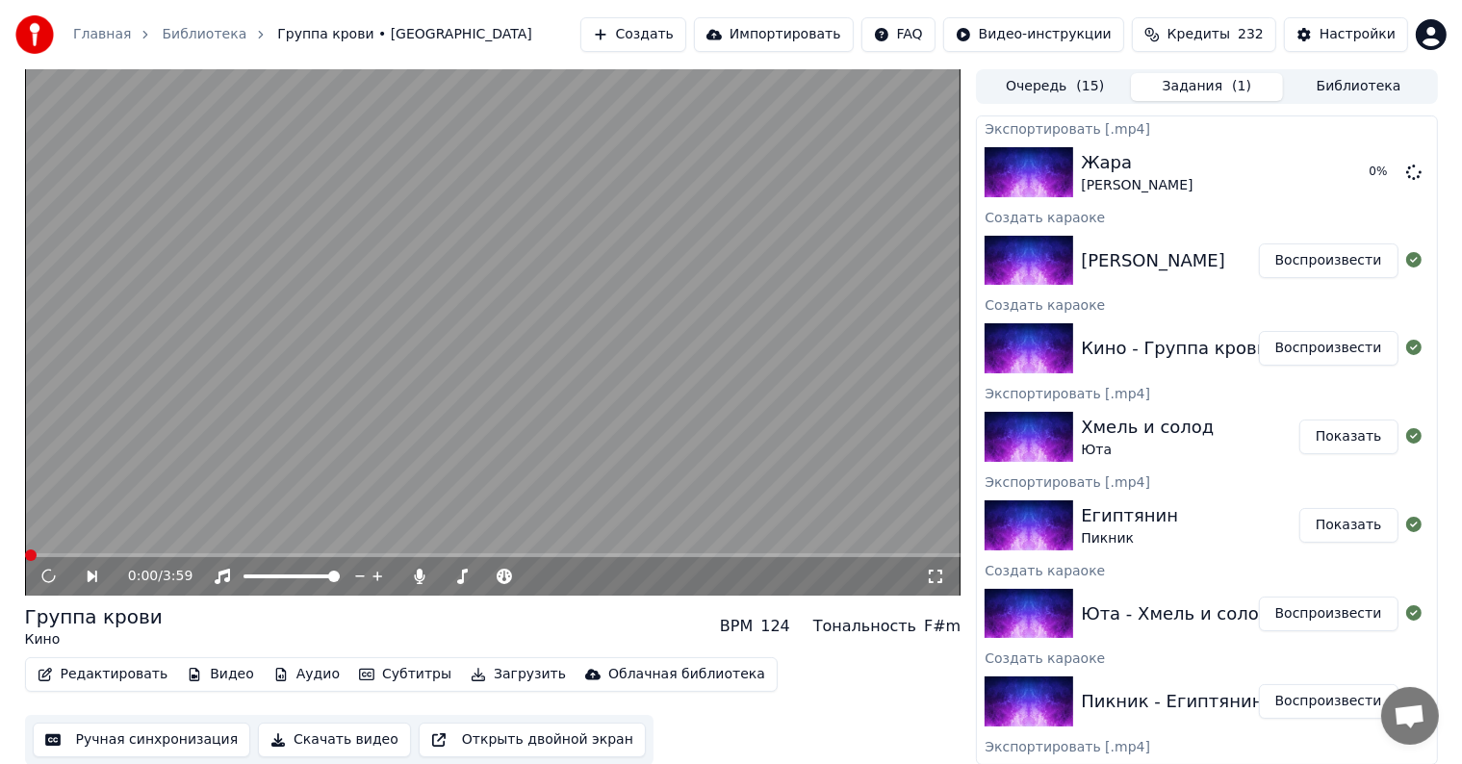
click at [469, 383] on video at bounding box center [493, 332] width 936 height 526
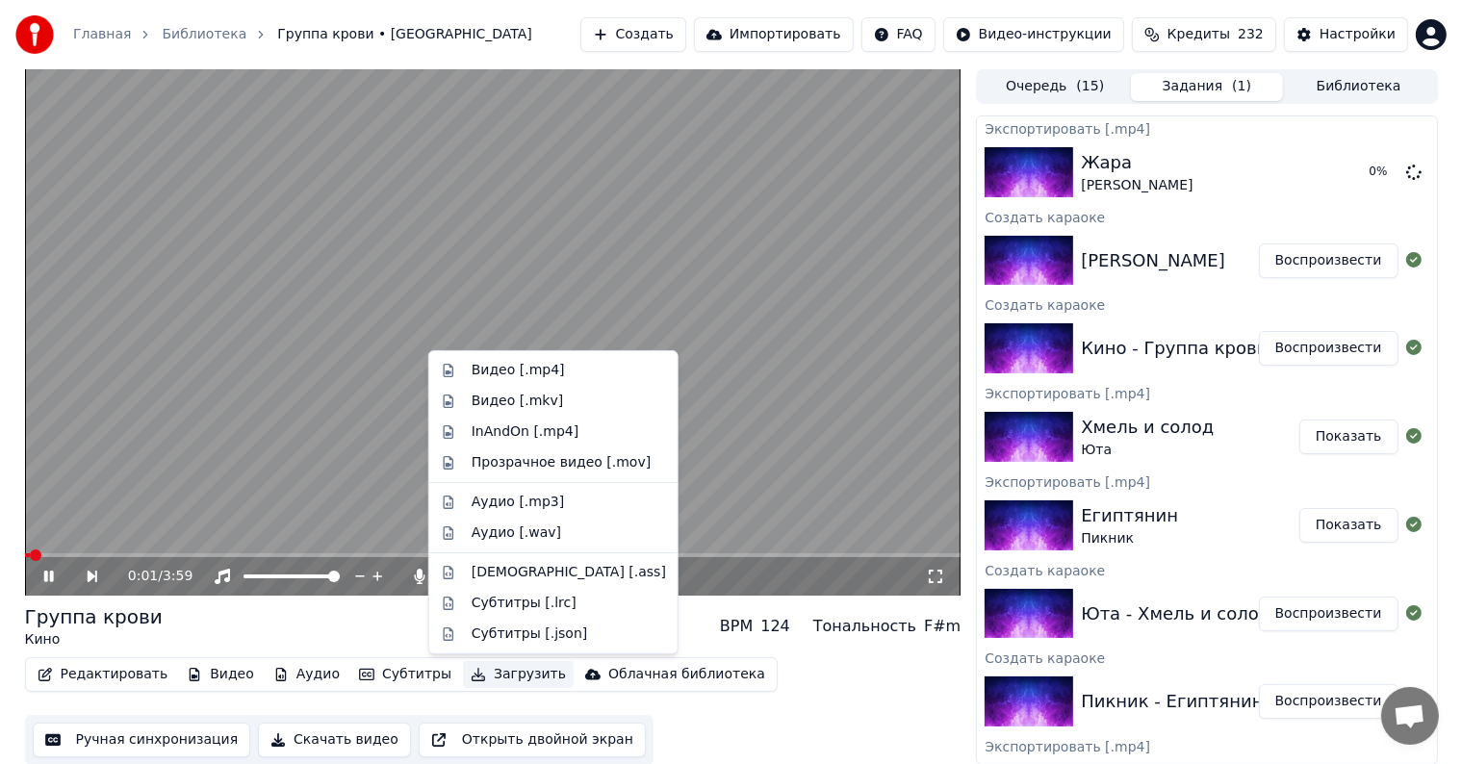
click at [479, 679] on button "Загрузить" at bounding box center [518, 674] width 111 height 27
click at [501, 378] on div "Видео [.mp4]" at bounding box center [518, 370] width 93 height 19
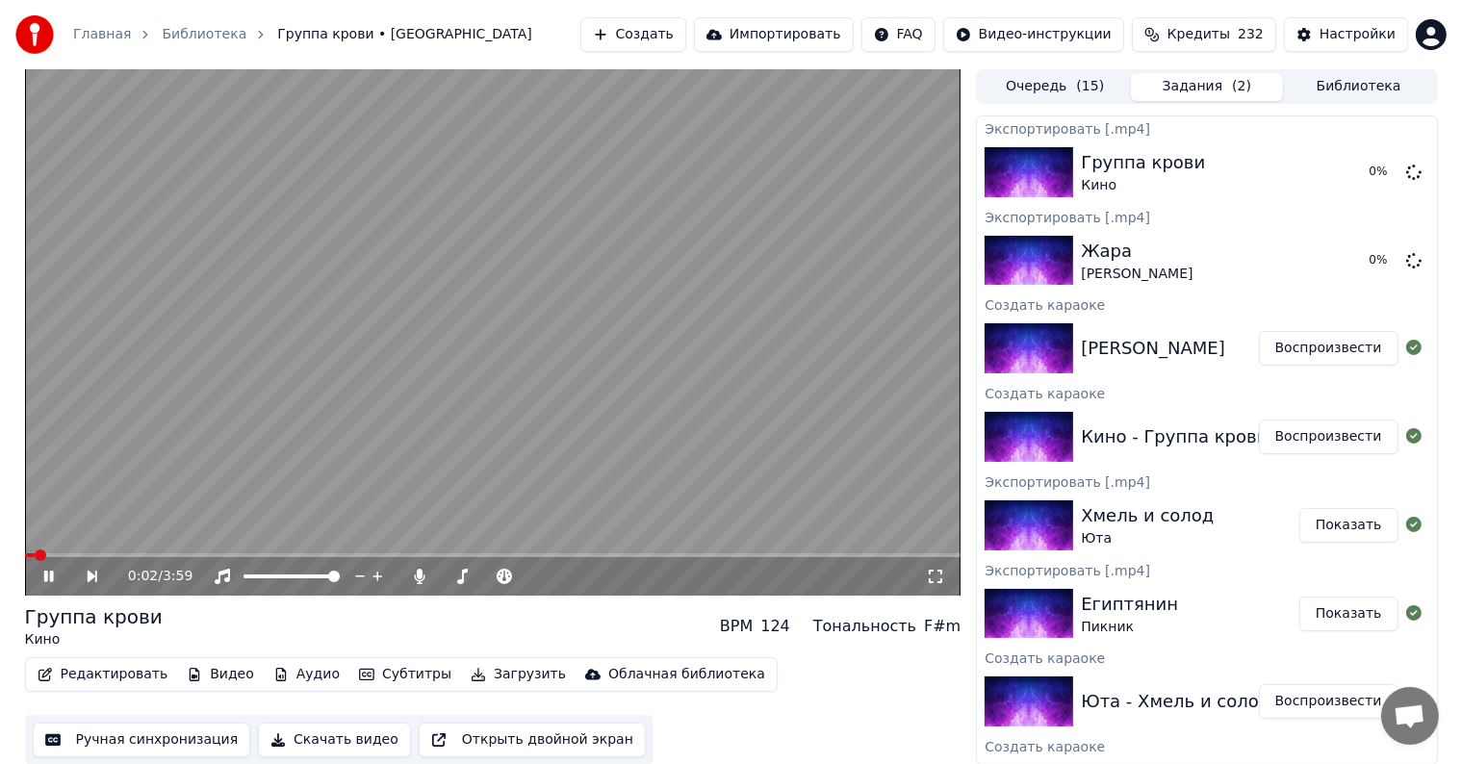
click at [47, 579] on icon at bounding box center [62, 576] width 44 height 15
click at [686, 25] on button "Создать" at bounding box center [633, 34] width 106 height 35
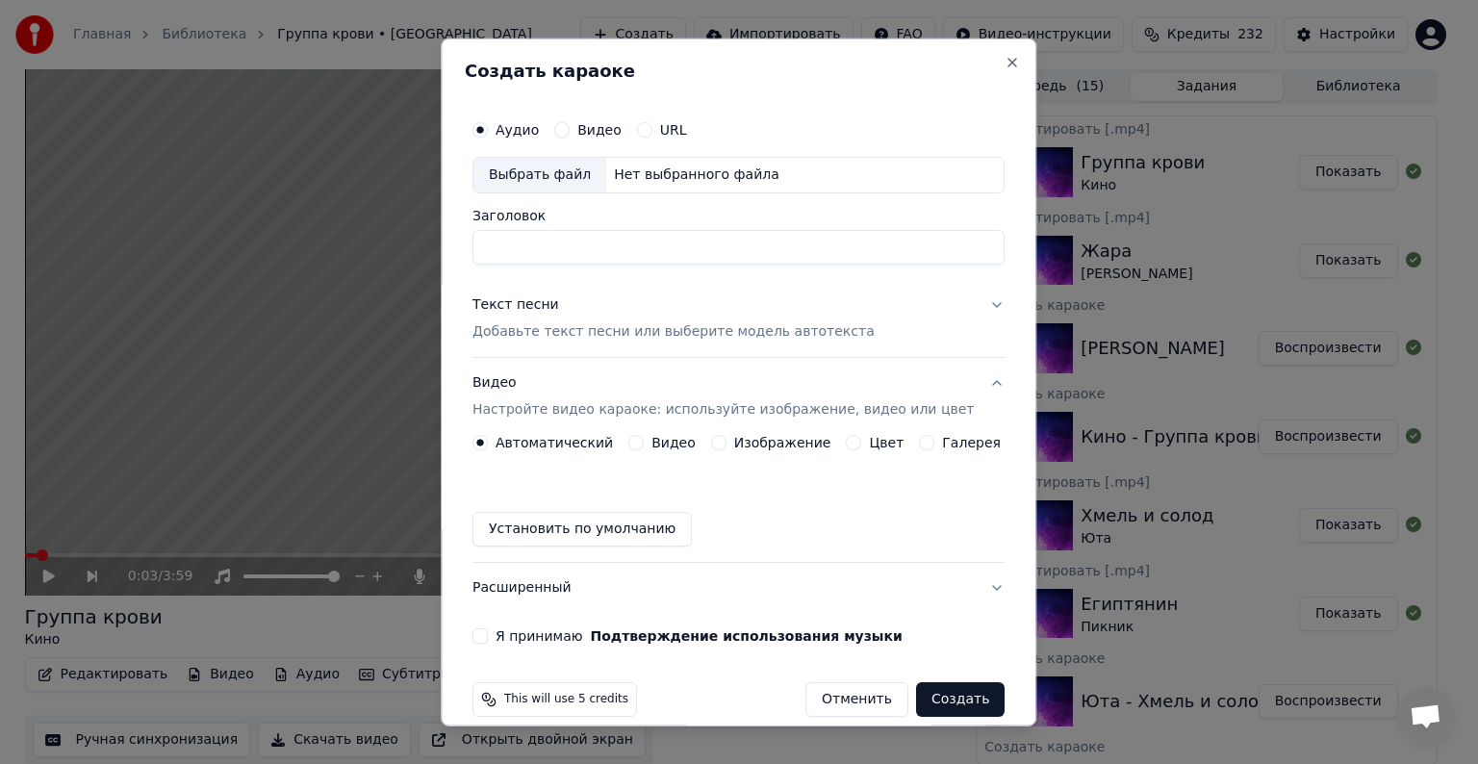
click at [554, 168] on div "Выбрать файл" at bounding box center [540, 175] width 133 height 35
click at [639, 446] on button "Видео" at bounding box center [635, 442] width 15 height 15
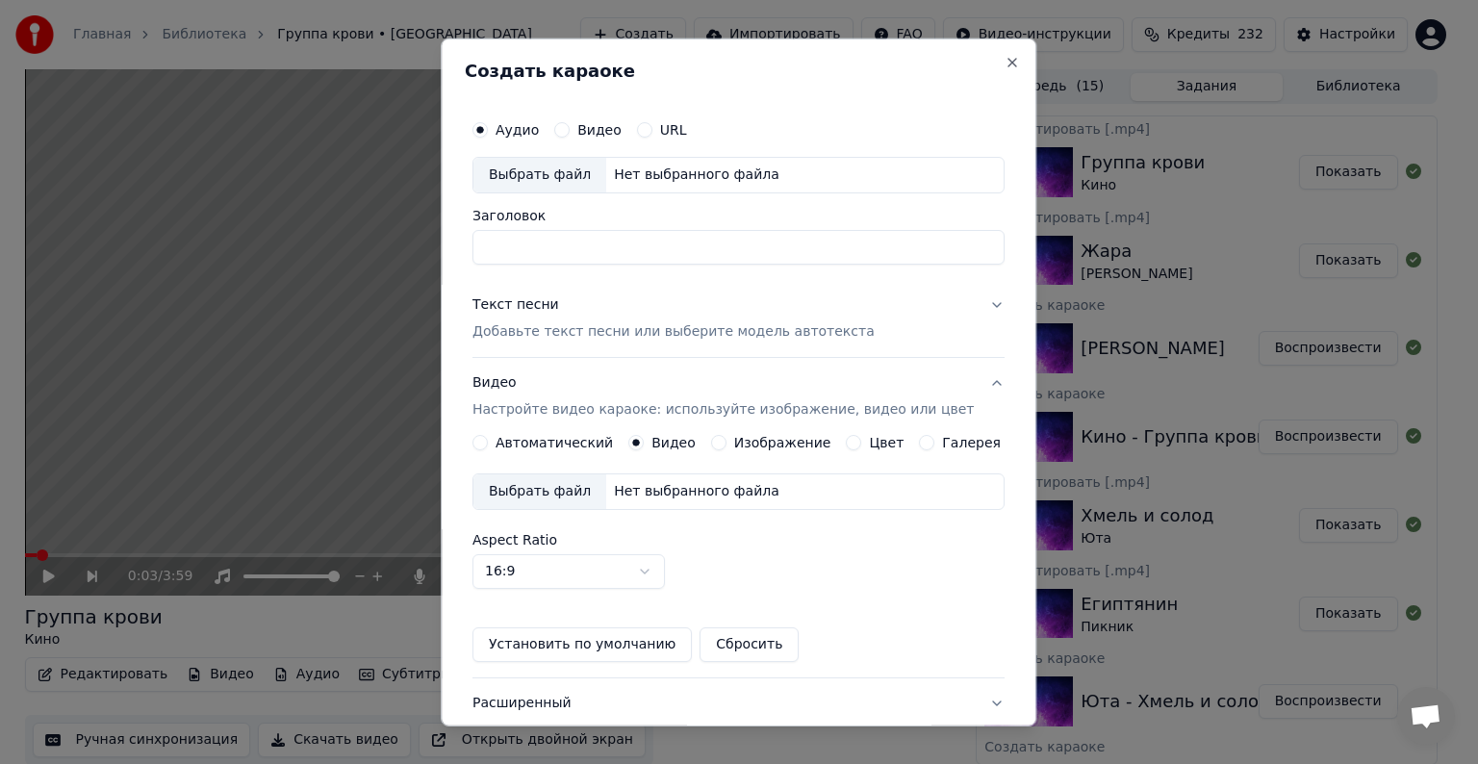
click at [583, 486] on div "Выбрать файл" at bounding box center [540, 491] width 133 height 35
click at [556, 170] on div "Выбрать файл" at bounding box center [540, 175] width 133 height 35
type input "**********"
click at [551, 313] on div "Текст песни" at bounding box center [516, 304] width 87 height 19
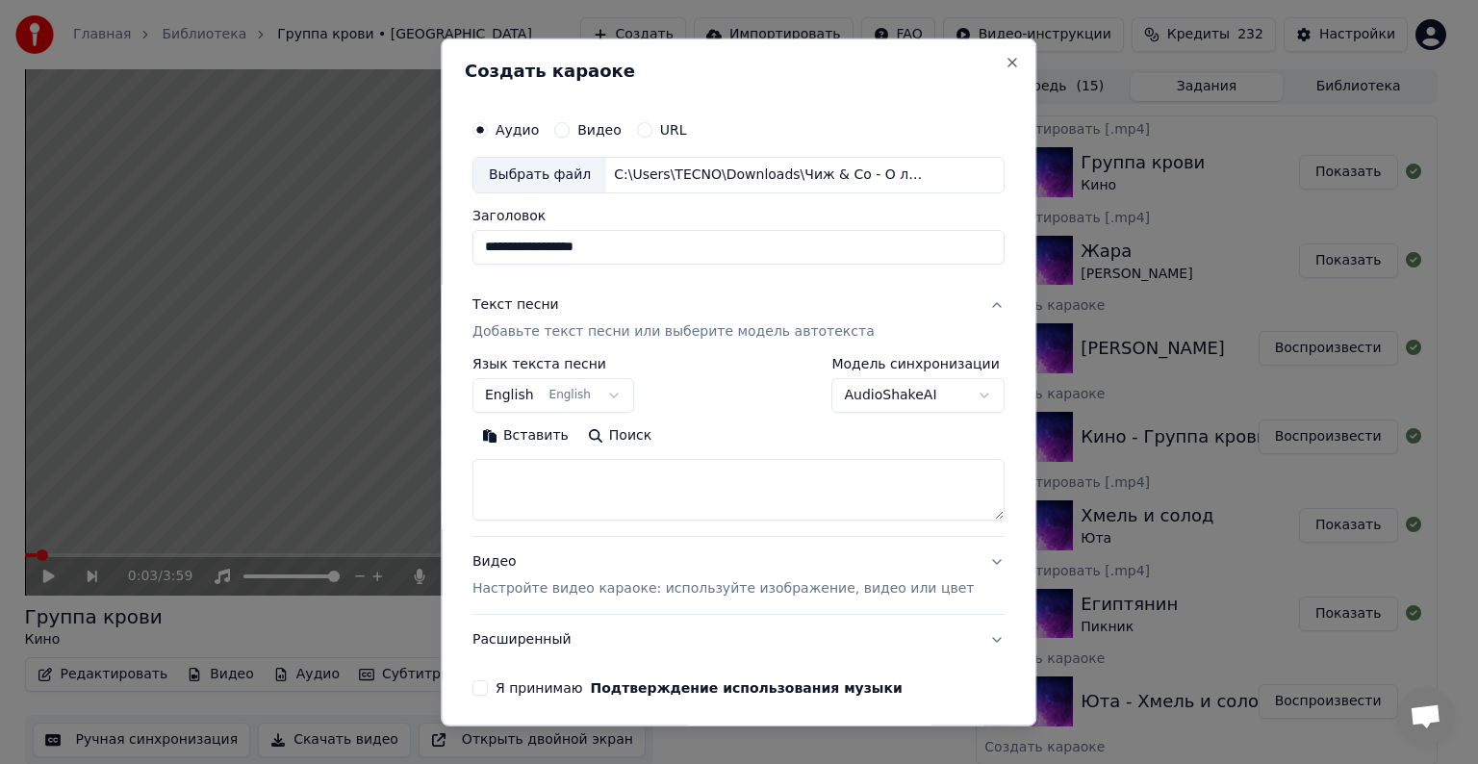
click at [555, 504] on textarea at bounding box center [739, 490] width 532 height 62
paste textarea "**********"
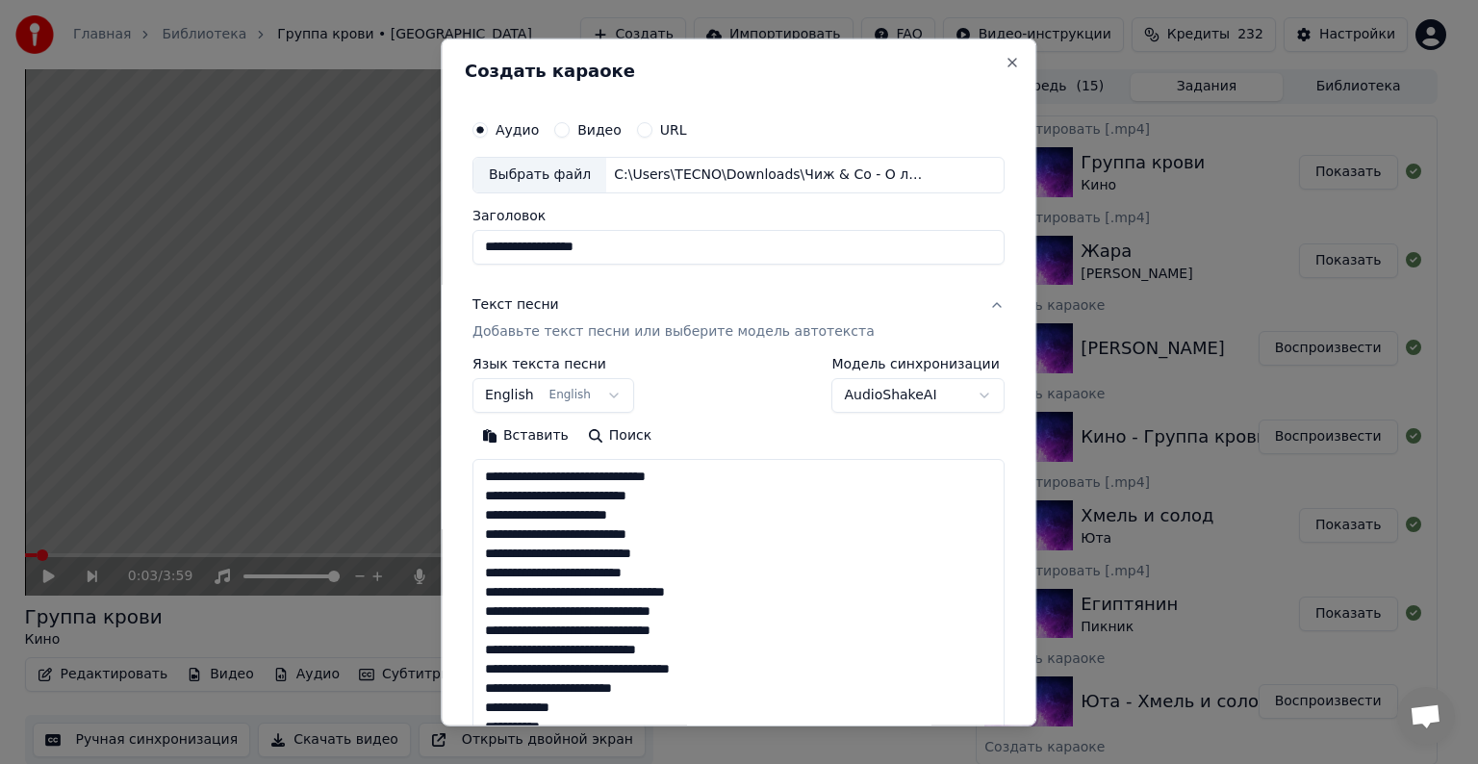
scroll to position [331, 0]
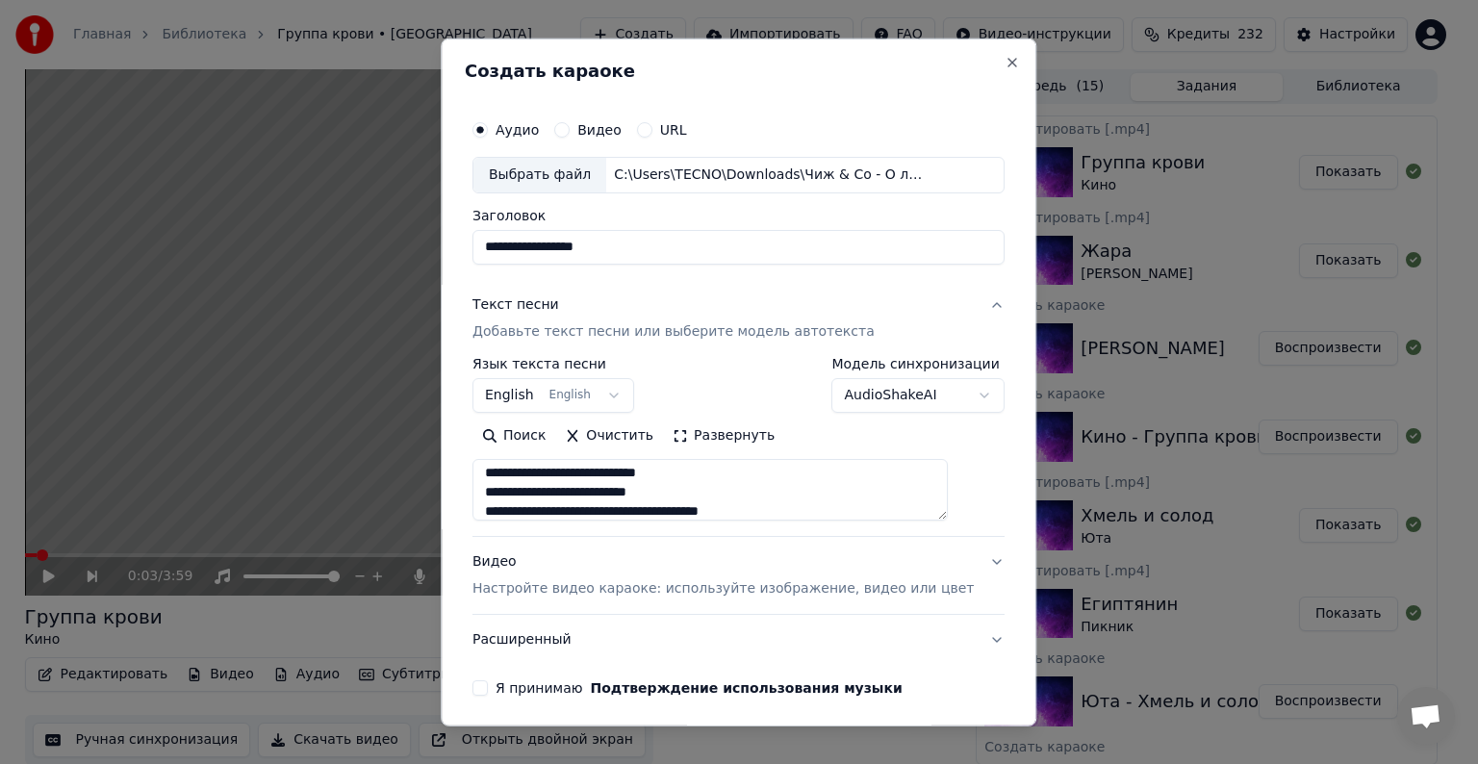
type textarea "**********"
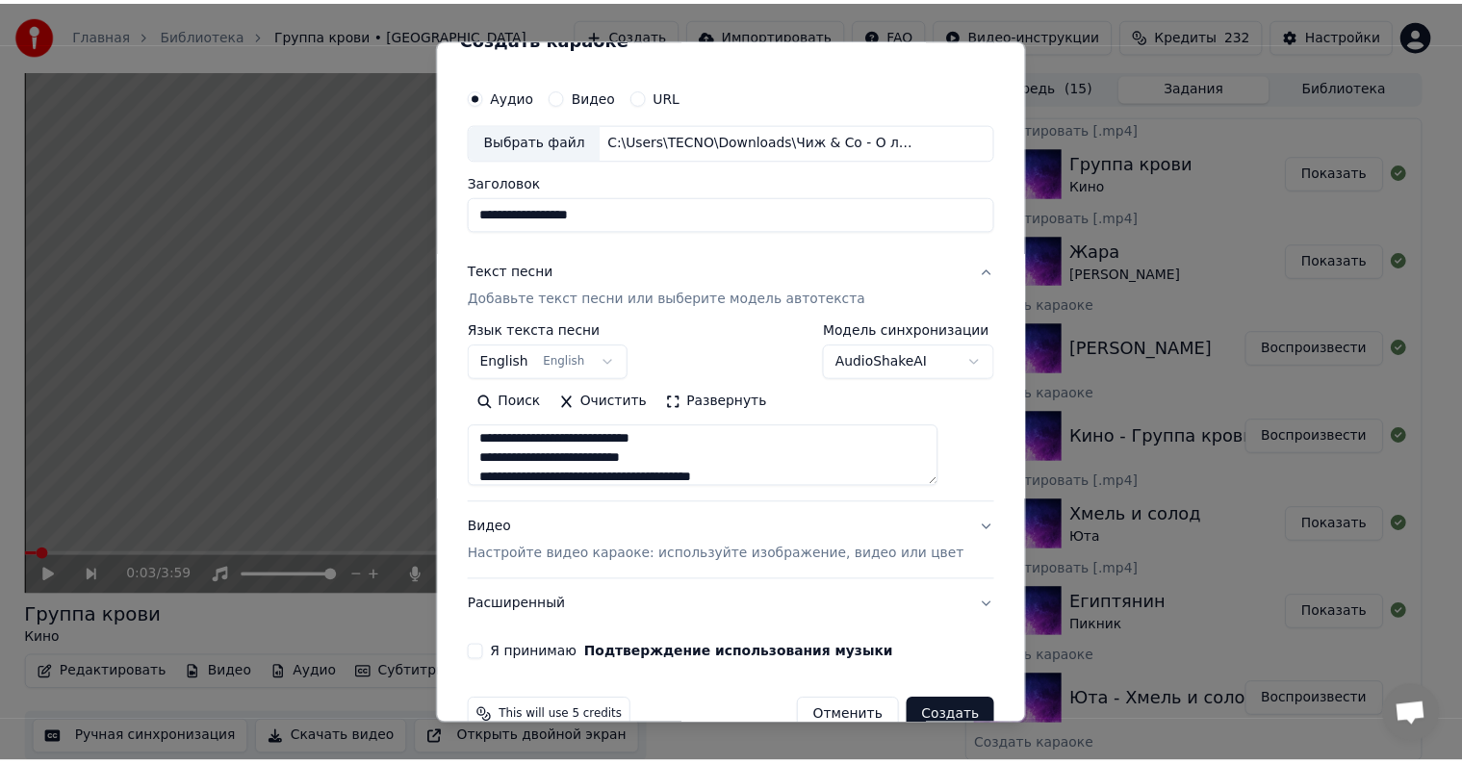
scroll to position [73, 0]
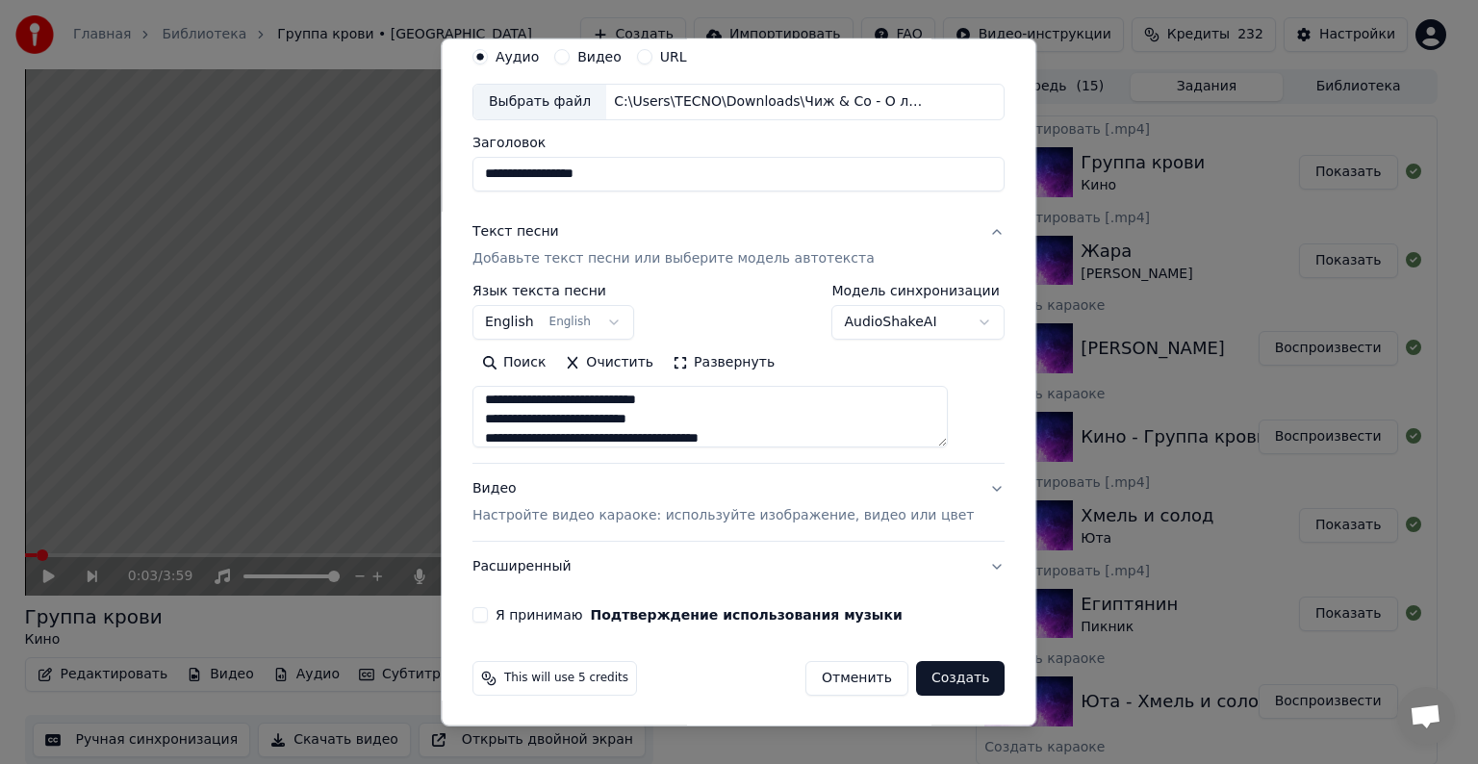
click at [488, 613] on button "Я принимаю Подтверждение использования музыки" at bounding box center [480, 614] width 15 height 15
click at [934, 676] on button "Создать" at bounding box center [960, 678] width 89 height 35
select select "**"
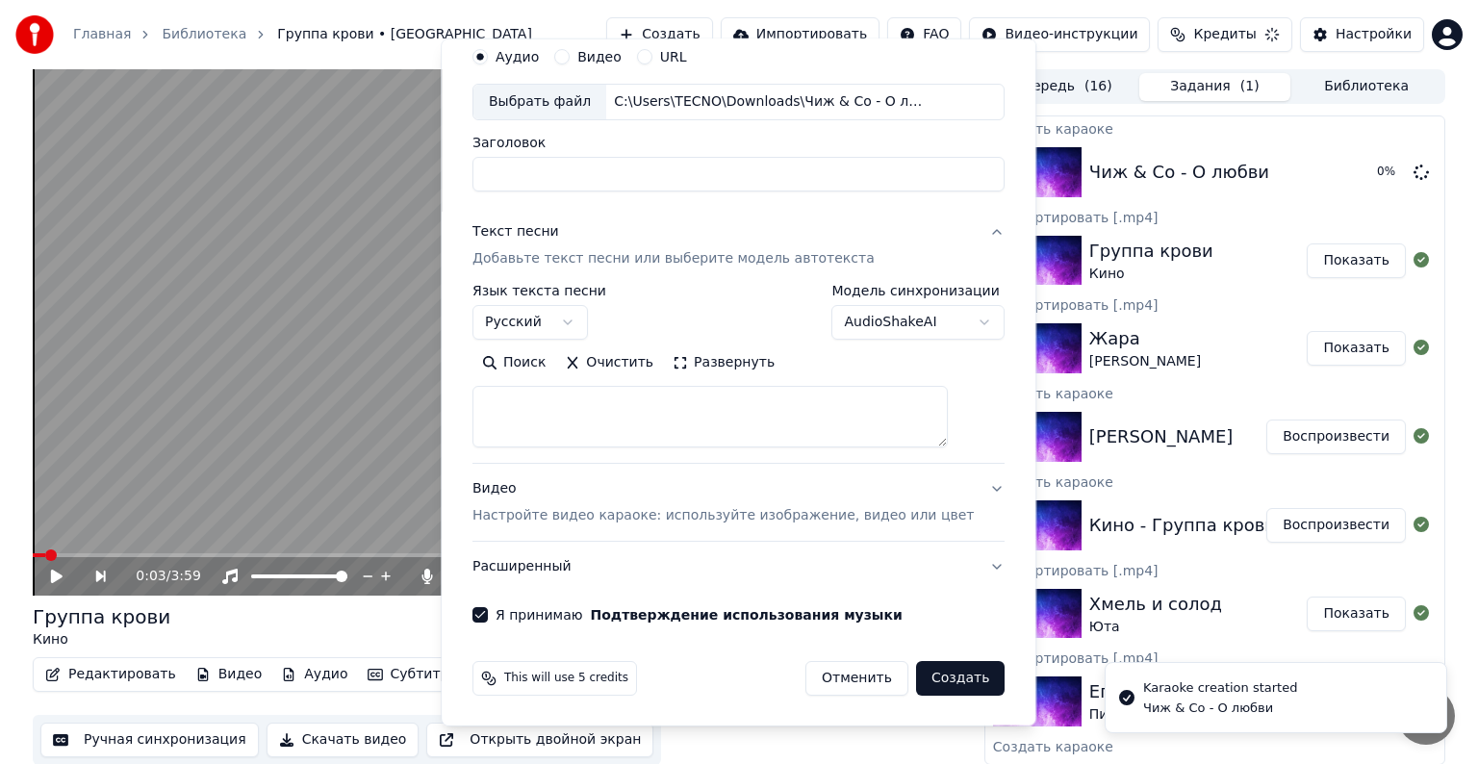
select select
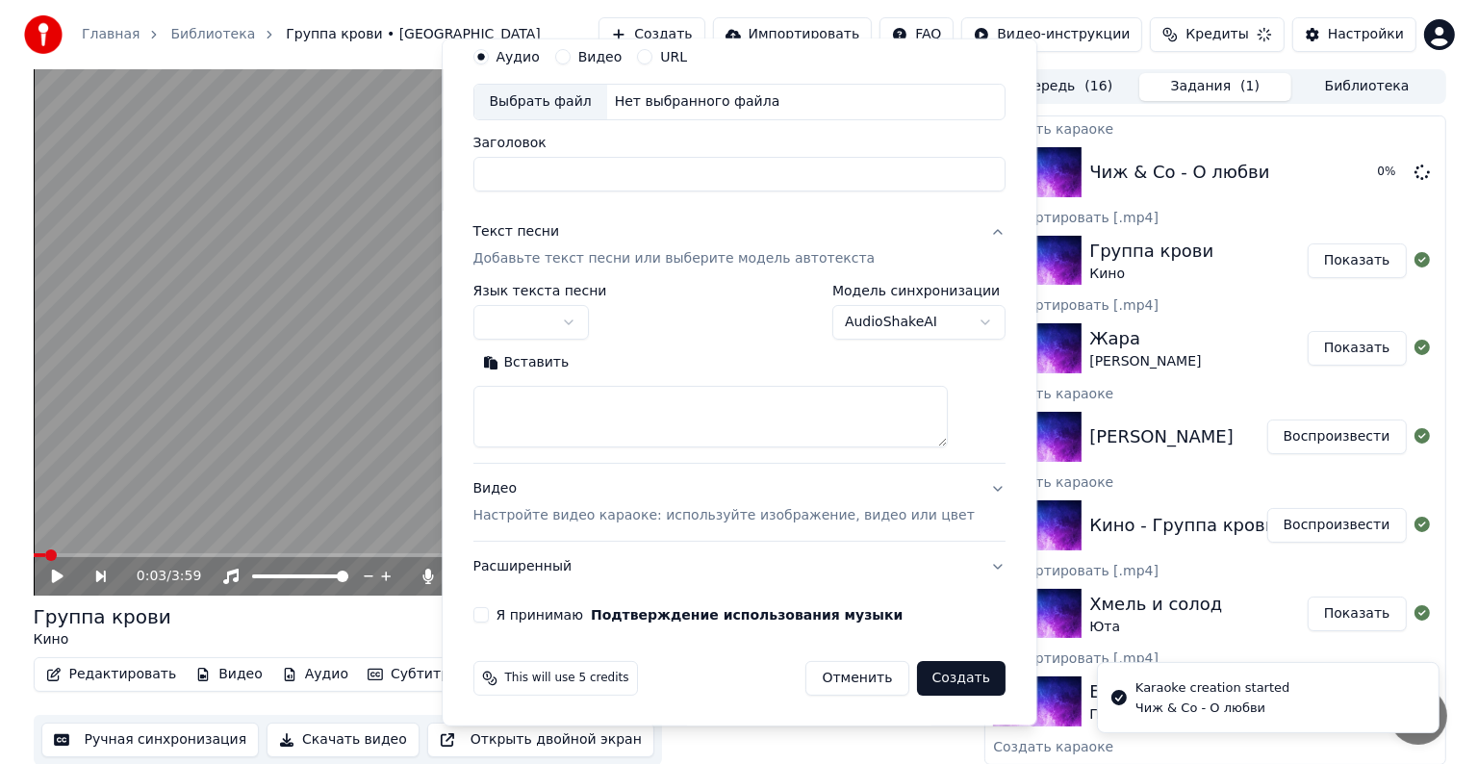
scroll to position [0, 0]
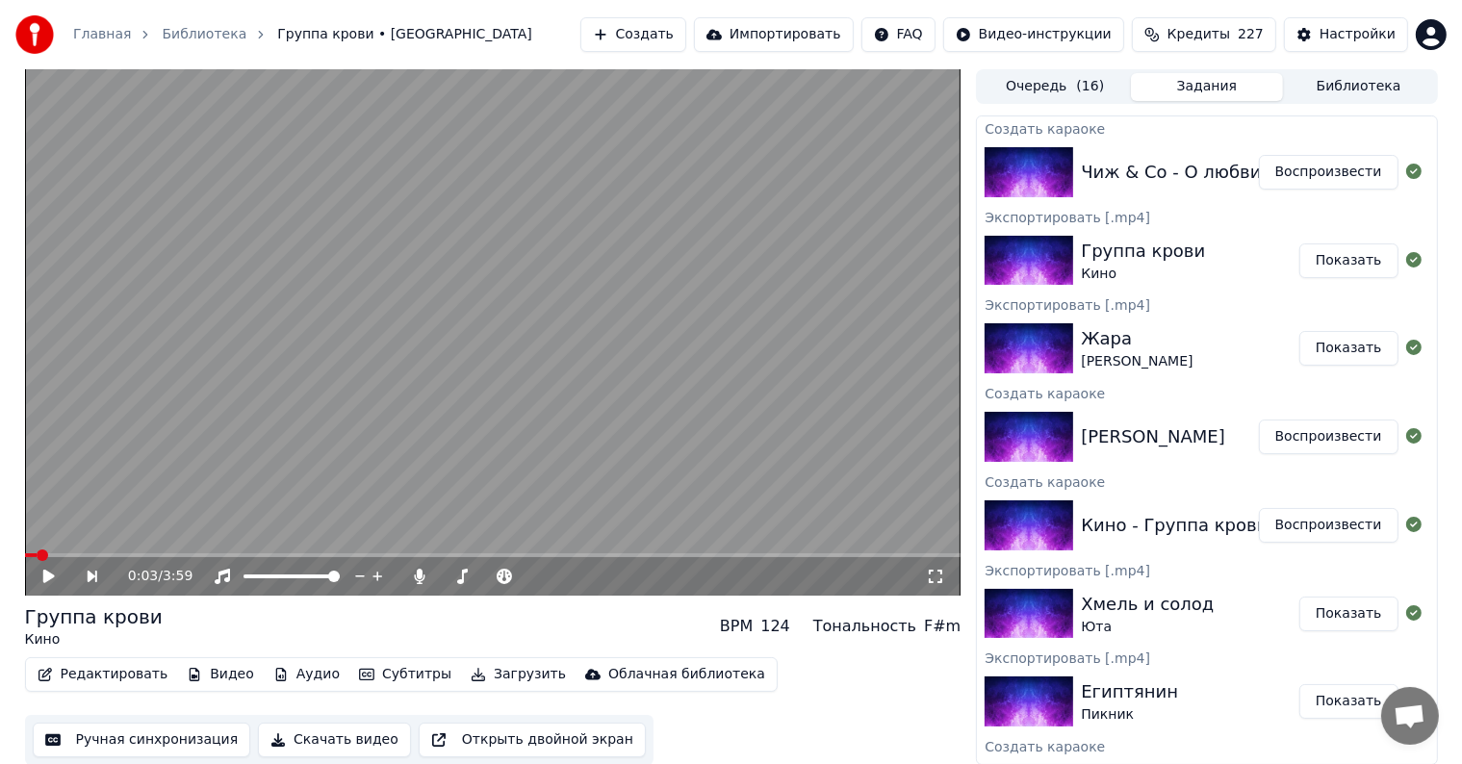
click at [1311, 166] on button "Воспроизвести" at bounding box center [1329, 172] width 140 height 35
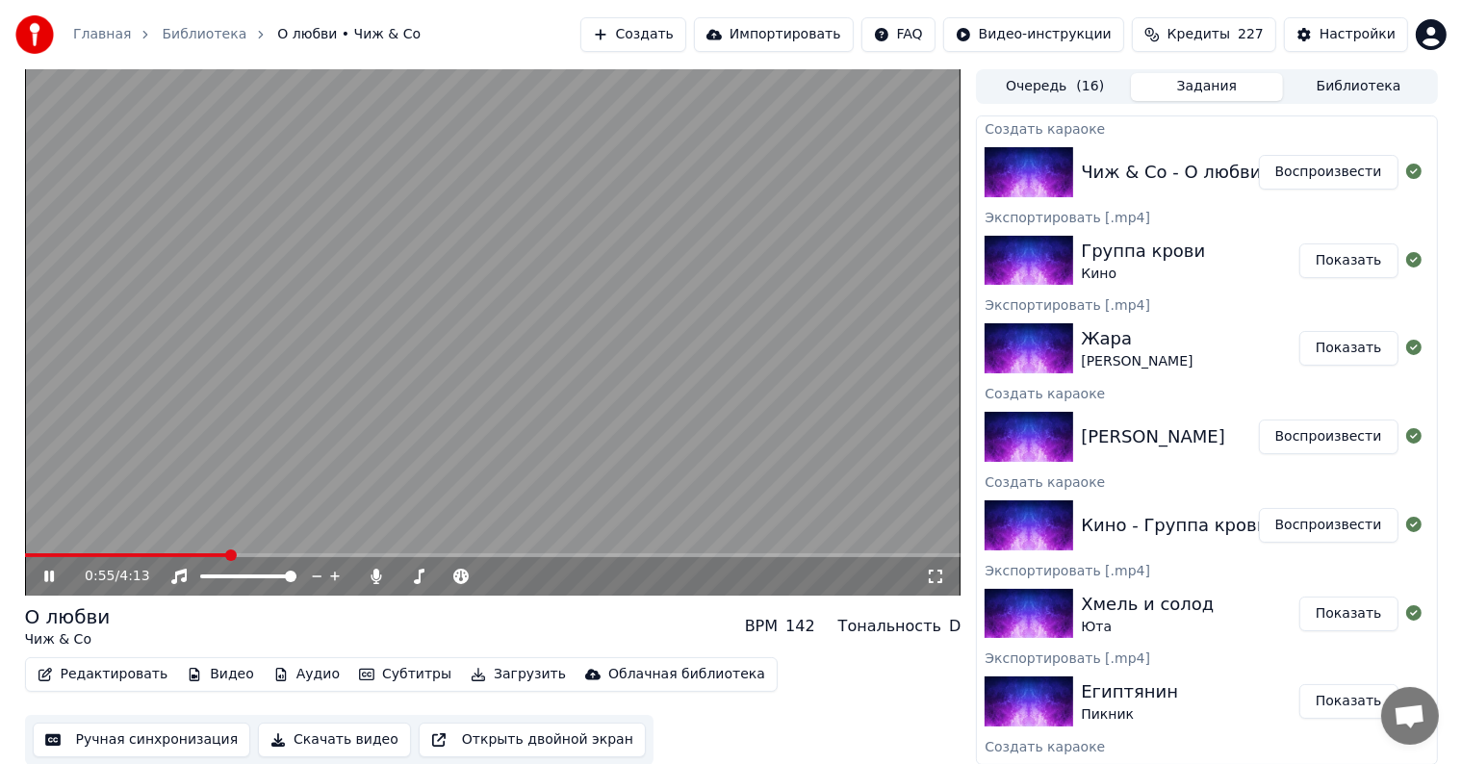
click at [226, 554] on span at bounding box center [493, 555] width 936 height 4
click at [333, 554] on span at bounding box center [493, 555] width 936 height 4
click at [526, 277] on video at bounding box center [493, 332] width 936 height 526
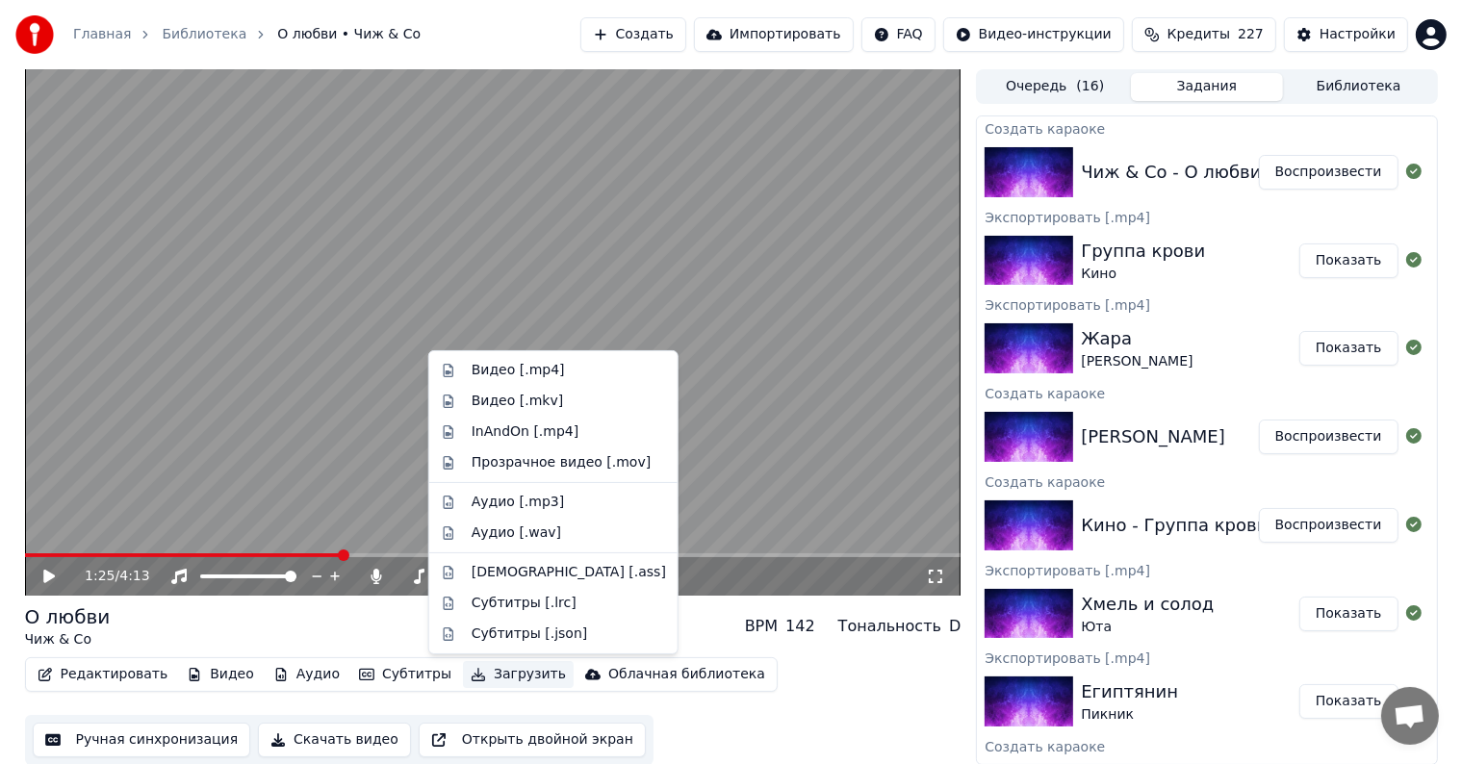
click at [474, 672] on button "Загрузить" at bounding box center [518, 674] width 111 height 27
click at [545, 368] on div "Видео [.mp4]" at bounding box center [518, 370] width 93 height 19
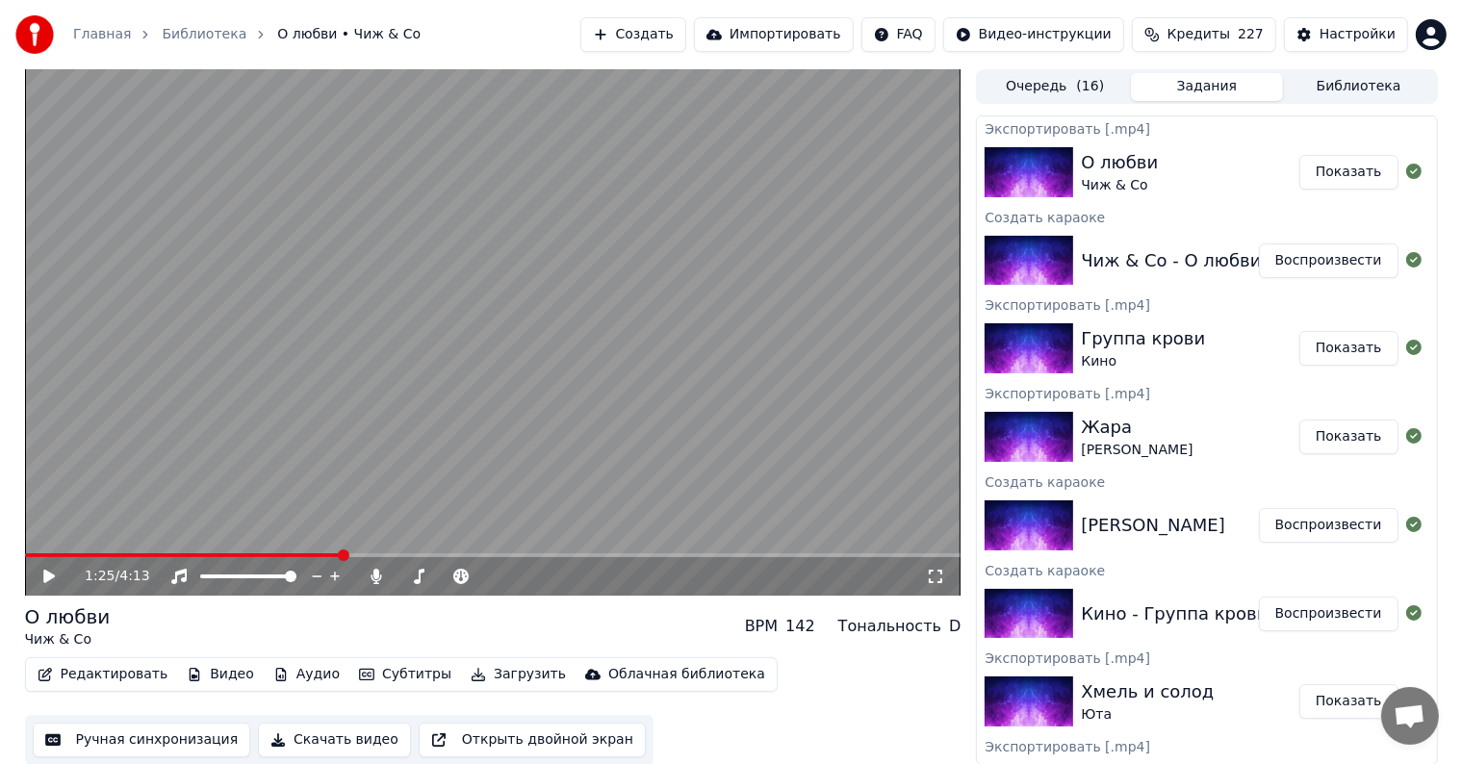
click at [670, 39] on button "Создать" at bounding box center [633, 34] width 106 height 35
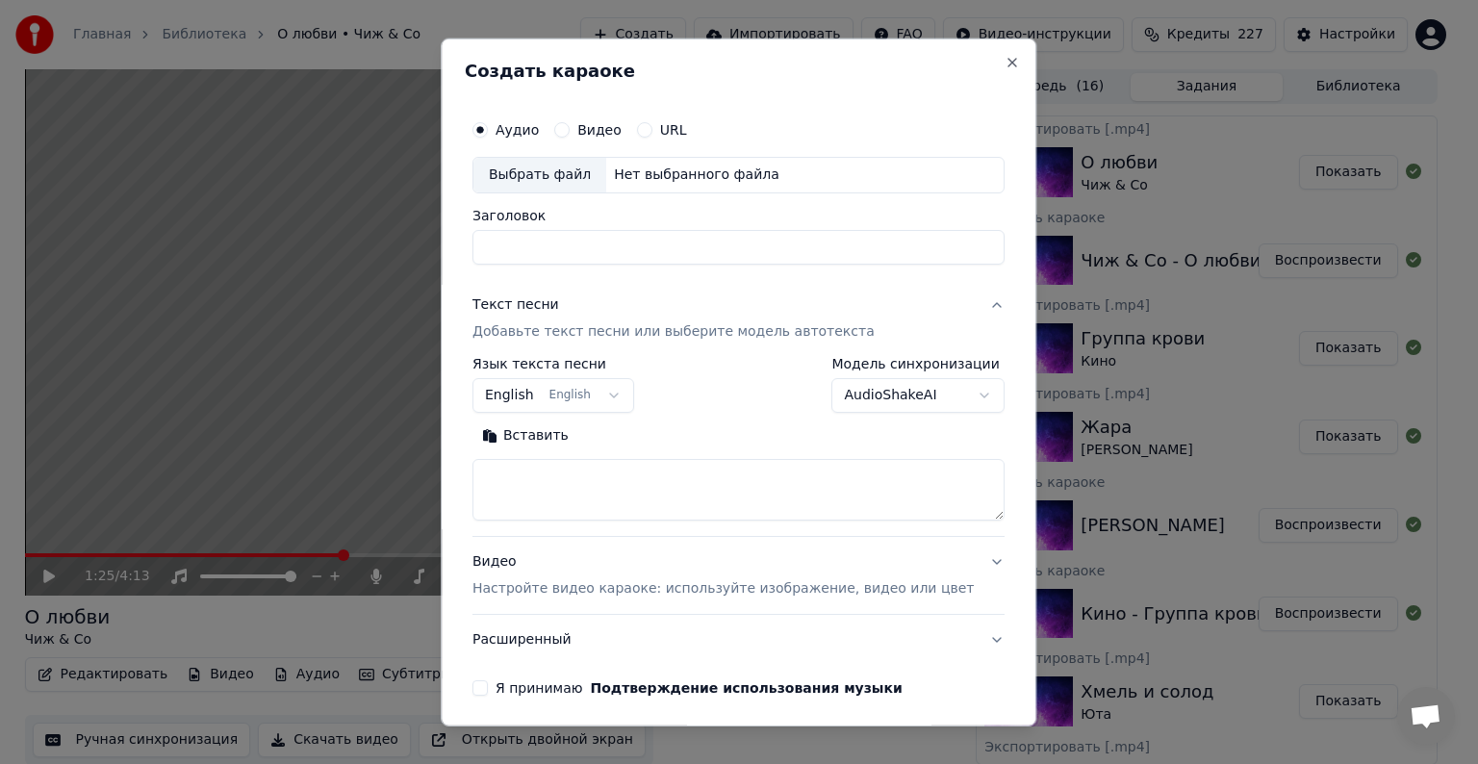
click at [586, 170] on div "Выбрать файл" at bounding box center [540, 175] width 133 height 35
click at [533, 312] on div "Текст песни" at bounding box center [516, 304] width 87 height 19
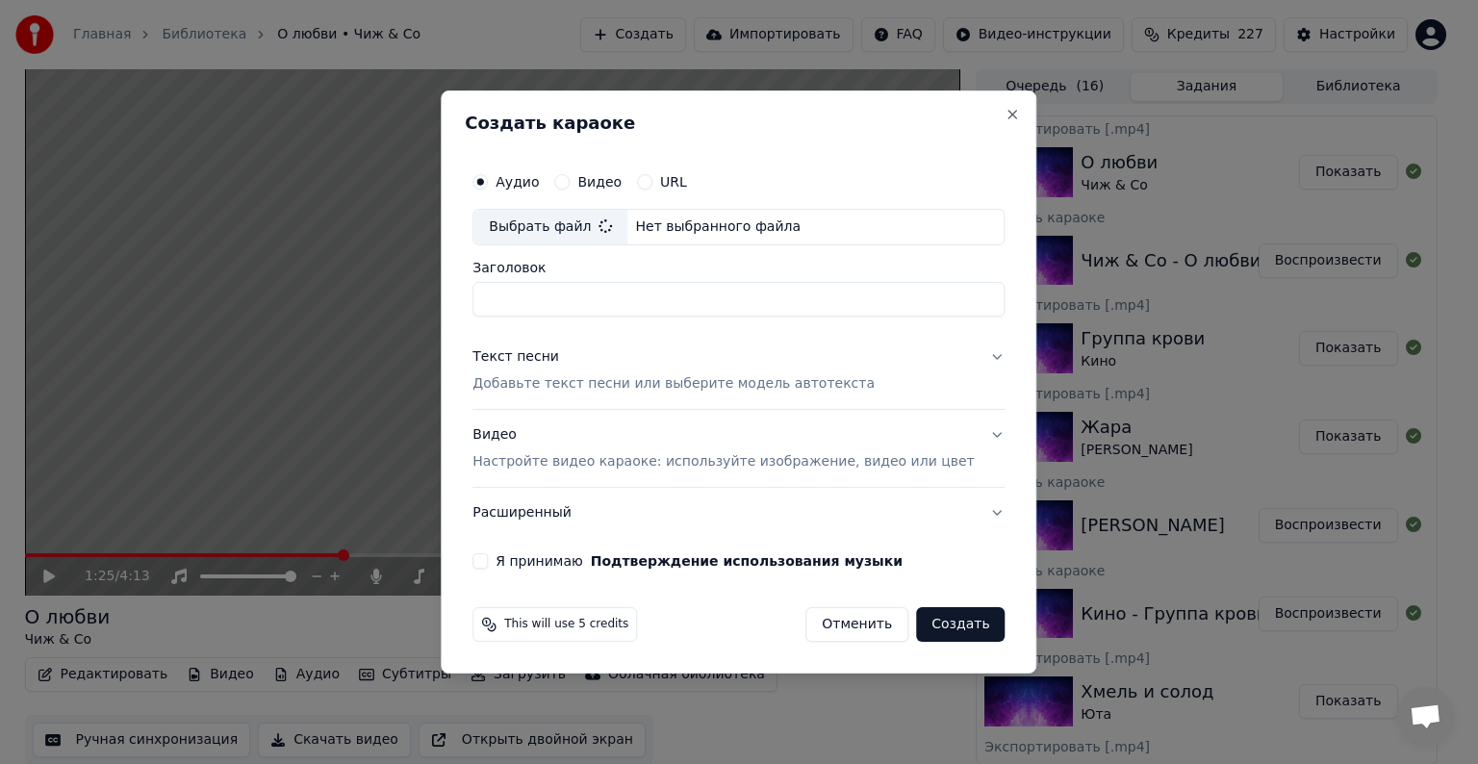
type input "**********"
click at [543, 353] on div "Текст песни" at bounding box center [516, 356] width 87 height 19
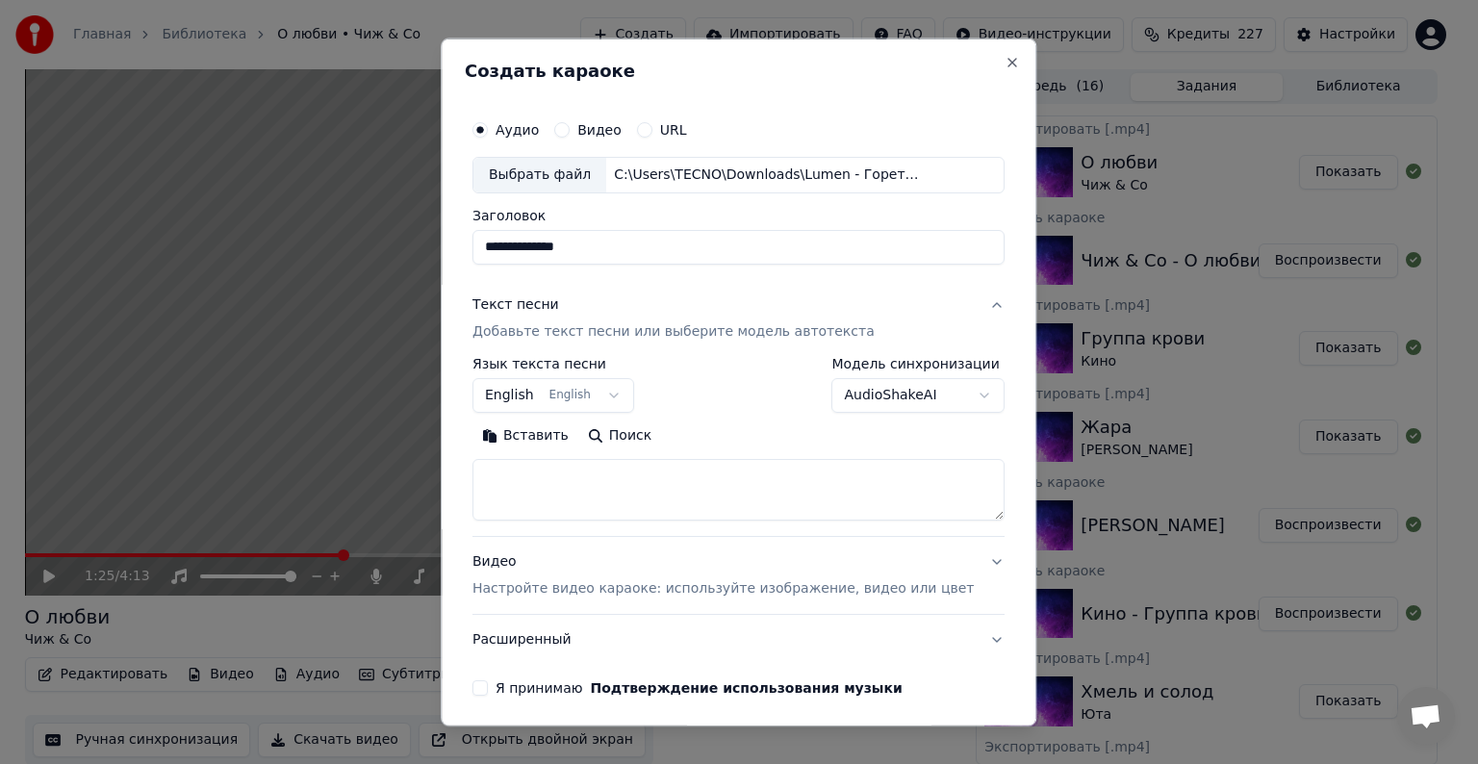
click at [570, 483] on textarea at bounding box center [739, 490] width 532 height 62
paste textarea "**********"
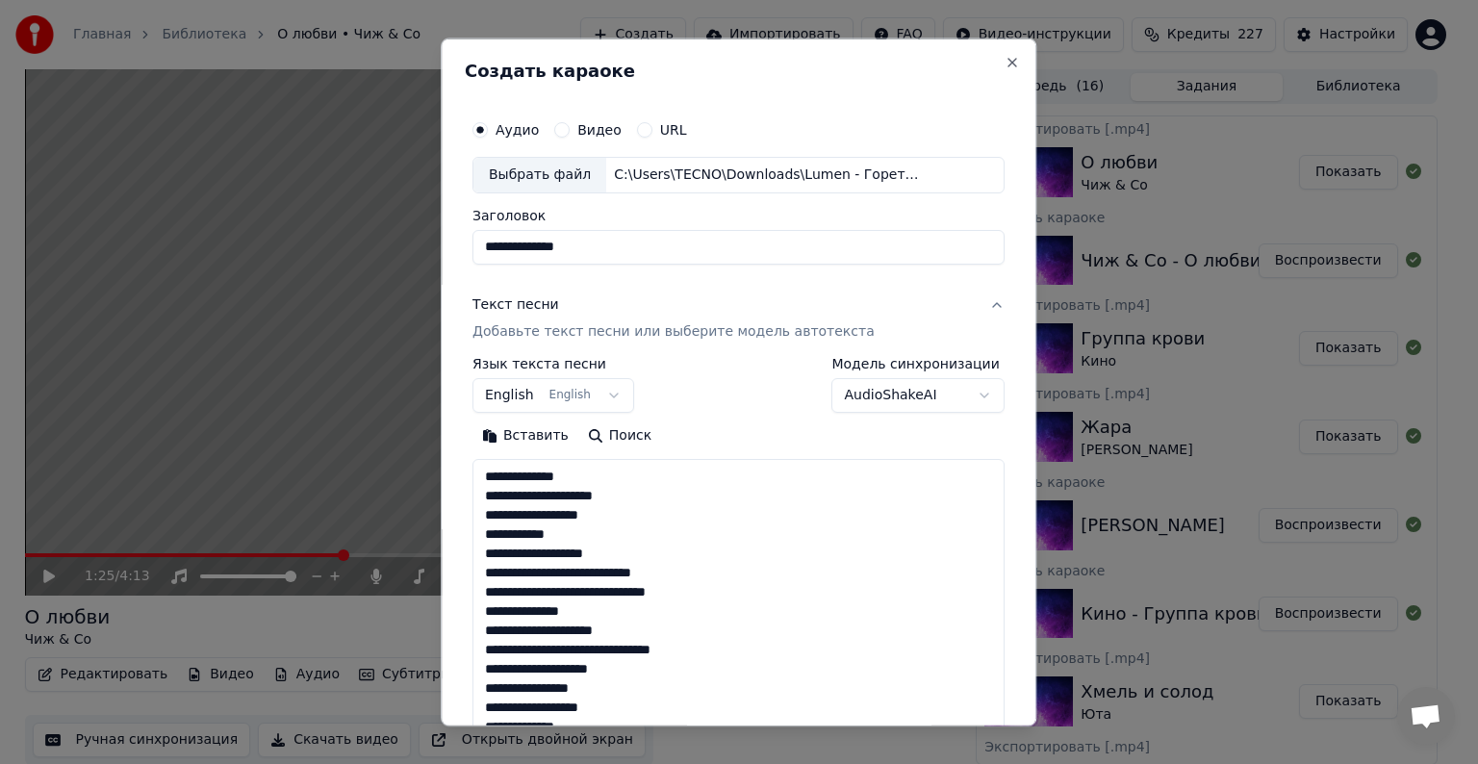
scroll to position [851, 0]
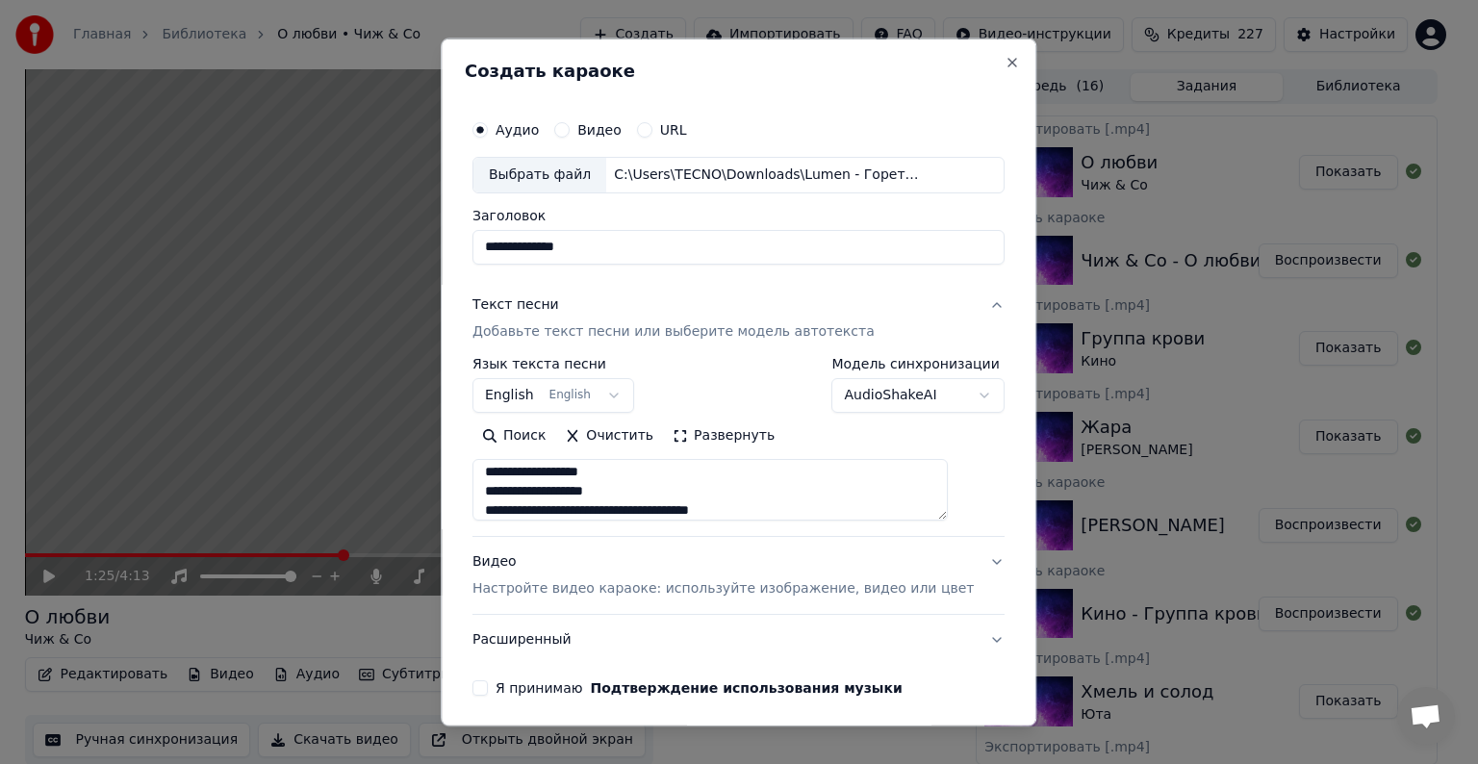
type textarea "**********"
click at [541, 566] on div "Видео Настройте видео караоке: используйте изображение, видео или цвет" at bounding box center [723, 575] width 501 height 46
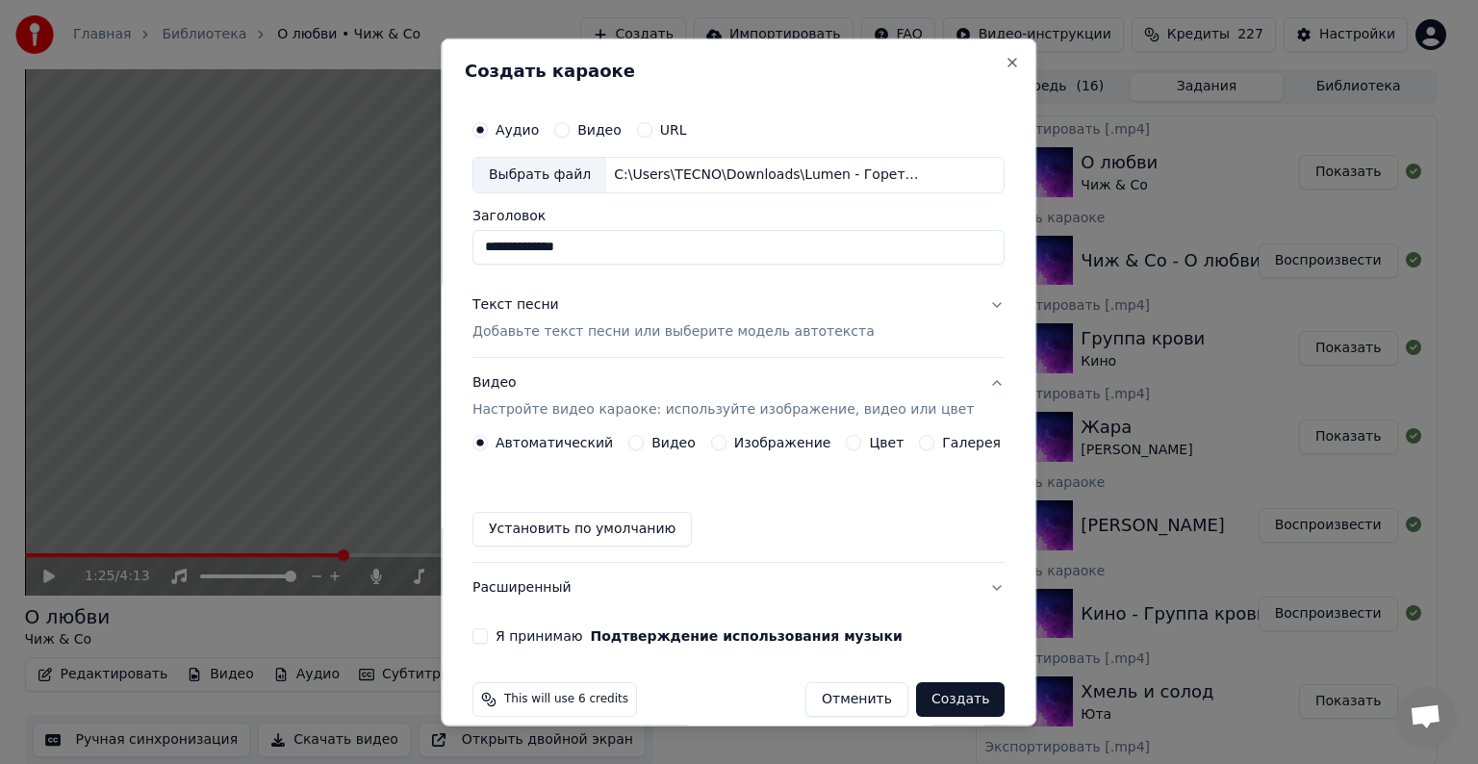
click at [637, 439] on button "Видео" at bounding box center [635, 442] width 15 height 15
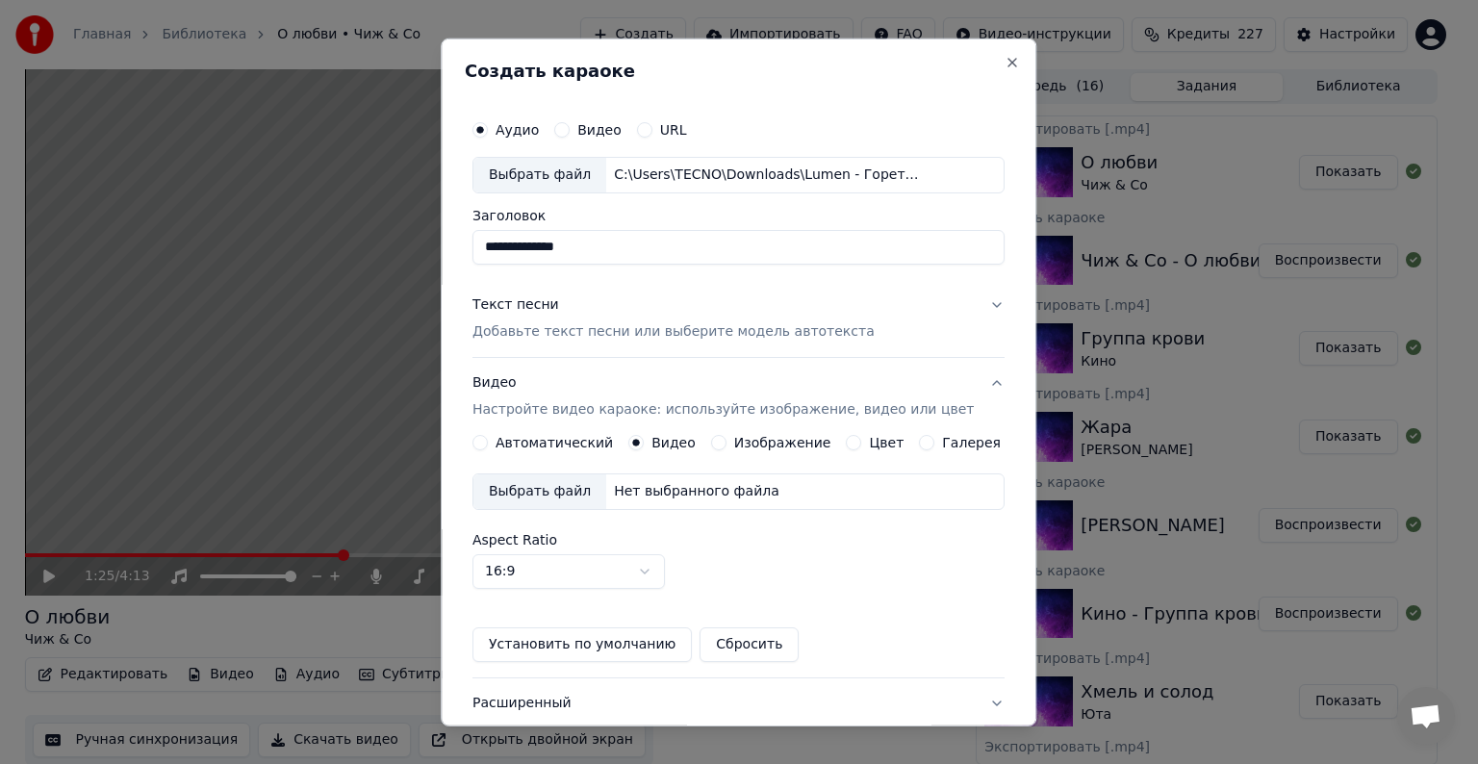
click at [576, 493] on div "Выбрать файл" at bounding box center [540, 491] width 133 height 35
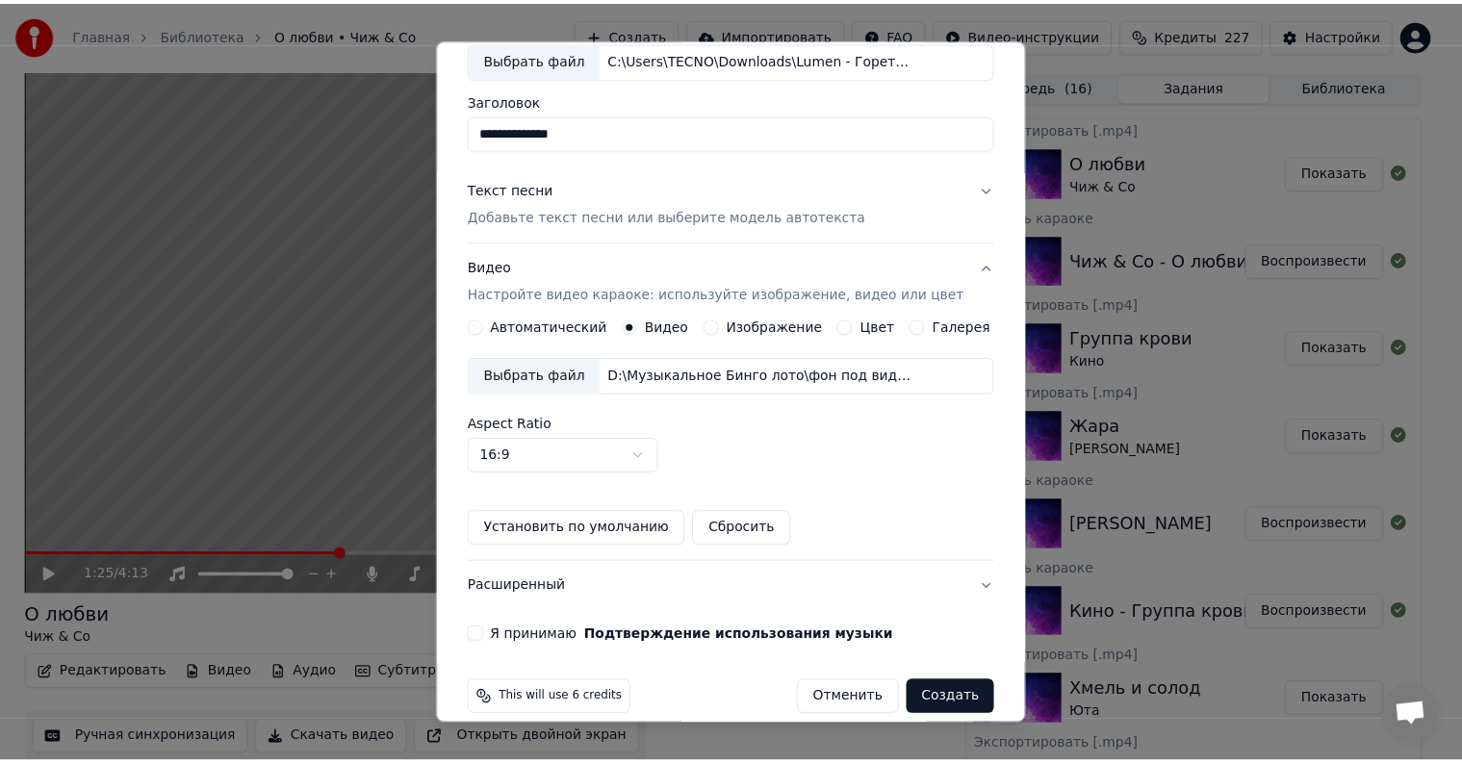
scroll to position [136, 0]
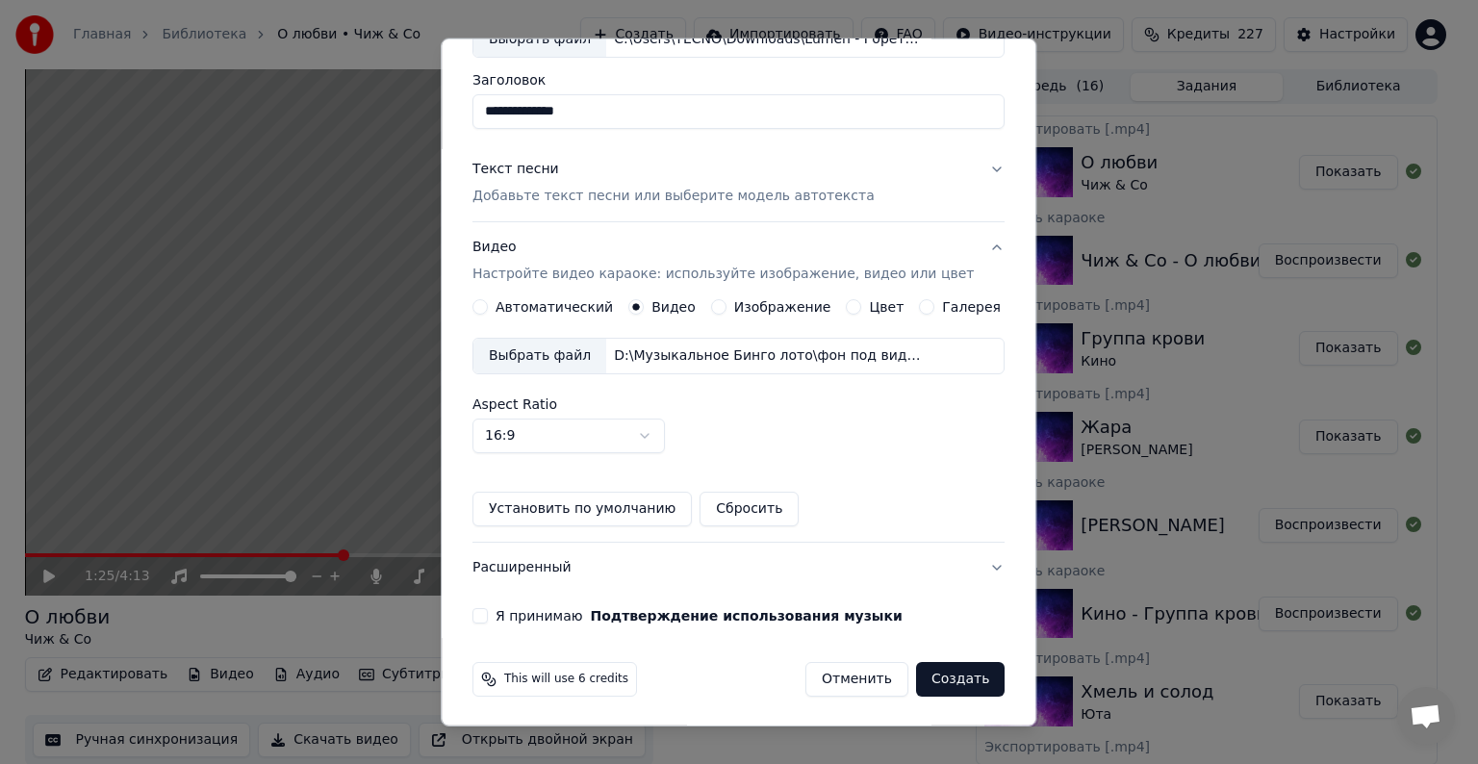
click at [488, 611] on button "Я принимаю Подтверждение использования музыки" at bounding box center [480, 615] width 15 height 15
click at [966, 681] on button "Создать" at bounding box center [960, 679] width 89 height 35
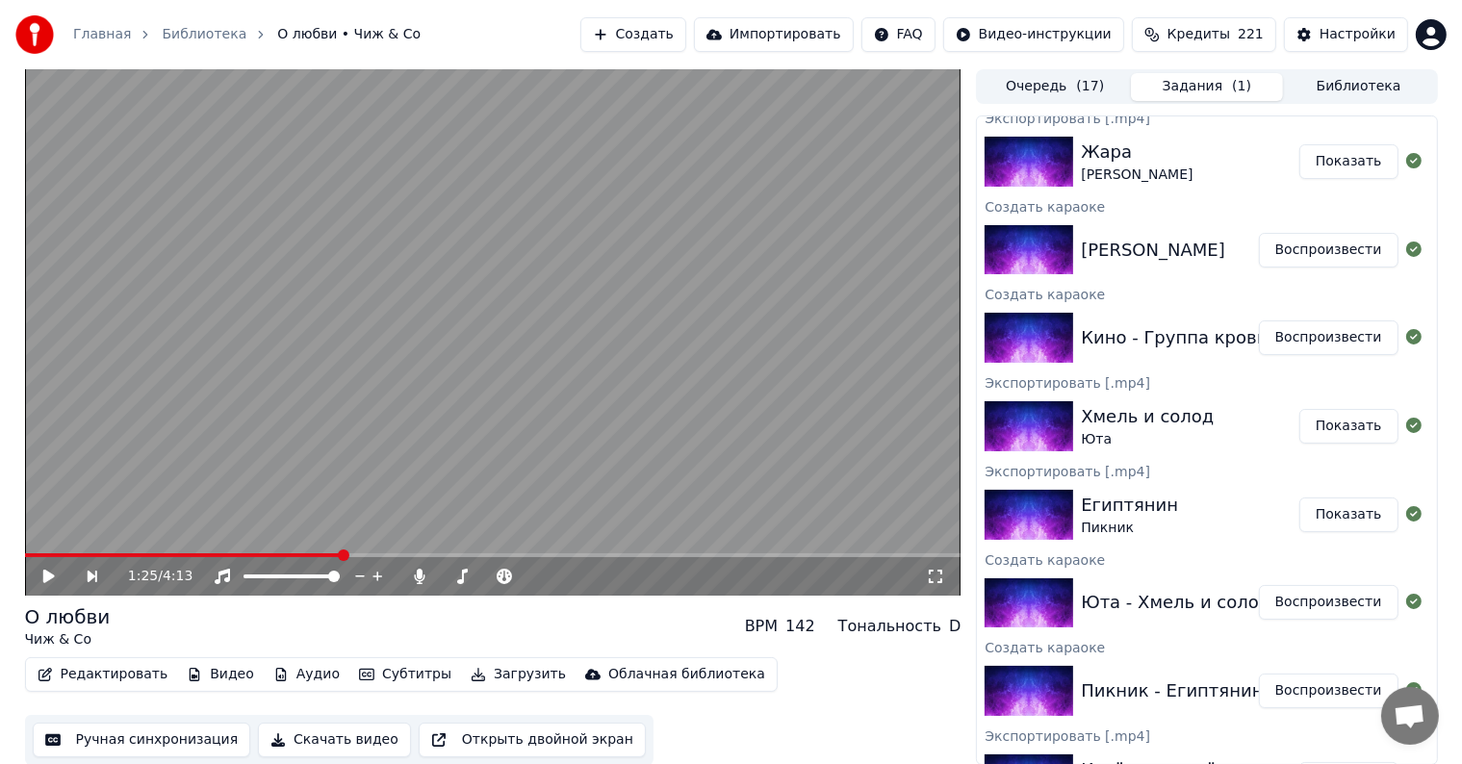
scroll to position [377, 0]
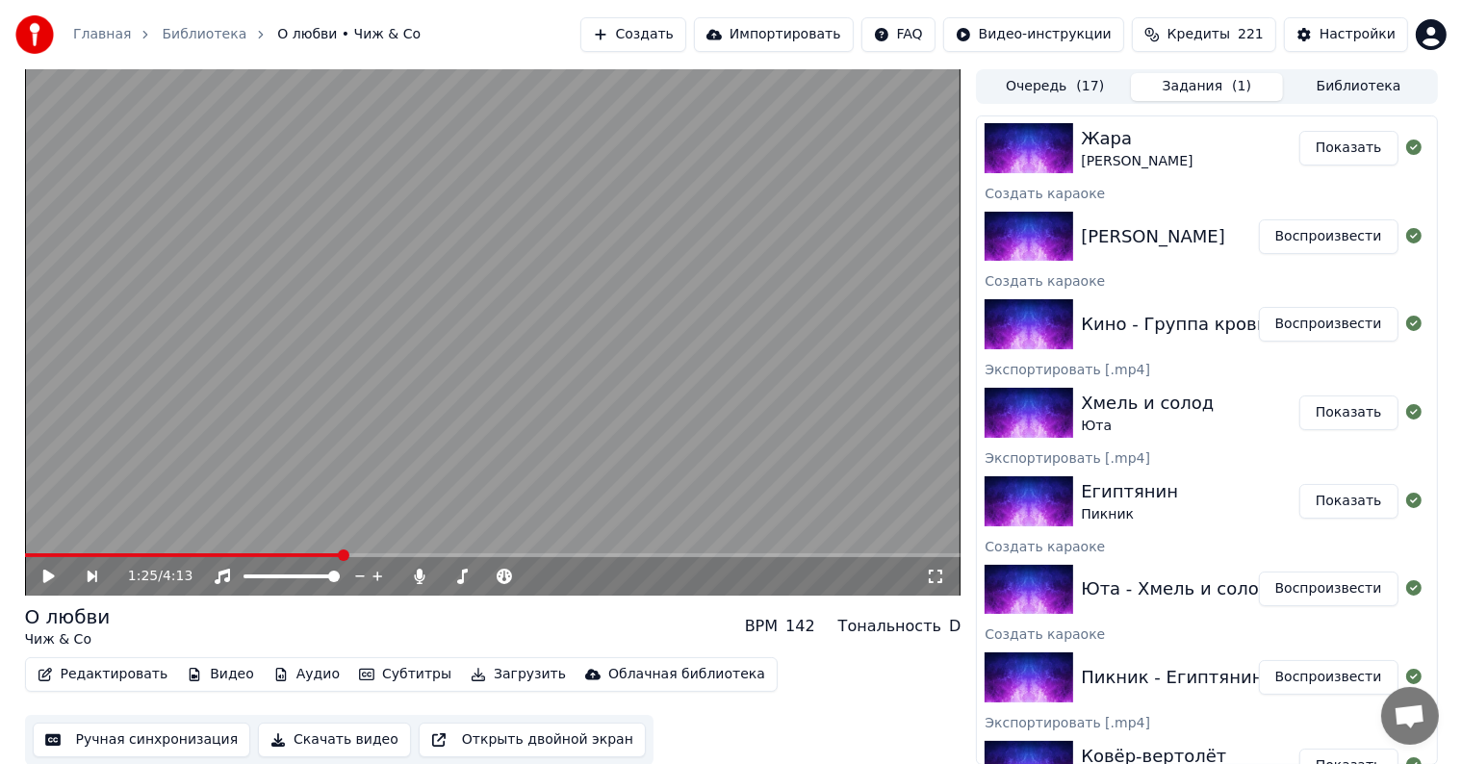
click at [1355, 408] on button "Показать" at bounding box center [1348, 413] width 99 height 35
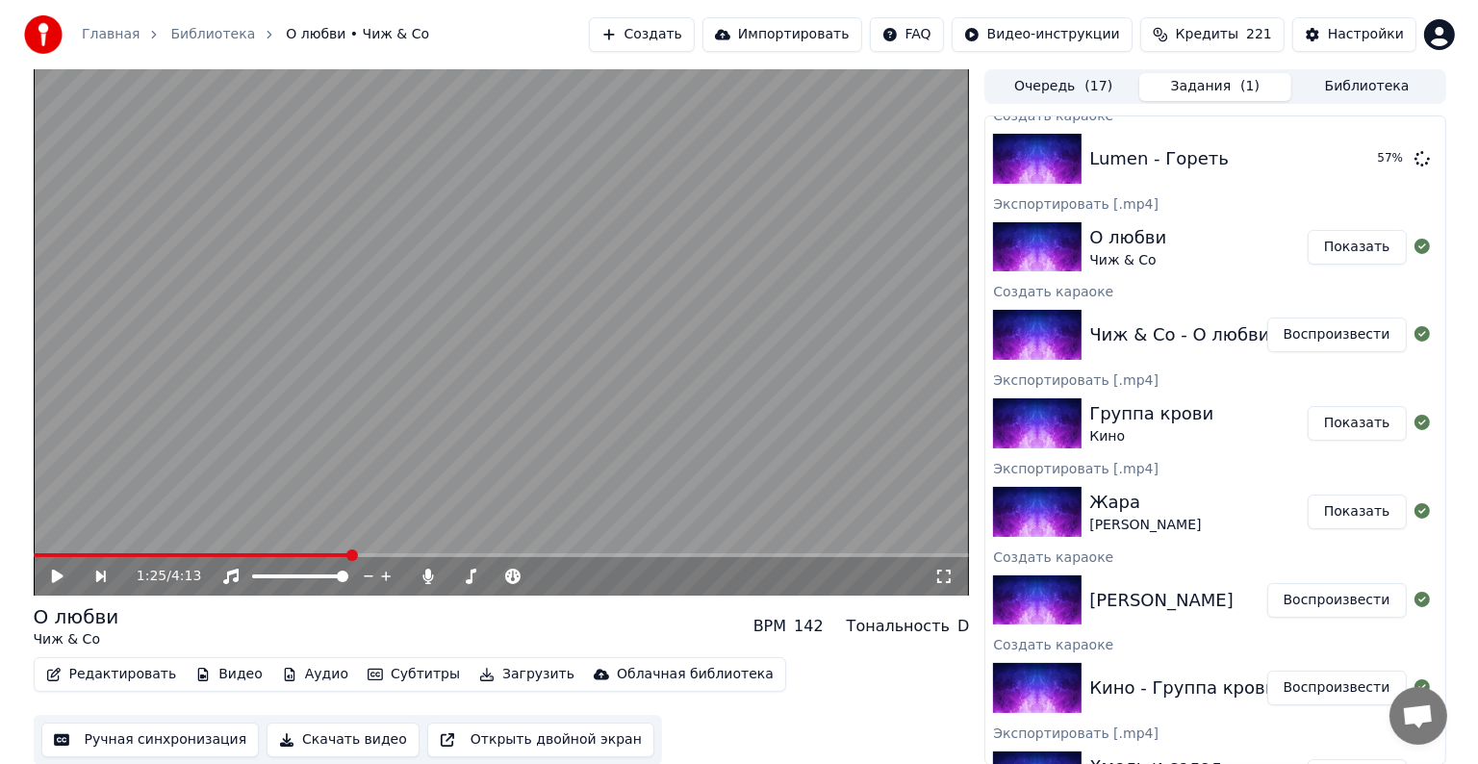
scroll to position [0, 0]
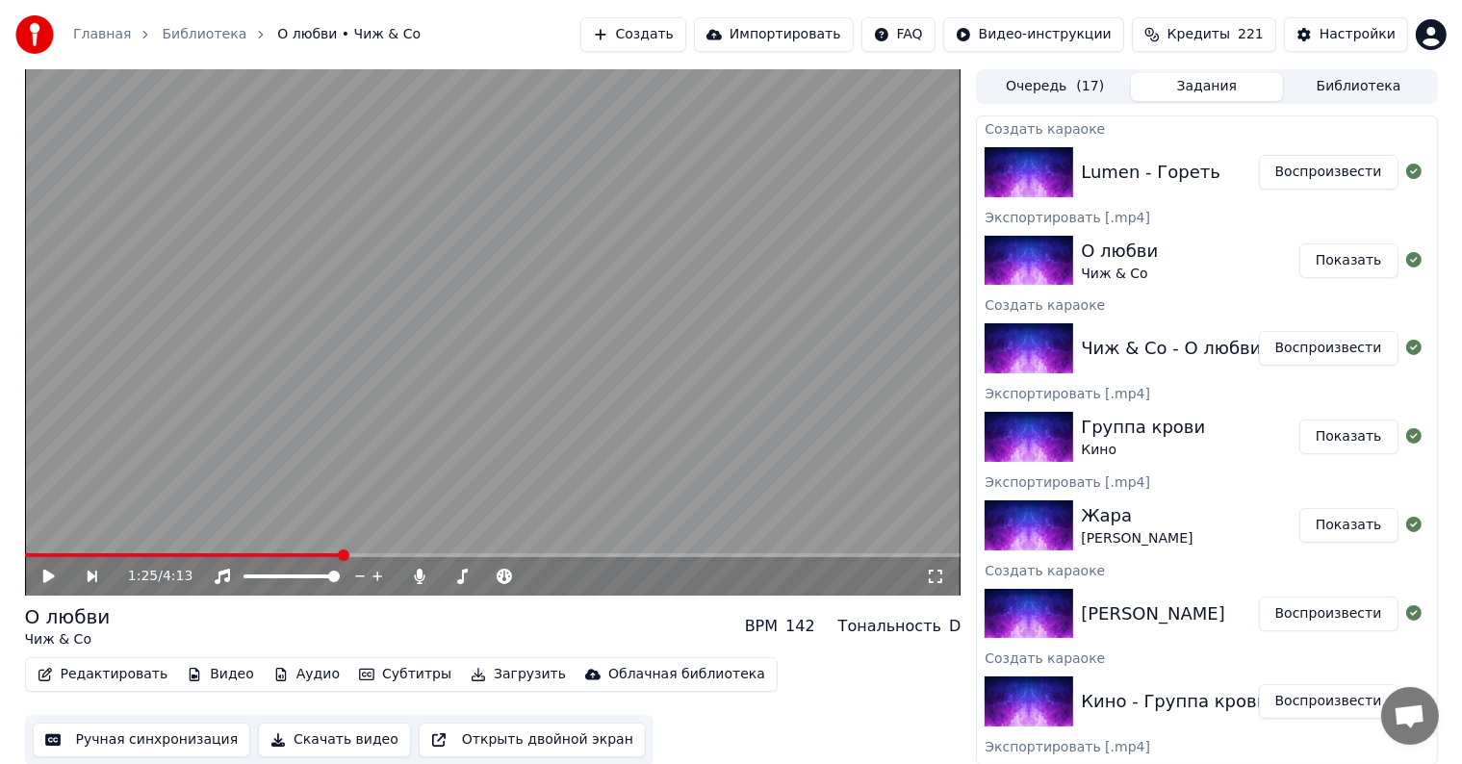
click at [1286, 167] on button "Воспроизвести" at bounding box center [1329, 172] width 140 height 35
click at [173, 557] on span at bounding box center [493, 555] width 936 height 4
click at [426, 554] on span at bounding box center [493, 555] width 936 height 4
click at [648, 554] on span at bounding box center [493, 555] width 936 height 4
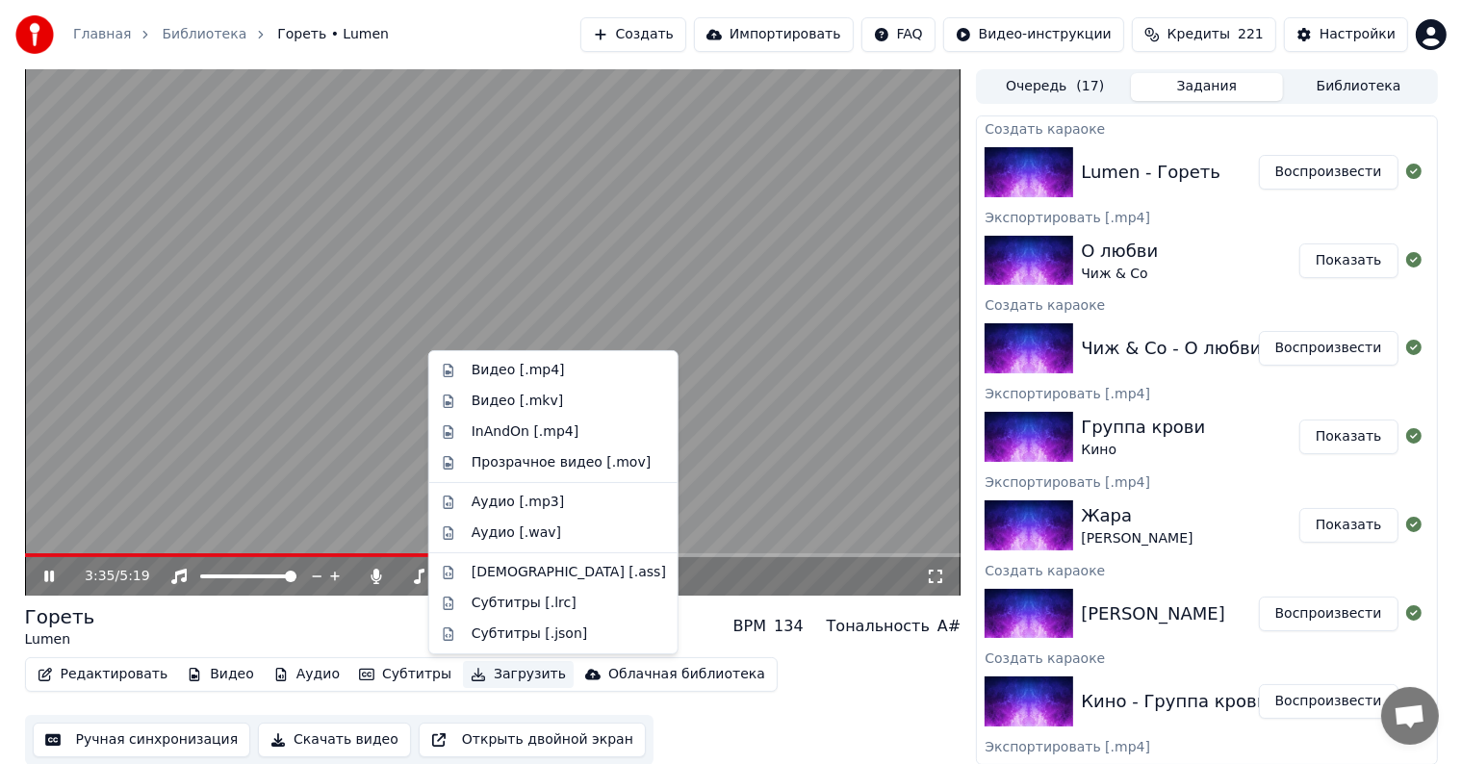
click at [500, 674] on button "Загрузить" at bounding box center [518, 674] width 111 height 27
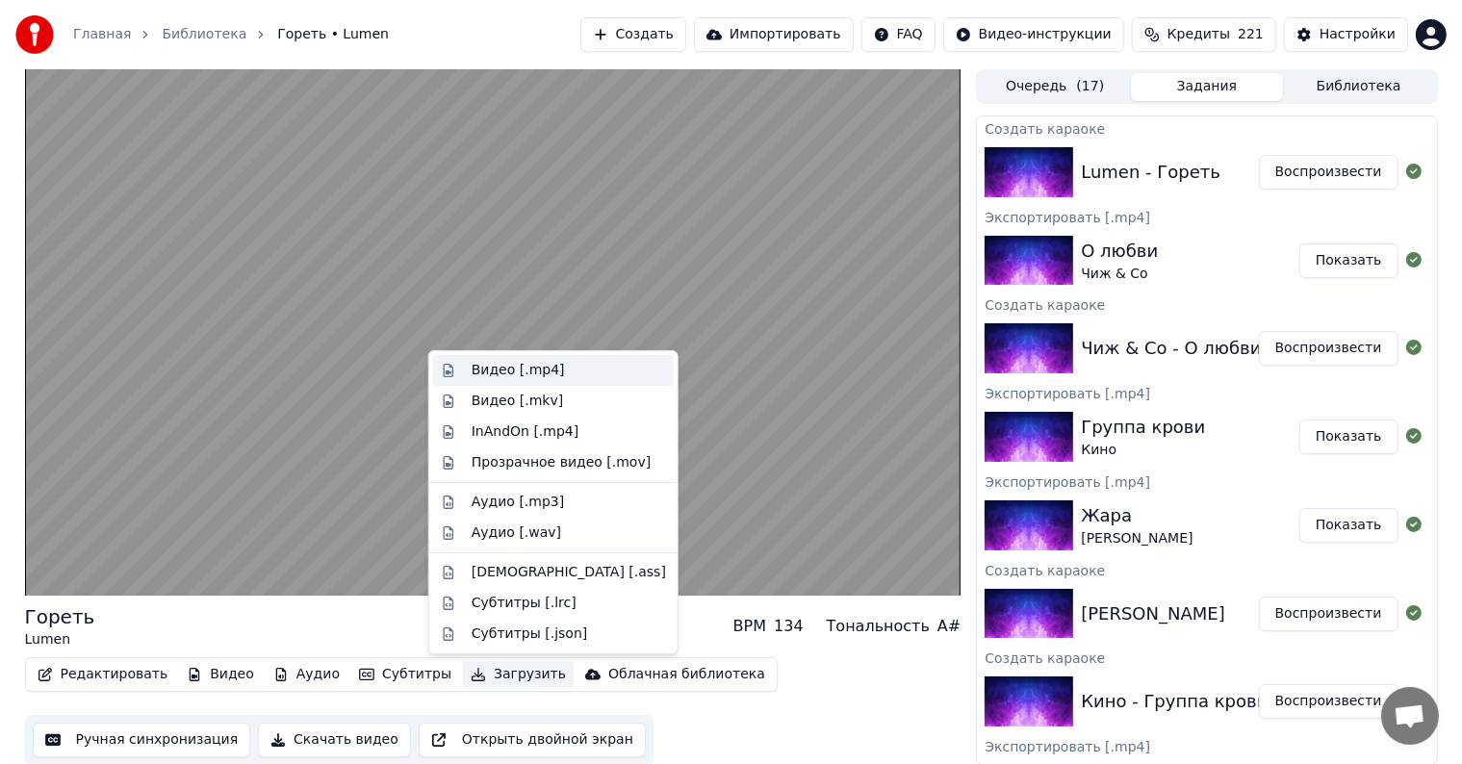
click at [522, 375] on div "Видео [.mp4]" at bounding box center [518, 370] width 93 height 19
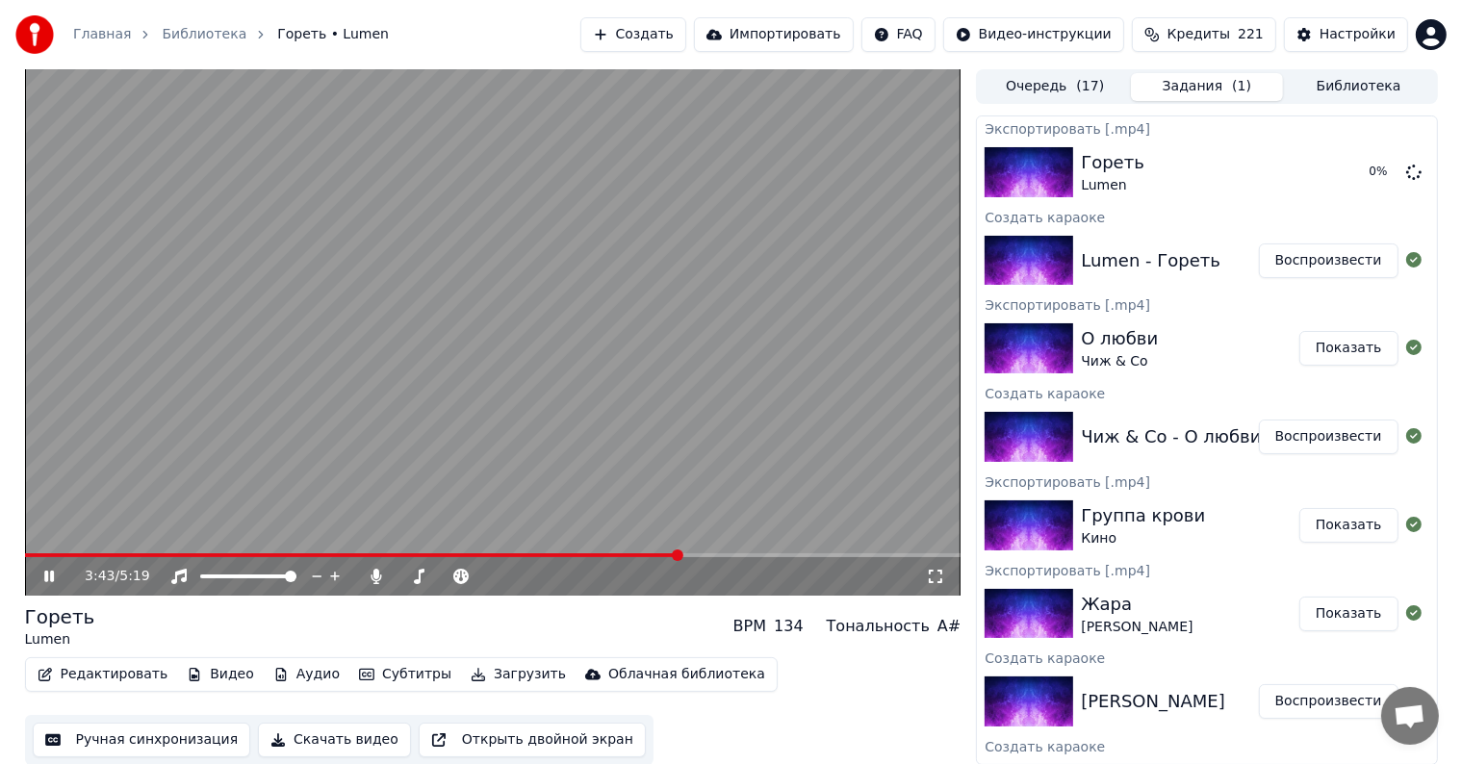
click at [1294, 702] on button "Воспроизвести" at bounding box center [1329, 701] width 140 height 35
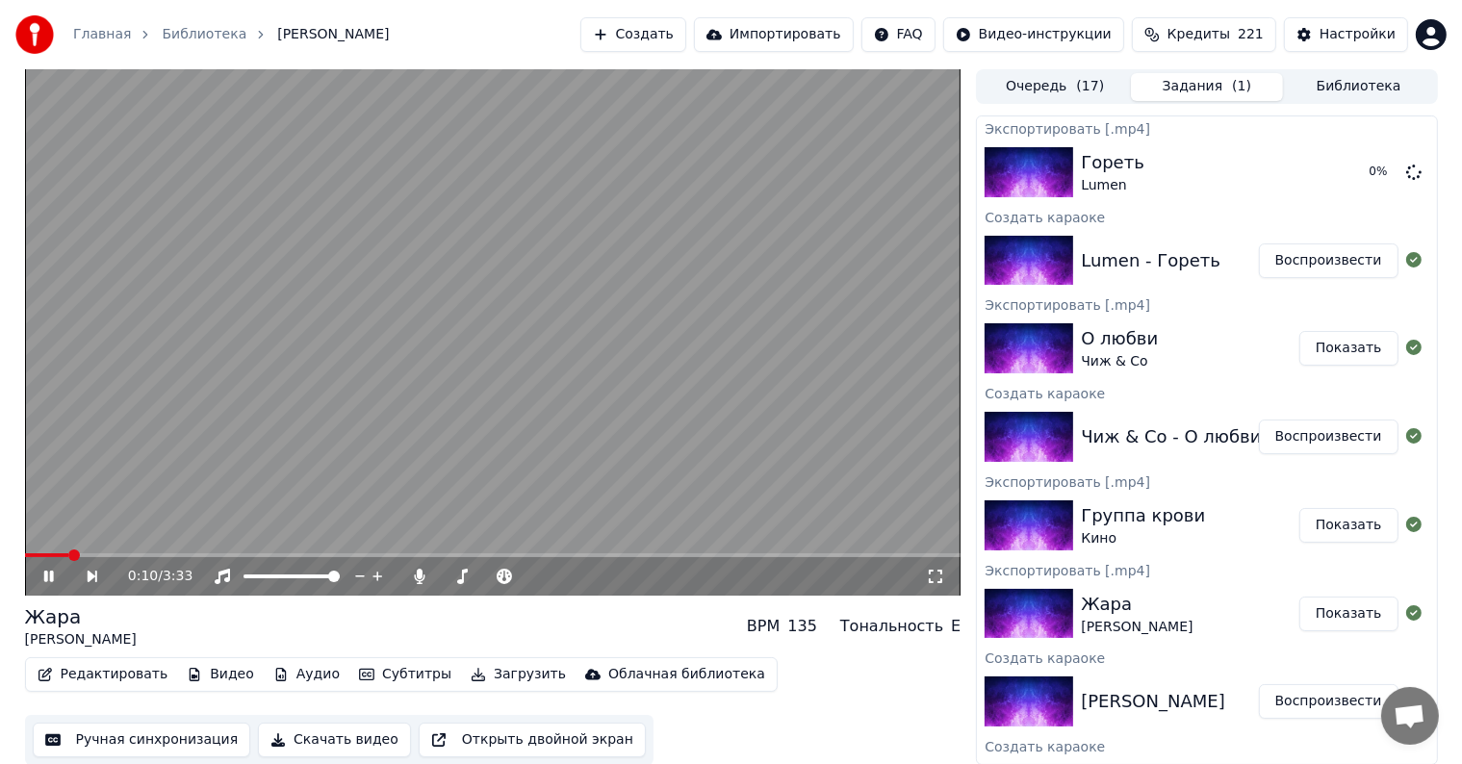
click at [69, 553] on span at bounding box center [493, 555] width 936 height 4
click at [483, 397] on video at bounding box center [493, 332] width 936 height 526
click at [678, 37] on button "Создать" at bounding box center [633, 34] width 106 height 35
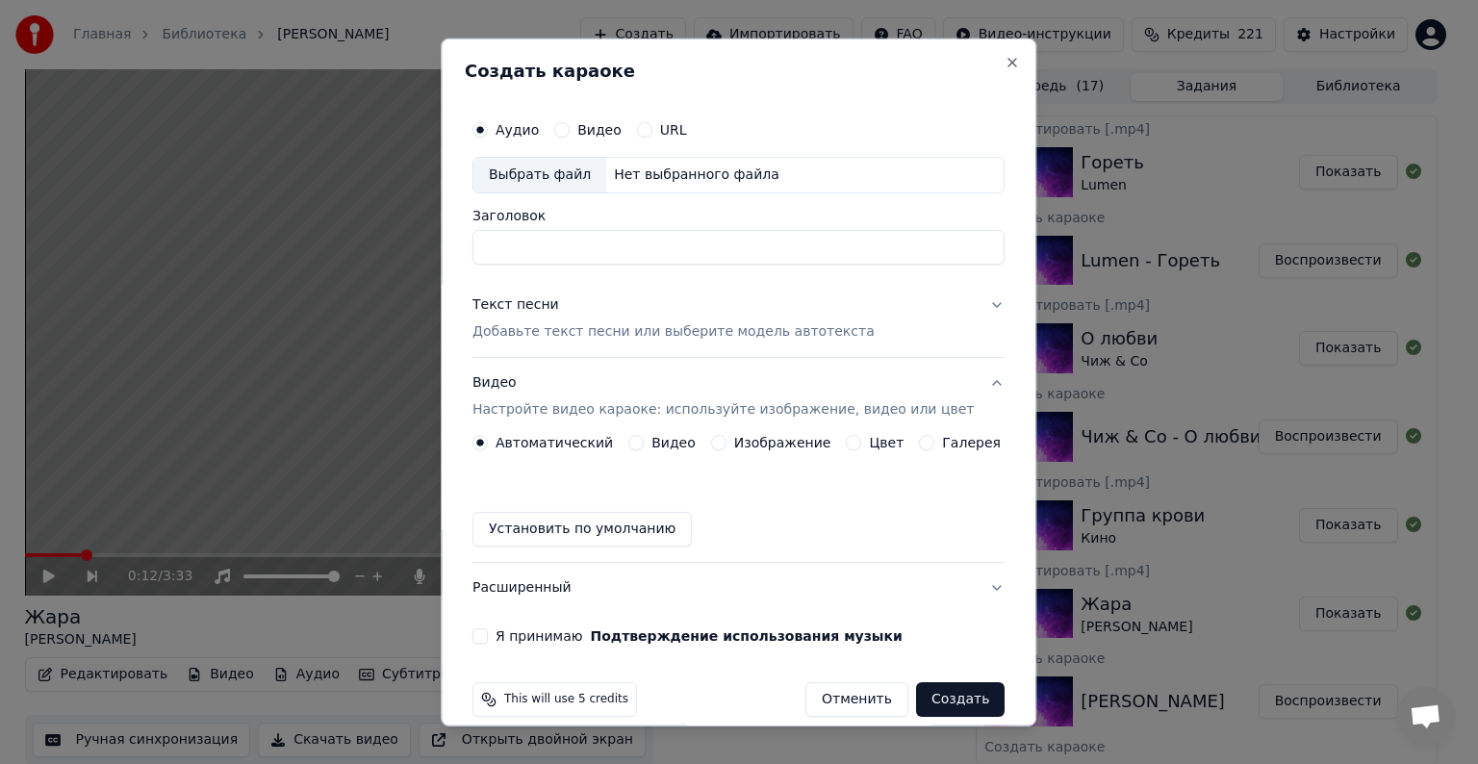
click at [586, 167] on div "Выбрать файл" at bounding box center [540, 175] width 133 height 35
type input "**********"
click at [518, 312] on div "Текст песни" at bounding box center [516, 304] width 87 height 19
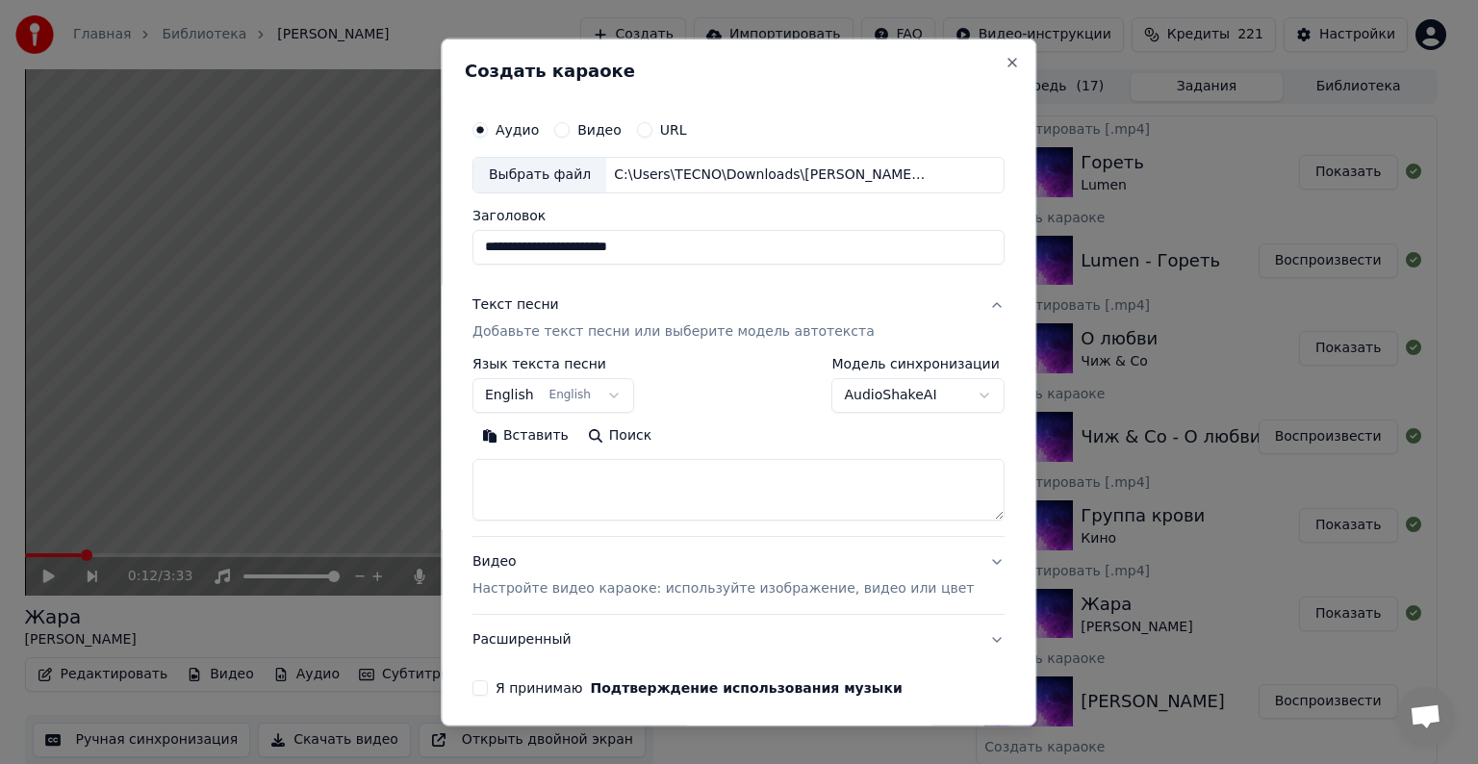
click at [542, 481] on textarea at bounding box center [739, 490] width 532 height 62
paste textarea "**********"
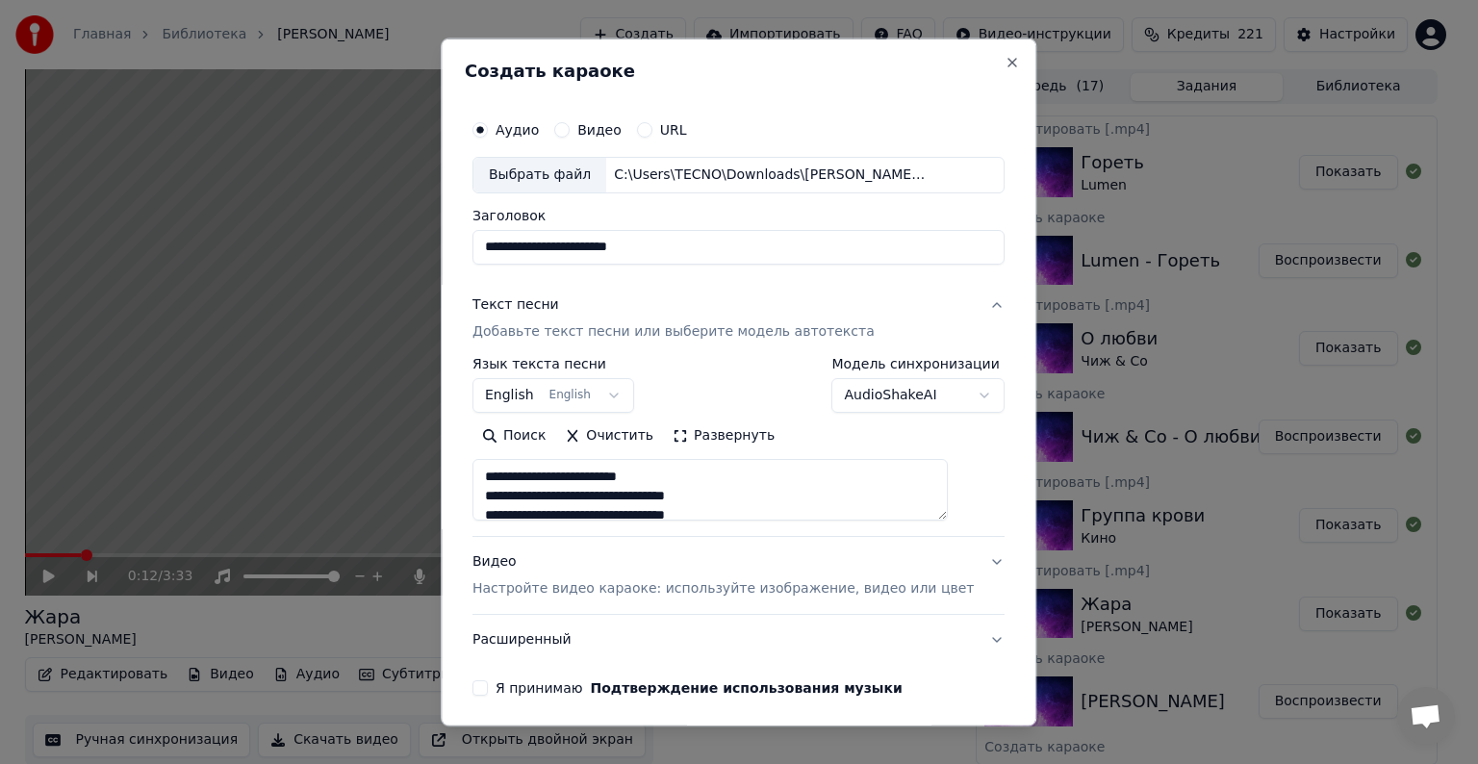
scroll to position [408, 0]
type textarea "**********"
click at [522, 563] on div "Видео Настройте видео караоке: используйте изображение, видео или цвет" at bounding box center [723, 575] width 501 height 46
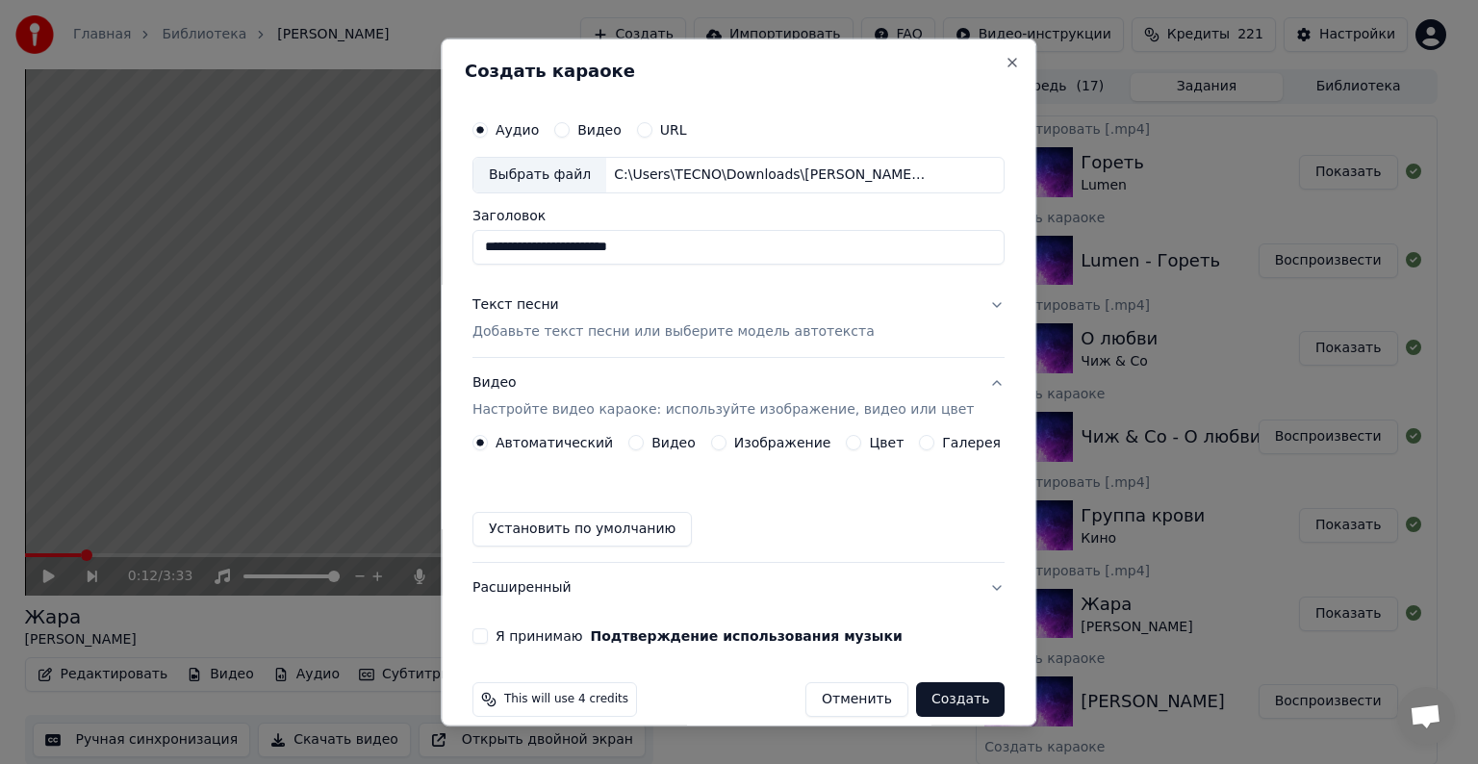
click at [638, 439] on button "Видео" at bounding box center [635, 442] width 15 height 15
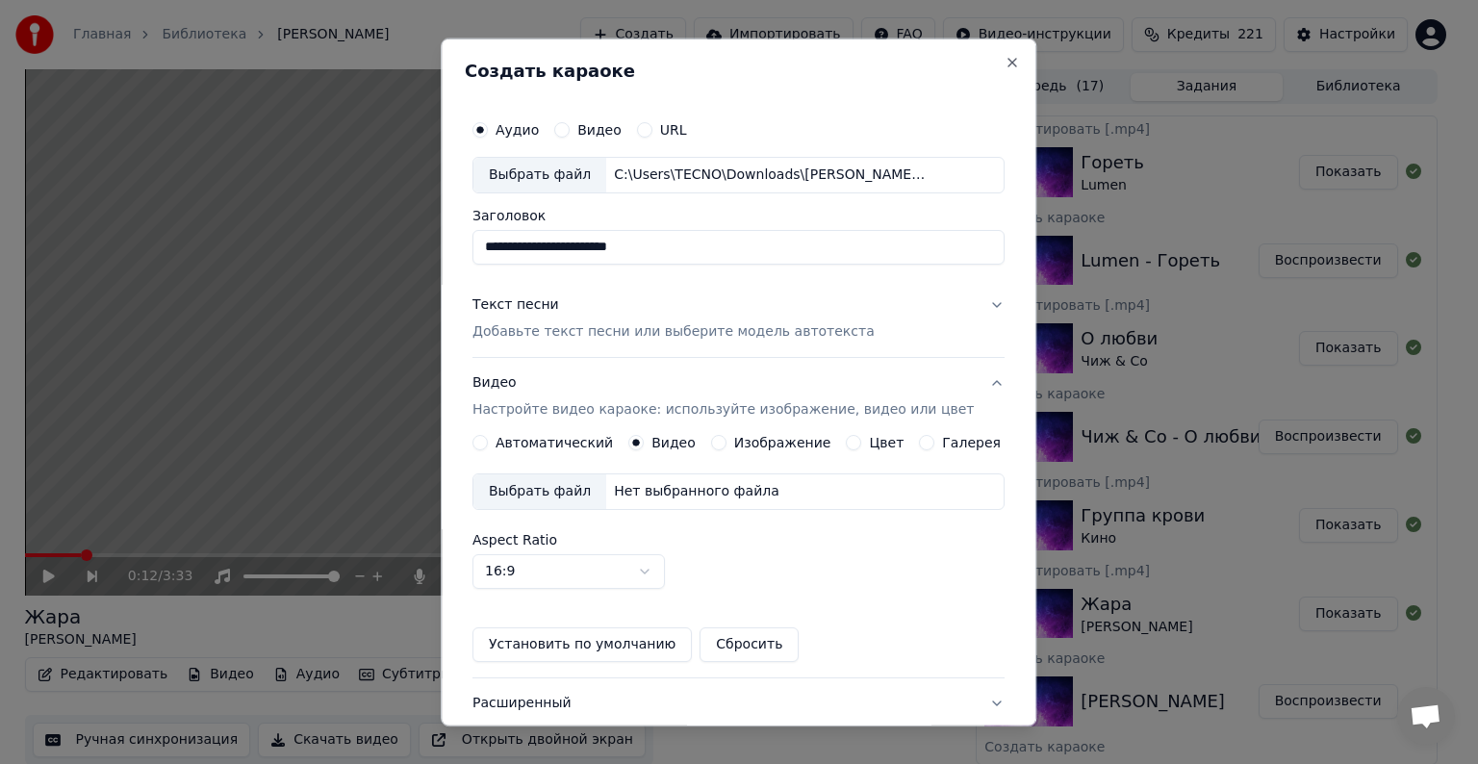
click at [593, 483] on div "Выбрать файл" at bounding box center [540, 491] width 133 height 35
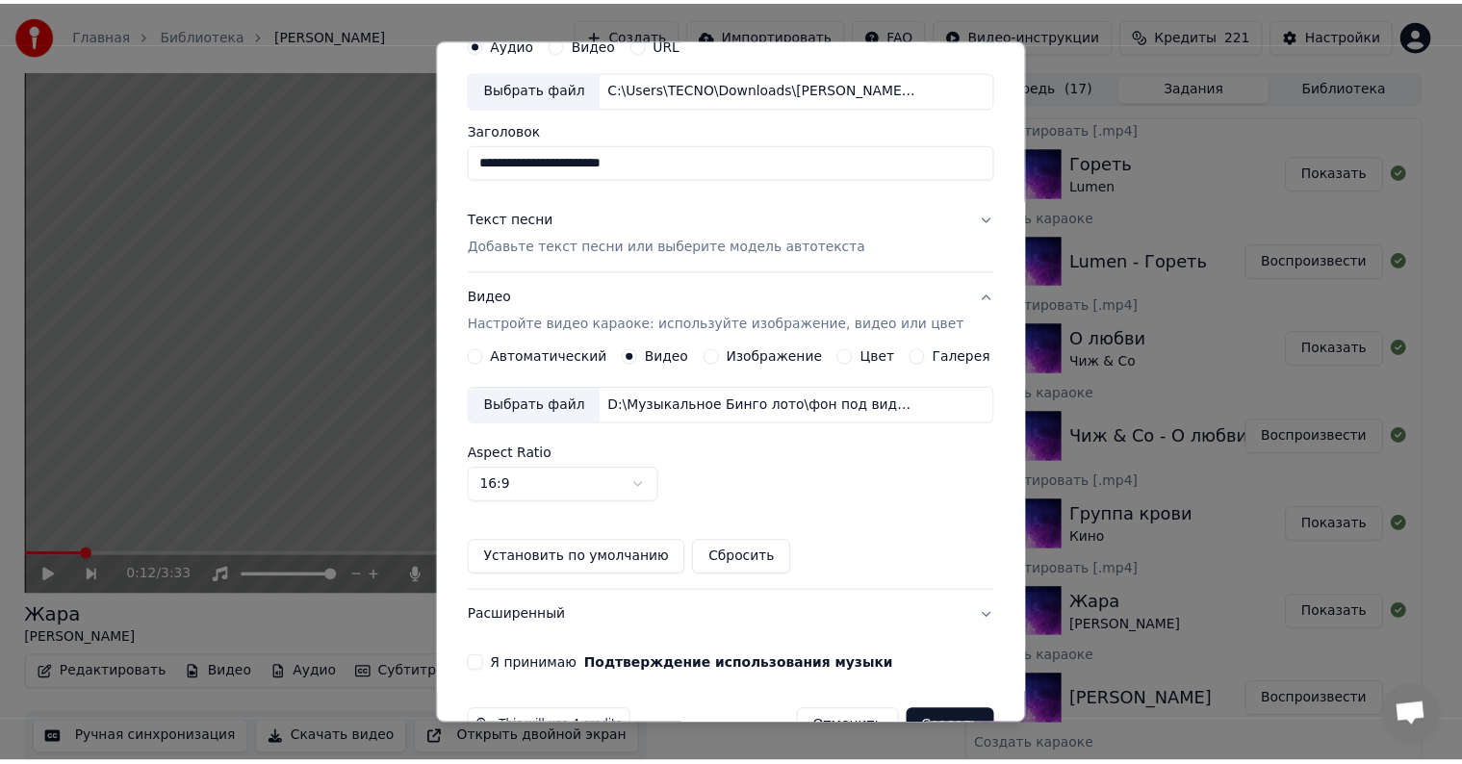
scroll to position [136, 0]
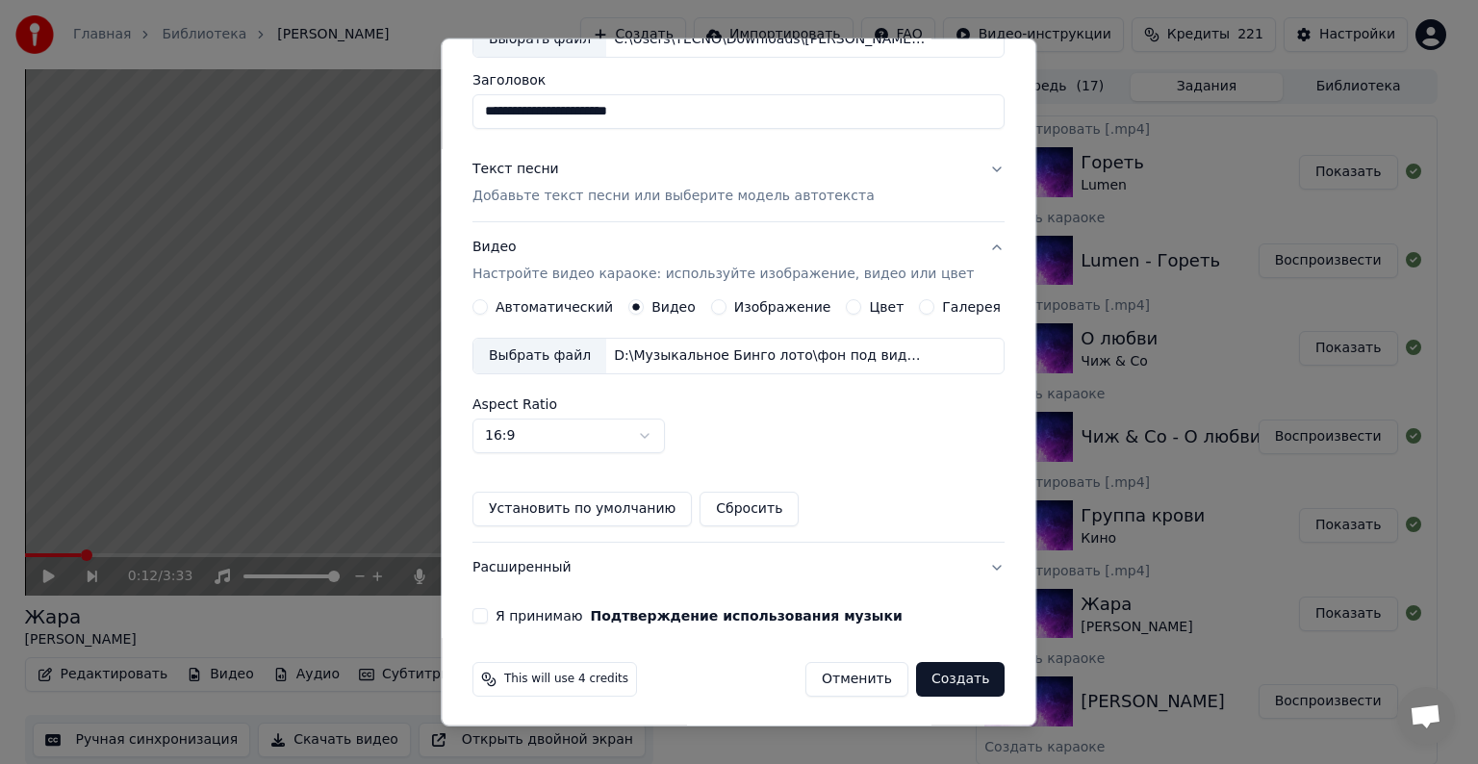
click at [488, 610] on button "Я принимаю Подтверждение использования музыки" at bounding box center [480, 615] width 15 height 15
click at [950, 682] on button "Создать" at bounding box center [960, 679] width 89 height 35
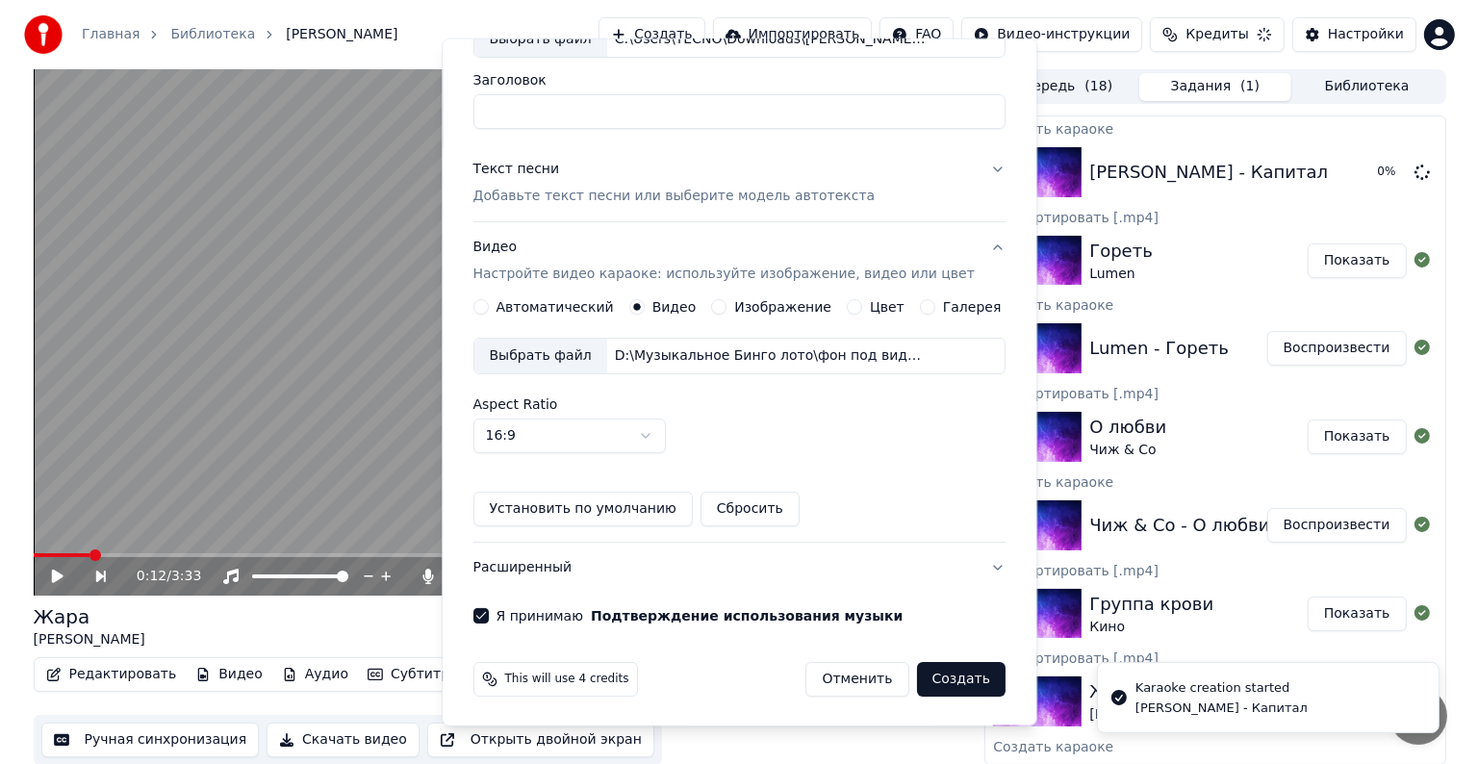
scroll to position [21, 0]
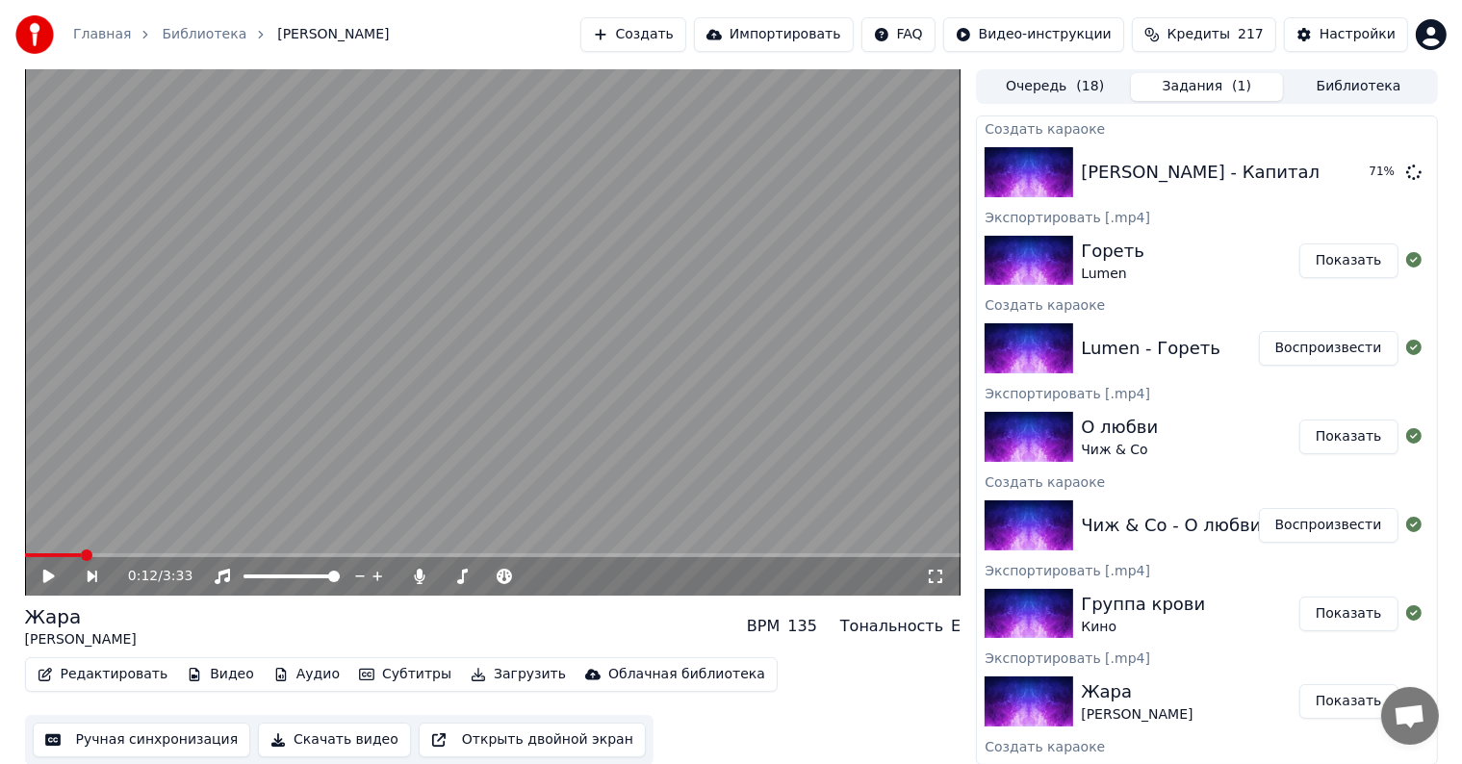
click at [686, 36] on button "Создать" at bounding box center [633, 34] width 106 height 35
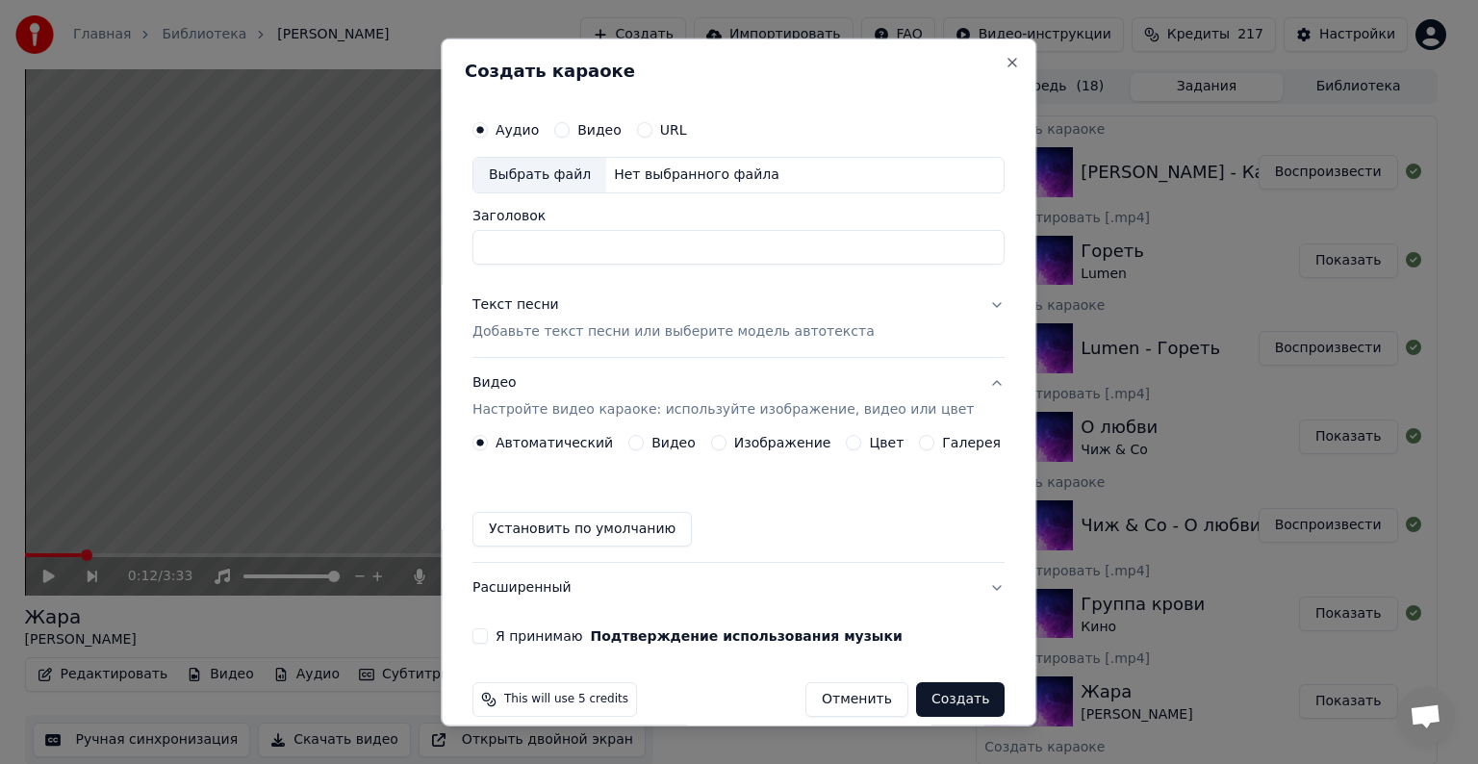
click at [521, 177] on div "Выбрать файл" at bounding box center [540, 175] width 133 height 35
type input "**********"
click at [524, 310] on div "Текст песни" at bounding box center [516, 304] width 87 height 19
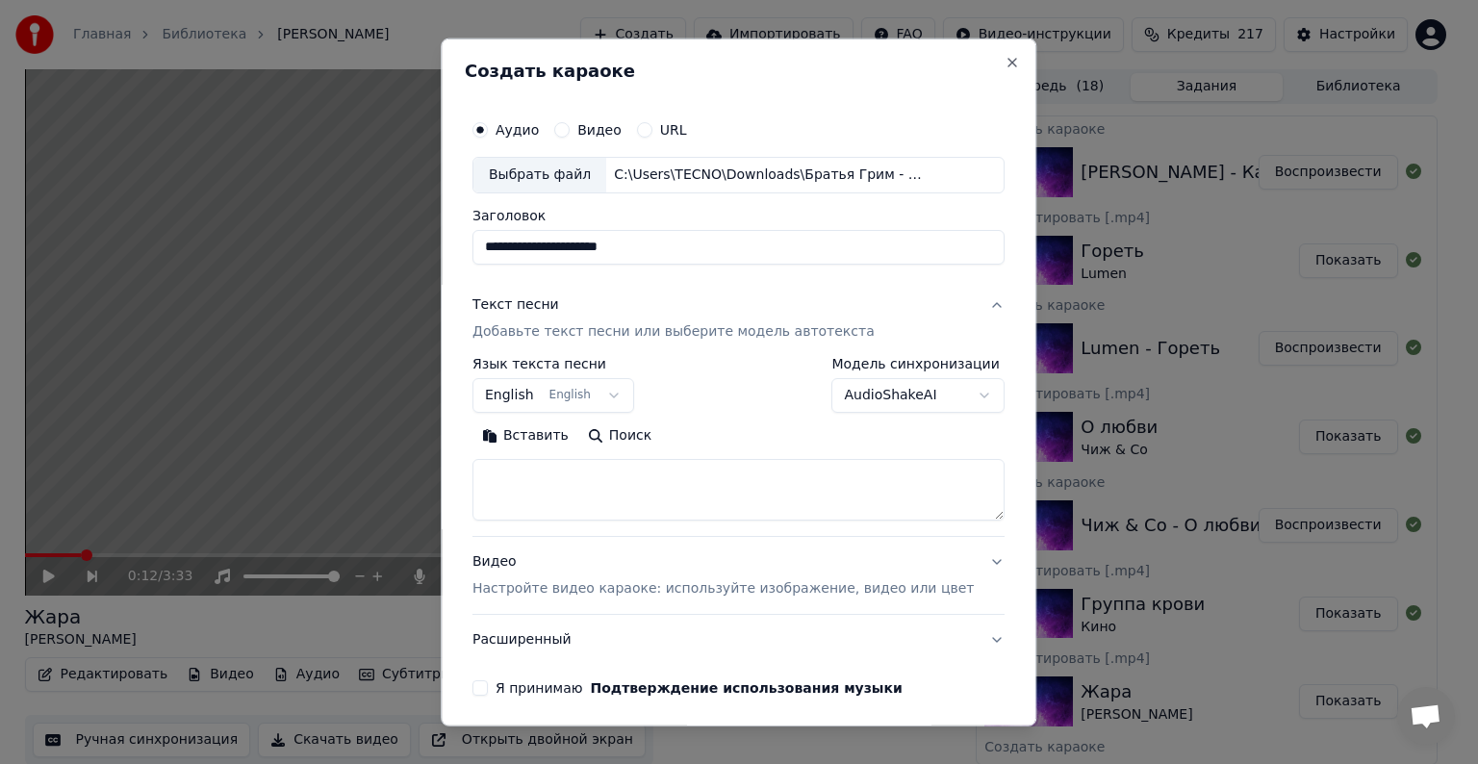
click at [575, 467] on textarea at bounding box center [739, 490] width 532 height 62
paste textarea "**********"
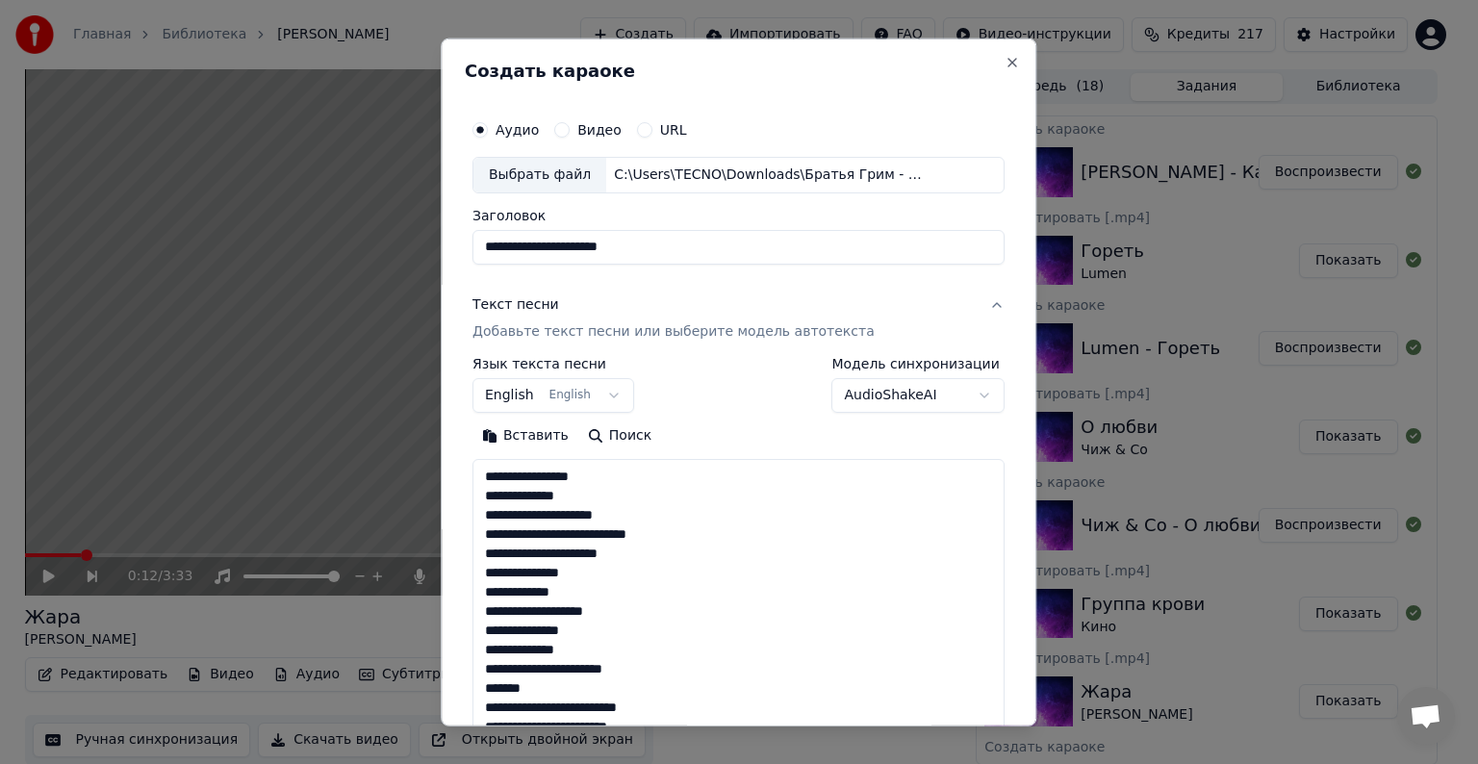
scroll to position [370, 0]
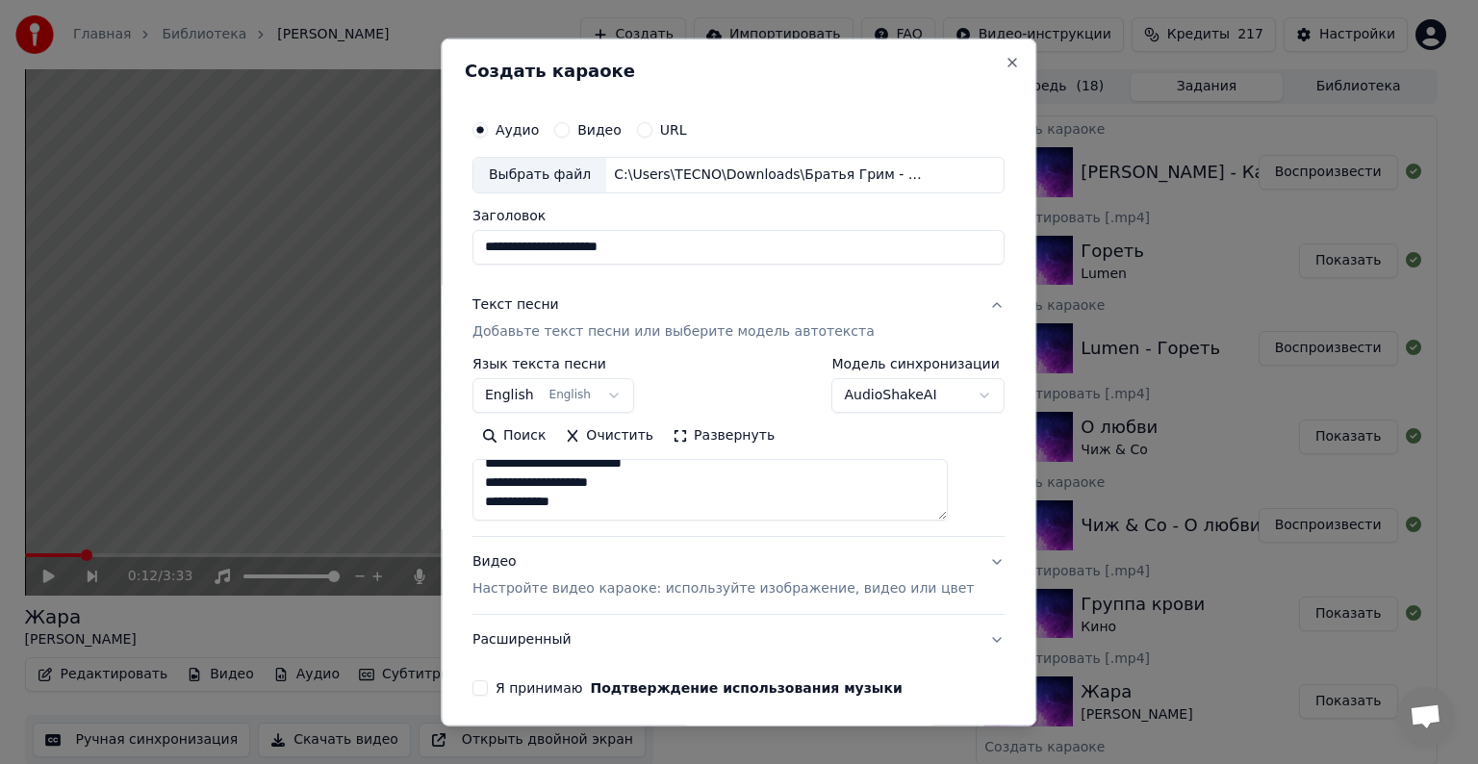
type textarea "**********"
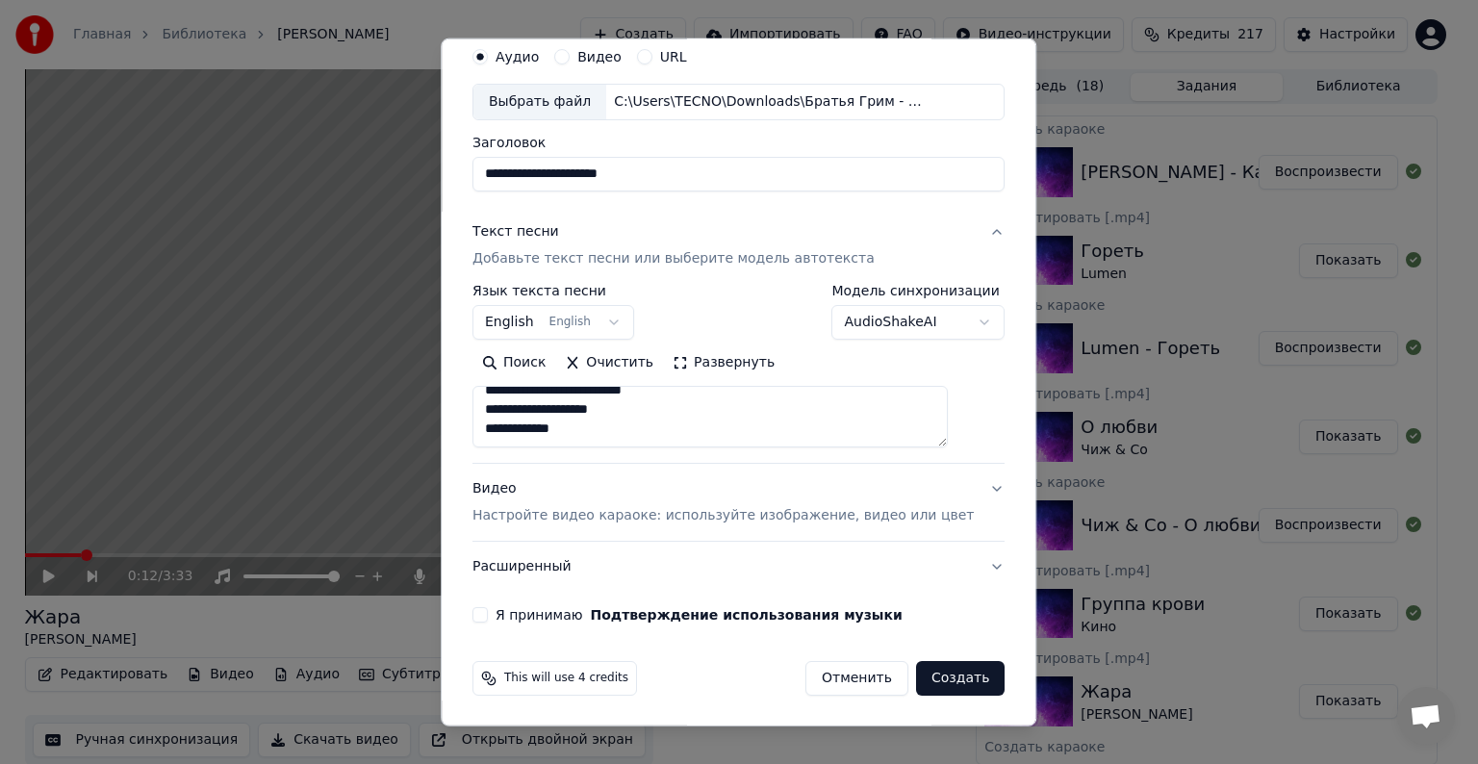
click at [505, 504] on div "Видео Настройте видео караоке: используйте изображение, видео или цвет" at bounding box center [723, 502] width 501 height 46
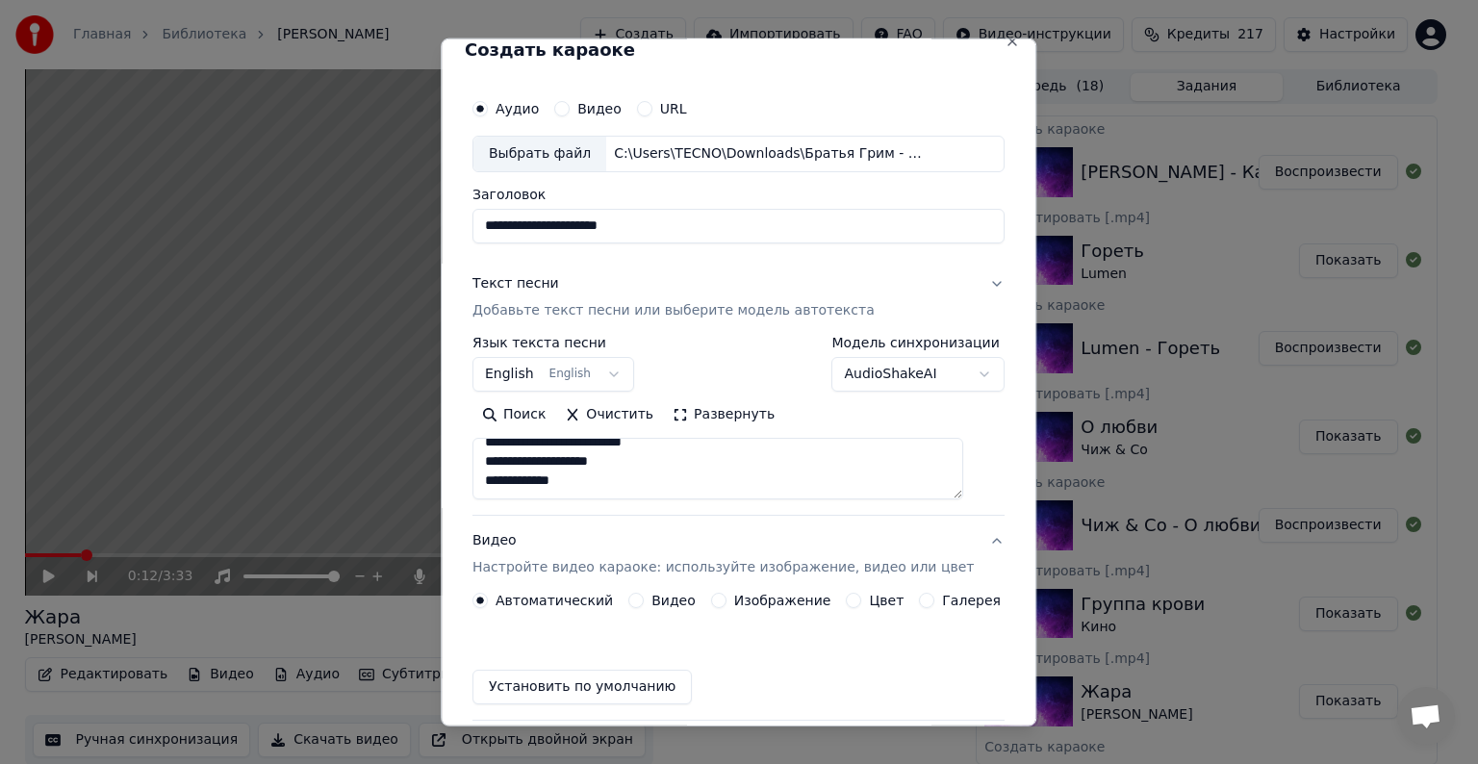
scroll to position [21, 0]
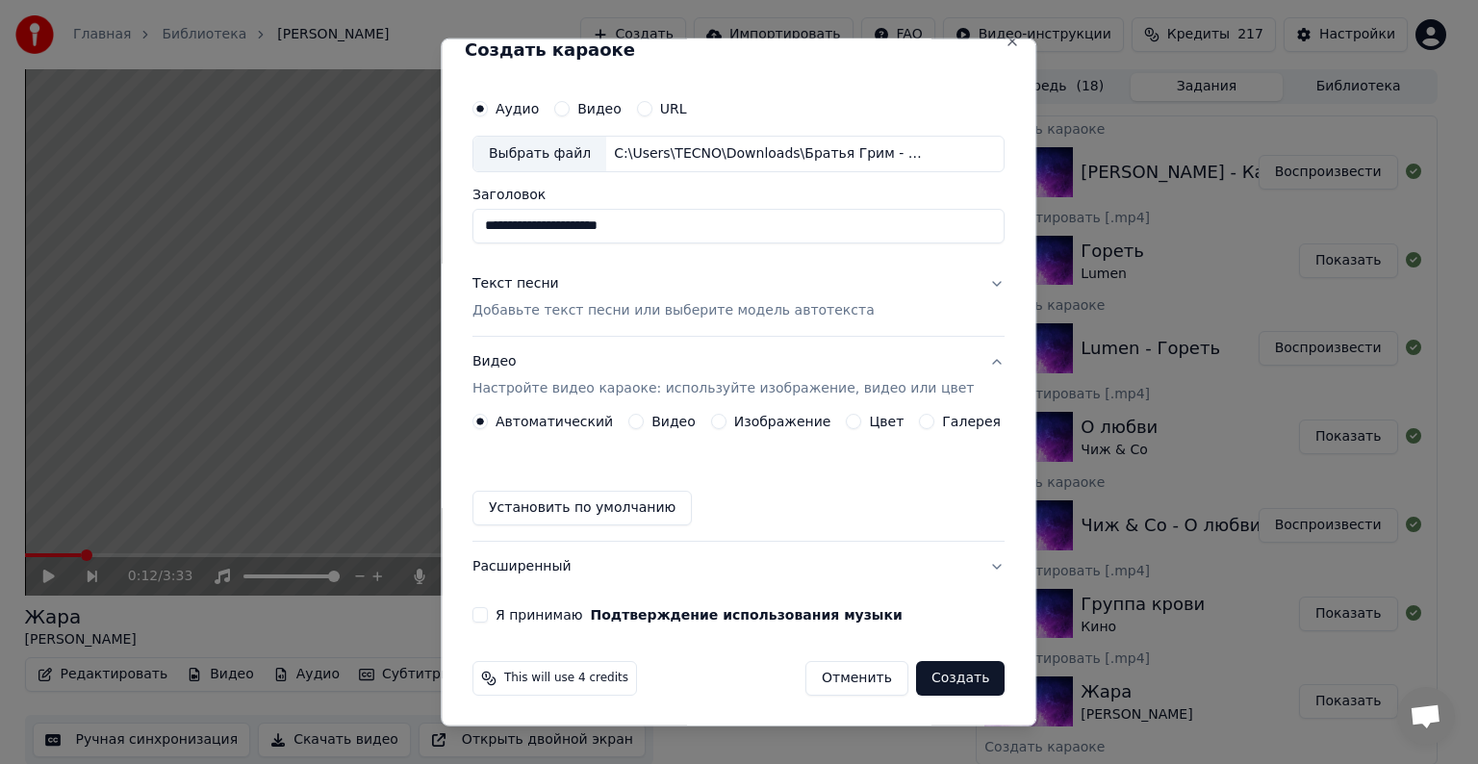
click at [633, 423] on button "Видео" at bounding box center [635, 421] width 15 height 15
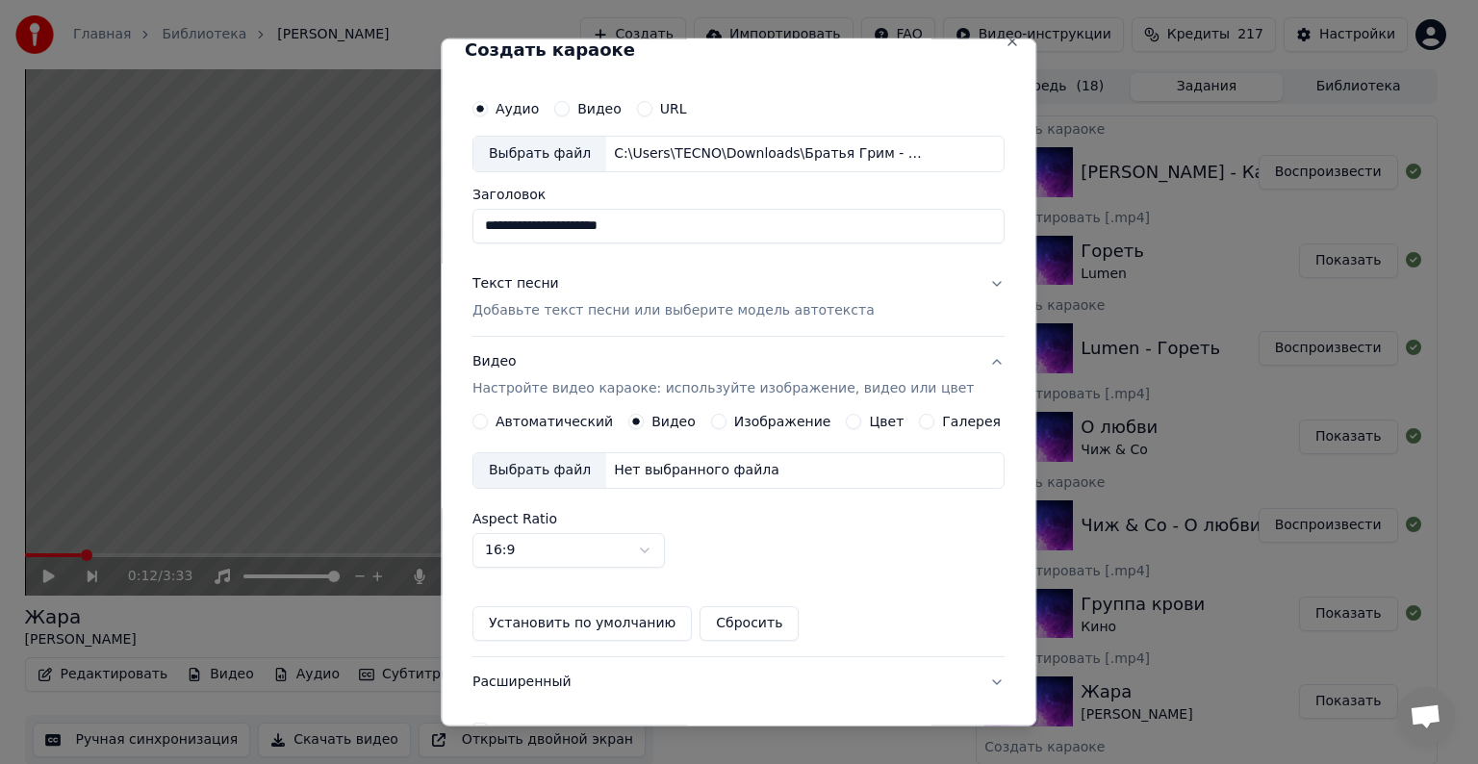
click at [593, 461] on div "Выбрать файл" at bounding box center [540, 470] width 133 height 35
click at [535, 293] on div "Текст песни Добавьте текст песни или выберите модель автотекста" at bounding box center [674, 297] width 402 height 46
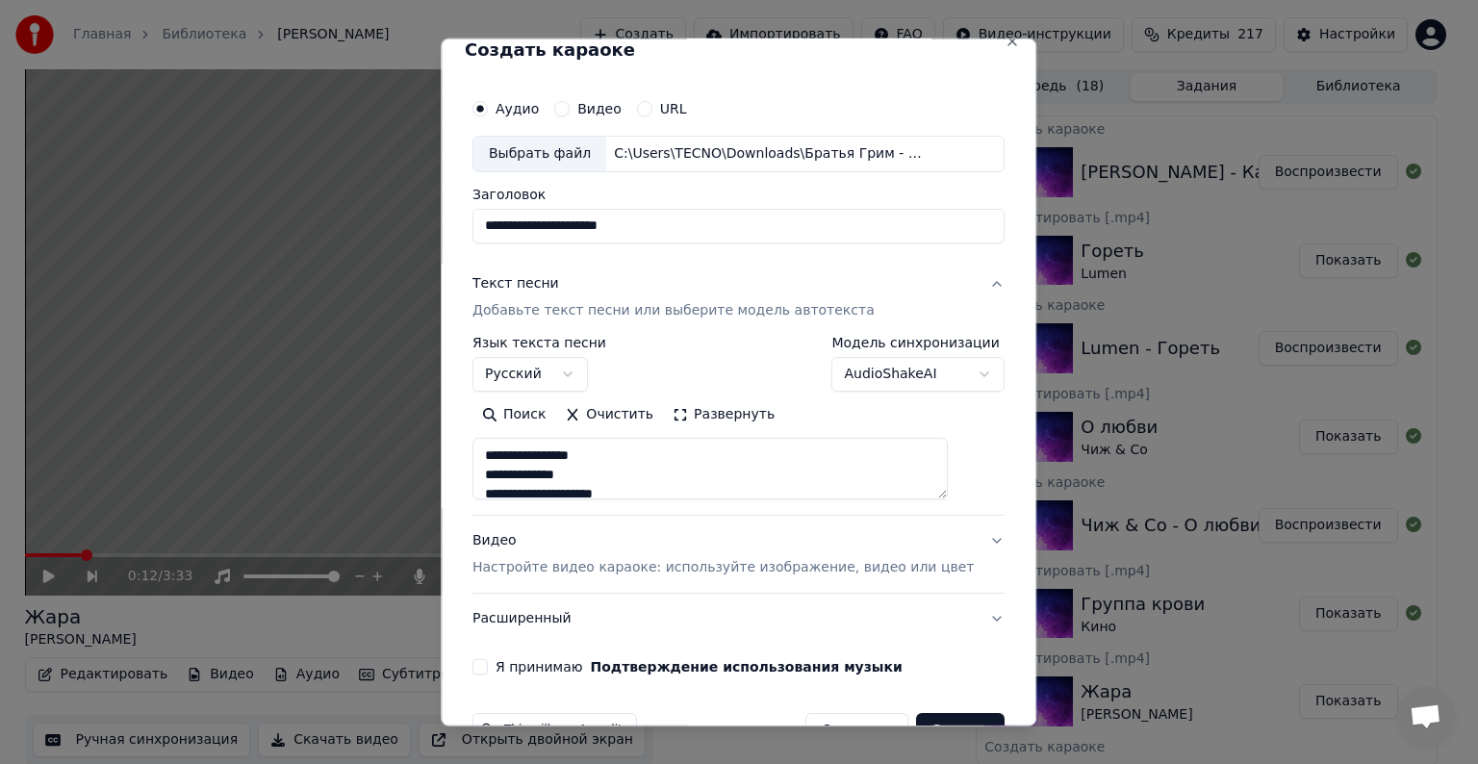
click at [488, 671] on button "Я принимаю Подтверждение использования музыки" at bounding box center [480, 666] width 15 height 15
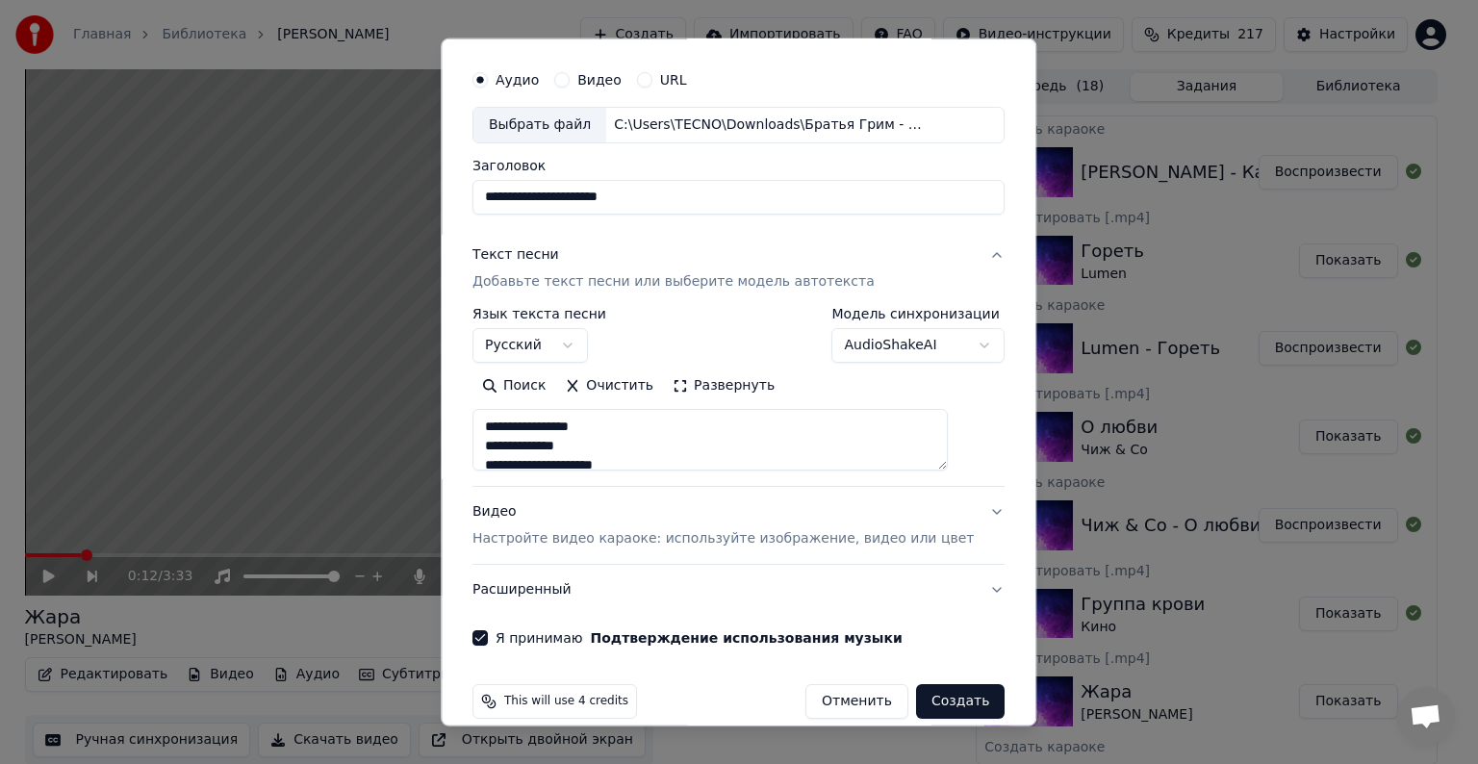
scroll to position [73, 0]
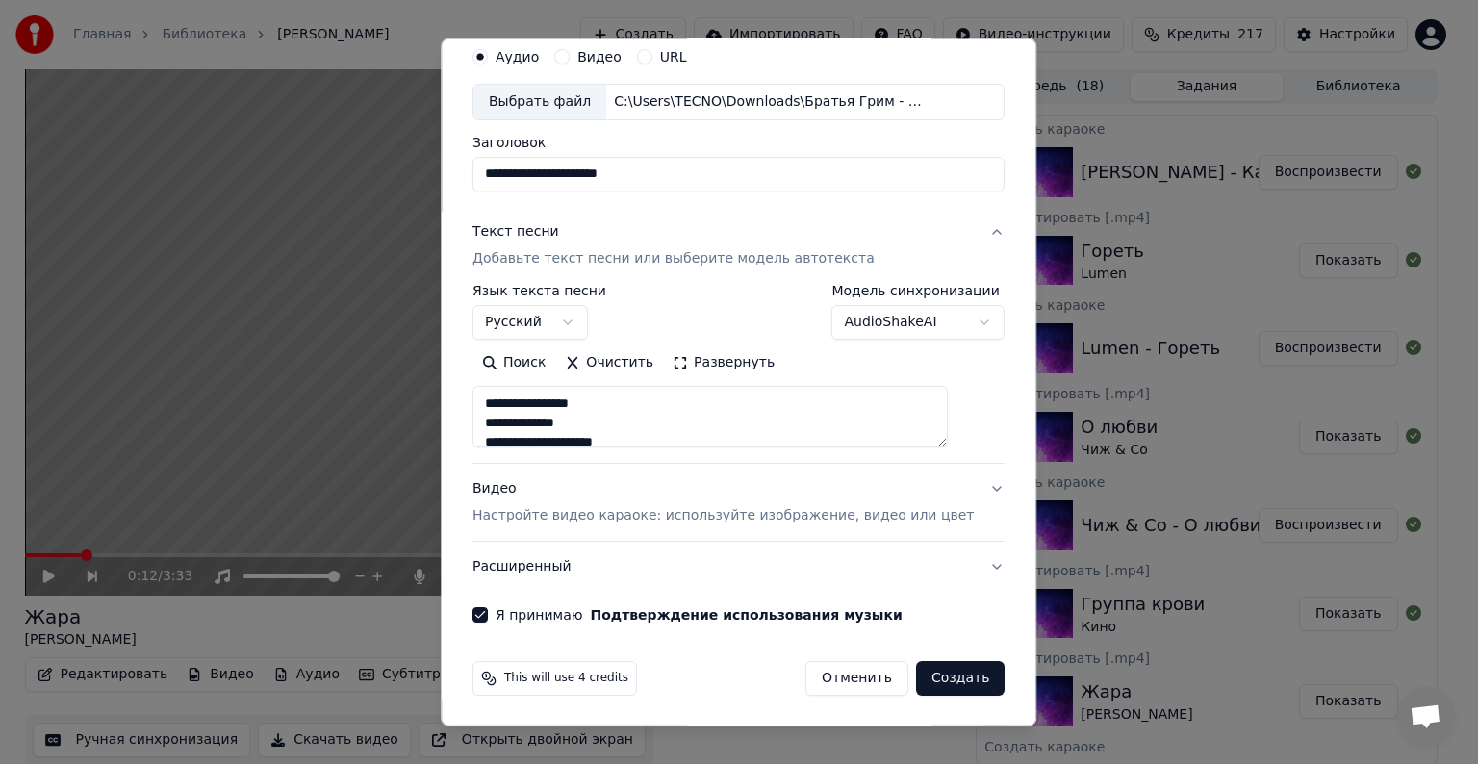
click at [921, 679] on button "Создать" at bounding box center [960, 678] width 89 height 35
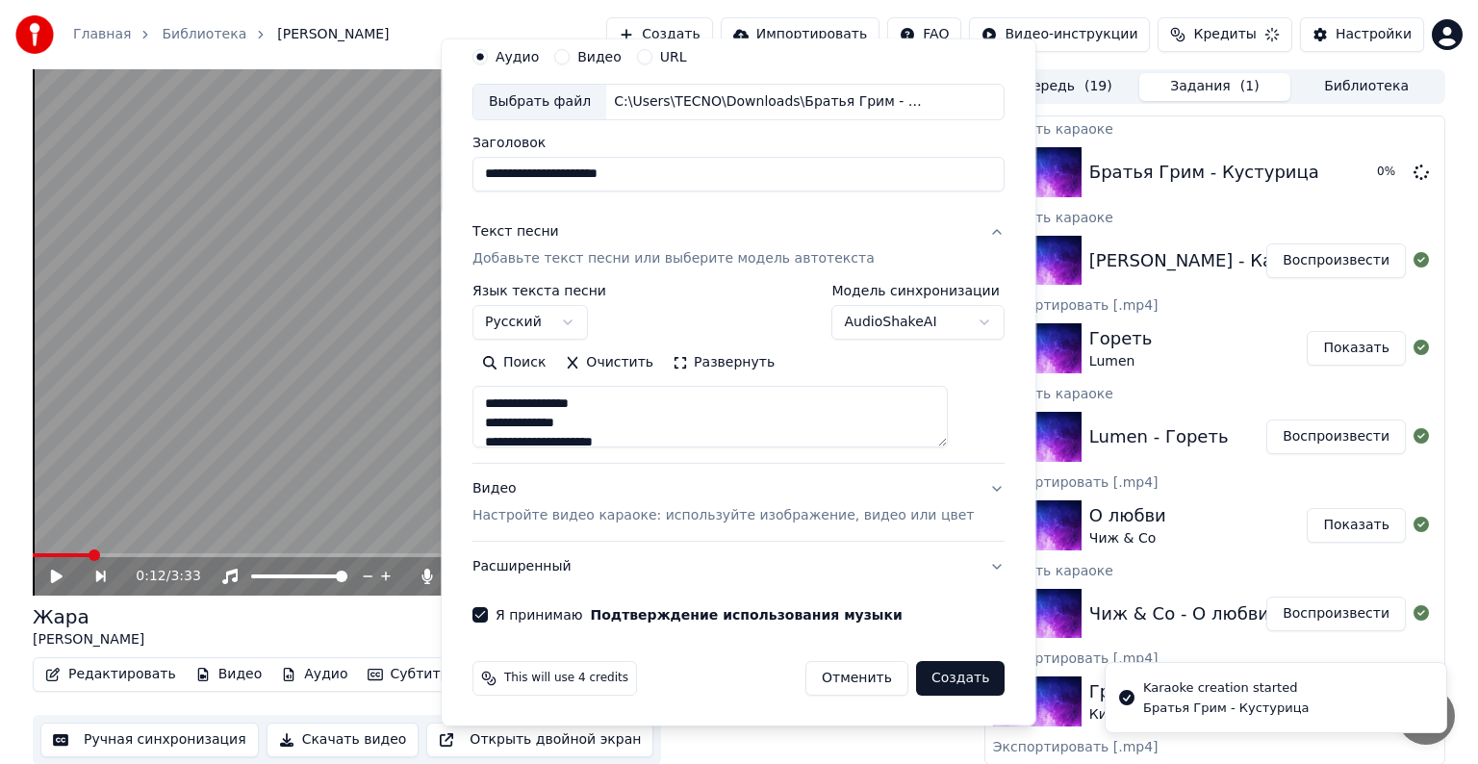
select select
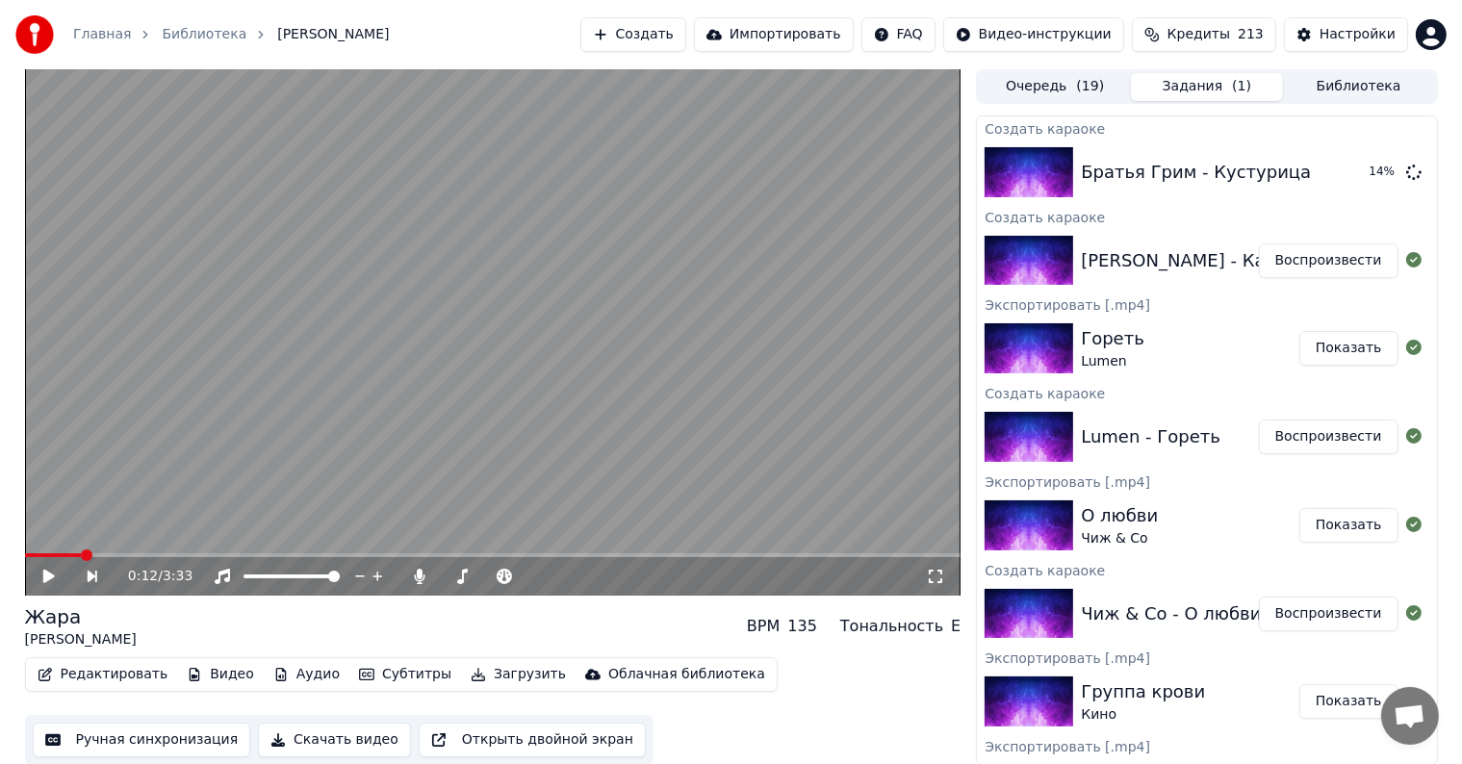
click at [1346, 274] on button "Воспроизвести" at bounding box center [1329, 260] width 140 height 35
click at [155, 555] on span at bounding box center [493, 555] width 936 height 4
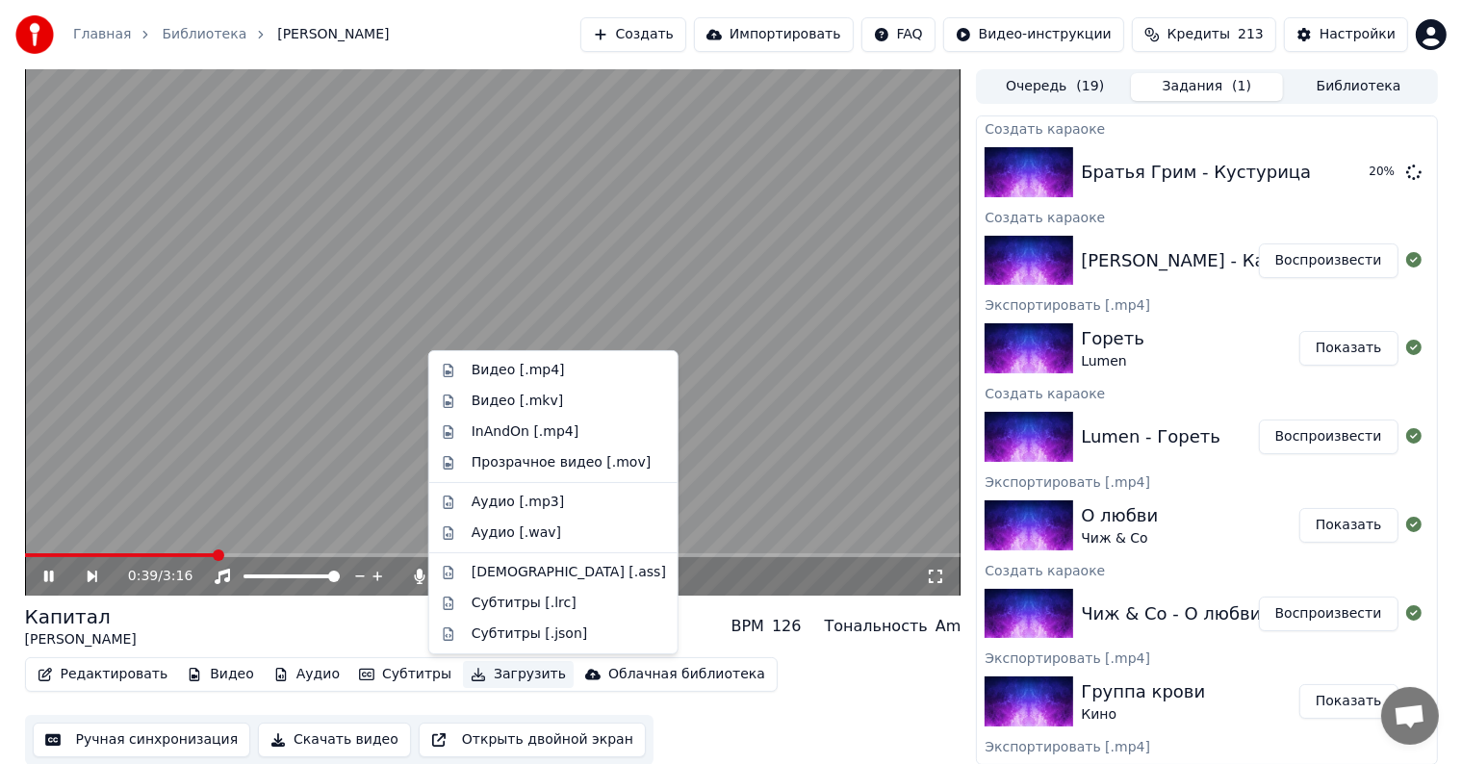
click at [499, 678] on button "Загрузить" at bounding box center [518, 674] width 111 height 27
click at [541, 373] on div "Видео [.mp4]" at bounding box center [518, 370] width 93 height 19
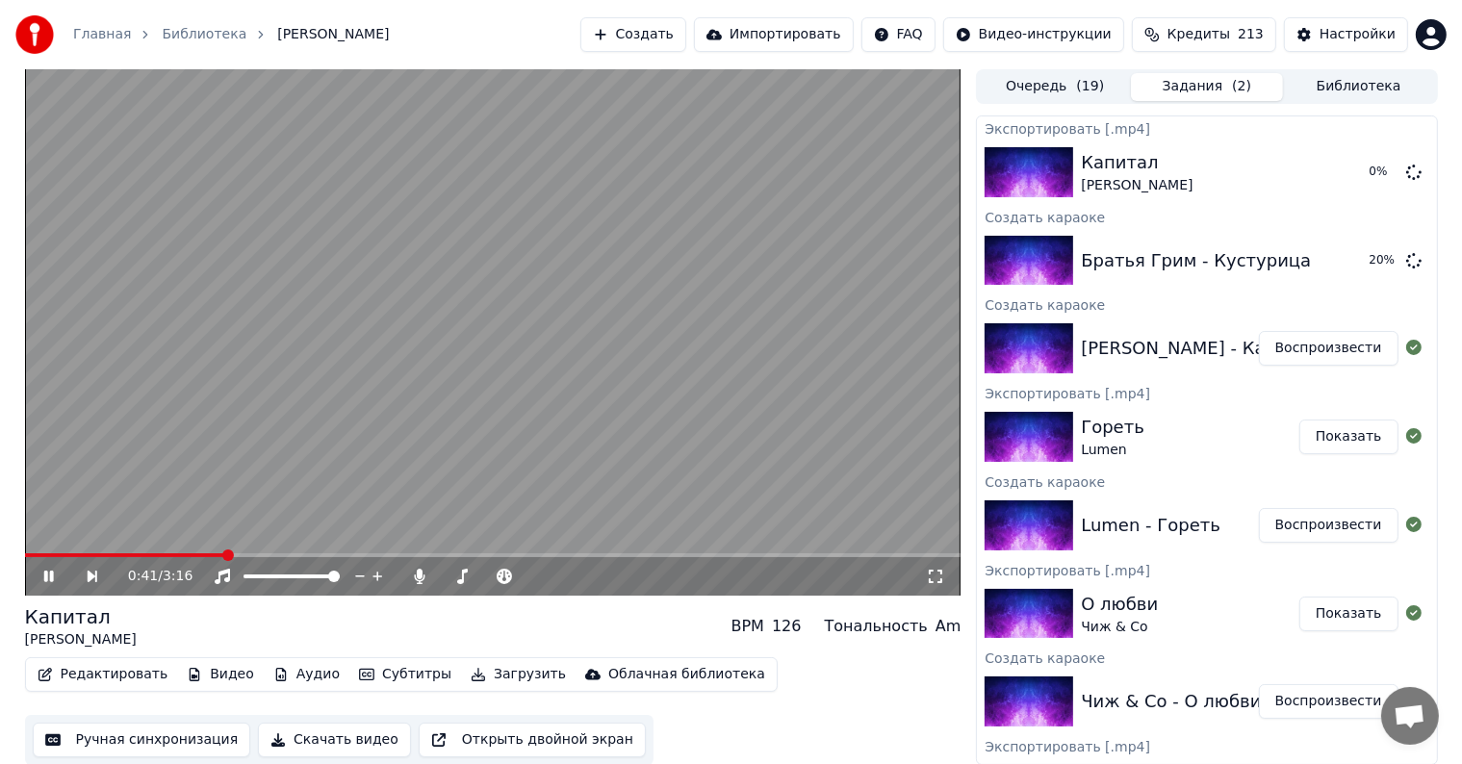
click at [529, 344] on video at bounding box center [493, 332] width 936 height 526
click at [1319, 251] on button "Воспроизвести" at bounding box center [1329, 260] width 140 height 35
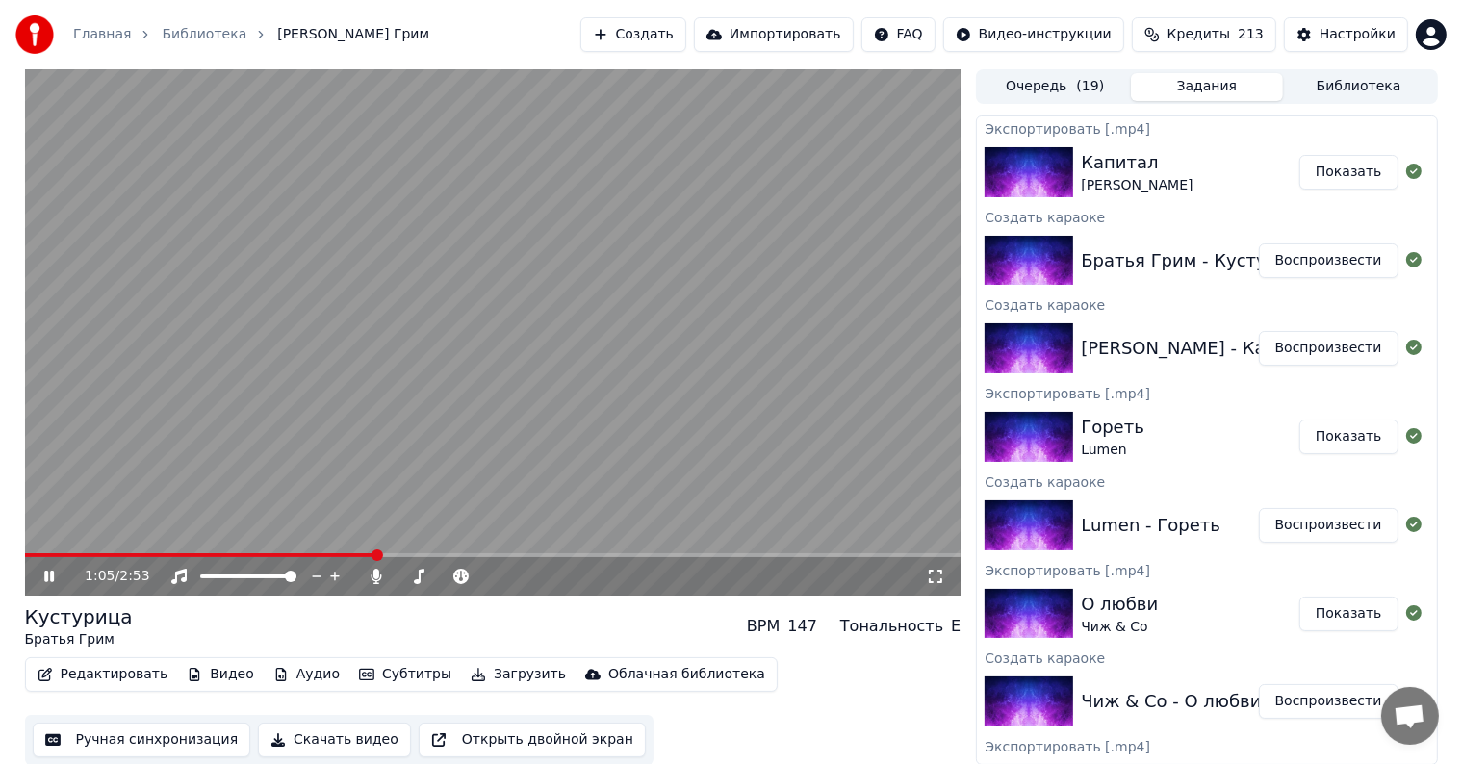
click at [376, 556] on span at bounding box center [493, 555] width 936 height 4
click at [480, 424] on video at bounding box center [493, 332] width 936 height 526
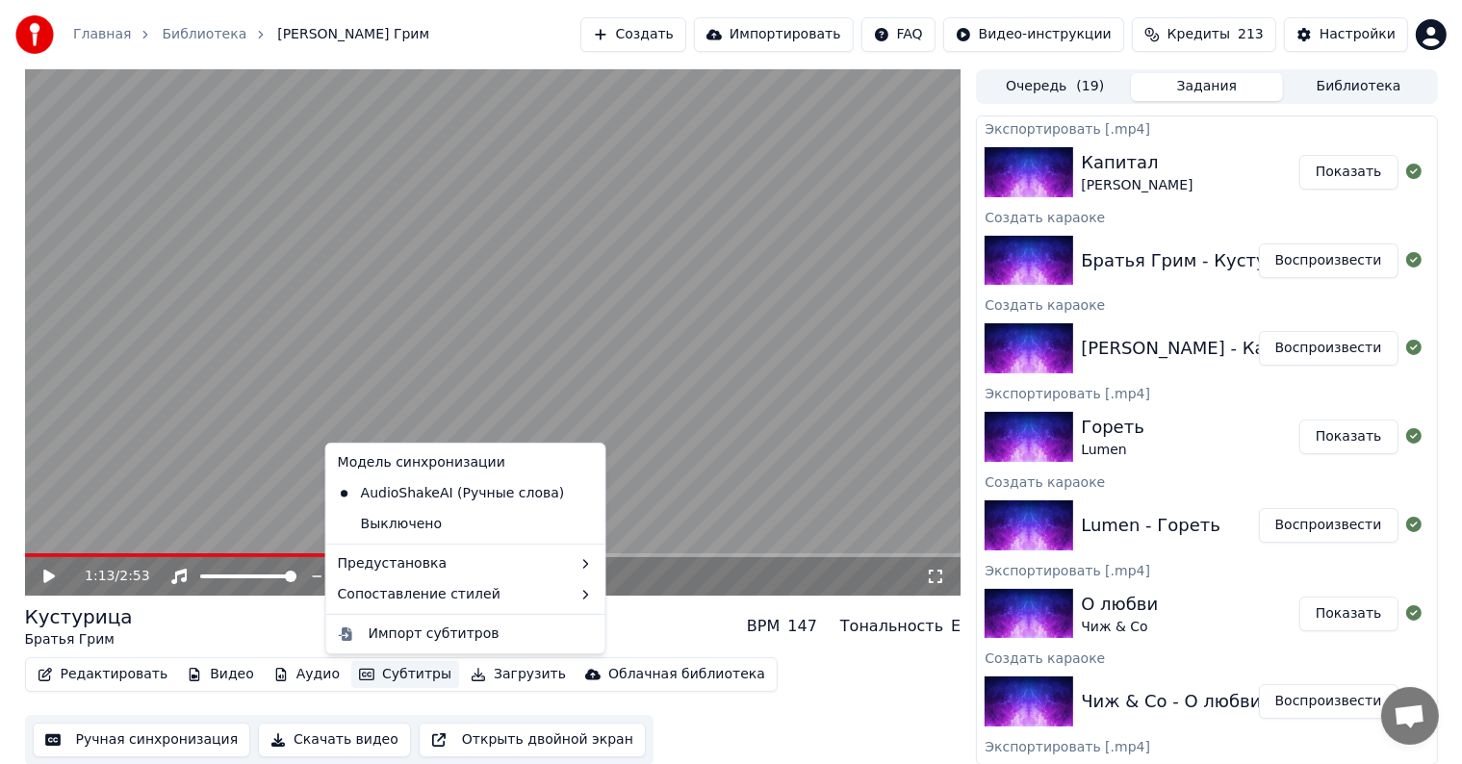
click at [382, 680] on button "Субтитры" at bounding box center [405, 674] width 108 height 27
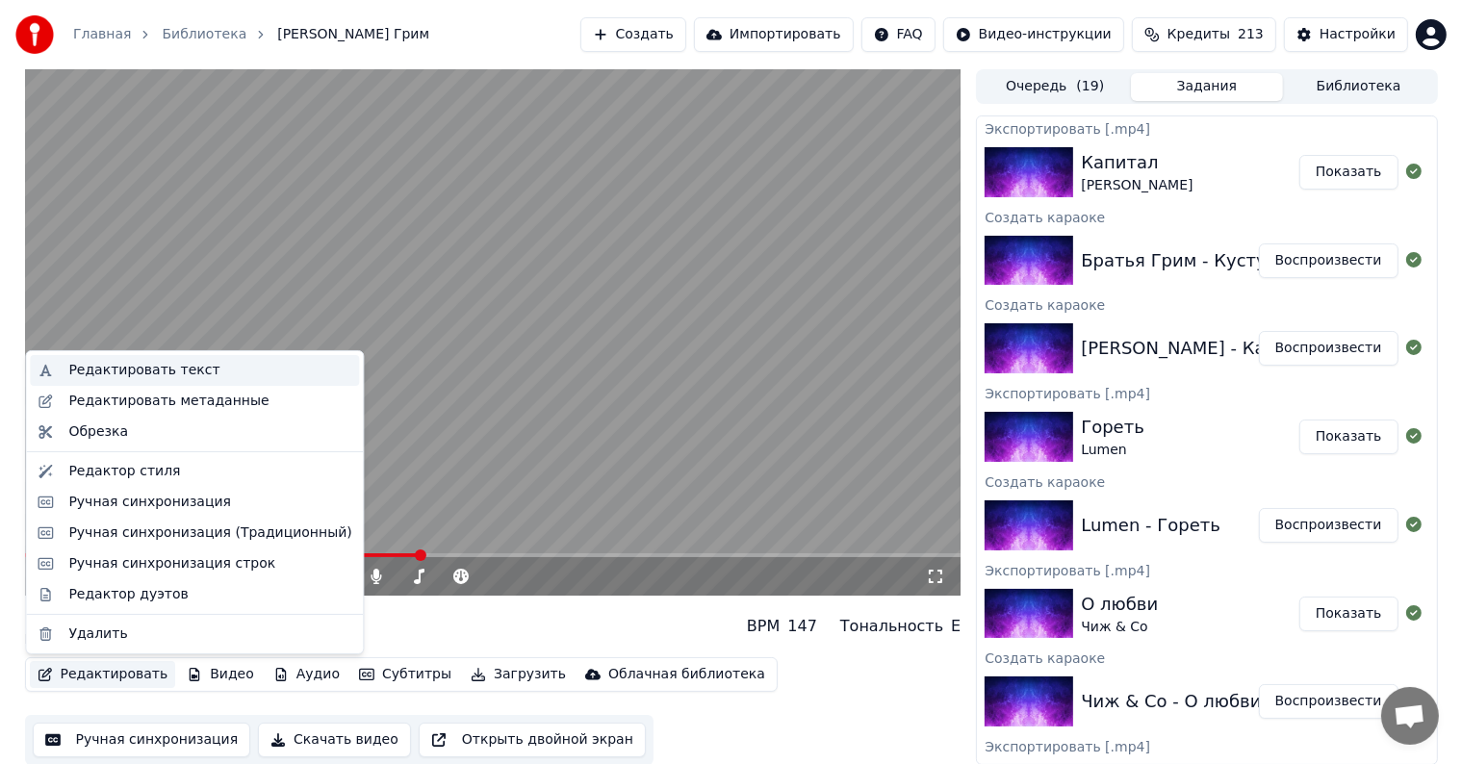
click at [105, 366] on div "Редактировать текст" at bounding box center [143, 370] width 151 height 19
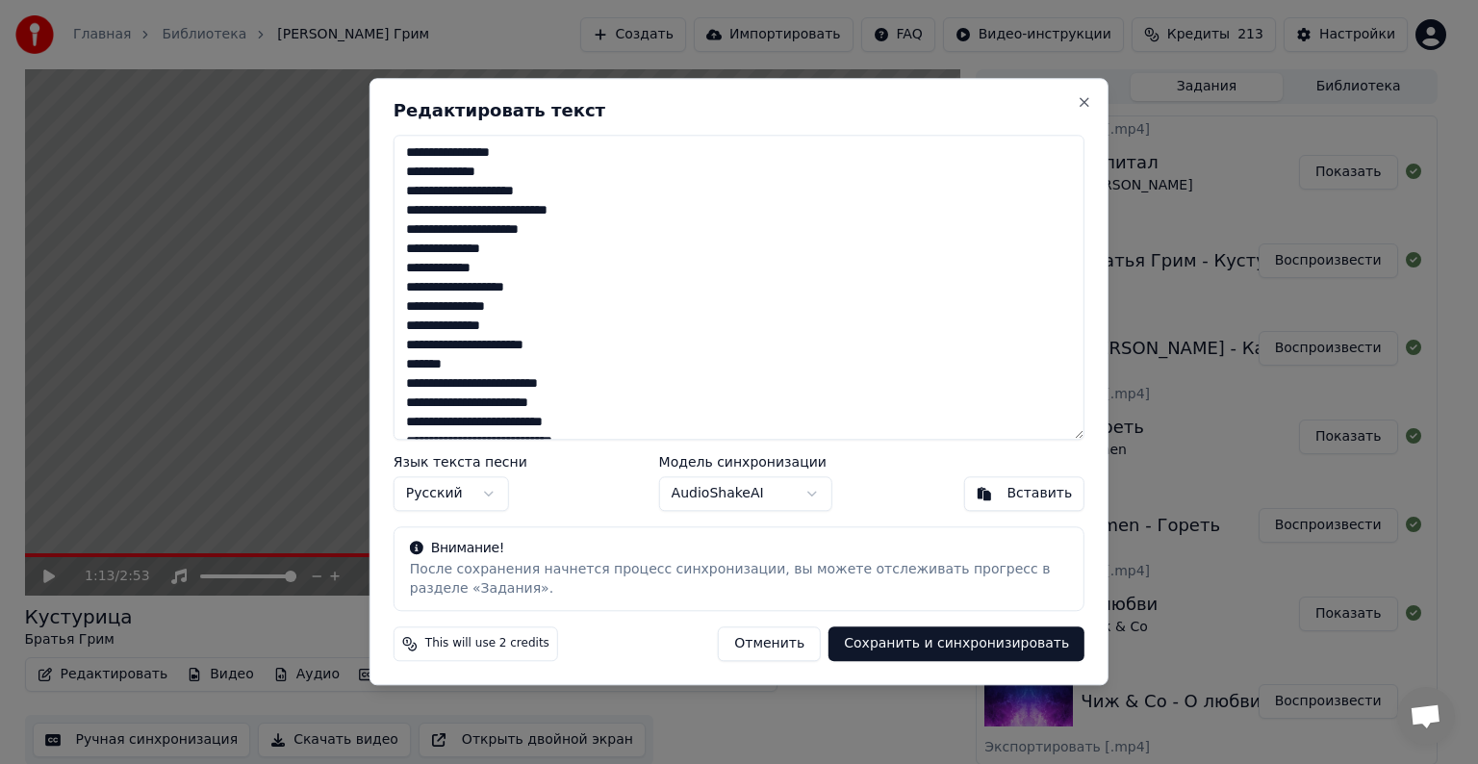
drag, startPoint x: 513, startPoint y: 423, endPoint x: 359, endPoint y: 126, distance: 334.9
click at [359, 126] on body "Главная Библиотека Кустурица • Братья Грим Создать Импортировать FAQ Видео-инст…" at bounding box center [731, 382] width 1462 height 764
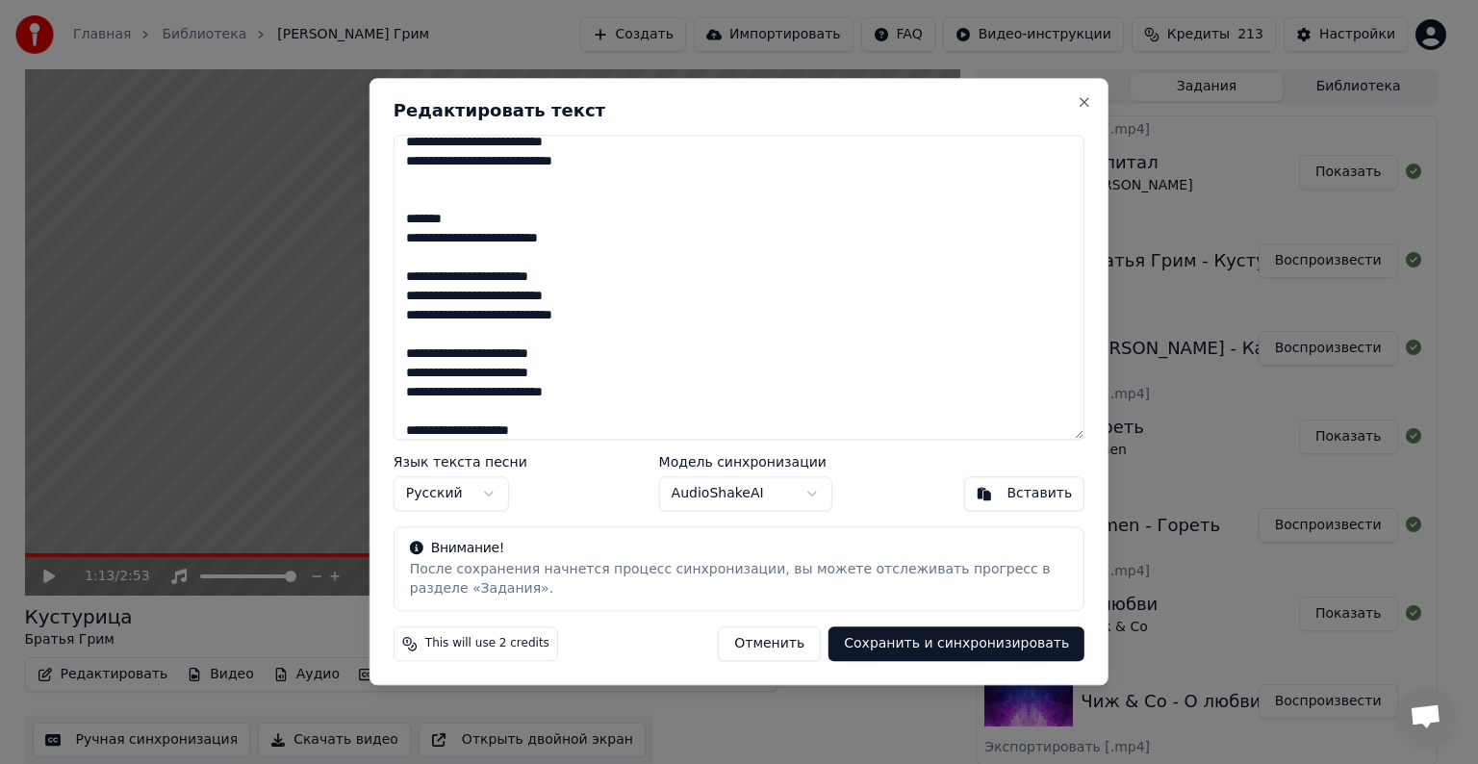
type textarea "**********"
click at [909, 654] on button "Сохранить и синхронизировать" at bounding box center [957, 645] width 256 height 35
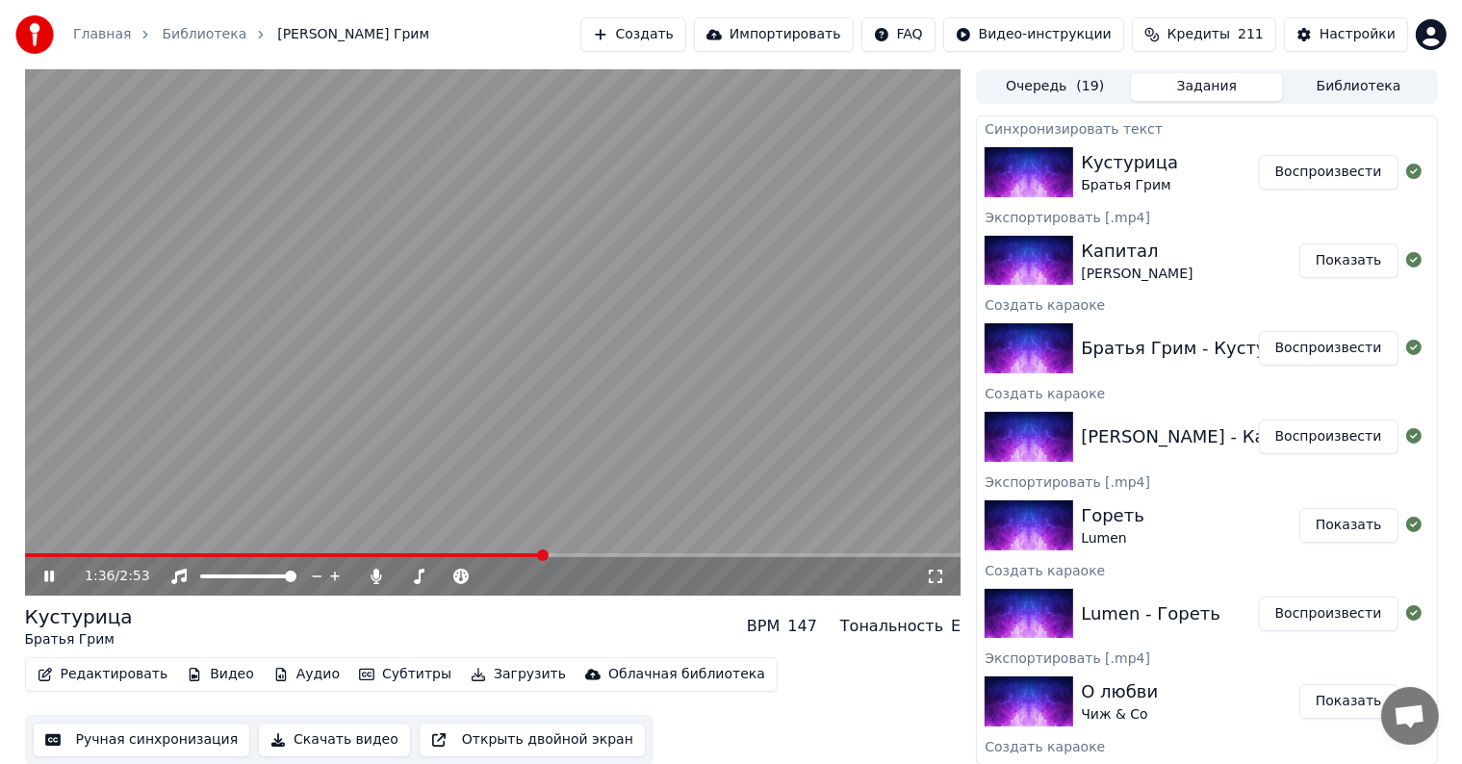
click at [542, 554] on span at bounding box center [493, 555] width 936 height 4
click at [796, 554] on span at bounding box center [493, 555] width 936 height 4
click at [705, 554] on span at bounding box center [365, 555] width 681 height 4
click at [44, 553] on span at bounding box center [35, 555] width 21 height 4
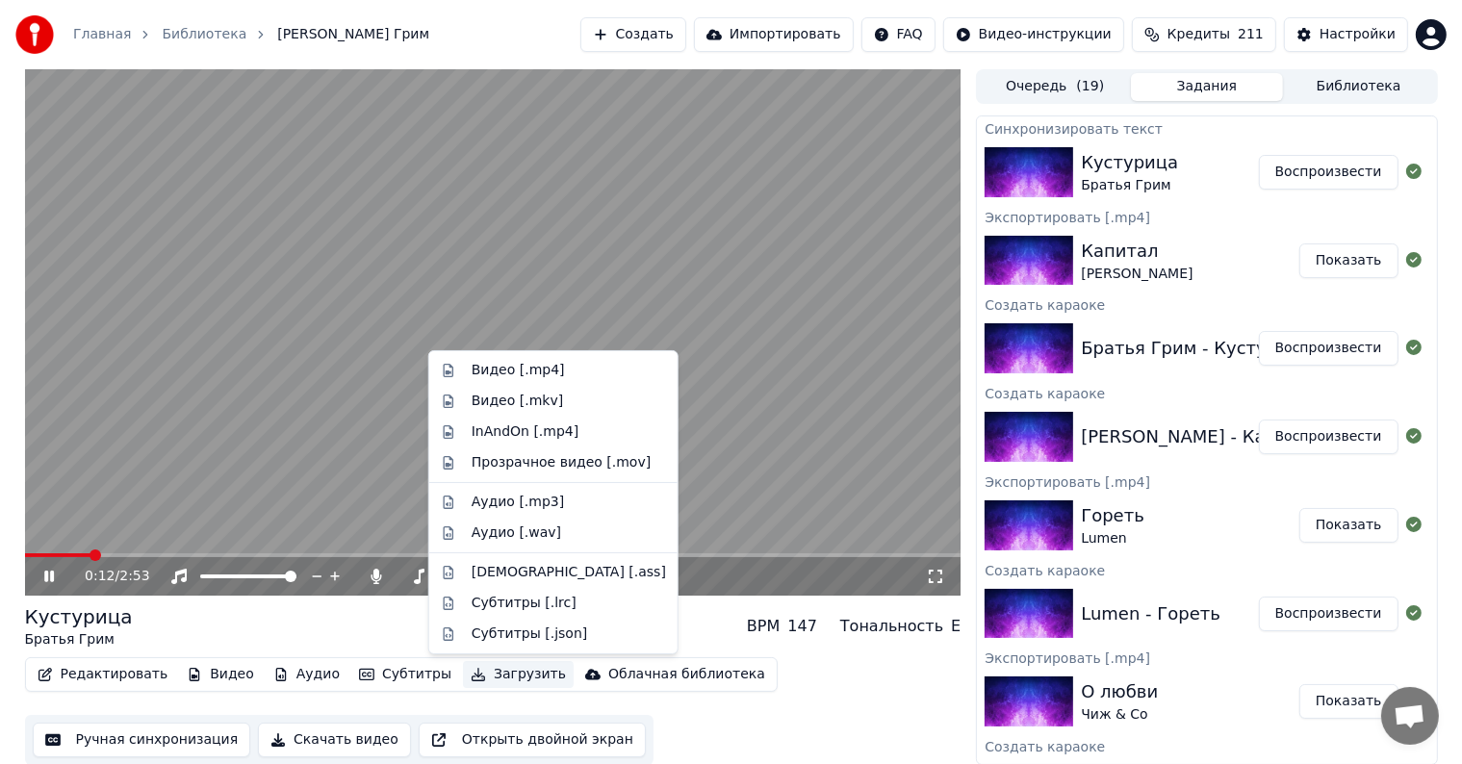
click at [477, 676] on button "Загрузить" at bounding box center [518, 674] width 111 height 27
click at [509, 372] on div "Видео [.mp4]" at bounding box center [518, 370] width 93 height 19
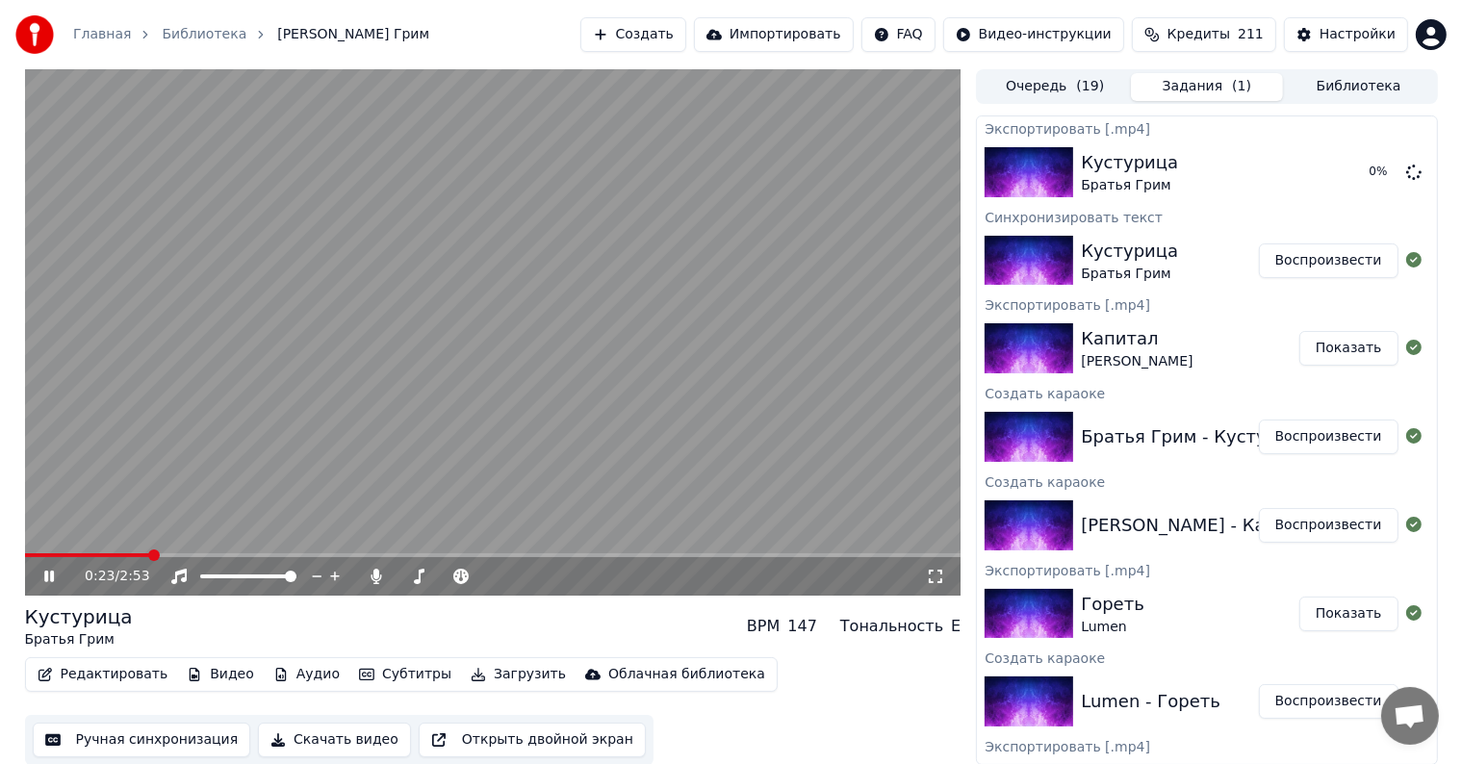
click at [502, 368] on video at bounding box center [493, 332] width 936 height 526
click at [679, 46] on button "Создать" at bounding box center [633, 34] width 106 height 35
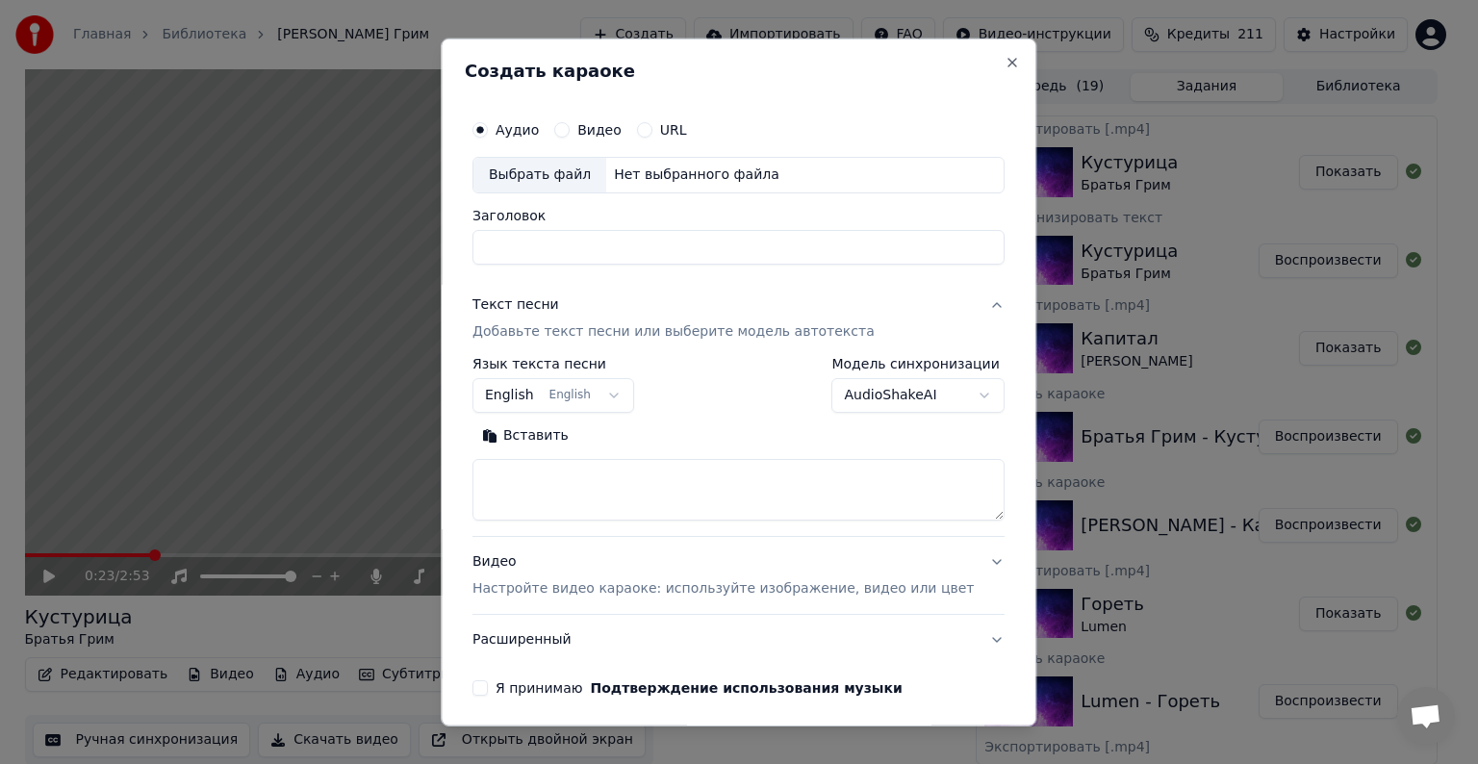
click at [577, 188] on div "Выбрать файл" at bounding box center [540, 175] width 133 height 35
type input "**********"
click at [536, 315] on div "Текст песни Добавьте текст песни или выберите модель автотекста" at bounding box center [674, 318] width 402 height 46
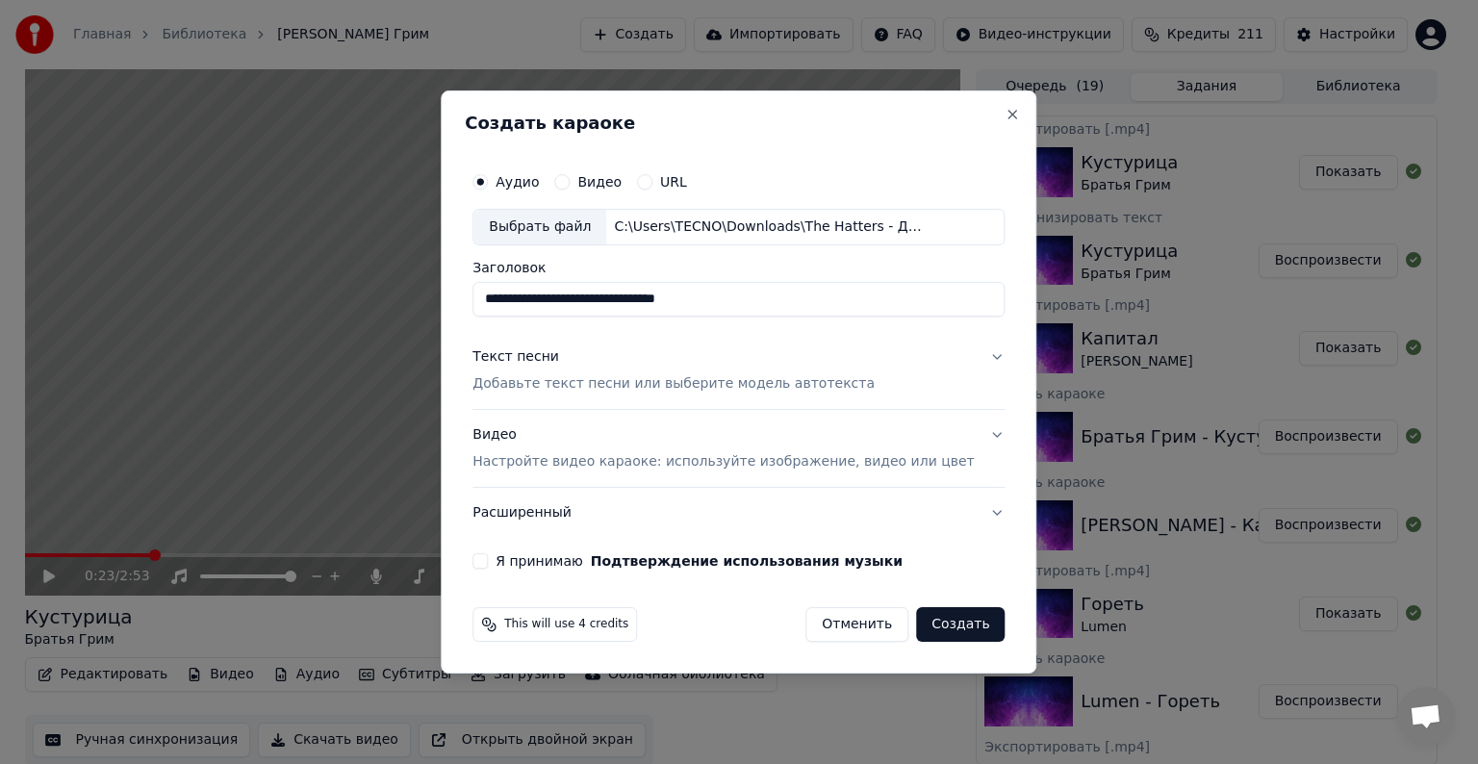
click at [559, 352] on div "Текст песни" at bounding box center [516, 356] width 87 height 19
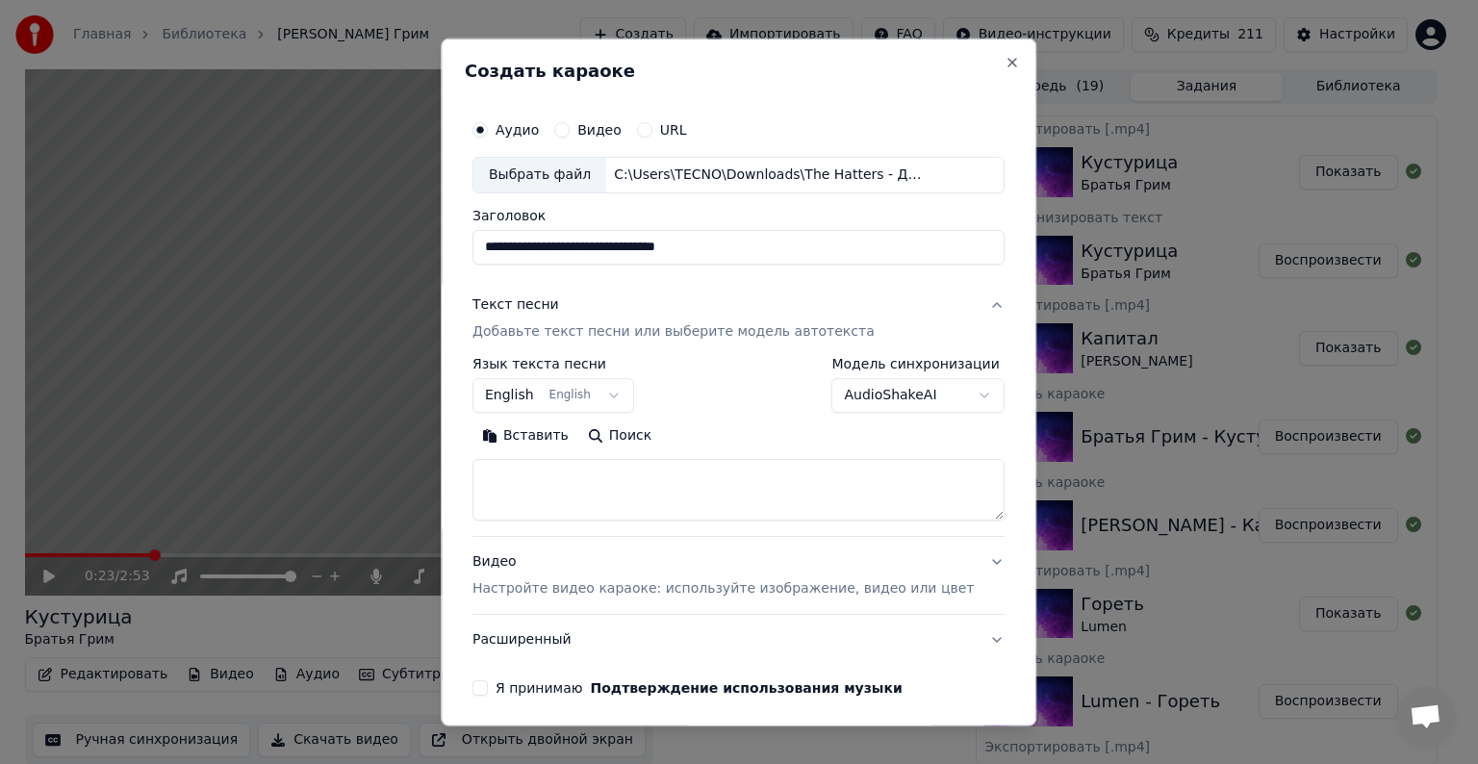
click at [605, 486] on textarea at bounding box center [739, 490] width 532 height 62
paste textarea "**********"
type textarea "**********"
click at [519, 557] on div "Видео Настройте видео караоке: используйте изображение, видео или цвет" at bounding box center [723, 575] width 501 height 46
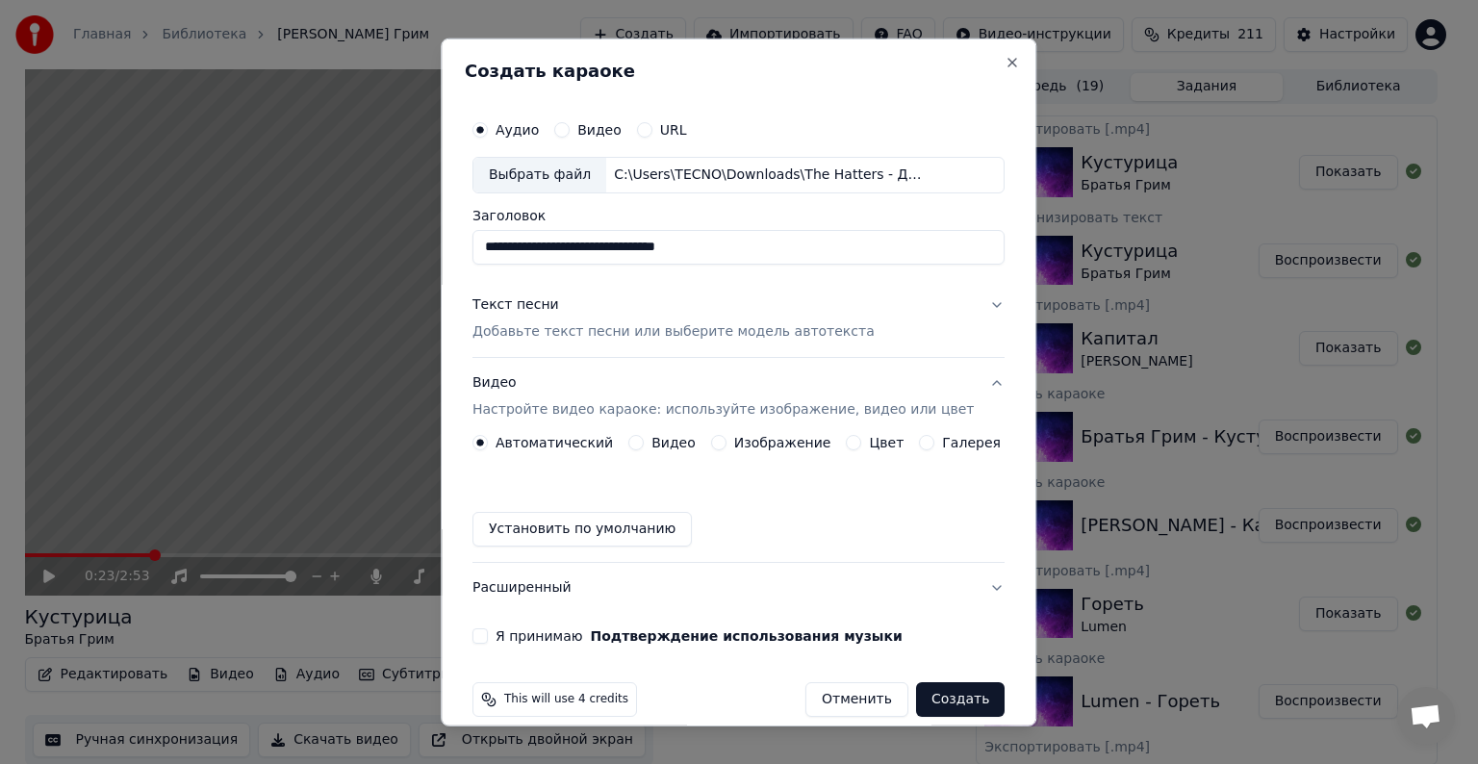
click at [635, 442] on button "Видео" at bounding box center [635, 442] width 15 height 15
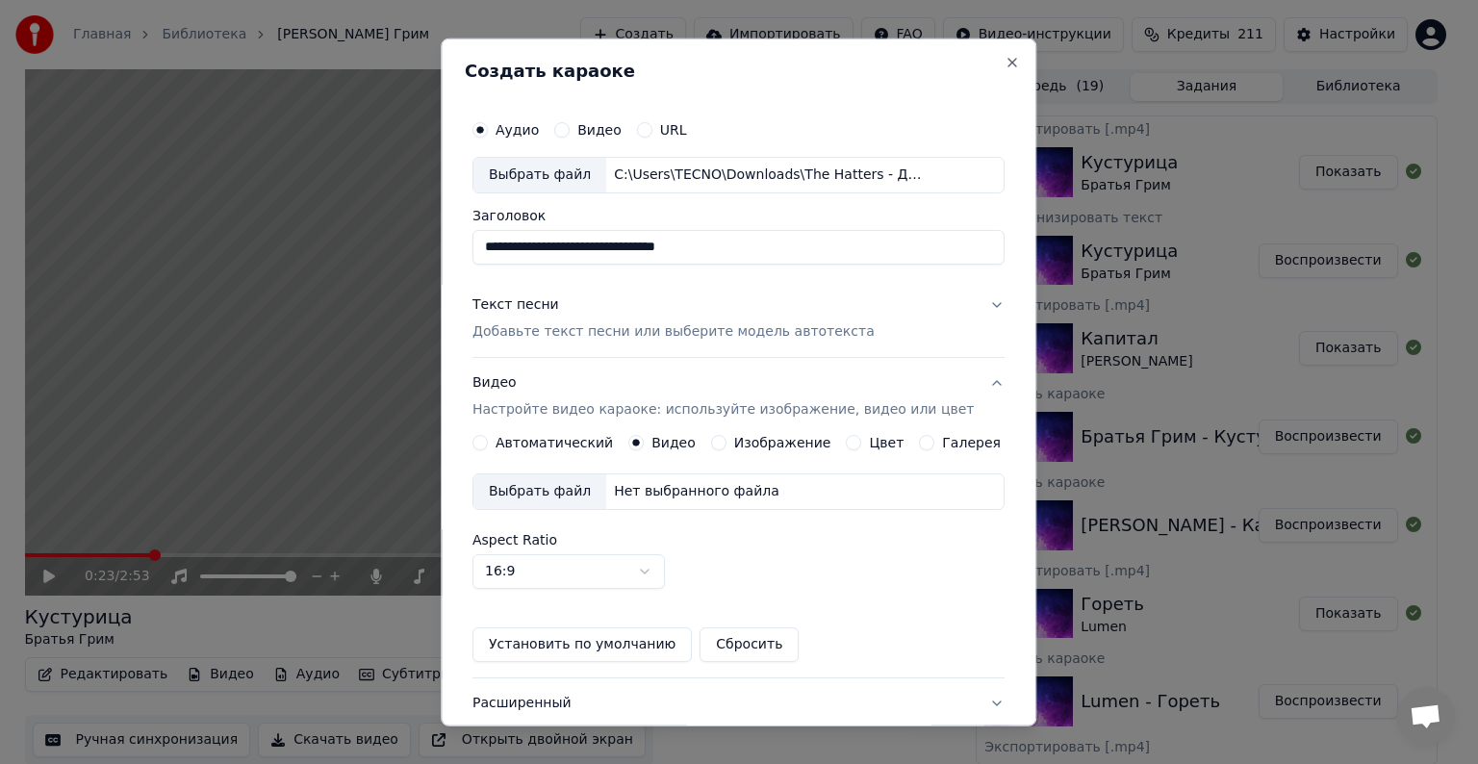
click at [560, 494] on div "Выбрать файл" at bounding box center [540, 491] width 133 height 35
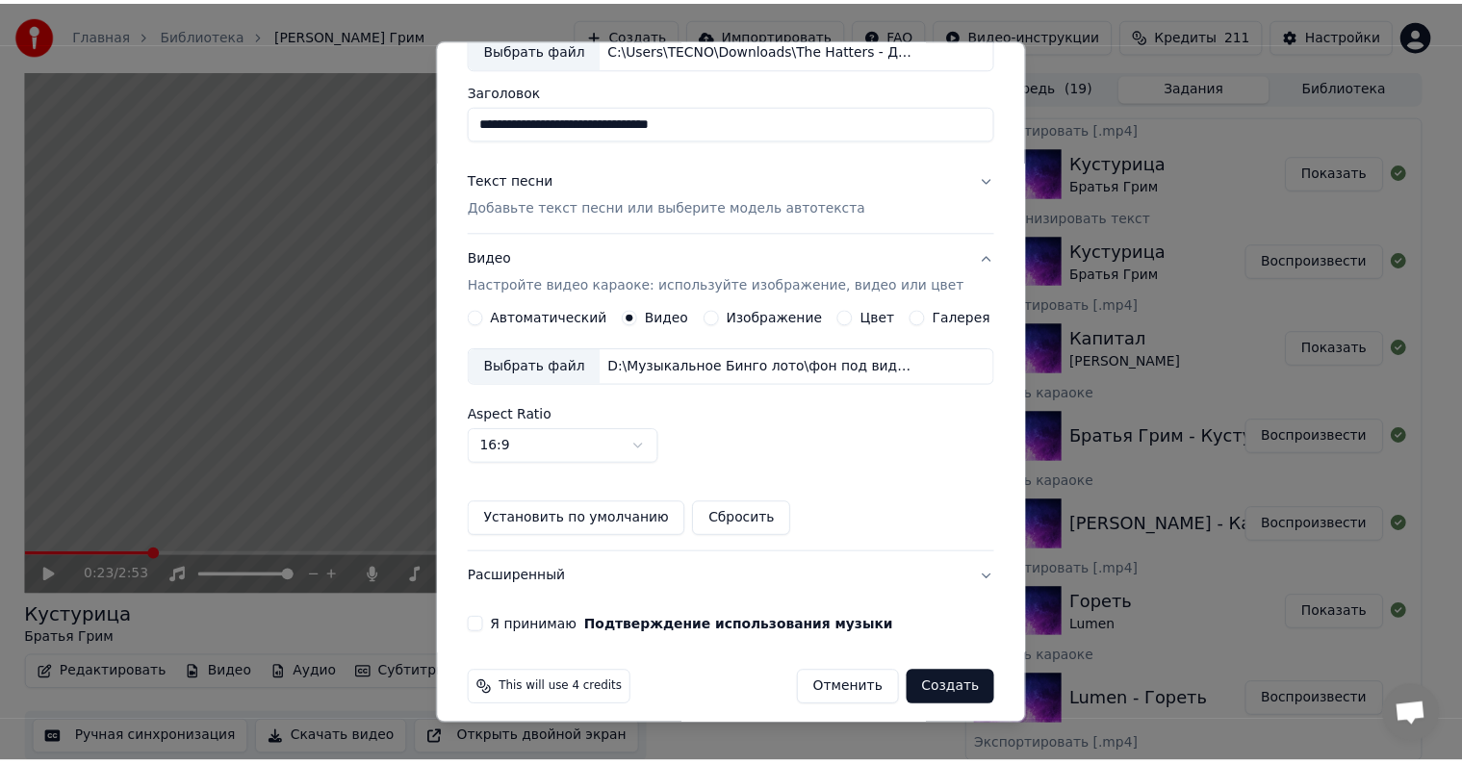
scroll to position [136, 0]
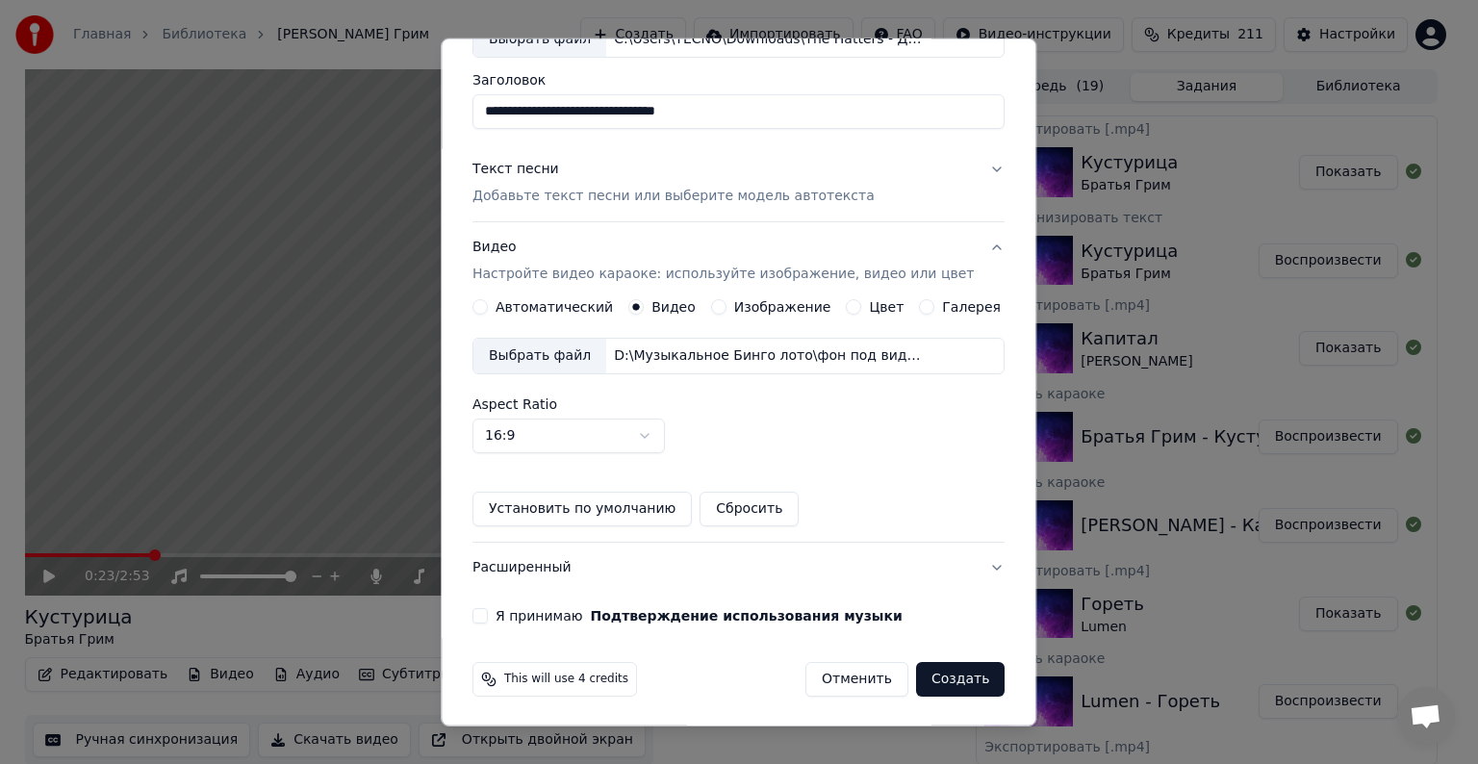
click at [488, 614] on button "Я принимаю Подтверждение использования музыки" at bounding box center [480, 615] width 15 height 15
click at [921, 685] on button "Создать" at bounding box center [960, 679] width 89 height 35
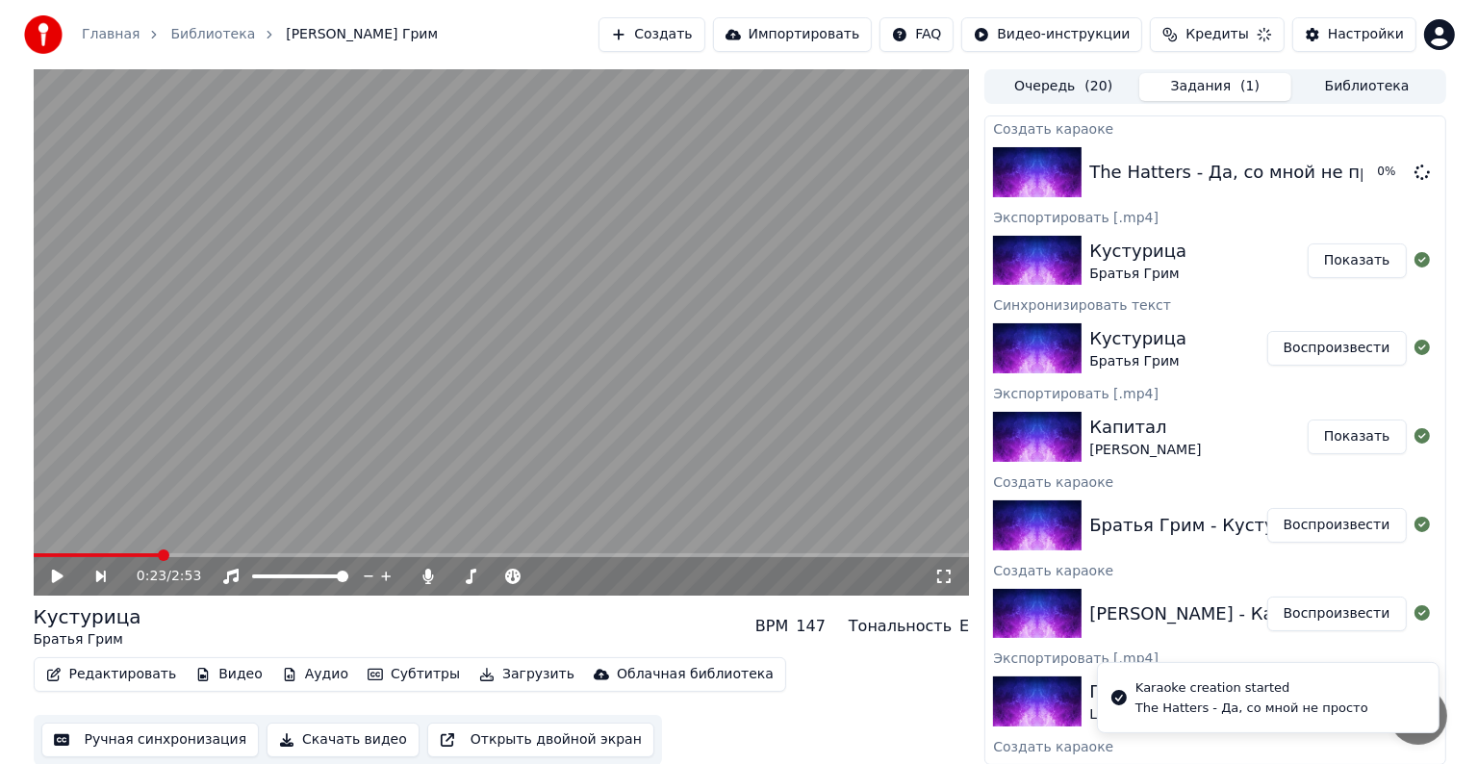
scroll to position [0, 0]
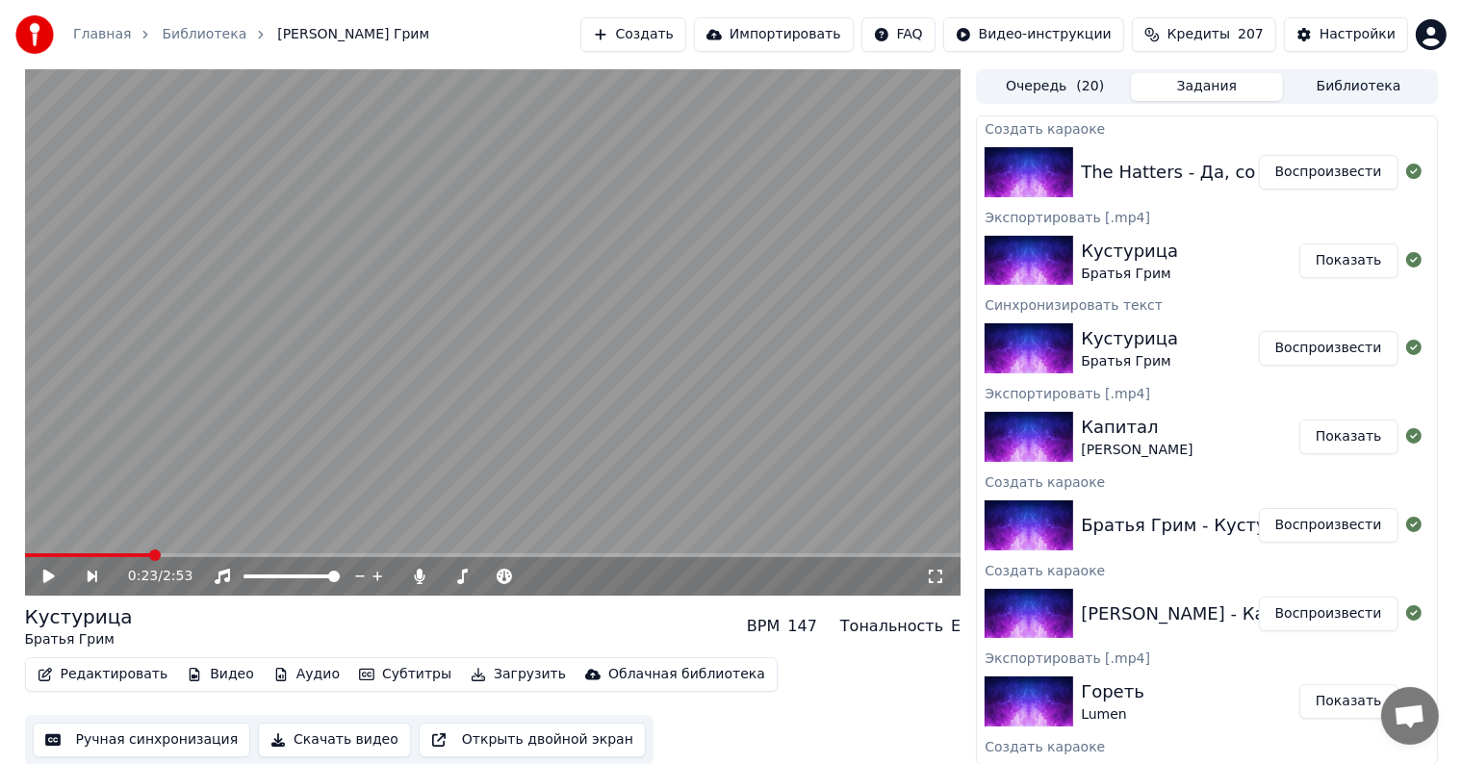
click at [1310, 181] on button "Воспроизвести" at bounding box center [1329, 172] width 140 height 35
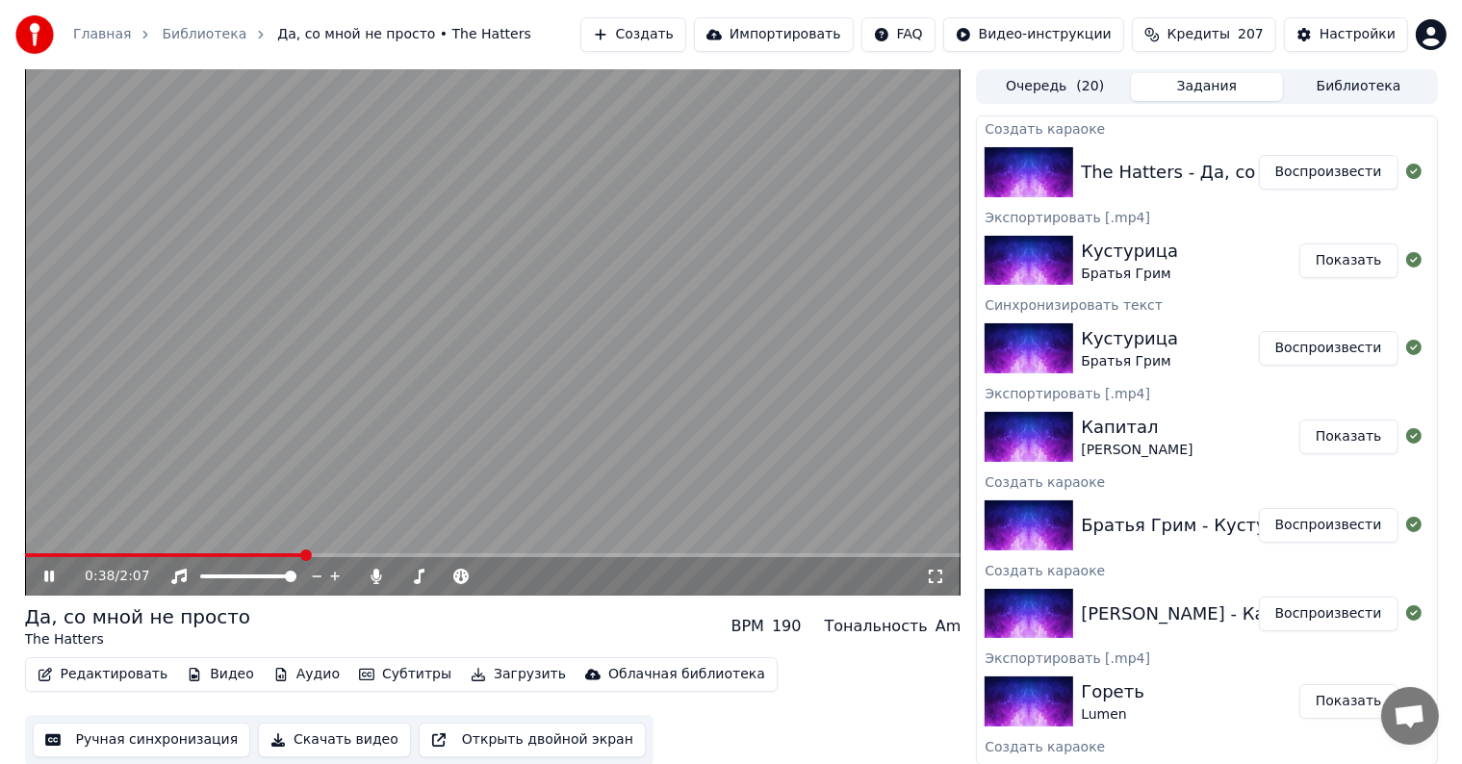
click at [301, 554] on span at bounding box center [493, 555] width 936 height 4
click at [420, 554] on span at bounding box center [493, 555] width 936 height 4
click at [529, 553] on span at bounding box center [493, 555] width 936 height 4
click at [625, 556] on span at bounding box center [493, 555] width 936 height 4
click at [727, 555] on span at bounding box center [493, 555] width 936 height 4
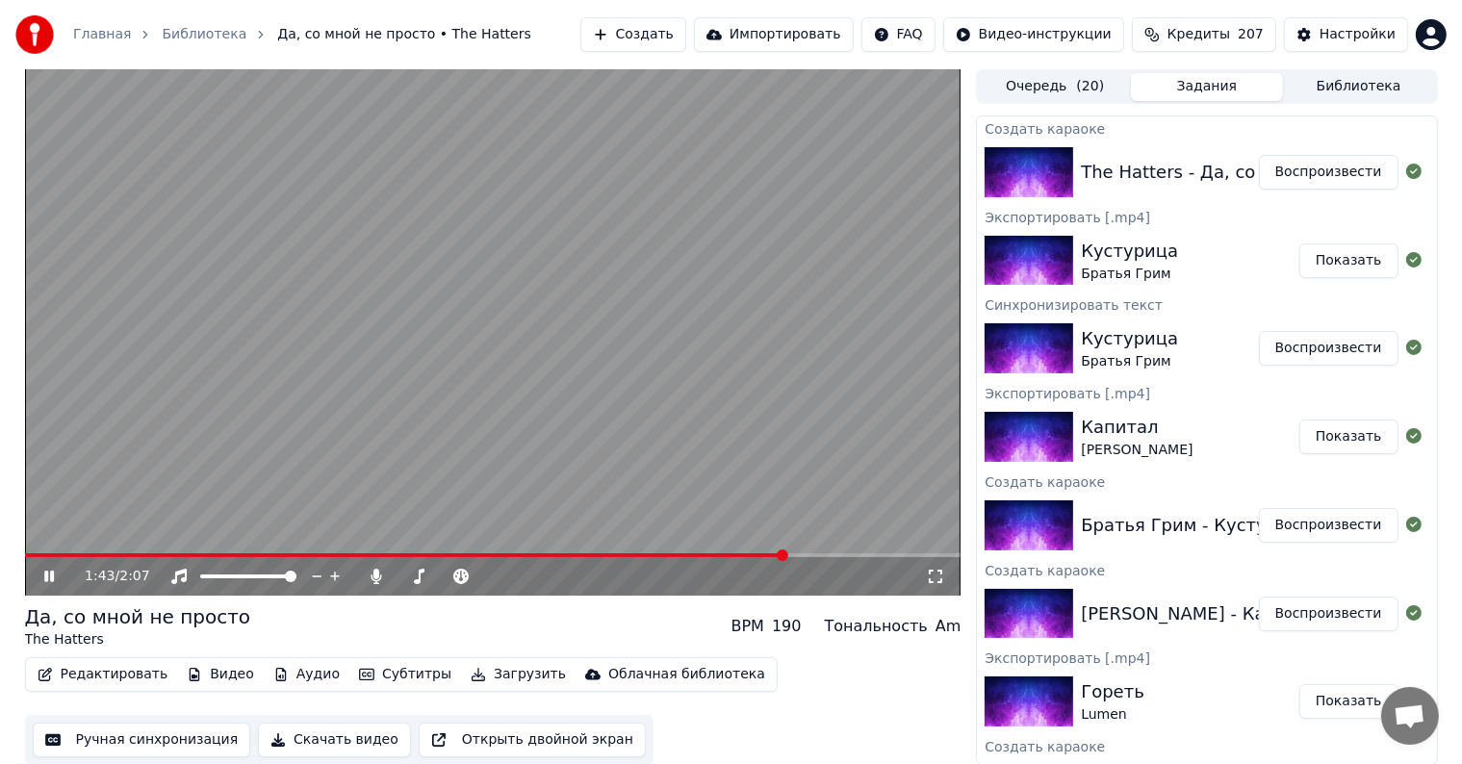
click at [544, 368] on video at bounding box center [493, 332] width 936 height 526
click at [832, 42] on button "Импортировать" at bounding box center [774, 34] width 160 height 35
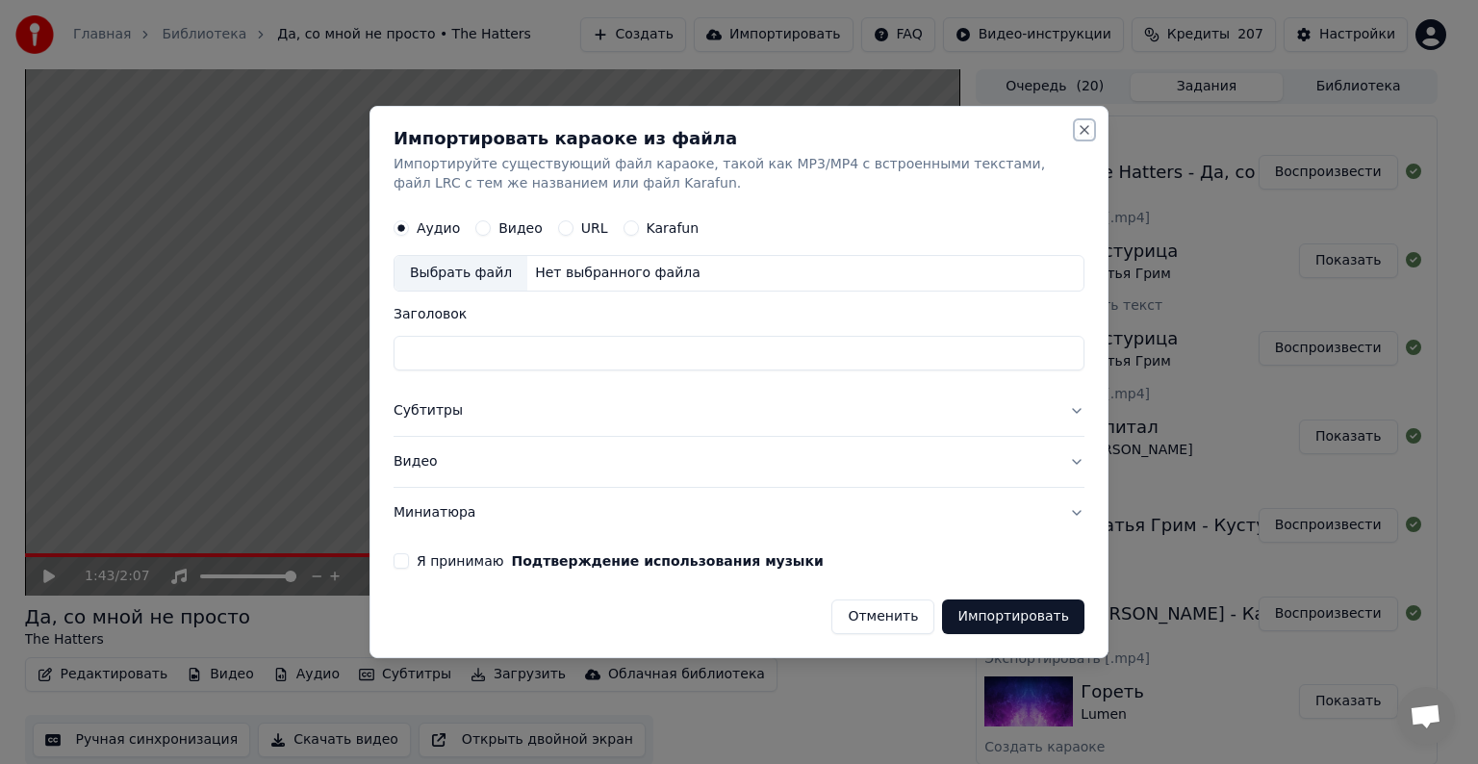
click at [1081, 132] on button "Close" at bounding box center [1084, 129] width 15 height 15
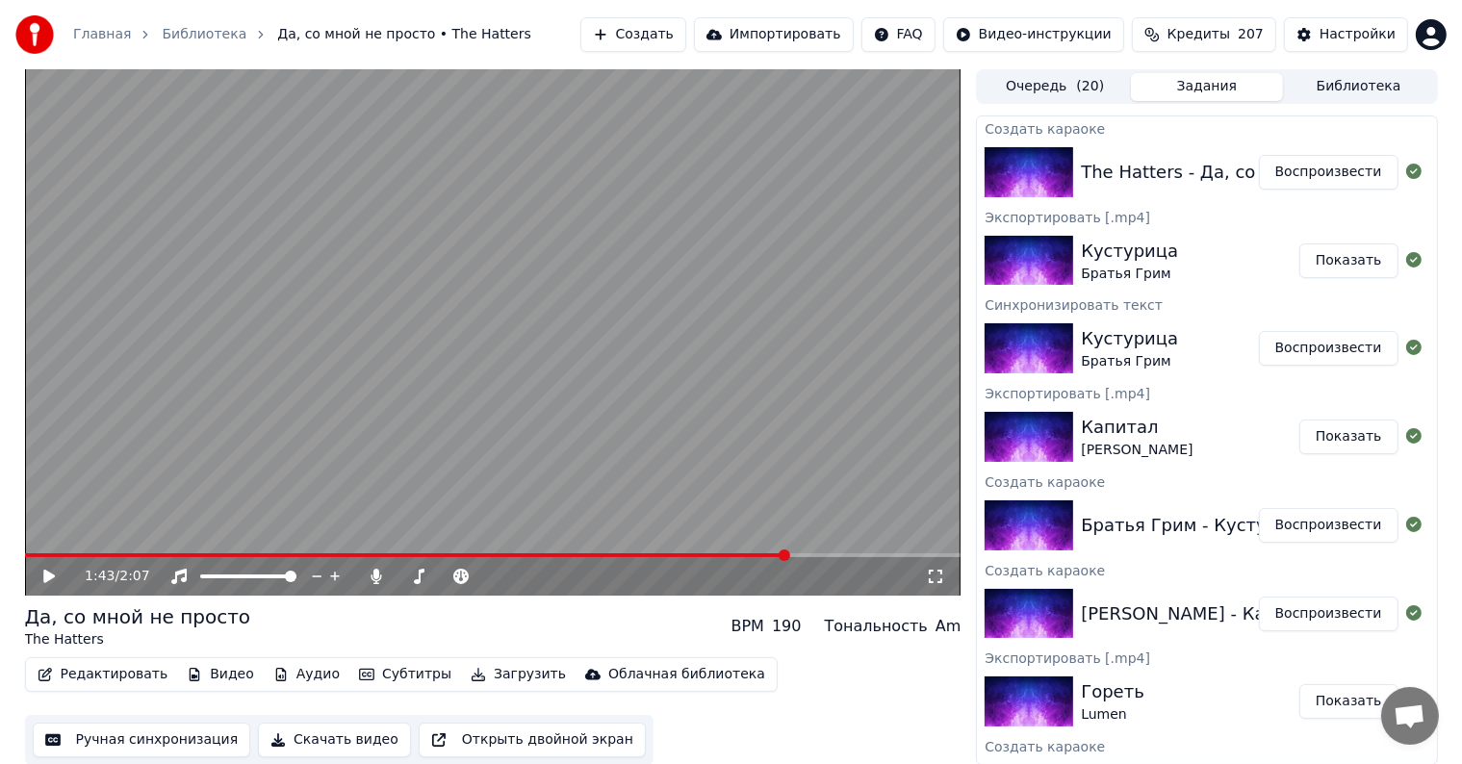
click at [679, 46] on button "Создать" at bounding box center [633, 34] width 106 height 35
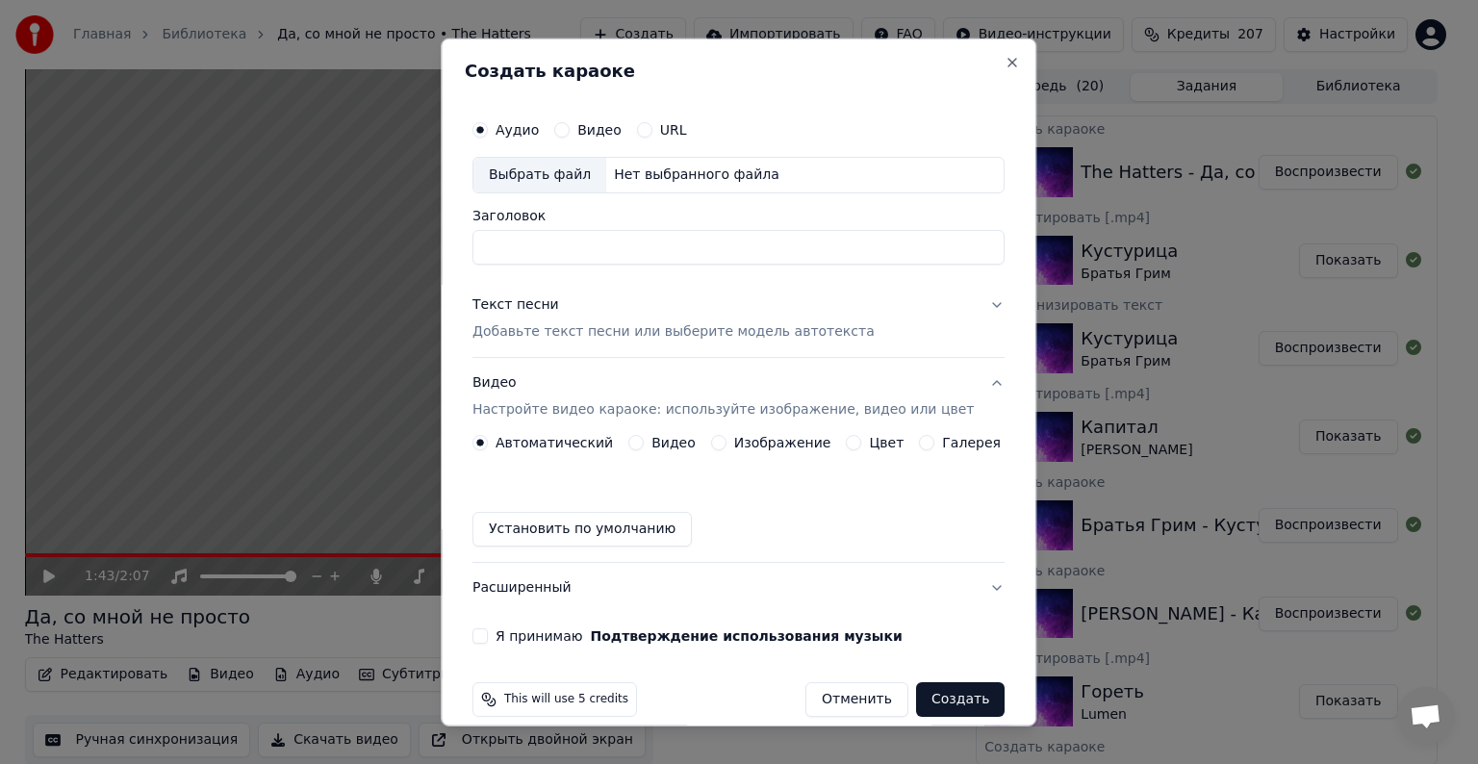
click at [564, 176] on div "Выбрать файл" at bounding box center [540, 175] width 133 height 35
type input "**********"
click at [522, 316] on div "Текст песни Добавьте текст песни или выберите модель автотекста" at bounding box center [674, 318] width 402 height 46
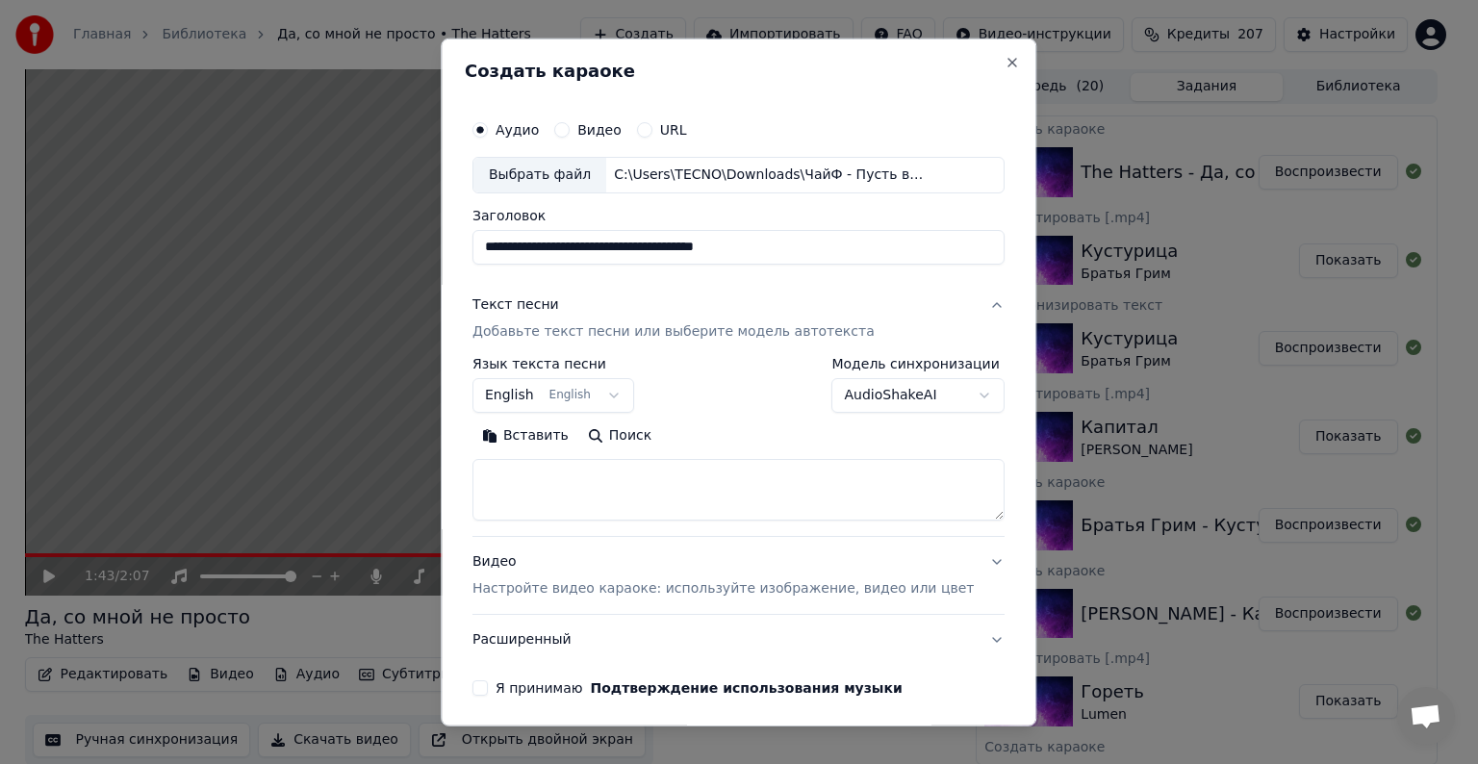
click at [559, 474] on textarea at bounding box center [739, 490] width 532 height 62
paste textarea "**********"
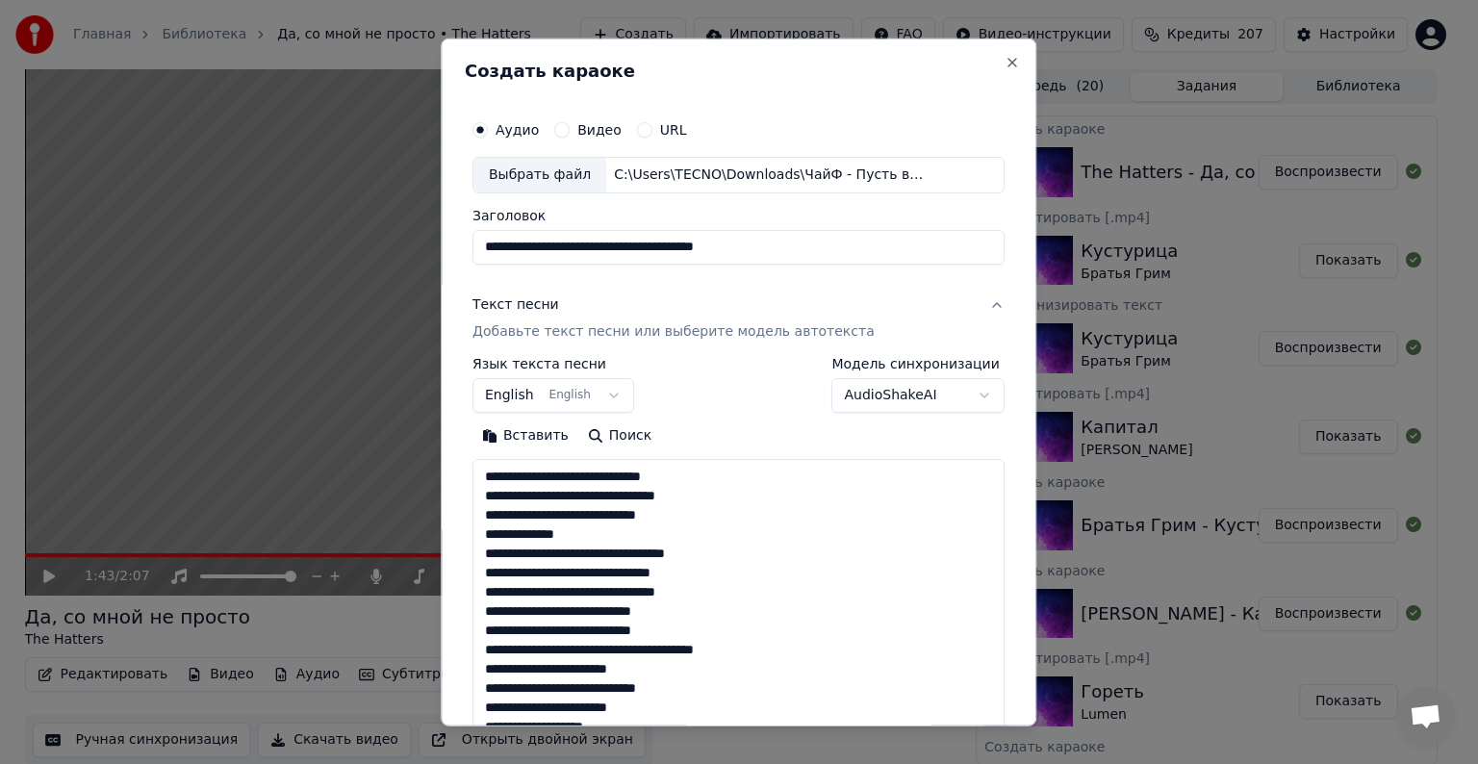
scroll to position [678, 0]
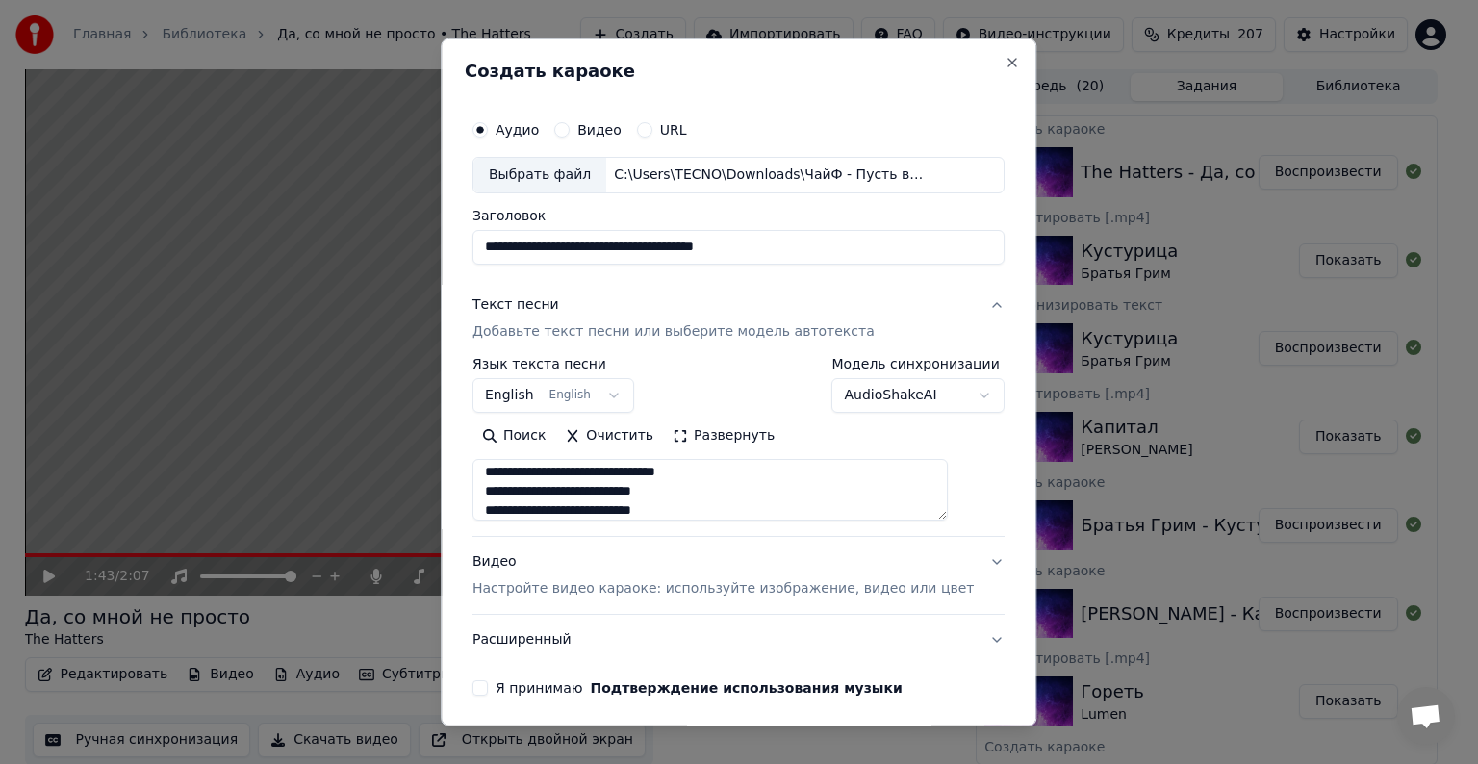
type textarea "**********"
click at [513, 583] on p "Настройте видео караоке: используйте изображение, видео или цвет" at bounding box center [723, 588] width 501 height 19
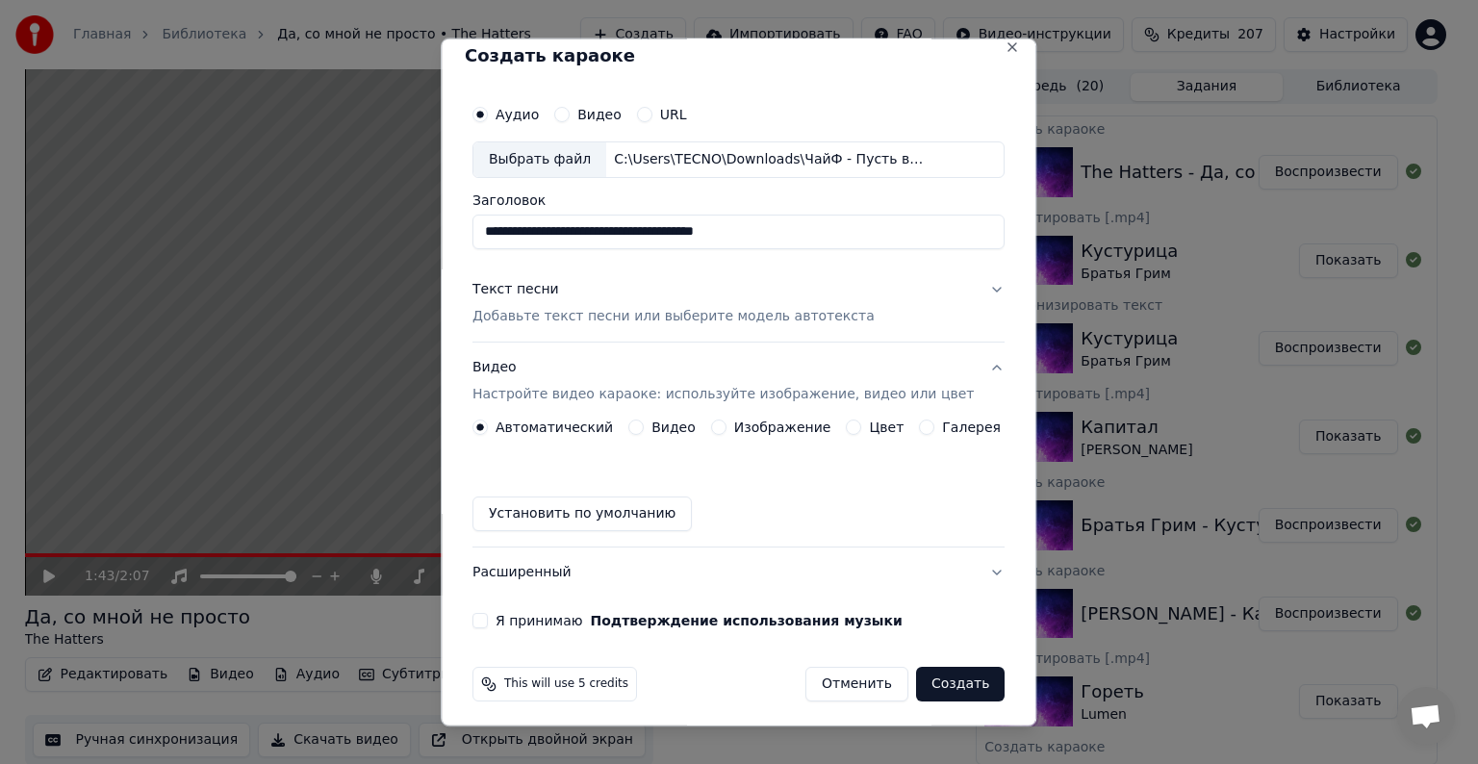
scroll to position [21, 0]
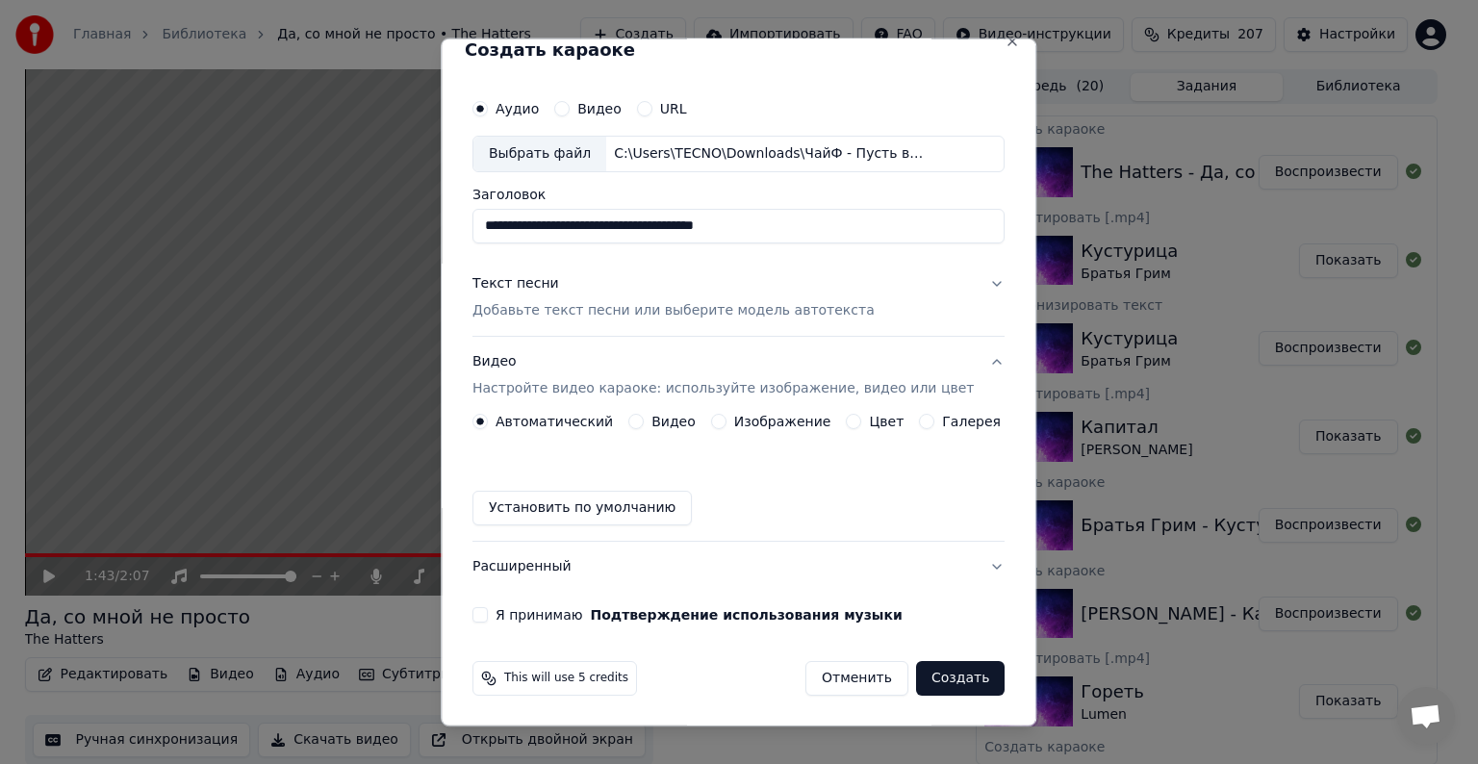
click at [637, 420] on button "Видео" at bounding box center [635, 421] width 15 height 15
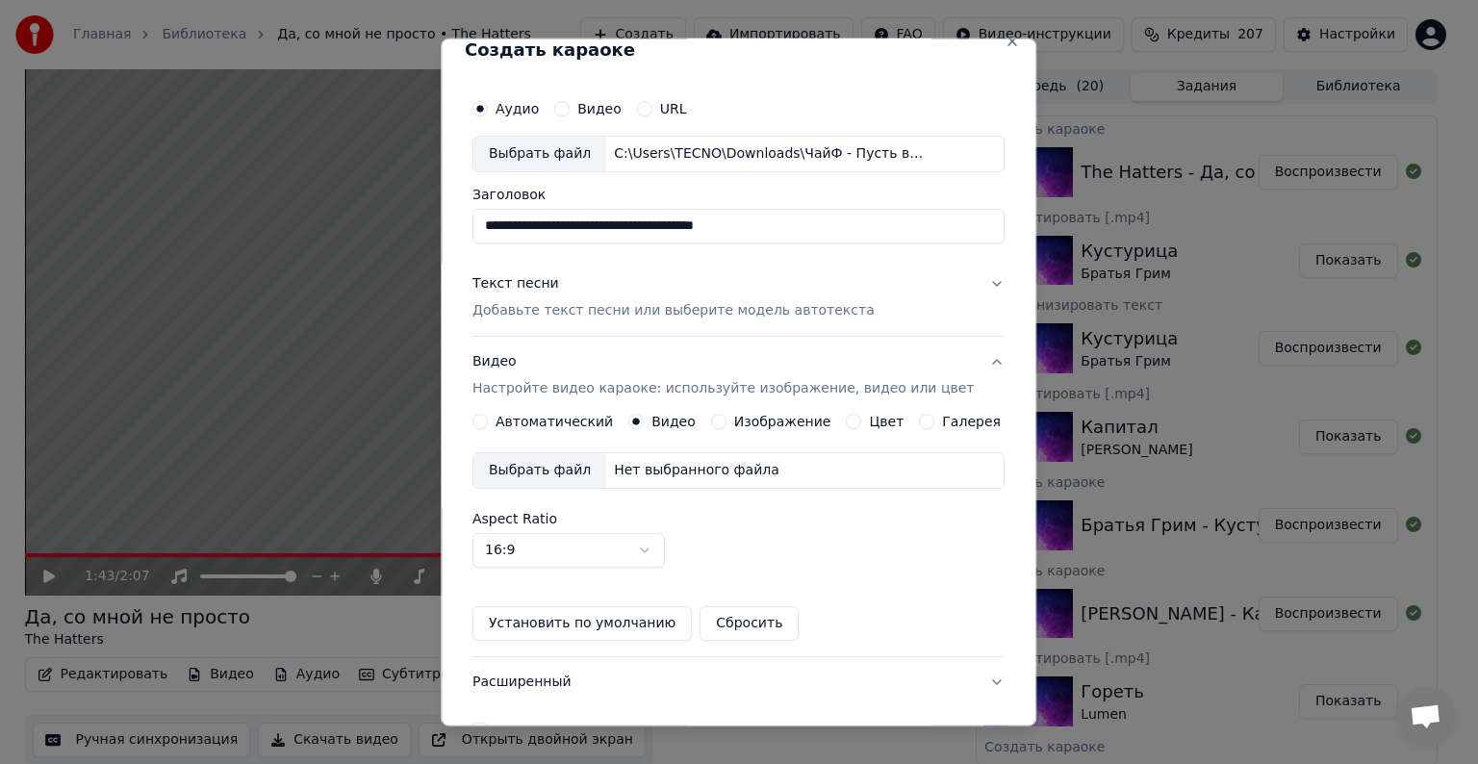
click at [558, 467] on div "Выбрать файл" at bounding box center [540, 470] width 133 height 35
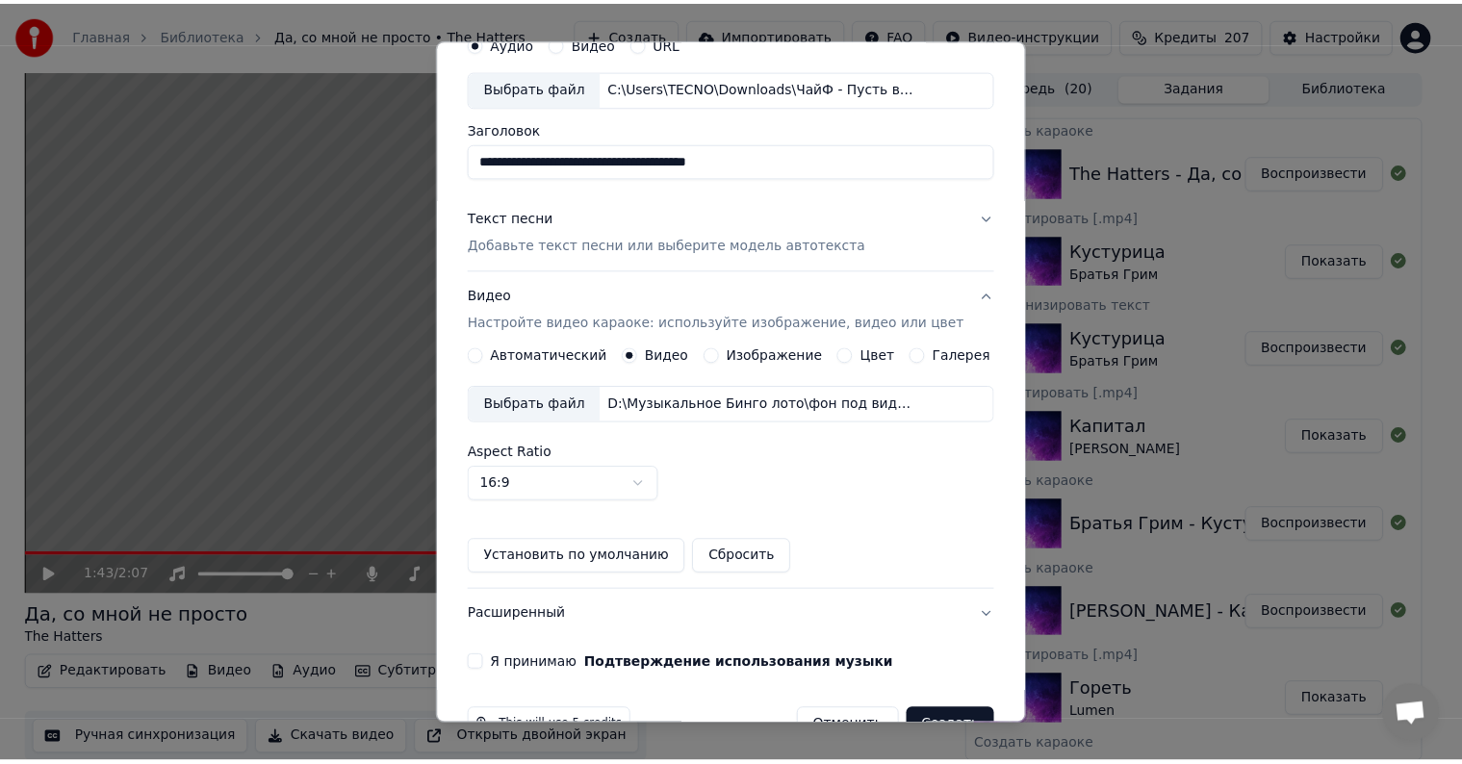
scroll to position [136, 0]
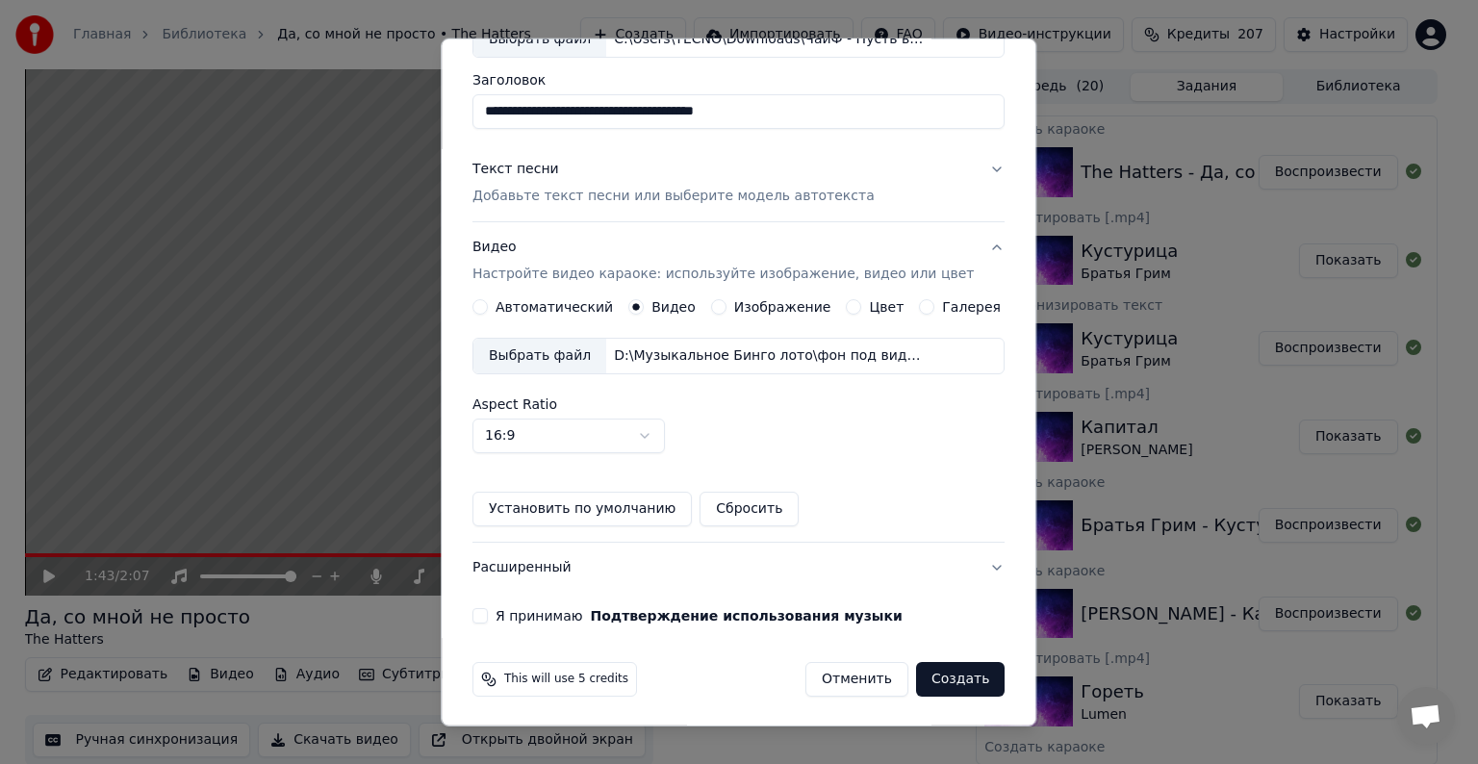
click at [488, 613] on button "Я принимаю Подтверждение использования музыки" at bounding box center [480, 615] width 15 height 15
click at [949, 679] on button "Создать" at bounding box center [960, 679] width 89 height 35
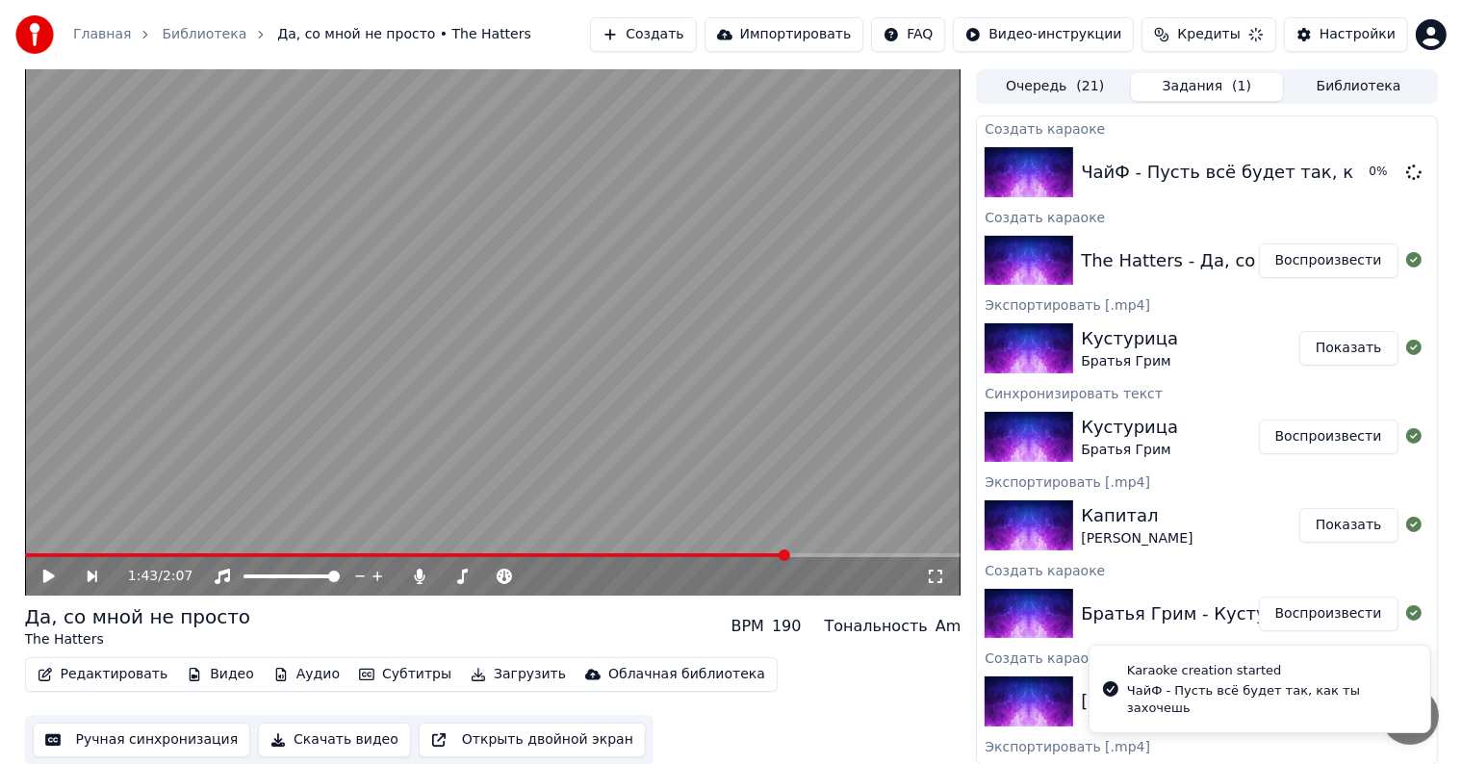
scroll to position [0, 0]
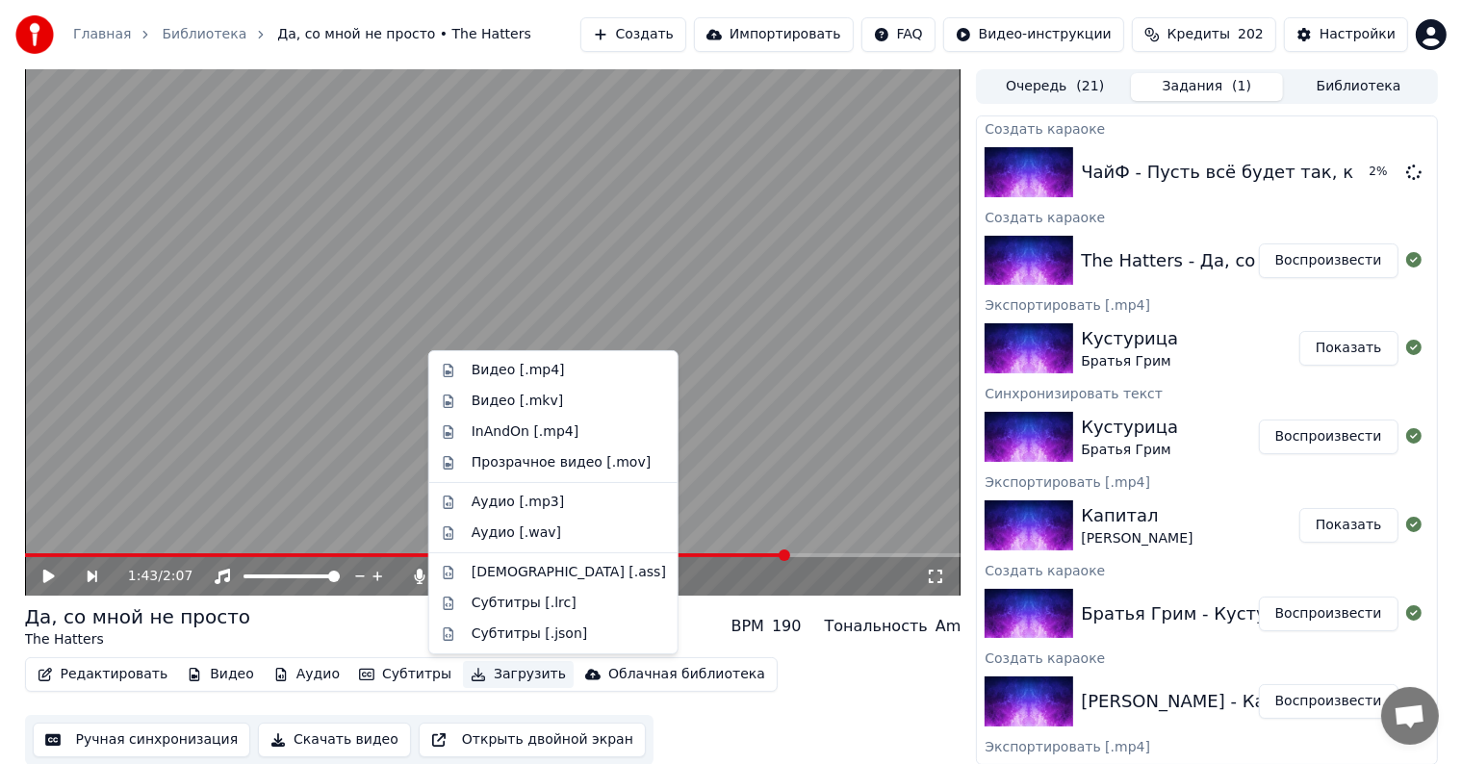
click at [484, 675] on button "Загрузить" at bounding box center [518, 674] width 111 height 27
click at [551, 381] on div "Видео [.mp4]" at bounding box center [553, 370] width 241 height 31
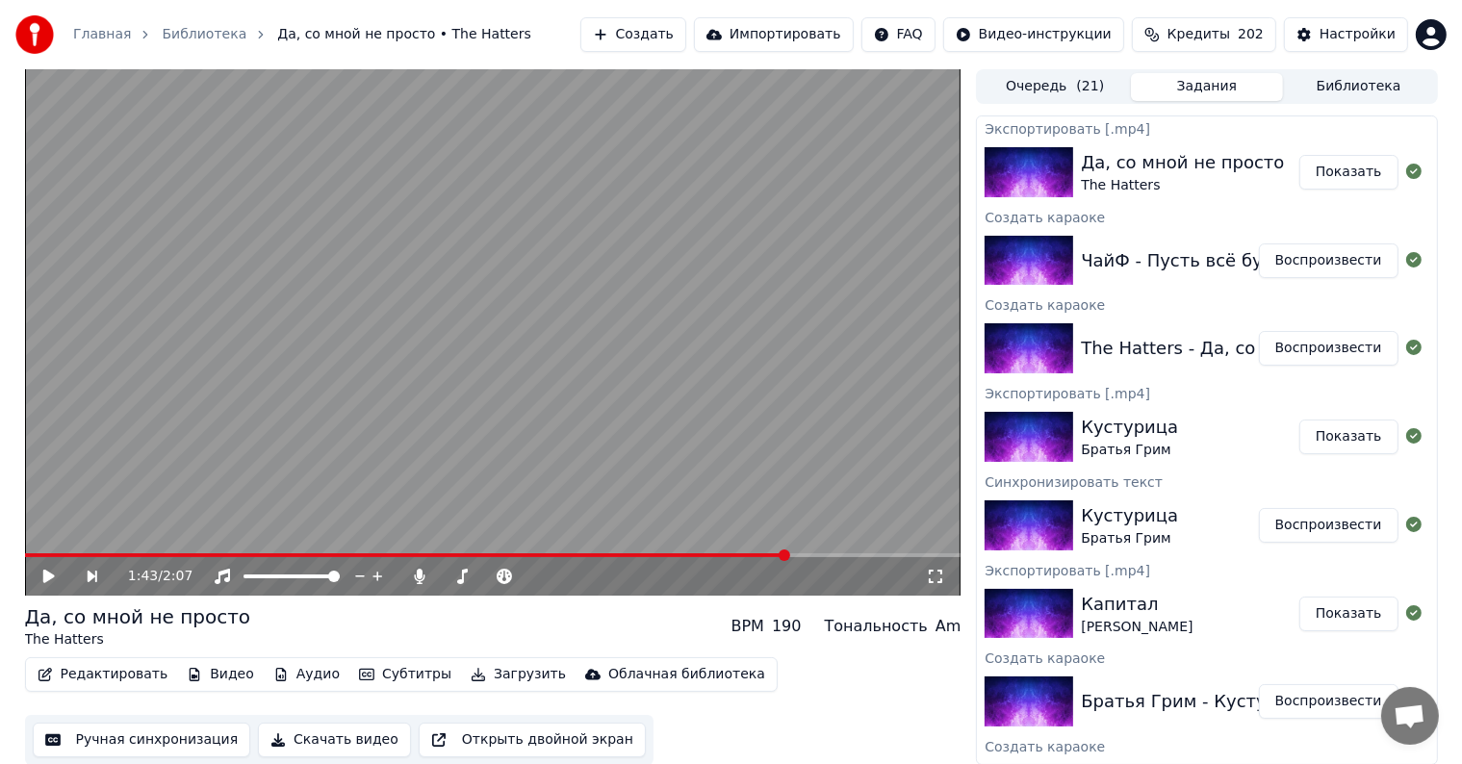
click at [1284, 257] on button "Воспроизвести" at bounding box center [1329, 260] width 140 height 35
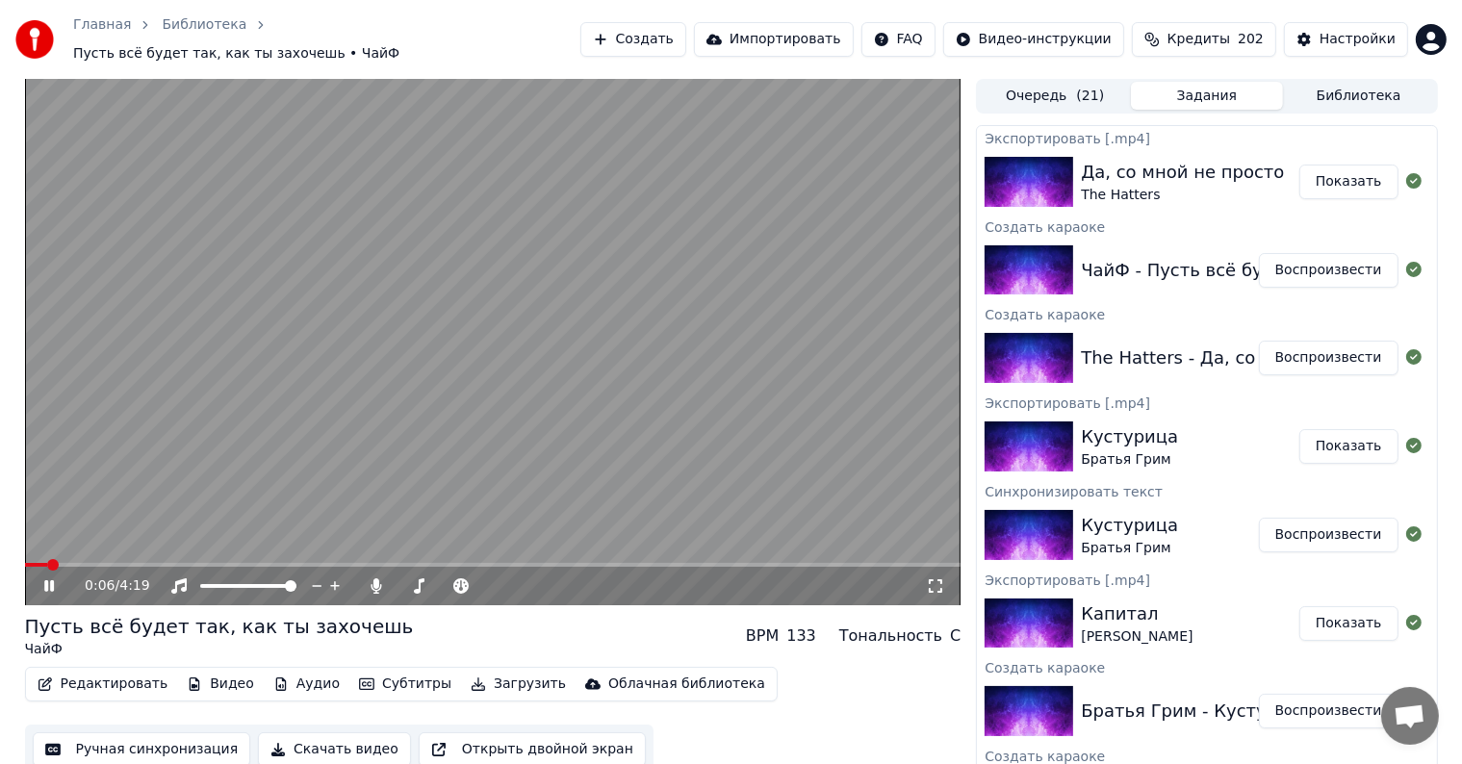
click at [535, 411] on video at bounding box center [493, 342] width 936 height 526
click at [266, 481] on video at bounding box center [493, 342] width 936 height 526
click at [116, 567] on div "0:09 / 4:19" at bounding box center [493, 586] width 936 height 38
click at [122, 563] on span at bounding box center [493, 565] width 936 height 4
click at [330, 563] on span at bounding box center [493, 565] width 936 height 4
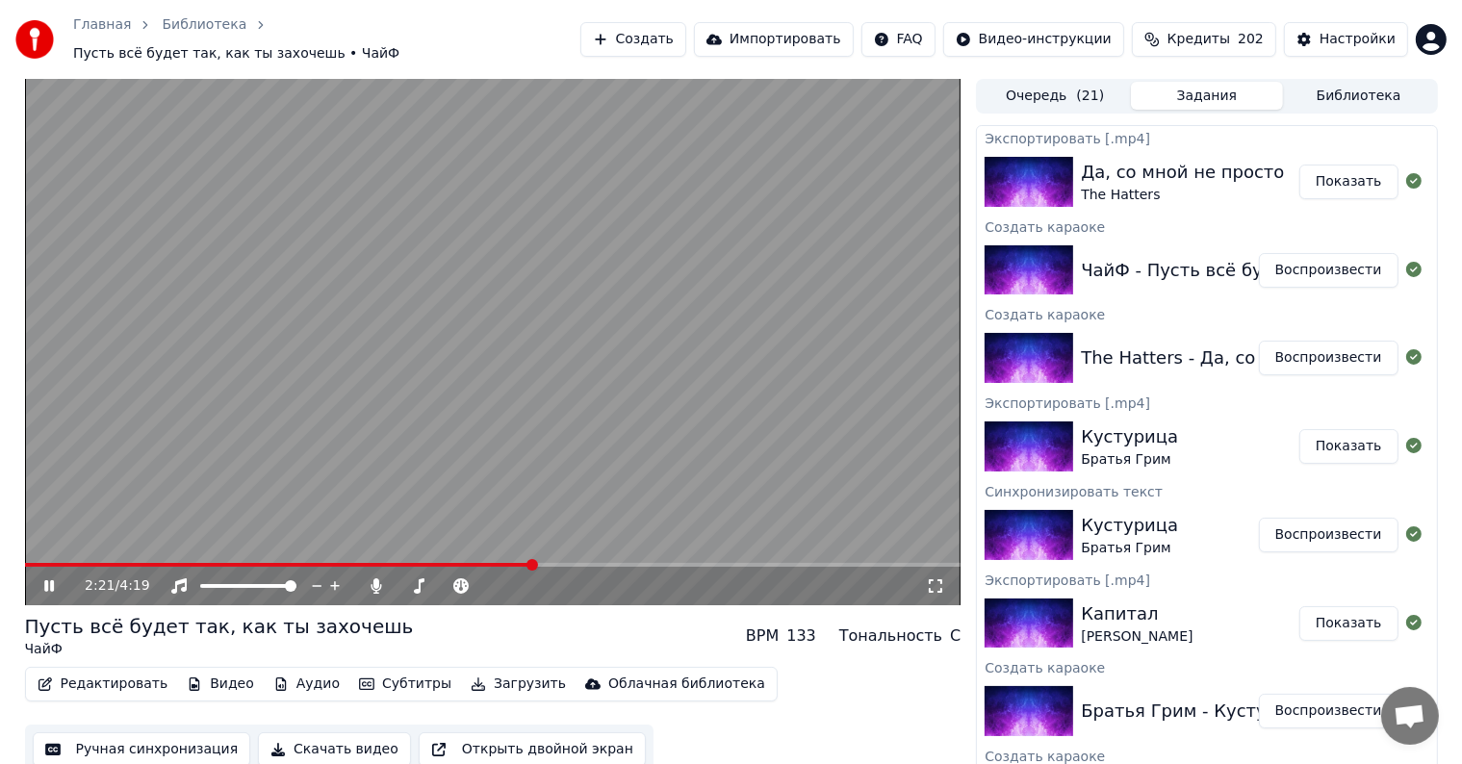
click at [531, 563] on span at bounding box center [493, 565] width 936 height 4
click at [652, 563] on span at bounding box center [493, 565] width 936 height 4
click at [810, 563] on span at bounding box center [493, 565] width 936 height 4
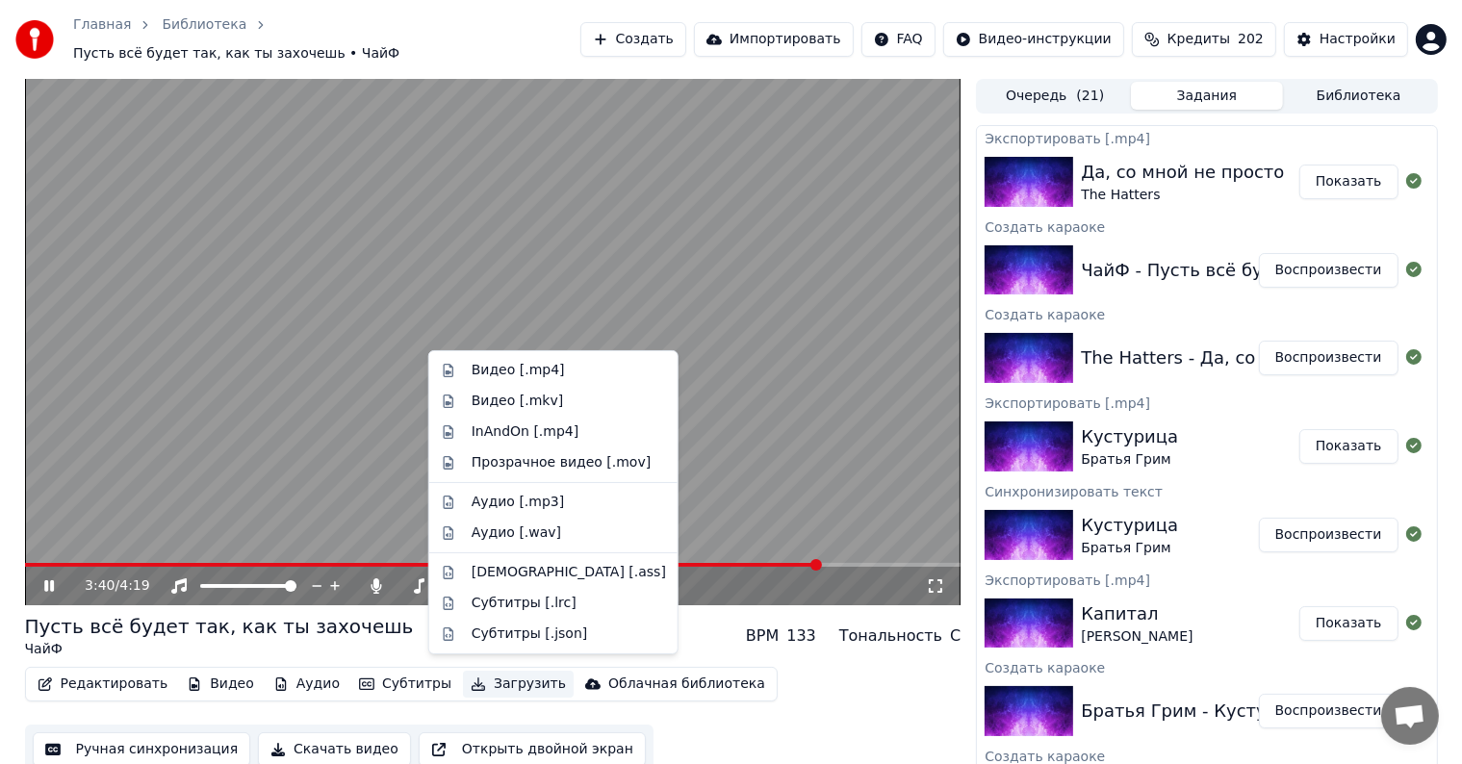
click at [503, 677] on button "Загрузить" at bounding box center [518, 684] width 111 height 27
click at [545, 358] on div "Видео [.mp4]" at bounding box center [553, 370] width 241 height 31
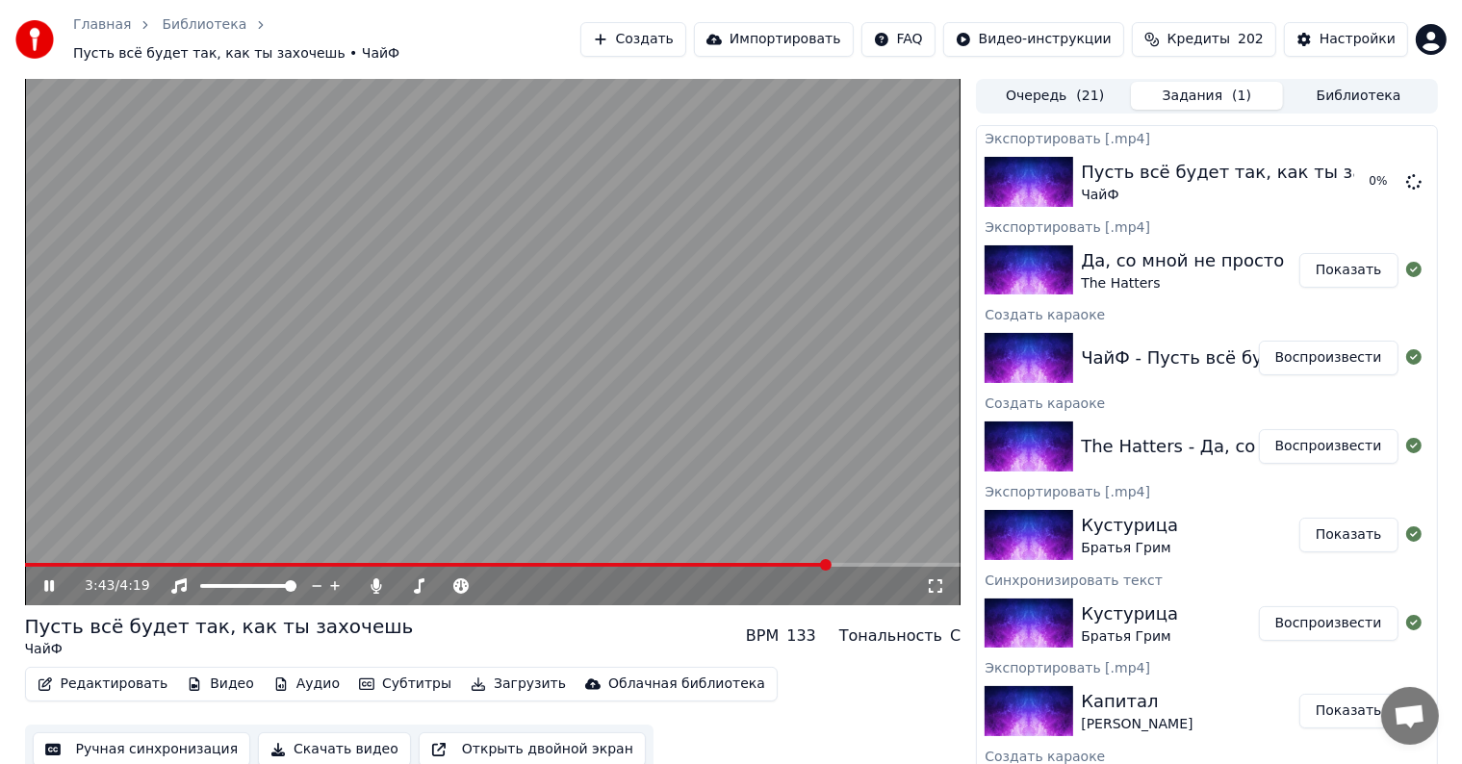
click at [500, 327] on video at bounding box center [493, 342] width 936 height 526
click at [686, 46] on button "Создать" at bounding box center [633, 39] width 106 height 35
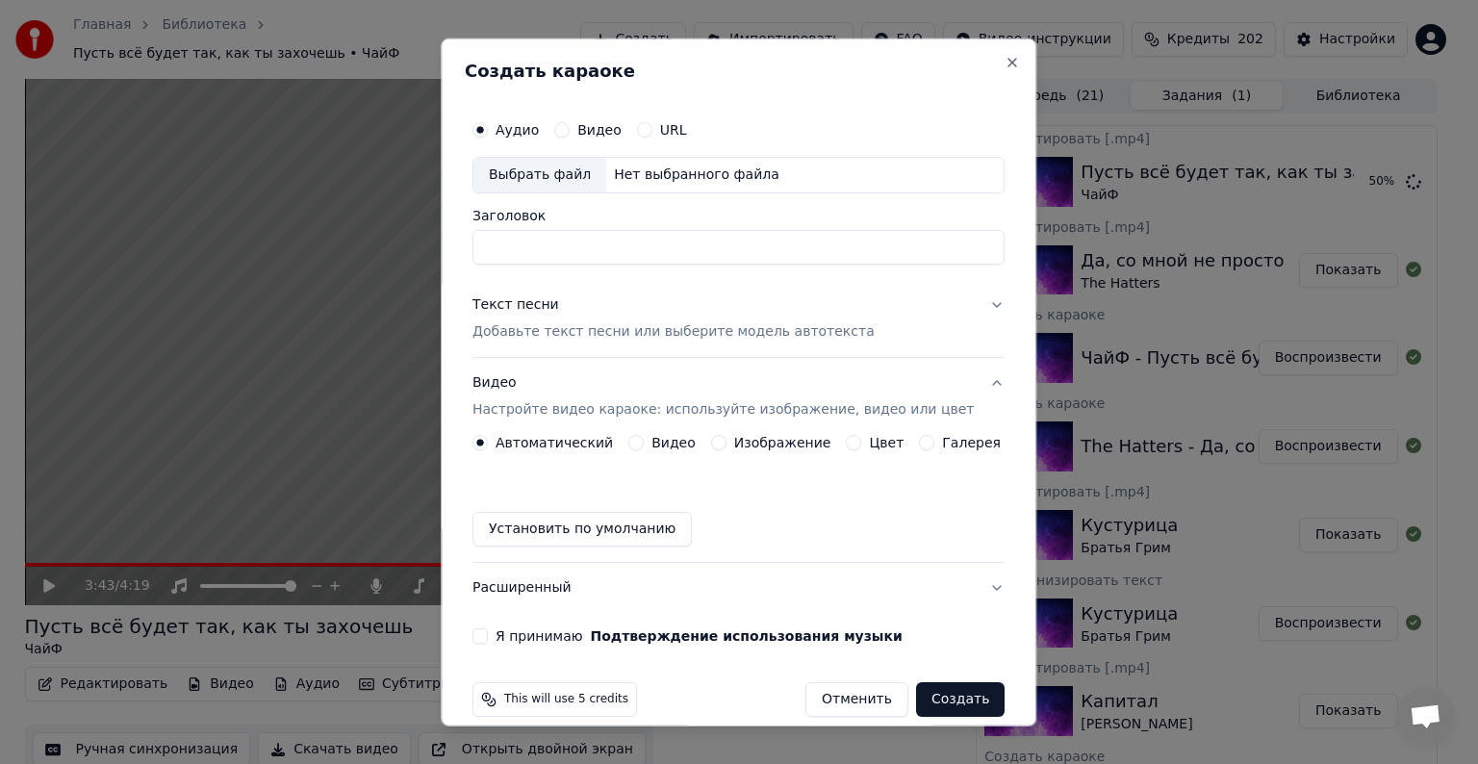
click at [576, 169] on div "Выбрать файл" at bounding box center [540, 175] width 133 height 35
click at [573, 179] on div "Выбрать файл" at bounding box center [540, 175] width 133 height 35
click at [848, 704] on button "Отменить" at bounding box center [857, 699] width 103 height 35
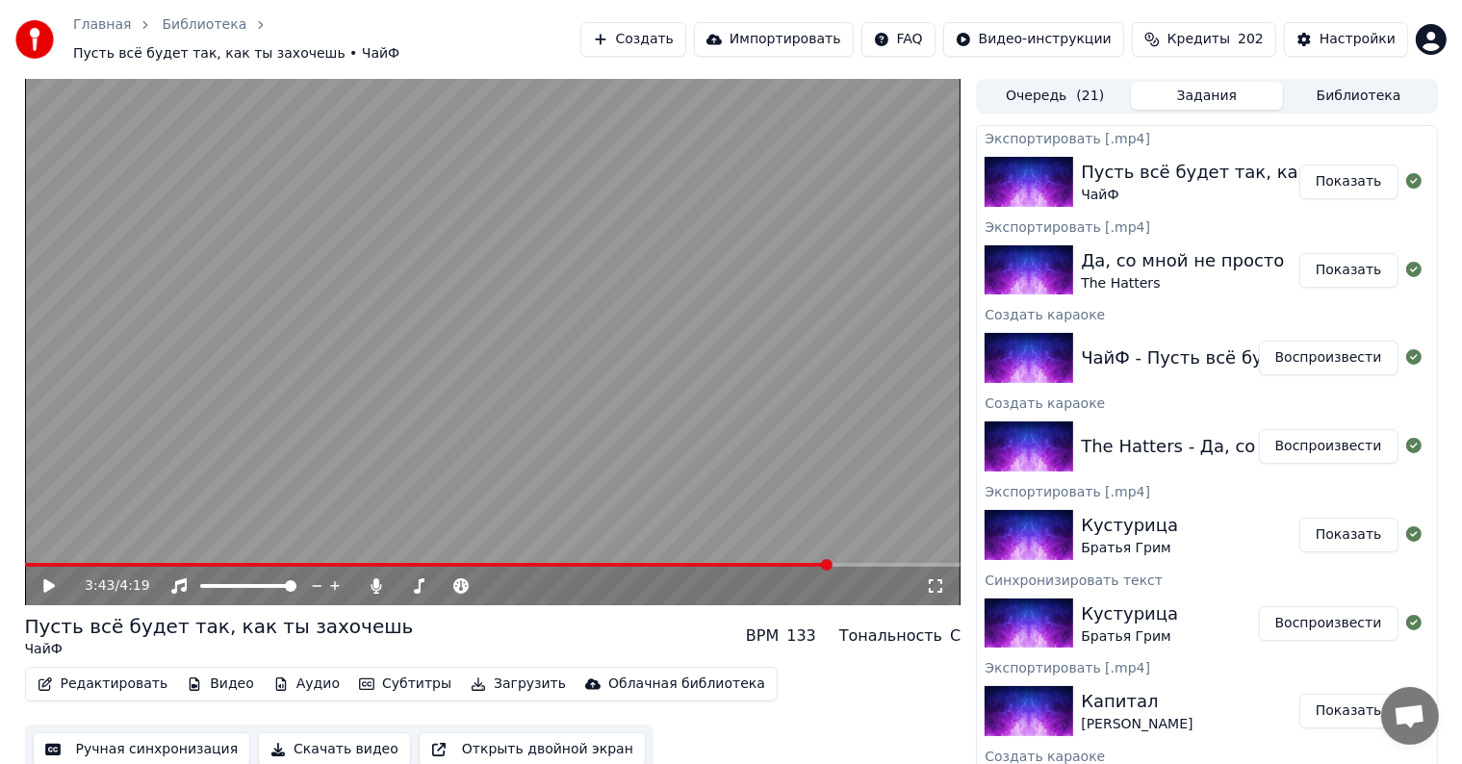
click at [686, 38] on button "Создать" at bounding box center [633, 39] width 106 height 35
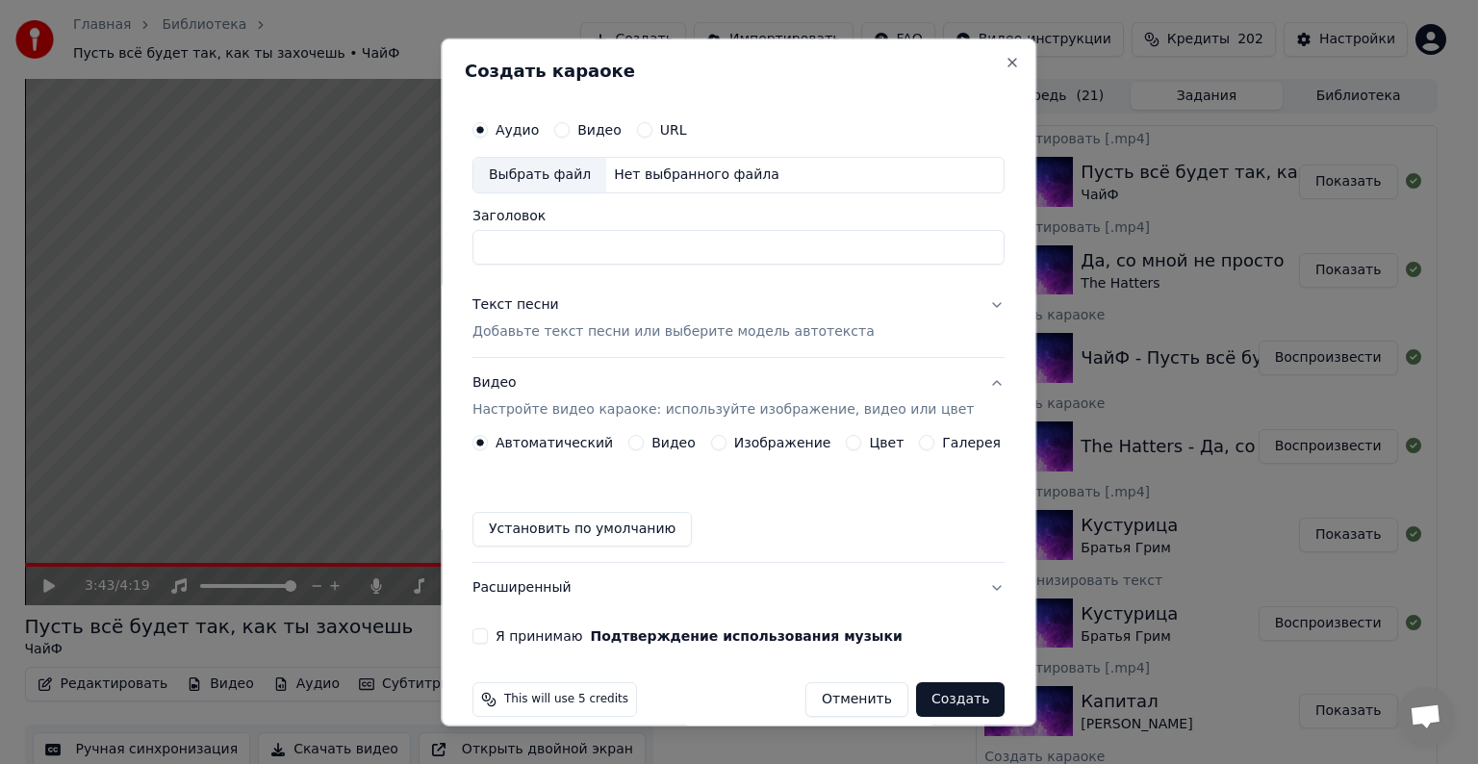
click at [550, 191] on div "Выбрать файл" at bounding box center [540, 175] width 133 height 35
click at [1006, 58] on button "Close" at bounding box center [1013, 62] width 15 height 15
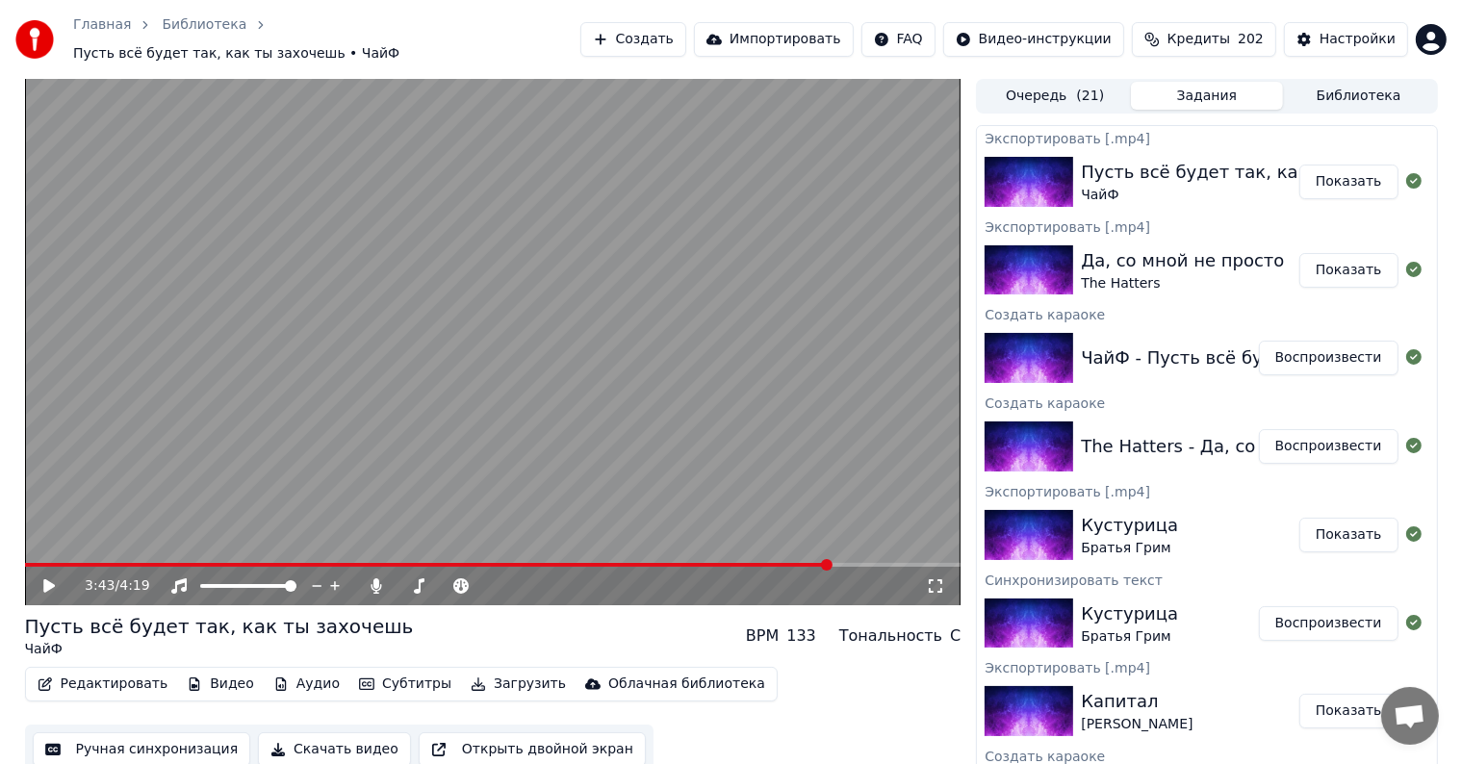
click at [686, 35] on button "Создать" at bounding box center [633, 39] width 106 height 35
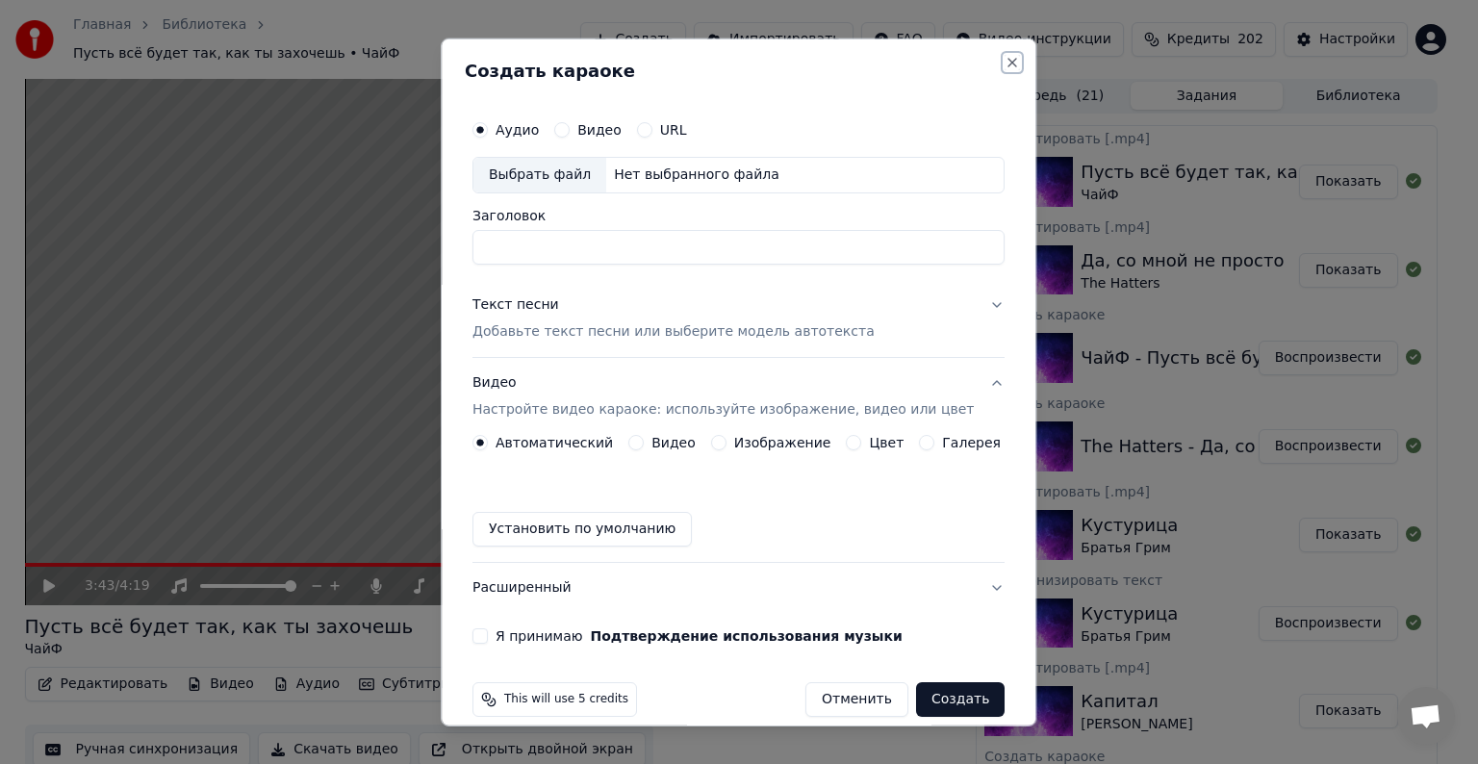
click at [1006, 69] on button "Close" at bounding box center [1013, 62] width 15 height 15
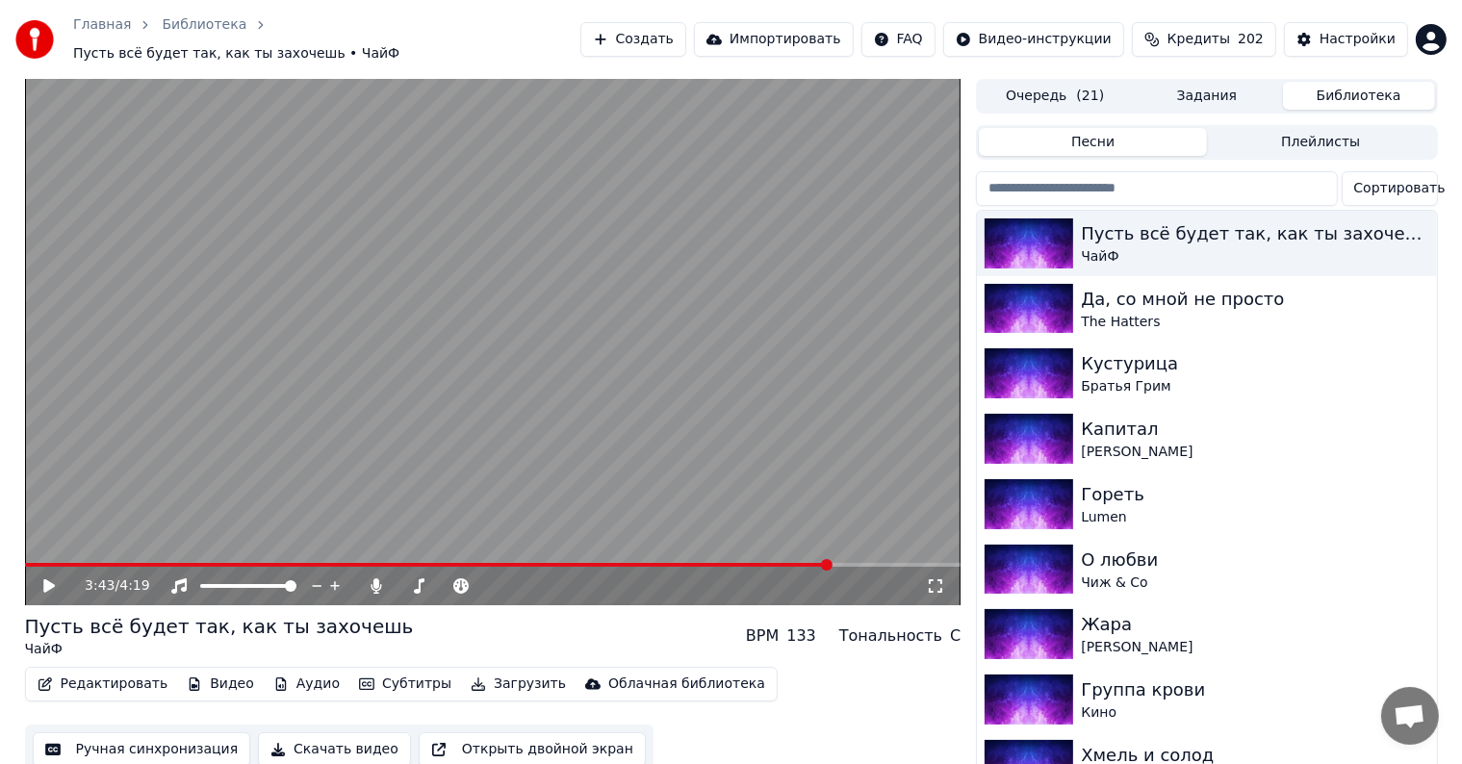
click at [1375, 82] on button "Библиотека" at bounding box center [1359, 96] width 152 height 28
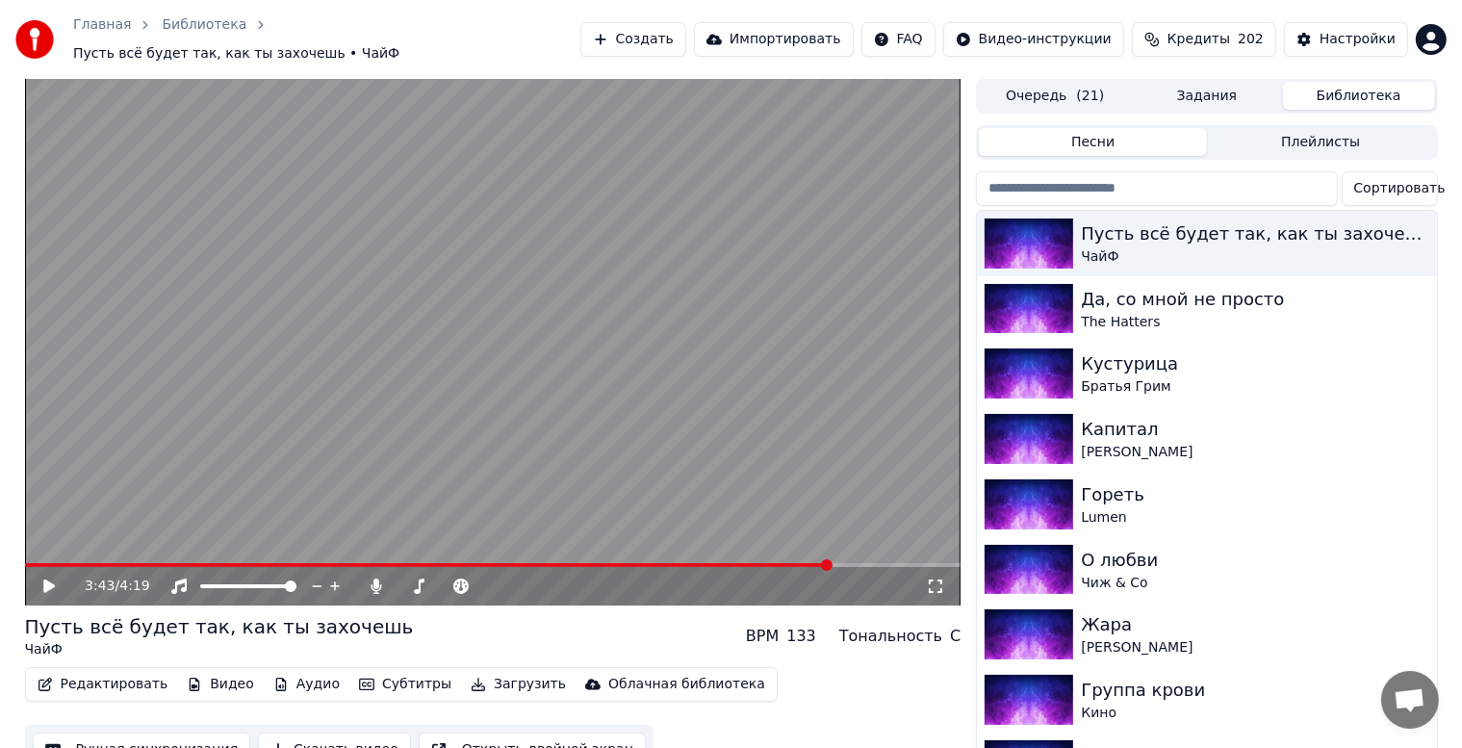
click at [1138, 184] on input "search" at bounding box center [1156, 188] width 361 height 35
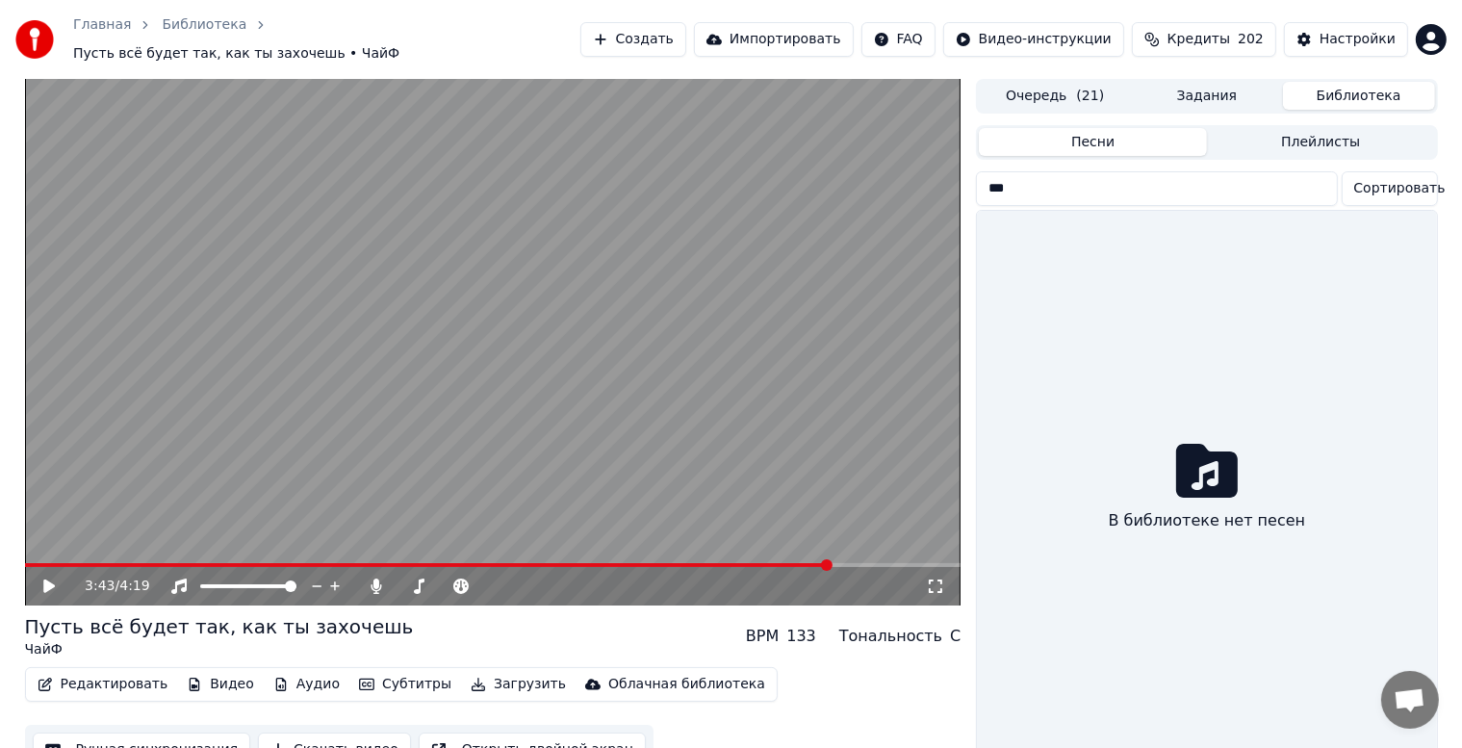
type input "***"
click at [686, 35] on button "Создать" at bounding box center [633, 39] width 106 height 35
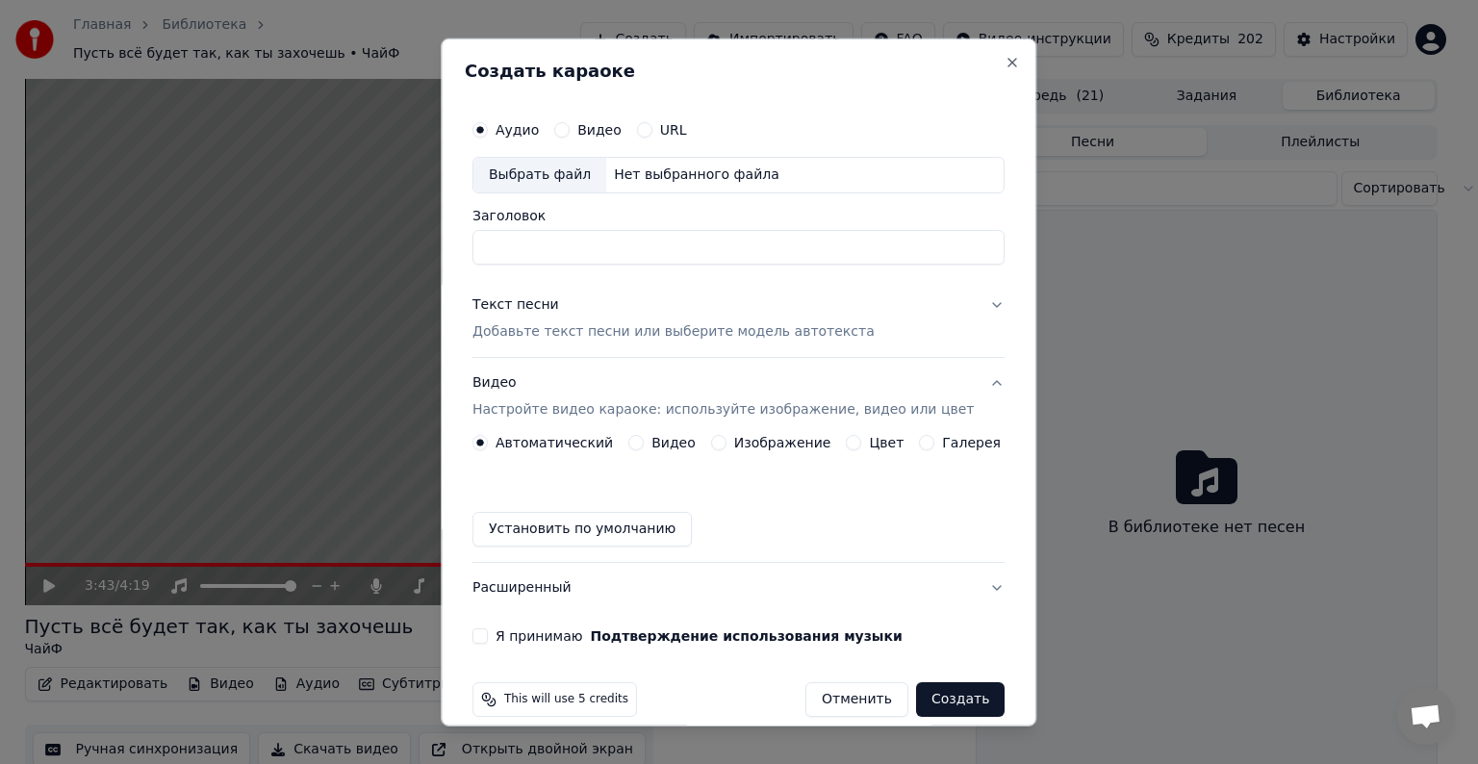
click at [558, 179] on div "Выбрать файл" at bounding box center [540, 175] width 133 height 35
click at [532, 307] on div "Текст песни" at bounding box center [516, 304] width 87 height 19
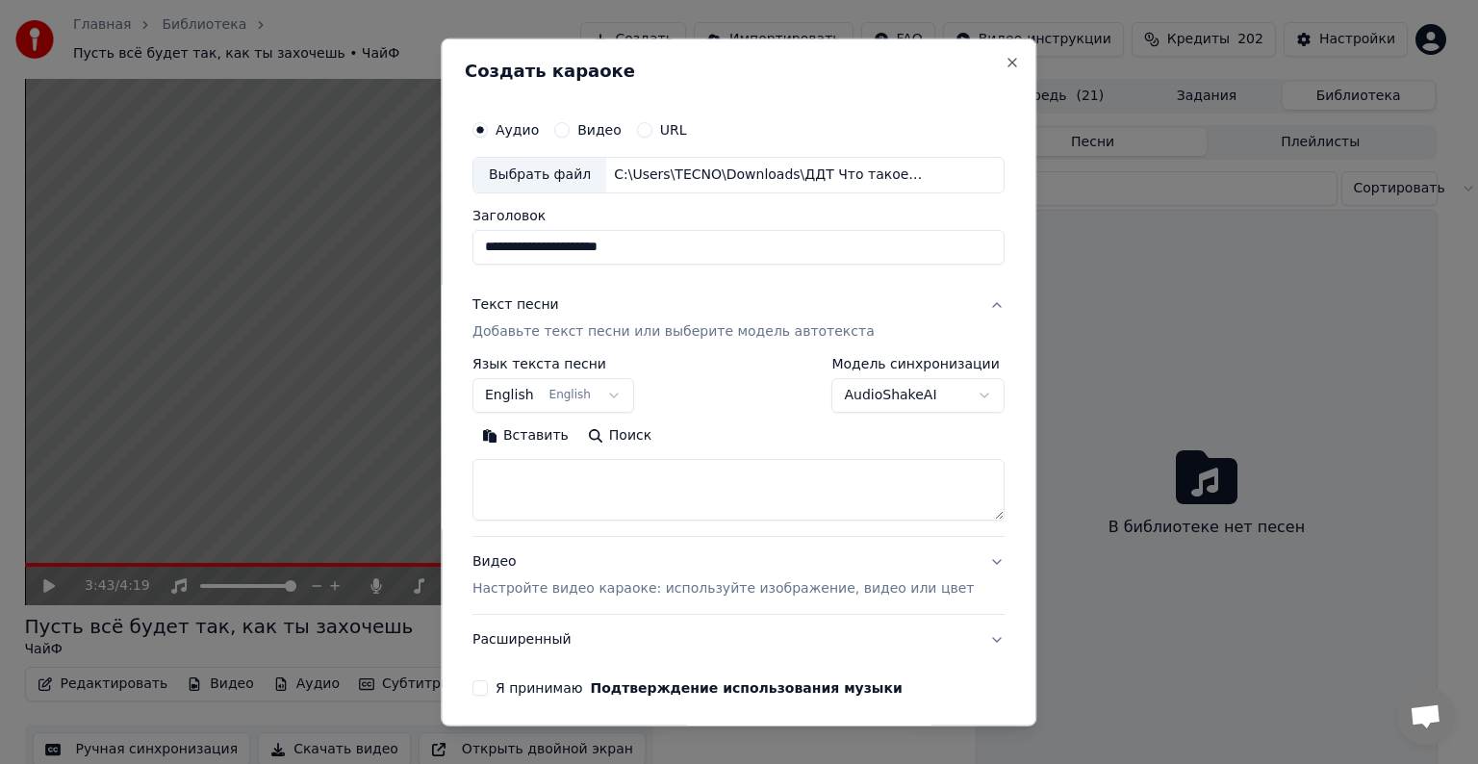
click at [671, 248] on input "**********" at bounding box center [739, 247] width 532 height 35
type input "**********"
click at [678, 474] on textarea at bounding box center [739, 490] width 532 height 62
paste textarea "**********"
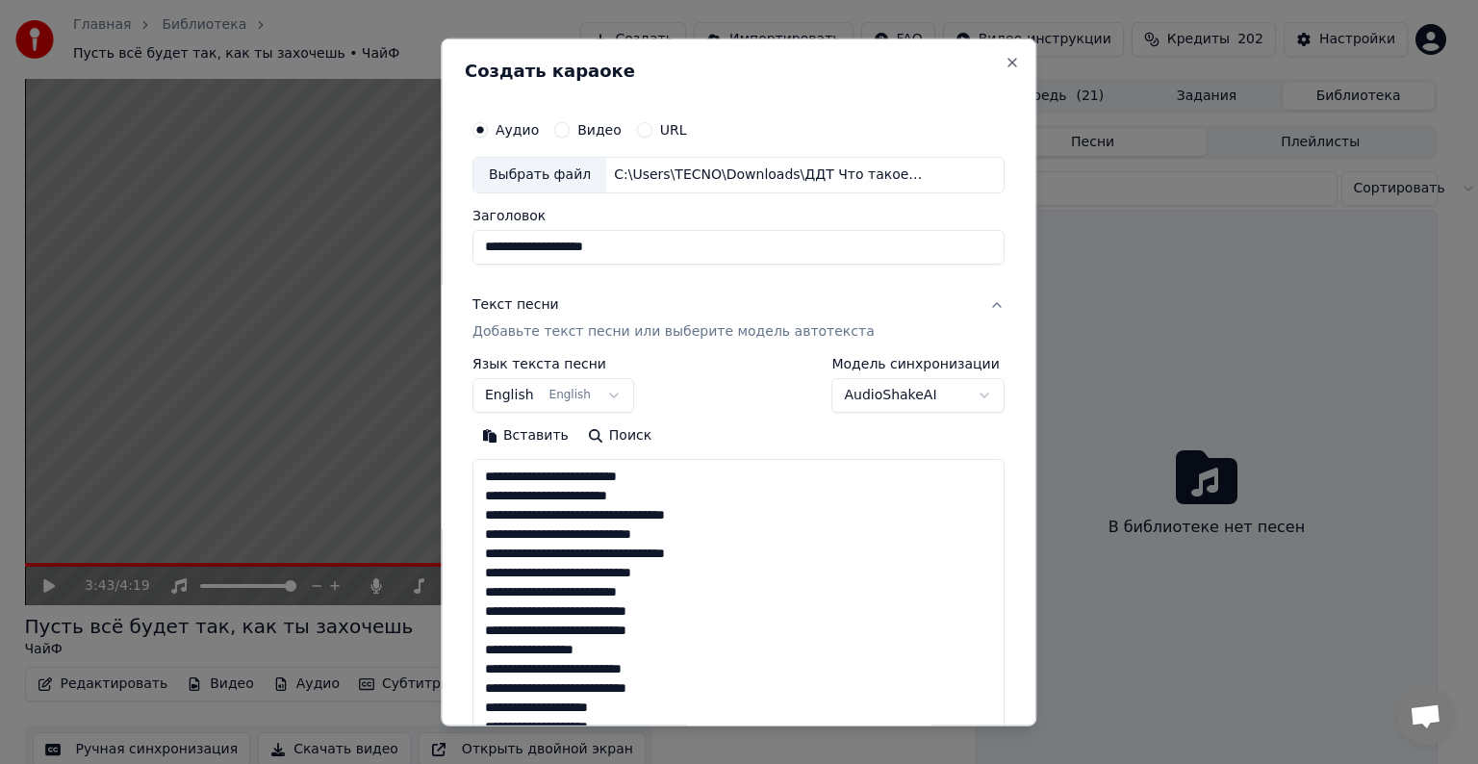
scroll to position [716, 0]
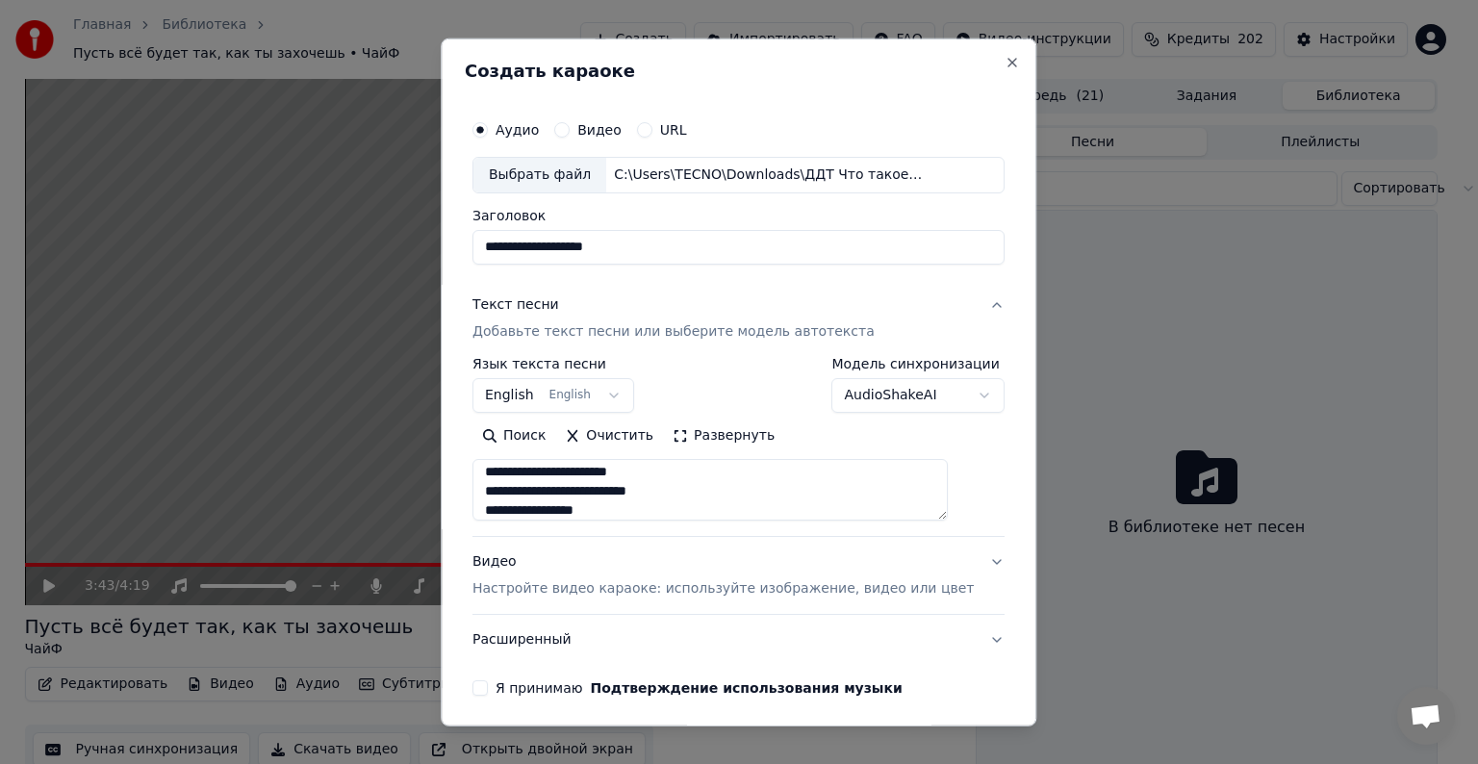
type textarea "**********"
click at [517, 571] on div "Видео Настройте видео караоке: используйте изображение, видео или цвет" at bounding box center [723, 575] width 501 height 46
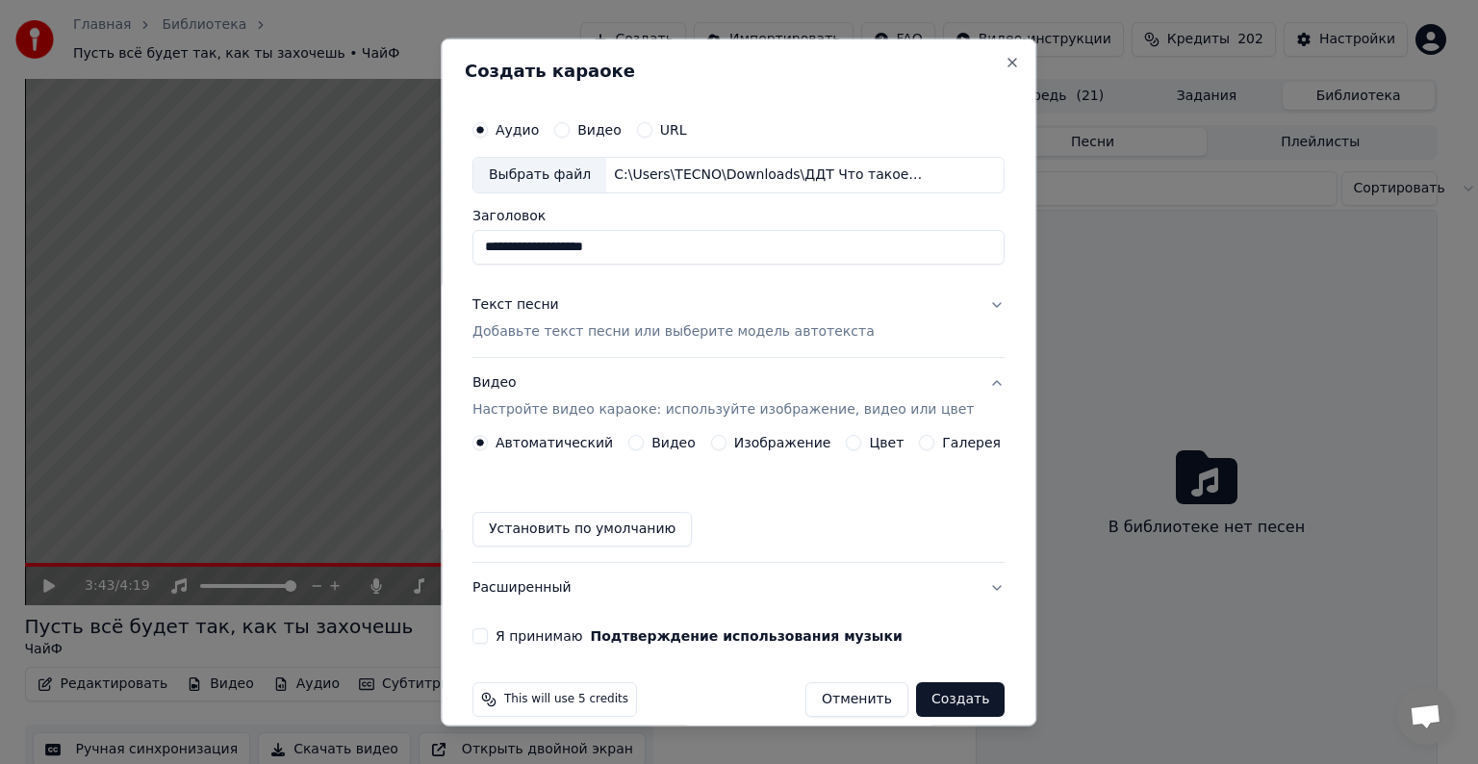
click at [634, 443] on button "Видео" at bounding box center [635, 442] width 15 height 15
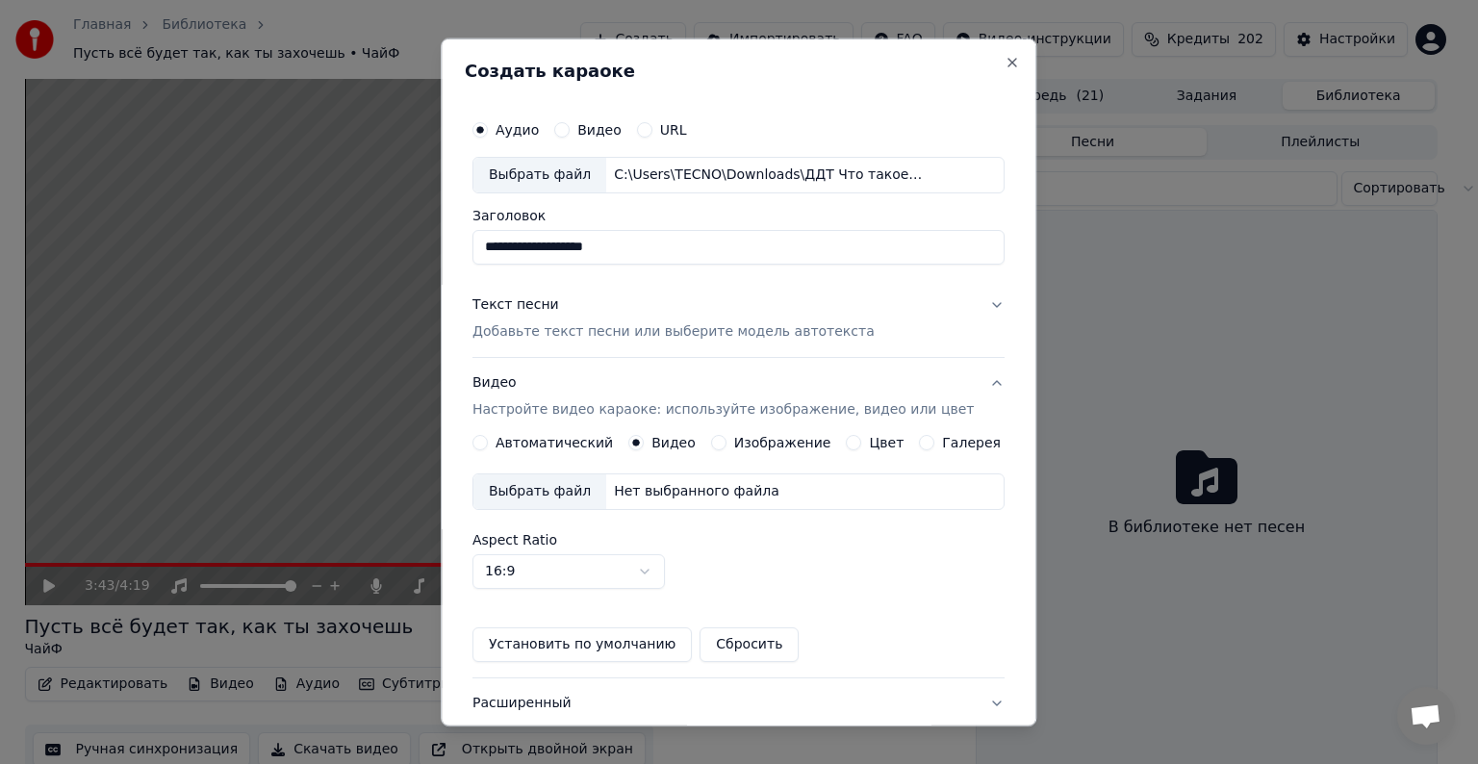
click at [583, 489] on div "Выбрать файл" at bounding box center [540, 491] width 133 height 35
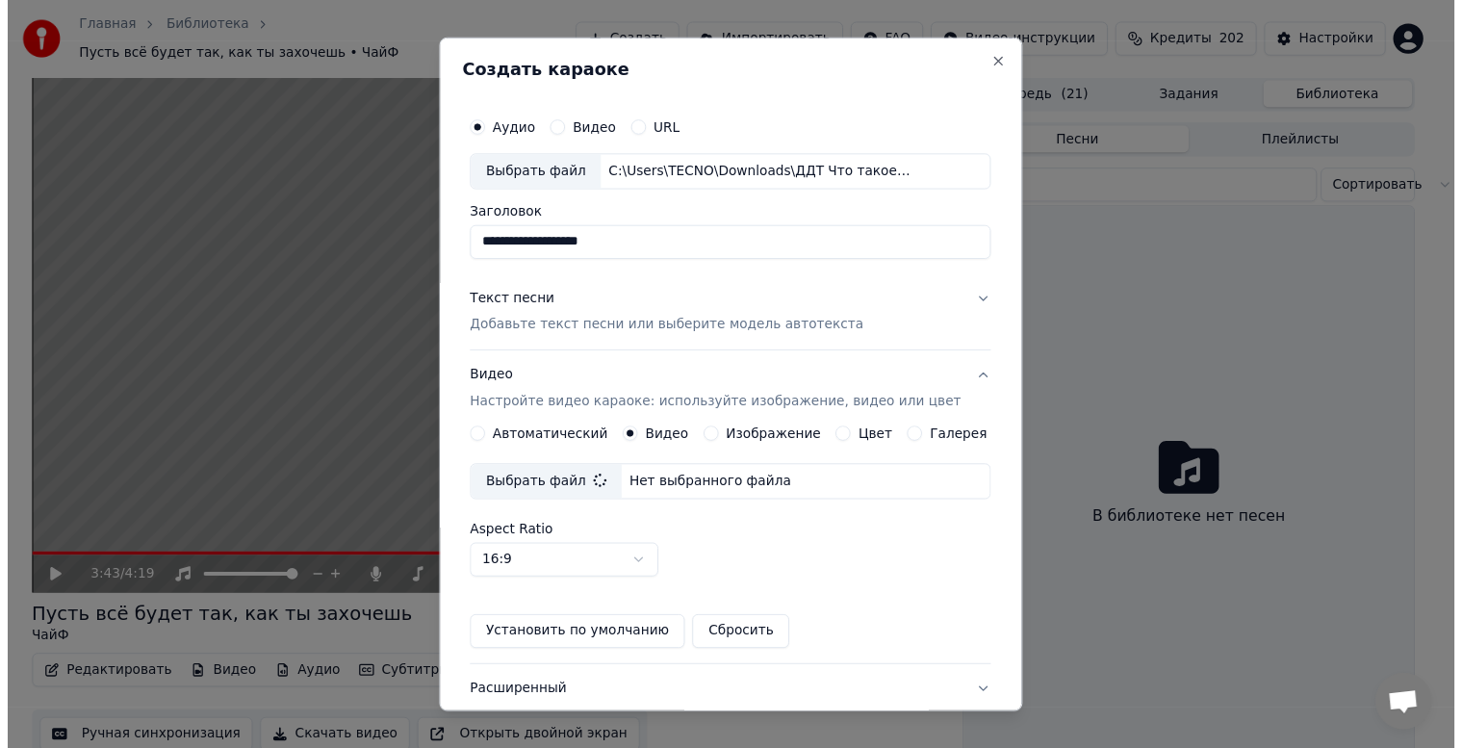
scroll to position [136, 0]
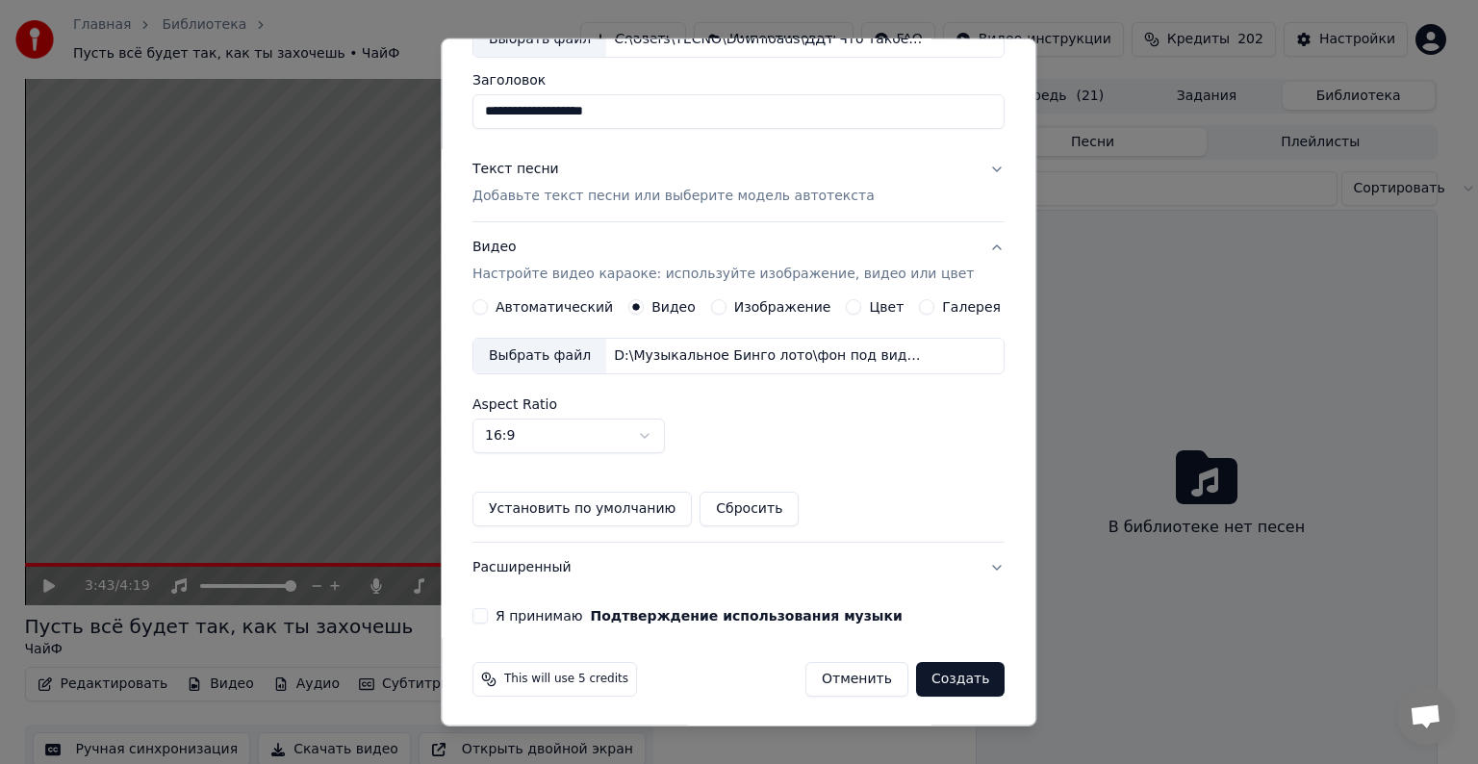
click at [488, 610] on button "Я принимаю Подтверждение использования музыки" at bounding box center [480, 615] width 15 height 15
click at [926, 673] on button "Создать" at bounding box center [960, 679] width 89 height 35
click at [840, 683] on button "Отменить" at bounding box center [833, 679] width 103 height 35
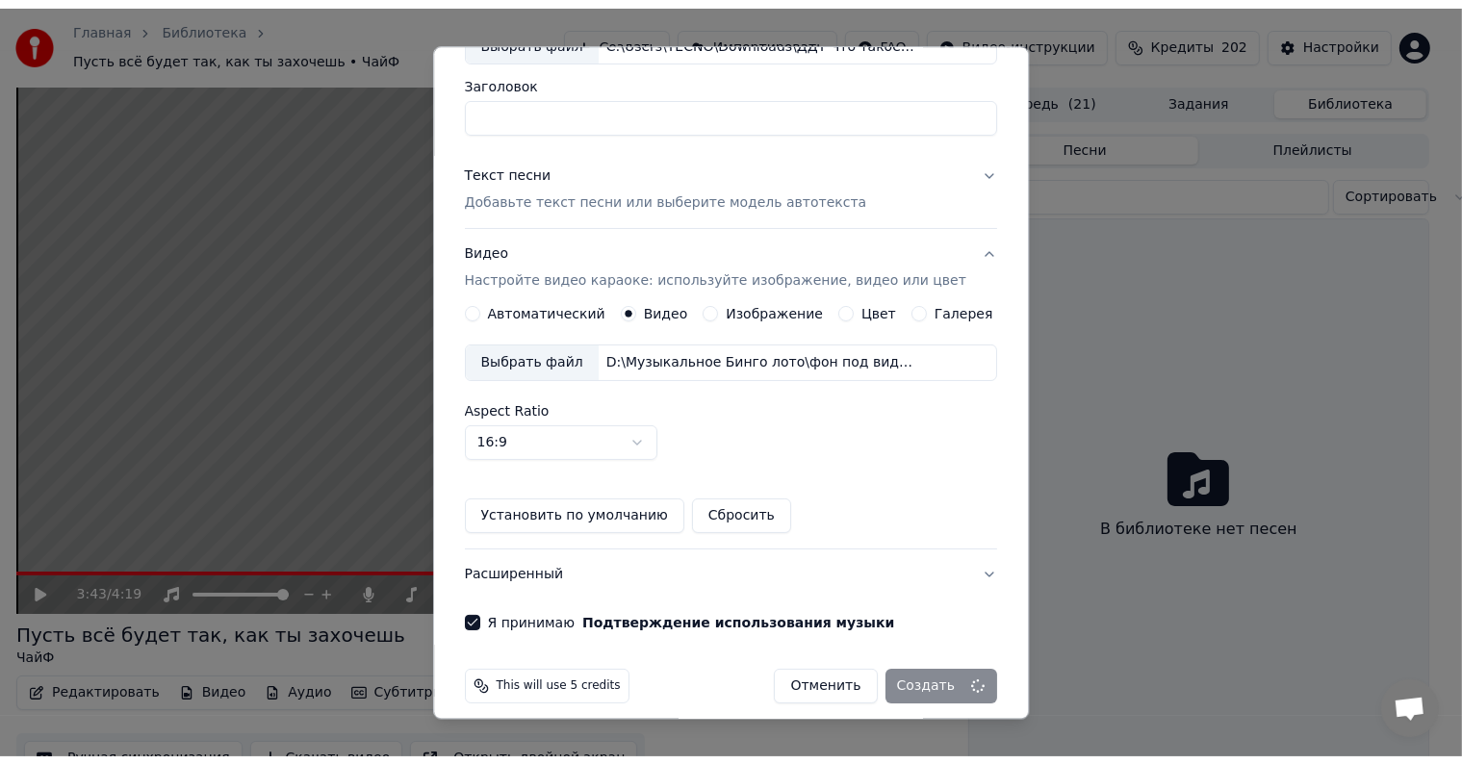
scroll to position [21, 0]
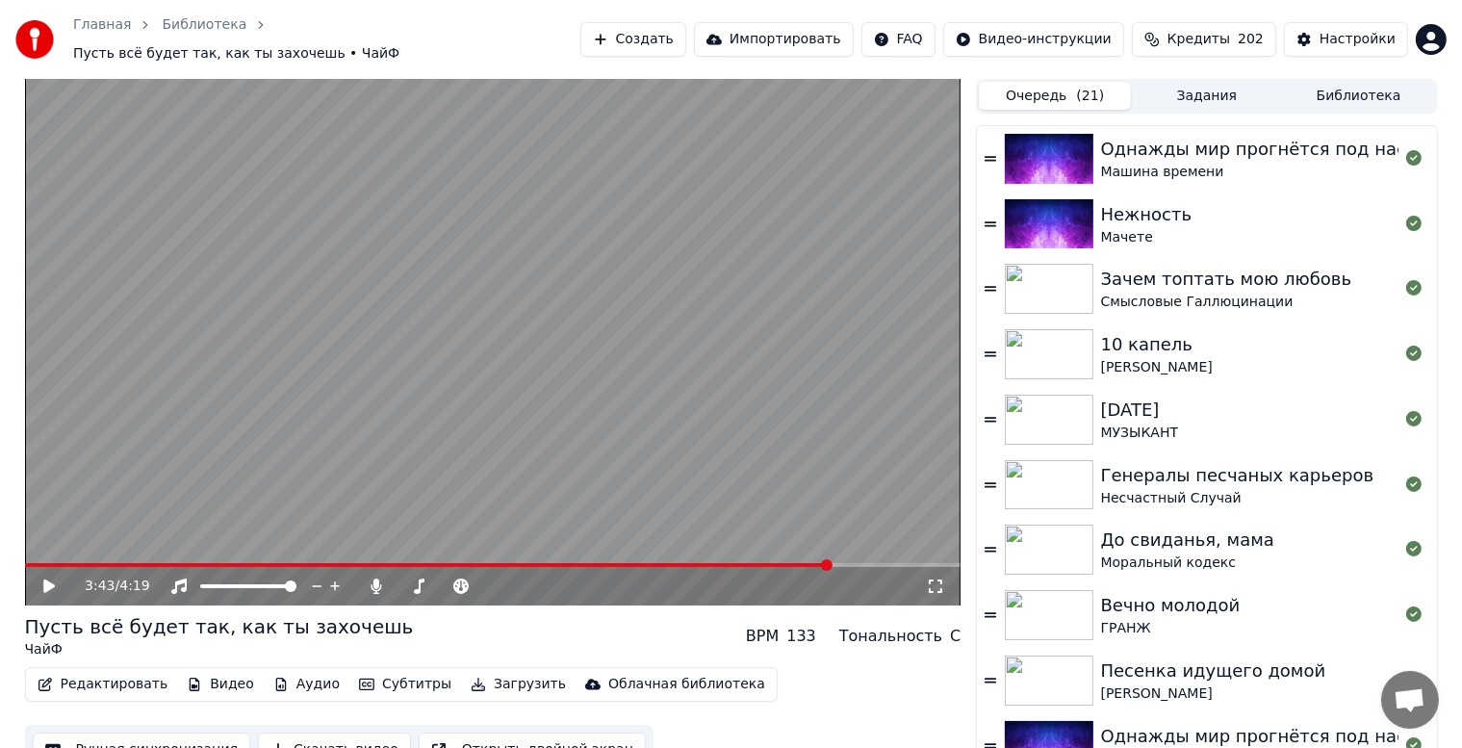
click at [1079, 87] on span "( 21 )" at bounding box center [1090, 96] width 28 height 19
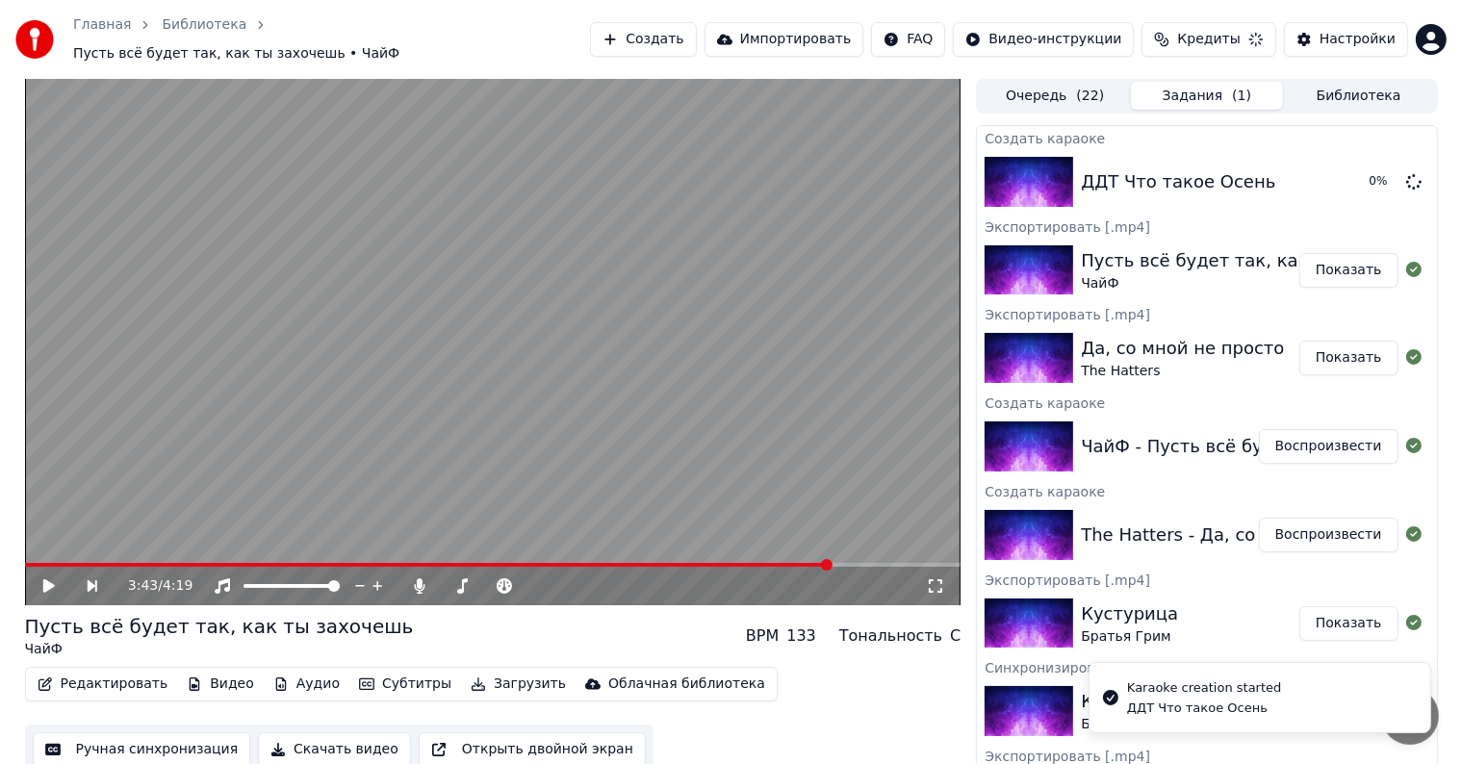
click at [1190, 85] on button "Задания ( 1 )" at bounding box center [1207, 96] width 152 height 28
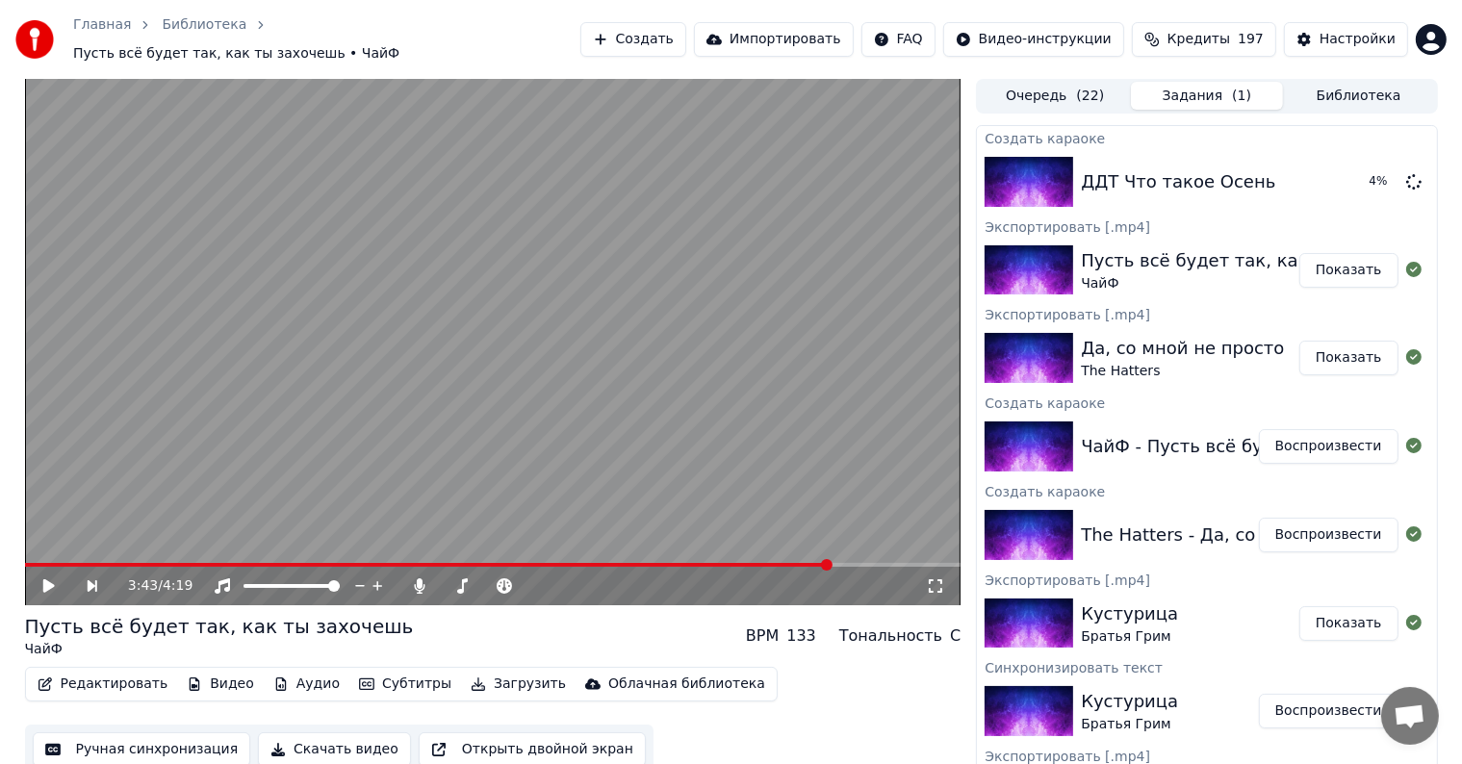
click at [1310, 259] on button "Показать" at bounding box center [1348, 270] width 99 height 35
click at [1320, 169] on button "Воспроизвести" at bounding box center [1329, 182] width 140 height 35
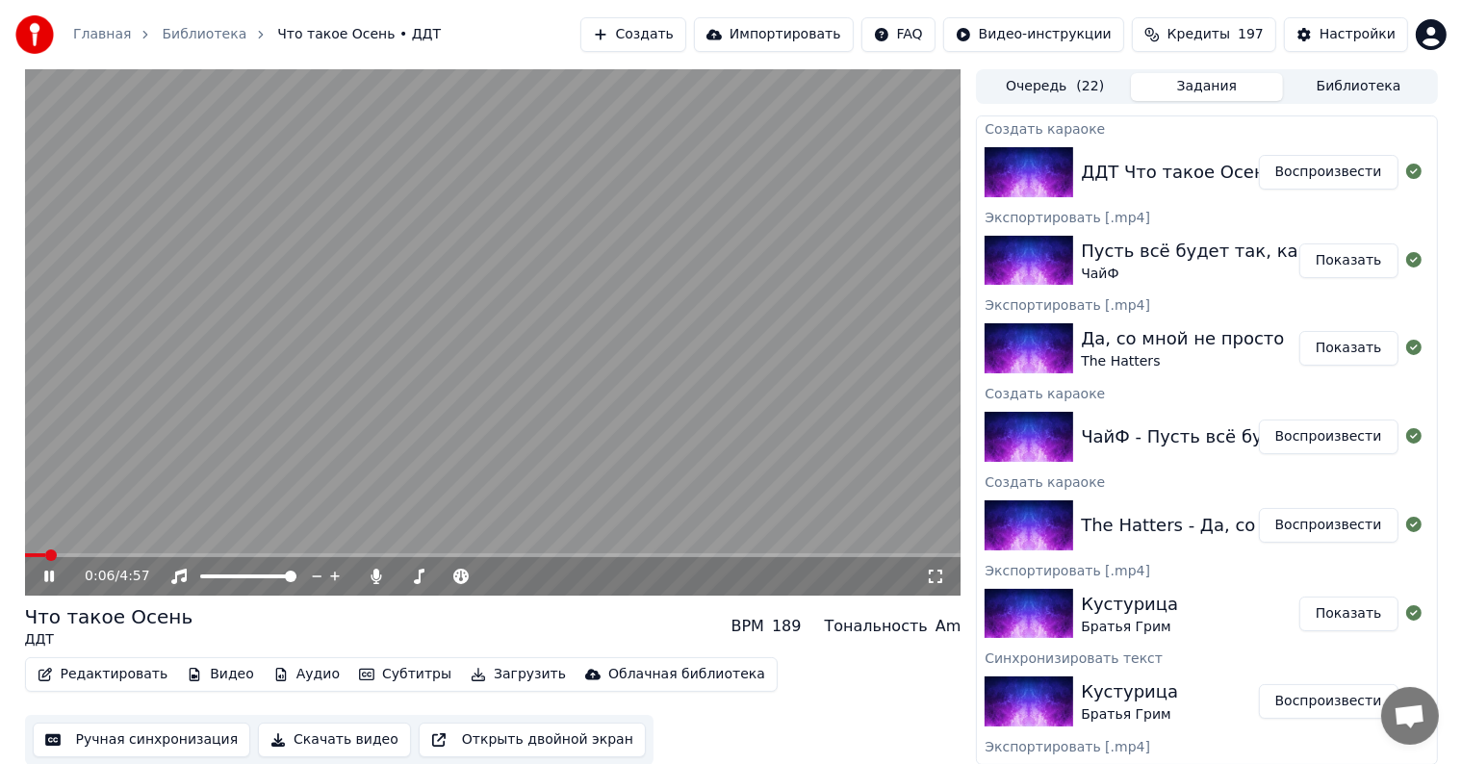
click at [131, 552] on video at bounding box center [493, 332] width 936 height 526
click at [108, 554] on span at bounding box center [493, 555] width 936 height 4
click at [54, 576] on icon at bounding box center [49, 576] width 12 height 13
click at [46, 556] on span at bounding box center [36, 555] width 22 height 4
click at [510, 413] on video at bounding box center [493, 332] width 936 height 526
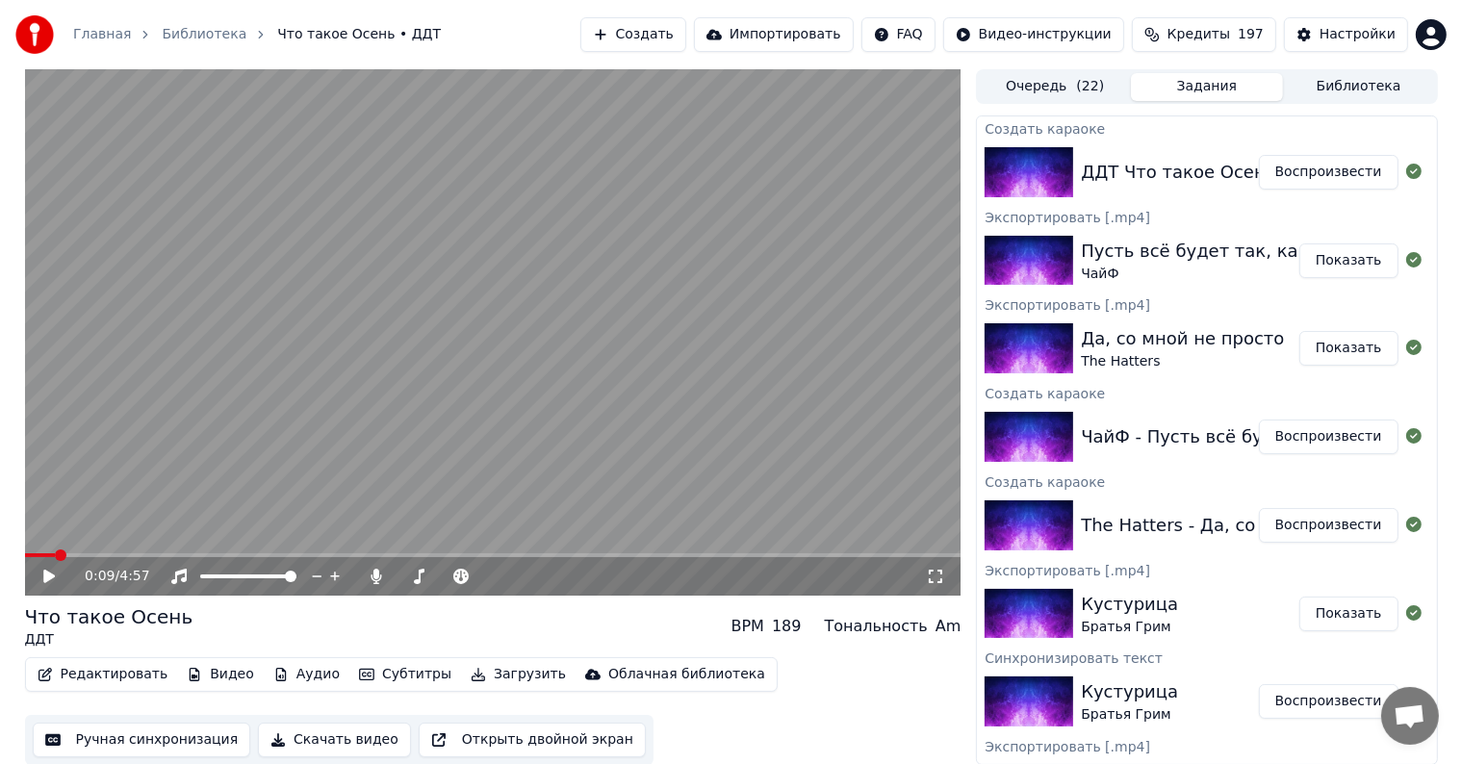
click at [442, 397] on video at bounding box center [493, 332] width 936 height 526
click at [616, 554] on span at bounding box center [493, 555] width 936 height 4
click at [688, 553] on span at bounding box center [493, 555] width 936 height 4
click at [722, 554] on span at bounding box center [493, 555] width 936 height 4
click at [759, 554] on span at bounding box center [493, 555] width 936 height 4
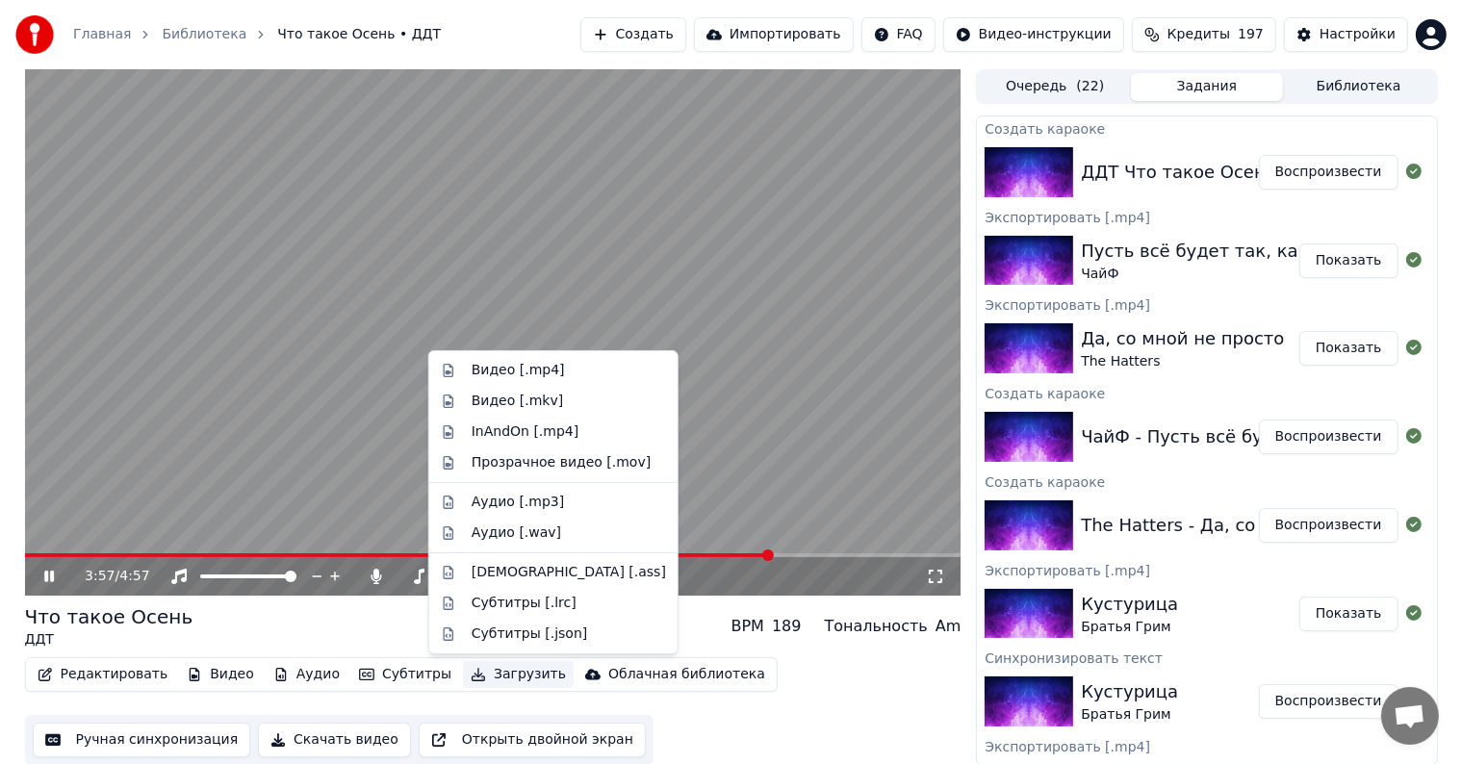
click at [483, 671] on button "Загрузить" at bounding box center [518, 674] width 111 height 27
click at [490, 373] on div "Видео [.mp4]" at bounding box center [518, 370] width 93 height 19
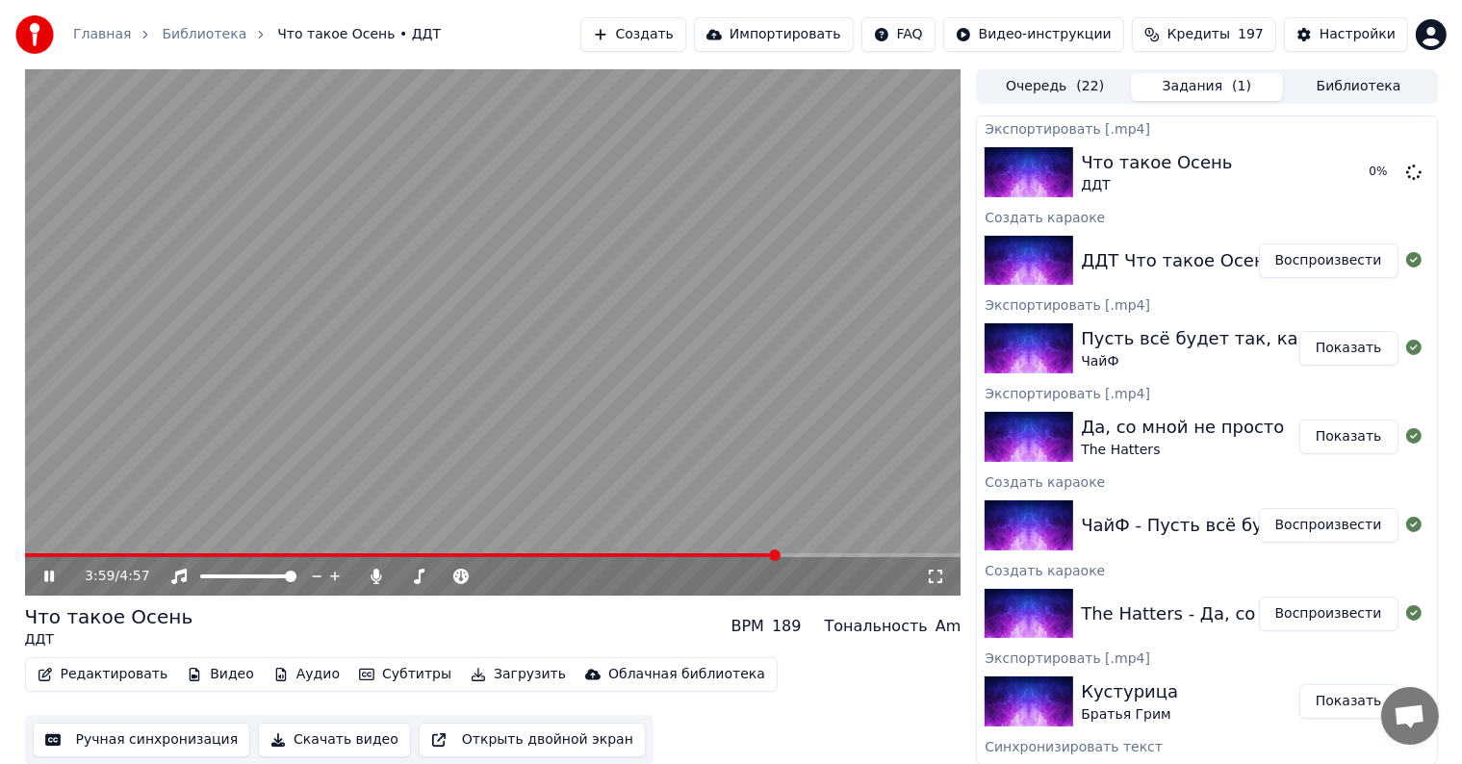
click at [526, 335] on video at bounding box center [493, 332] width 936 height 526
click at [686, 30] on button "Создать" at bounding box center [633, 34] width 106 height 35
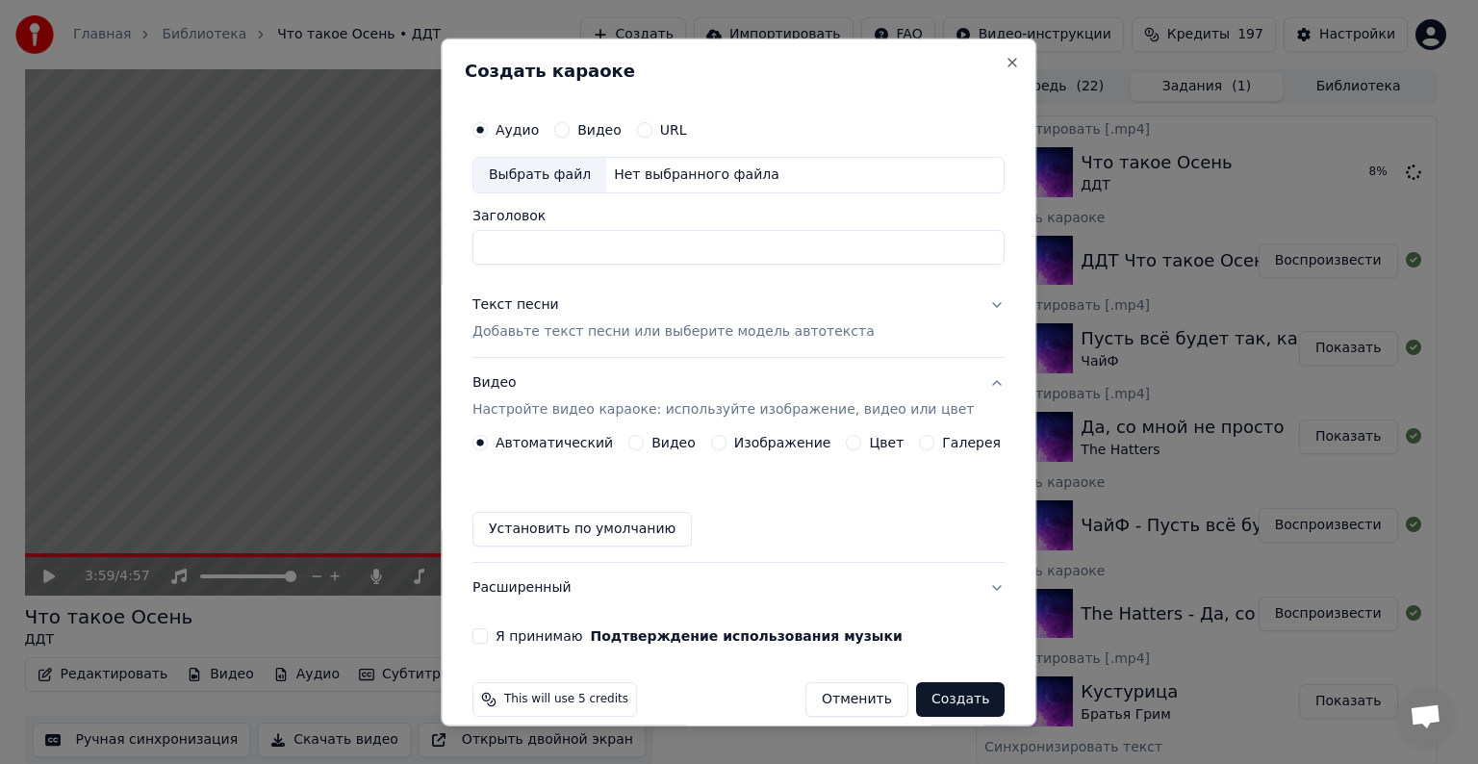
click at [566, 179] on div "Выбрать файл" at bounding box center [540, 175] width 133 height 35
click at [535, 314] on div "Текст песни Добавьте текст песни или выберите модель автотекста" at bounding box center [674, 318] width 402 height 46
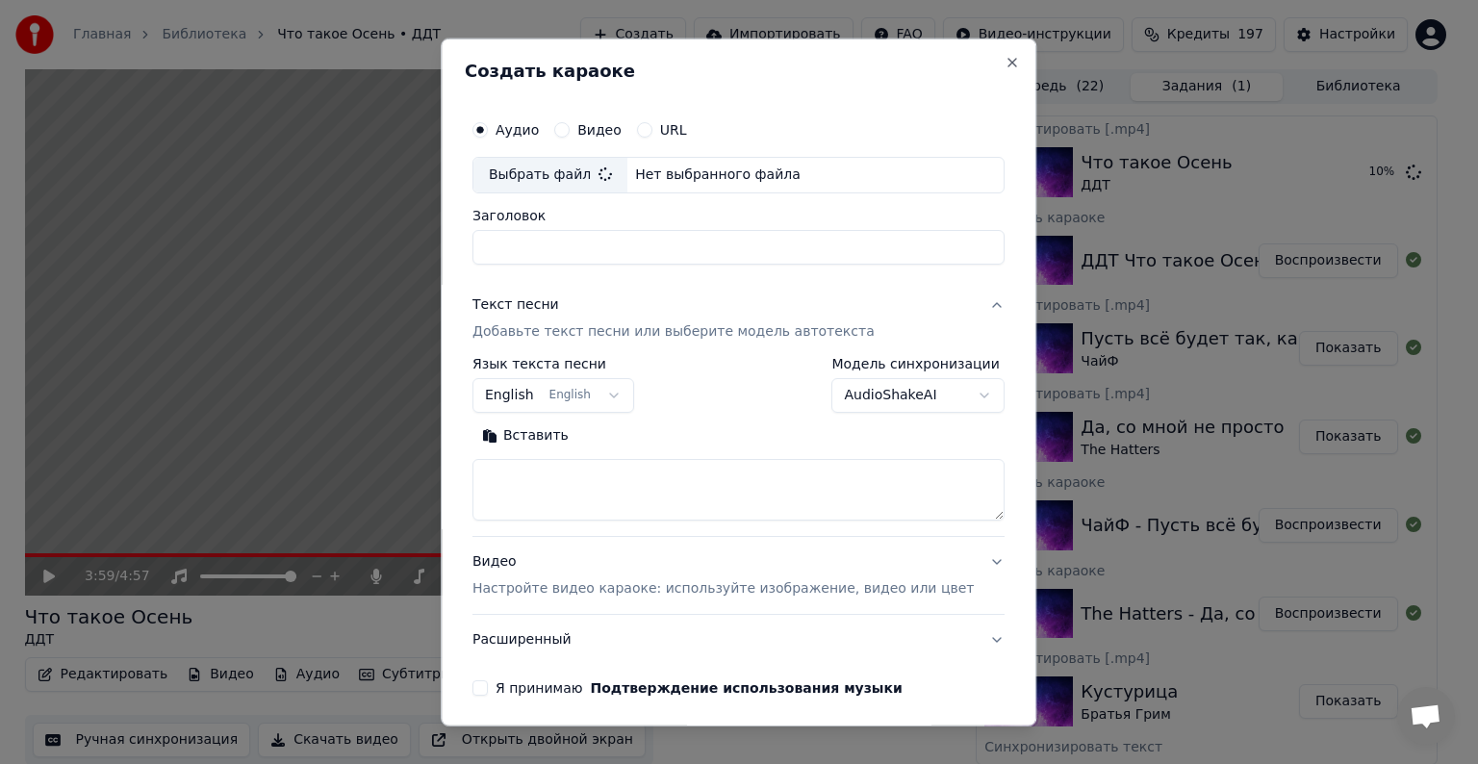
type input "**********"
click at [554, 470] on textarea at bounding box center [739, 490] width 532 height 62
paste textarea "**********"
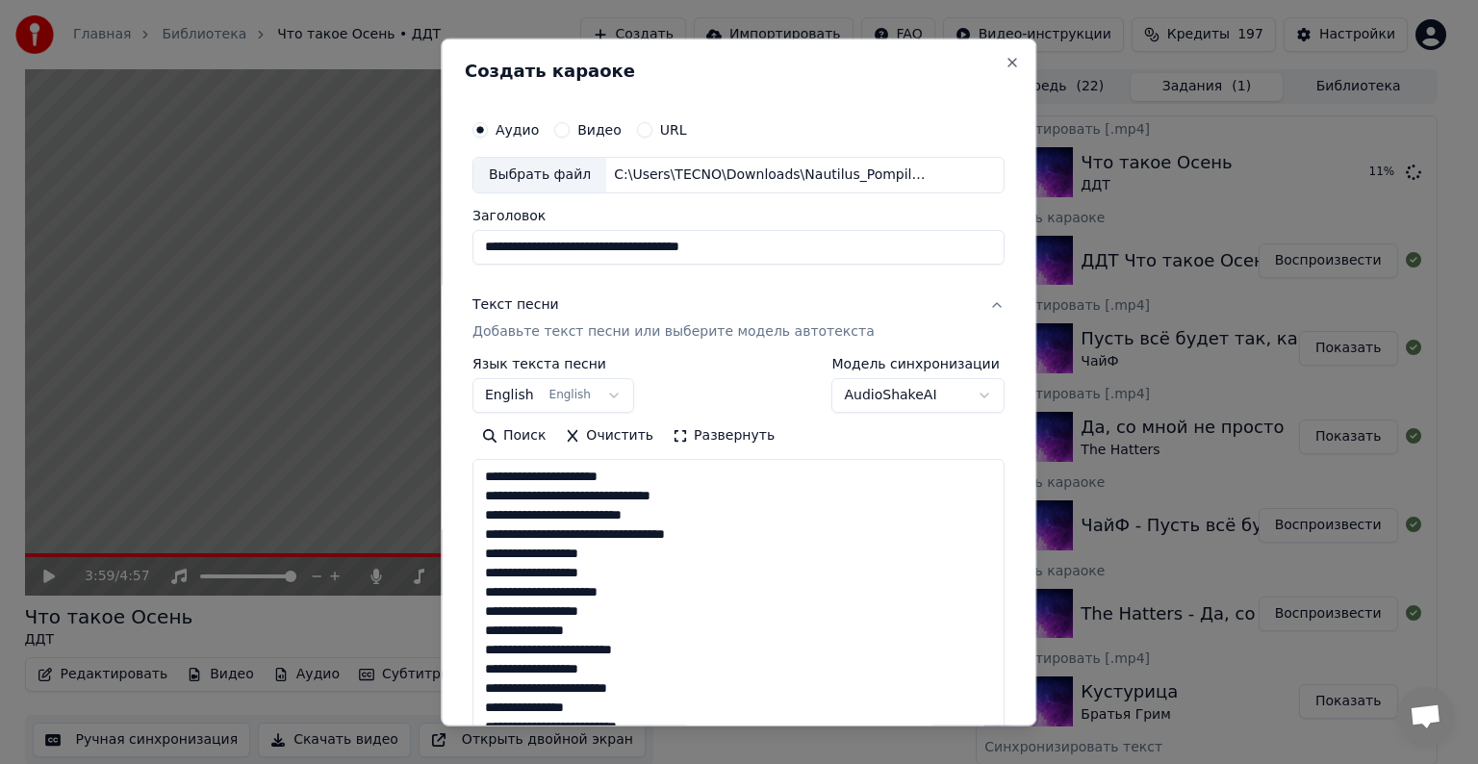
scroll to position [793, 0]
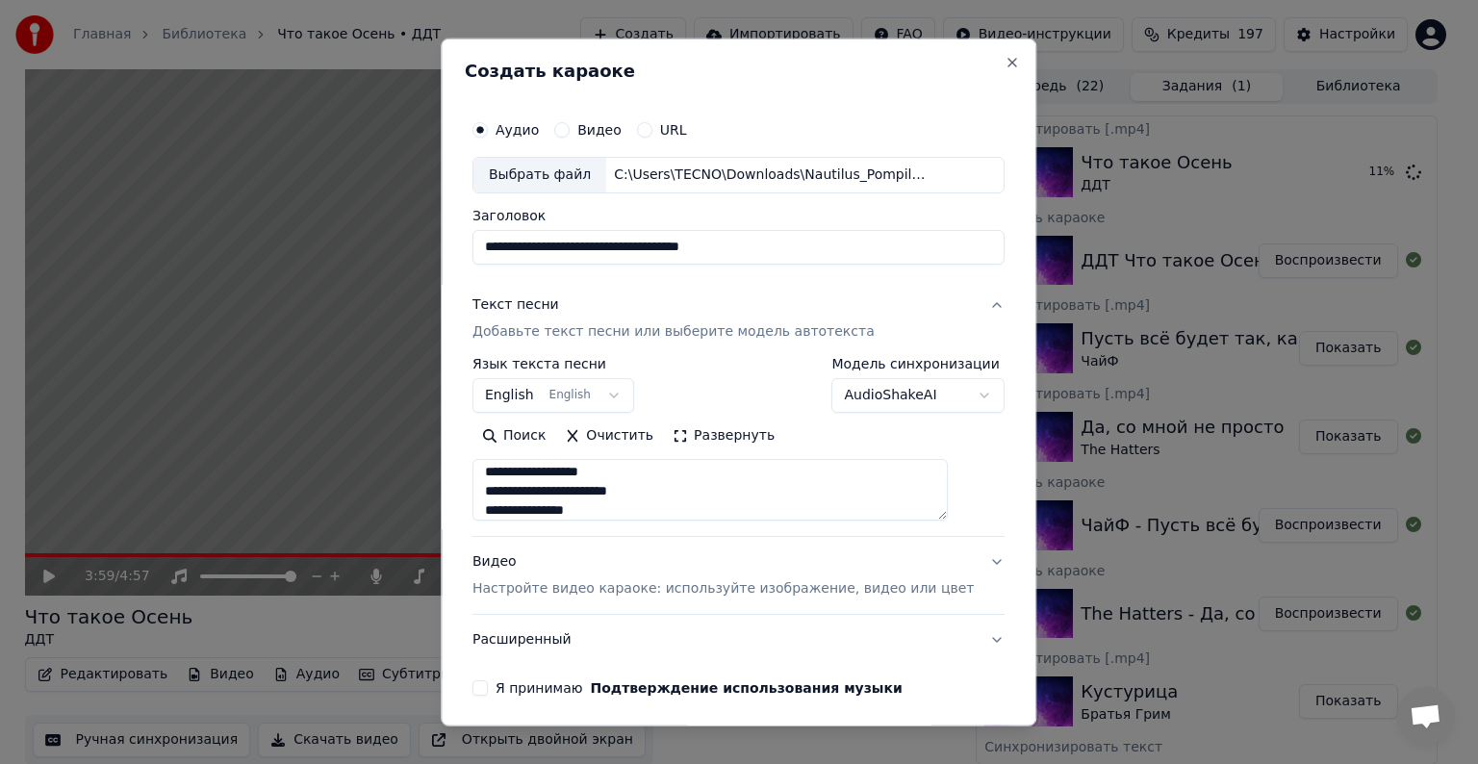
type textarea "**********"
click at [508, 572] on div "Видео Настройте видео караоке: используйте изображение, видео или цвет" at bounding box center [723, 575] width 501 height 46
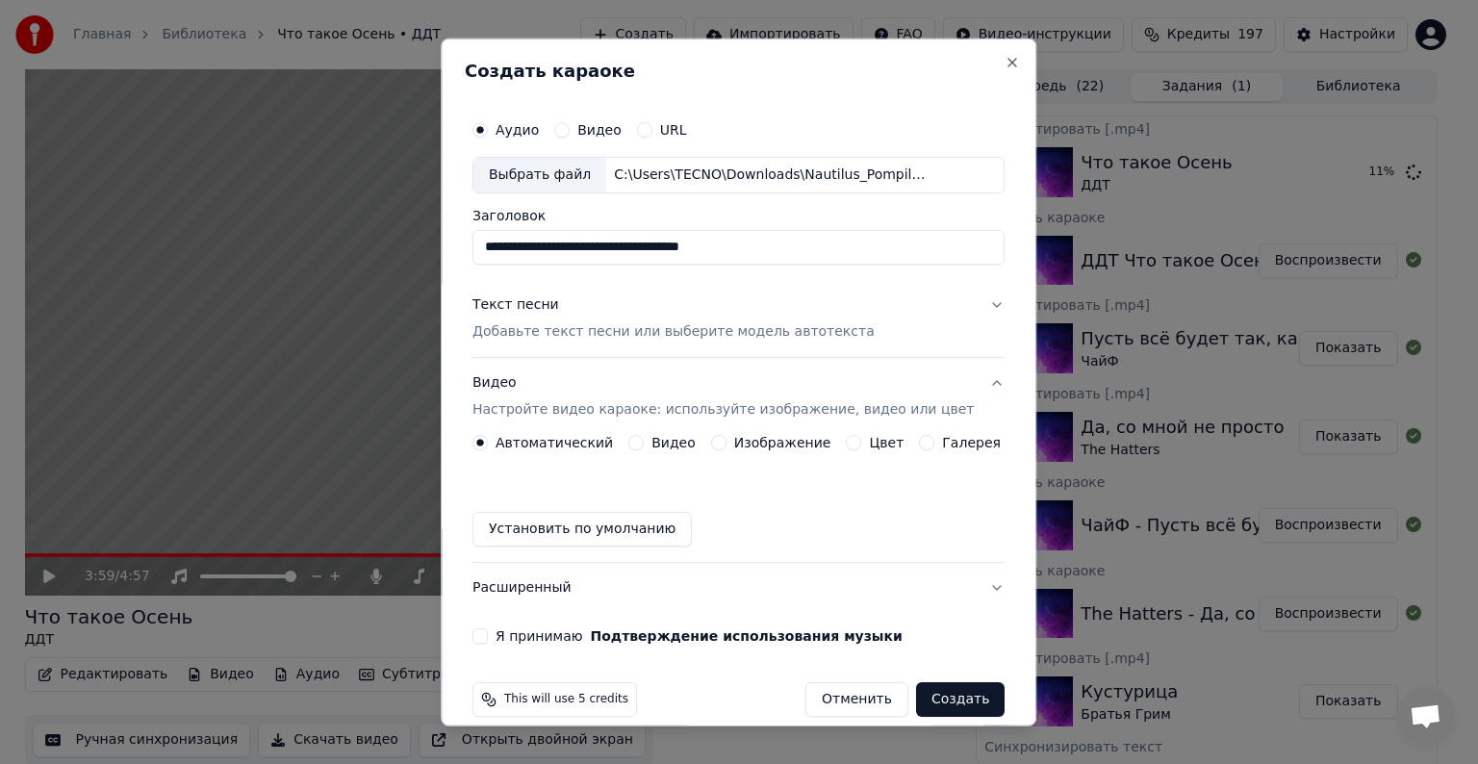
click at [633, 444] on button "Видео" at bounding box center [635, 442] width 15 height 15
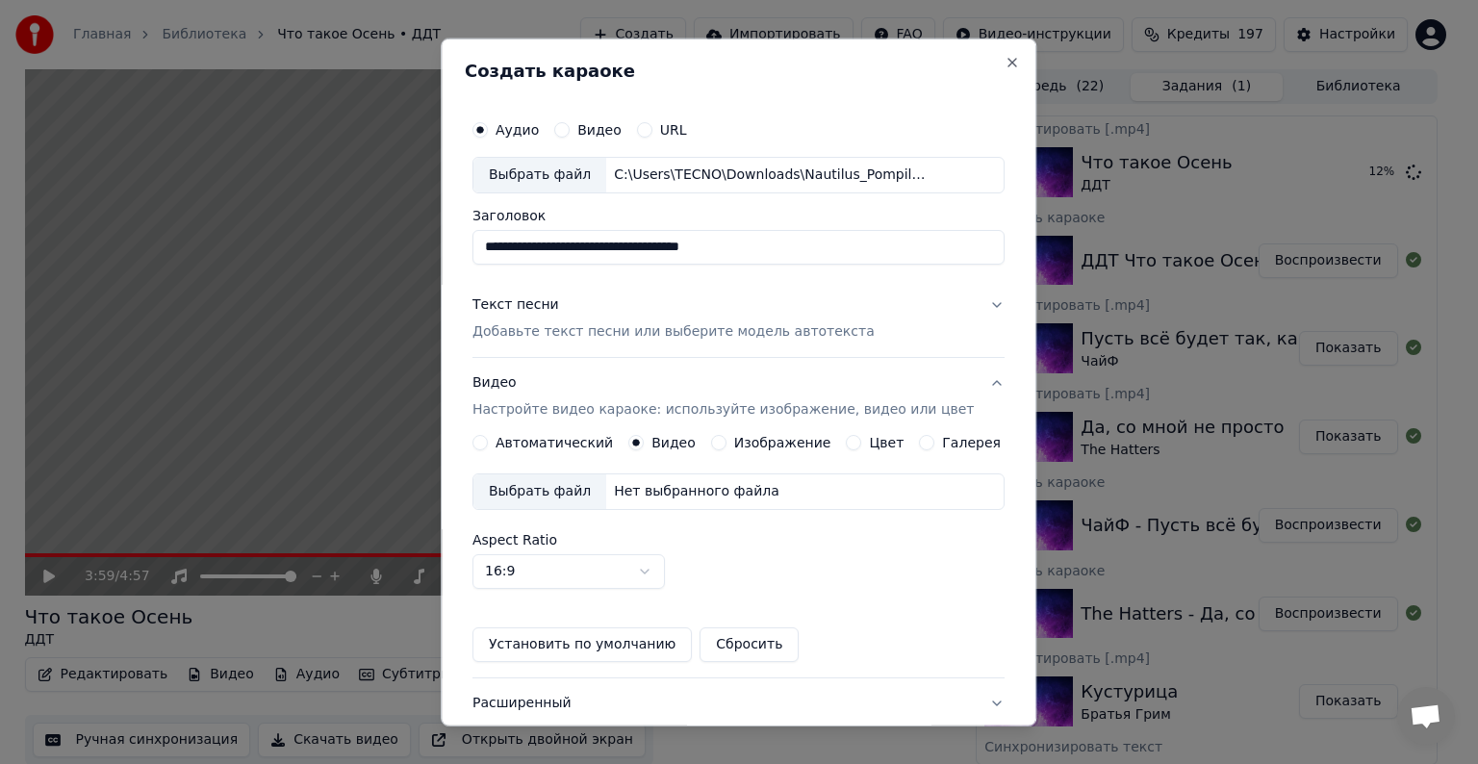
click at [582, 495] on div "Выбрать файл" at bounding box center [540, 491] width 133 height 35
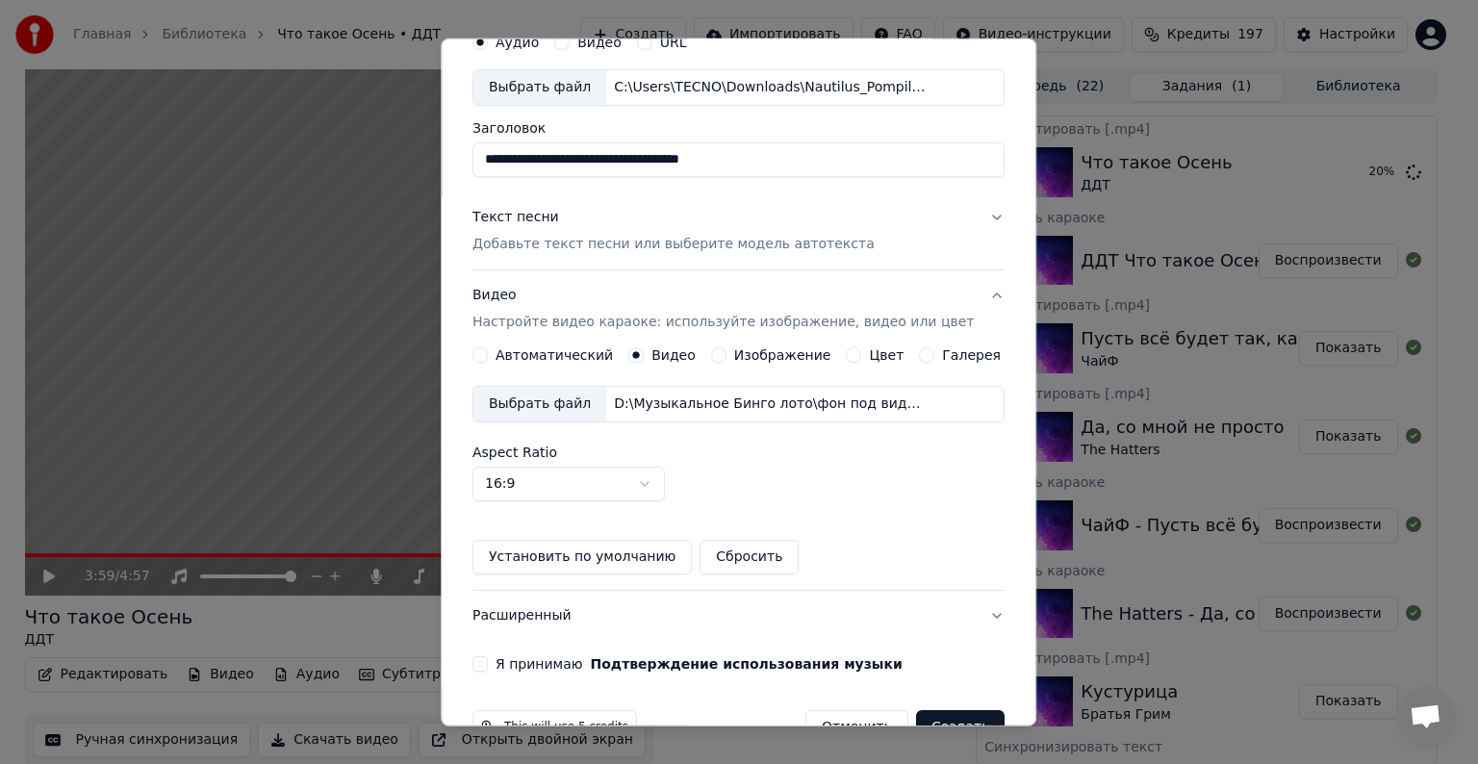
scroll to position [136, 0]
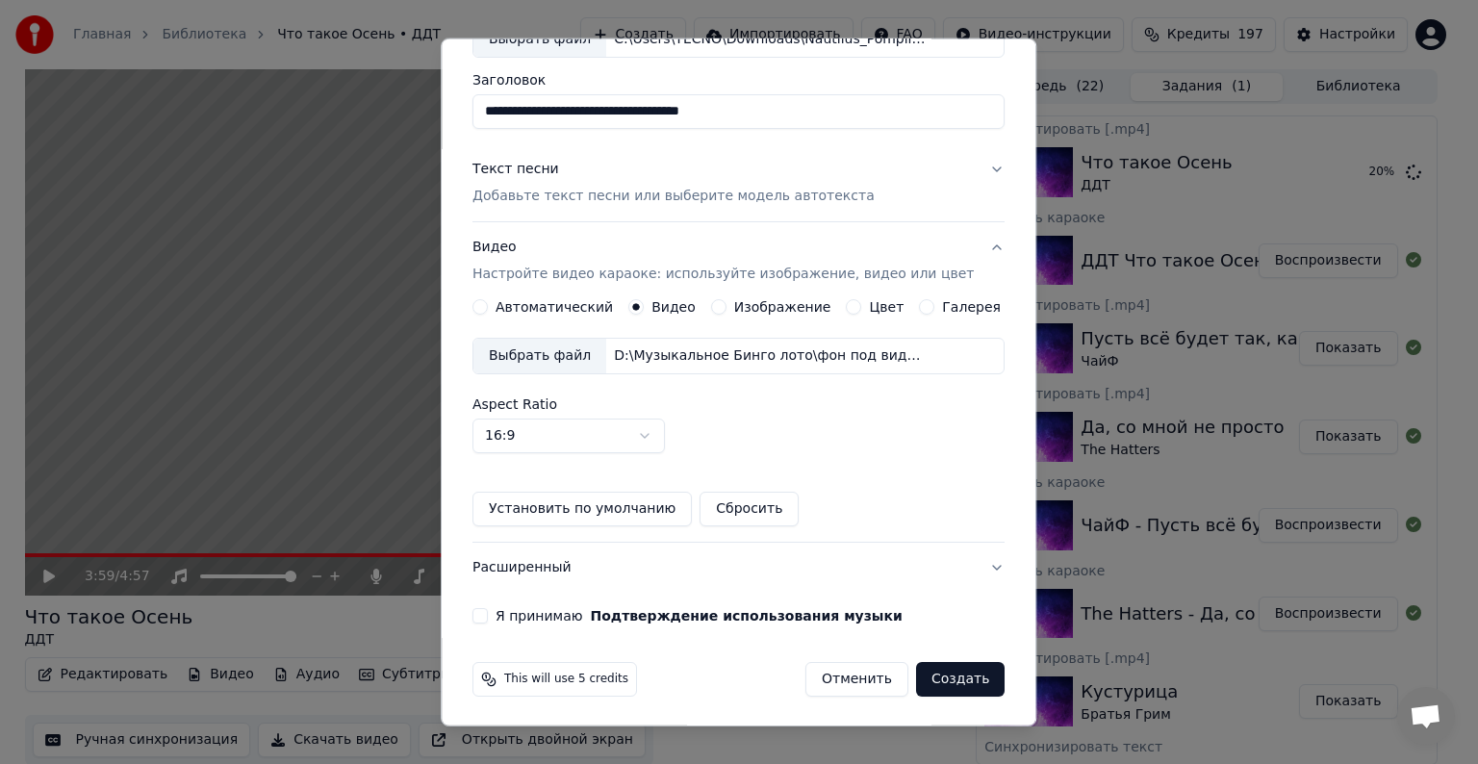
click at [488, 617] on button "Я принимаю Подтверждение использования музыки" at bounding box center [480, 615] width 15 height 15
click at [932, 687] on button "Создать" at bounding box center [960, 679] width 89 height 35
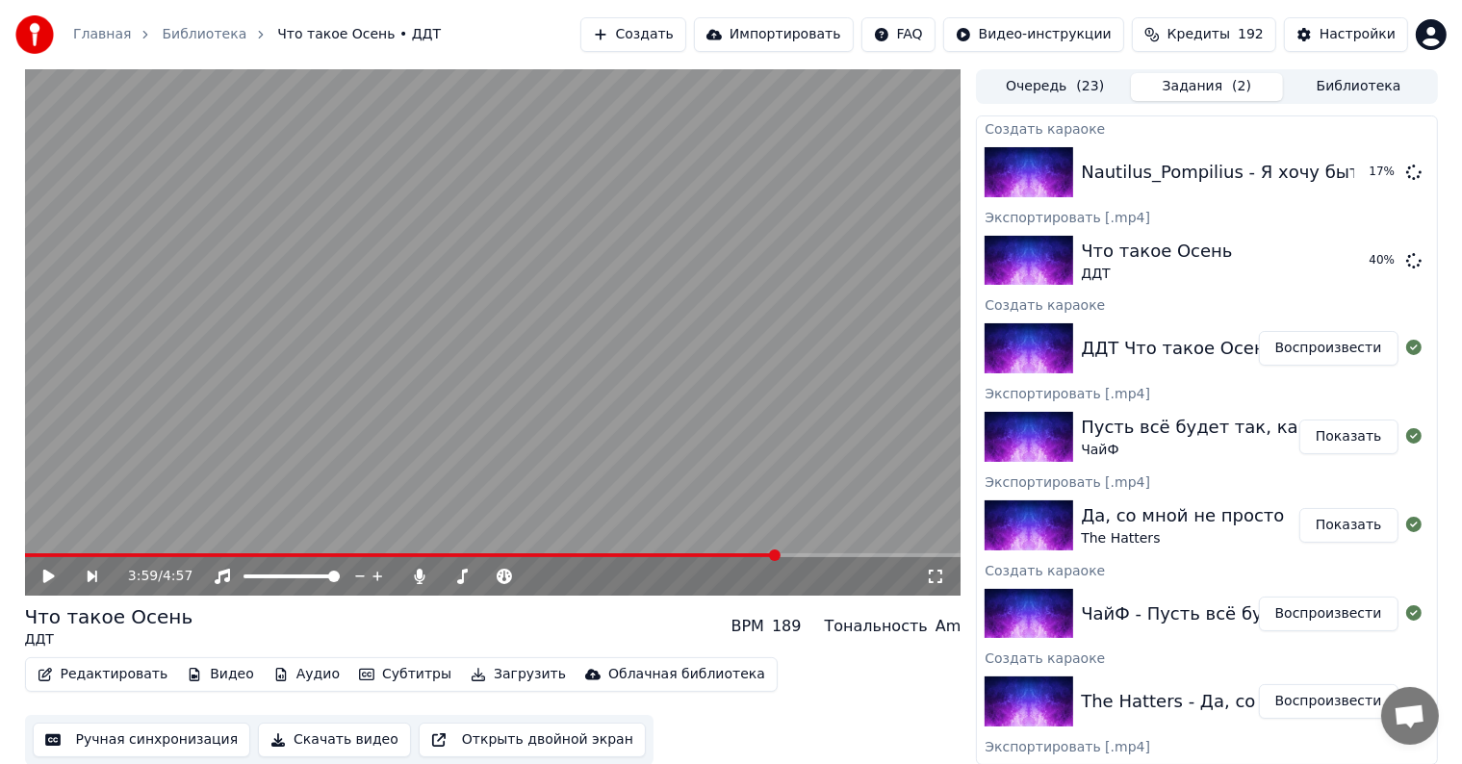
click at [680, 36] on button "Создать" at bounding box center [633, 34] width 106 height 35
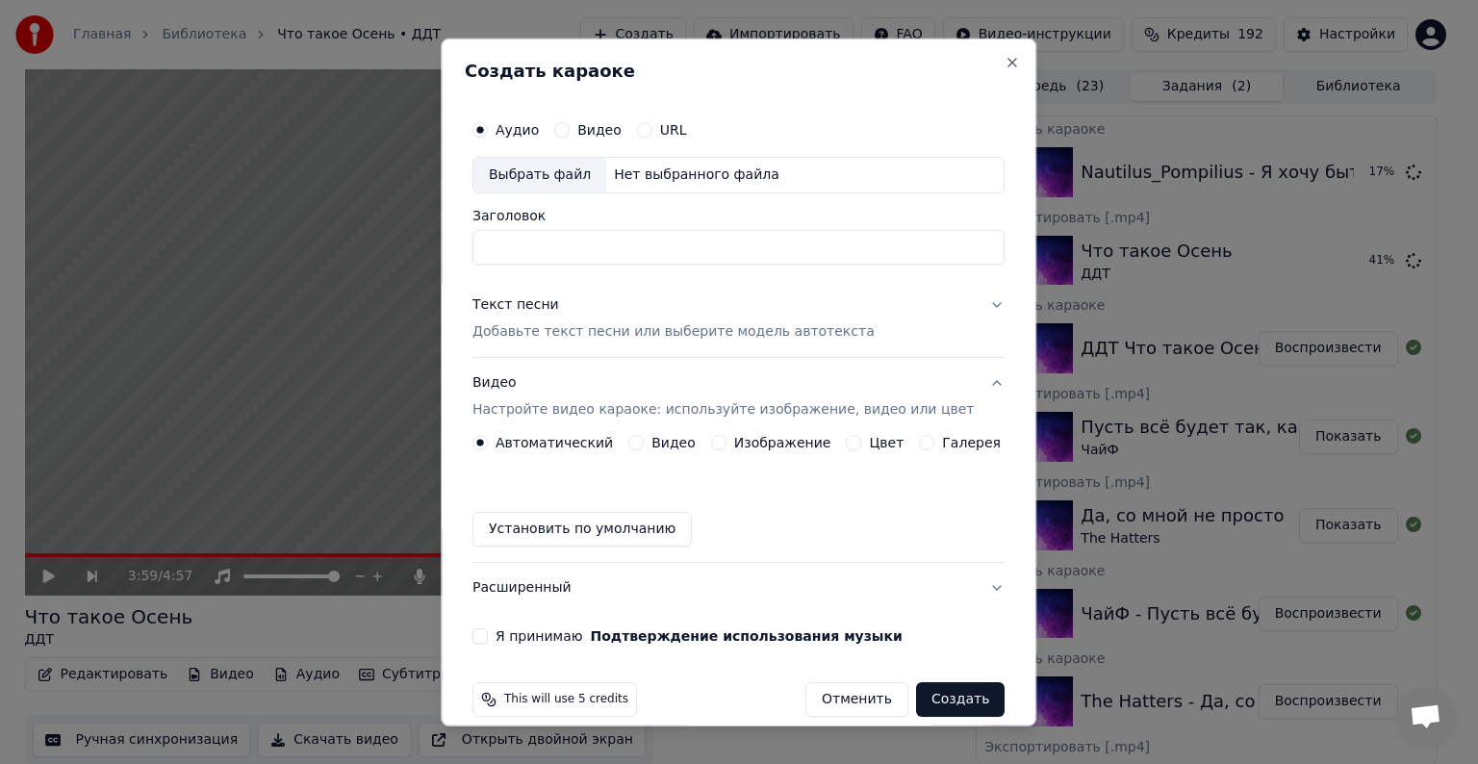
click at [546, 177] on div "Выбрать файл" at bounding box center [540, 175] width 133 height 35
click at [636, 441] on button "Видео" at bounding box center [635, 442] width 15 height 15
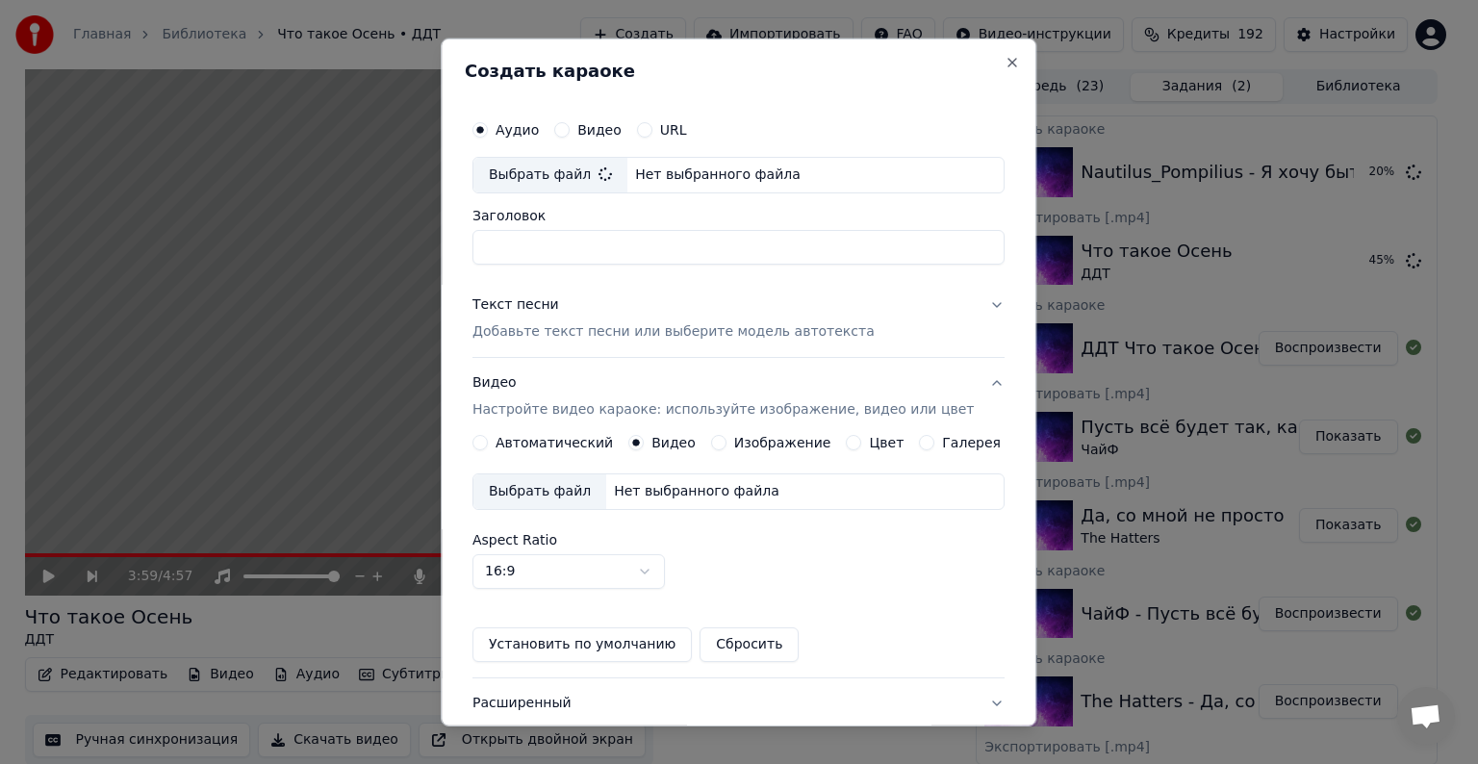
type input "**********"
click at [570, 493] on div "Выбрать файл" at bounding box center [540, 491] width 133 height 35
click at [512, 304] on div "Текст песни" at bounding box center [516, 304] width 87 height 19
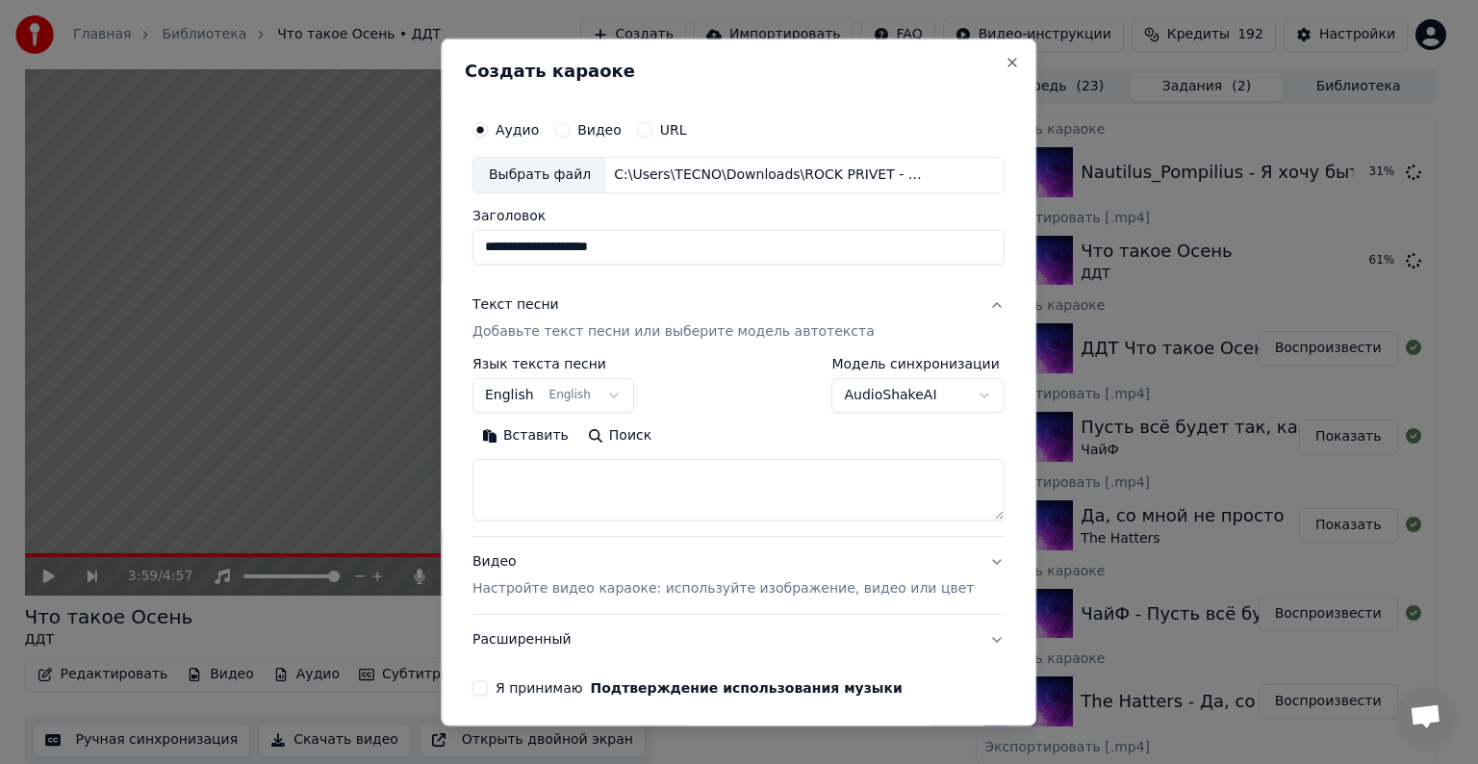
click at [560, 497] on textarea at bounding box center [739, 490] width 532 height 62
paste textarea "**********"
type textarea "**********"
click at [512, 558] on div "Видео Настройте видео караоке: используйте изображение, видео или цвет" at bounding box center [723, 575] width 501 height 46
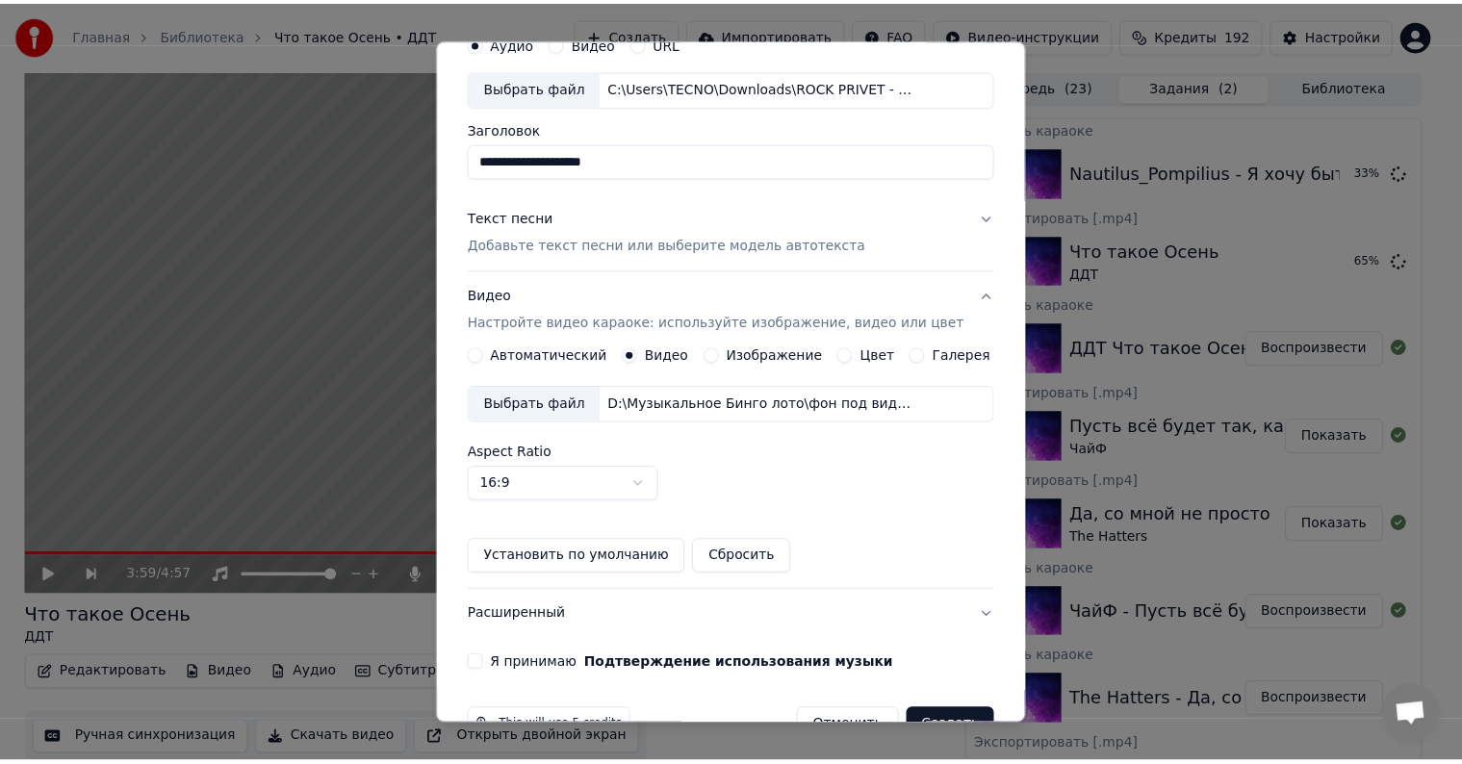
scroll to position [136, 0]
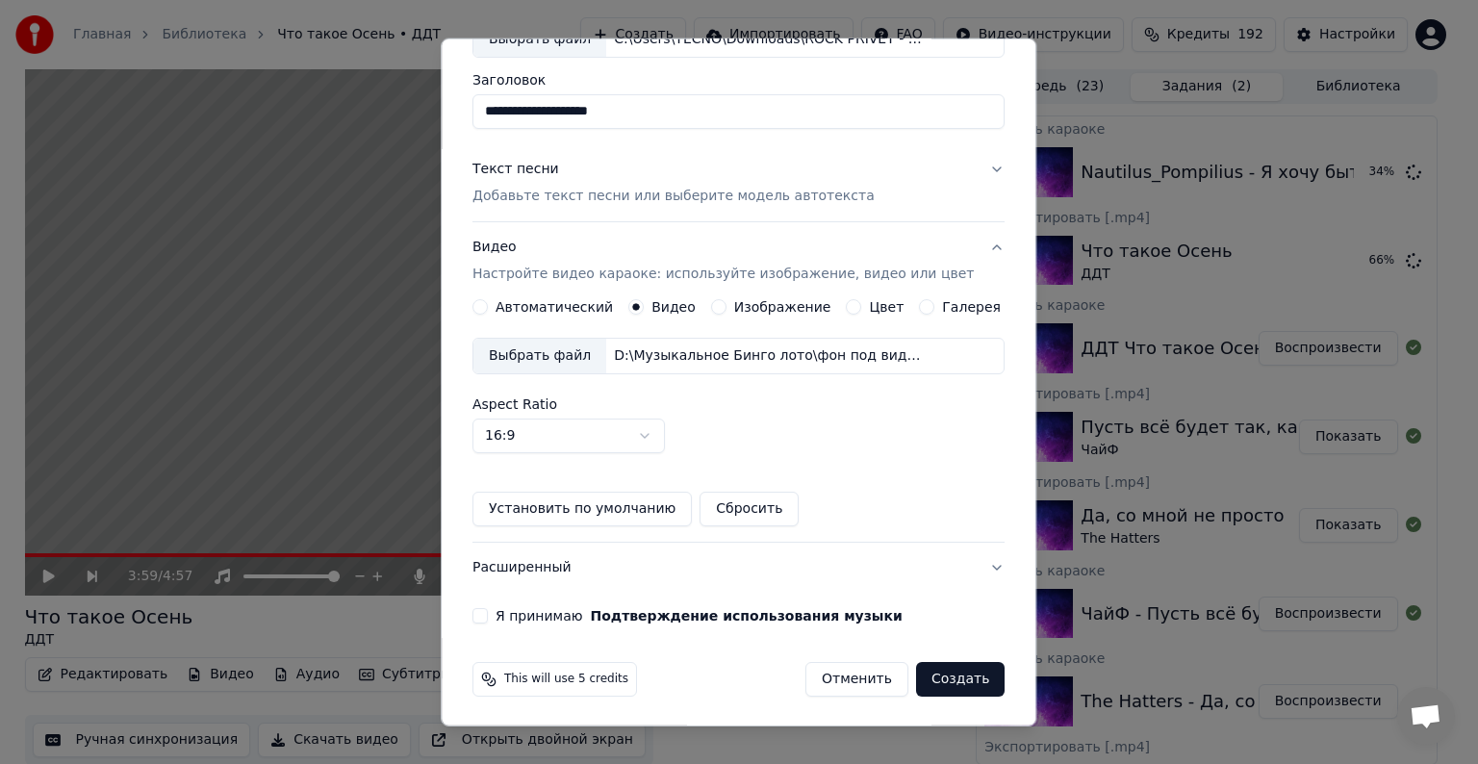
click at [488, 610] on button "Я принимаю Подтверждение использования музыки" at bounding box center [480, 615] width 15 height 15
click at [933, 682] on button "Создать" at bounding box center [960, 679] width 89 height 35
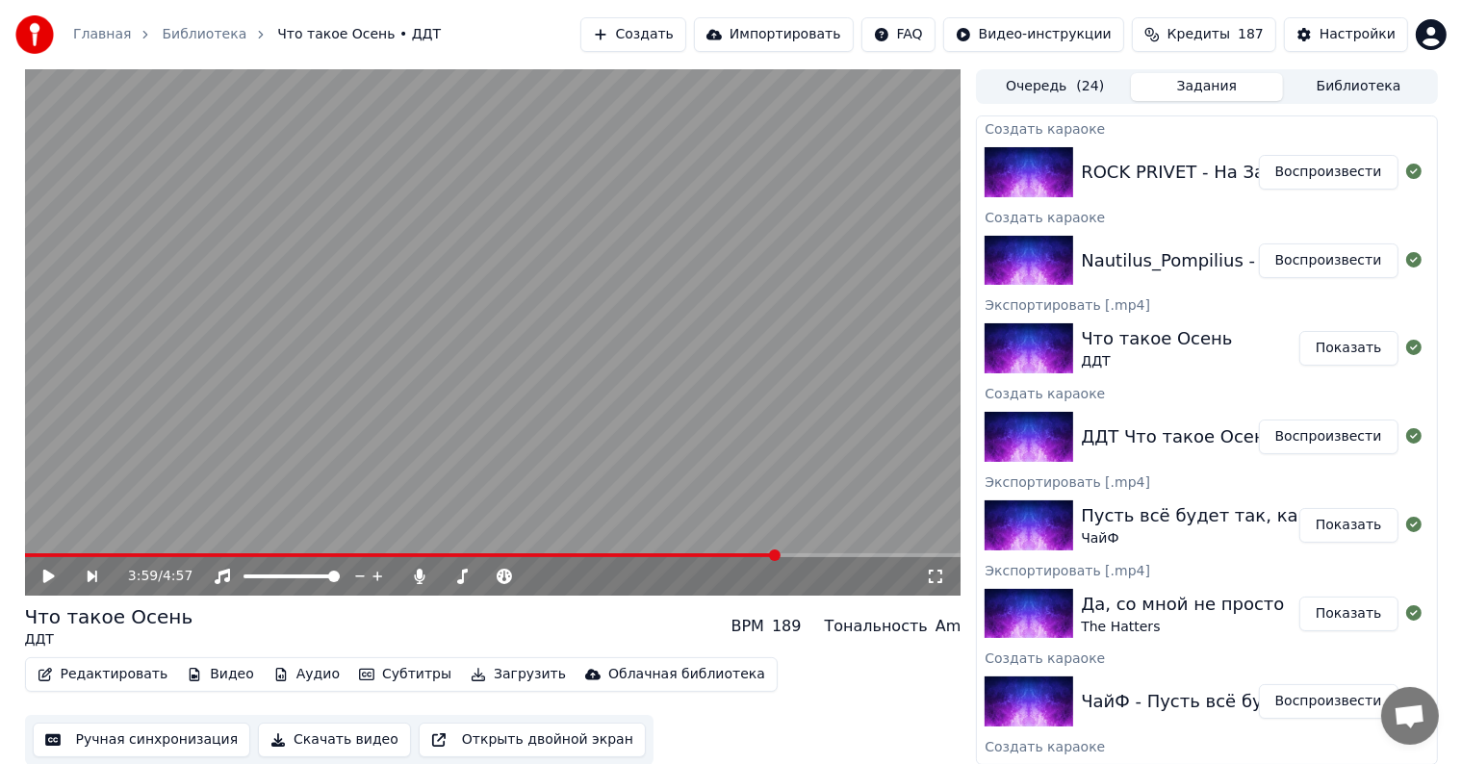
click at [1343, 265] on button "Воспроизвести" at bounding box center [1329, 260] width 140 height 35
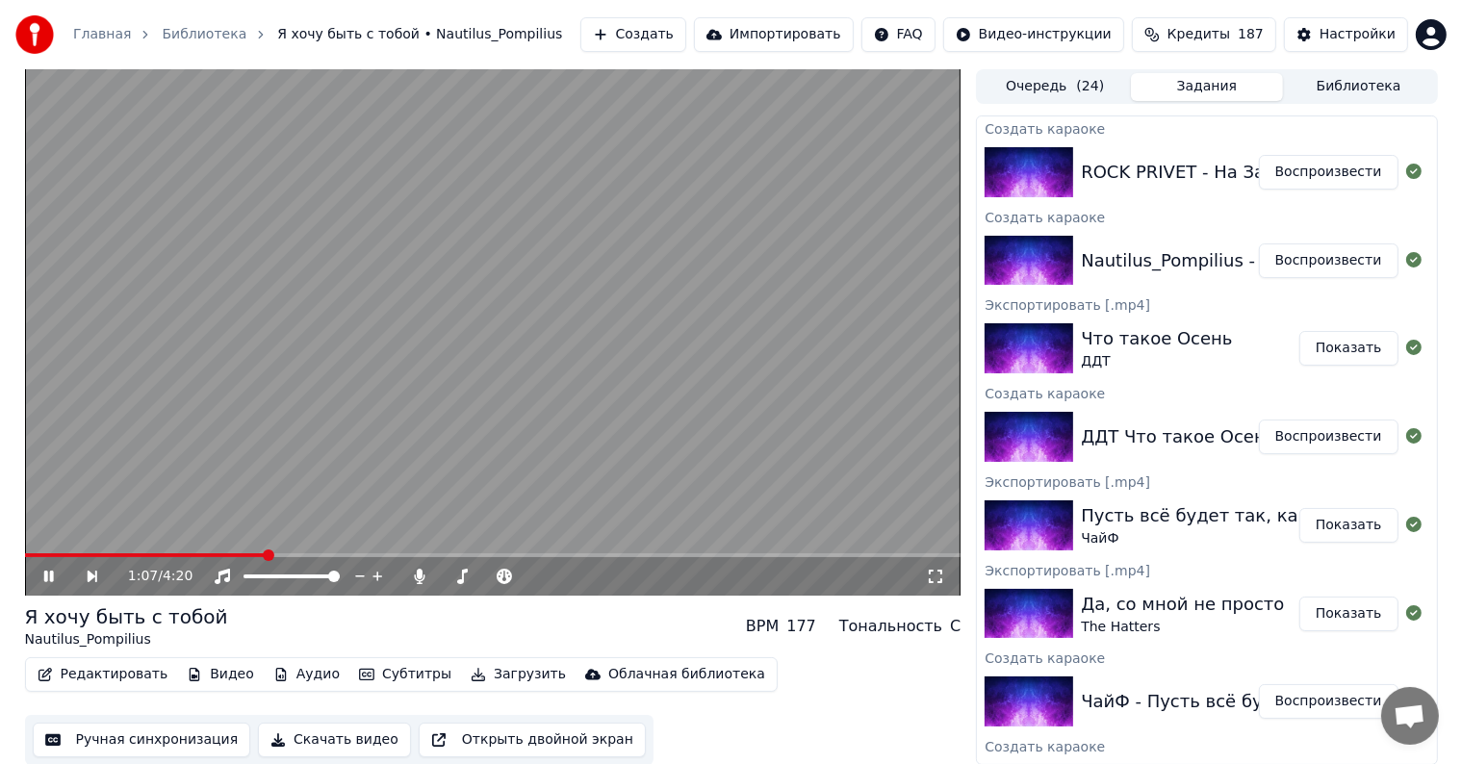
click at [265, 553] on span at bounding box center [493, 555] width 936 height 4
click at [350, 553] on span at bounding box center [493, 555] width 936 height 4
click at [423, 555] on span at bounding box center [493, 555] width 936 height 4
click at [551, 556] on span at bounding box center [493, 555] width 936 height 4
click at [1302, 168] on button "Воспроизвести" at bounding box center [1329, 172] width 140 height 35
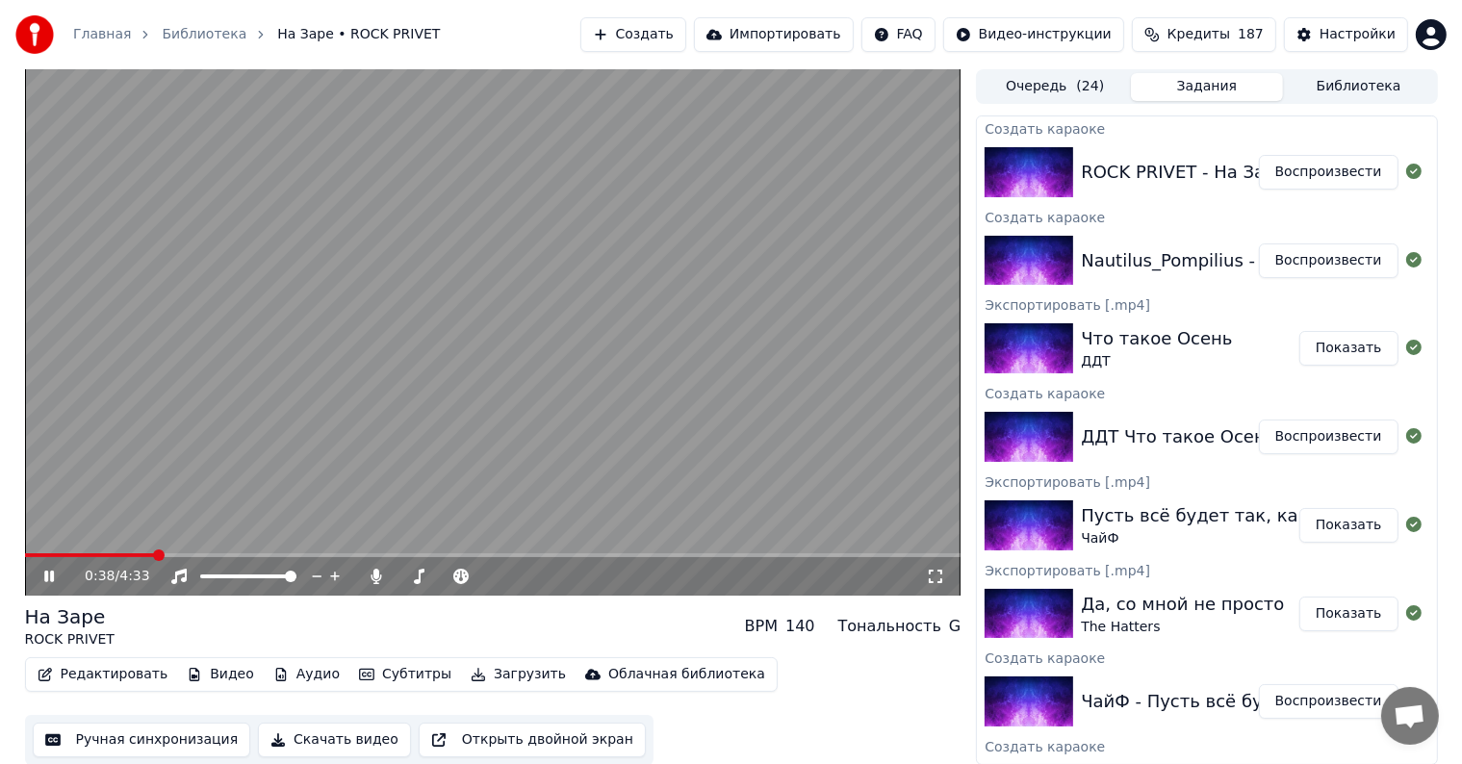
click at [154, 555] on span at bounding box center [493, 555] width 936 height 4
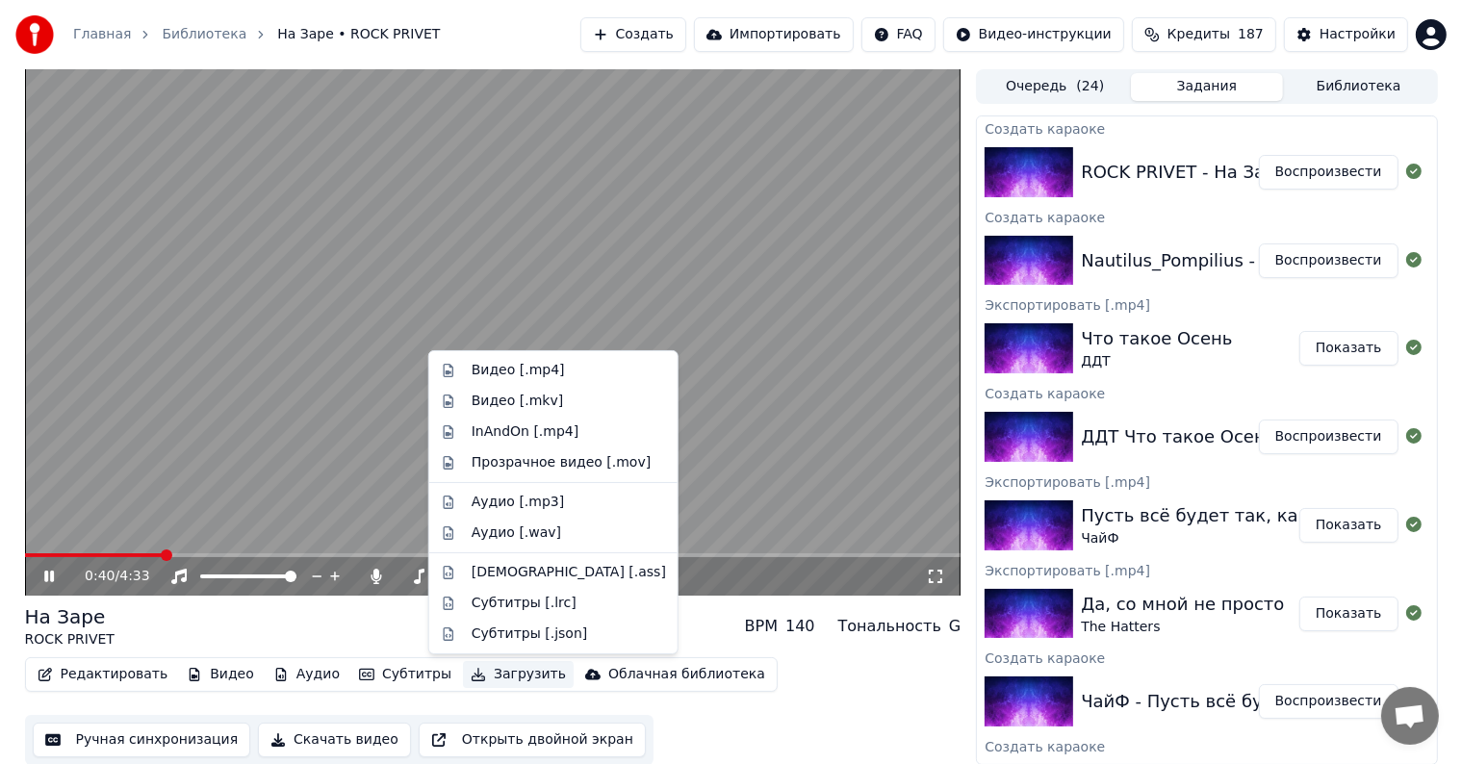
click at [470, 674] on button "Загрузить" at bounding box center [518, 674] width 111 height 27
click at [509, 372] on div "Видео [.mp4]" at bounding box center [518, 370] width 93 height 19
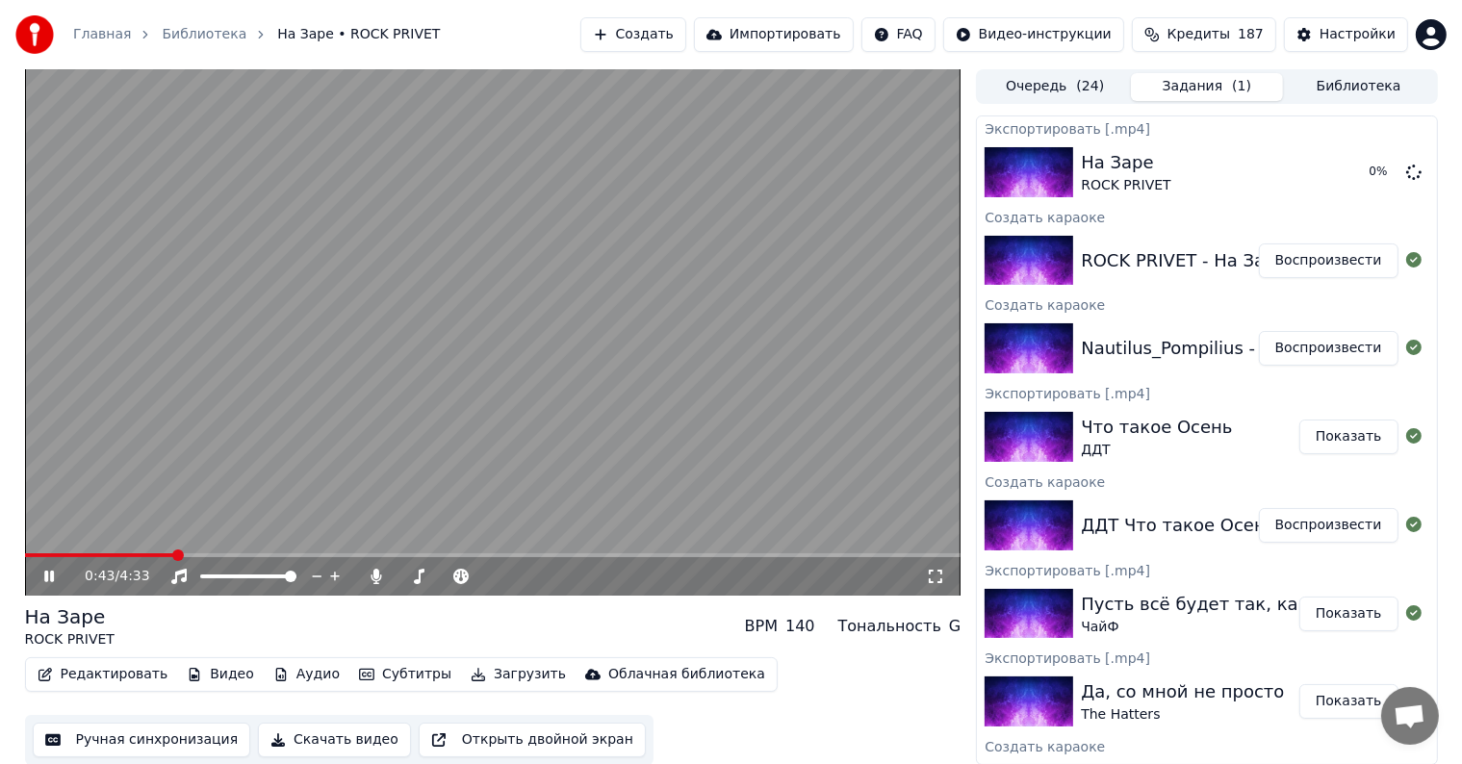
click at [1290, 347] on button "Воспроизвести" at bounding box center [1329, 348] width 140 height 35
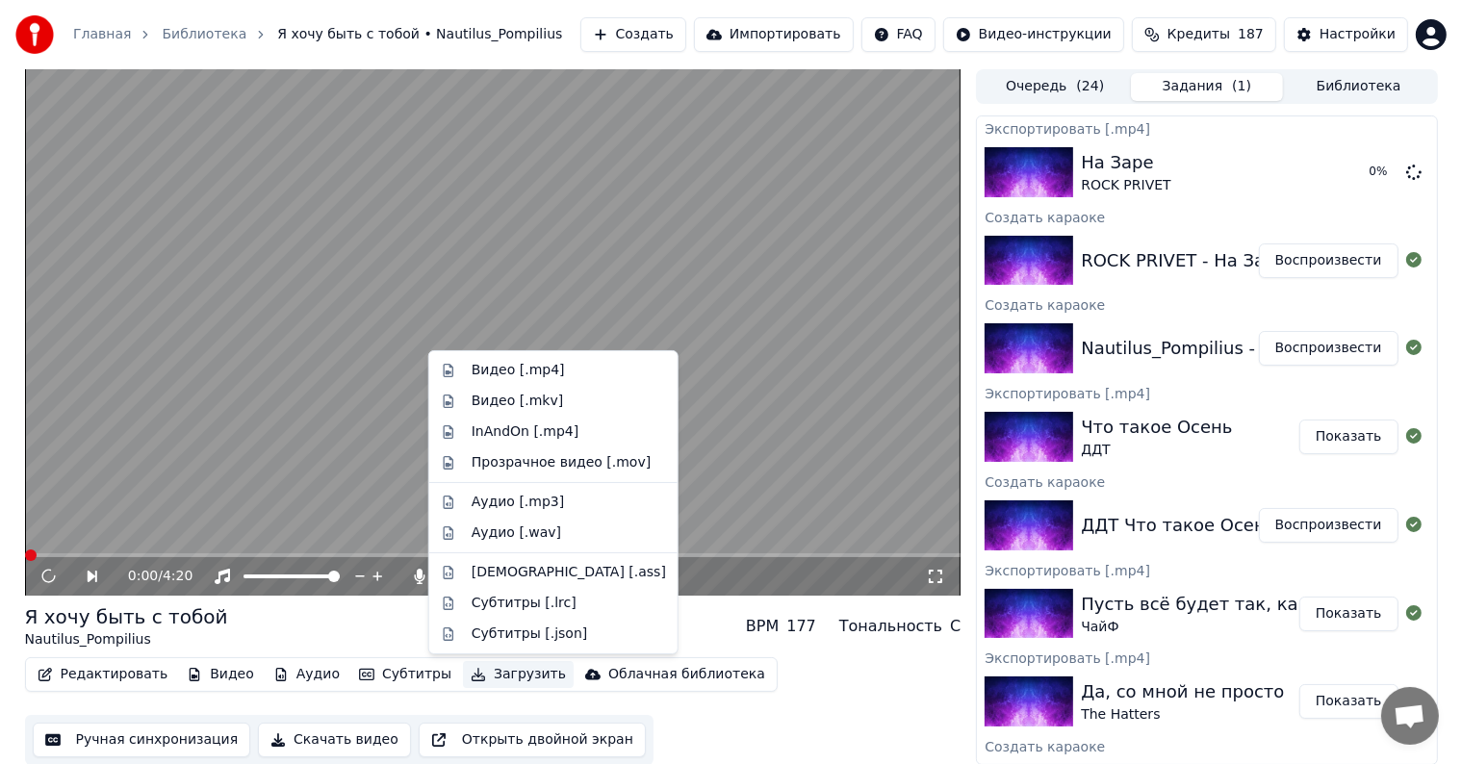
click at [503, 676] on button "Загрузить" at bounding box center [518, 674] width 111 height 27
click at [536, 376] on div "Видео [.mp4]" at bounding box center [518, 370] width 93 height 19
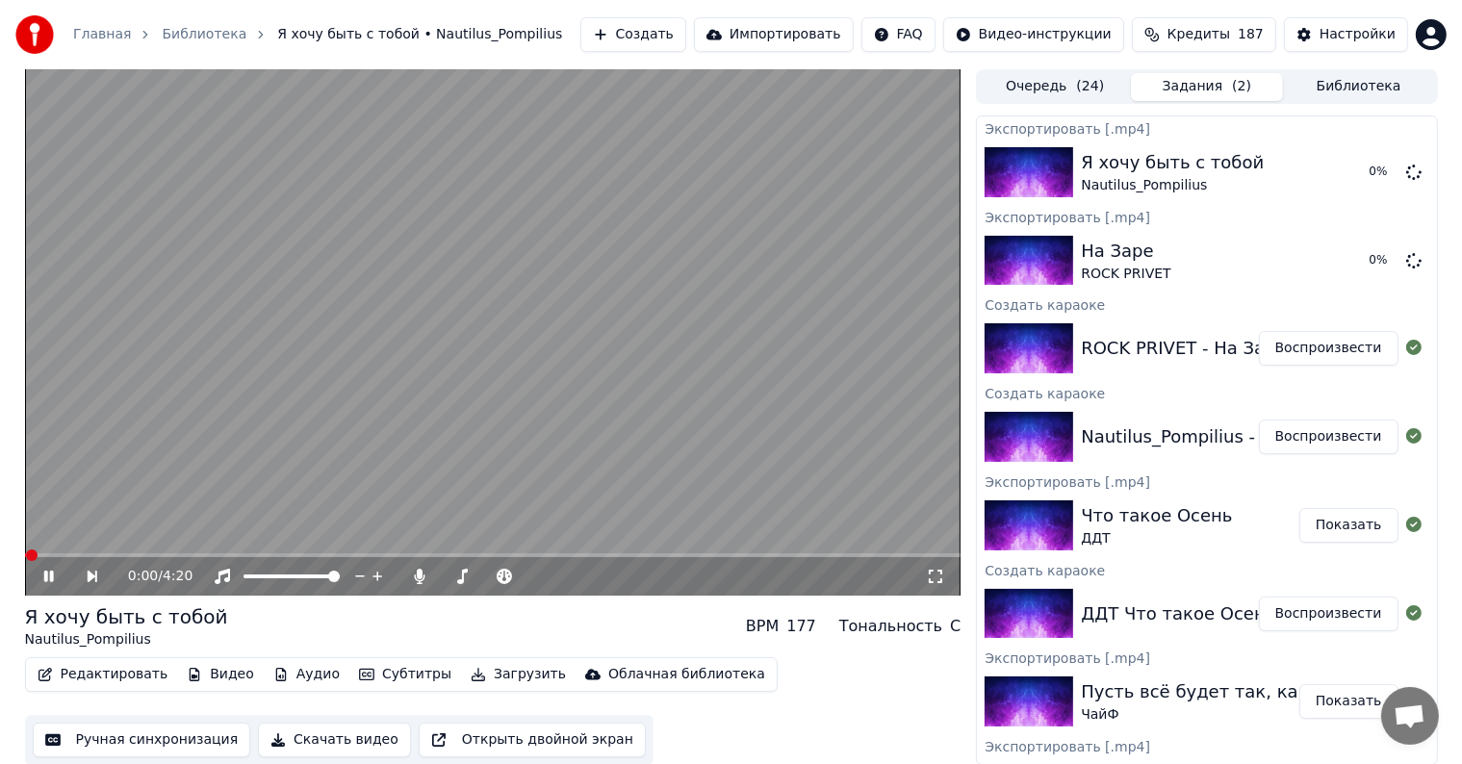
click at [557, 322] on video at bounding box center [493, 332] width 936 height 526
